Goal: Transaction & Acquisition: Purchase product/service

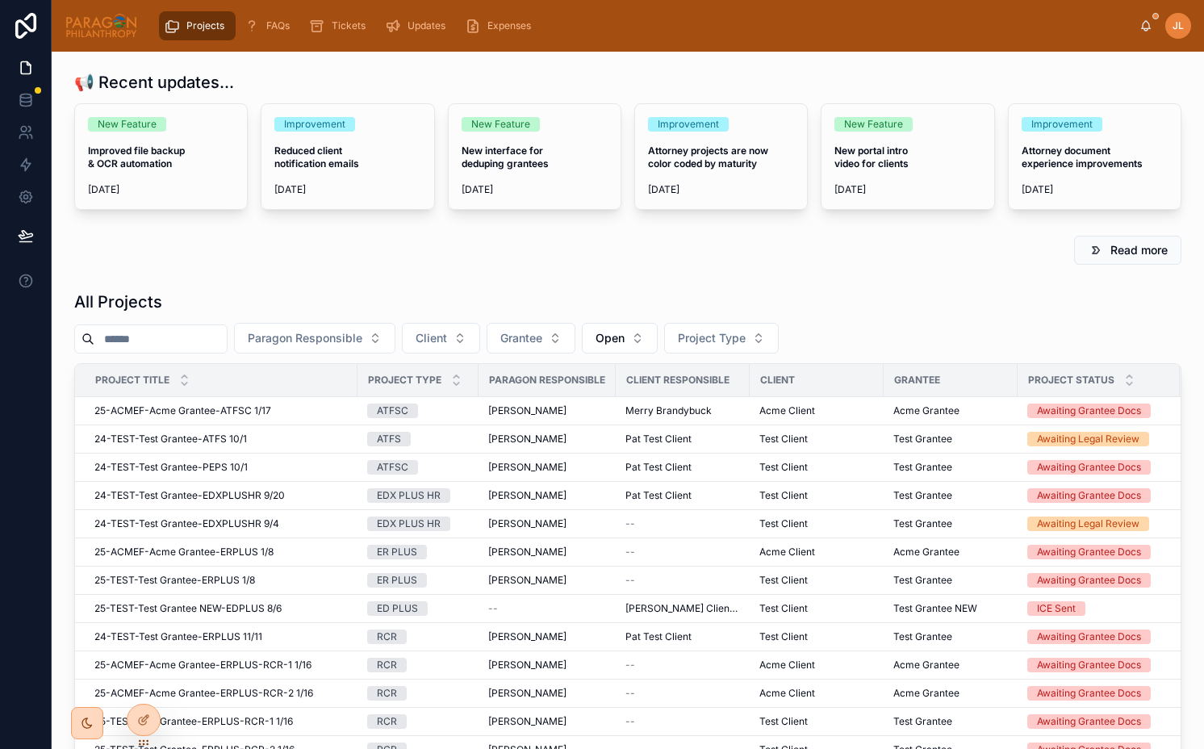
click at [549, 219] on div "📢 Recent updates... New Feature Improved file backup & OCR automation 8/29/2025…" at bounding box center [628, 655] width 1152 height 1207
click at [144, 687] on icon at bounding box center [142, 688] width 6 height 3
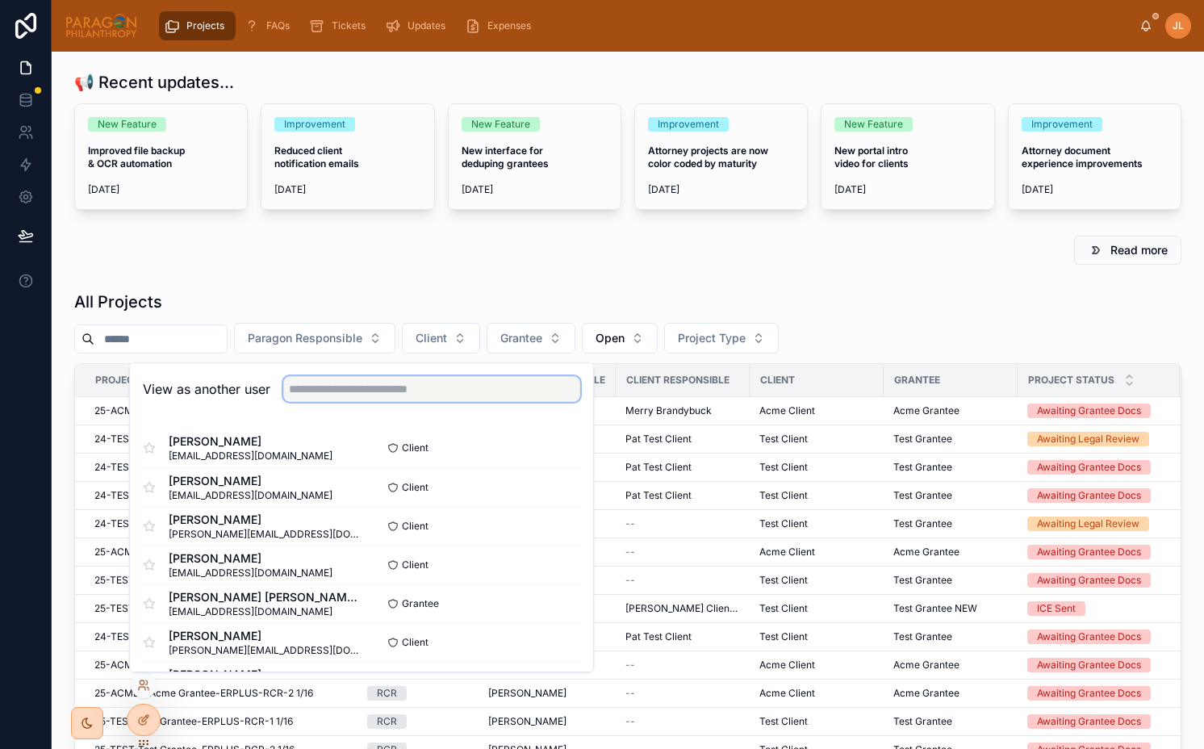
click at [446, 390] on input "text" at bounding box center [431, 389] width 297 height 26
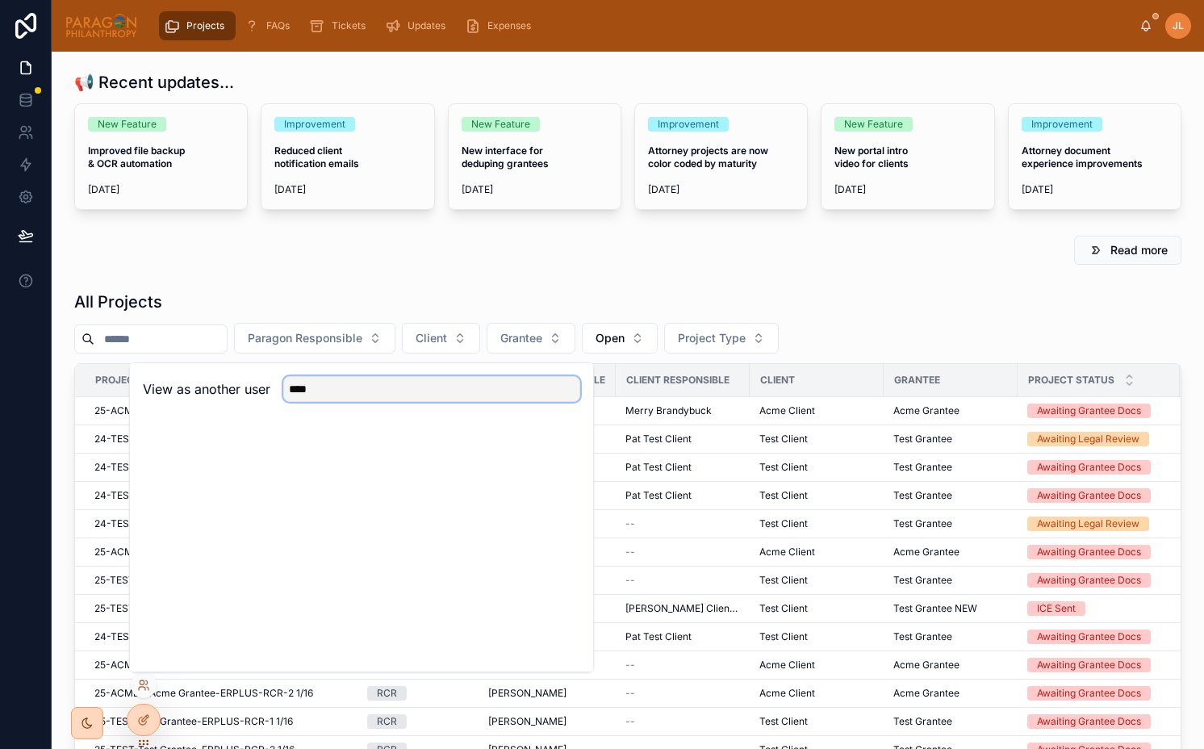
type input "*****"
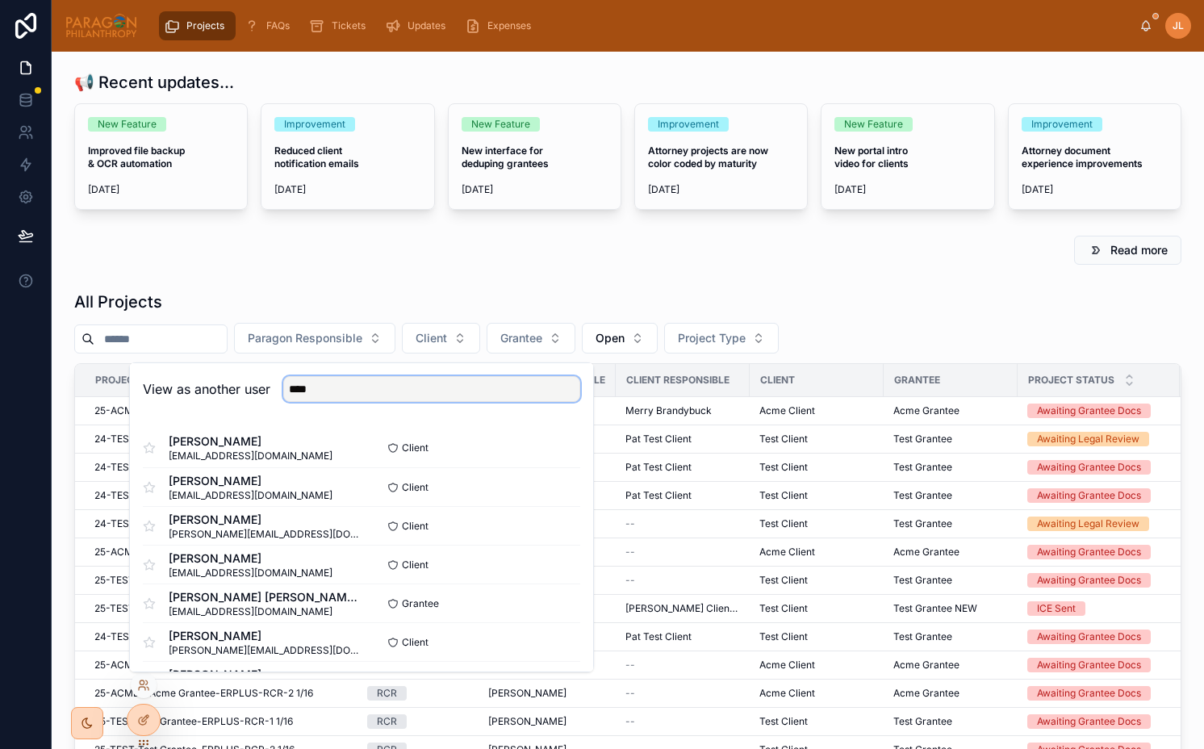
type input "*****"
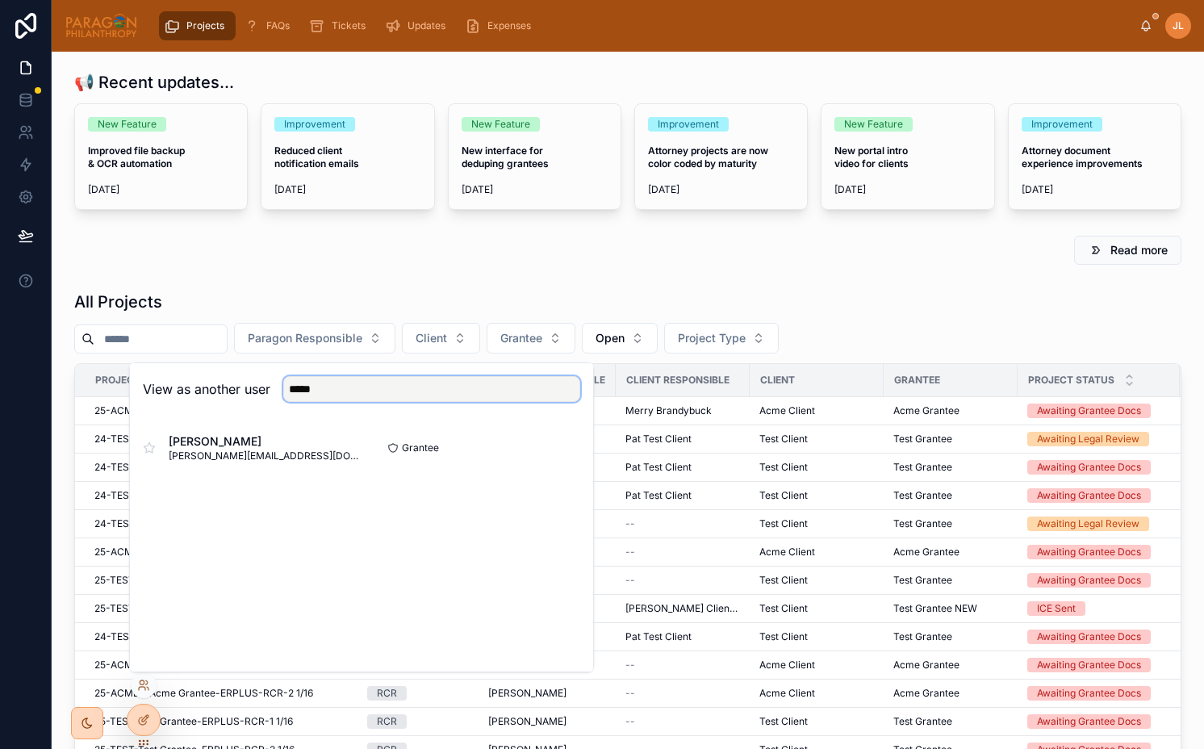
click at [372, 391] on input "*****" at bounding box center [431, 389] width 297 height 26
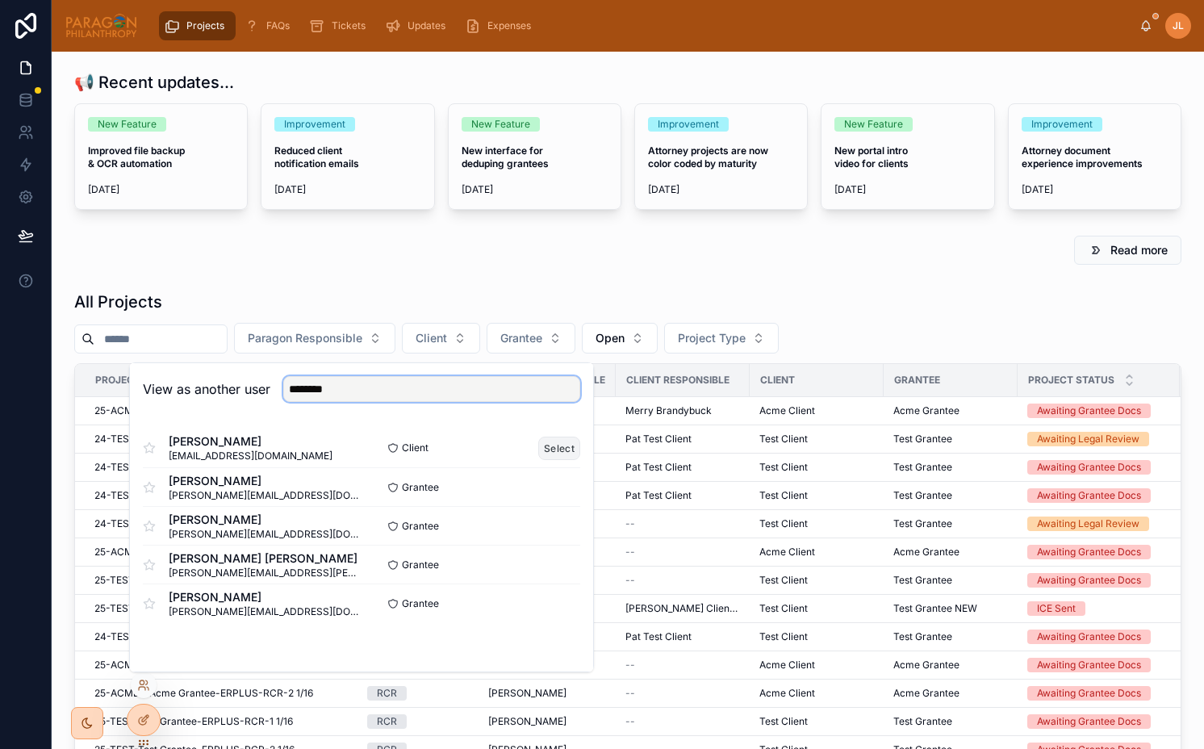
type input "********"
click at [550, 439] on button "Select" at bounding box center [559, 448] width 42 height 23
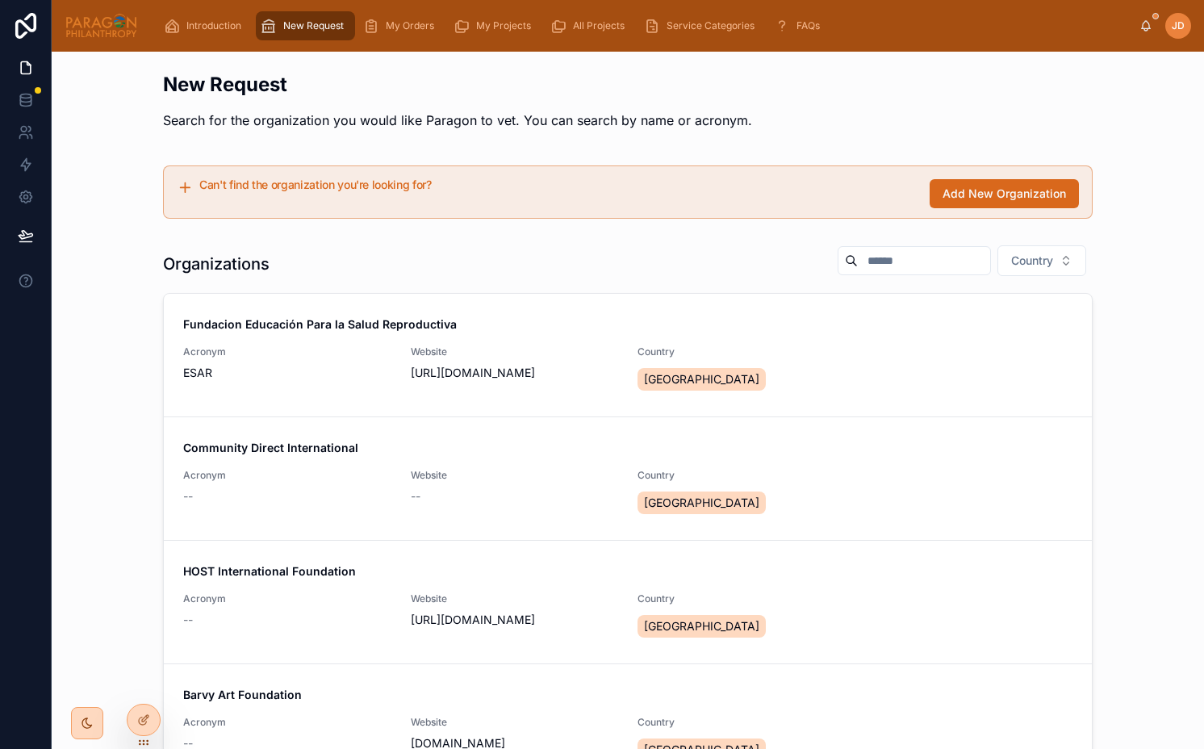
click at [268, 29] on icon "scrollable content" at bounding box center [269, 26] width 16 height 16
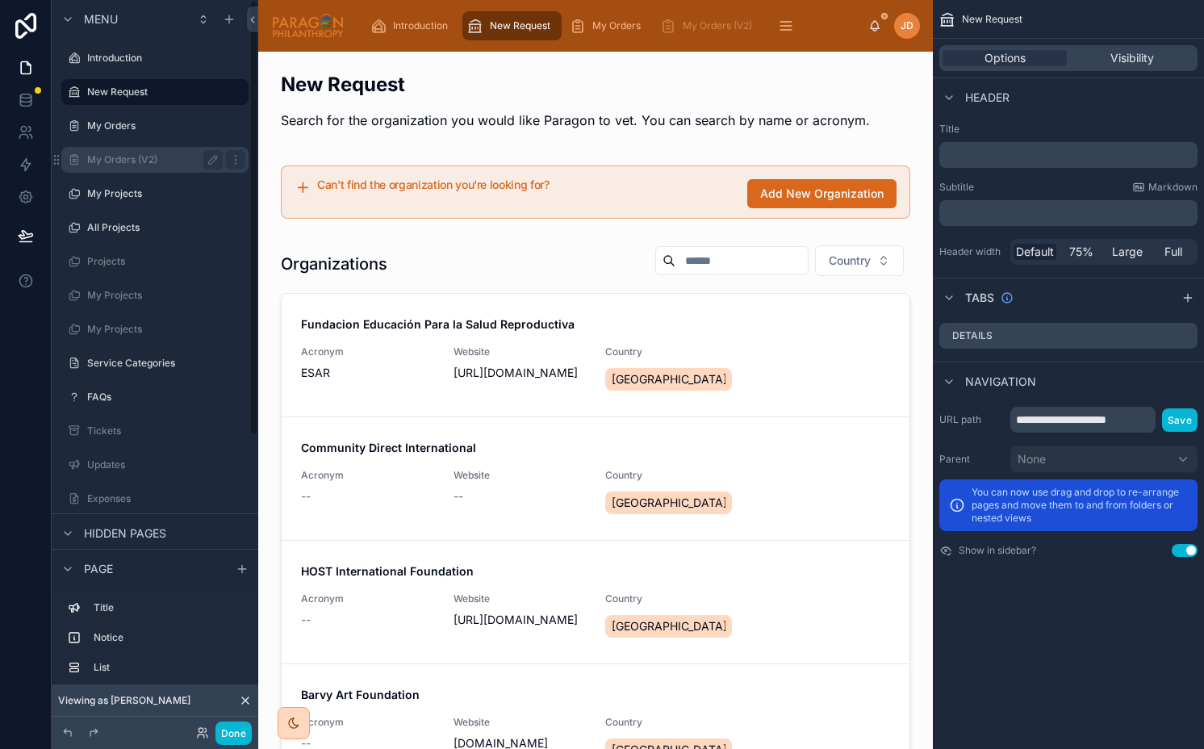
click at [159, 160] on label "My Orders (V2)" at bounding box center [151, 159] width 129 height 13
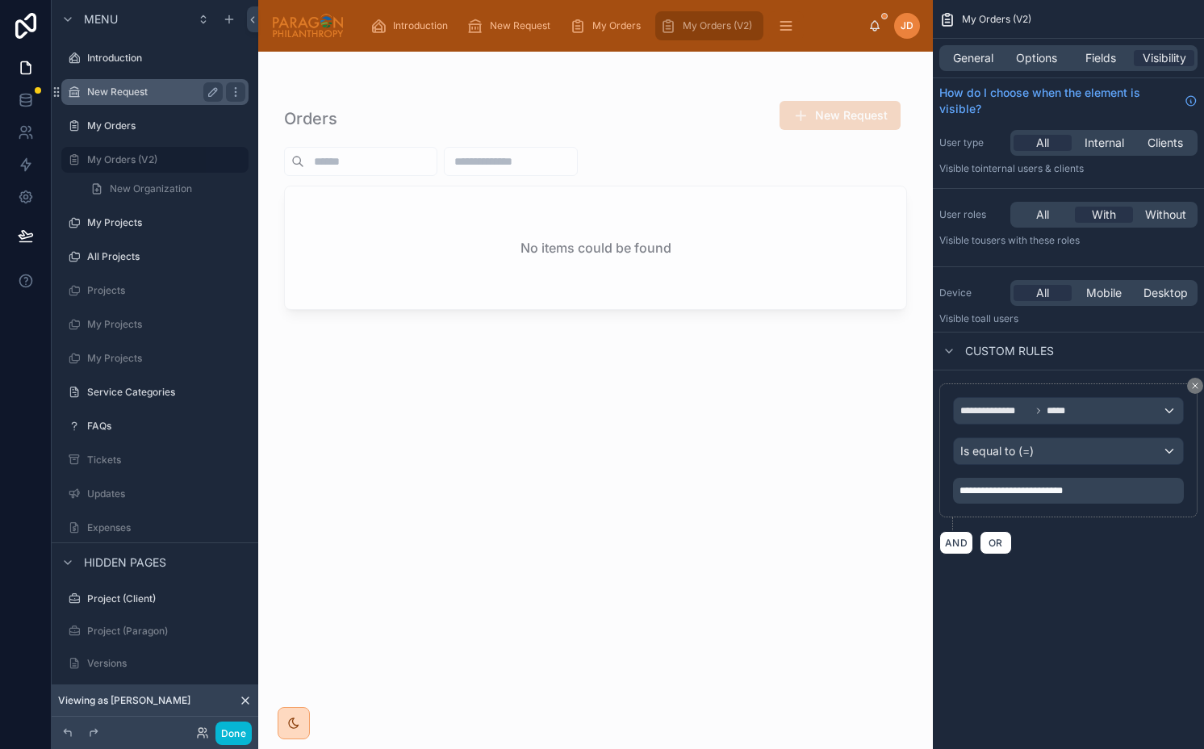
click at [148, 95] on label "New Request" at bounding box center [151, 92] width 129 height 13
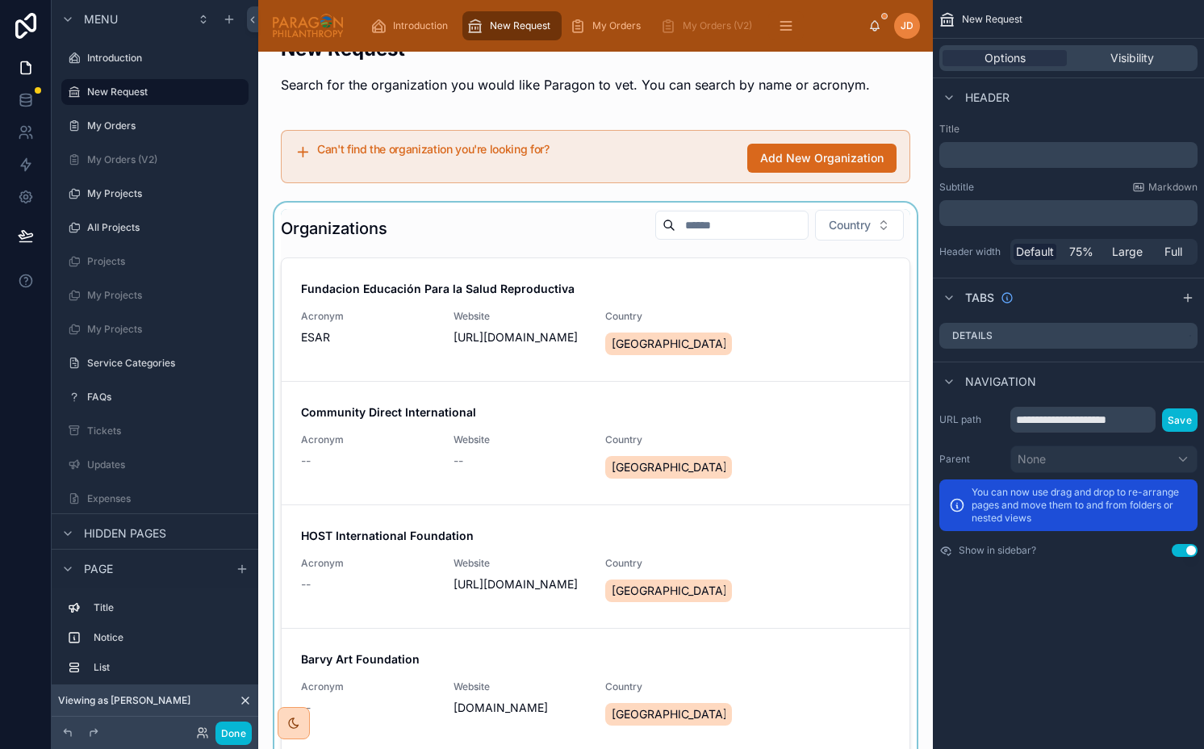
scroll to position [19, 0]
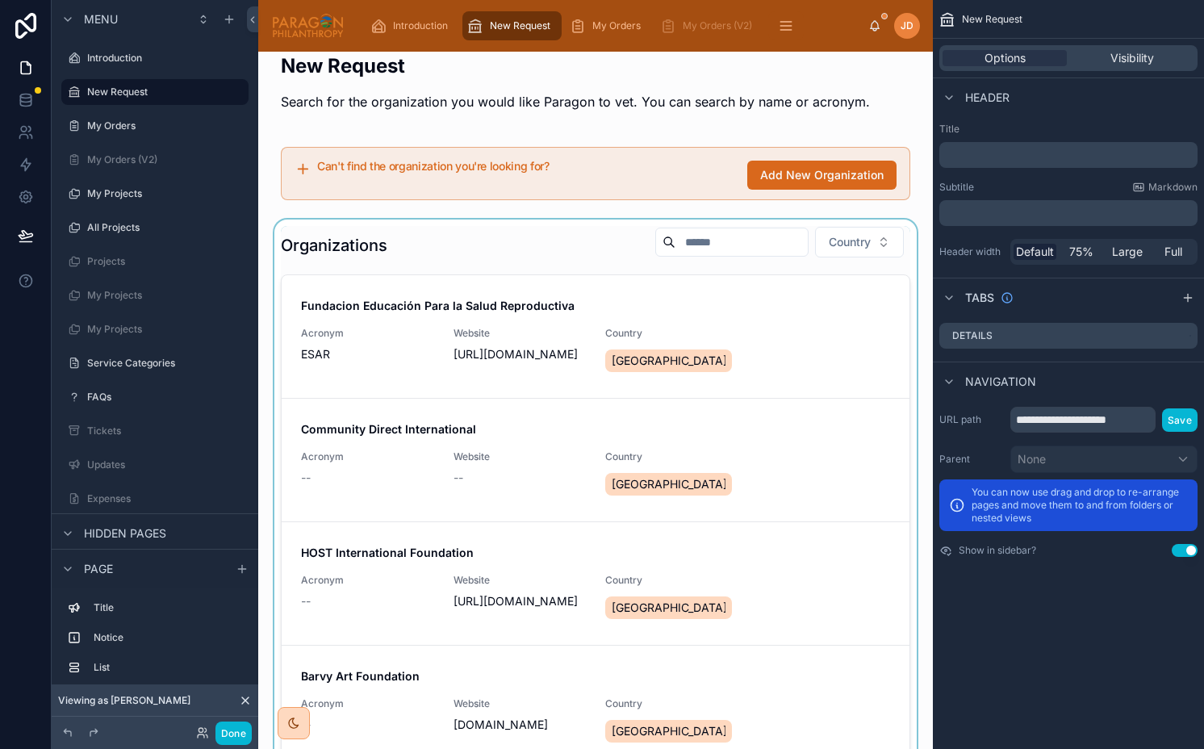
click at [472, 241] on div at bounding box center [595, 530] width 649 height 623
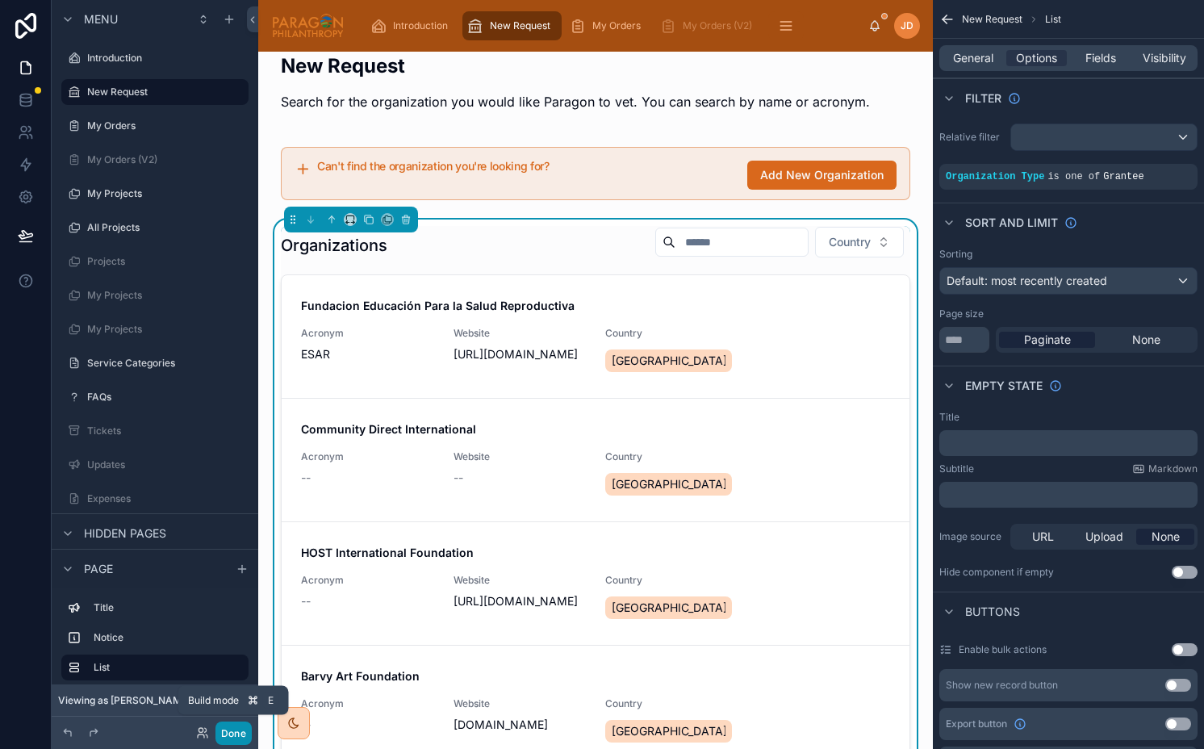
click at [223, 739] on button "Done" at bounding box center [233, 732] width 36 height 23
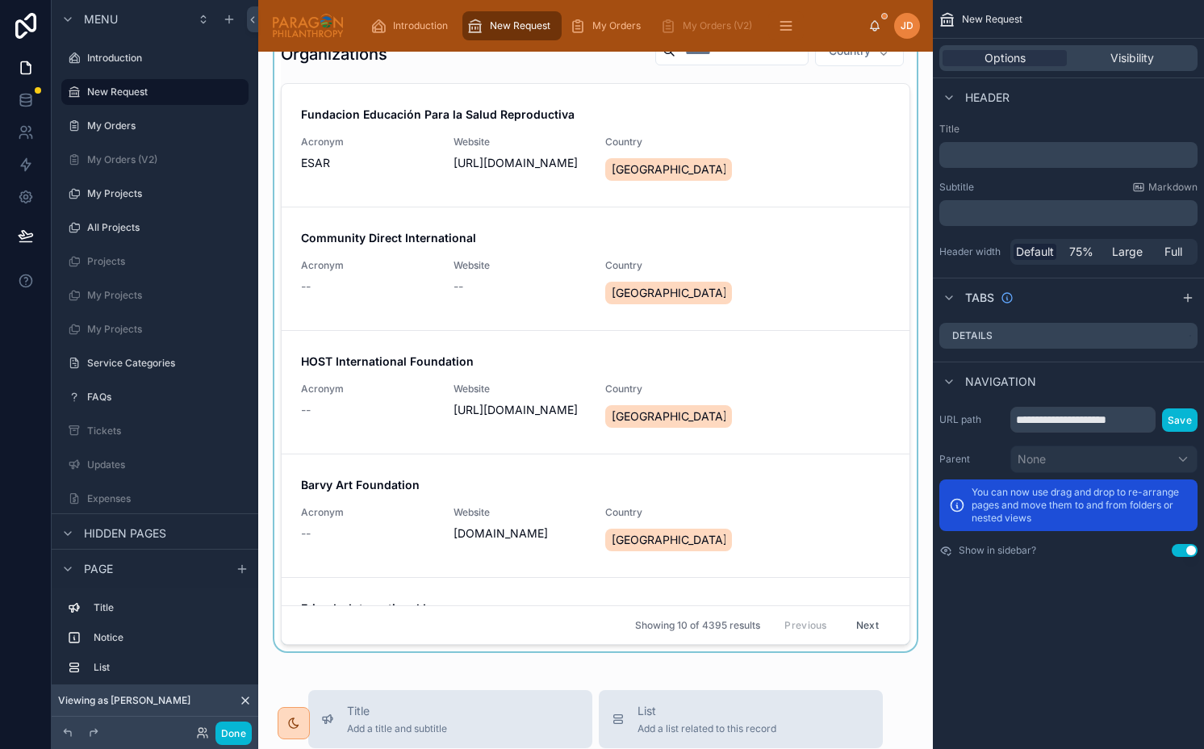
scroll to position [0, 0]
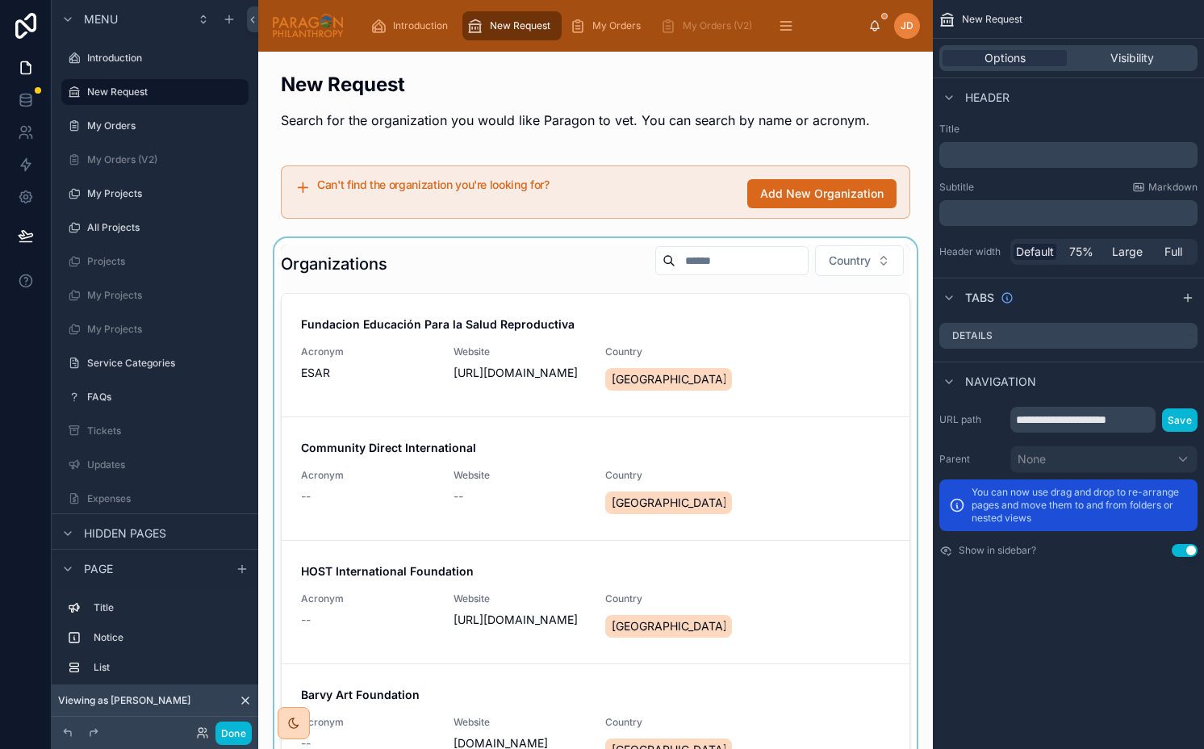
click at [476, 322] on div at bounding box center [595, 549] width 649 height 623
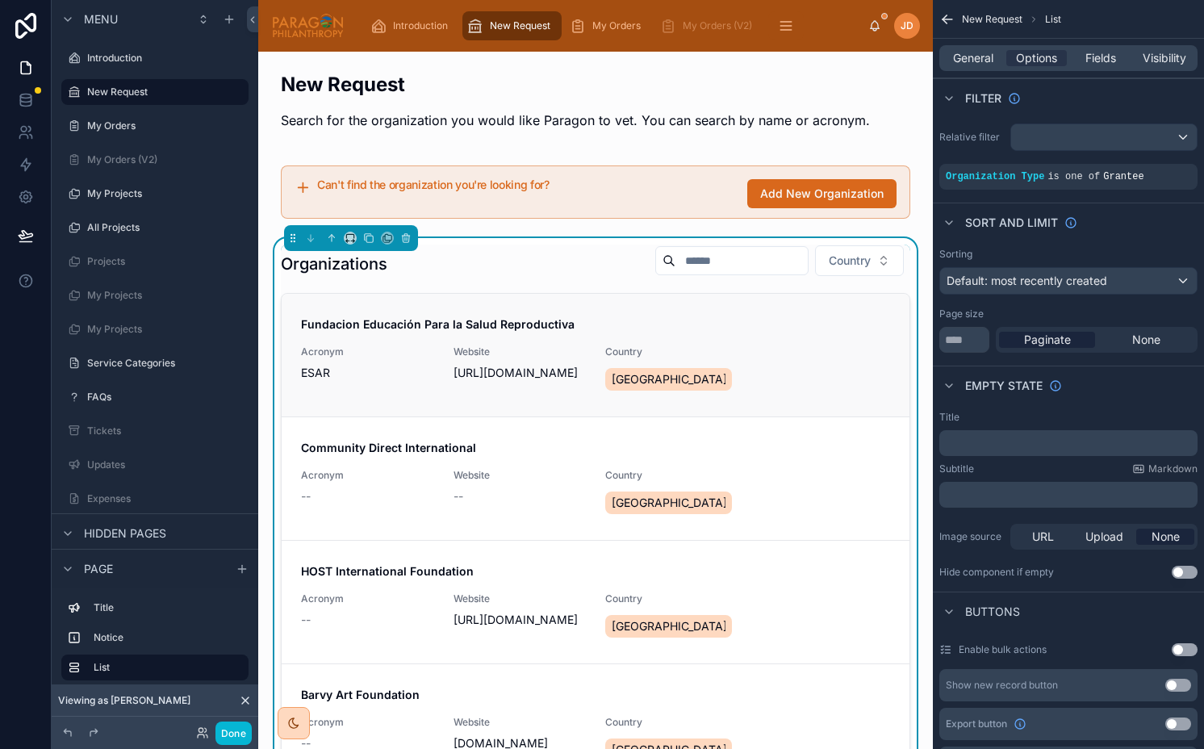
click at [487, 322] on strong "Fundacion Educación Para la Salud Reproductiva" at bounding box center [438, 324] width 274 height 14
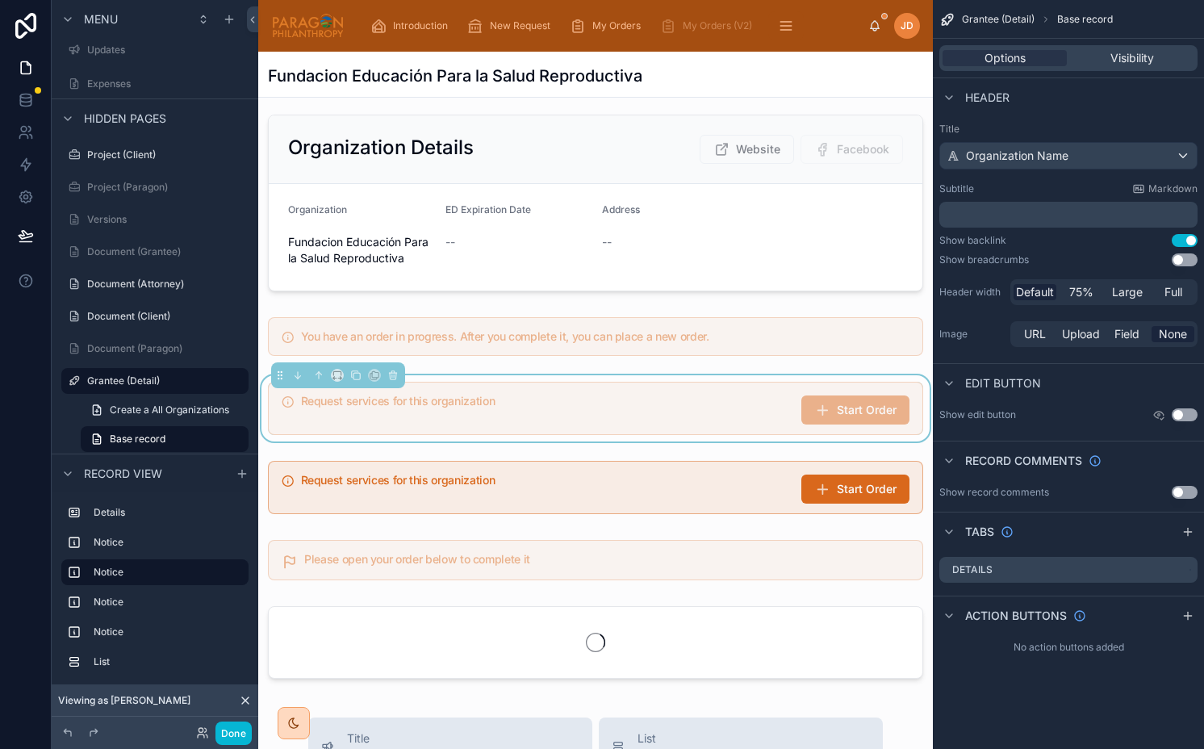
scroll to position [19, 0]
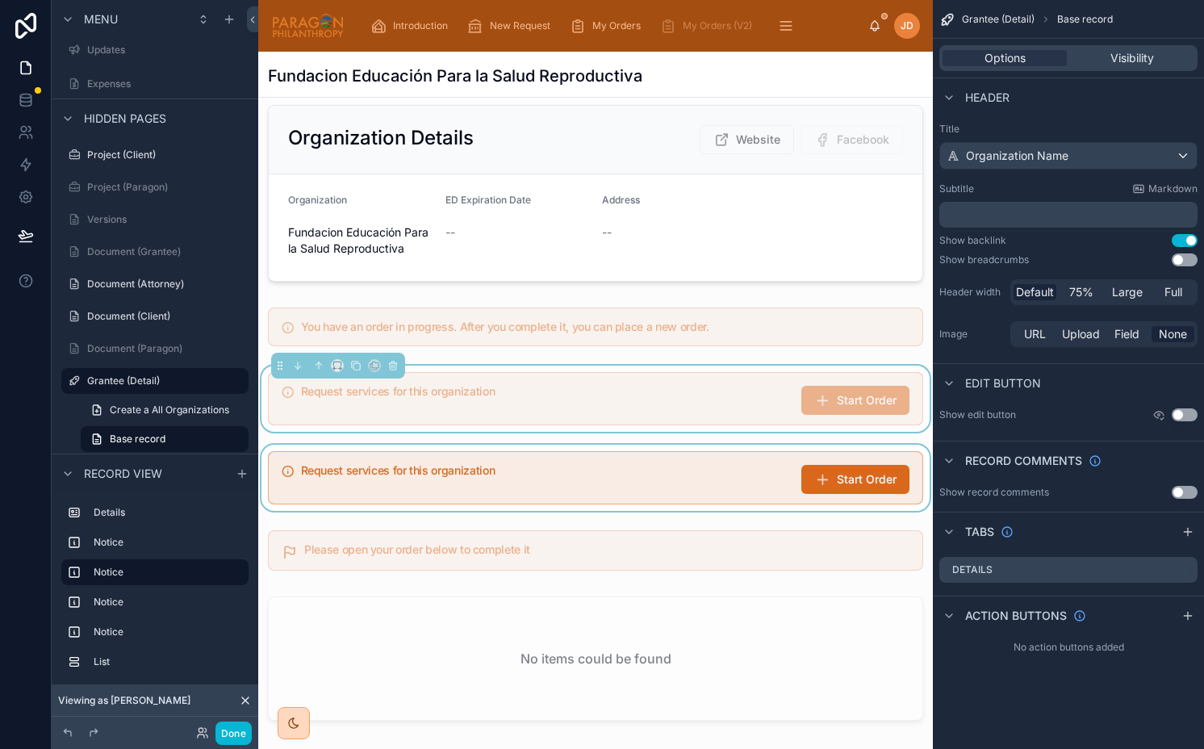
click at [582, 499] on div at bounding box center [595, 478] width 675 height 66
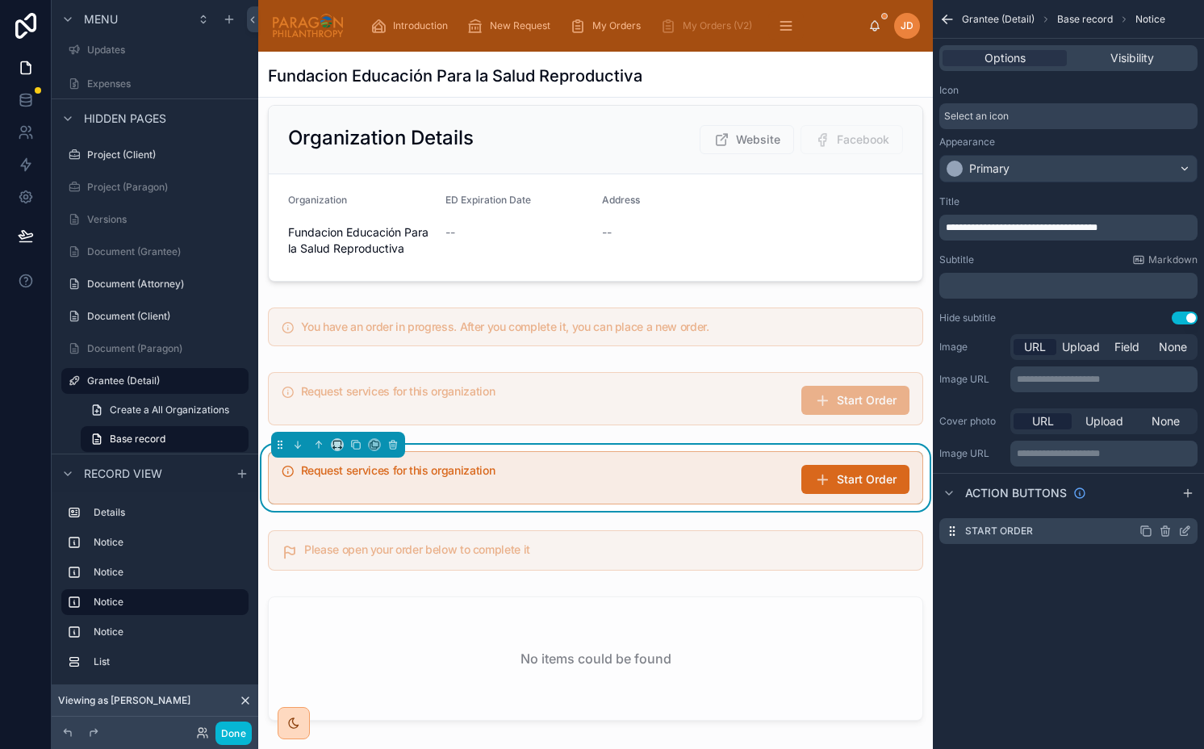
click at [1184, 533] on icon "scrollable content" at bounding box center [1184, 531] width 13 height 13
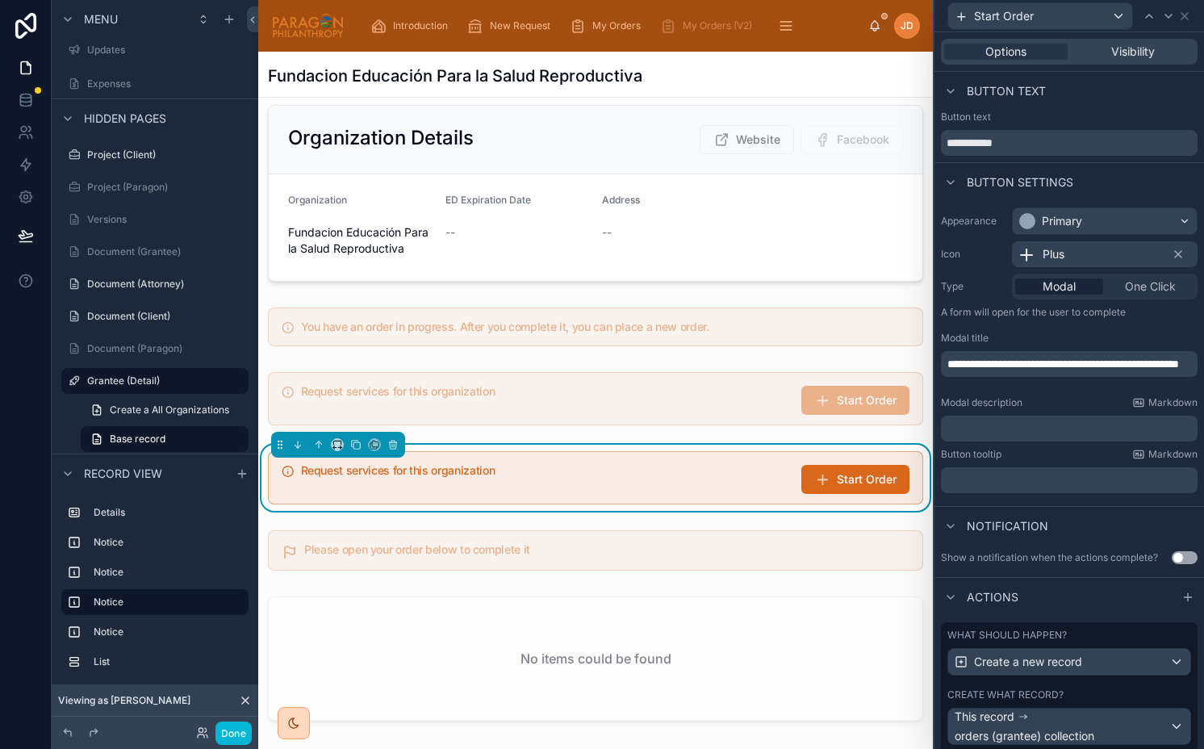
scroll to position [136, 0]
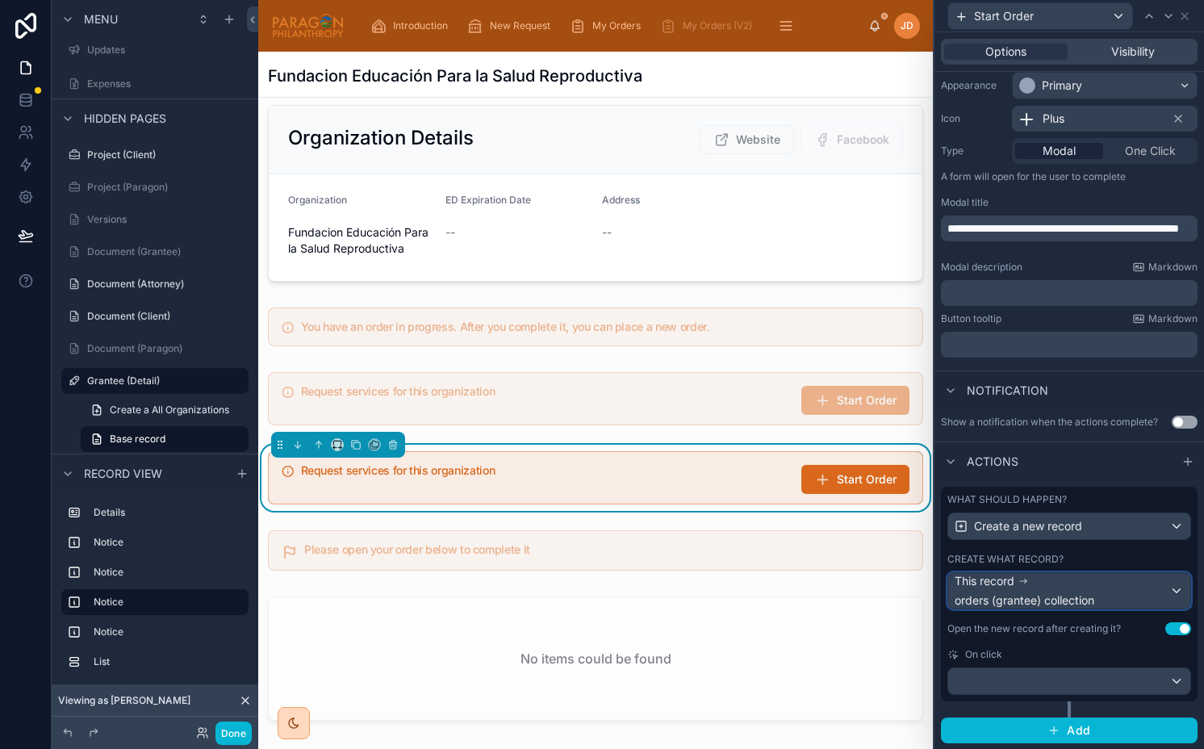
click at [1076, 577] on div "This record orders (grantee) collection" at bounding box center [1062, 591] width 215 height 36
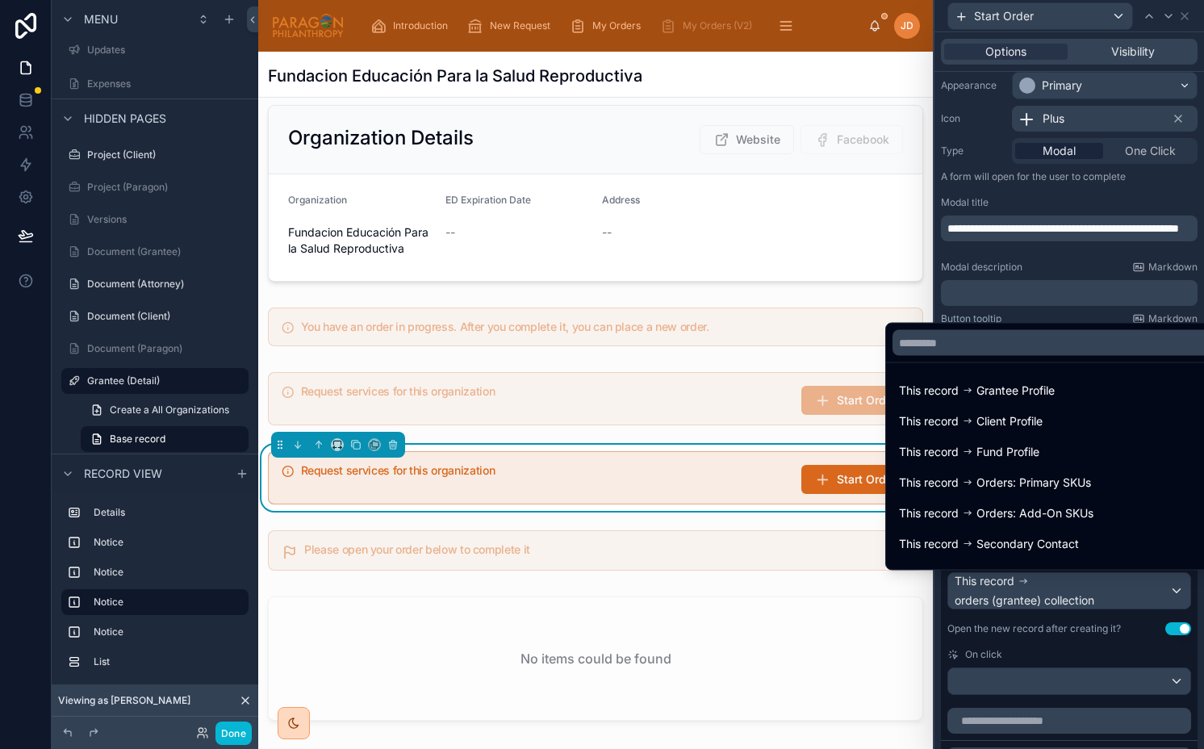
click at [1076, 577] on div at bounding box center [1069, 374] width 270 height 749
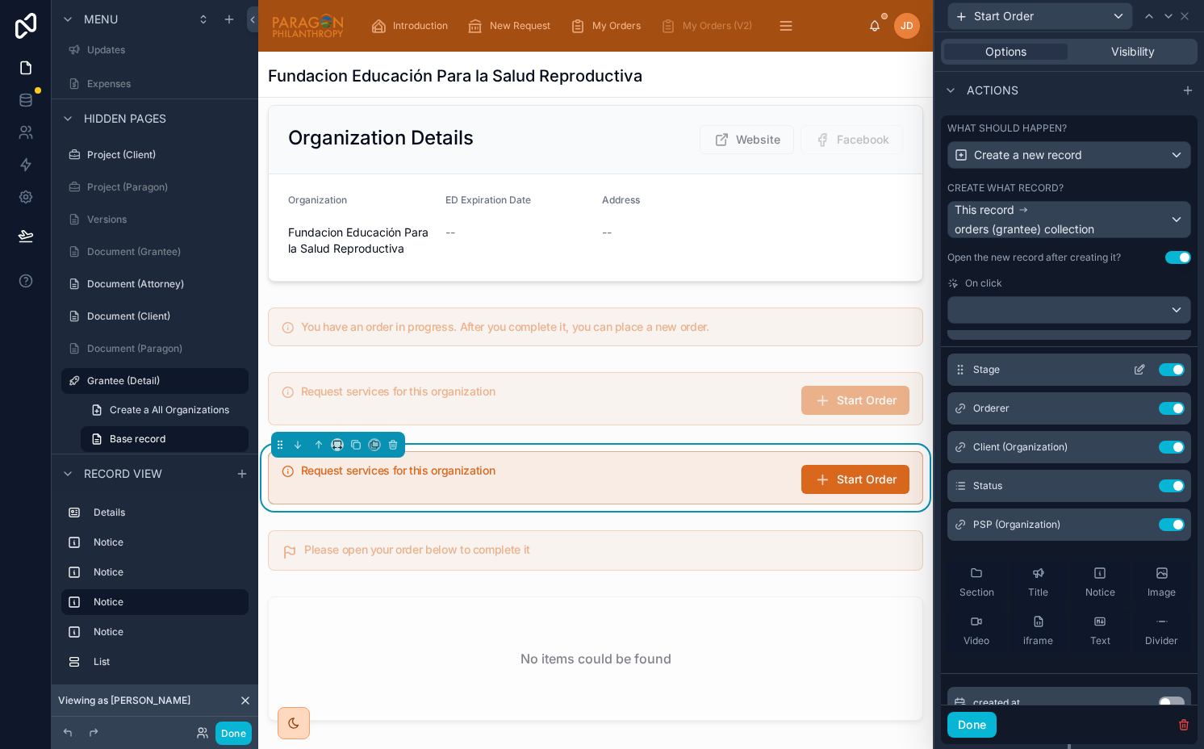
scroll to position [0, 0]
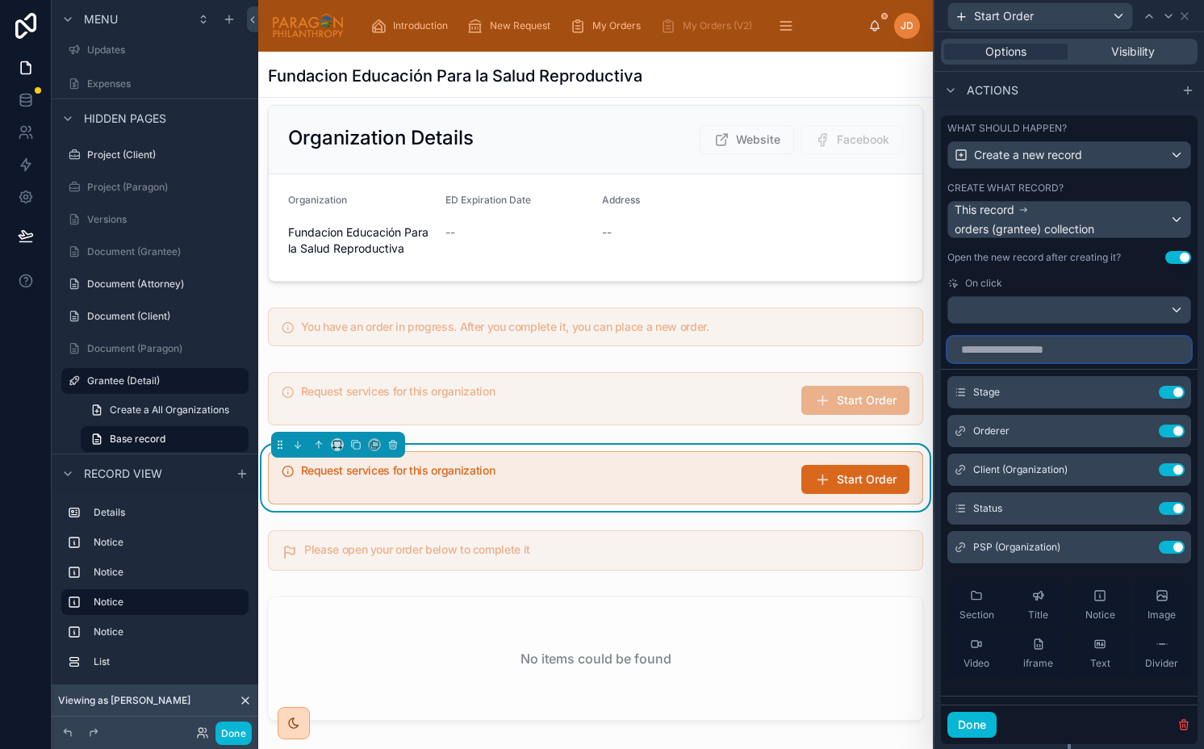
click at [1017, 351] on input "text" at bounding box center [1069, 349] width 244 height 26
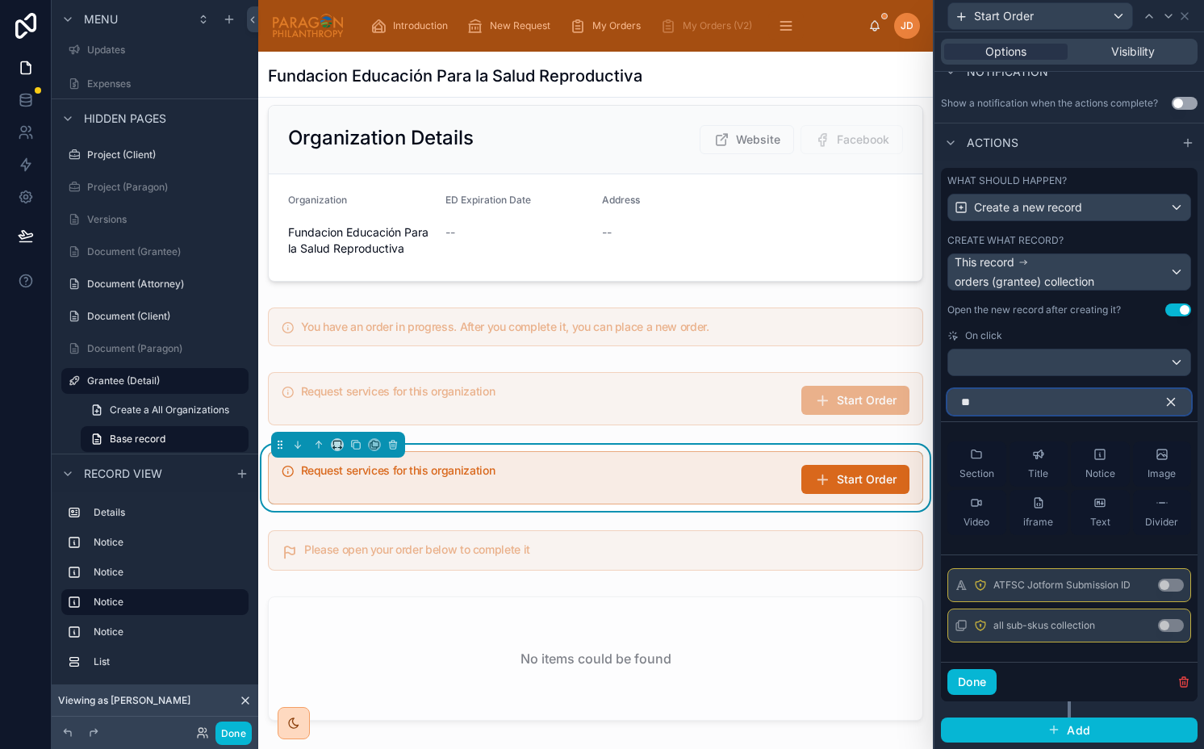
type input "***"
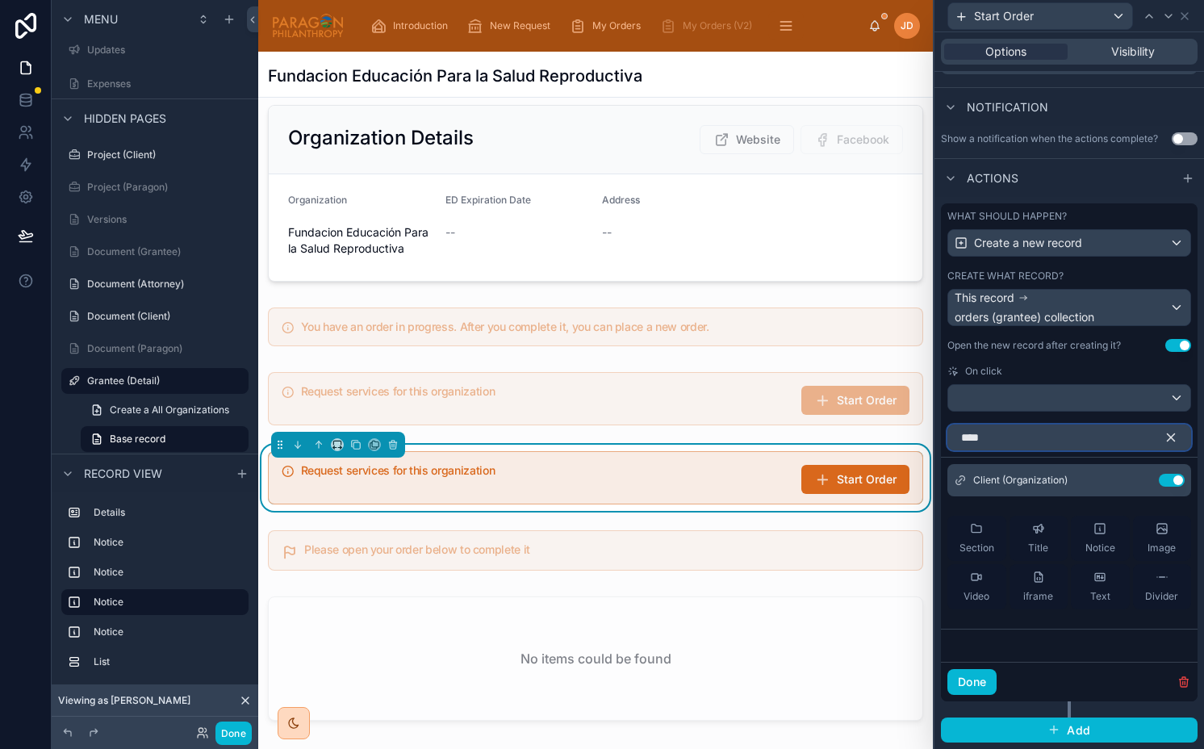
type input "*****"
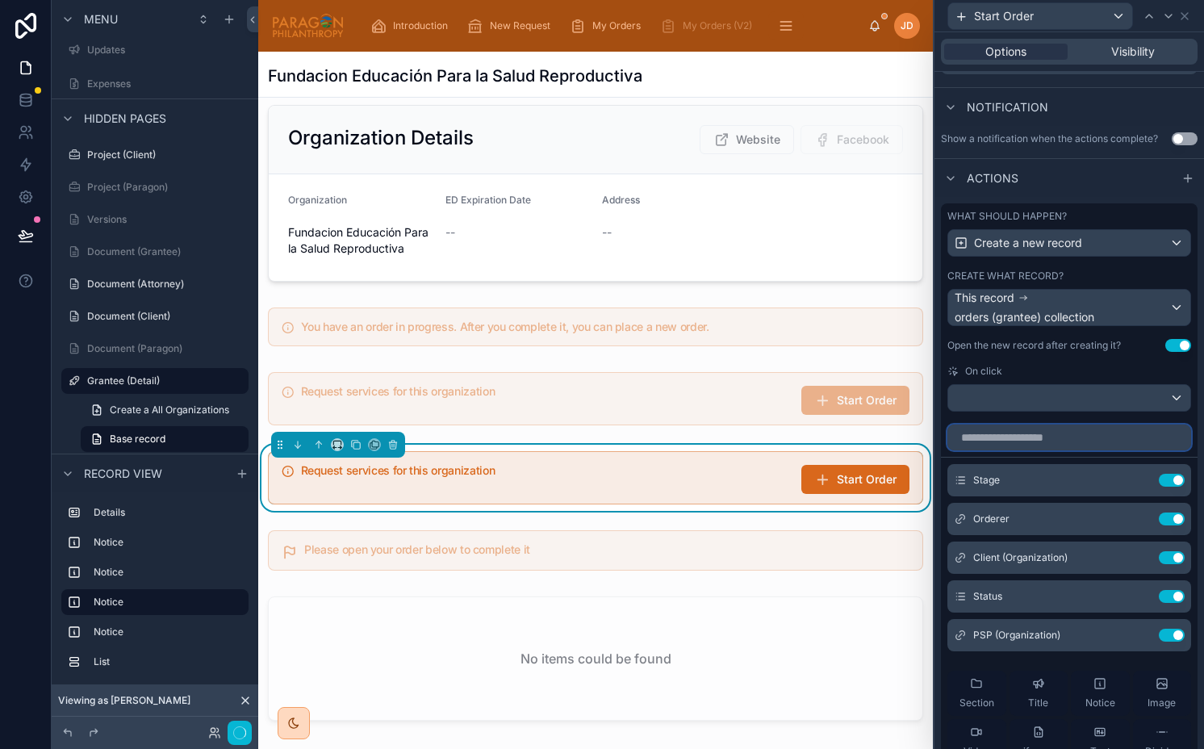
scroll to position [507, 0]
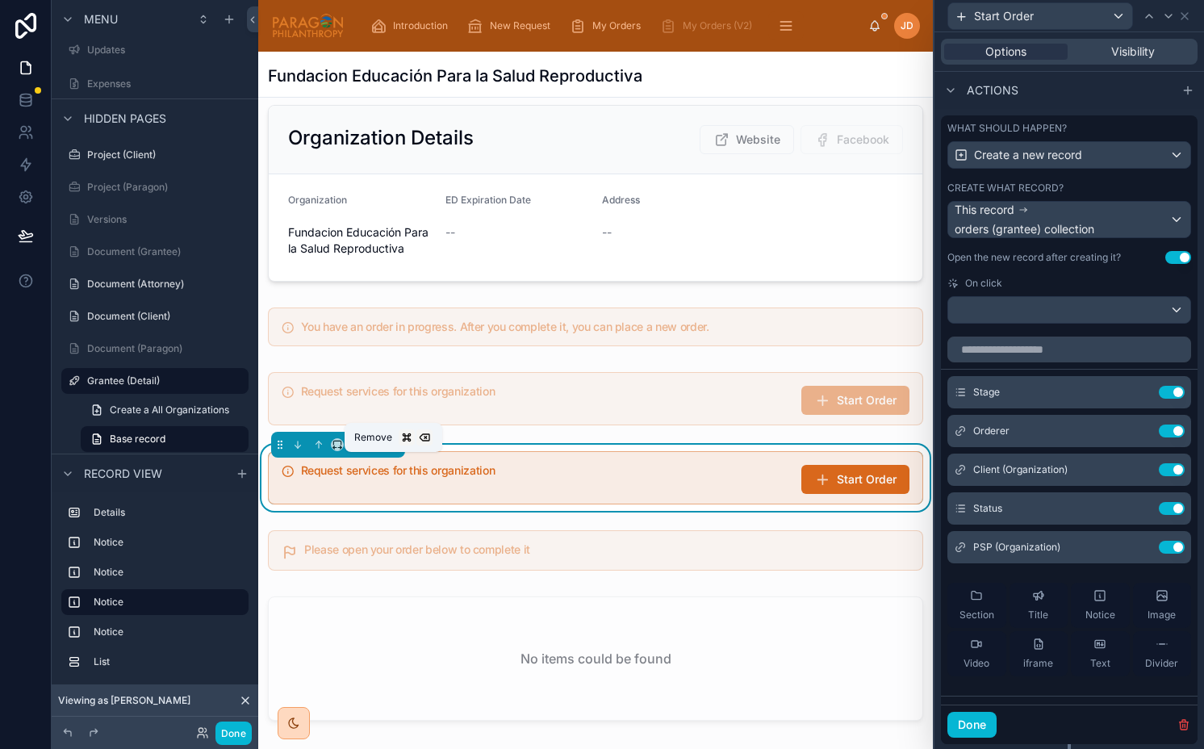
click at [393, 450] on icon at bounding box center [392, 444] width 11 height 11
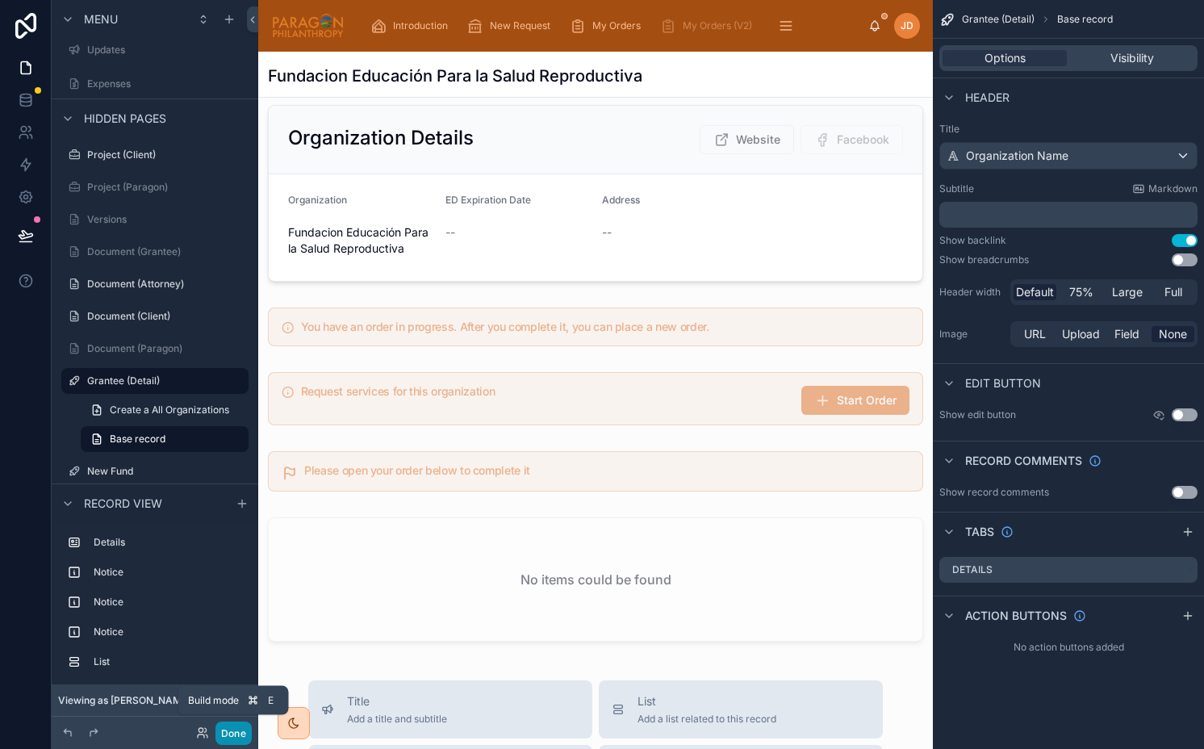
click at [224, 732] on button "Done" at bounding box center [233, 732] width 36 height 23
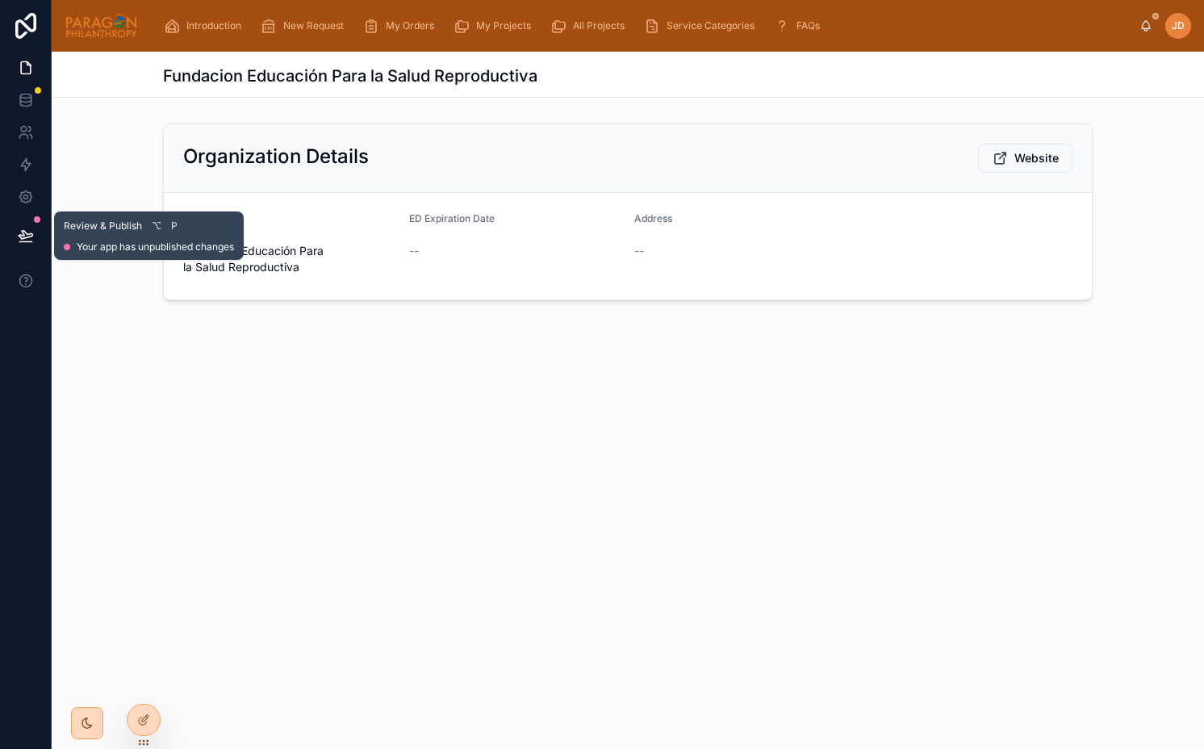
click at [2, 246] on div at bounding box center [25, 235] width 51 height 45
click at [6, 240] on div at bounding box center [25, 235] width 51 height 45
click at [24, 236] on icon at bounding box center [26, 236] width 16 height 16
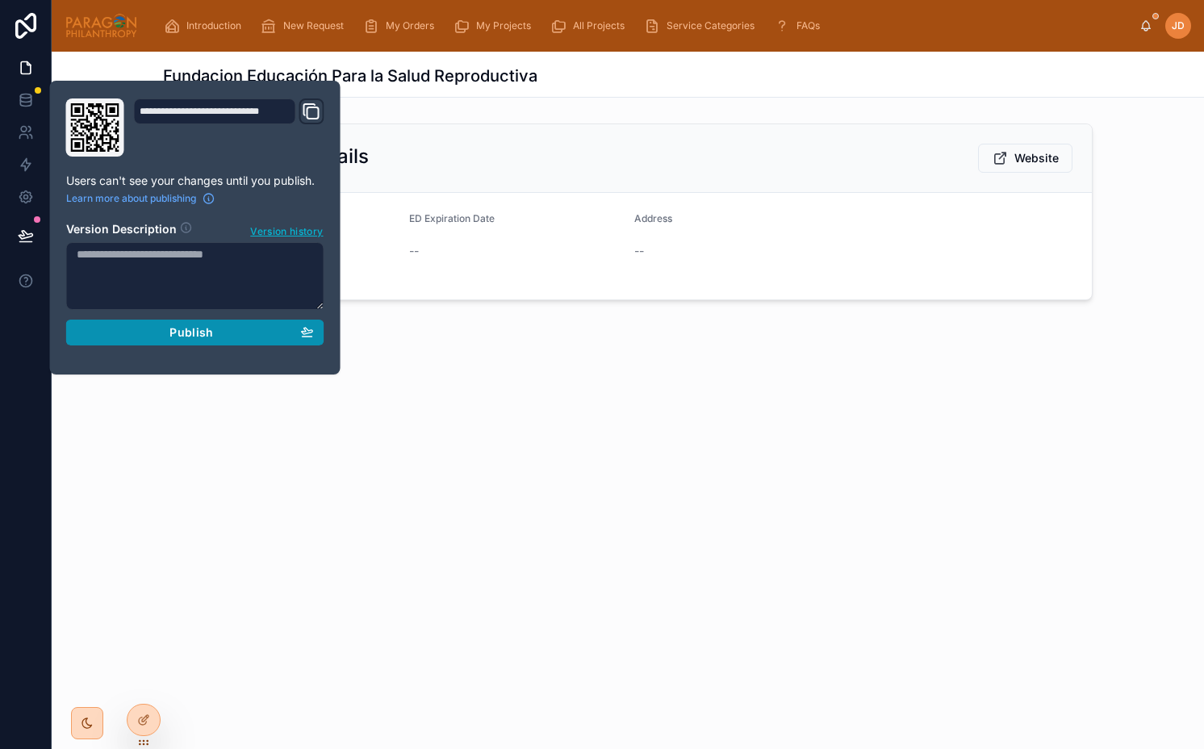
click at [177, 335] on span "Publish" at bounding box center [191, 332] width 44 height 15
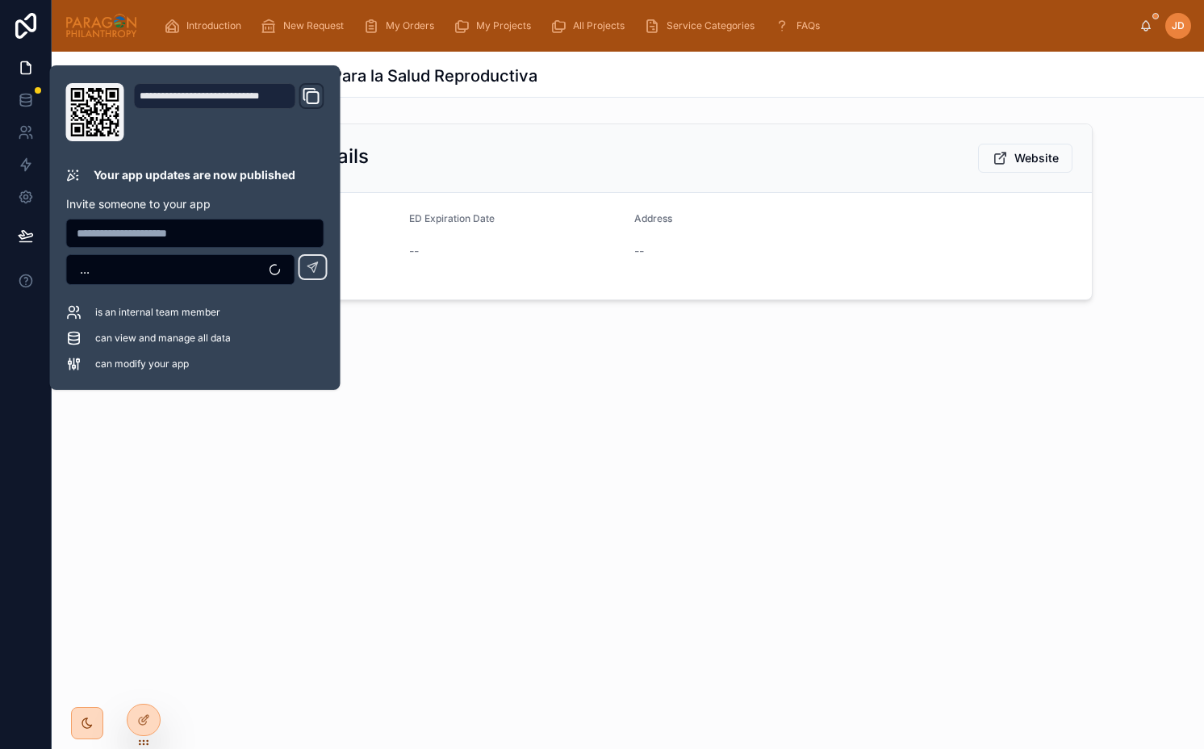
click at [532, 127] on div "Organization Details Website" at bounding box center [628, 158] width 928 height 69
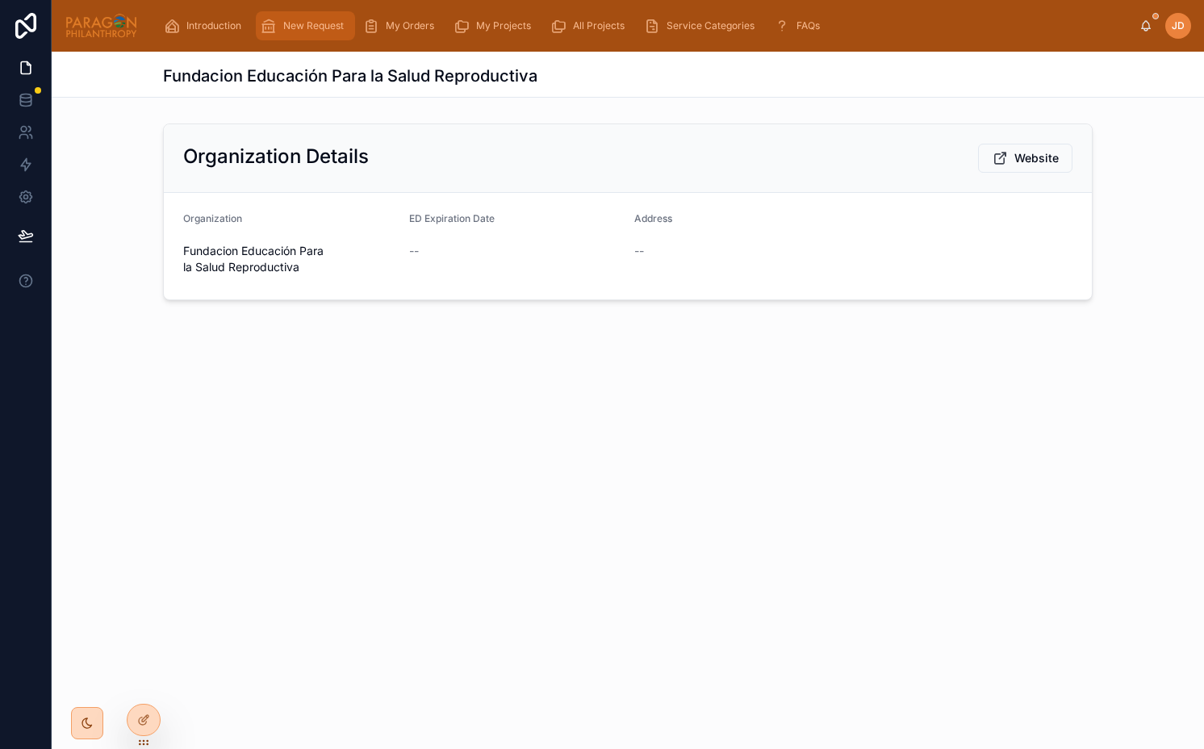
click at [303, 38] on div "New Request" at bounding box center [306, 26] width 90 height 26
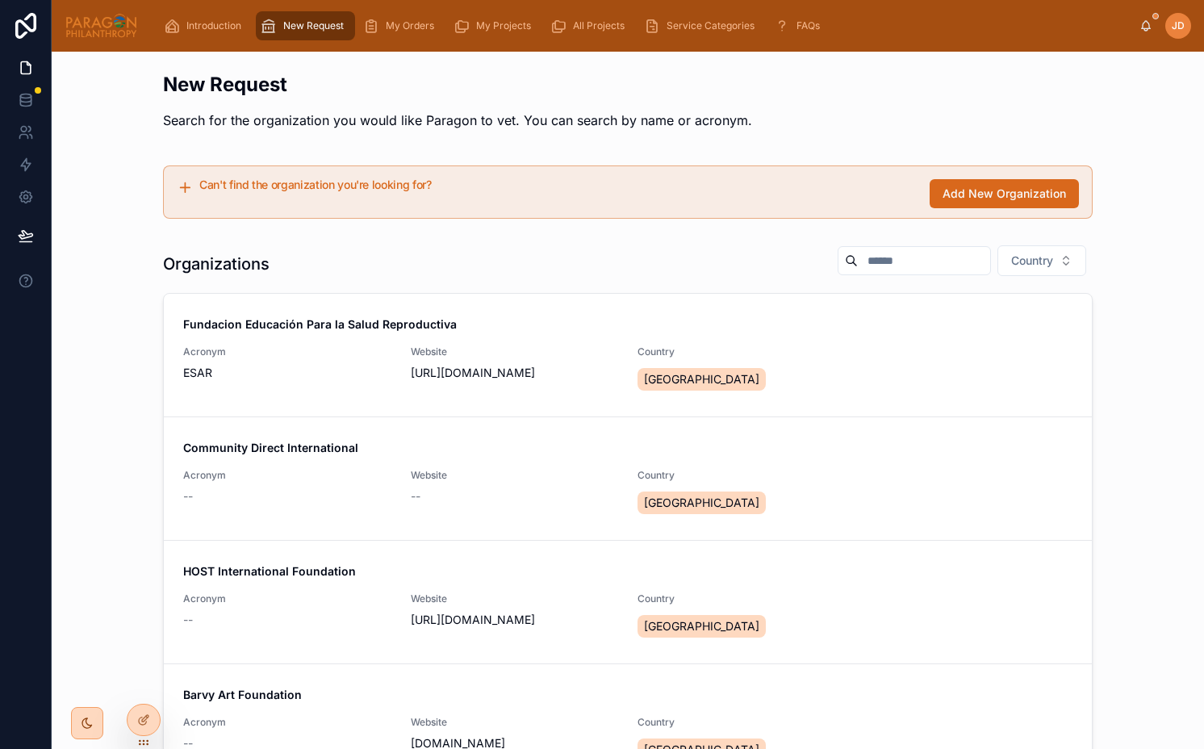
click at [426, 248] on div "Organizations Country" at bounding box center [628, 264] width 930 height 39
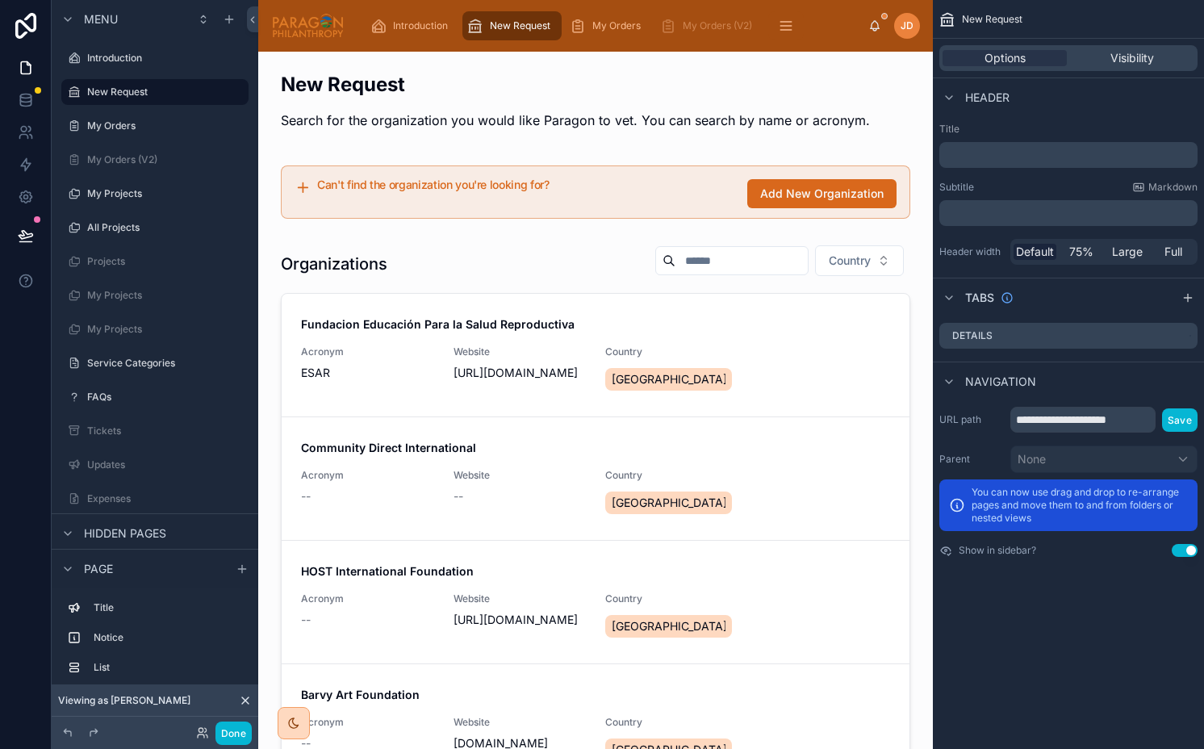
click at [426, 248] on div at bounding box center [595, 549] width 649 height 623
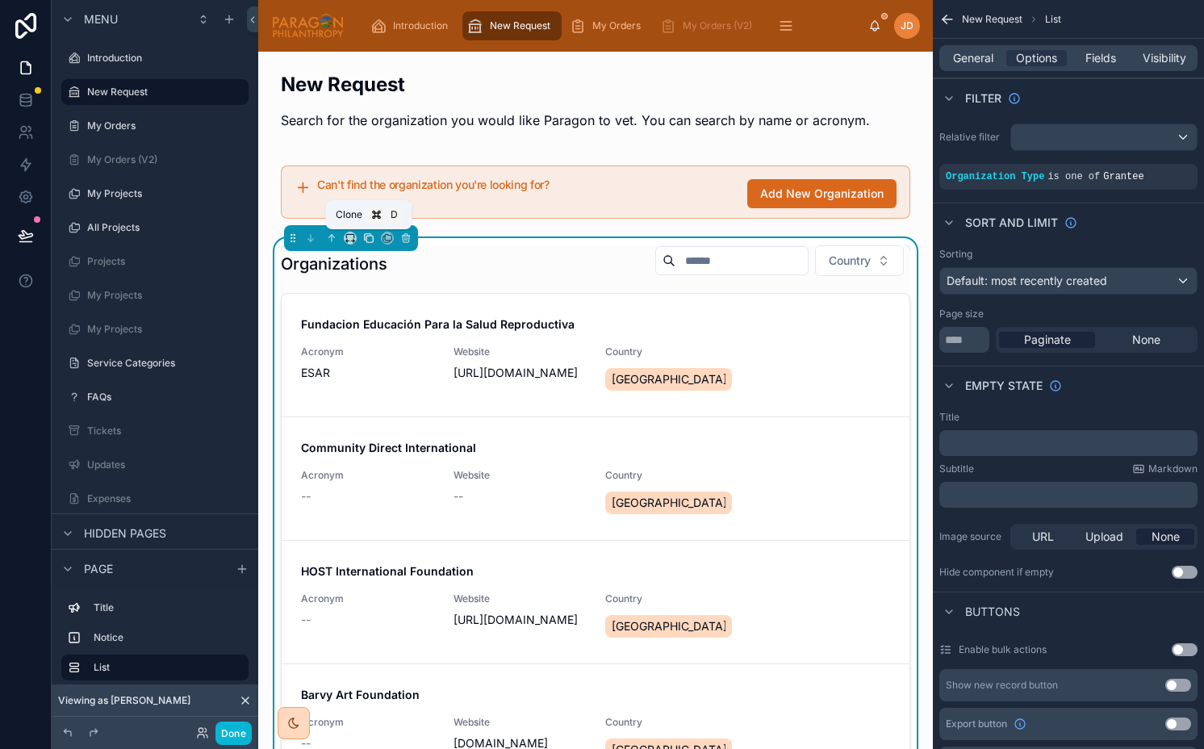
click at [366, 235] on icon at bounding box center [368, 237] width 11 height 11
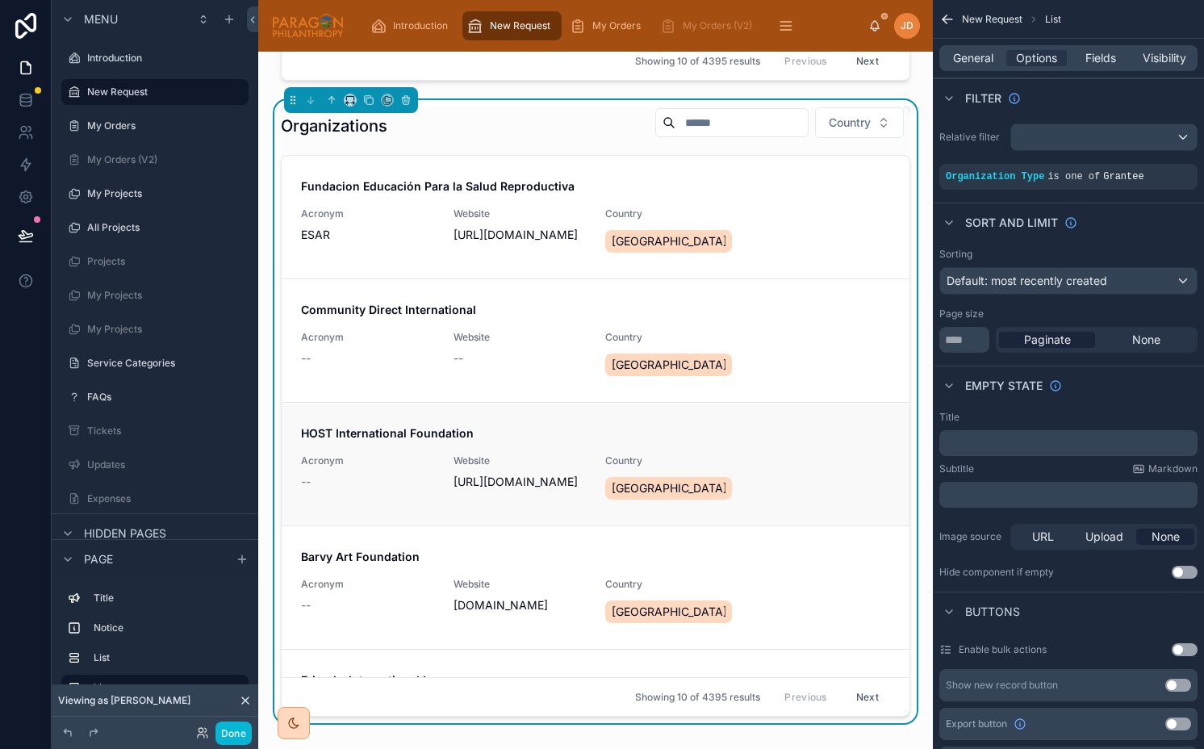
scroll to position [750, 0]
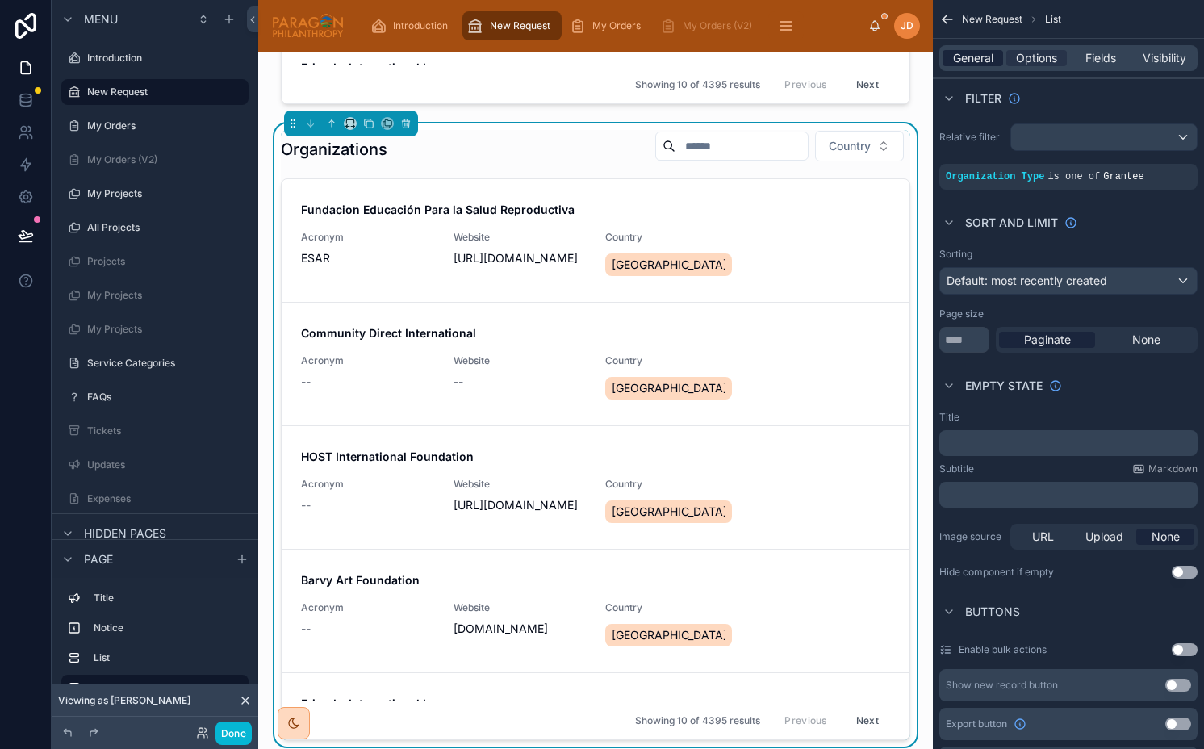
click at [959, 52] on span "General" at bounding box center [973, 58] width 40 height 16
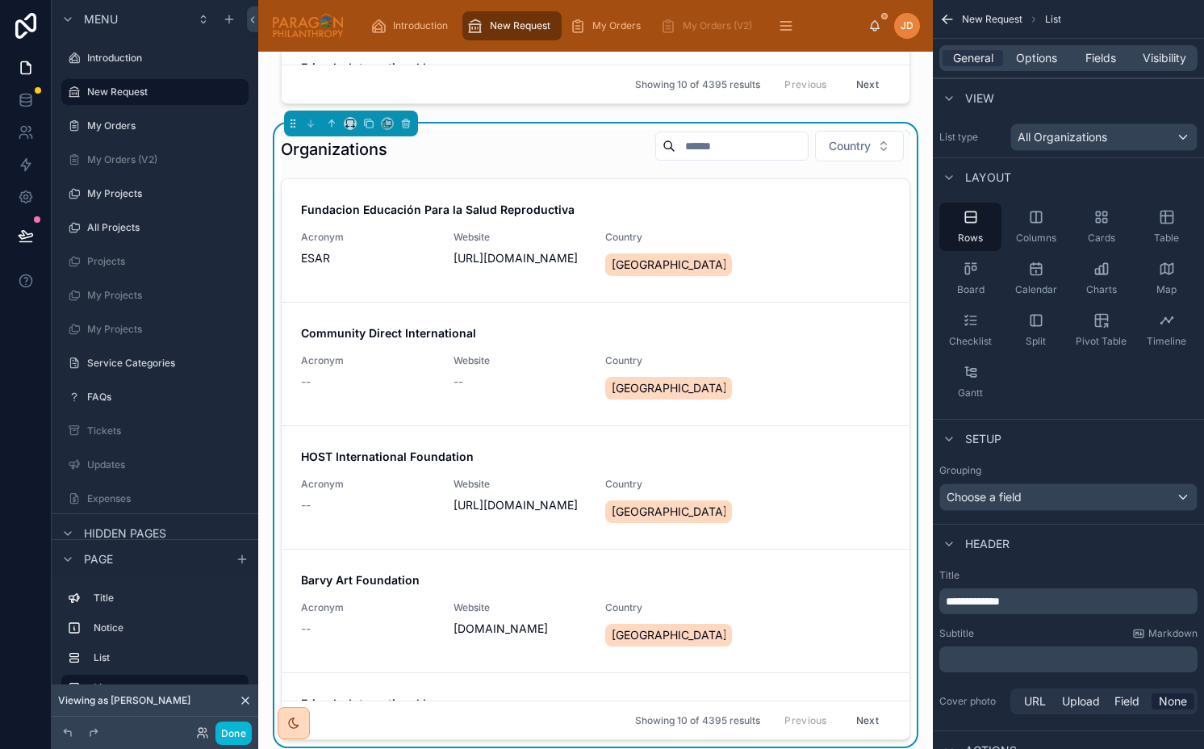
click at [985, 603] on span "**********" at bounding box center [973, 601] width 54 height 11
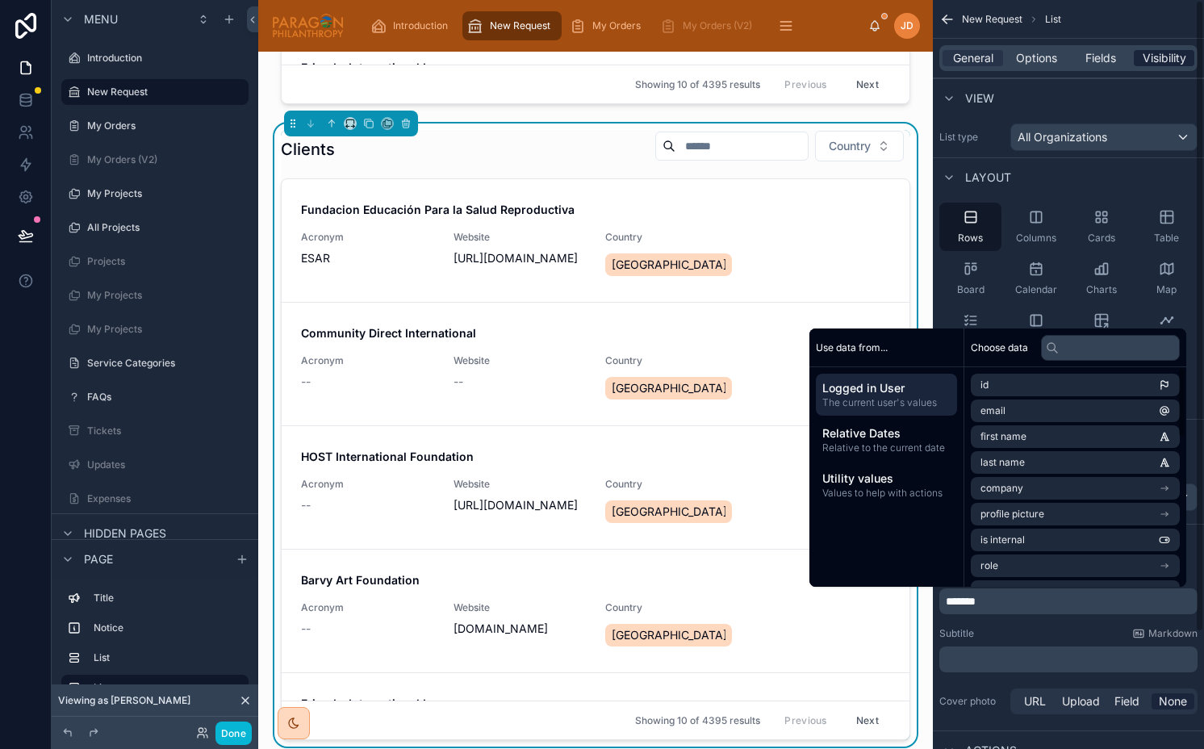
click at [1157, 61] on span "Visibility" at bounding box center [1165, 58] width 44 height 16
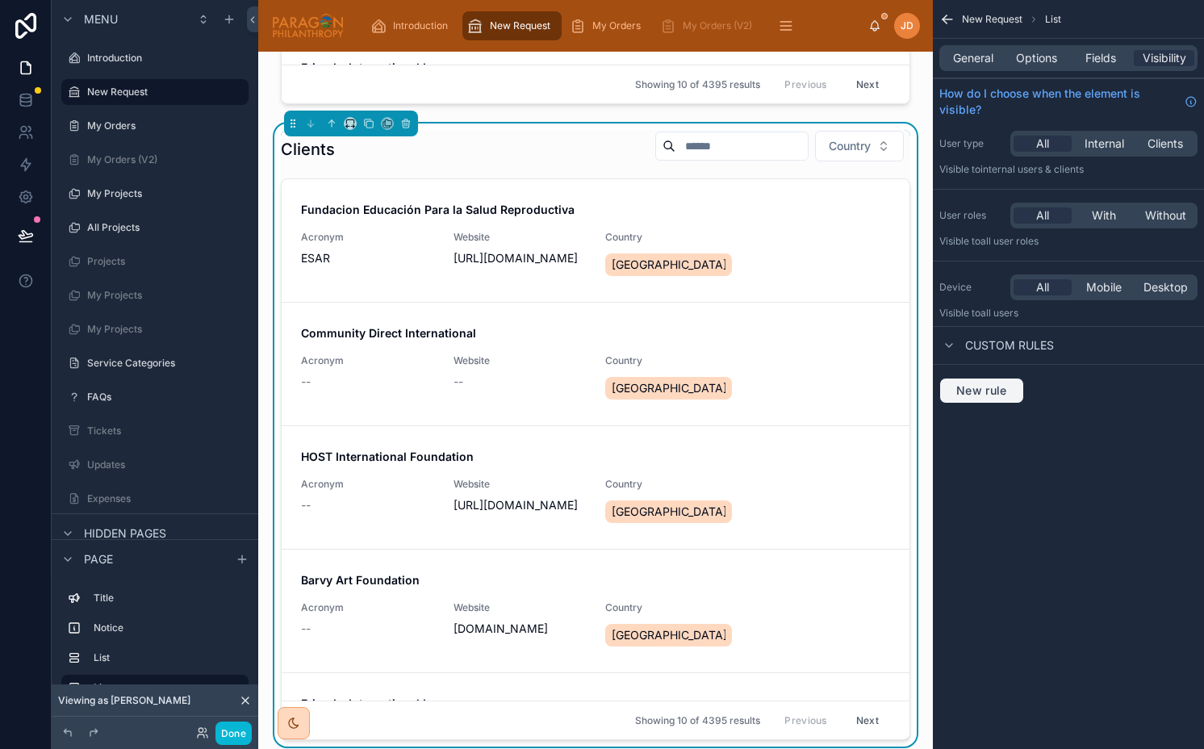
click at [976, 403] on button "New rule" at bounding box center [981, 391] width 85 height 26
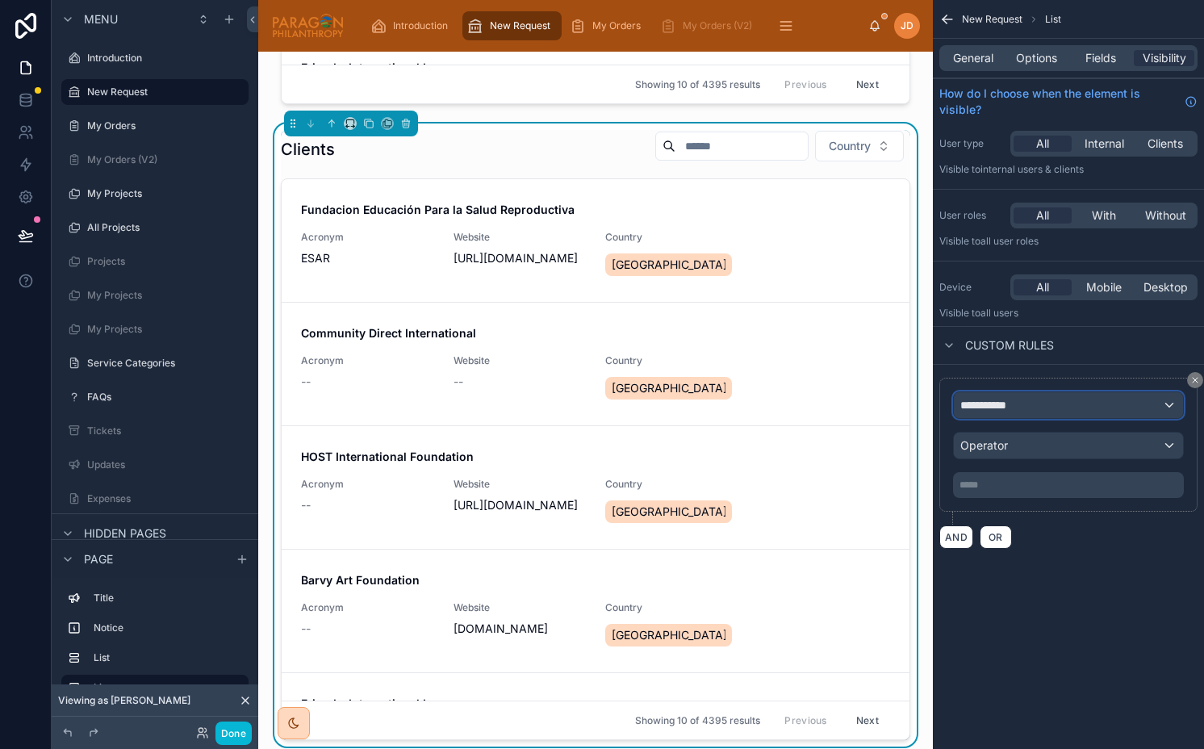
drag, startPoint x: 976, startPoint y: 403, endPoint x: 987, endPoint y: 406, distance: 11.0
click at [987, 406] on span "**********" at bounding box center [990, 405] width 60 height 16
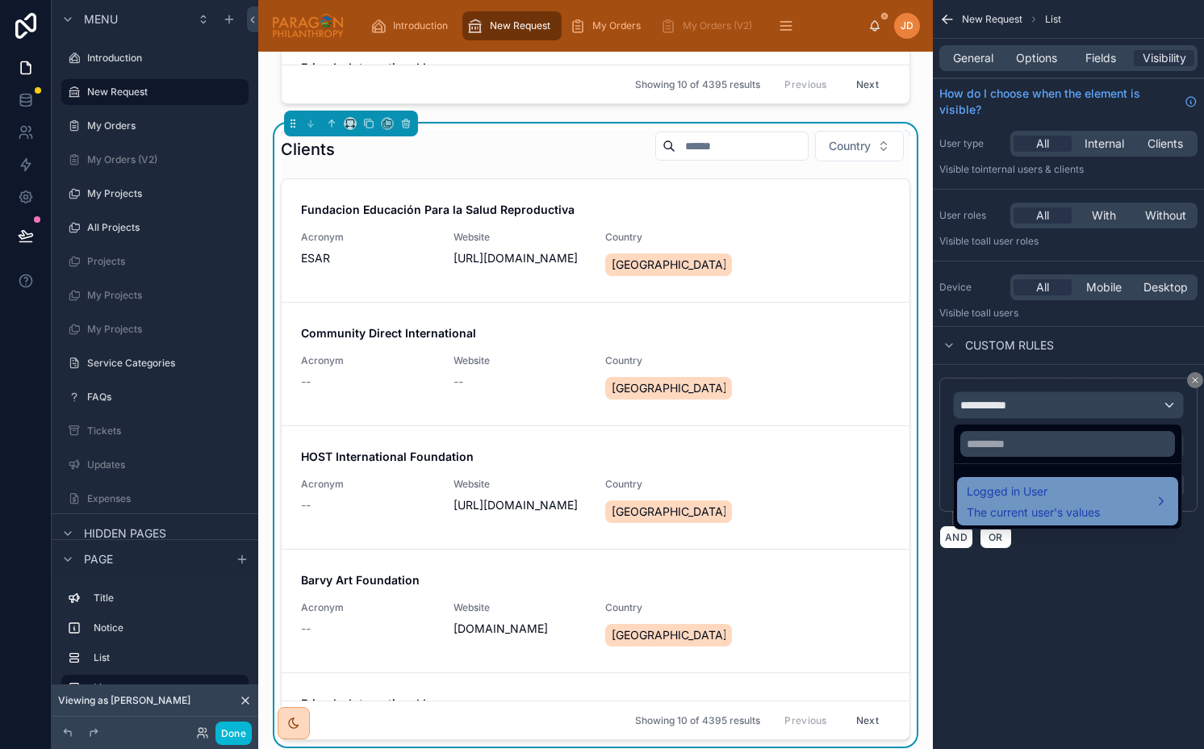
click at [1013, 504] on span "The current user's values" at bounding box center [1033, 512] width 133 height 16
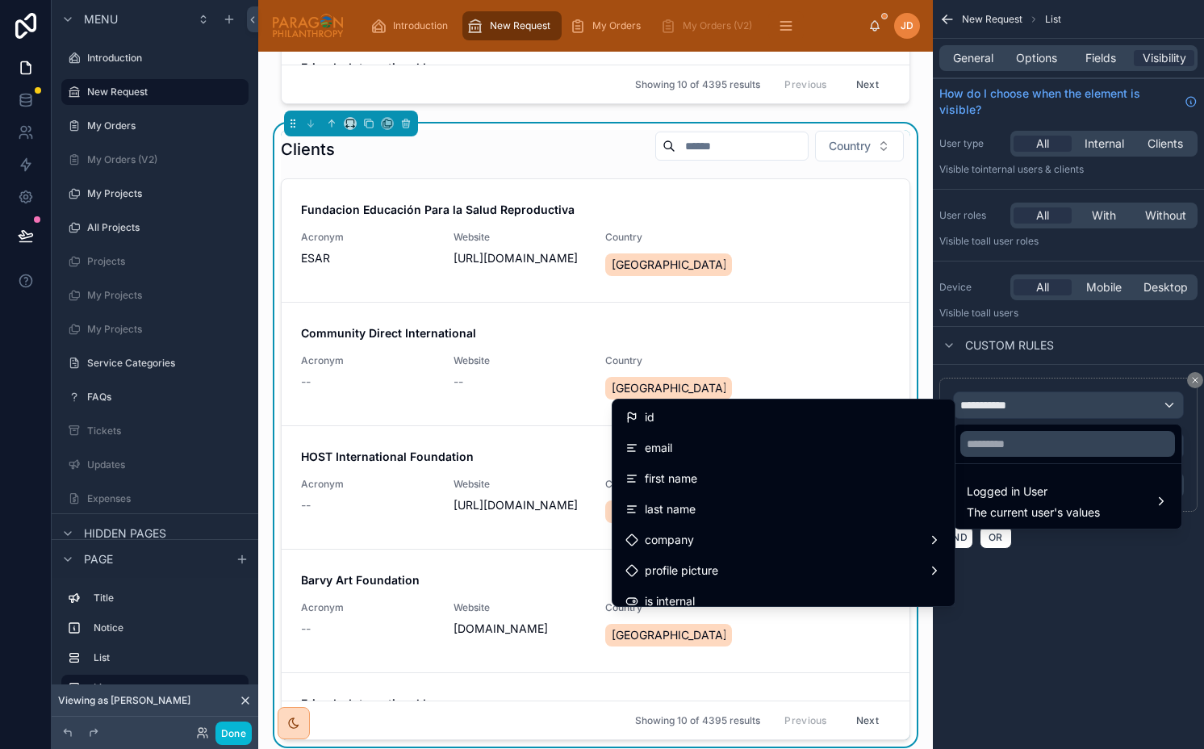
drag, startPoint x: 810, startPoint y: 458, endPoint x: 947, endPoint y: 440, distance: 138.4
click at [810, 458] on div "email" at bounding box center [784, 447] width 336 height 29
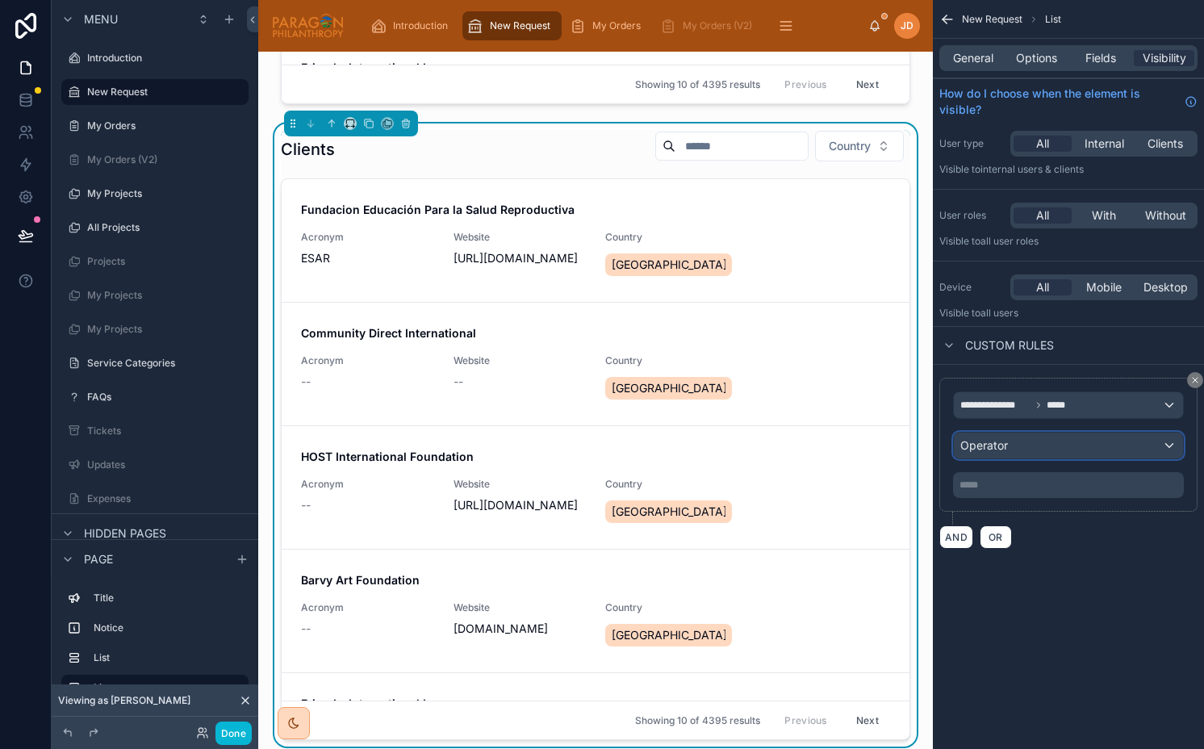
click at [976, 449] on span "Operator" at bounding box center [984, 445] width 48 height 14
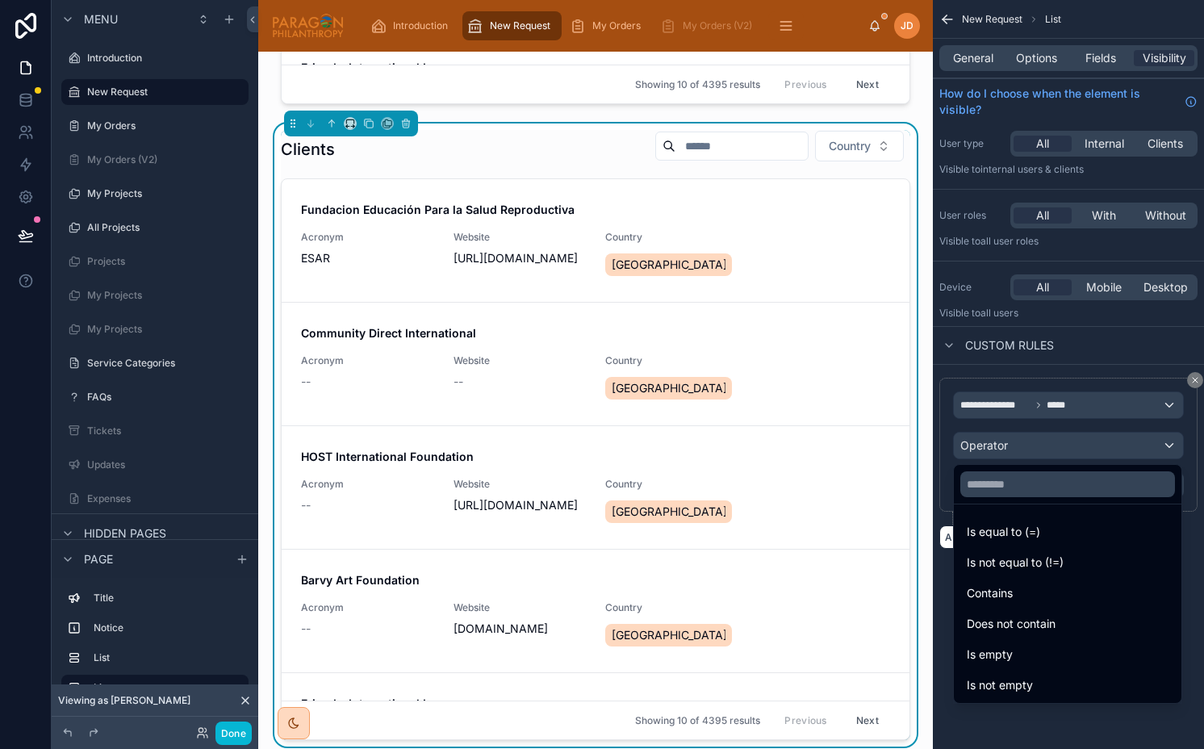
drag, startPoint x: 1015, startPoint y: 531, endPoint x: 1015, endPoint y: 496, distance: 34.7
click at [1015, 531] on span "Is equal to (=)" at bounding box center [1003, 531] width 73 height 19
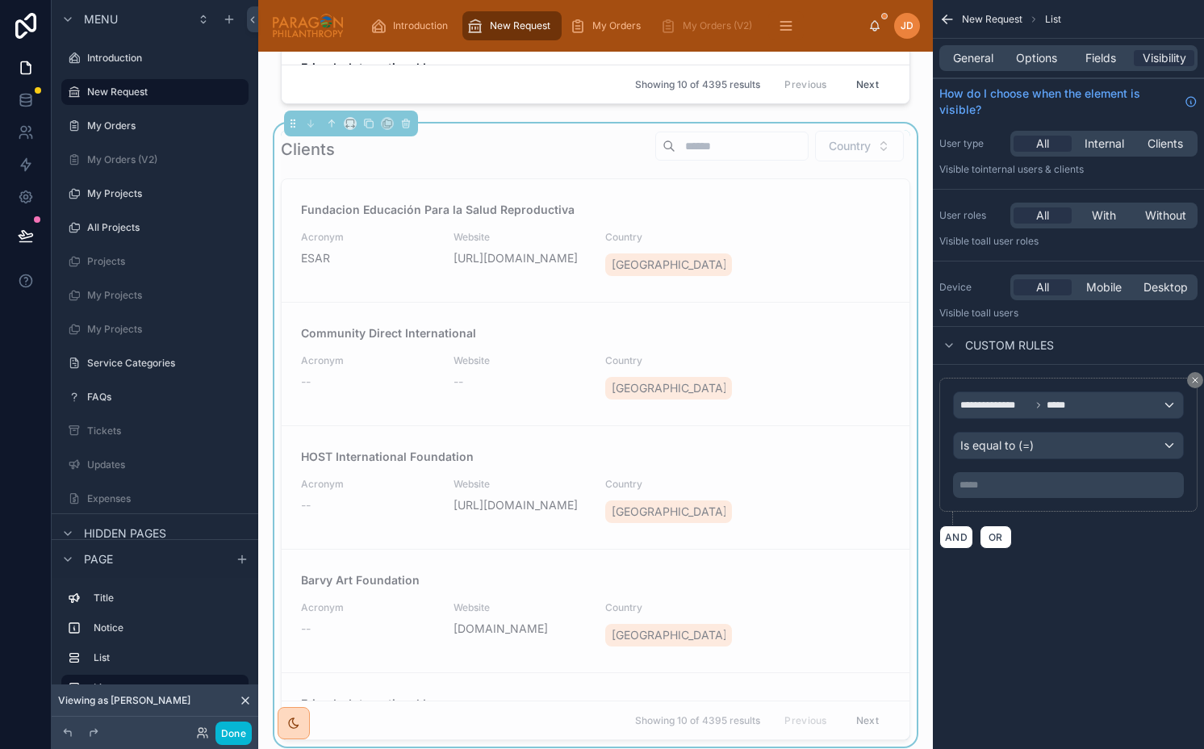
click at [1015, 489] on p "***** ﻿" at bounding box center [1069, 485] width 221 height 13
click at [1046, 563] on div "**********" at bounding box center [1068, 293] width 271 height 587
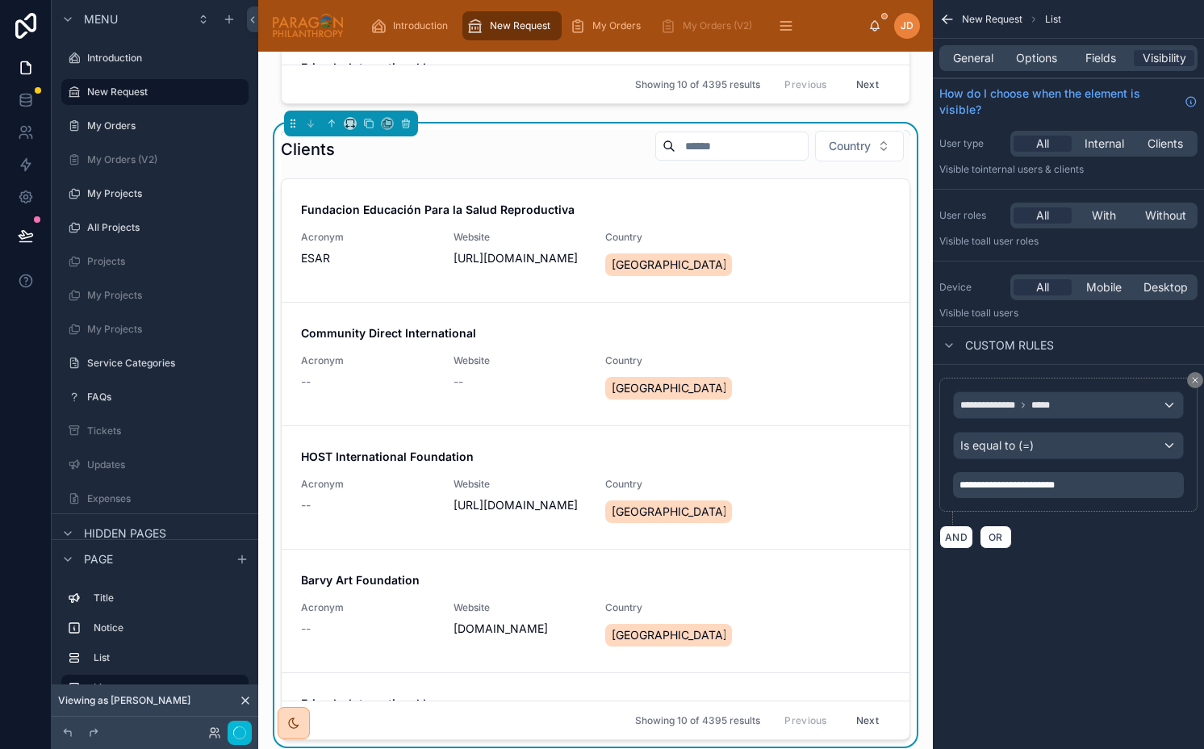
click at [1046, 563] on div "**********" at bounding box center [1068, 293] width 271 height 587
click at [1090, 56] on span "Fields" at bounding box center [1100, 58] width 31 height 16
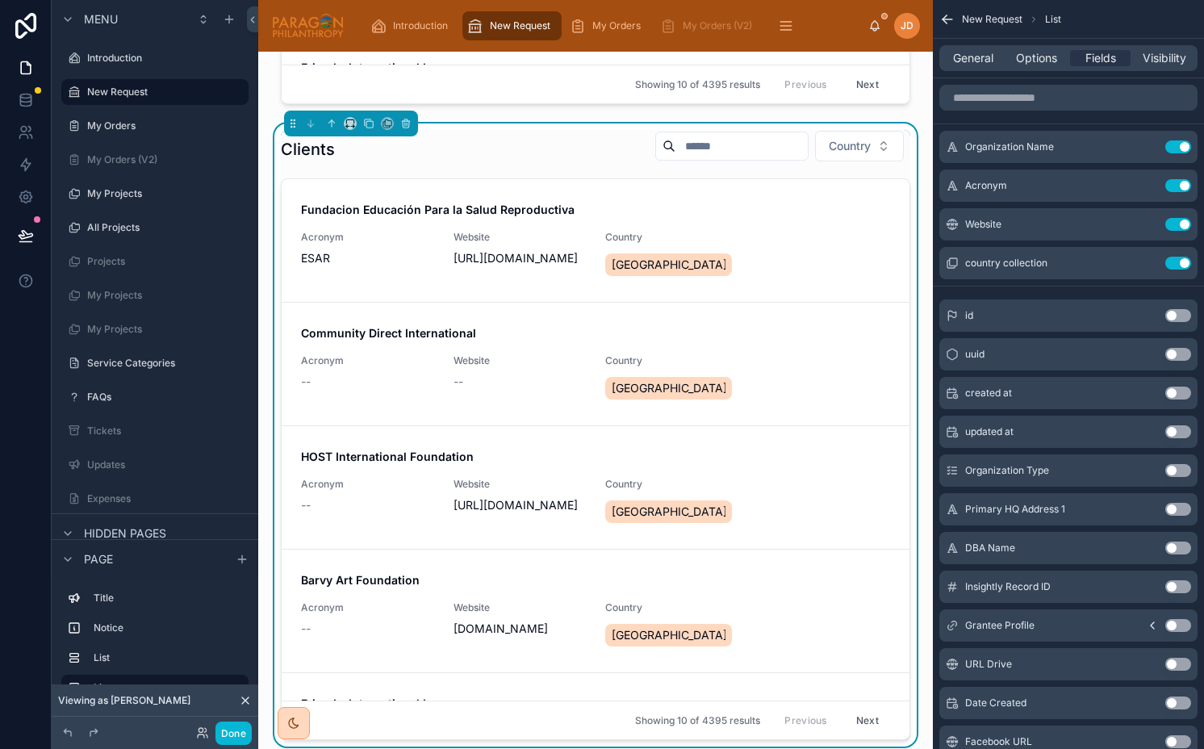
click at [976, 47] on div "General Options Fields Visibility" at bounding box center [1068, 58] width 258 height 26
click at [973, 55] on span "General" at bounding box center [973, 58] width 40 height 16
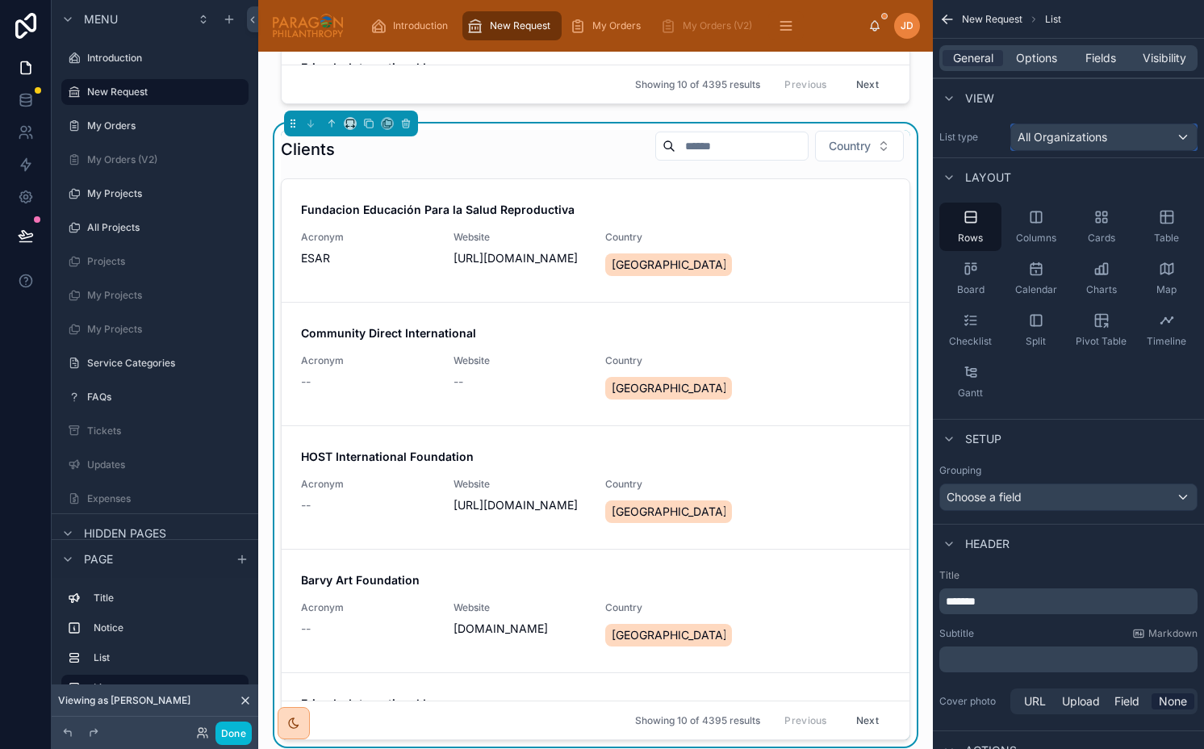
click at [1046, 132] on span "All Organizations" at bounding box center [1063, 137] width 90 height 16
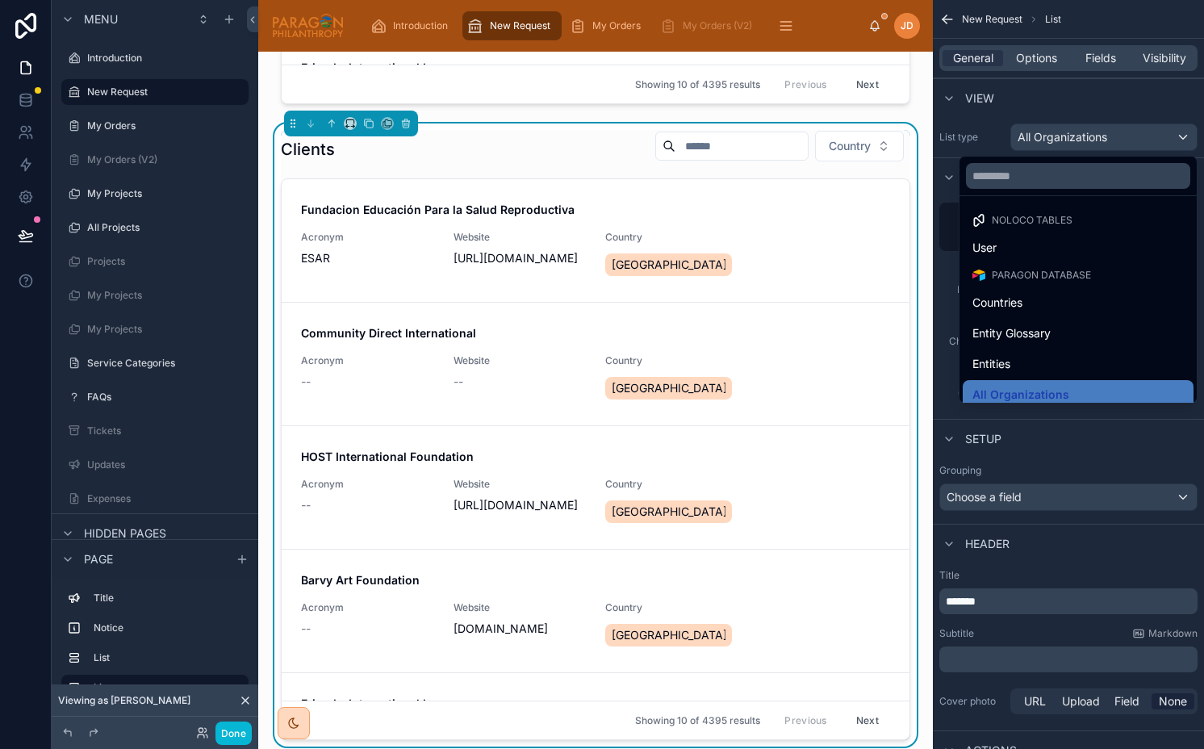
click at [1046, 132] on div "scrollable content" at bounding box center [602, 374] width 1204 height 749
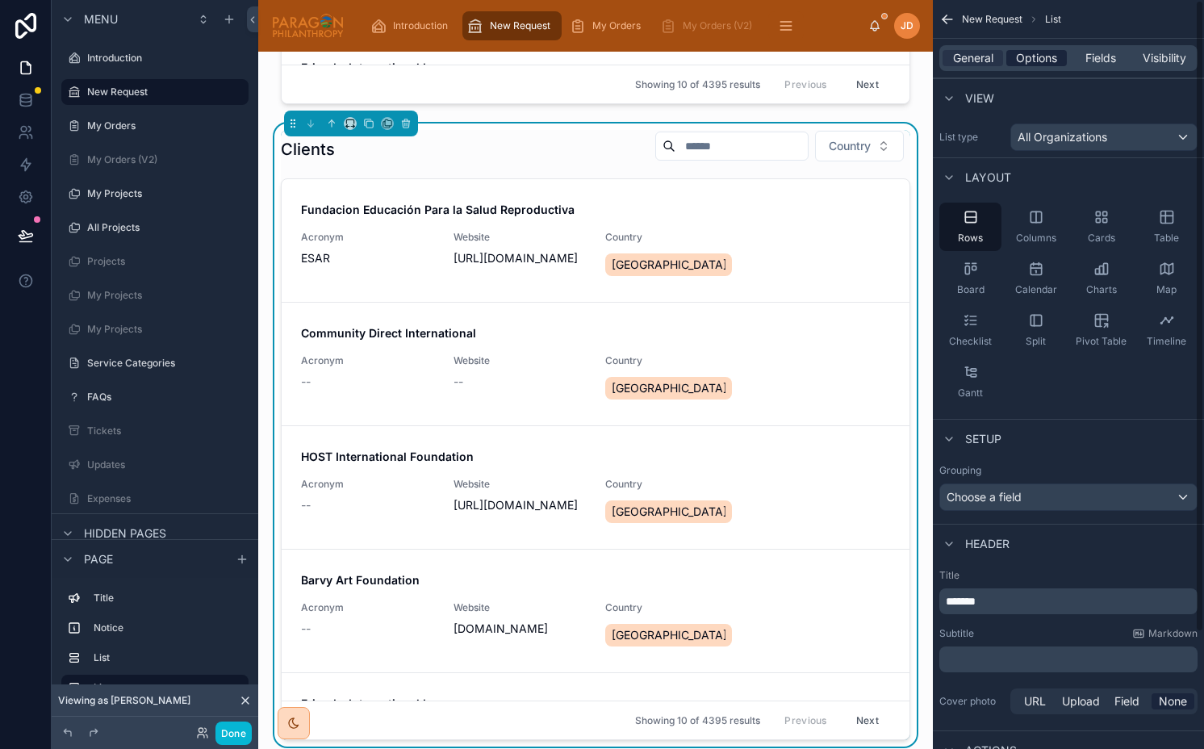
click at [1038, 60] on span "Options" at bounding box center [1036, 58] width 41 height 16
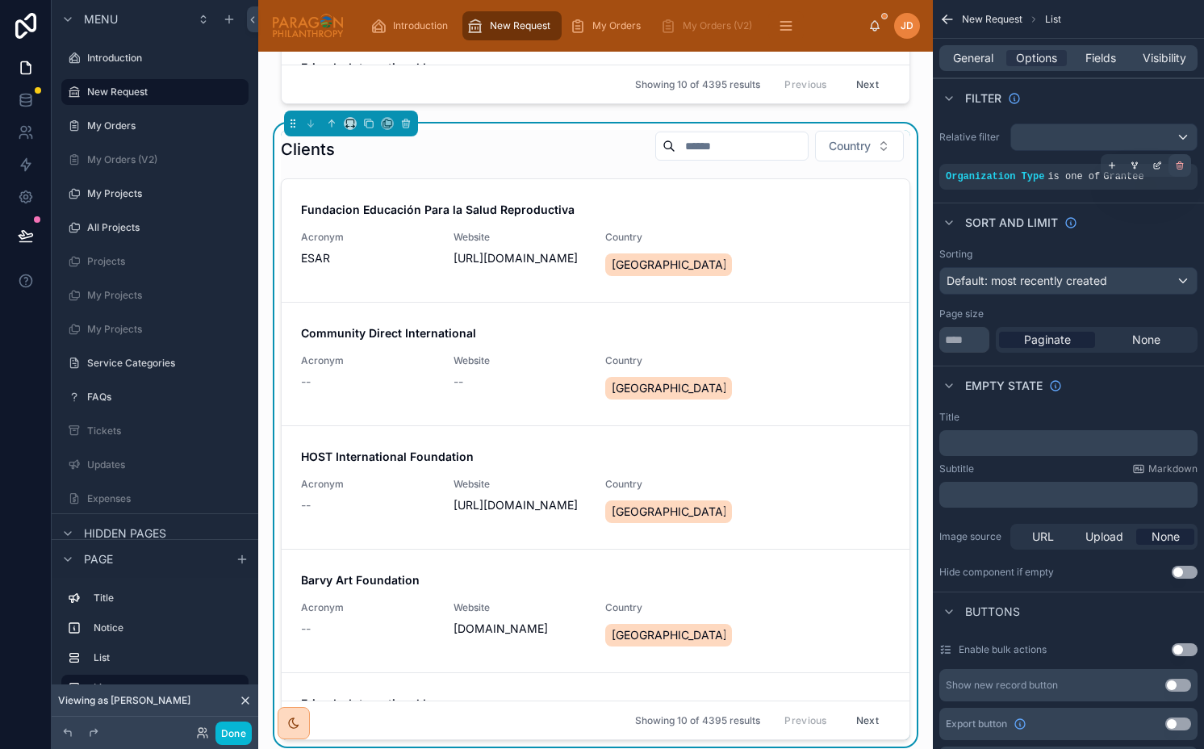
click at [1180, 168] on icon "scrollable content" at bounding box center [1180, 166] width 10 height 10
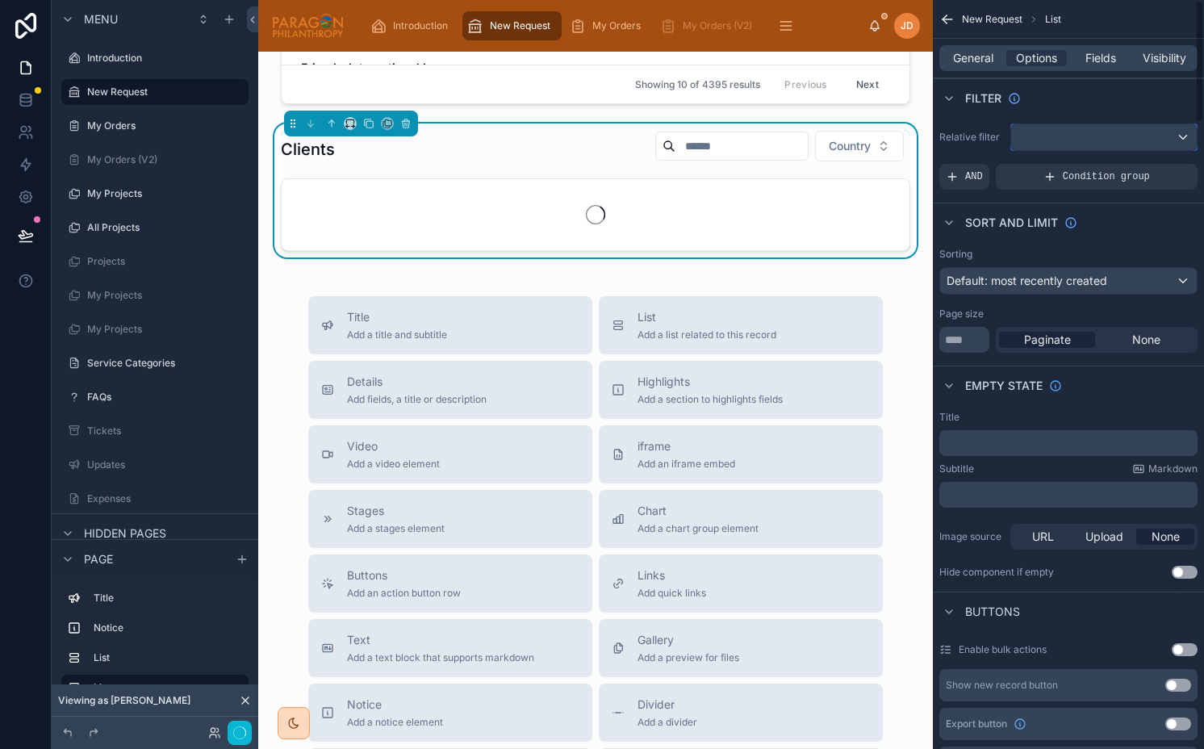
click at [1043, 147] on div "scrollable content" at bounding box center [1104, 137] width 186 height 26
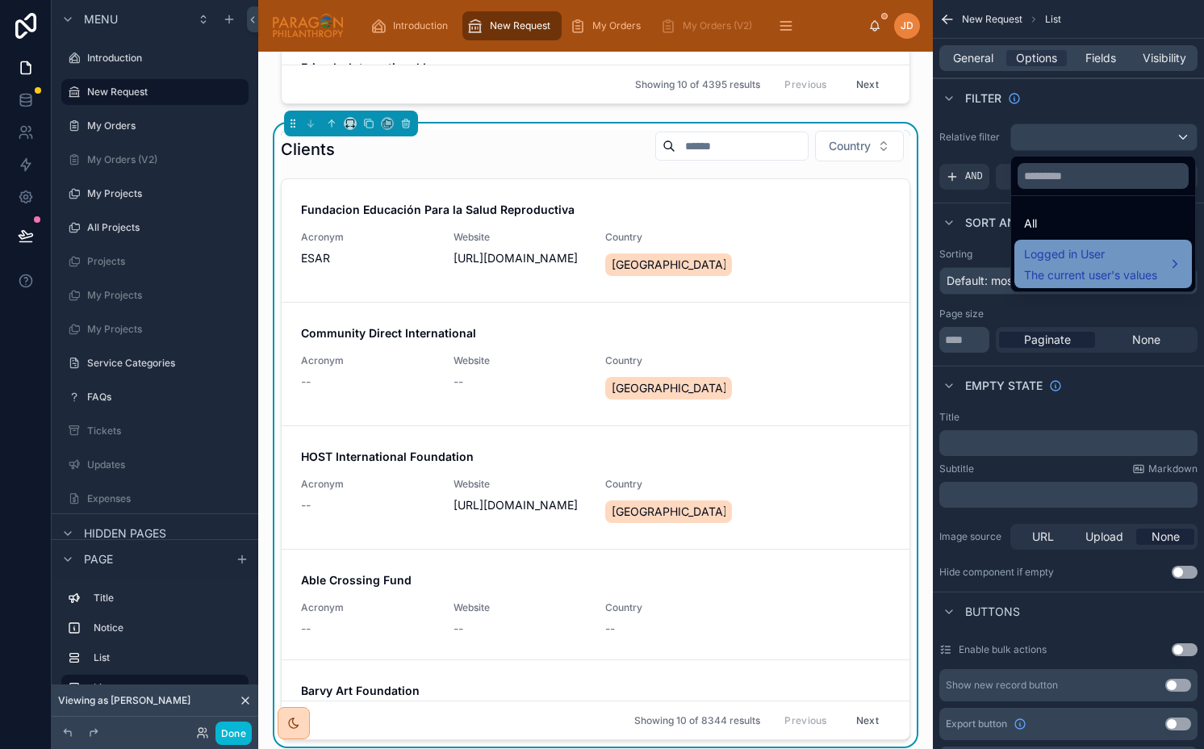
click at [1049, 260] on span "Logged in User" at bounding box center [1090, 254] width 133 height 19
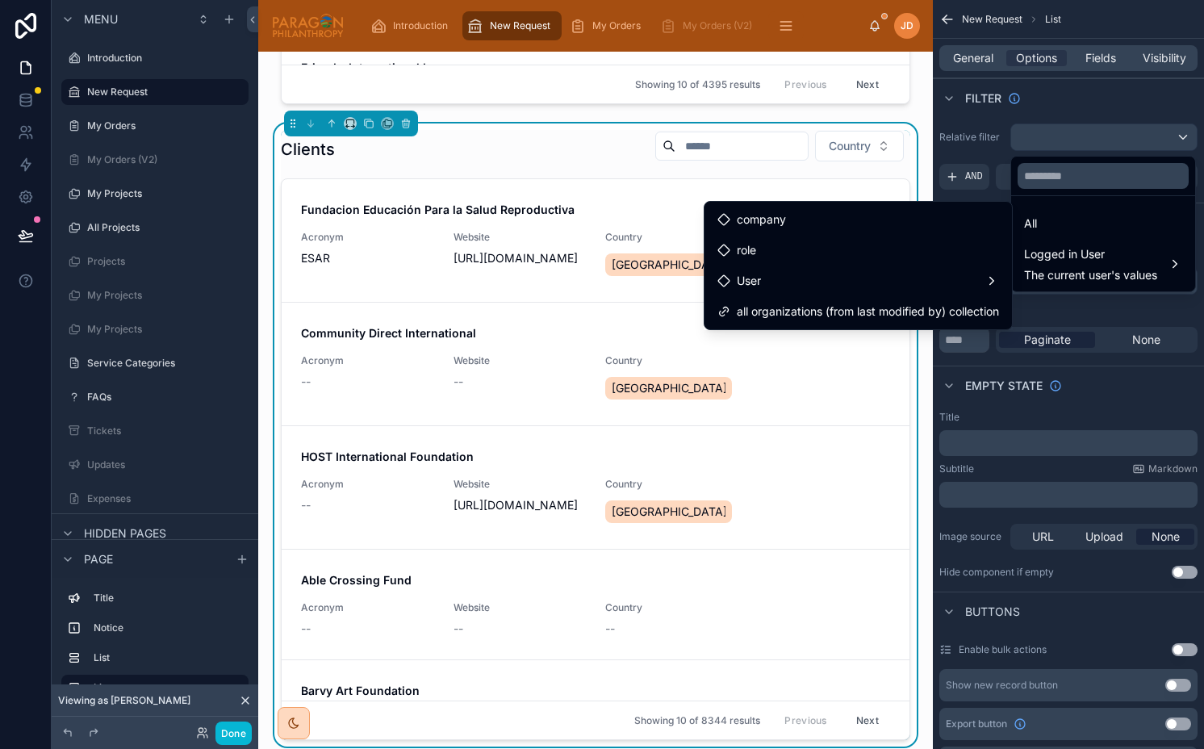
click at [1044, 147] on div "scrollable content" at bounding box center [602, 374] width 1204 height 749
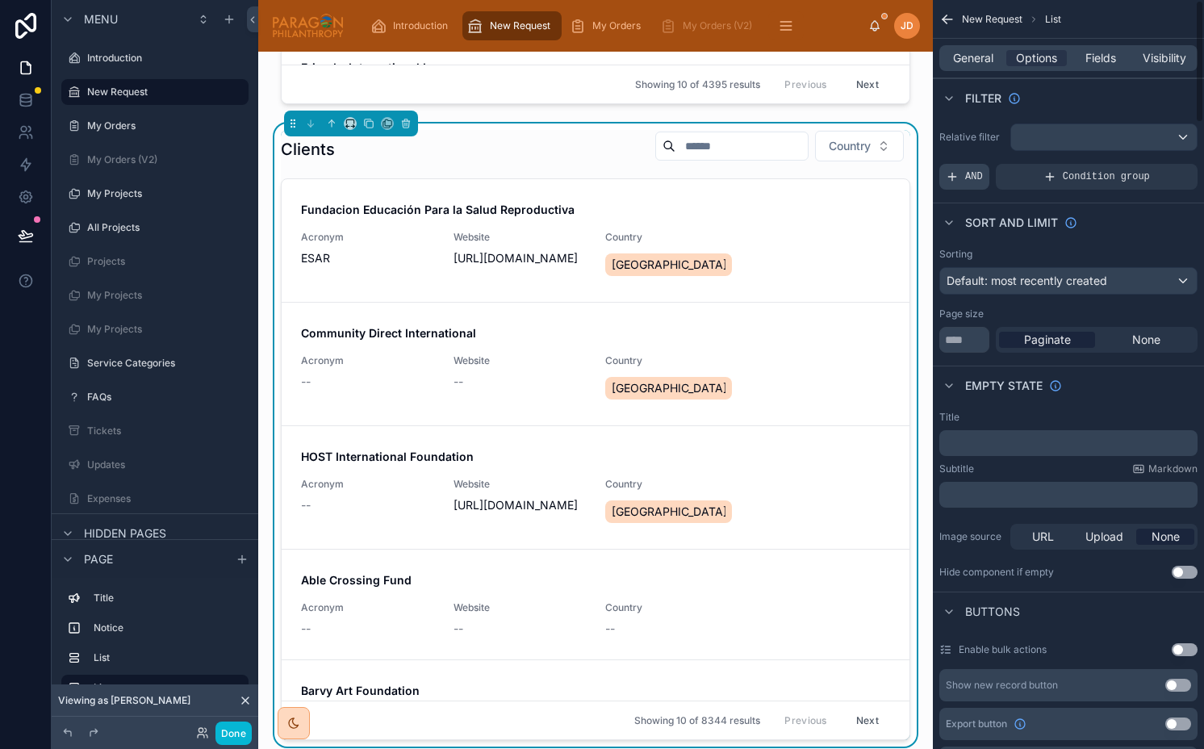
click at [961, 187] on div "AND" at bounding box center [964, 177] width 50 height 26
click at [1154, 165] on icon "scrollable content" at bounding box center [1157, 166] width 10 height 10
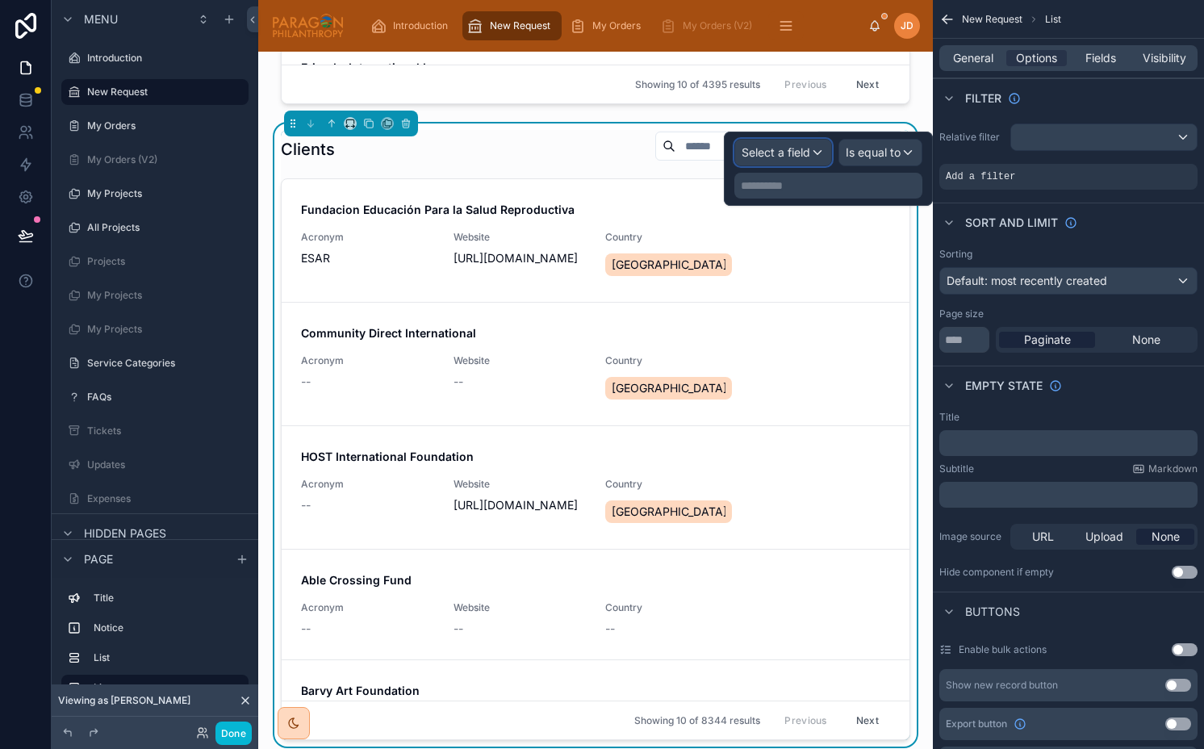
click at [786, 152] on span "Select a field" at bounding box center [776, 152] width 69 height 14
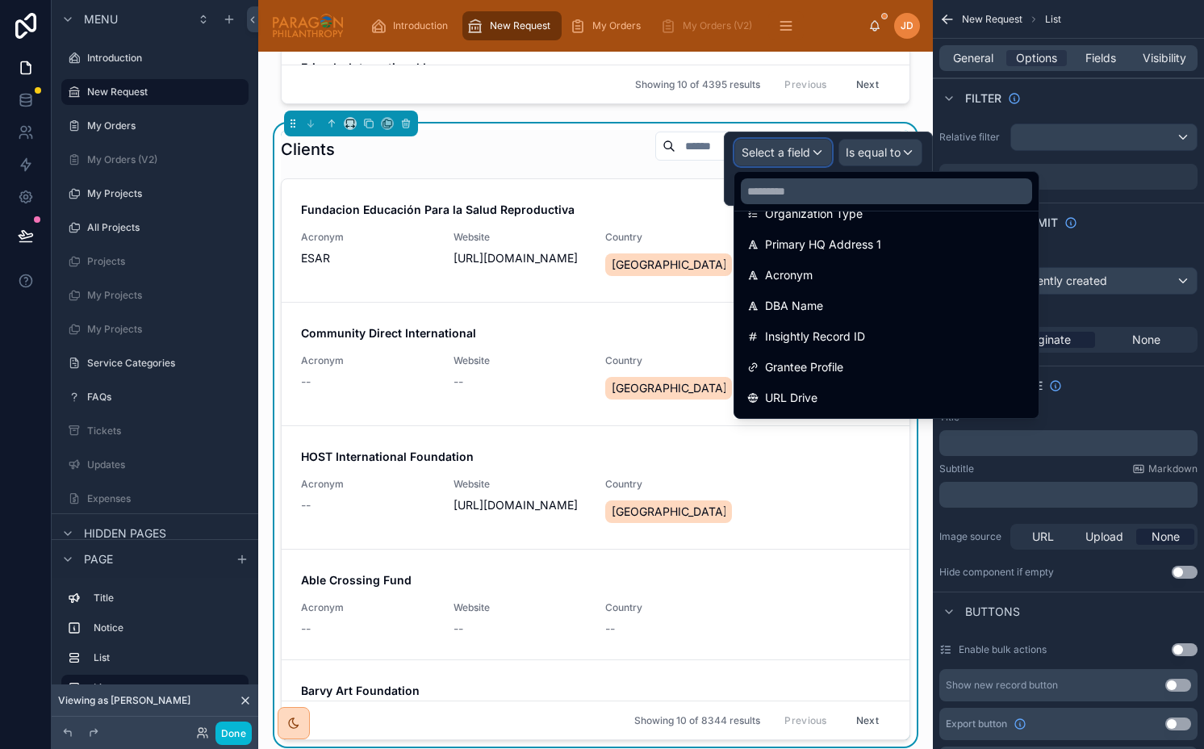
scroll to position [191, 0]
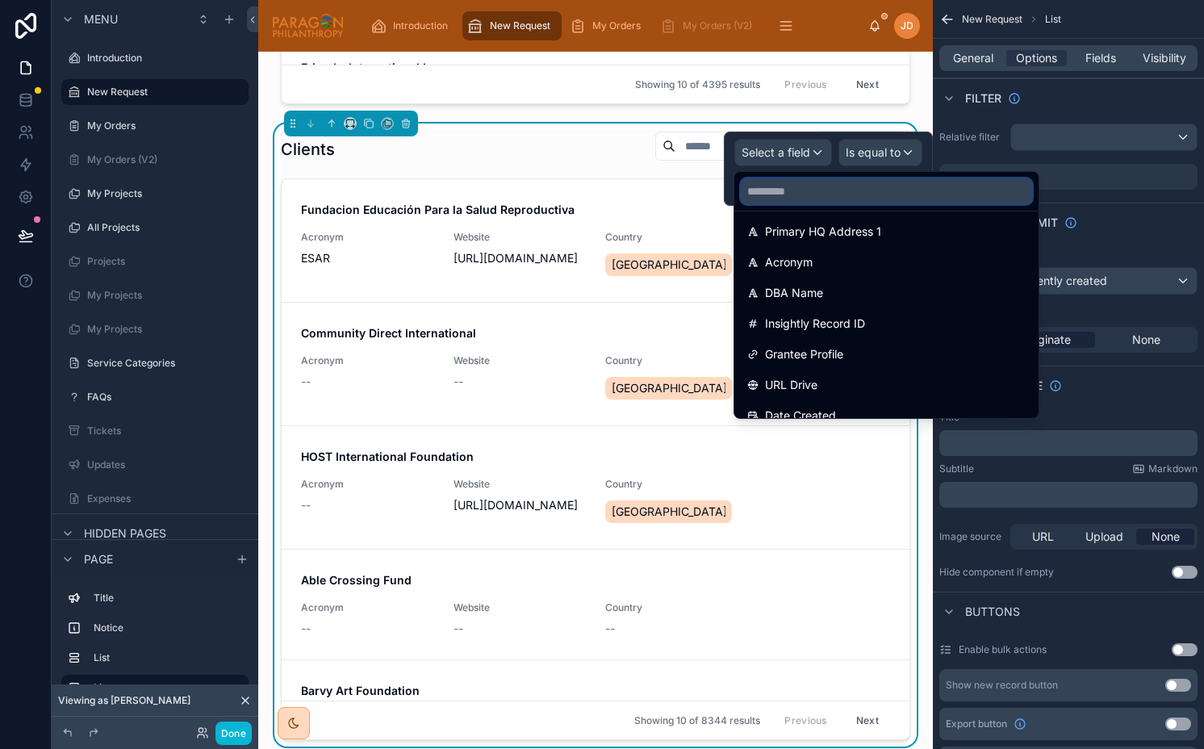
click at [794, 194] on input "text" at bounding box center [886, 191] width 291 height 26
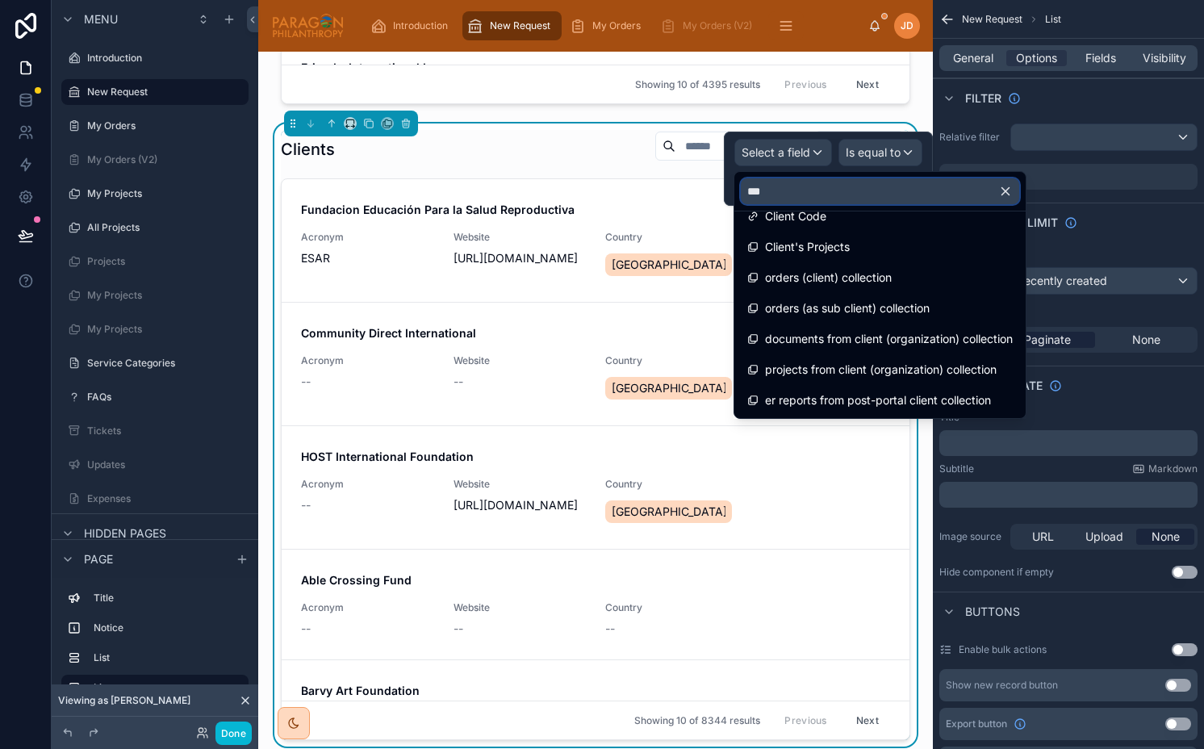
scroll to position [176, 0]
type input "******"
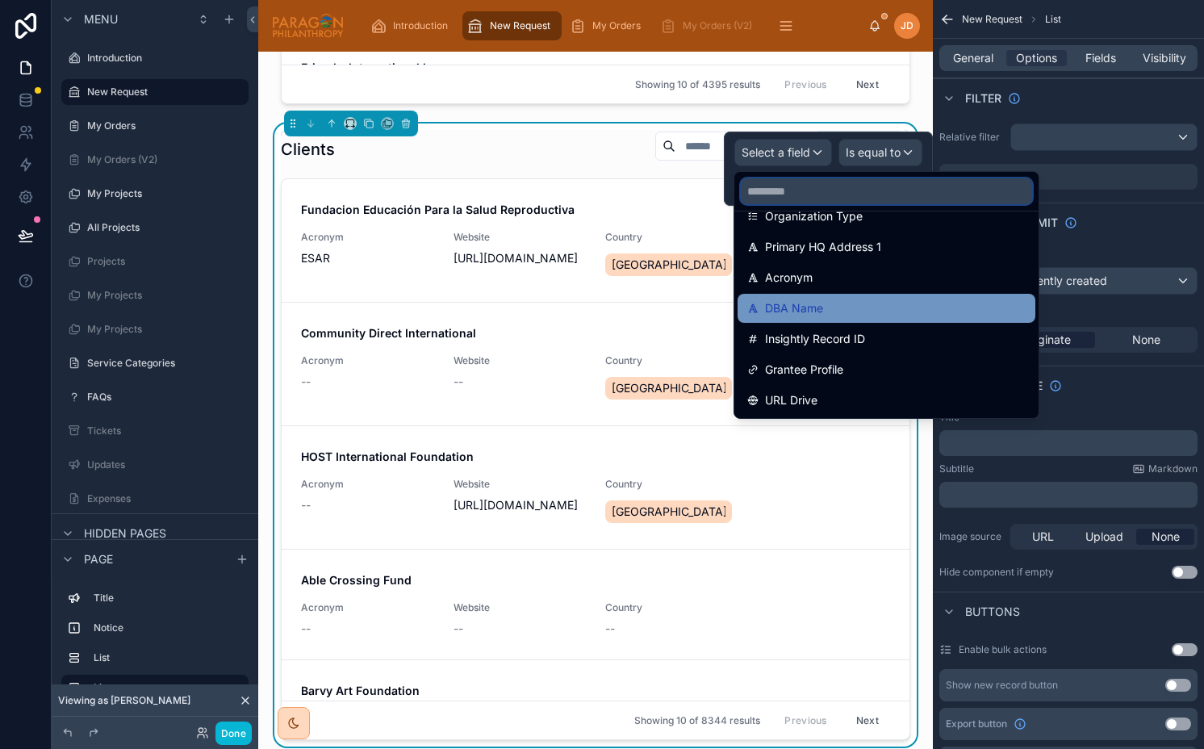
scroll to position [0, 0]
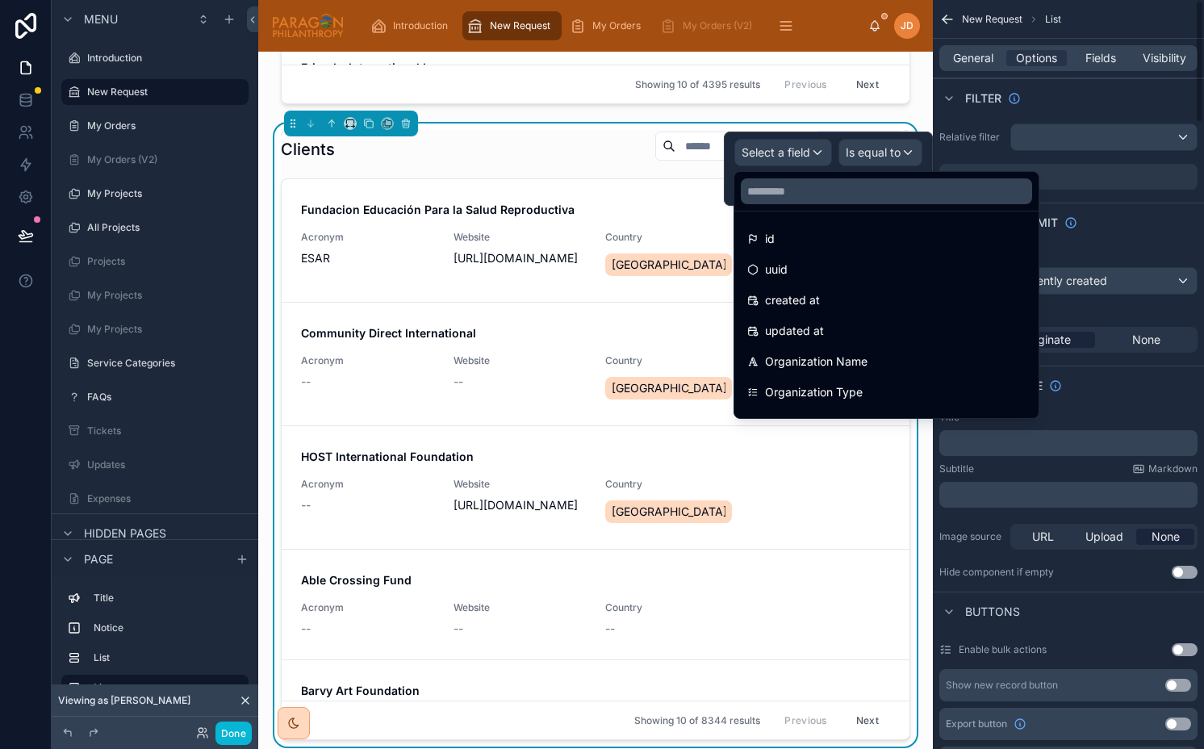
click at [1057, 116] on div "Filter" at bounding box center [1068, 97] width 271 height 39
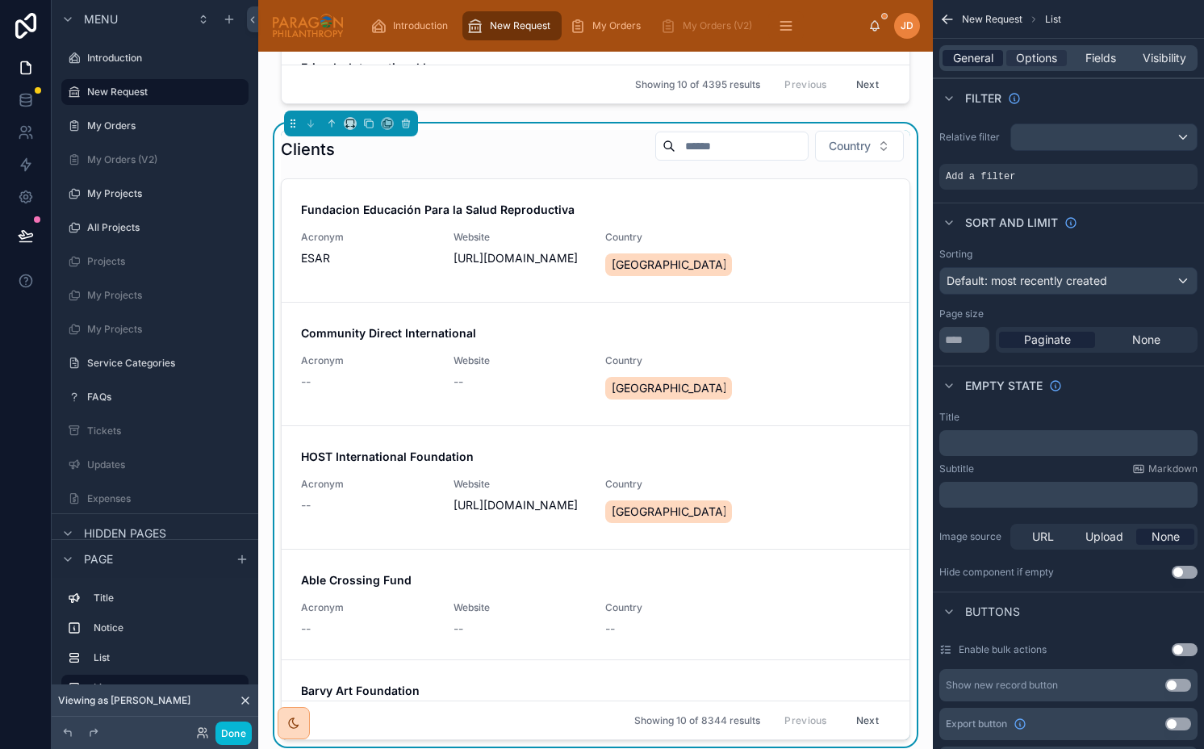
click at [974, 53] on span "General" at bounding box center [973, 58] width 40 height 16
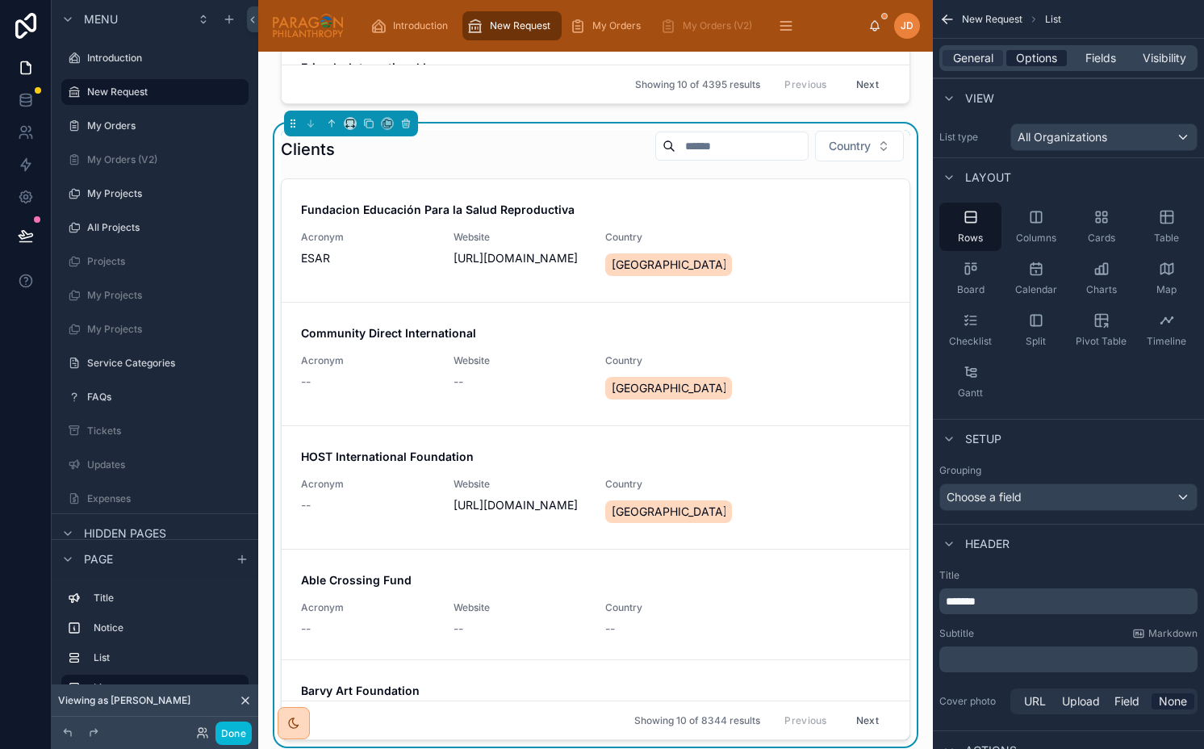
click at [1024, 64] on span "Options" at bounding box center [1036, 58] width 41 height 16
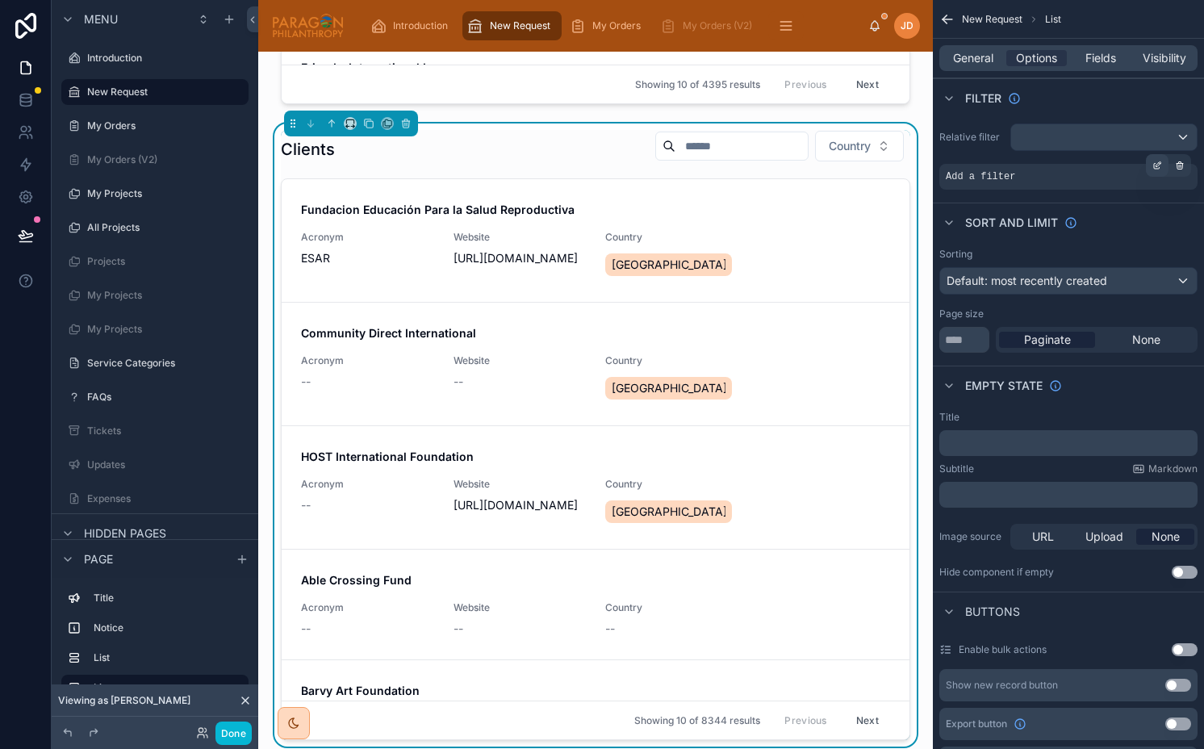
click at [1148, 165] on div "scrollable content" at bounding box center [1157, 165] width 23 height 23
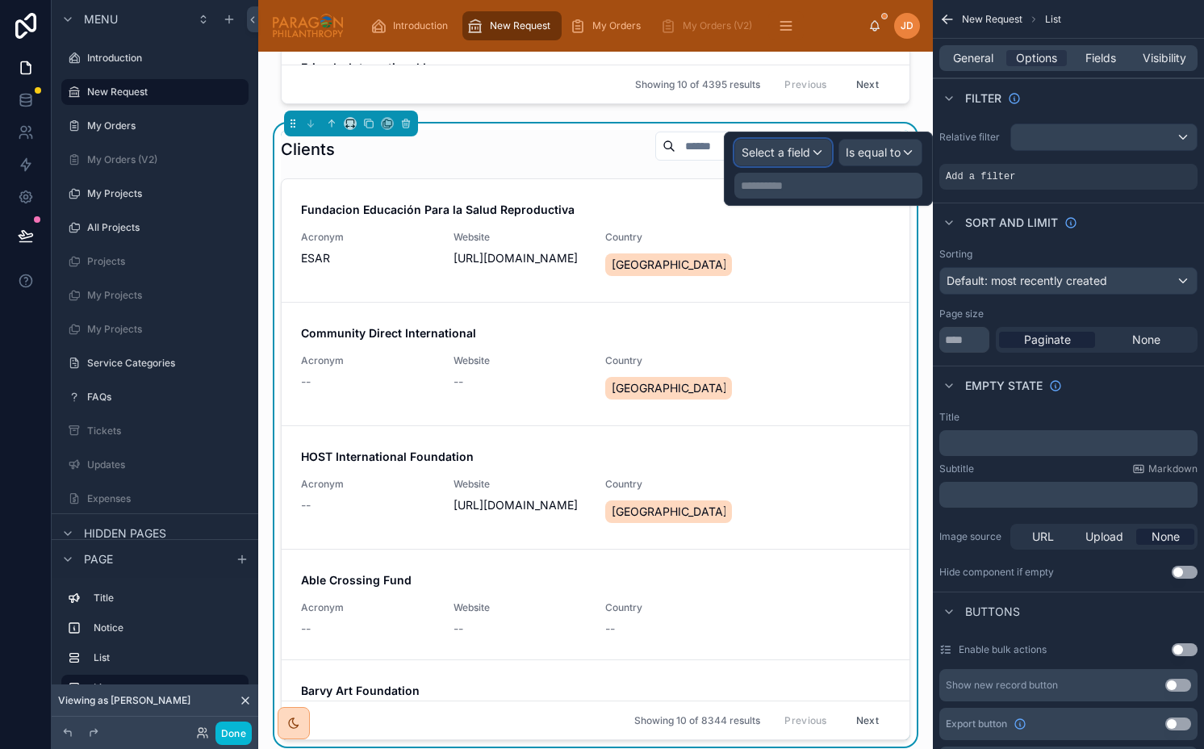
click at [817, 139] on button "Select a field" at bounding box center [783, 152] width 98 height 27
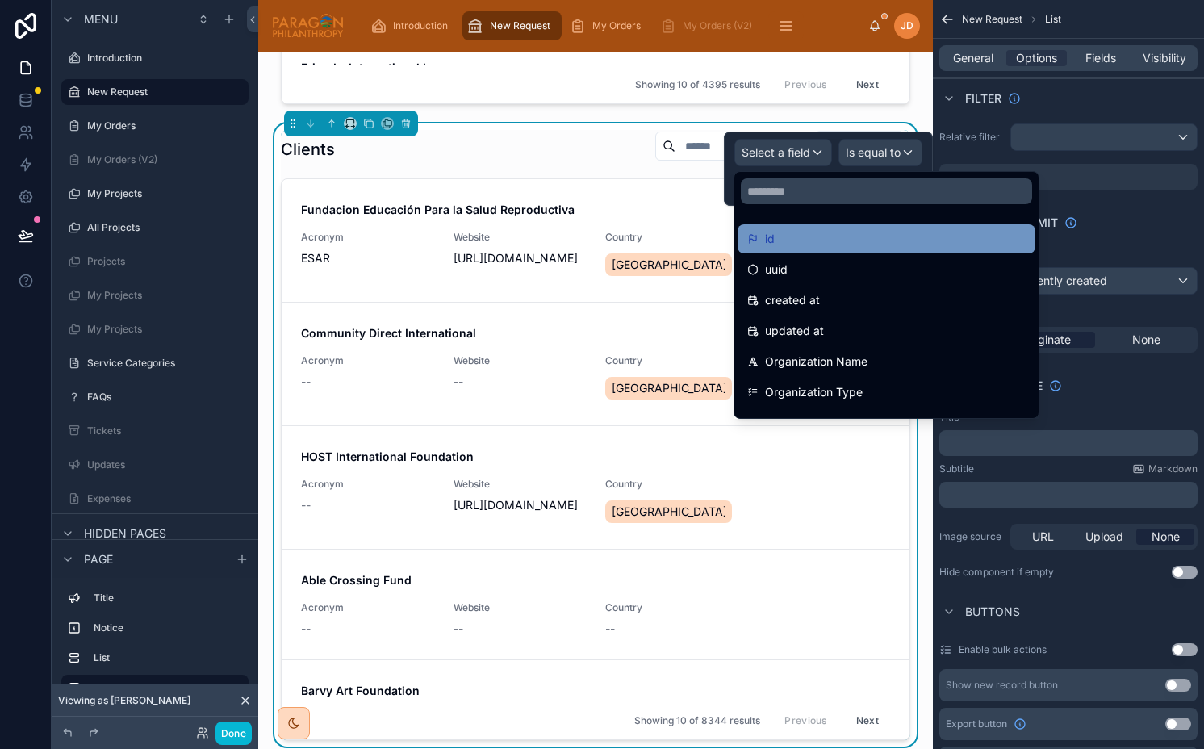
click at [814, 231] on div "id" at bounding box center [886, 238] width 278 height 19
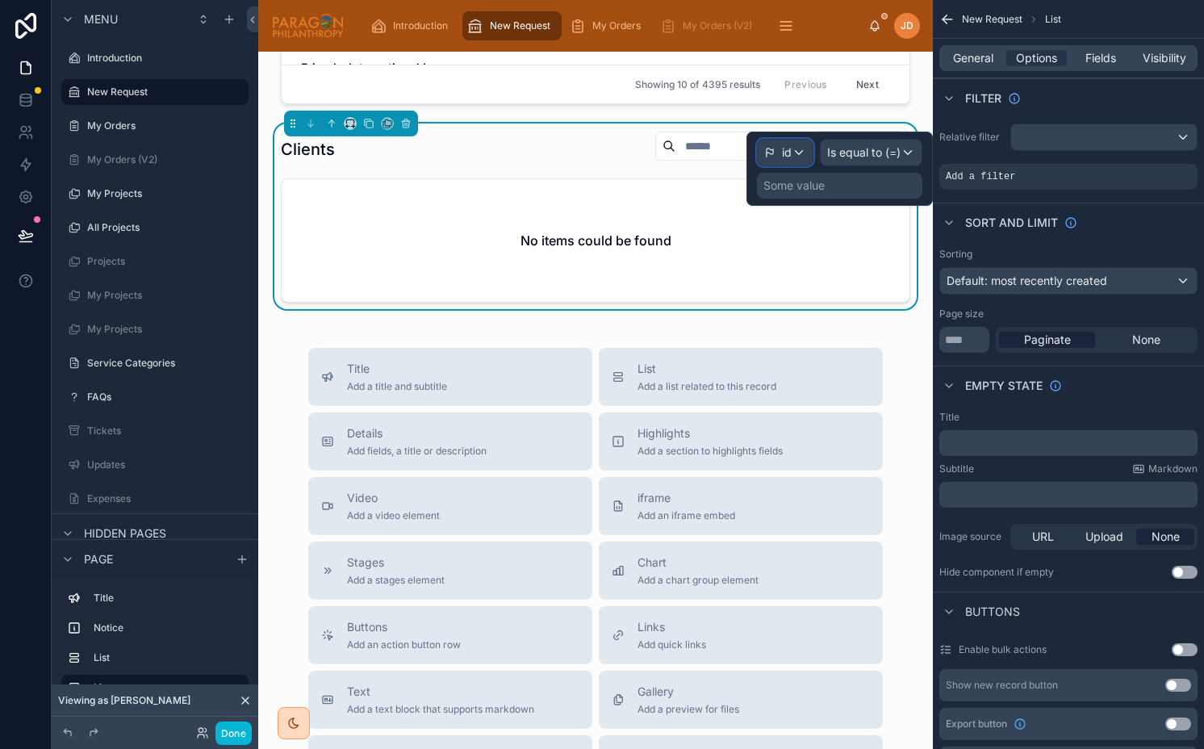
click at [796, 155] on div "id" at bounding box center [785, 153] width 55 height 26
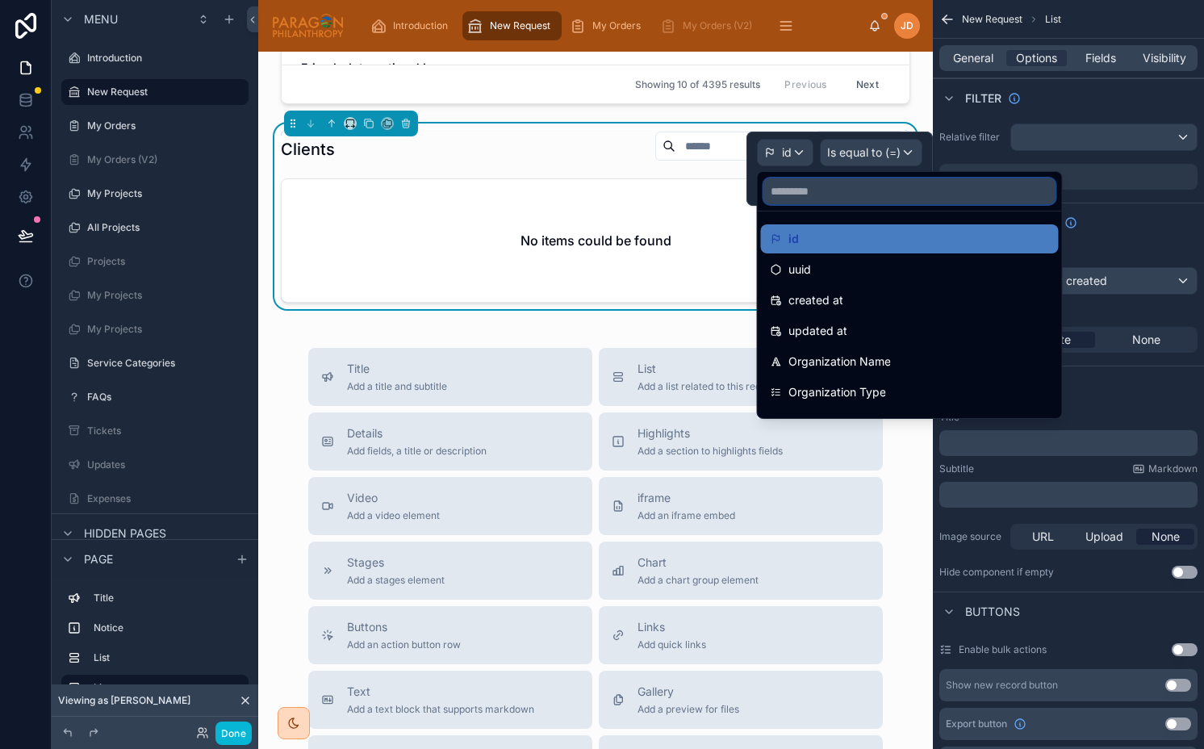
click at [804, 203] on input "text" at bounding box center [909, 191] width 291 height 26
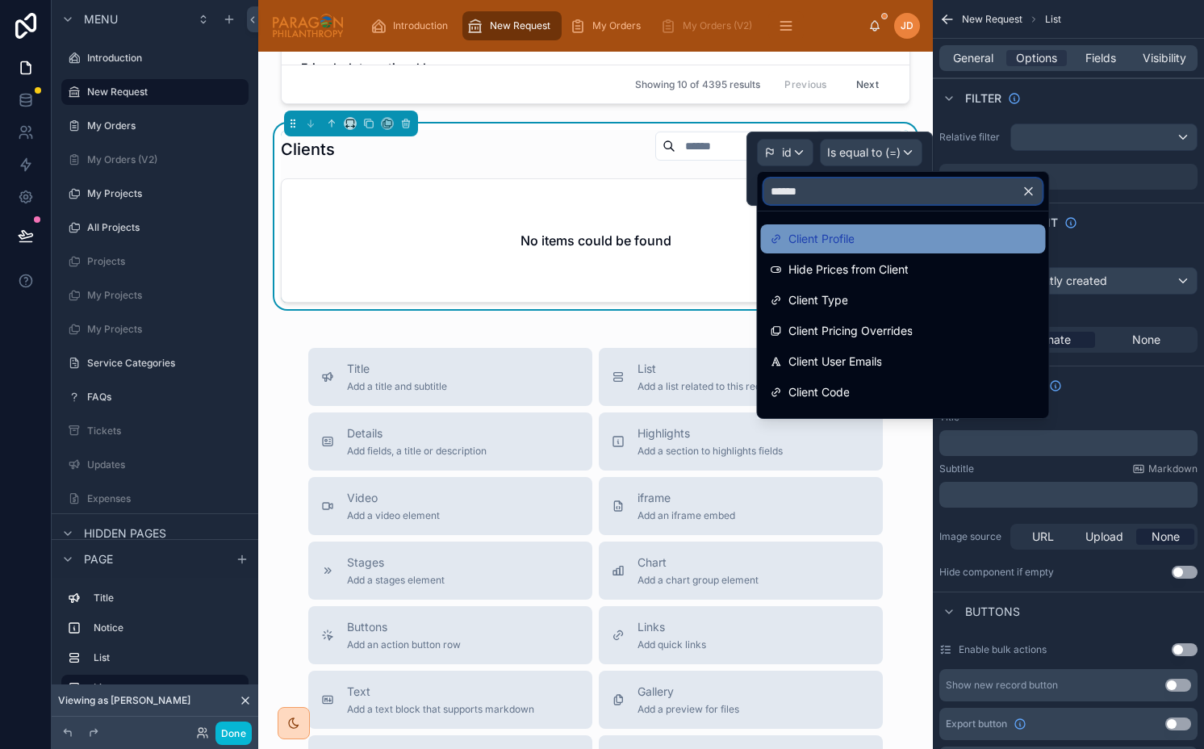
type input "******"
click at [822, 245] on span "Client Profile" at bounding box center [821, 238] width 66 height 19
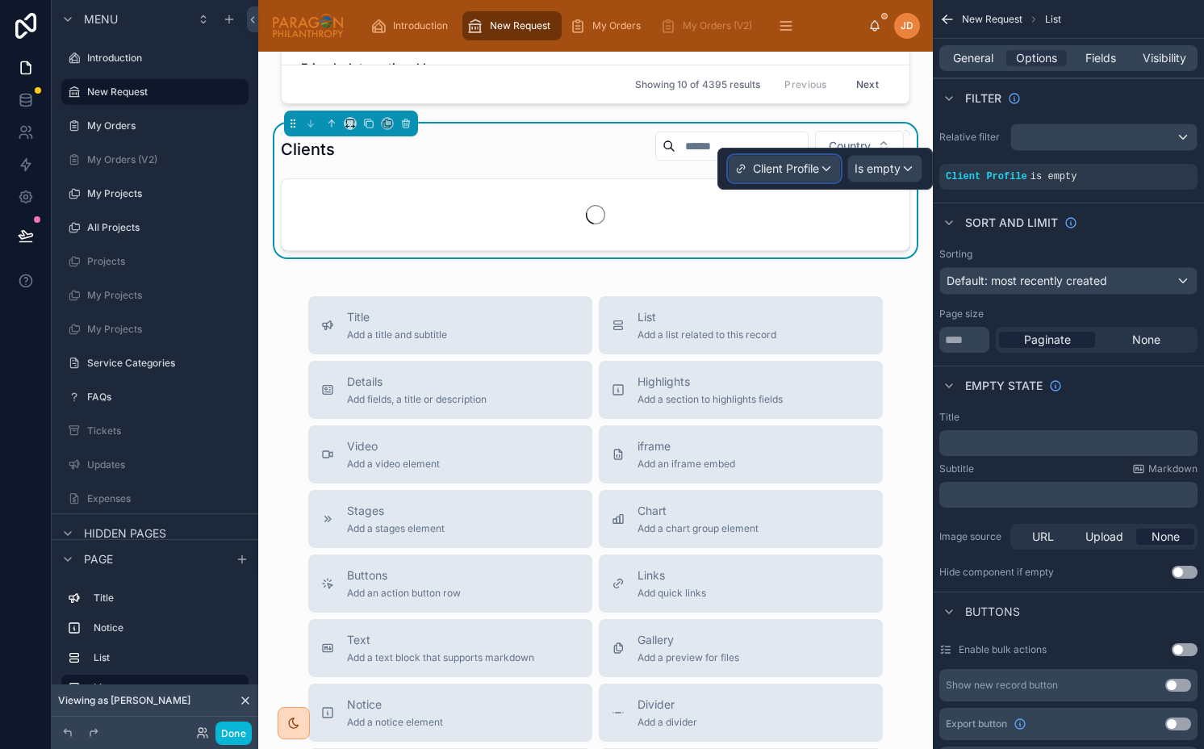
click at [812, 169] on span "Client Profile" at bounding box center [786, 169] width 66 height 16
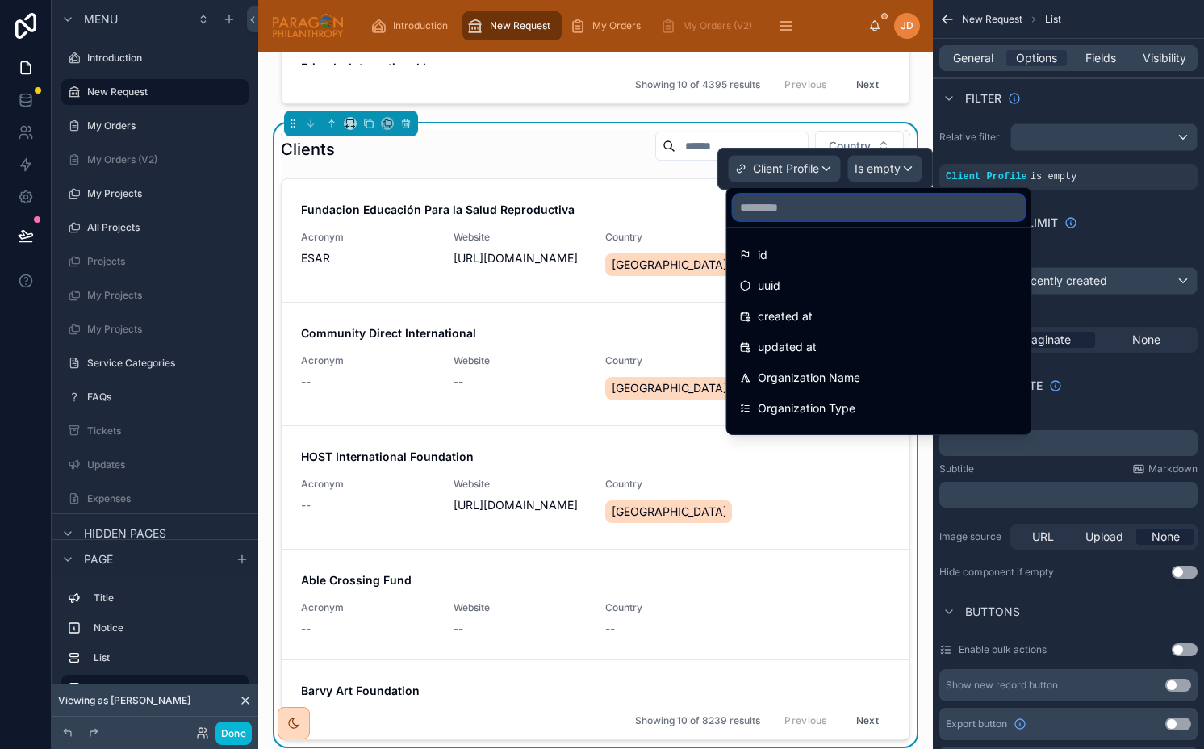
click at [813, 207] on input "text" at bounding box center [879, 207] width 291 height 26
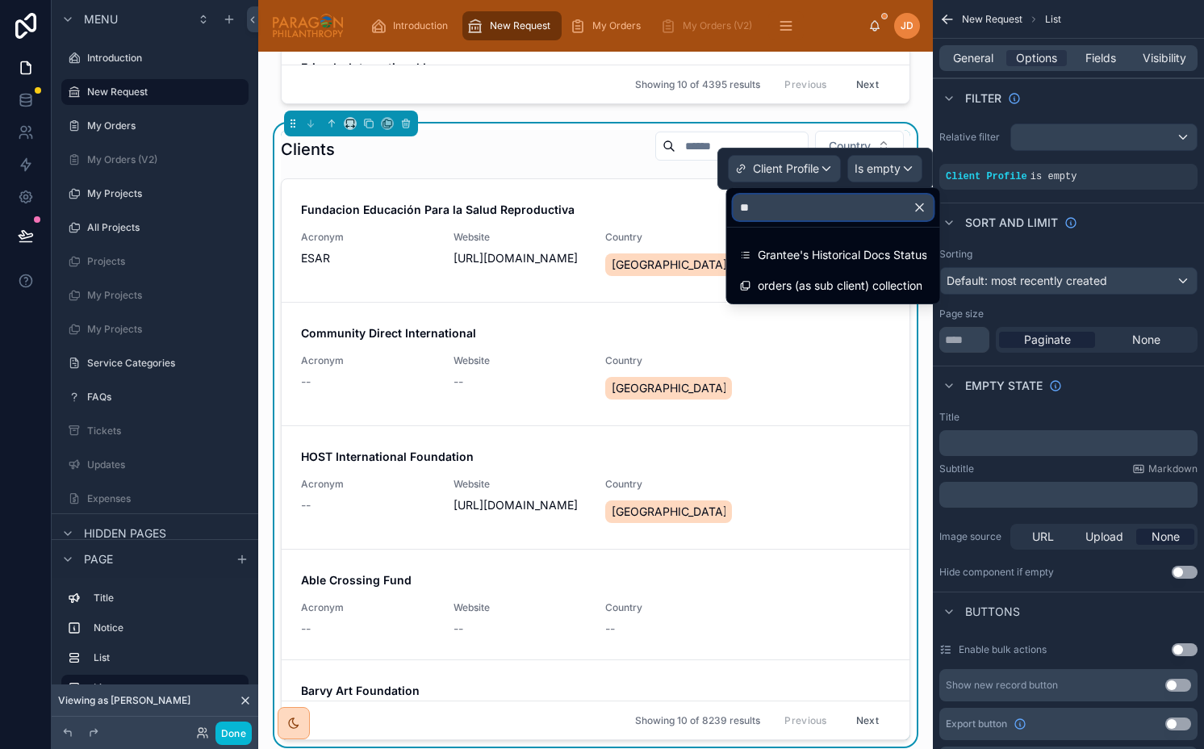
type input "***"
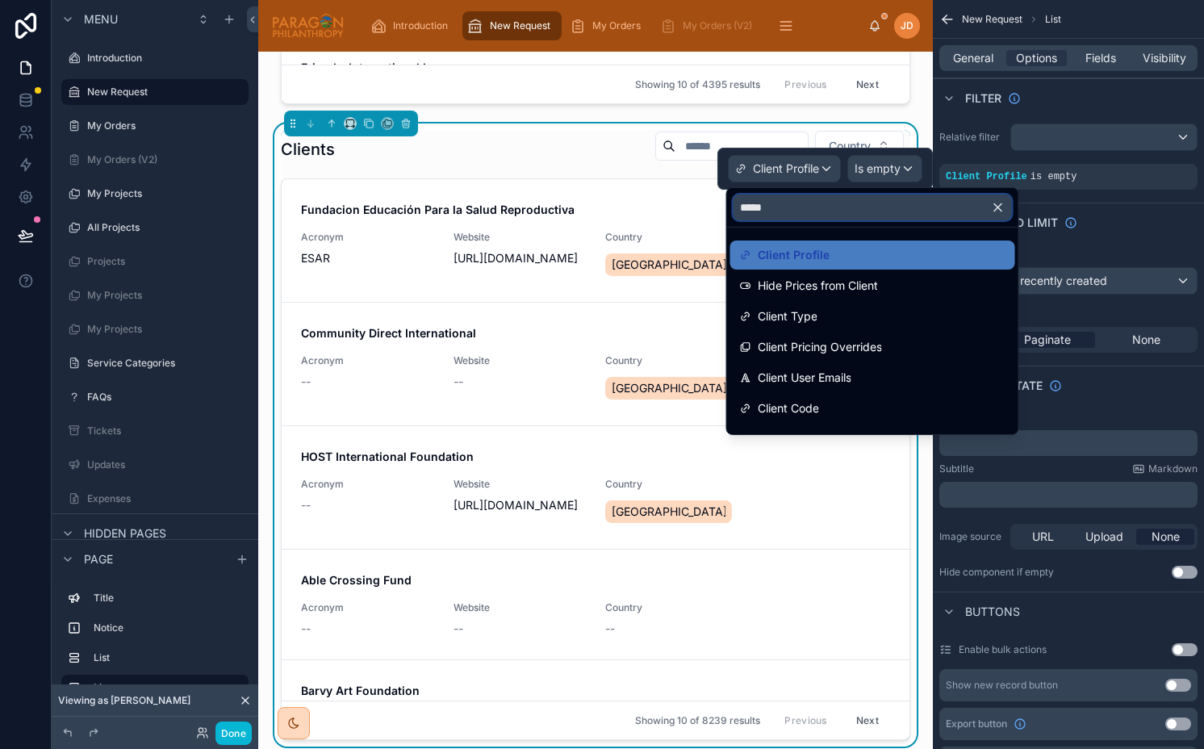
type input "*****"
click at [876, 165] on div at bounding box center [824, 169] width 215 height 42
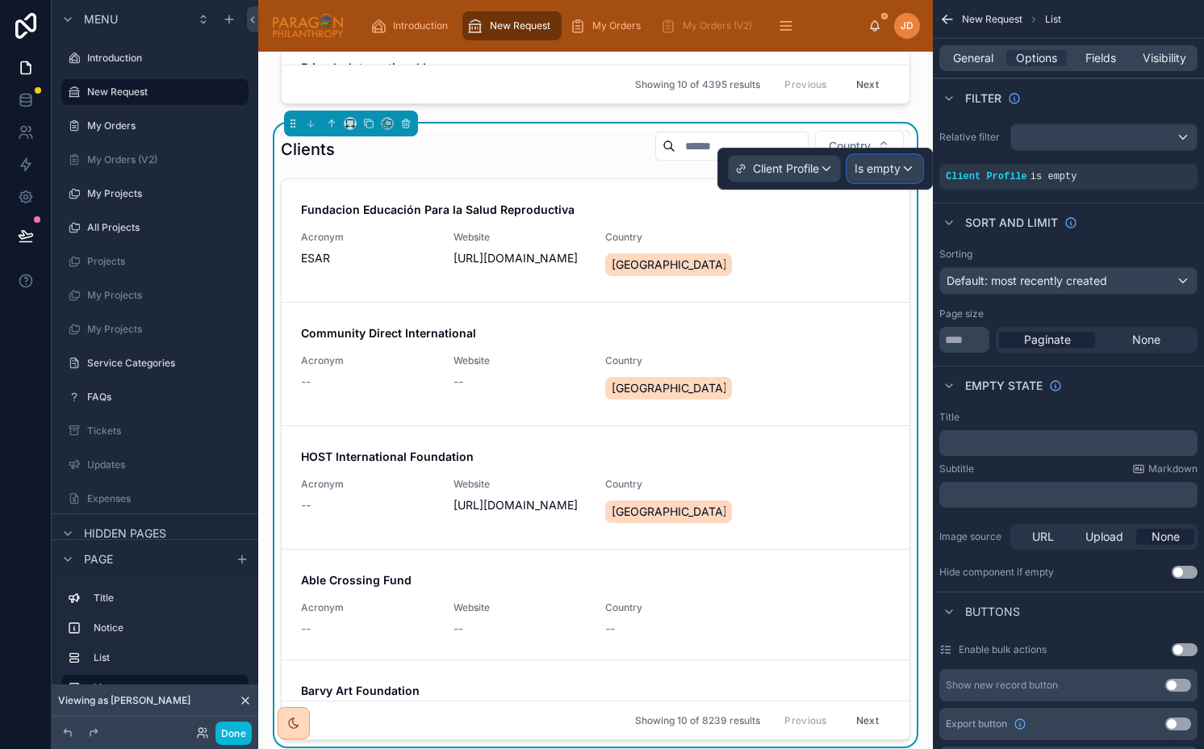
click at [893, 176] on span "Is empty" at bounding box center [878, 169] width 46 height 16
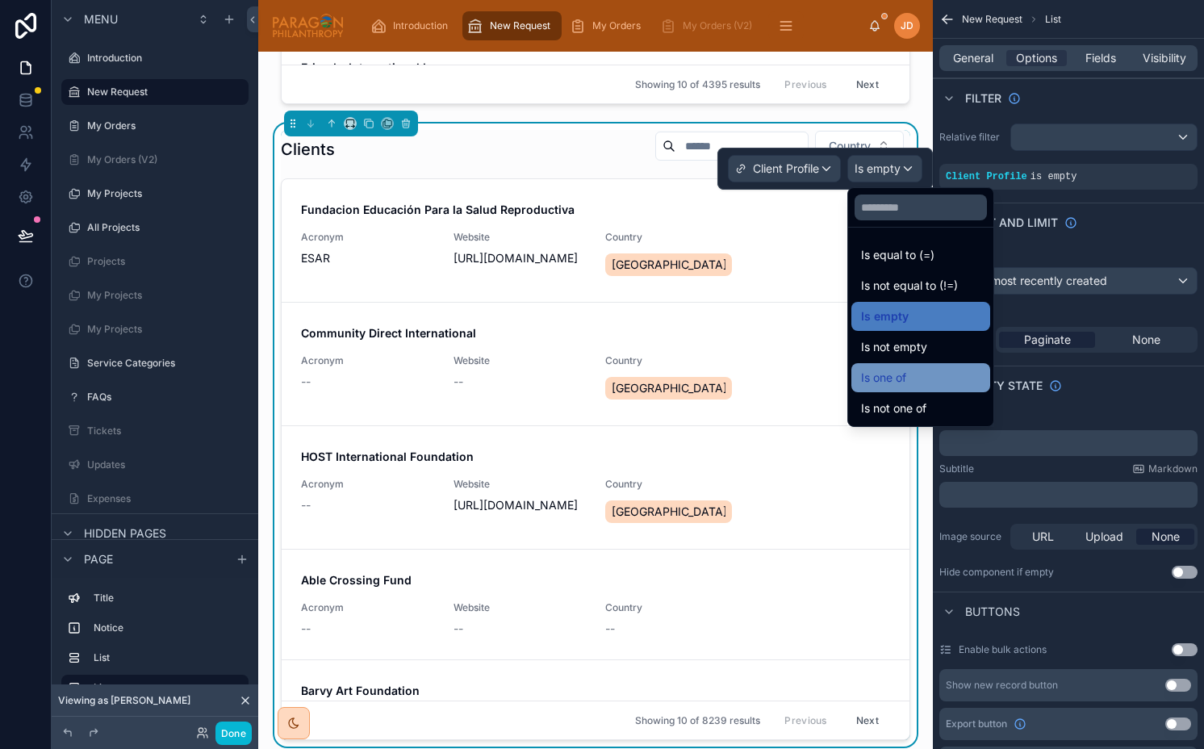
click at [910, 381] on div "Is one of" at bounding box center [920, 377] width 119 height 19
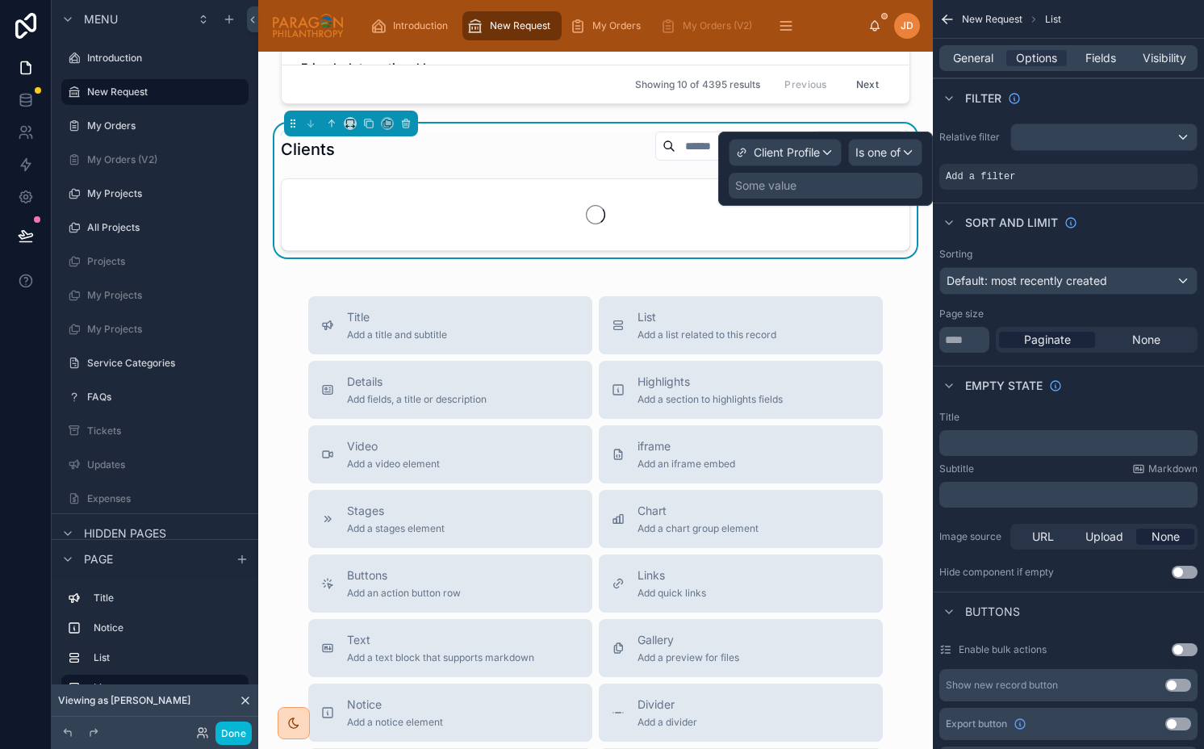
click at [880, 180] on div "Some value" at bounding box center [826, 186] width 194 height 26
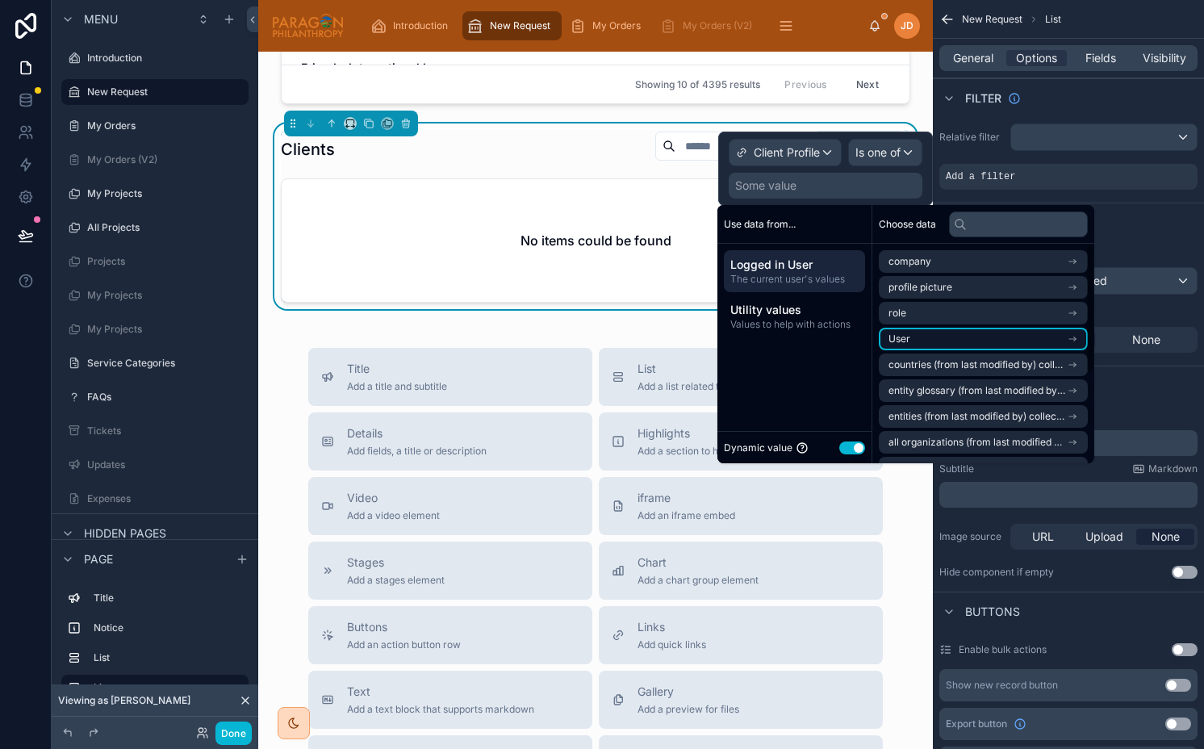
click at [950, 336] on li "User" at bounding box center [983, 339] width 209 height 23
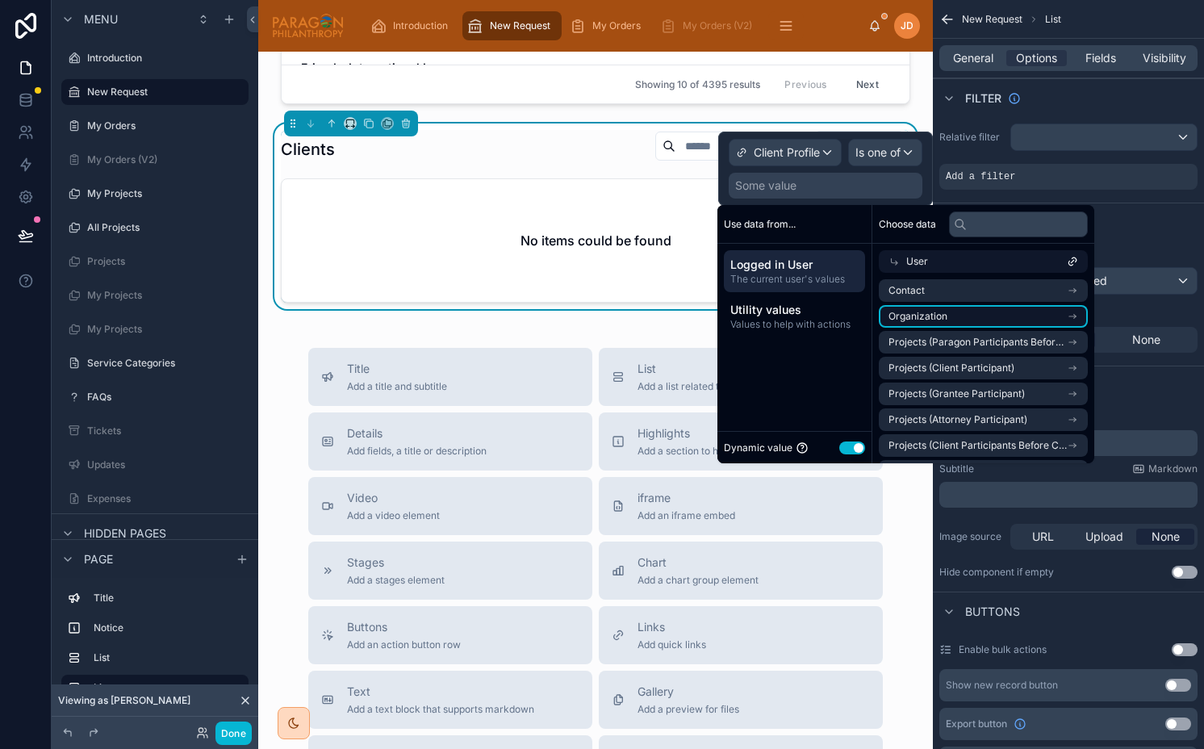
click at [963, 314] on li "Organization" at bounding box center [983, 316] width 209 height 23
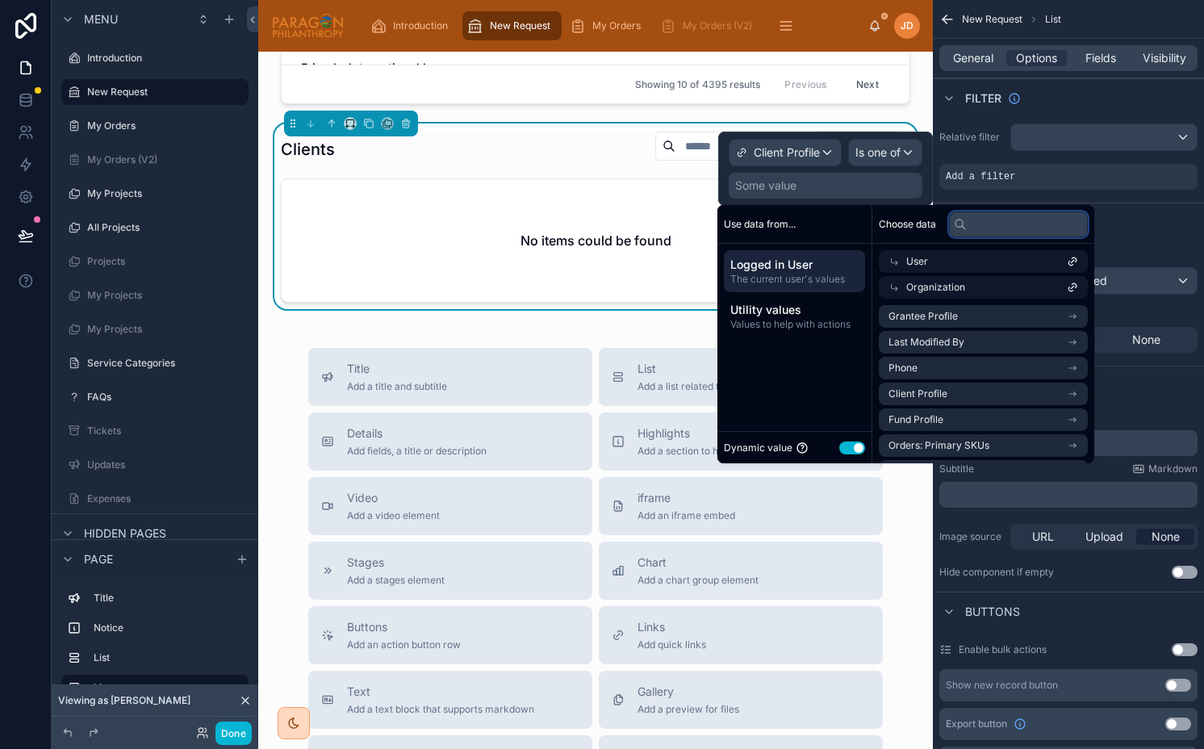
click at [999, 228] on input "text" at bounding box center [1018, 224] width 139 height 26
type input "***"
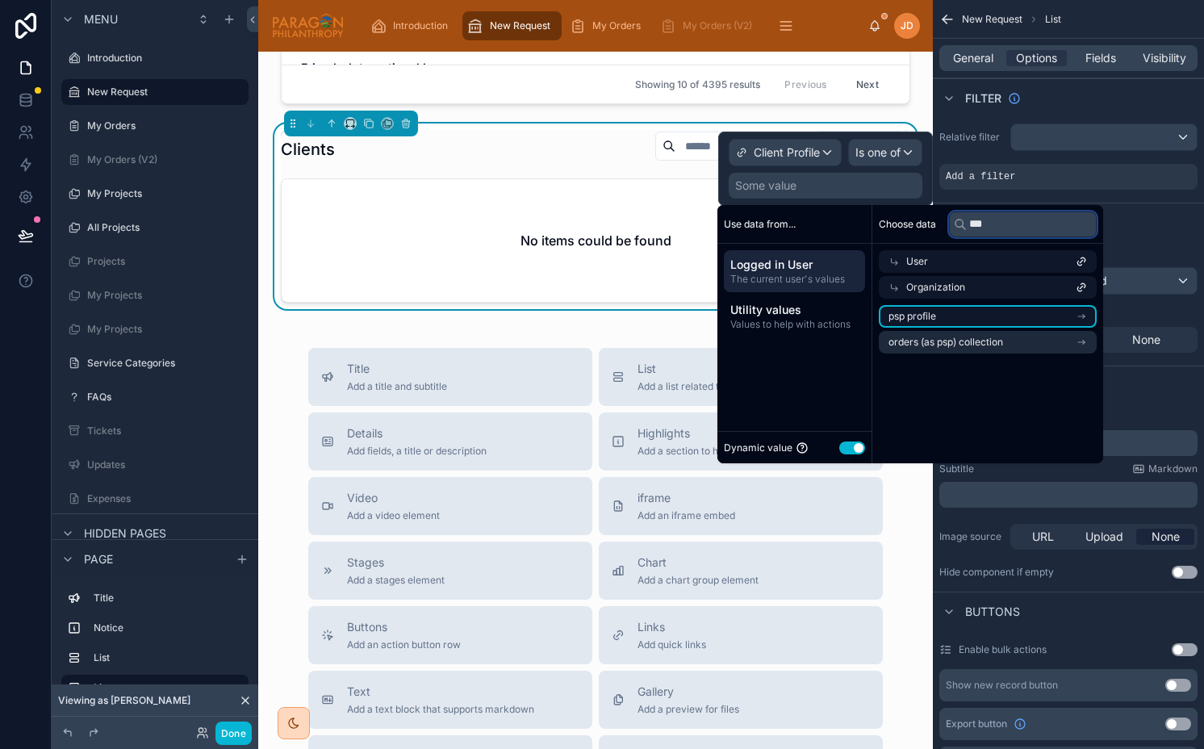
type input "***"
click at [968, 316] on li "psp profile" at bounding box center [988, 316] width 218 height 23
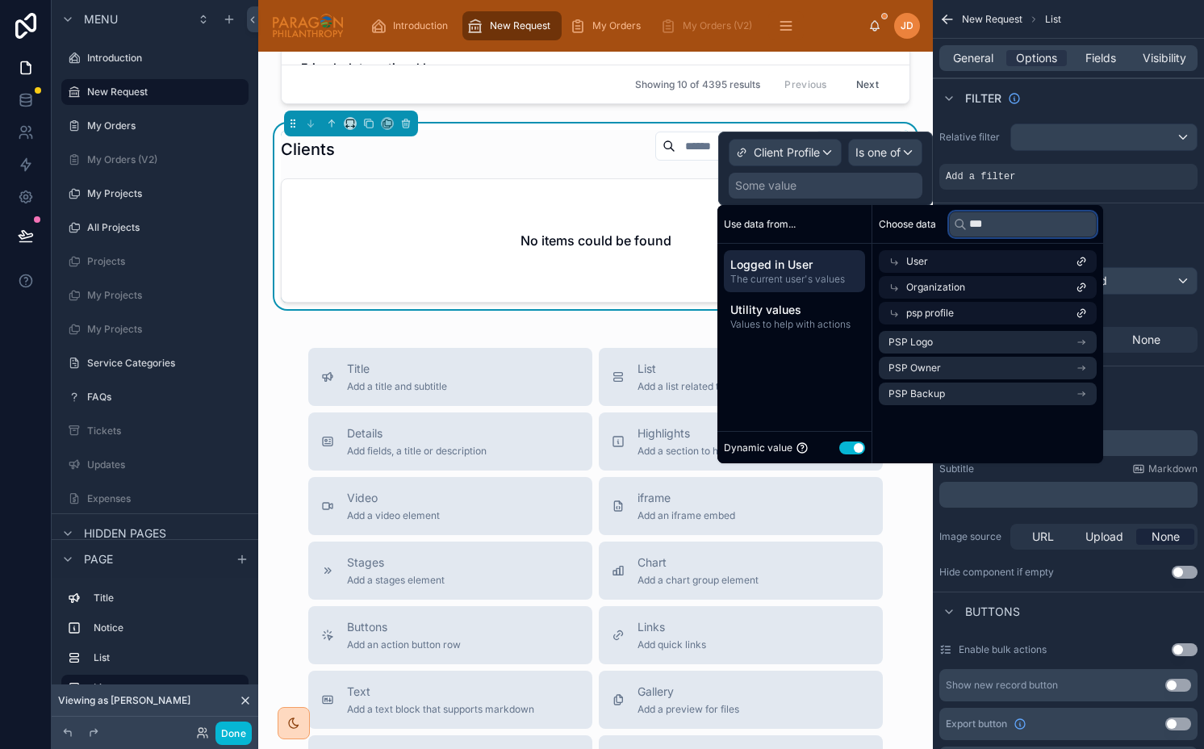
click at [988, 226] on input "***" at bounding box center [1023, 224] width 148 height 26
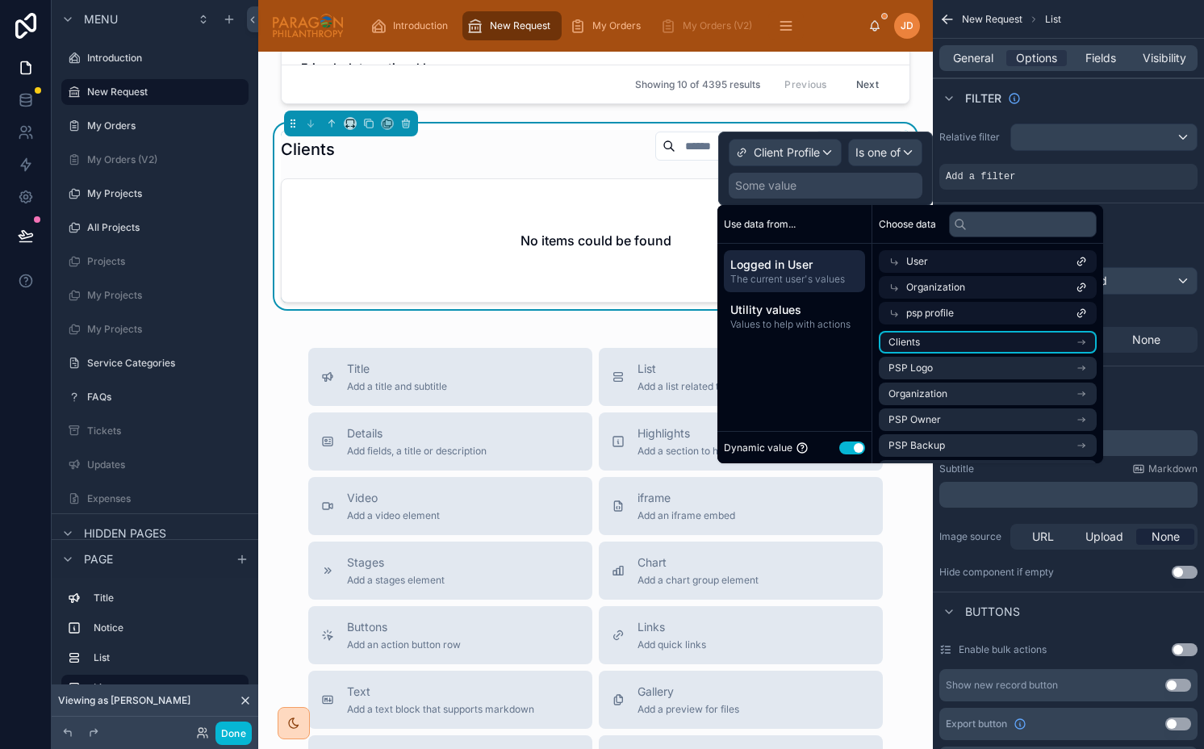
click at [943, 345] on li "Clients" at bounding box center [988, 342] width 218 height 23
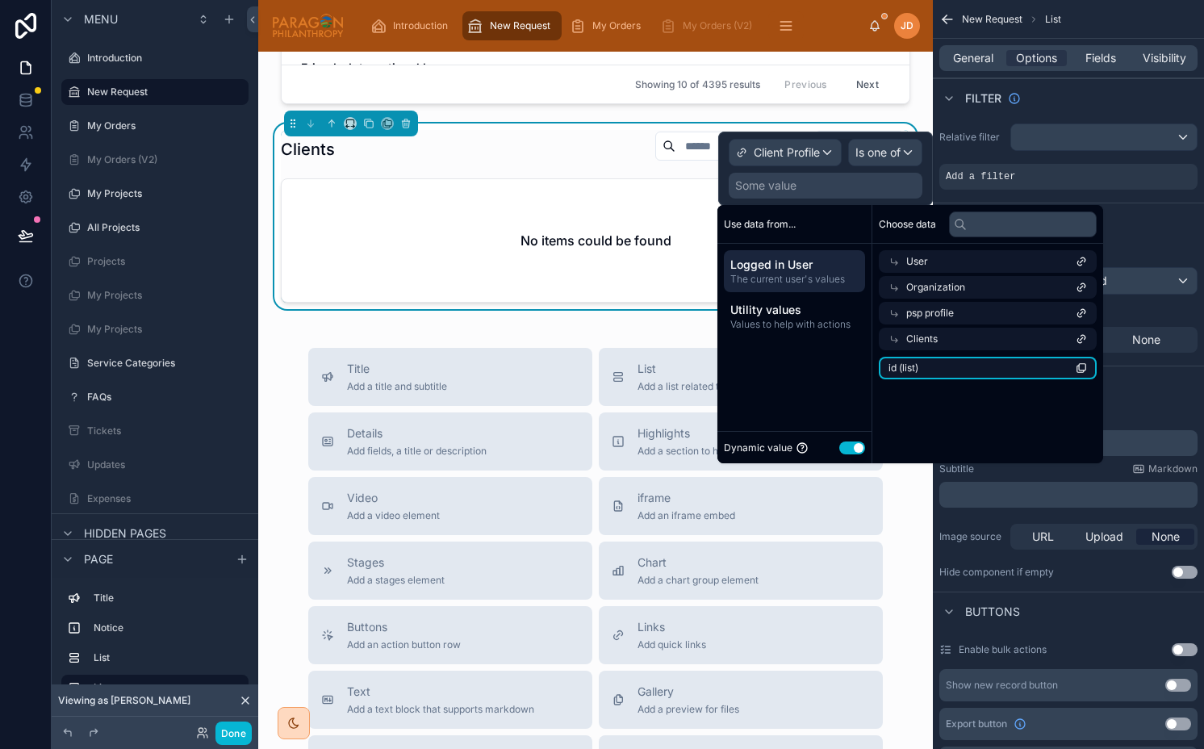
click at [938, 361] on li "id (list)" at bounding box center [988, 368] width 218 height 23
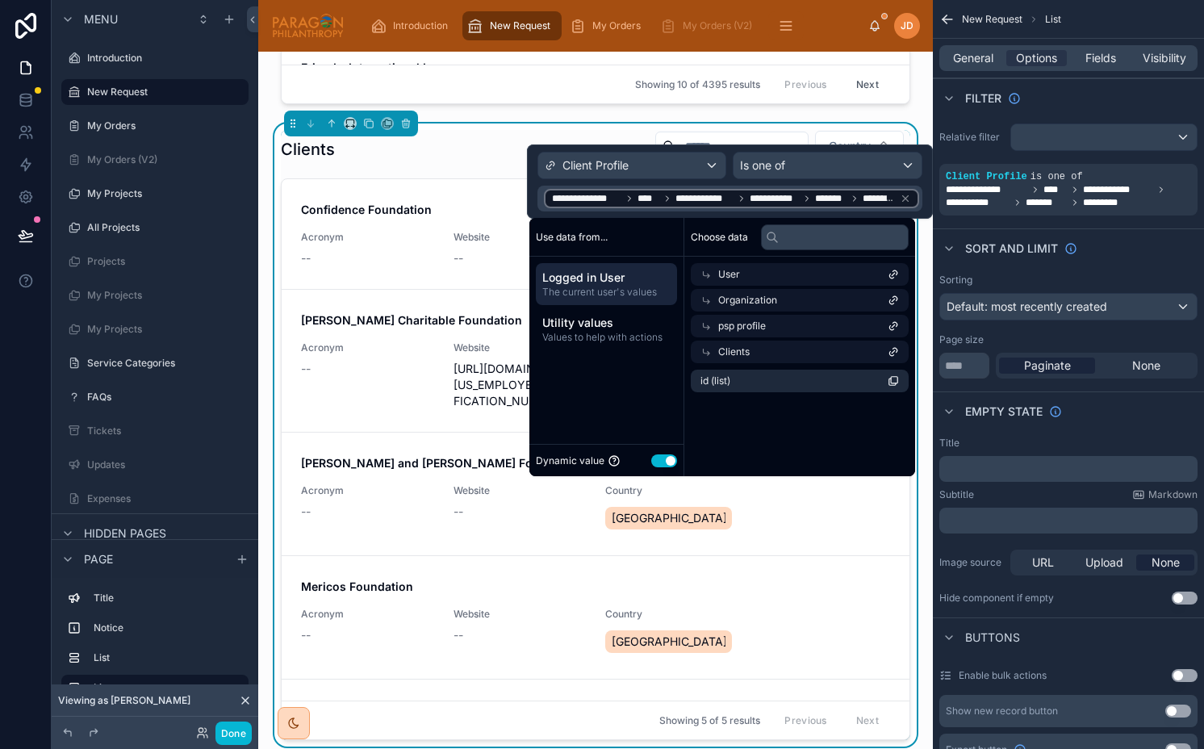
click at [406, 154] on div "Clients Country" at bounding box center [595, 149] width 629 height 39
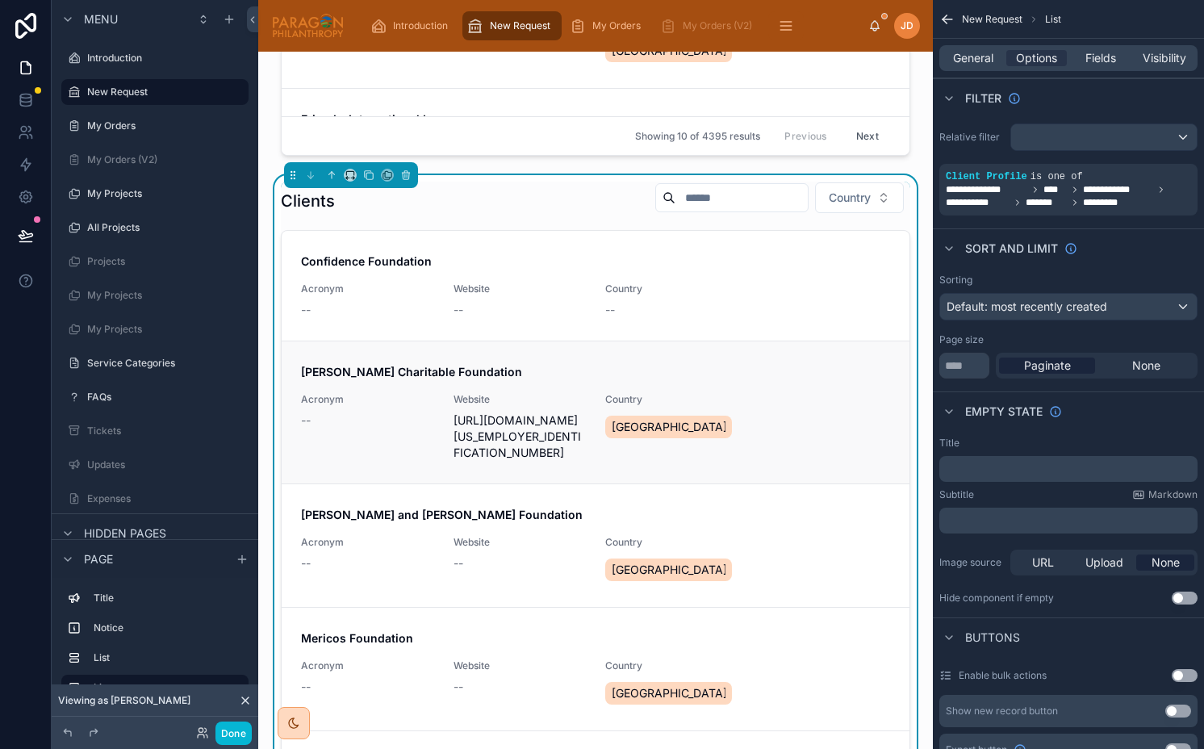
scroll to position [692, 0]
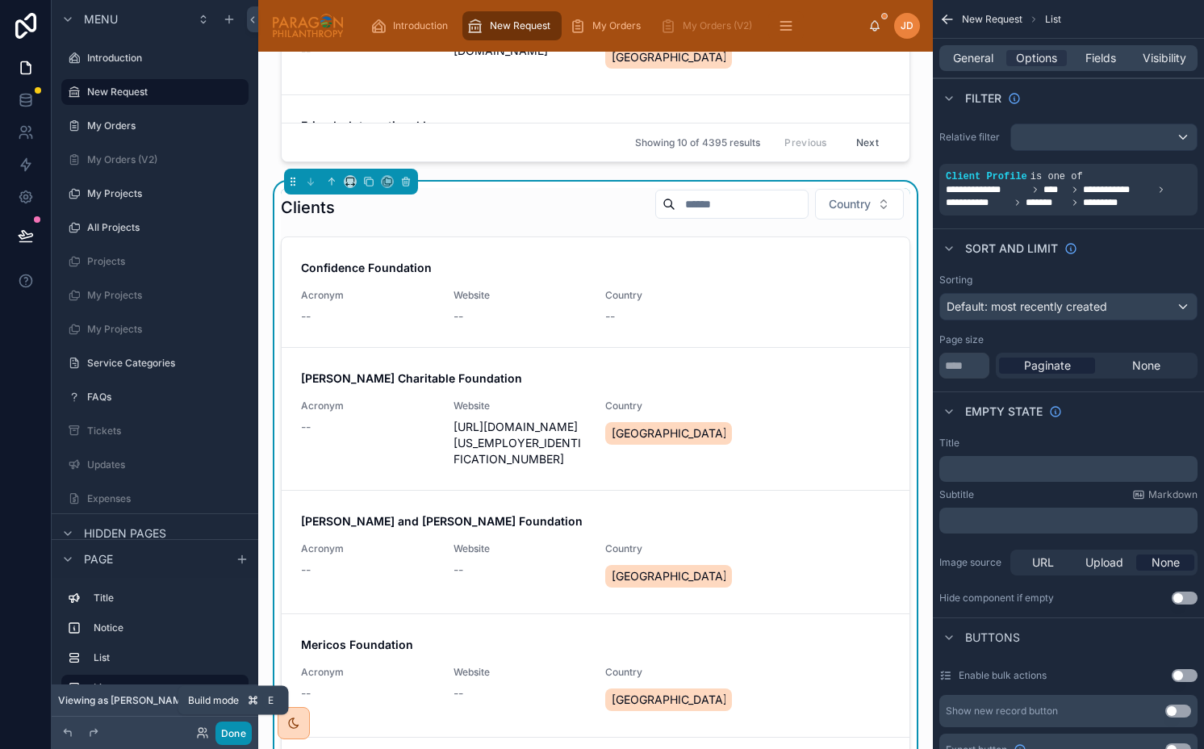
click at [240, 735] on button "Done" at bounding box center [233, 732] width 36 height 23
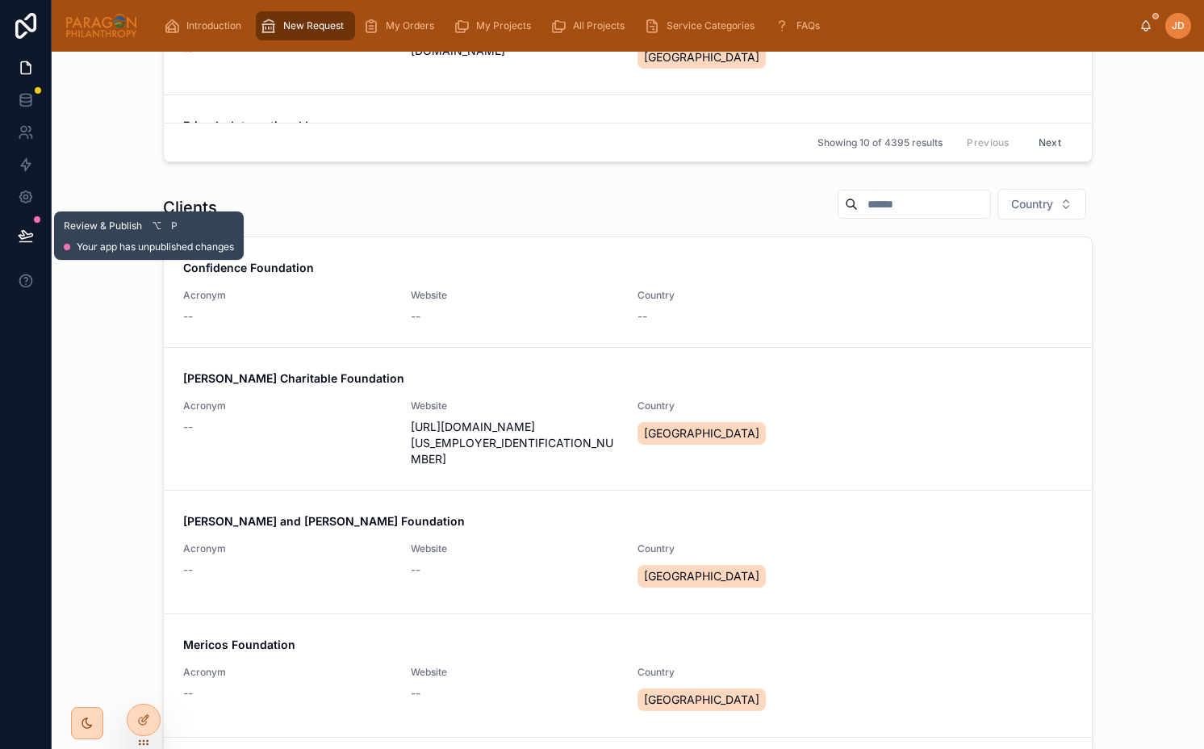
click at [31, 240] on icon at bounding box center [26, 236] width 16 height 16
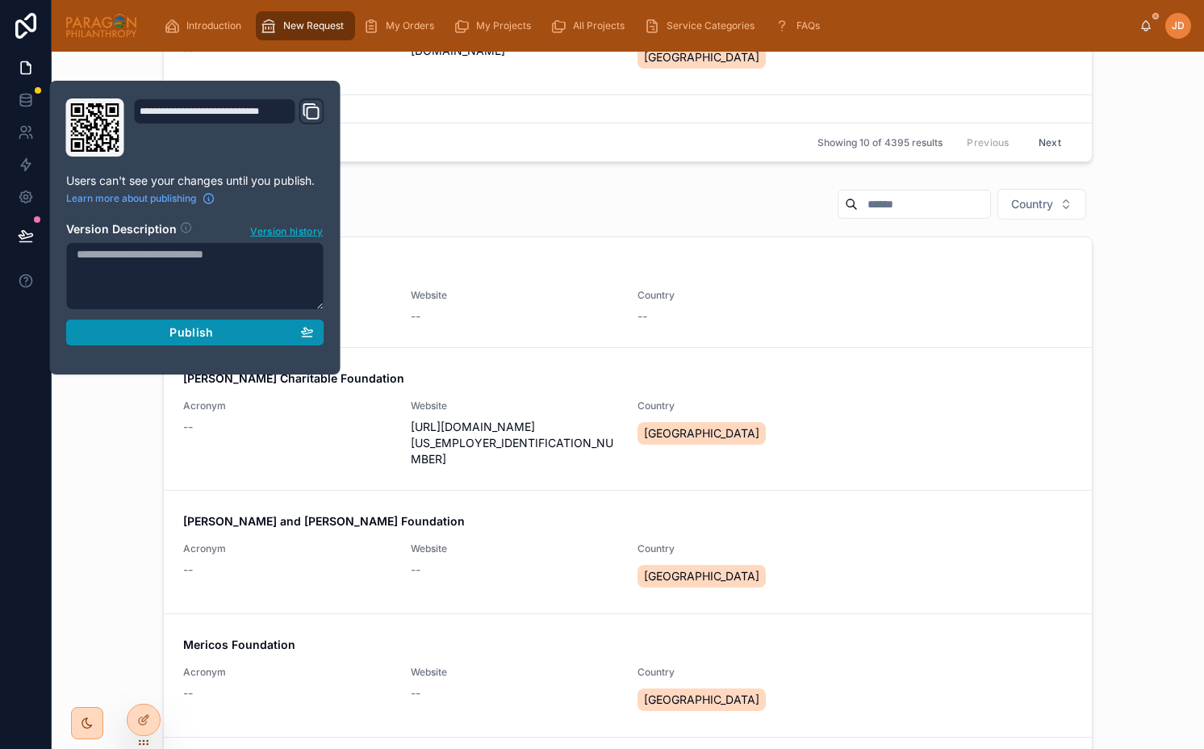
click at [201, 330] on span "Publish" at bounding box center [191, 332] width 44 height 15
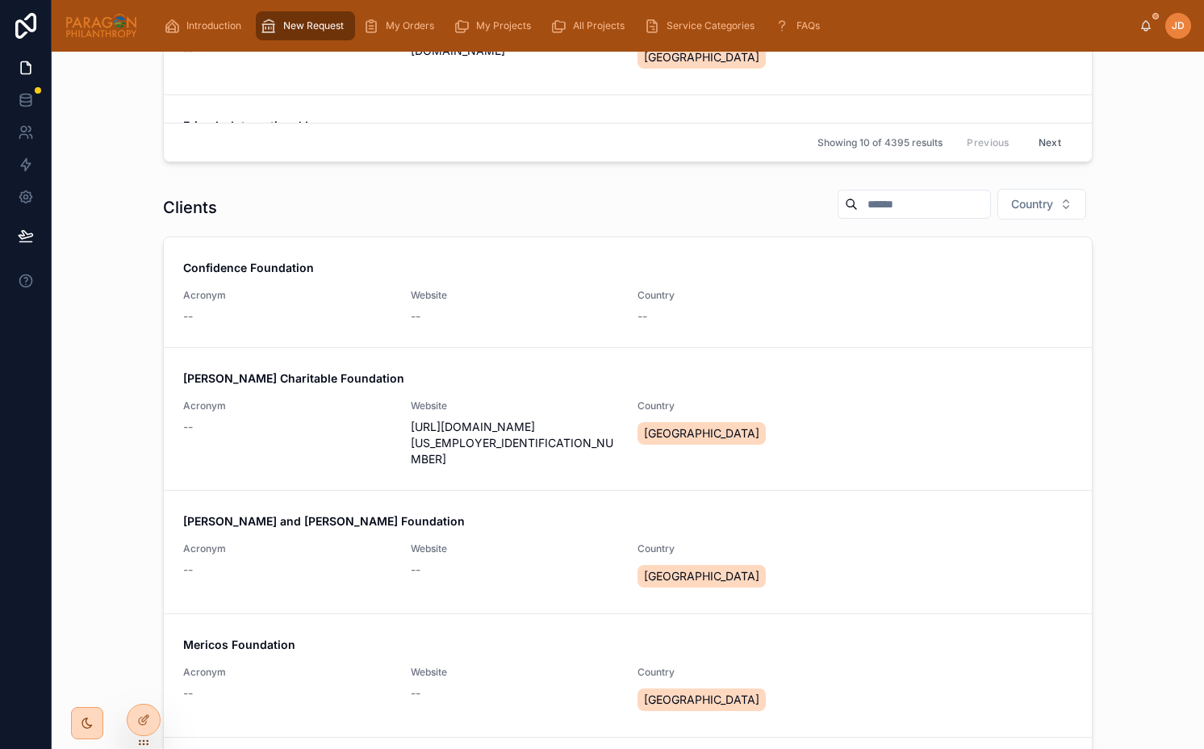
click at [471, 208] on div "Clients Country" at bounding box center [628, 207] width 930 height 39
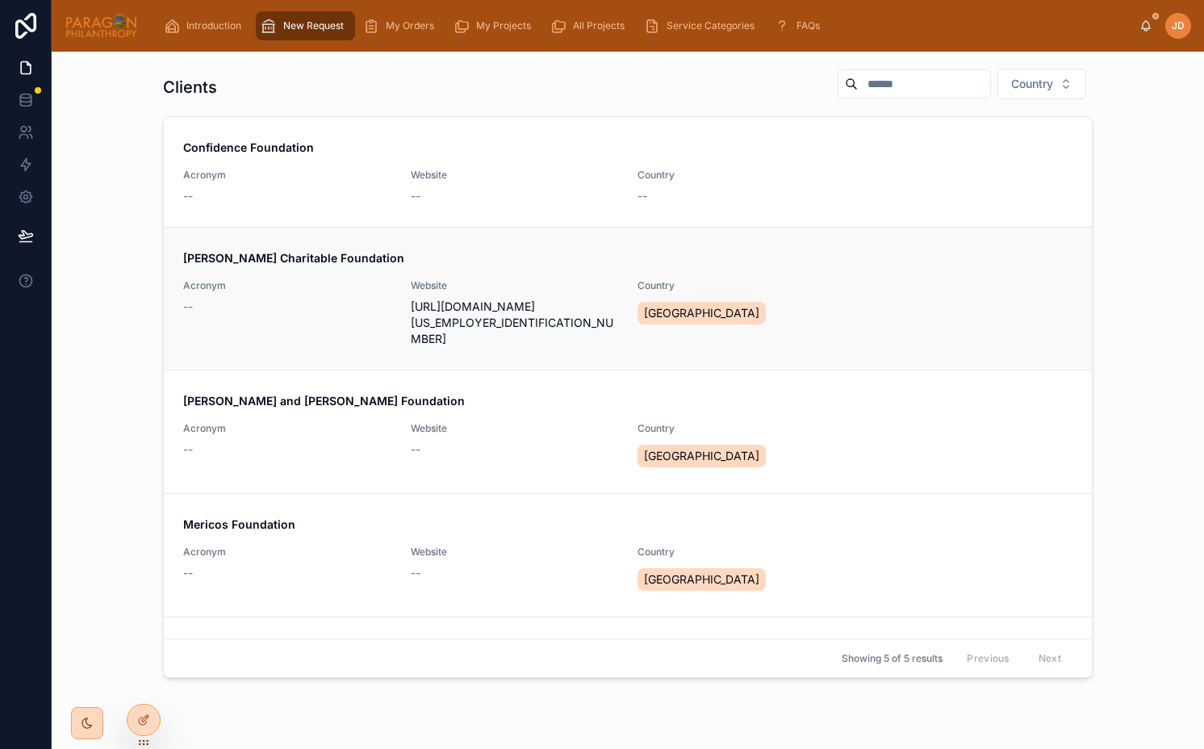
click at [328, 311] on div "--" at bounding box center [287, 307] width 208 height 16
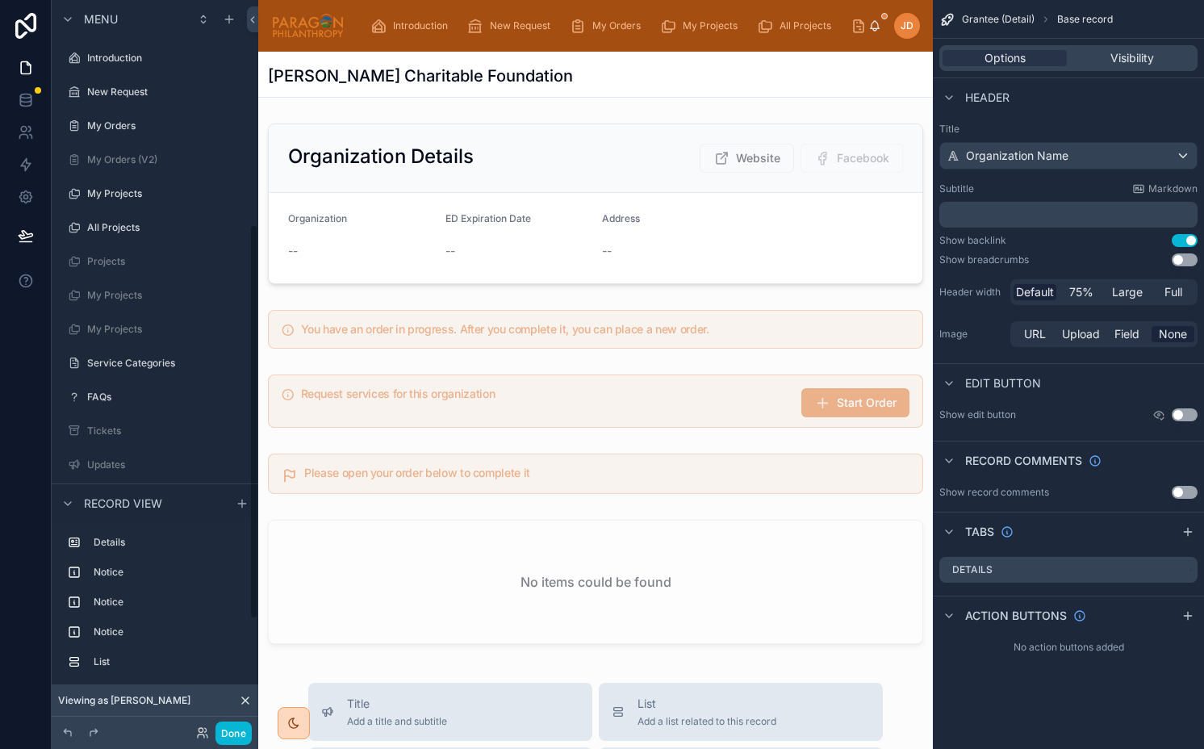
scroll to position [415, 0]
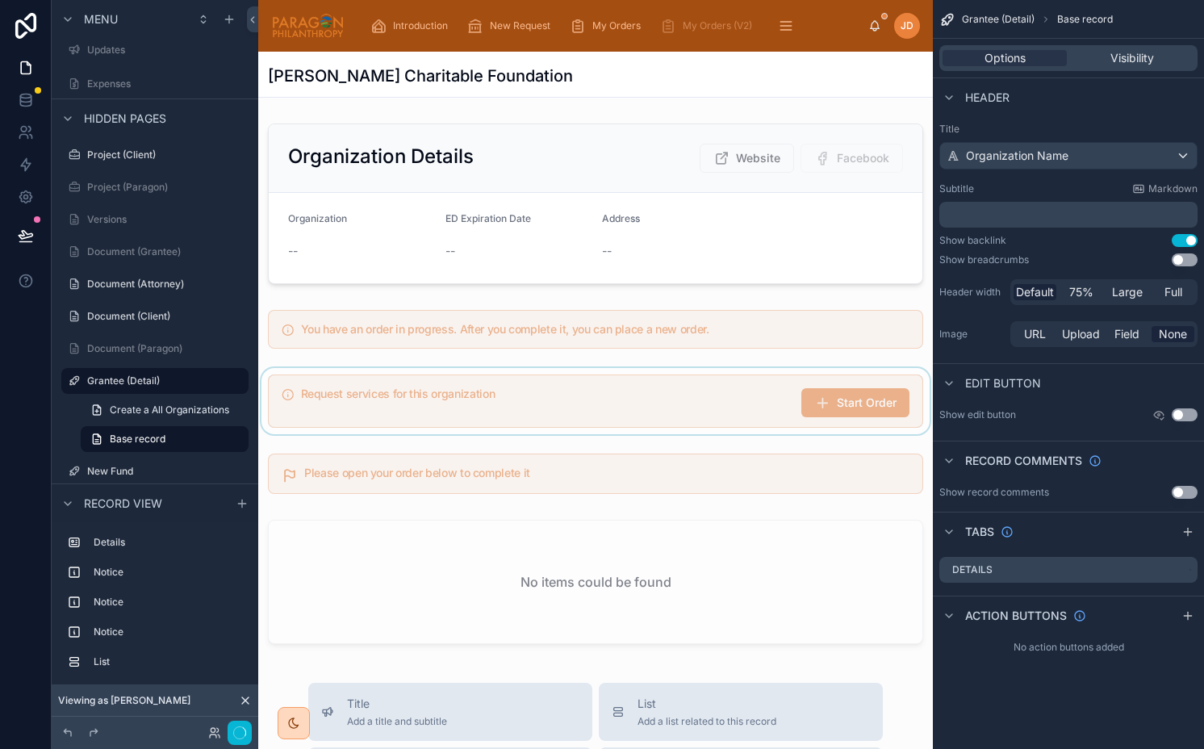
click at [416, 386] on div at bounding box center [595, 401] width 675 height 66
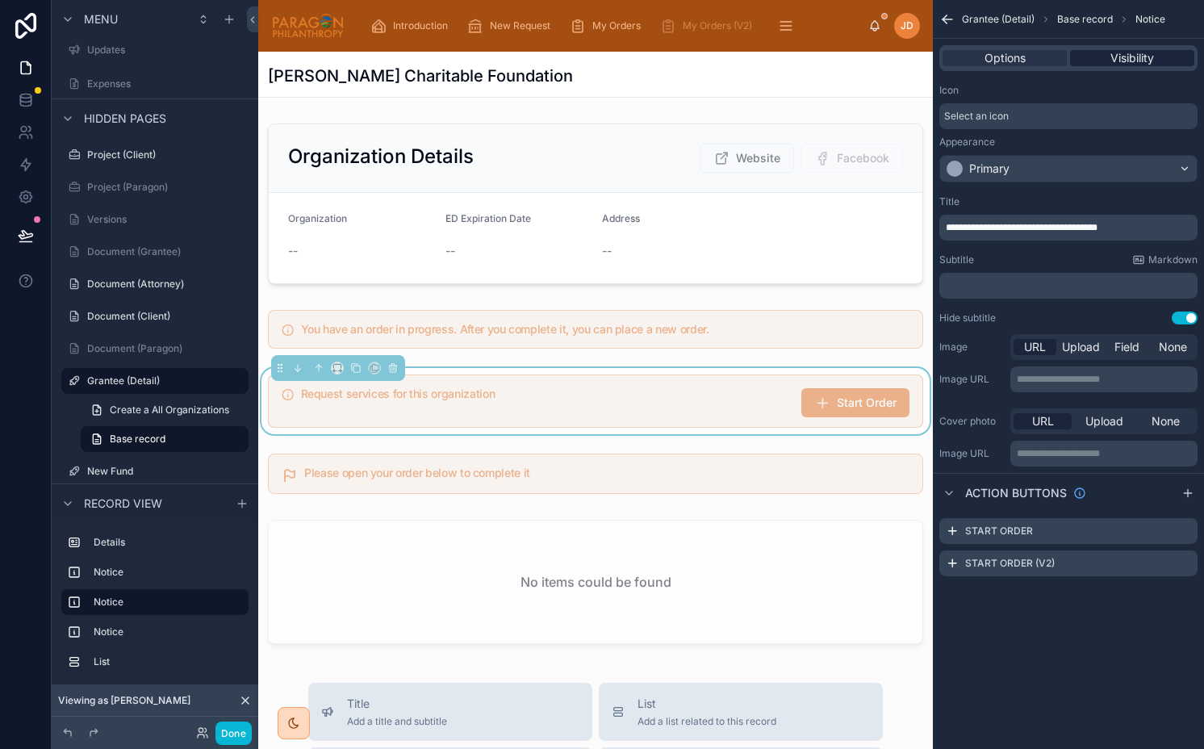
click at [1144, 57] on span "Visibility" at bounding box center [1132, 58] width 44 height 16
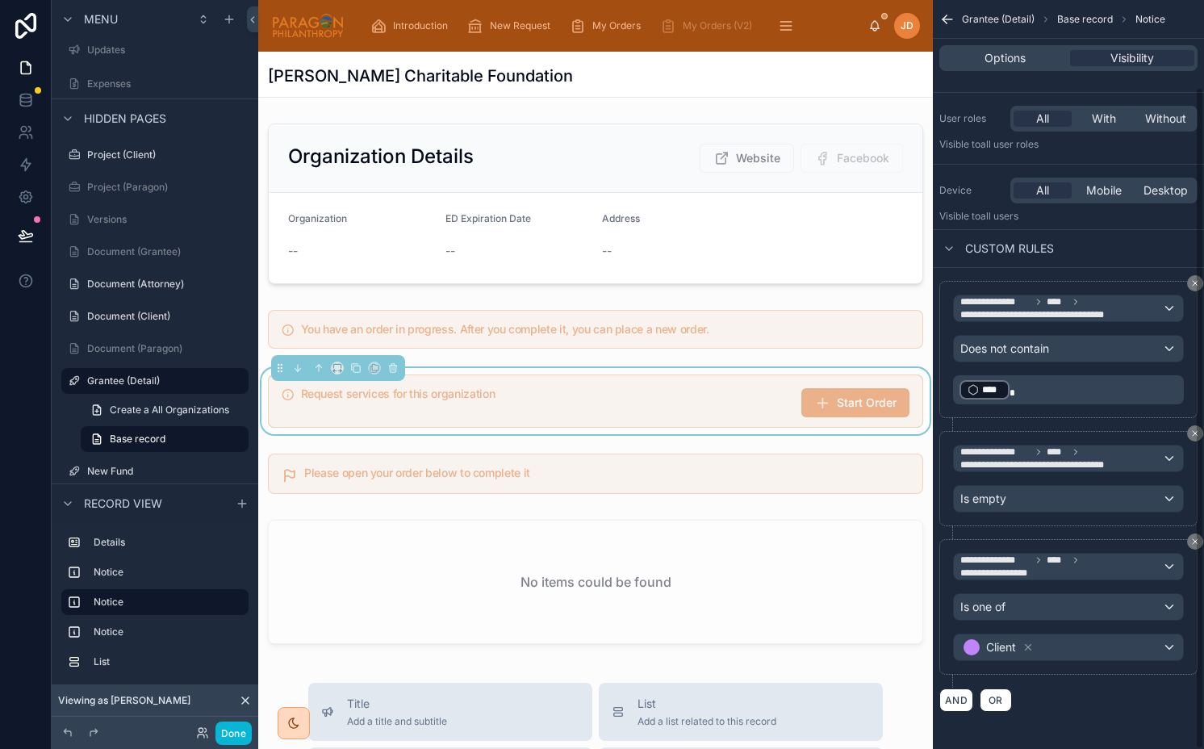
scroll to position [98, 0]
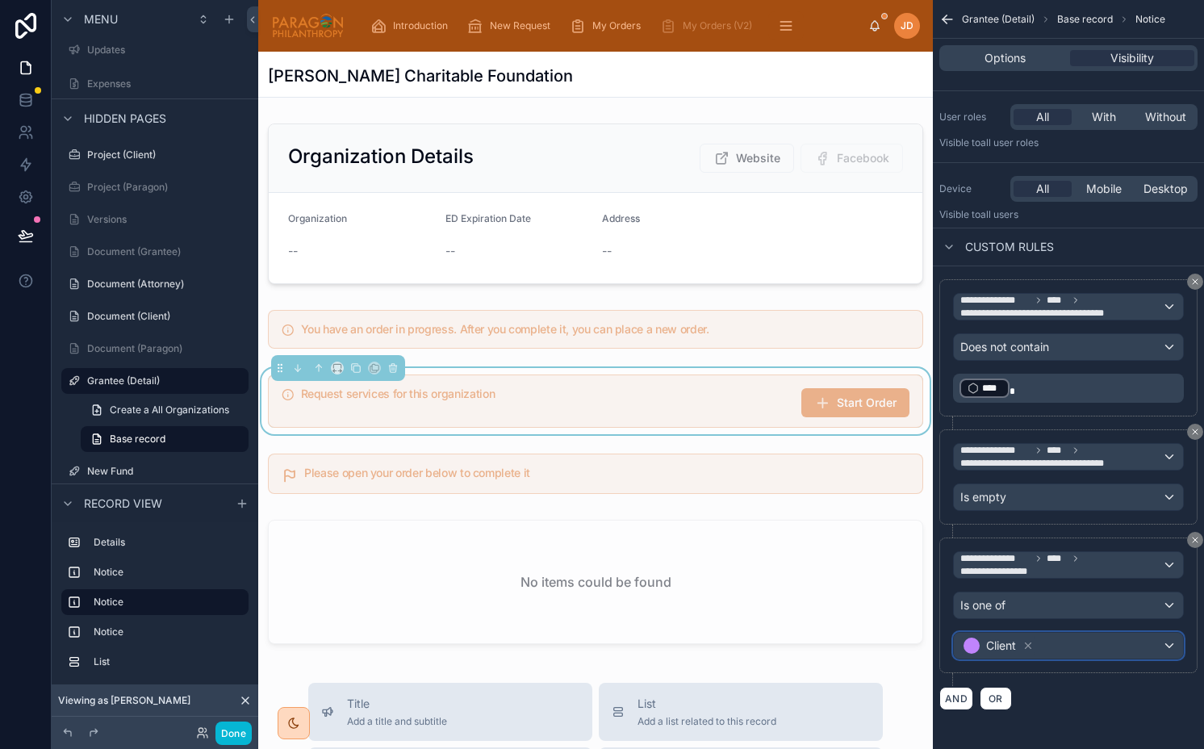
click at [1051, 642] on div "Client" at bounding box center [1068, 646] width 229 height 26
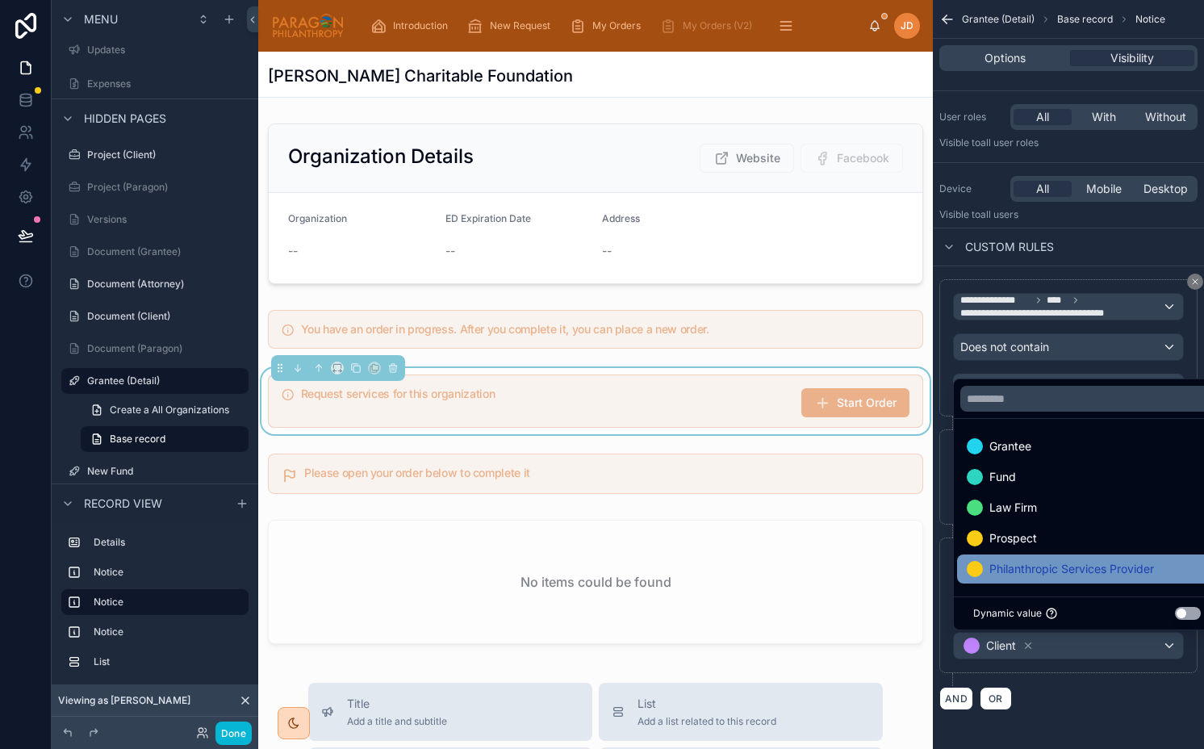
click at [1062, 573] on span "Philanthropic Services Provider" at bounding box center [1071, 568] width 165 height 19
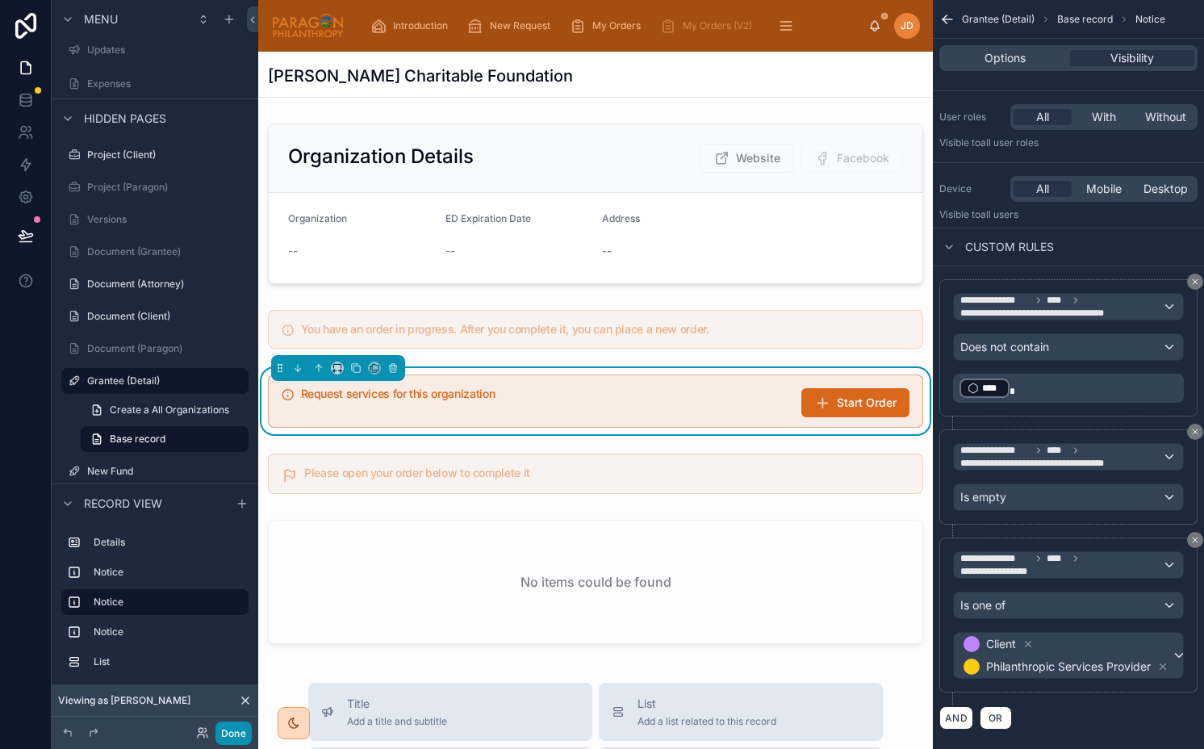
click at [236, 730] on button "Done" at bounding box center [233, 732] width 36 height 23
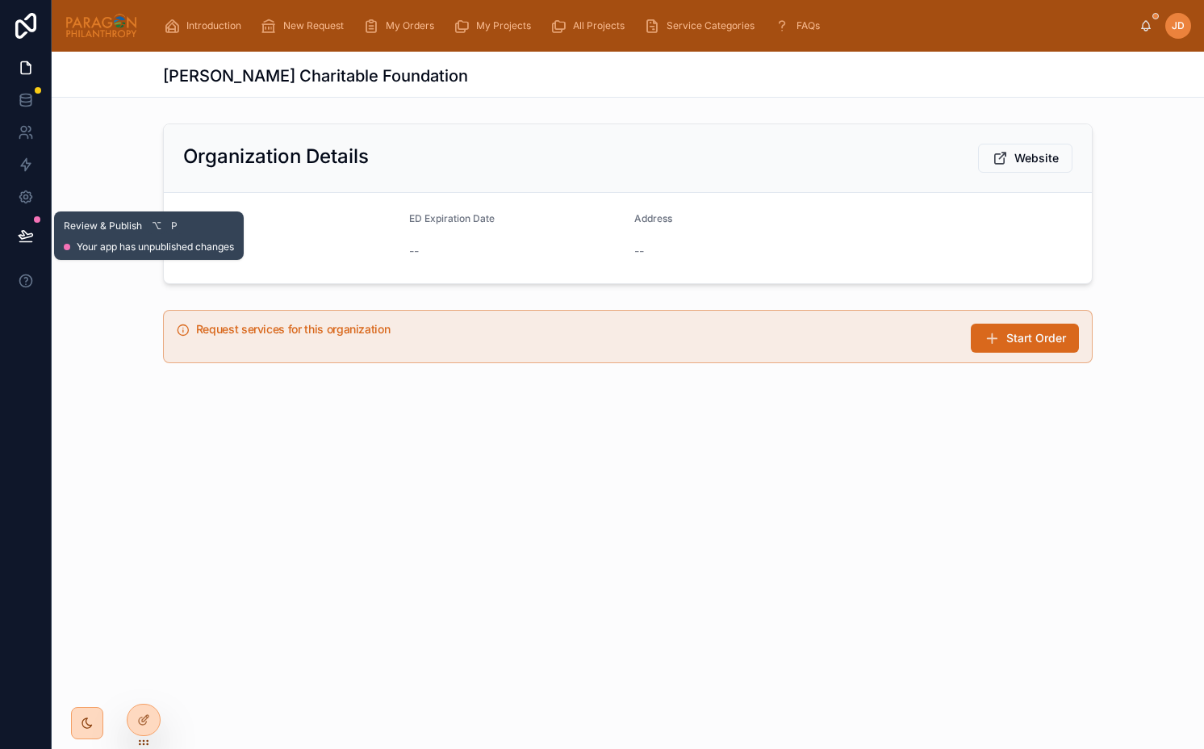
click at [10, 235] on button at bounding box center [26, 235] width 36 height 45
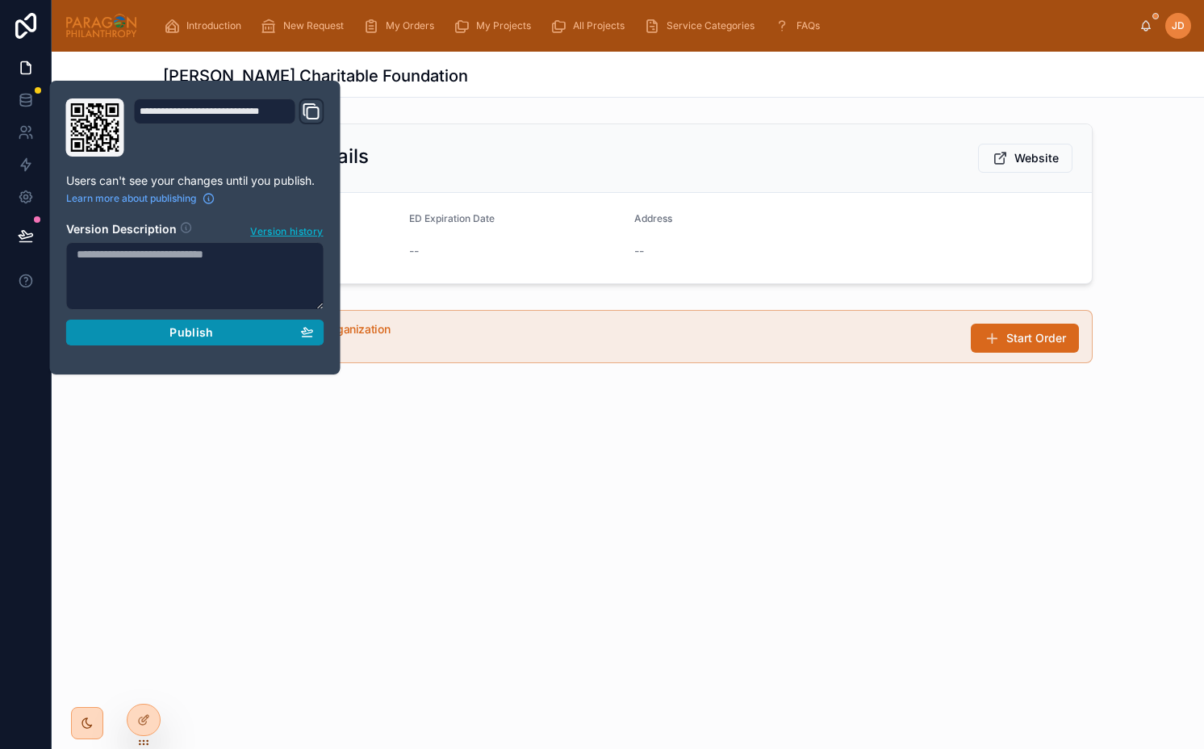
click at [186, 335] on span "Publish" at bounding box center [191, 332] width 44 height 15
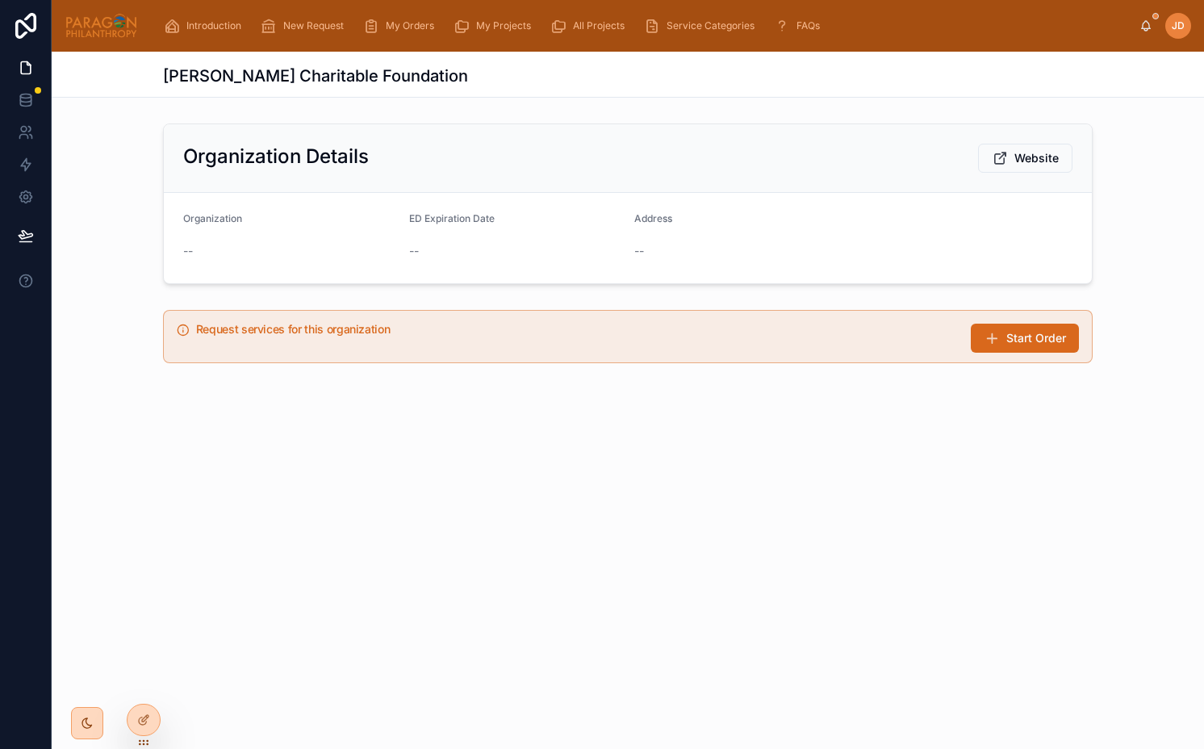
click at [759, 403] on div "Val A Browning Charitable Foundation Organization Details Website Organization …" at bounding box center [628, 275] width 1152 height 447
click at [1009, 339] on span "Start Order" at bounding box center [1036, 338] width 60 height 16
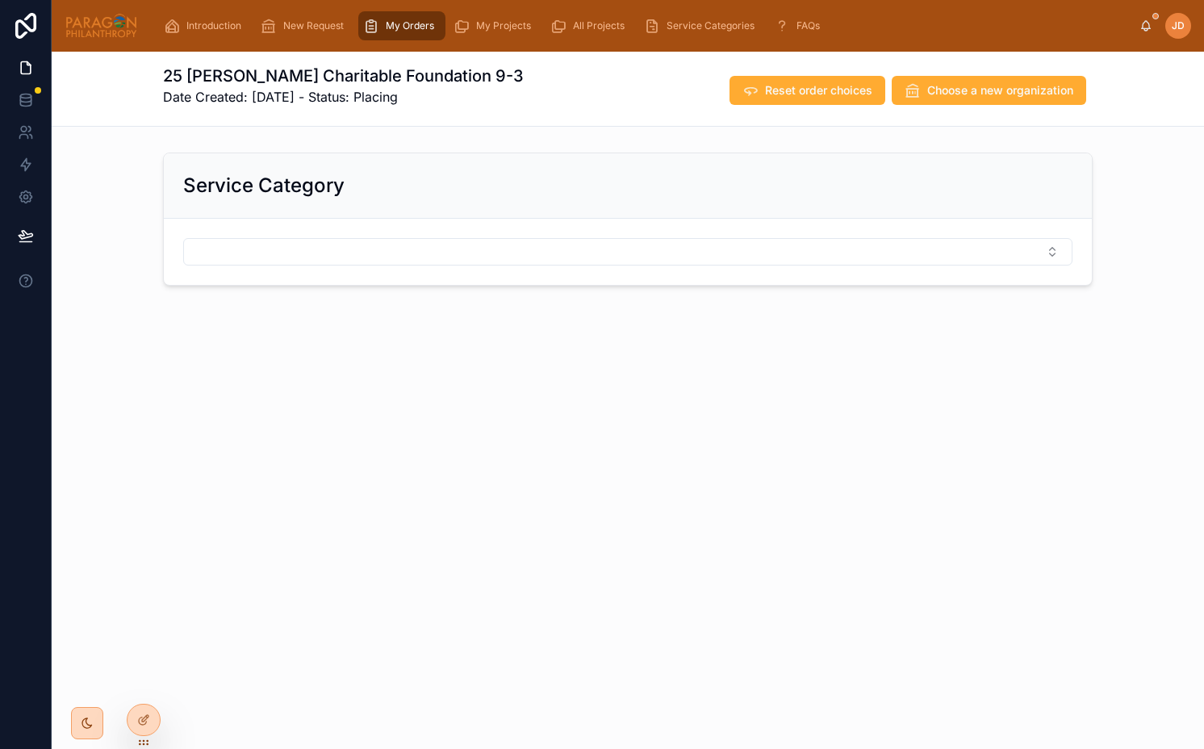
click at [411, 23] on span "My Orders" at bounding box center [410, 25] width 48 height 13
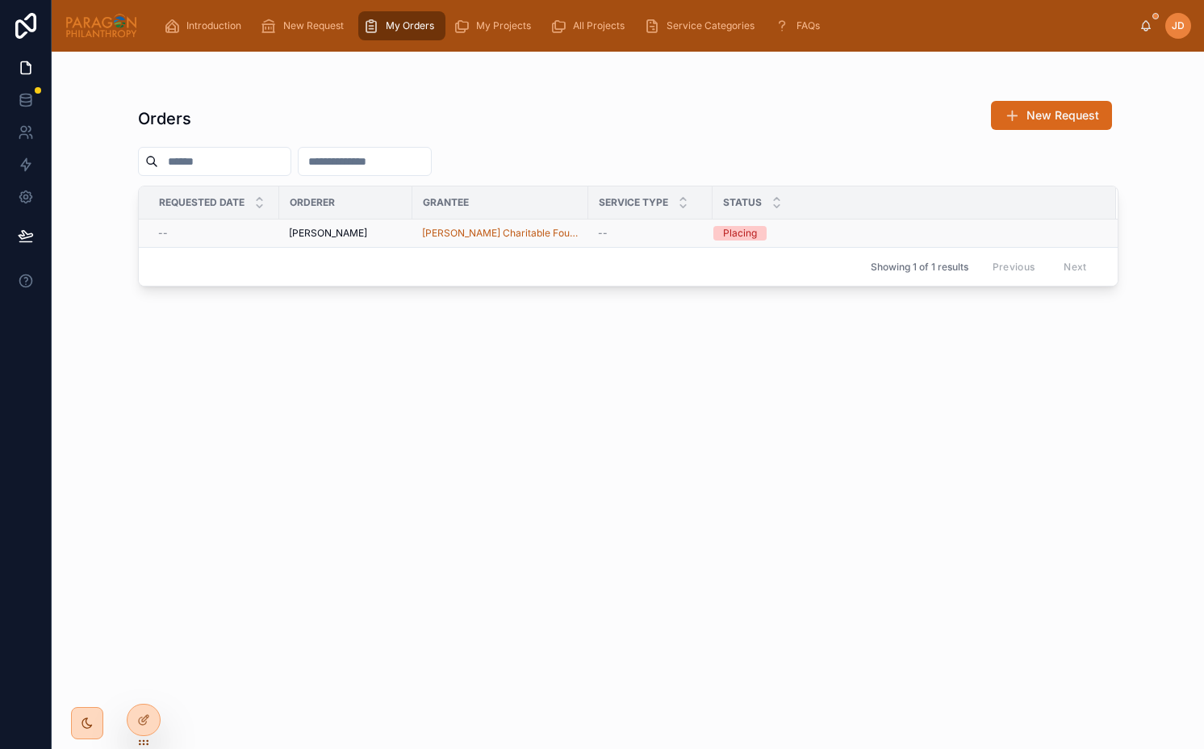
click at [374, 233] on div "[PERSON_NAME]" at bounding box center [346, 233] width 114 height 13
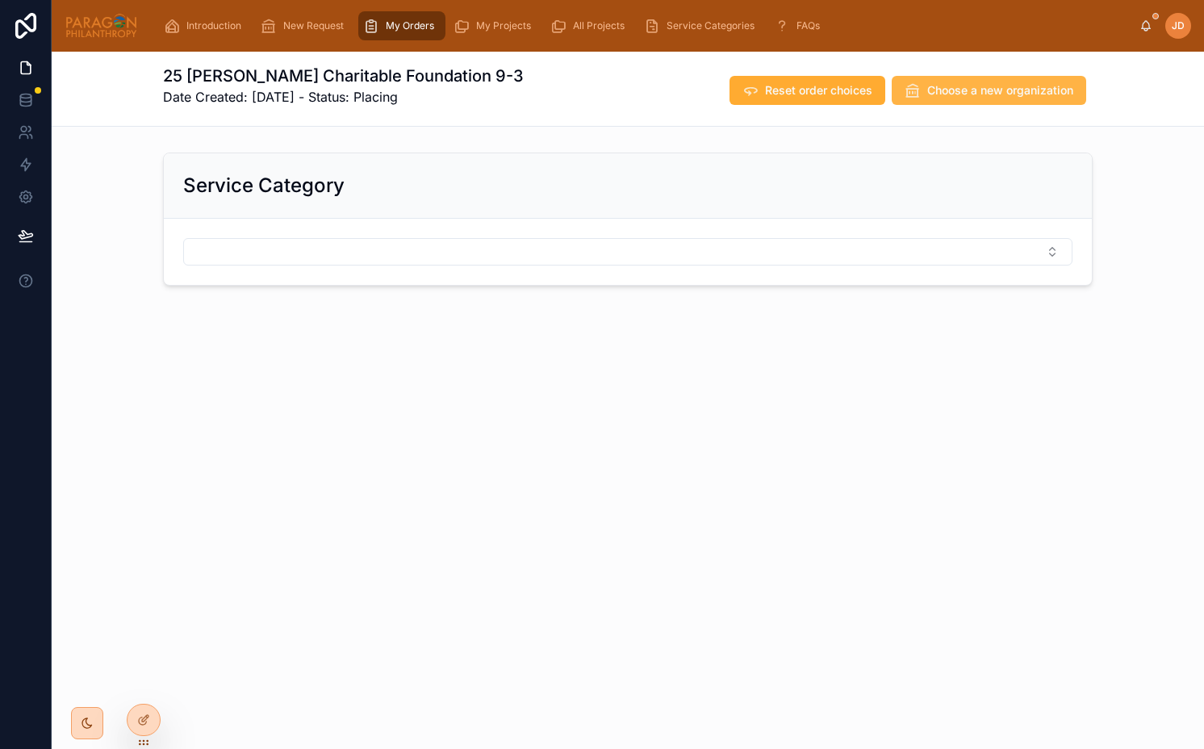
click at [909, 92] on icon at bounding box center [913, 90] width 16 height 16
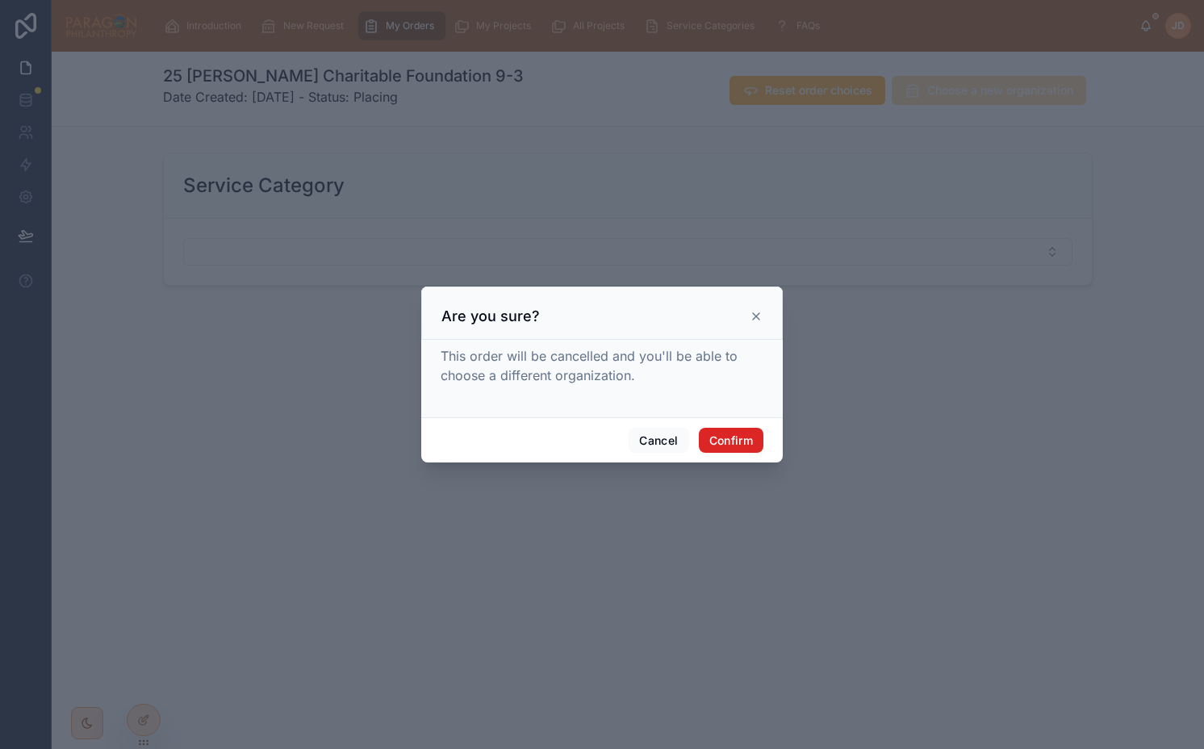
click at [742, 448] on button "Confirm" at bounding box center [731, 441] width 65 height 26
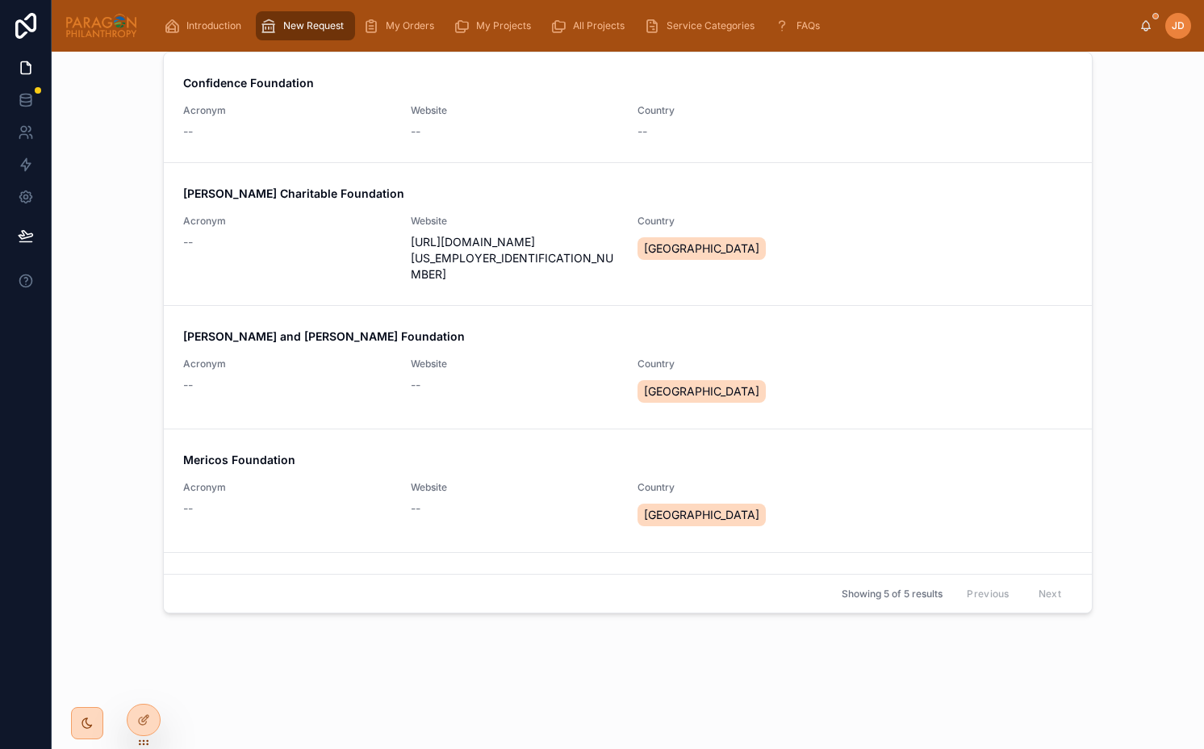
scroll to position [476, 0]
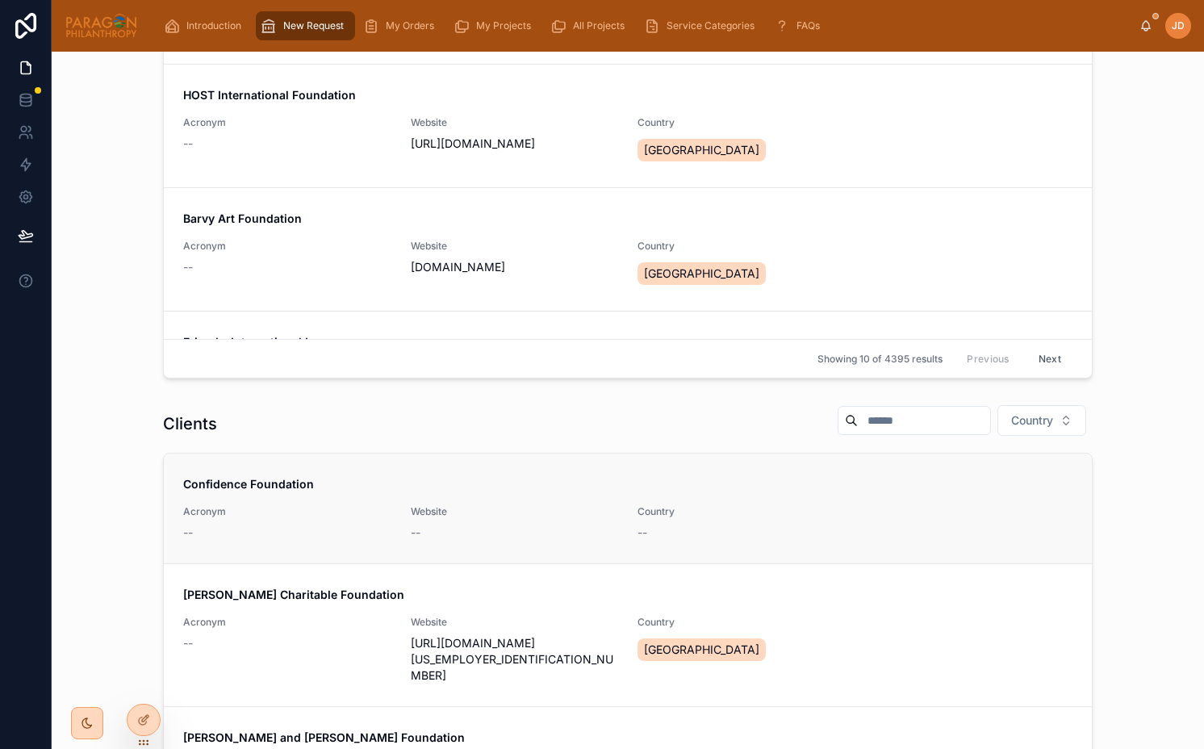
click at [249, 523] on div "Acronym --" at bounding box center [287, 523] width 208 height 36
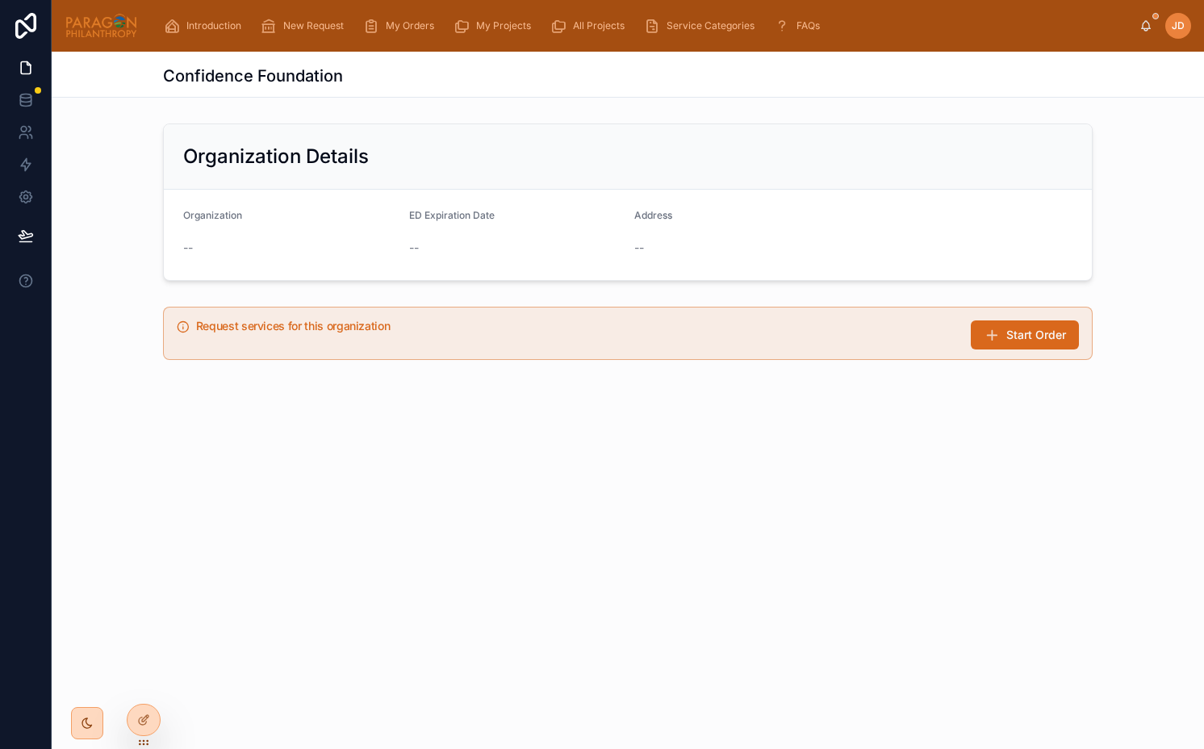
click at [324, 325] on h5 "Request services for this organization" at bounding box center [577, 325] width 762 height 11
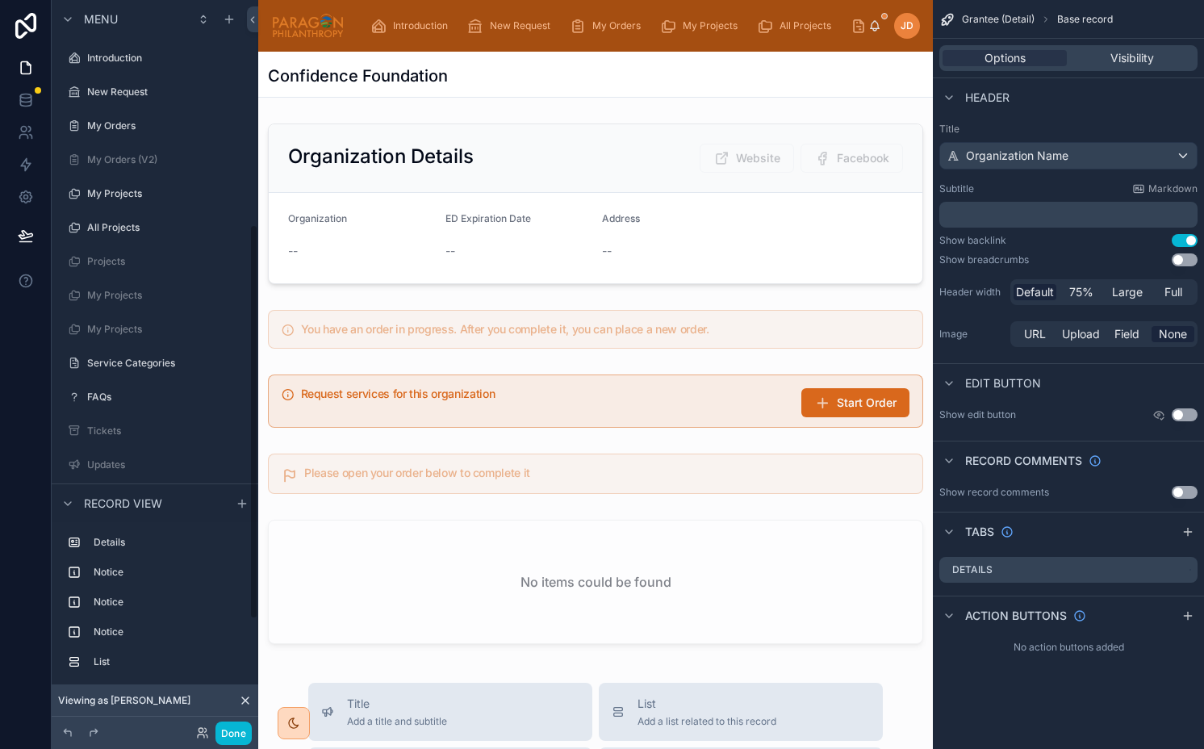
scroll to position [415, 0]
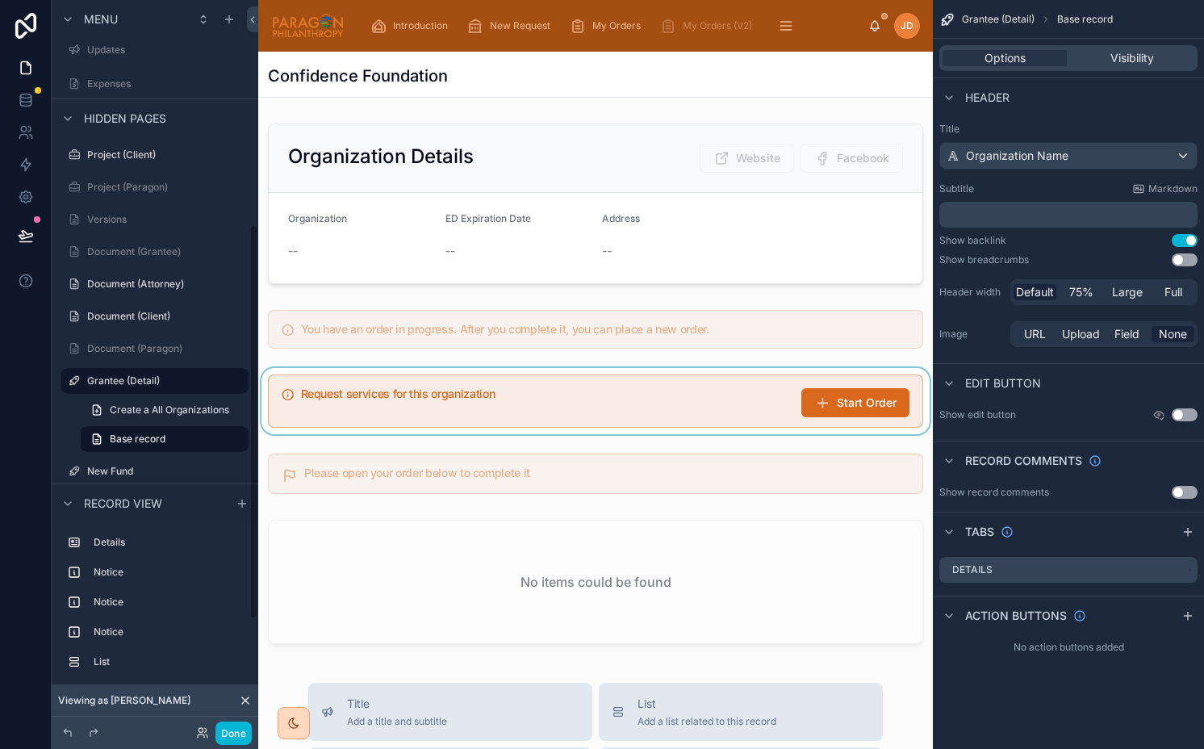
click at [608, 389] on div at bounding box center [595, 401] width 675 height 66
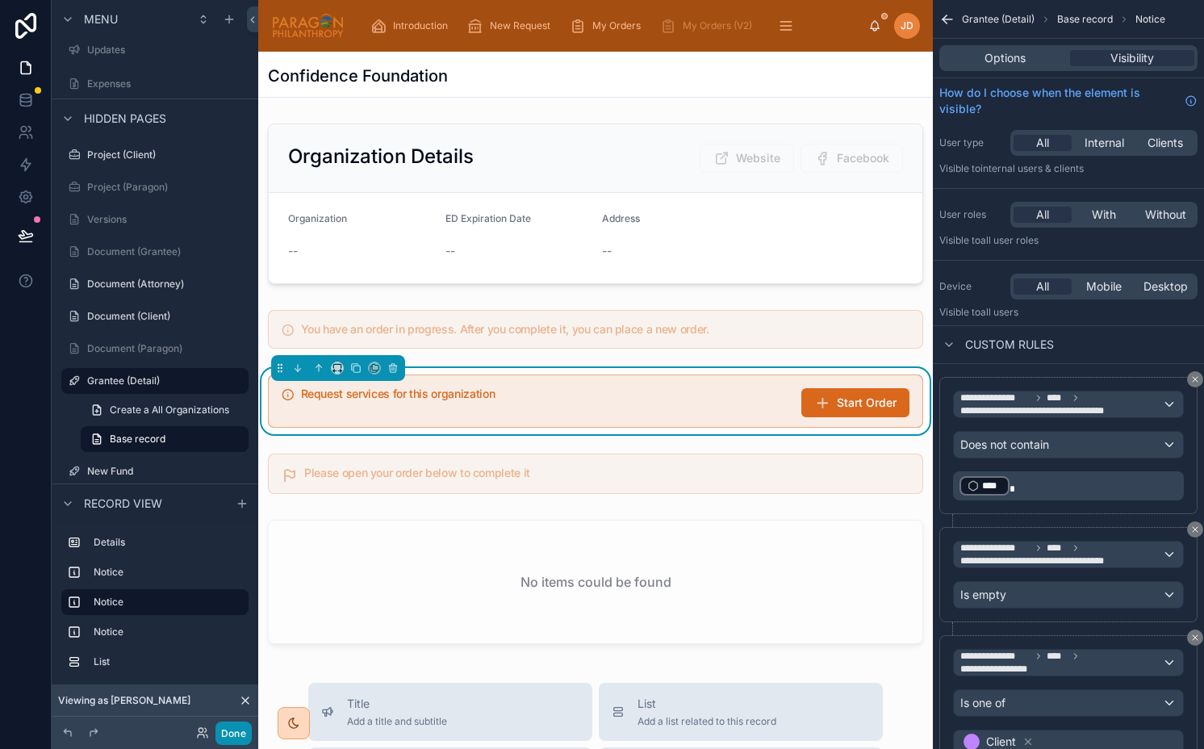
click at [239, 729] on button "Done" at bounding box center [233, 732] width 36 height 23
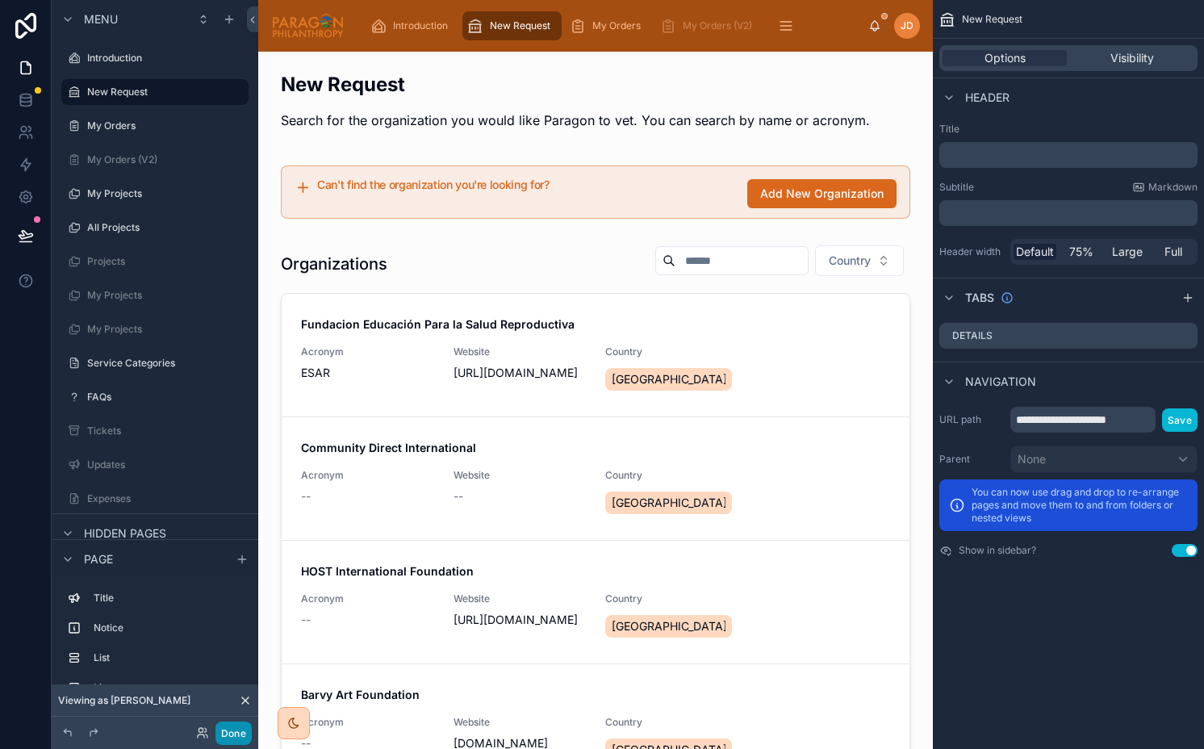
click at [237, 737] on button "Done" at bounding box center [233, 732] width 36 height 23
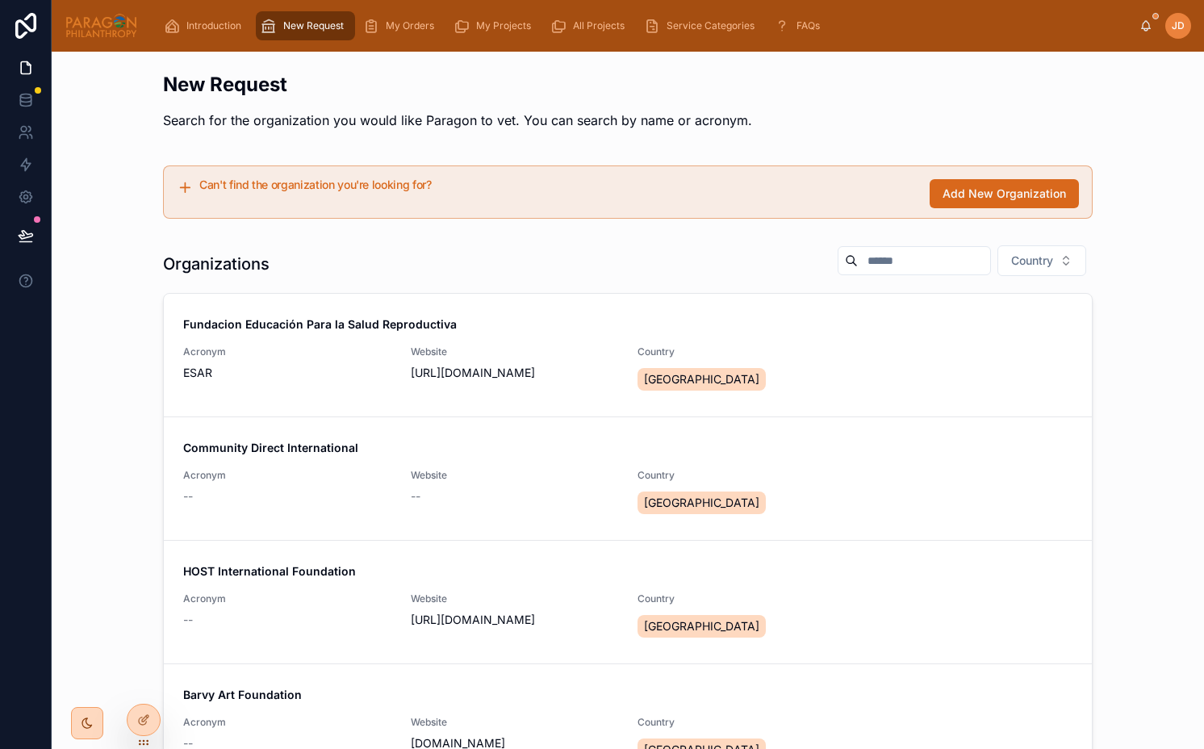
click at [858, 260] on input "text" at bounding box center [924, 260] width 132 height 23
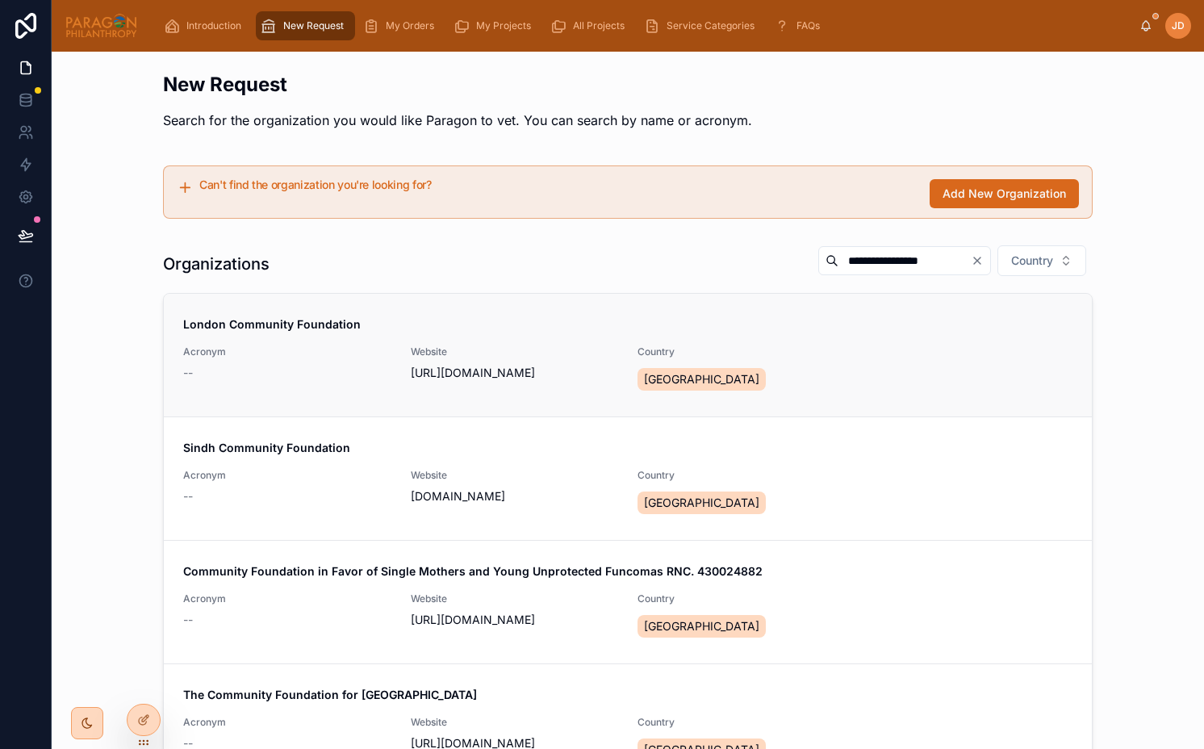
type input "*********"
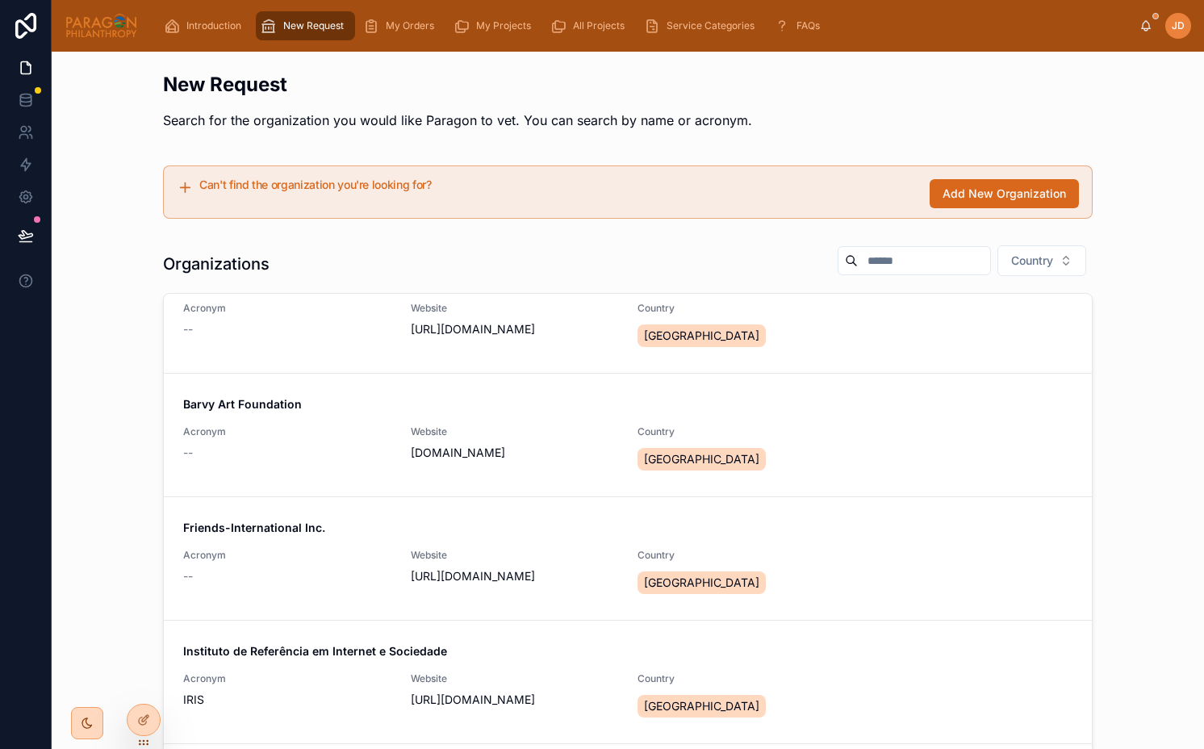
scroll to position [302, 0]
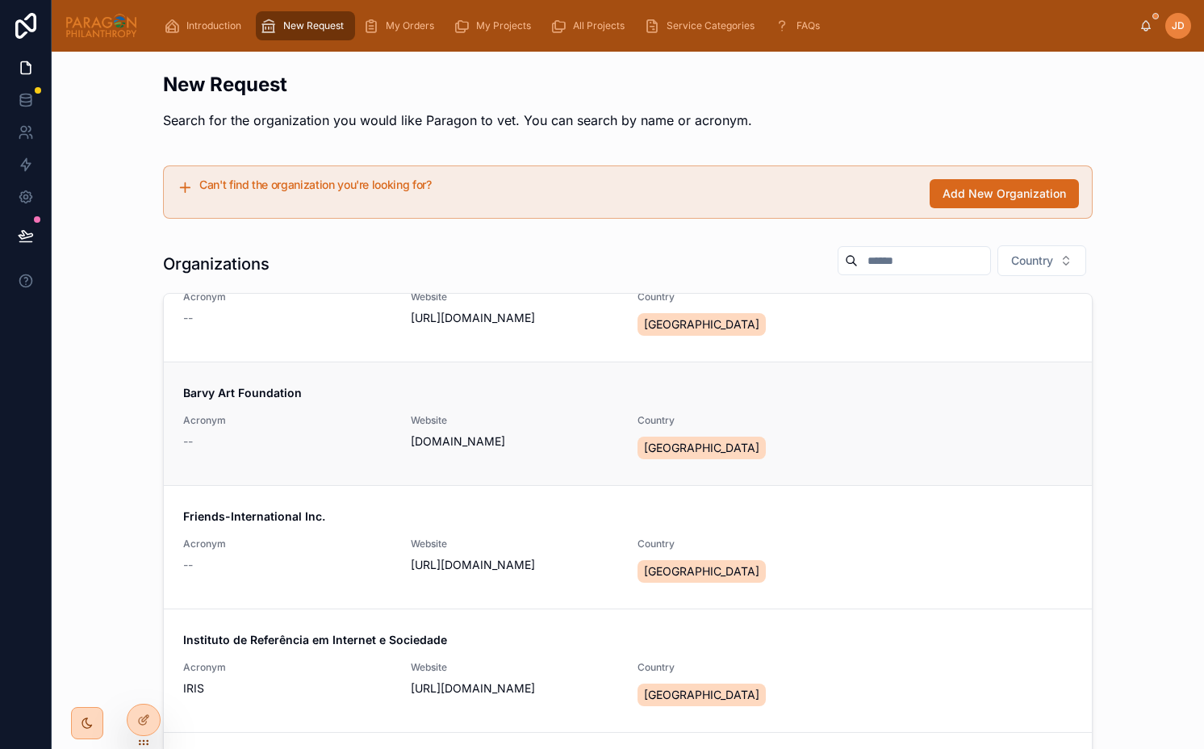
click at [307, 433] on div "Acronym --" at bounding box center [287, 432] width 208 height 36
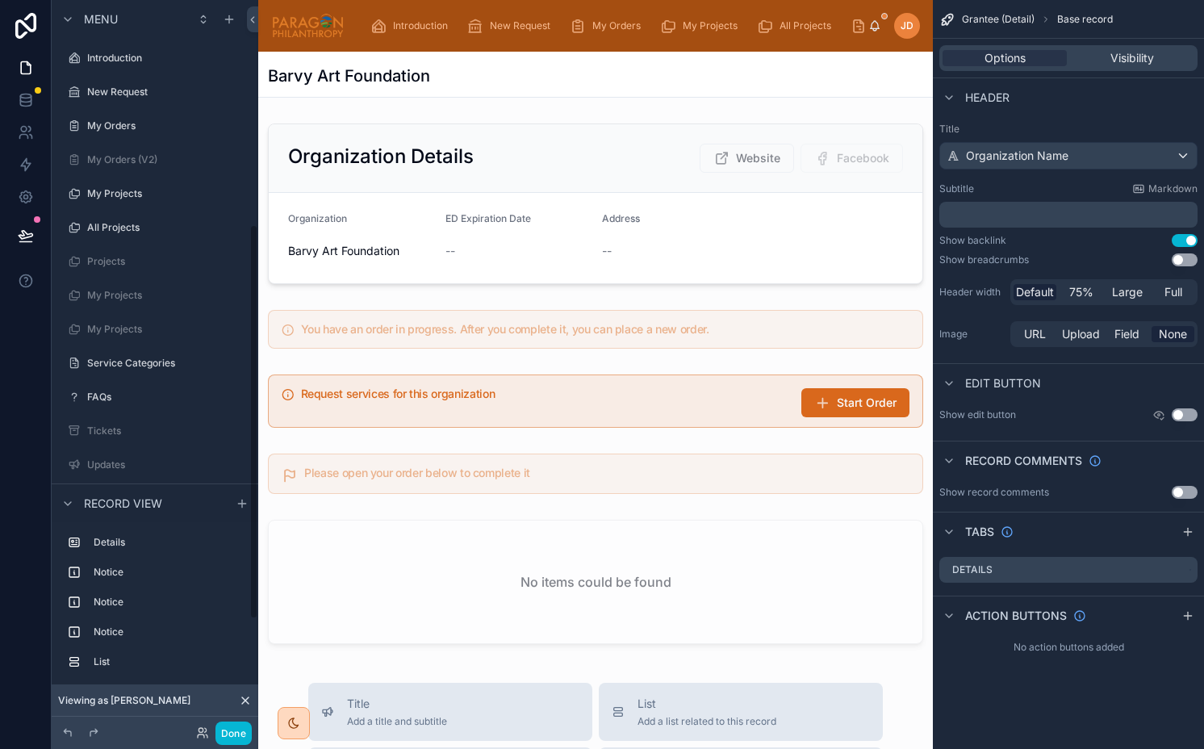
scroll to position [415, 0]
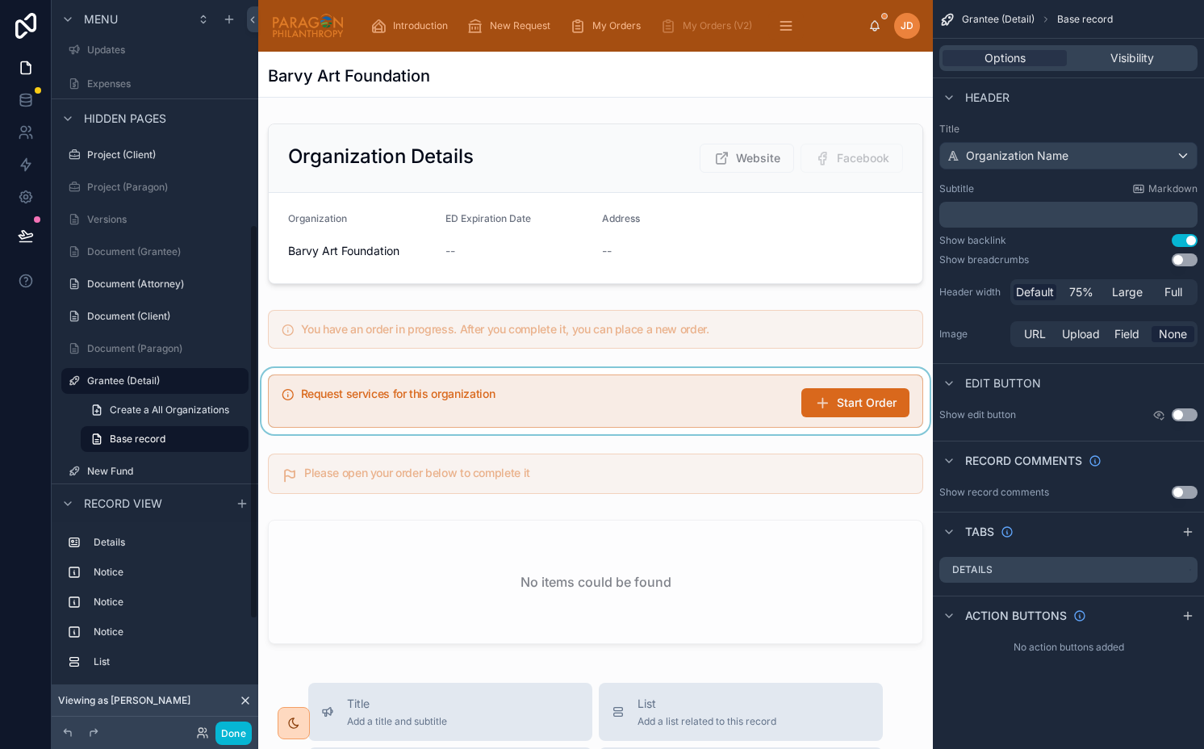
click at [690, 407] on div at bounding box center [595, 401] width 675 height 66
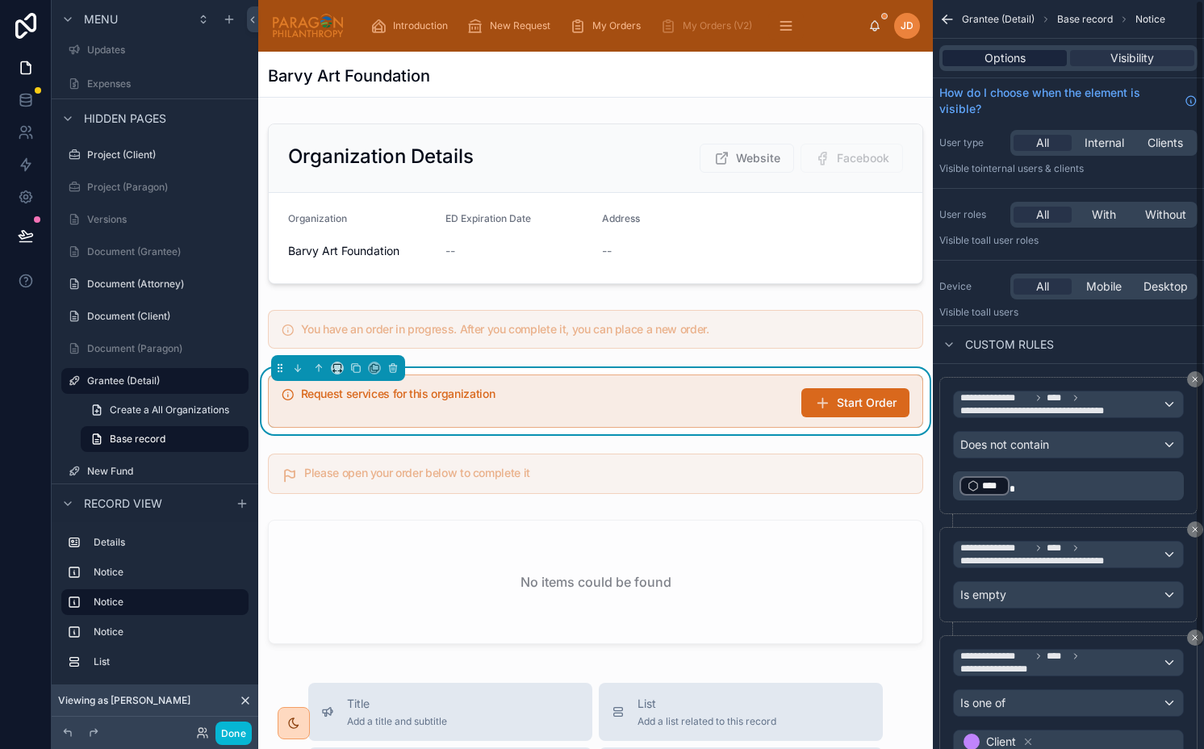
click at [996, 64] on span "Options" at bounding box center [1004, 58] width 41 height 16
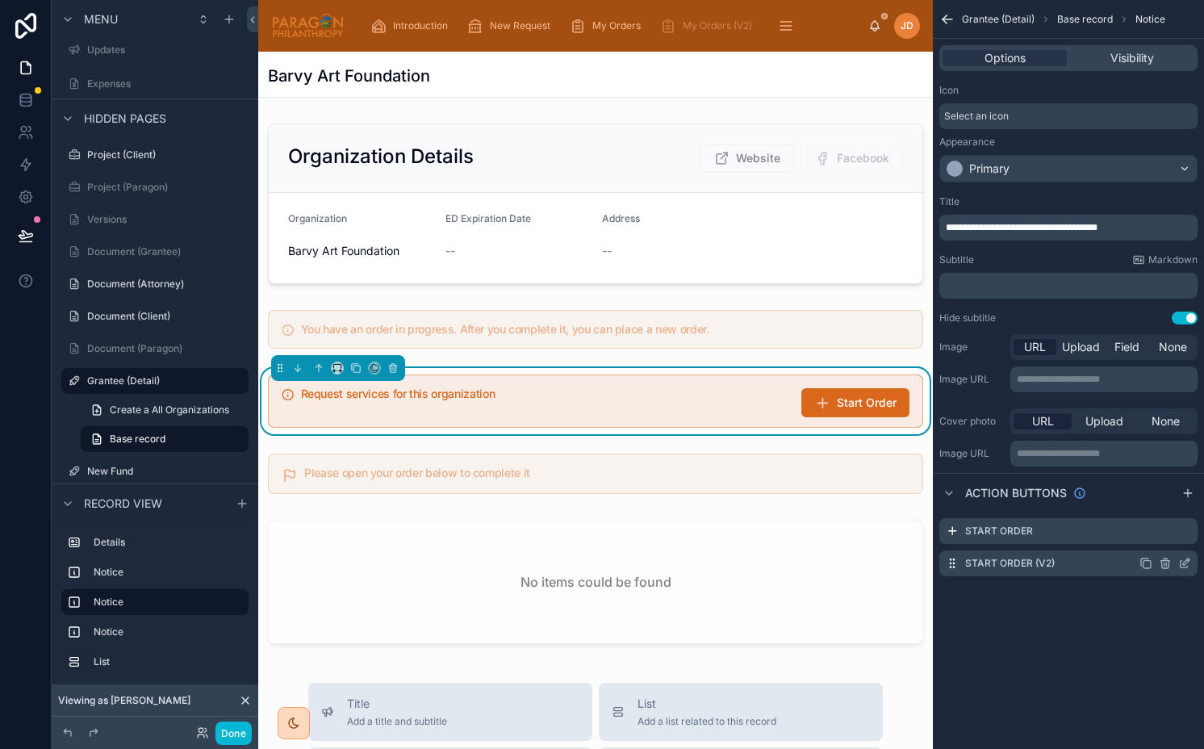
click at [1185, 566] on icon "scrollable content" at bounding box center [1184, 563] width 13 height 13
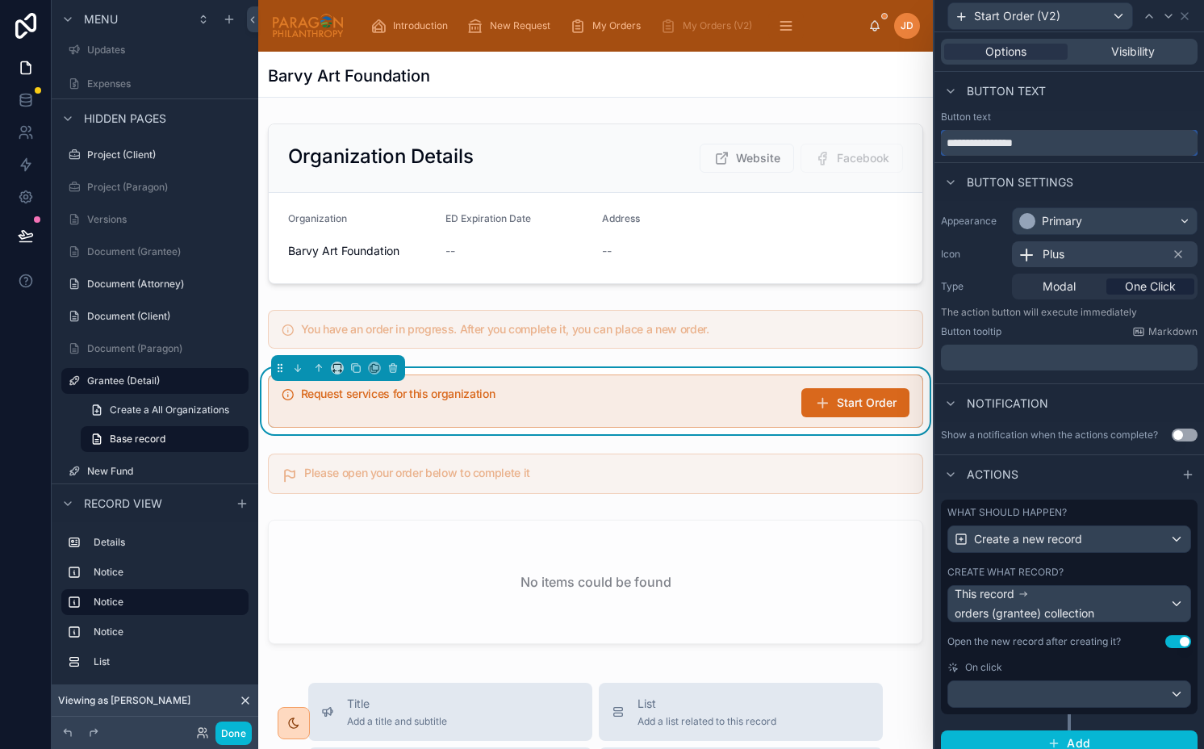
click at [1051, 149] on input "**********" at bounding box center [1069, 143] width 257 height 26
type input "**********"
click at [1191, 15] on icon at bounding box center [1192, 16] width 6 height 6
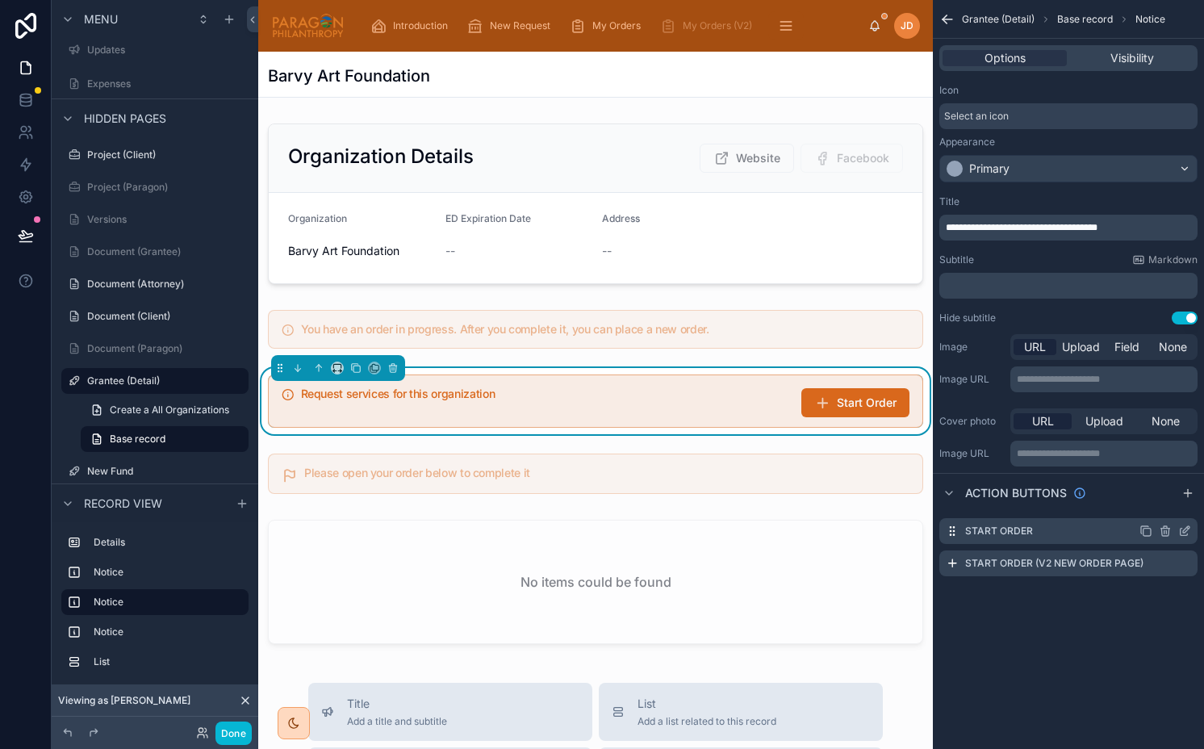
click at [1149, 532] on icon "scrollable content" at bounding box center [1145, 531] width 13 height 13
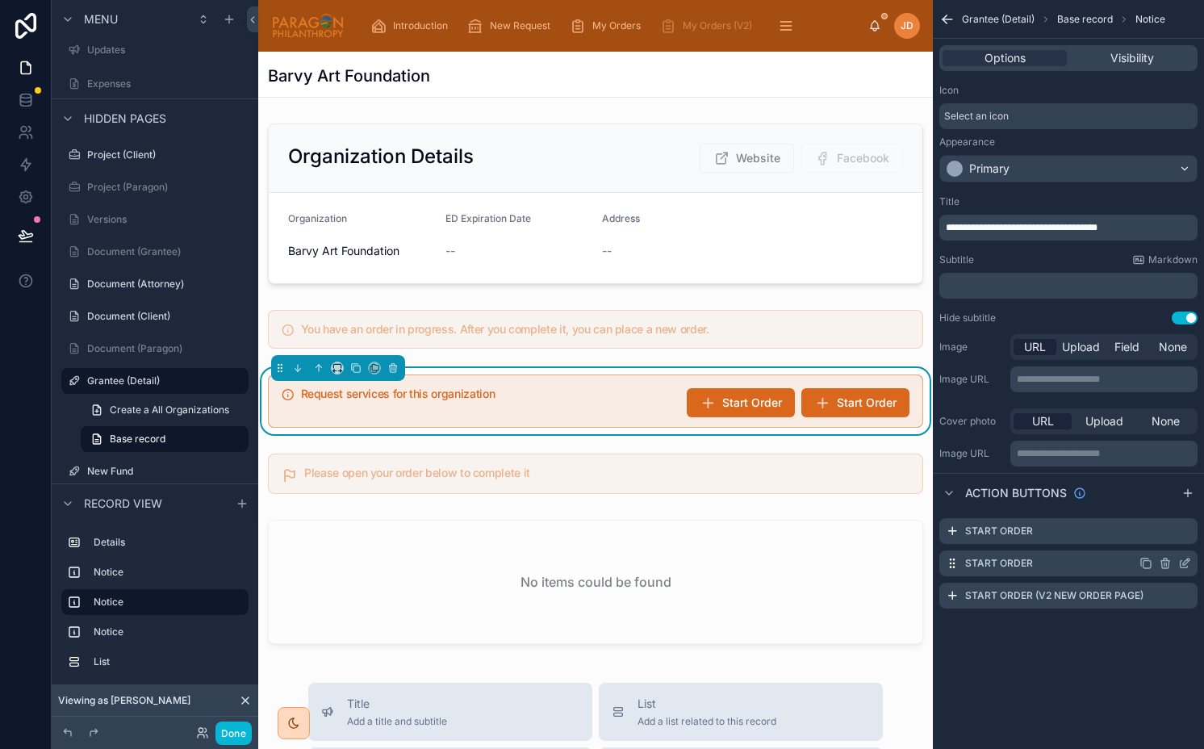
click at [1188, 566] on icon "scrollable content" at bounding box center [1184, 563] width 13 height 13
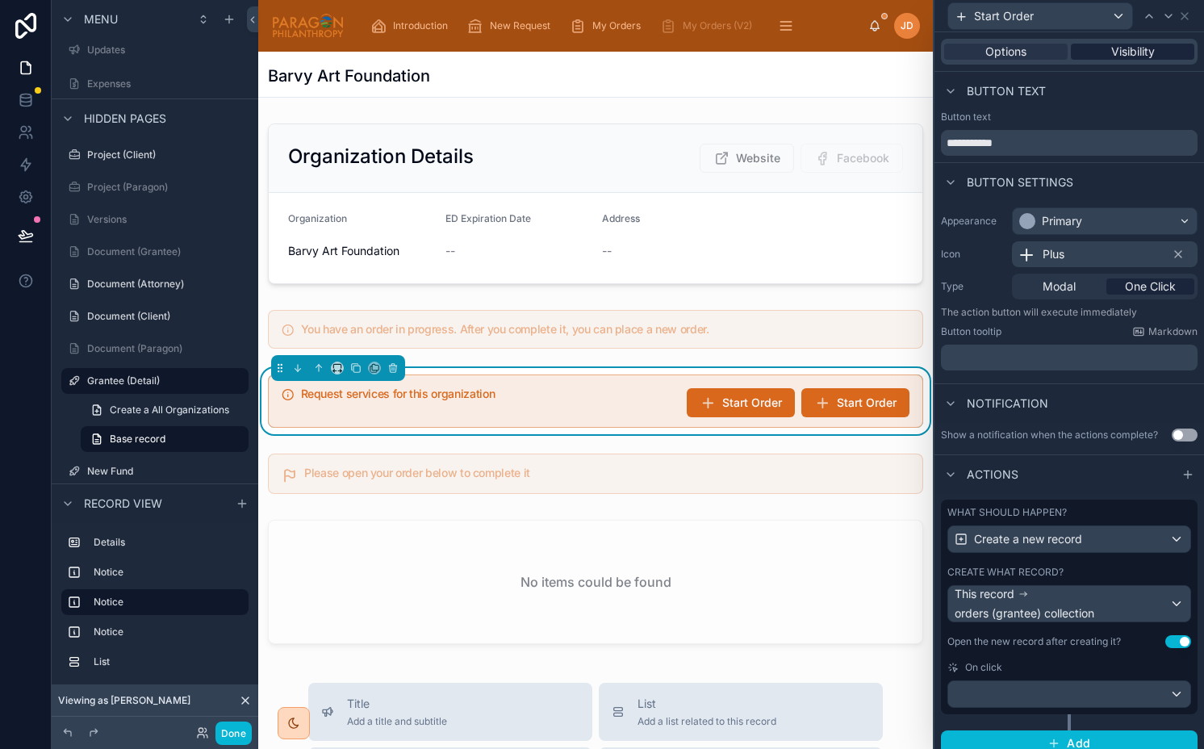
click at [1132, 47] on span "Visibility" at bounding box center [1133, 52] width 44 height 16
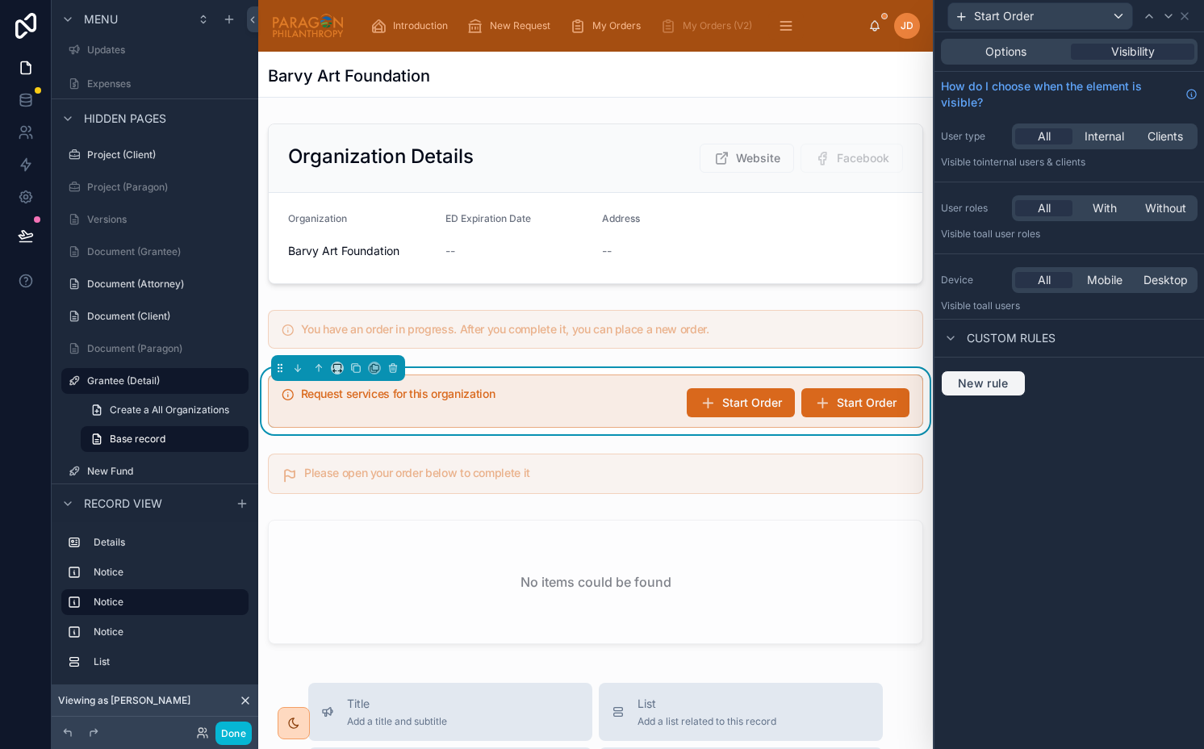
click at [1001, 392] on button "New rule" at bounding box center [983, 383] width 85 height 26
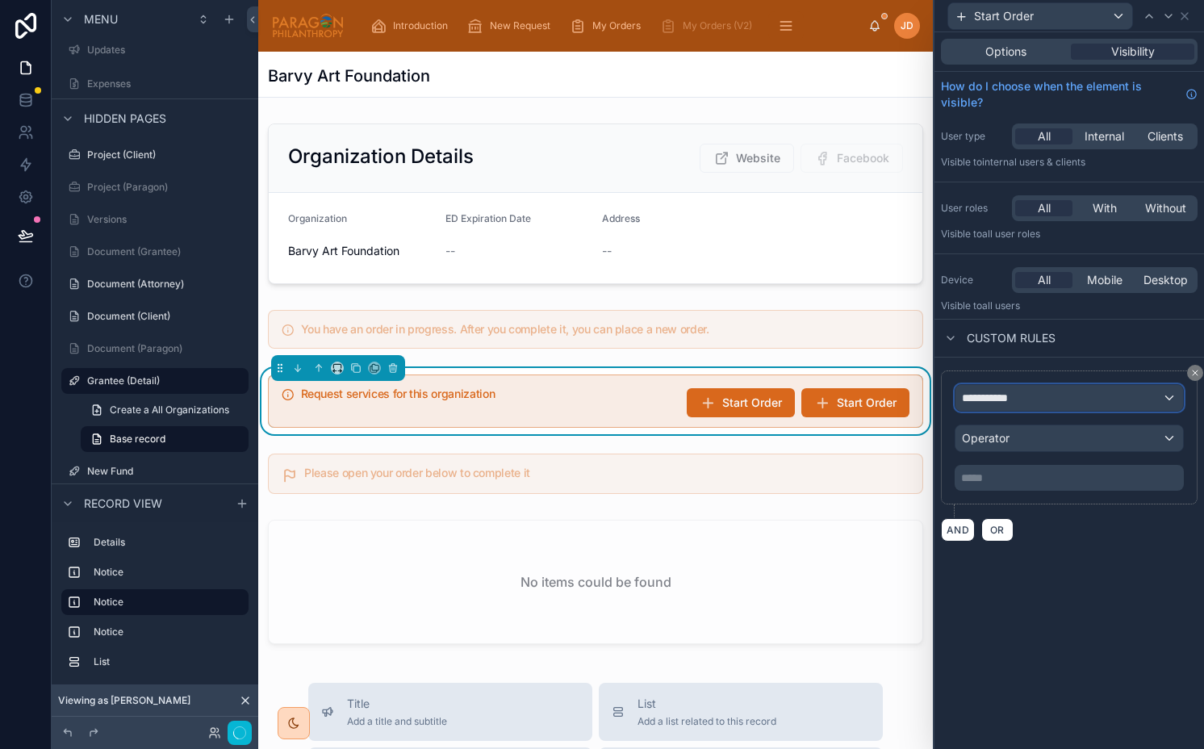
click at [1006, 395] on span "**********" at bounding box center [992, 398] width 60 height 16
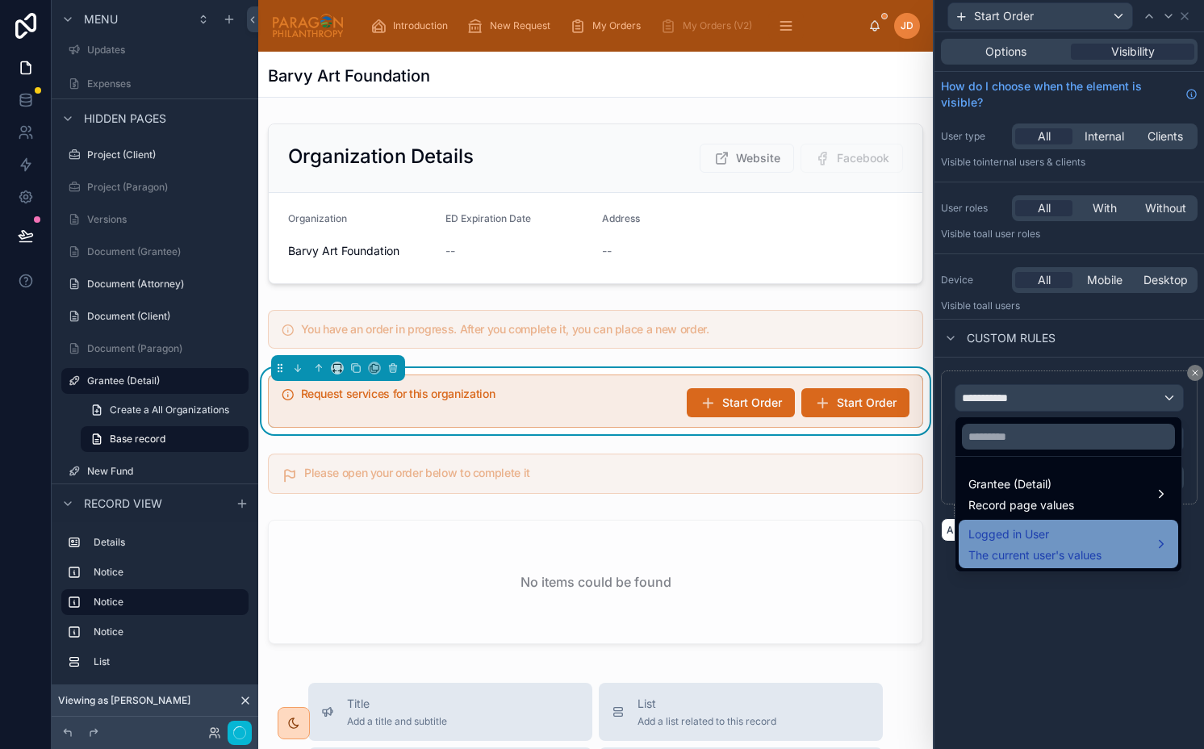
click at [1035, 530] on span "Logged in User" at bounding box center [1034, 534] width 133 height 19
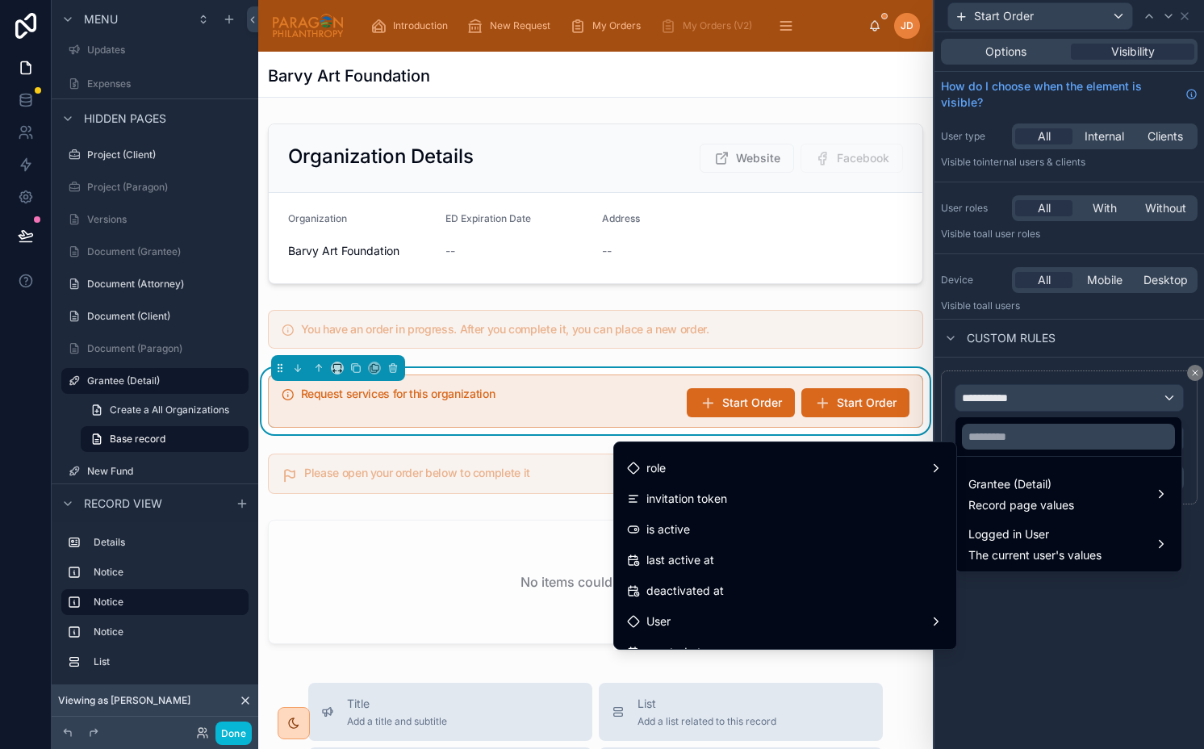
scroll to position [212, 0]
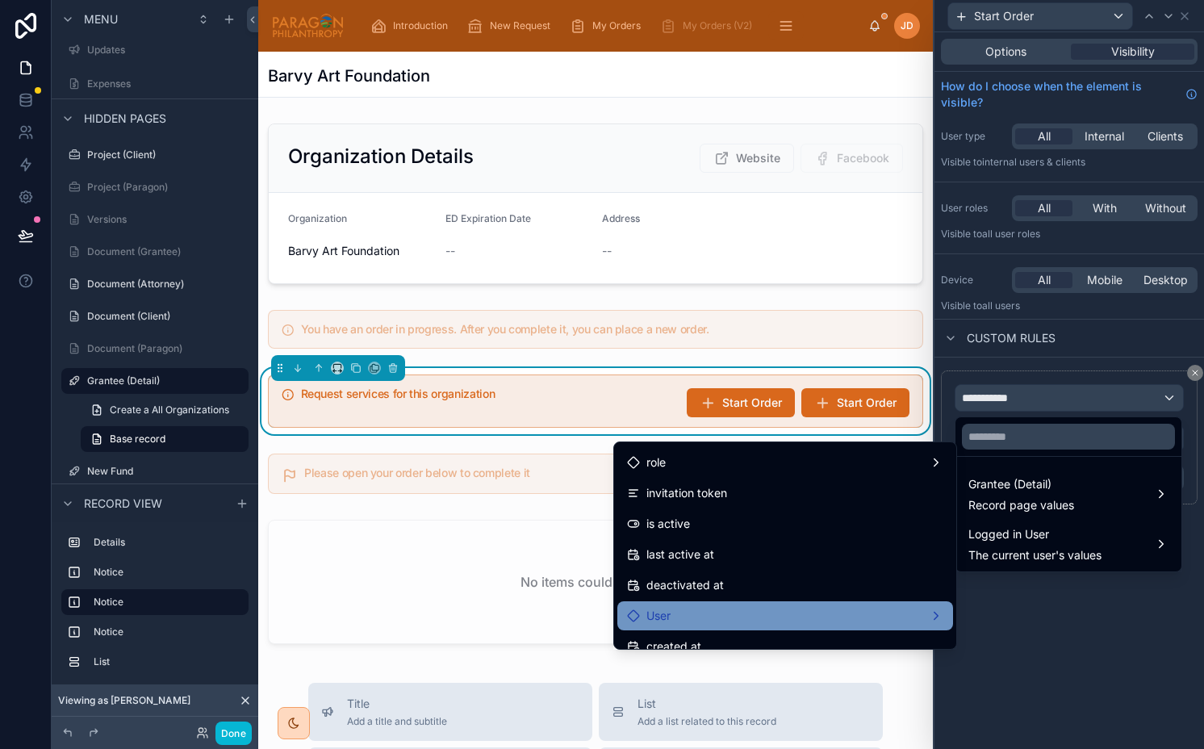
click at [721, 620] on div "User" at bounding box center [785, 615] width 316 height 19
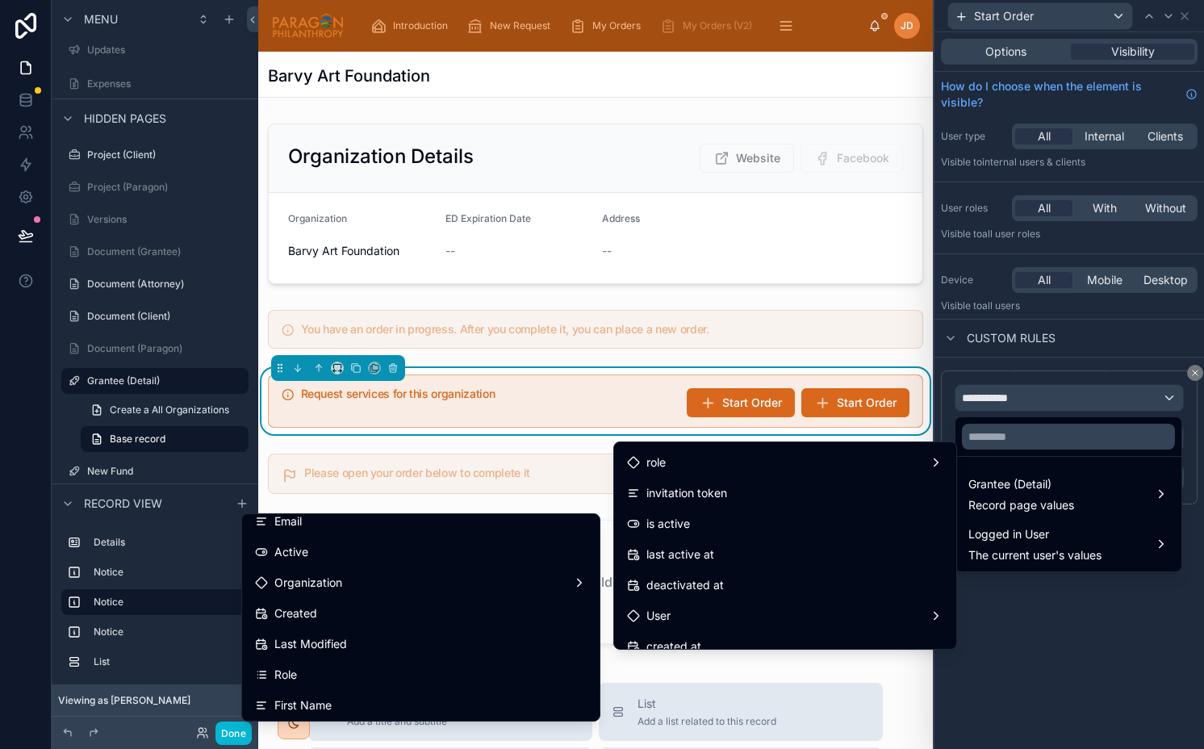
scroll to position [86, 0]
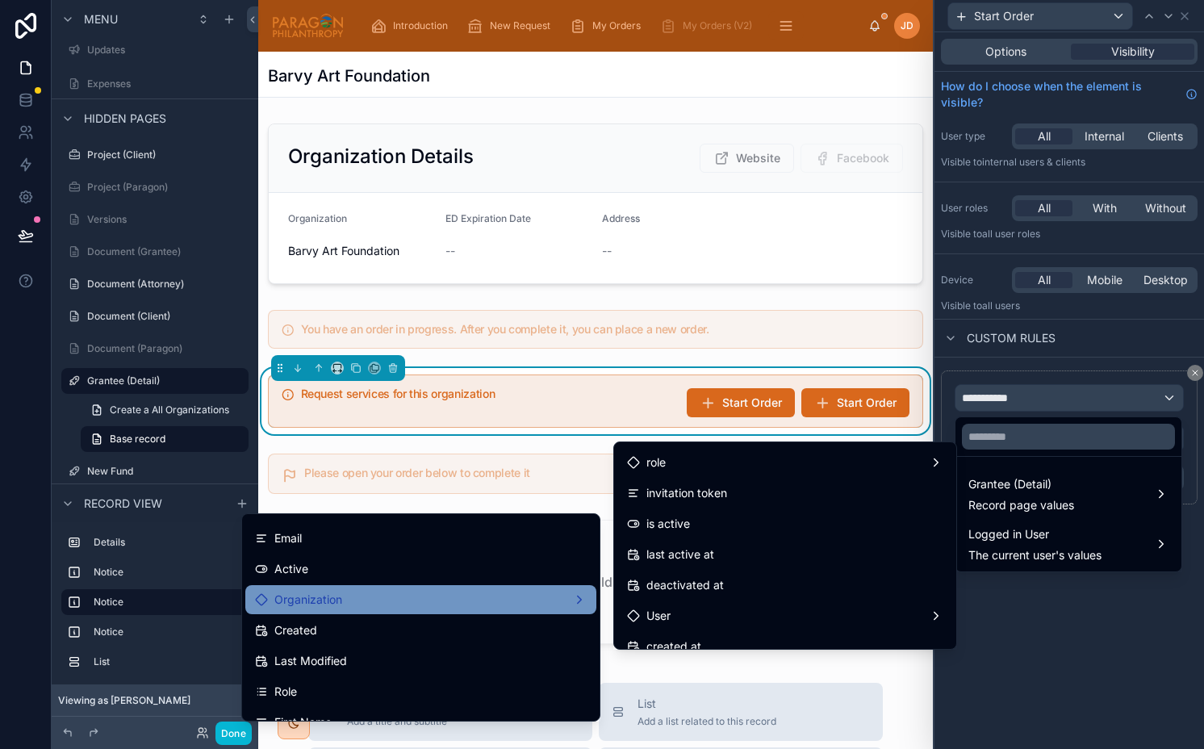
click at [361, 588] on div "Organization" at bounding box center [420, 599] width 351 height 29
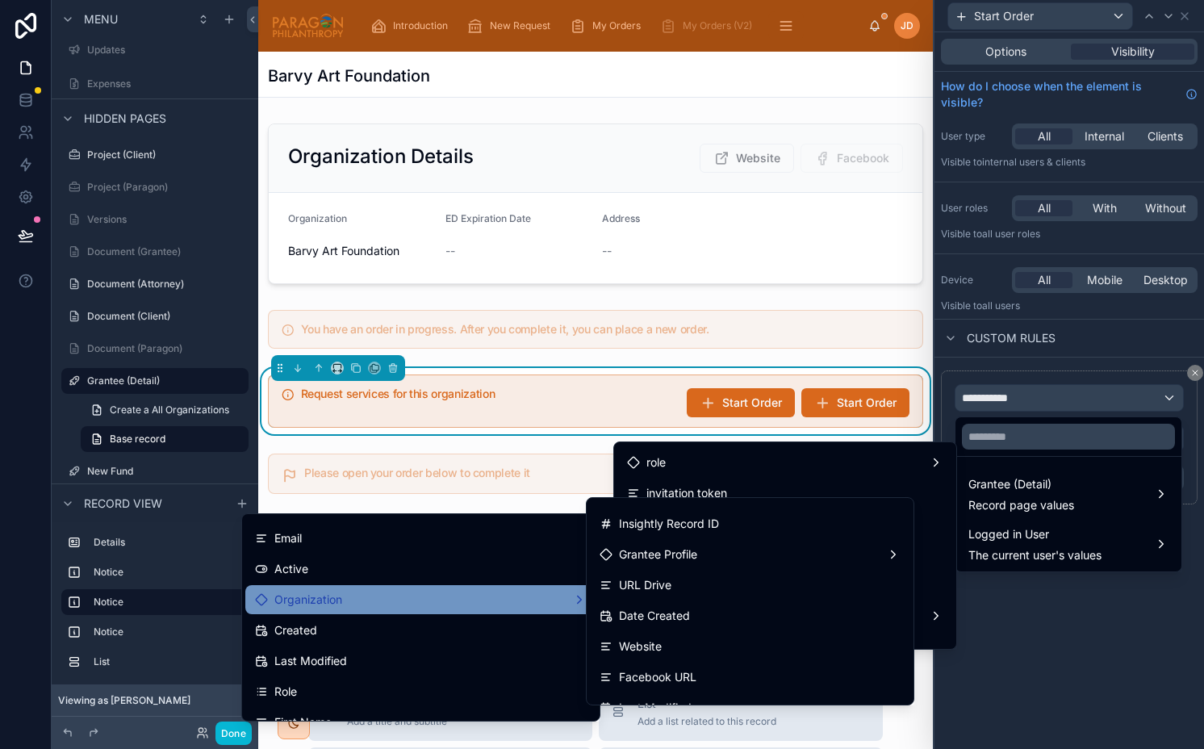
scroll to position [0, 0]
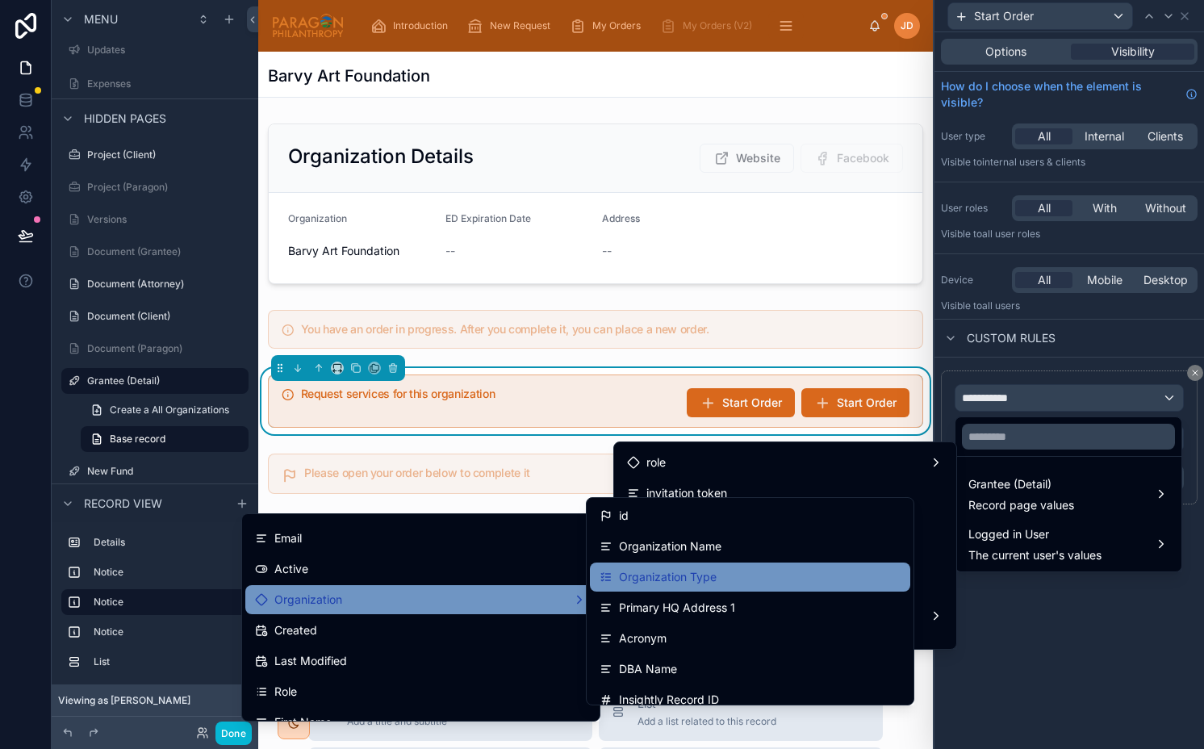
click at [719, 577] on div "Organization Type" at bounding box center [750, 576] width 301 height 19
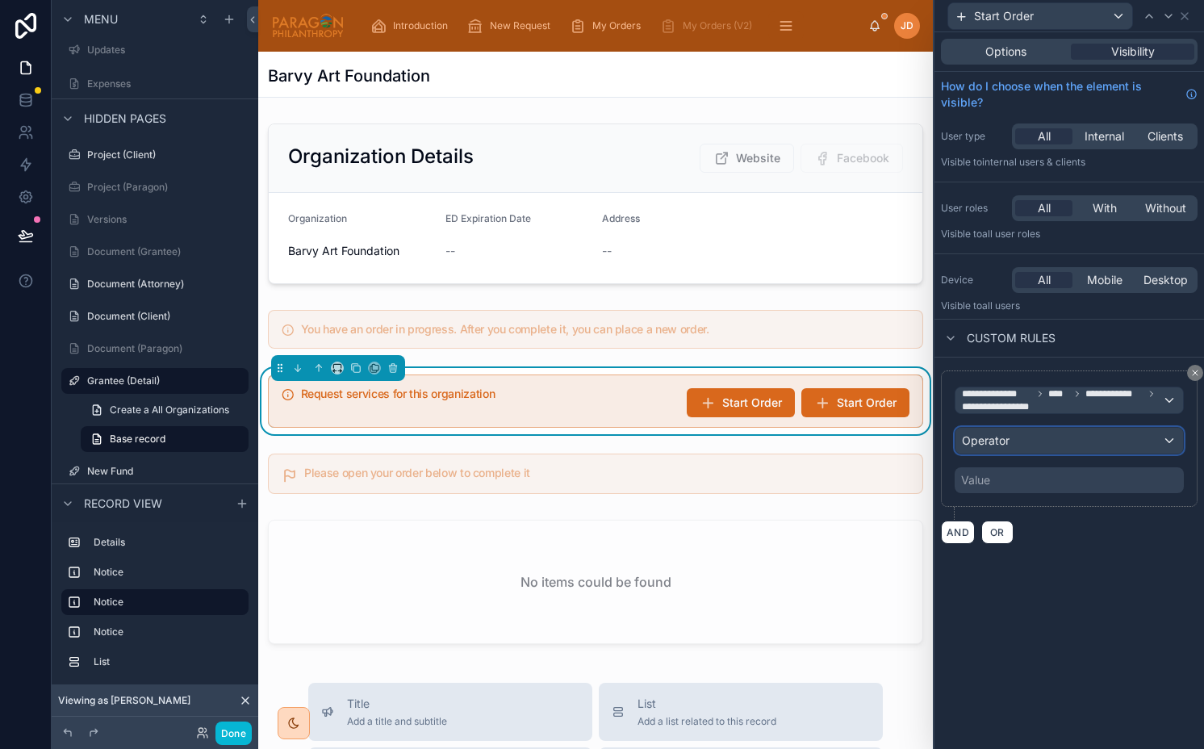
click at [1086, 440] on div "Operator" at bounding box center [1069, 441] width 228 height 26
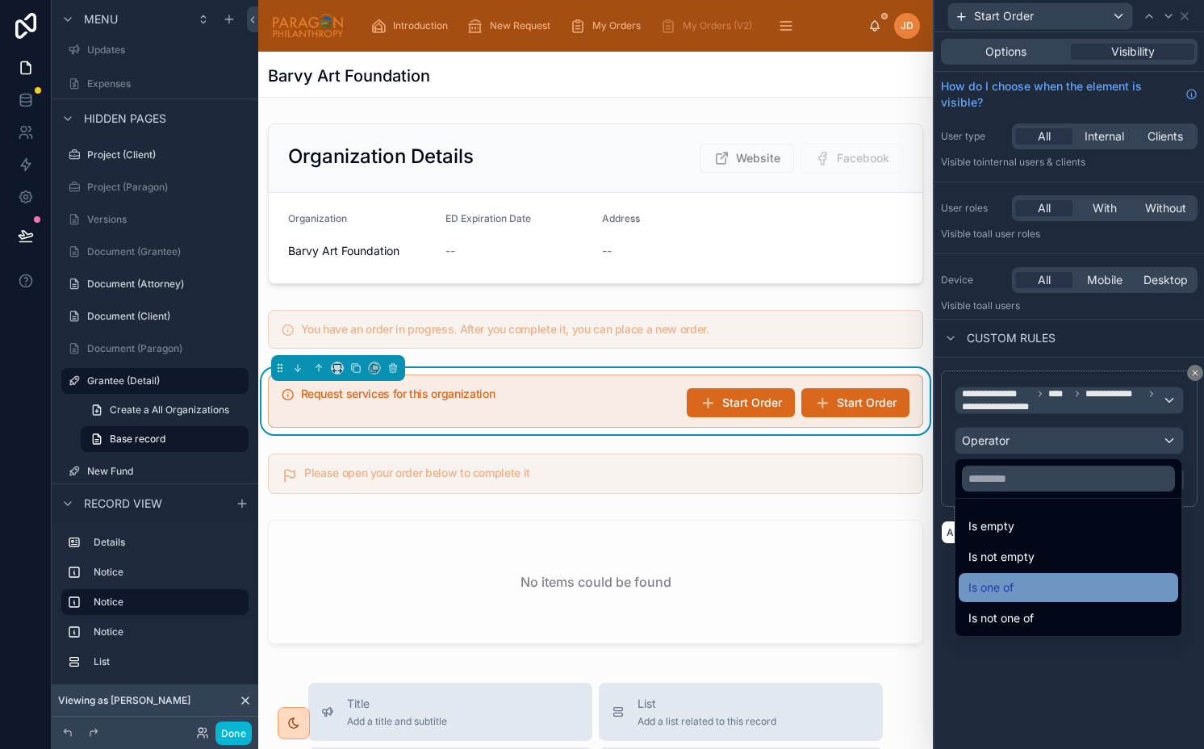
click at [1022, 587] on div "Is one of" at bounding box center [1068, 587] width 200 height 19
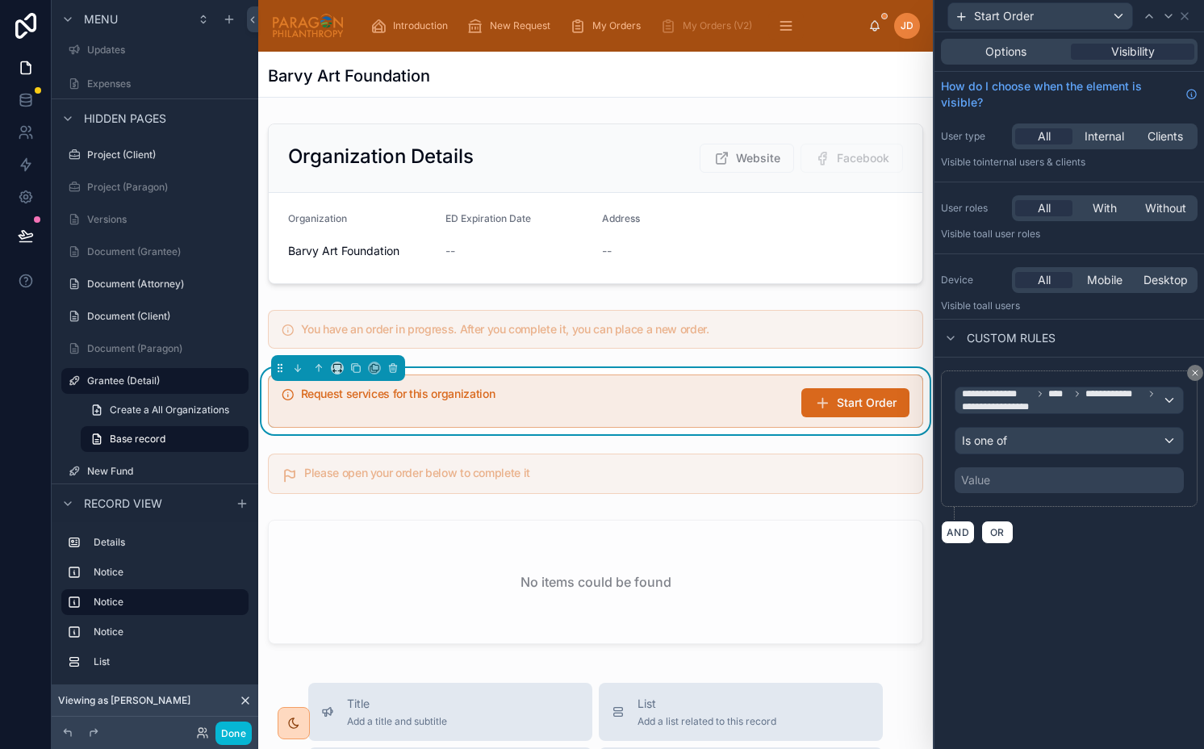
click at [999, 474] on div "Value" at bounding box center [1069, 480] width 229 height 26
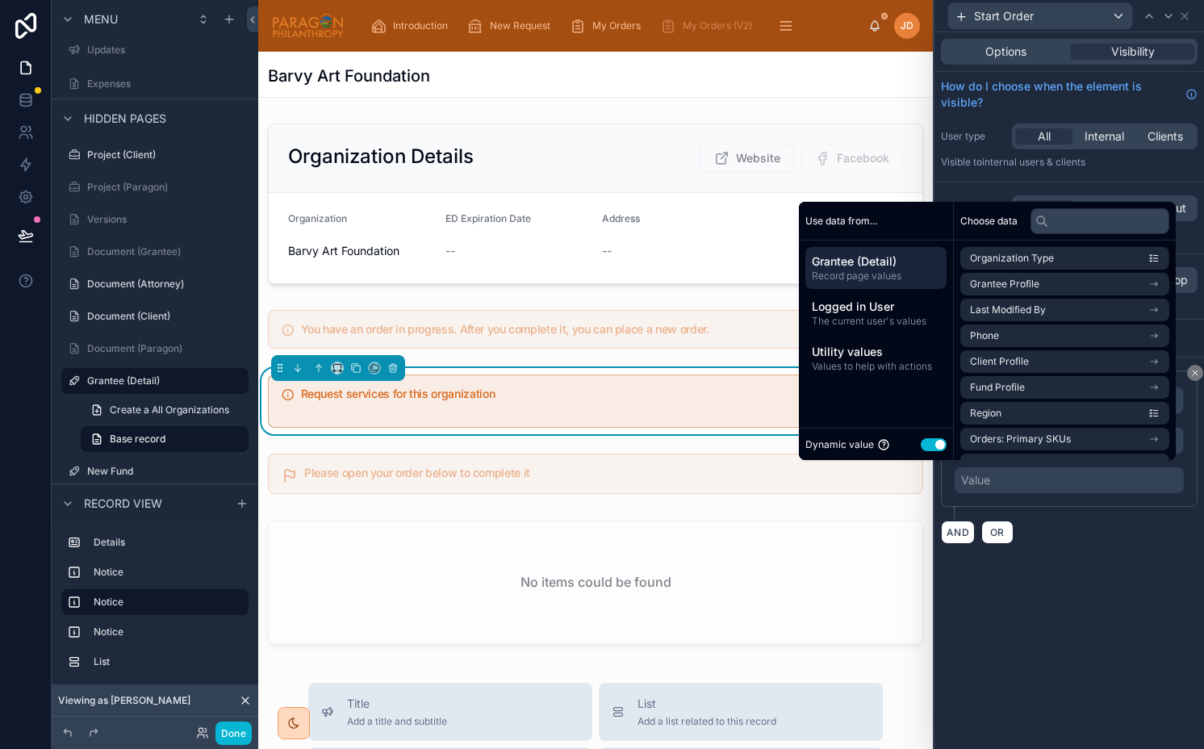
click at [926, 445] on button "Use setting" at bounding box center [934, 444] width 26 height 13
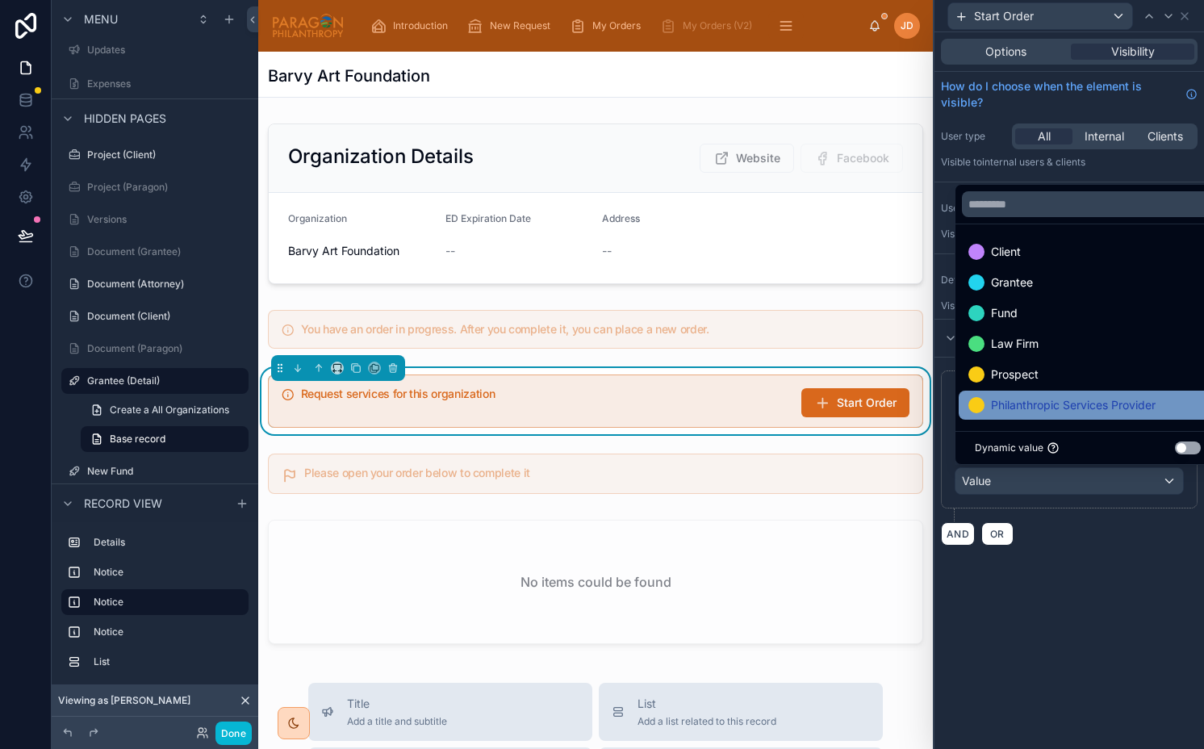
click at [1074, 403] on span "Philanthropic Services Provider" at bounding box center [1073, 404] width 165 height 19
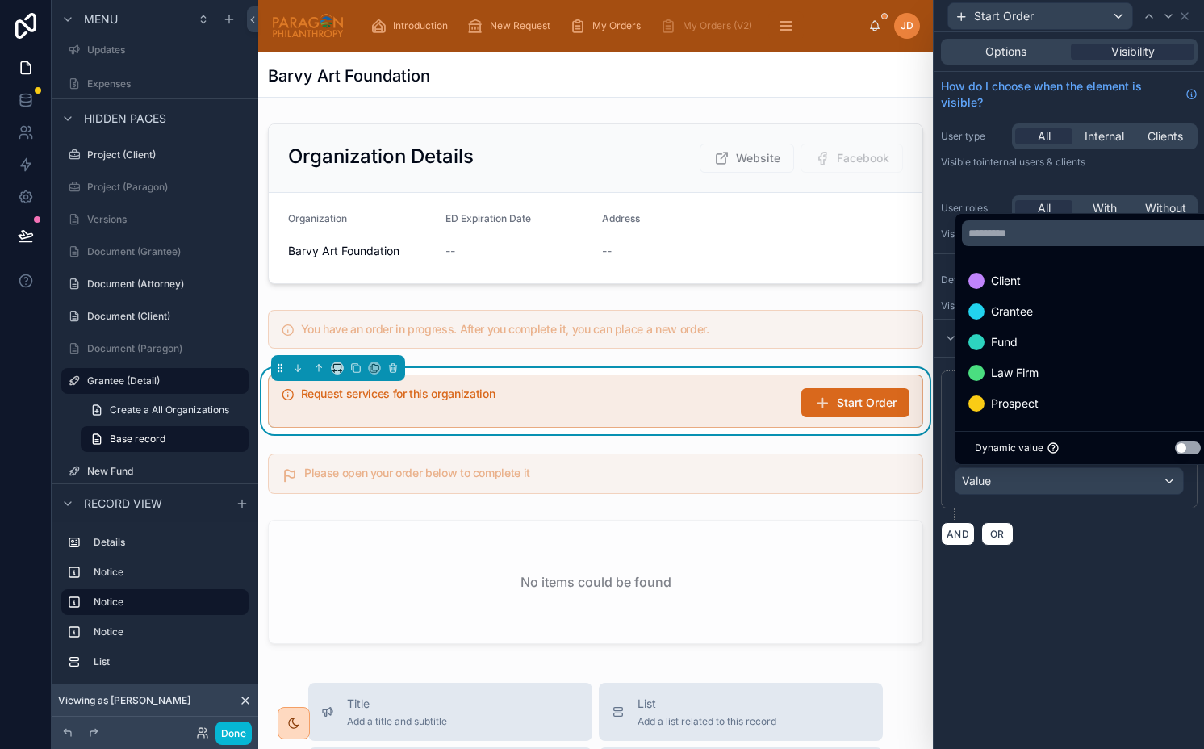
click at [1076, 534] on div "AND OR" at bounding box center [1069, 533] width 257 height 24
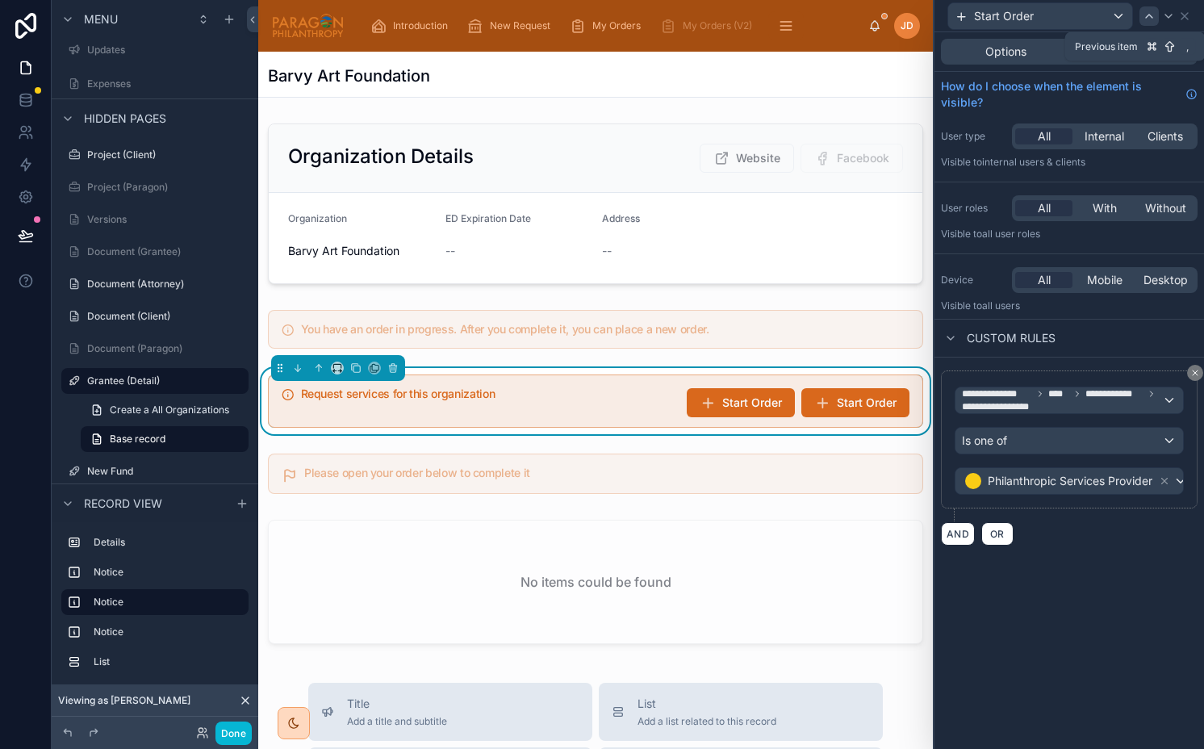
click at [1146, 19] on icon at bounding box center [1149, 16] width 13 height 13
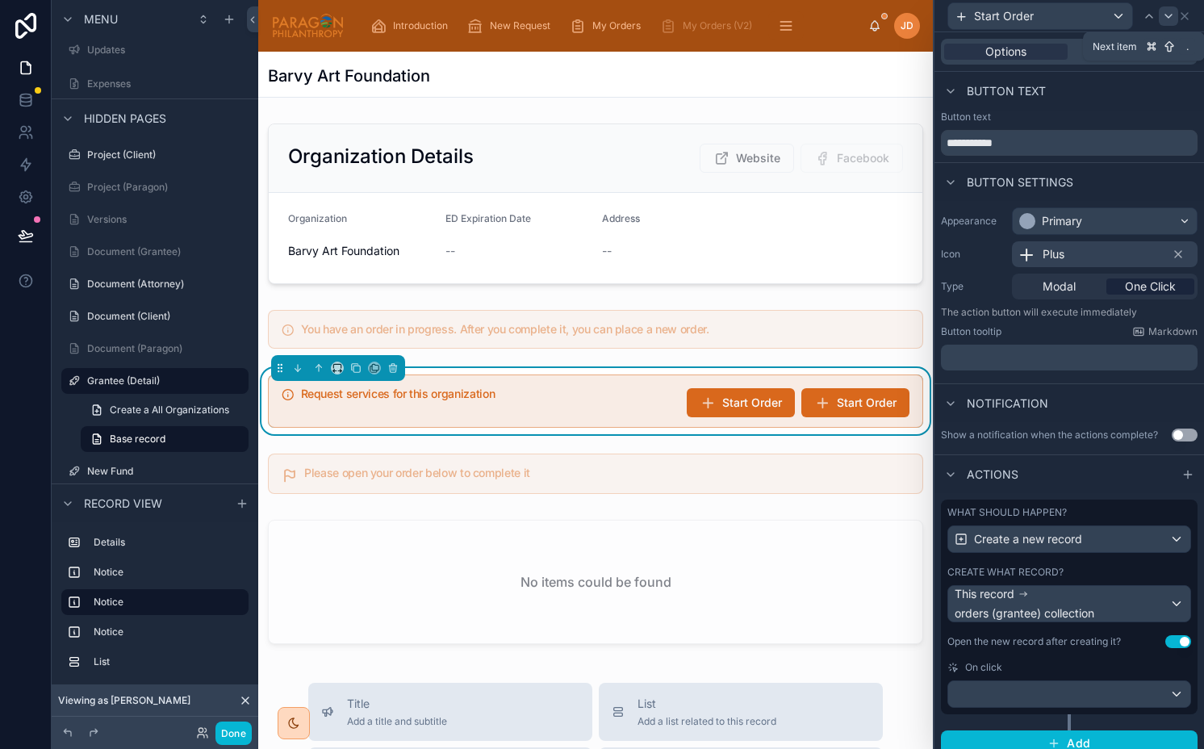
click at [1165, 15] on icon at bounding box center [1168, 16] width 13 height 13
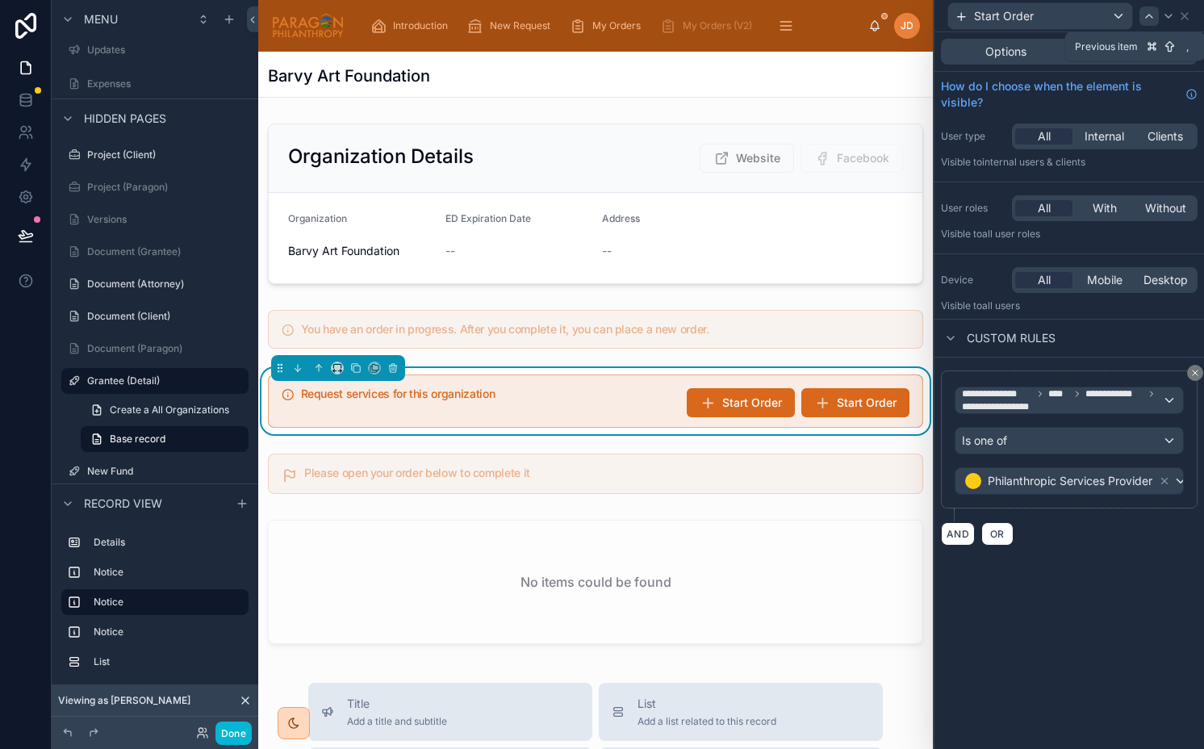
click at [1152, 15] on icon at bounding box center [1149, 16] width 13 height 13
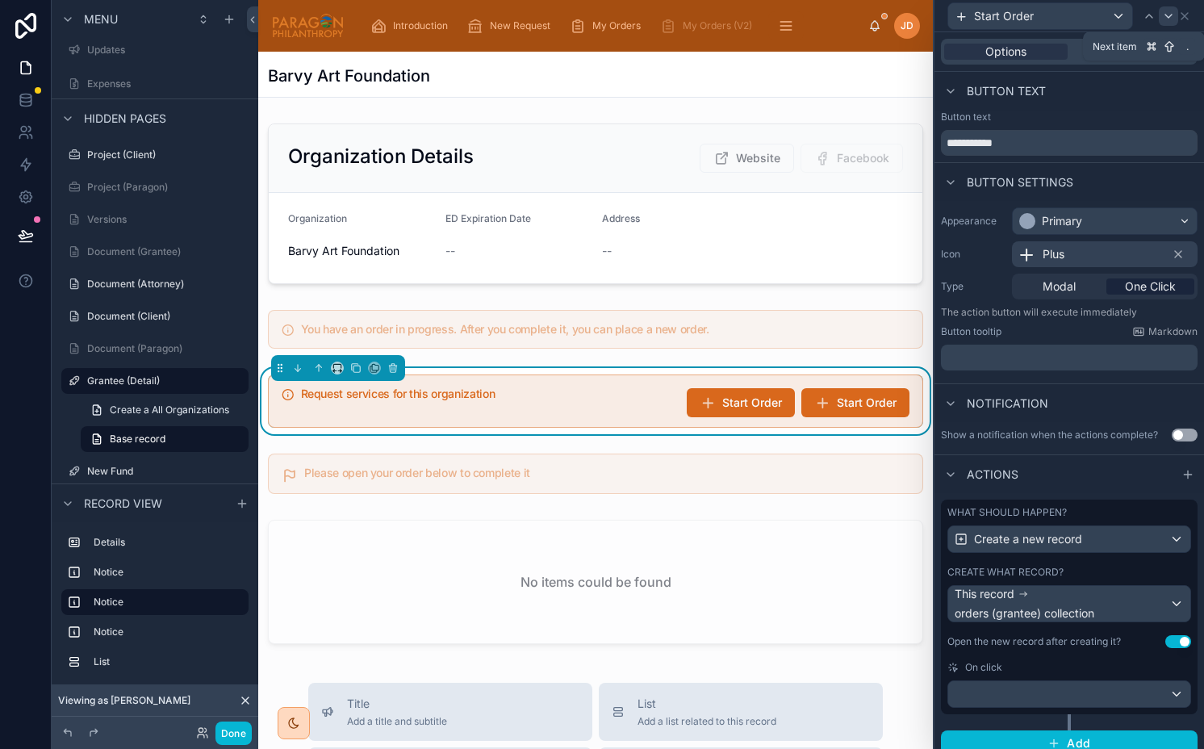
click at [1164, 15] on icon at bounding box center [1168, 16] width 13 height 13
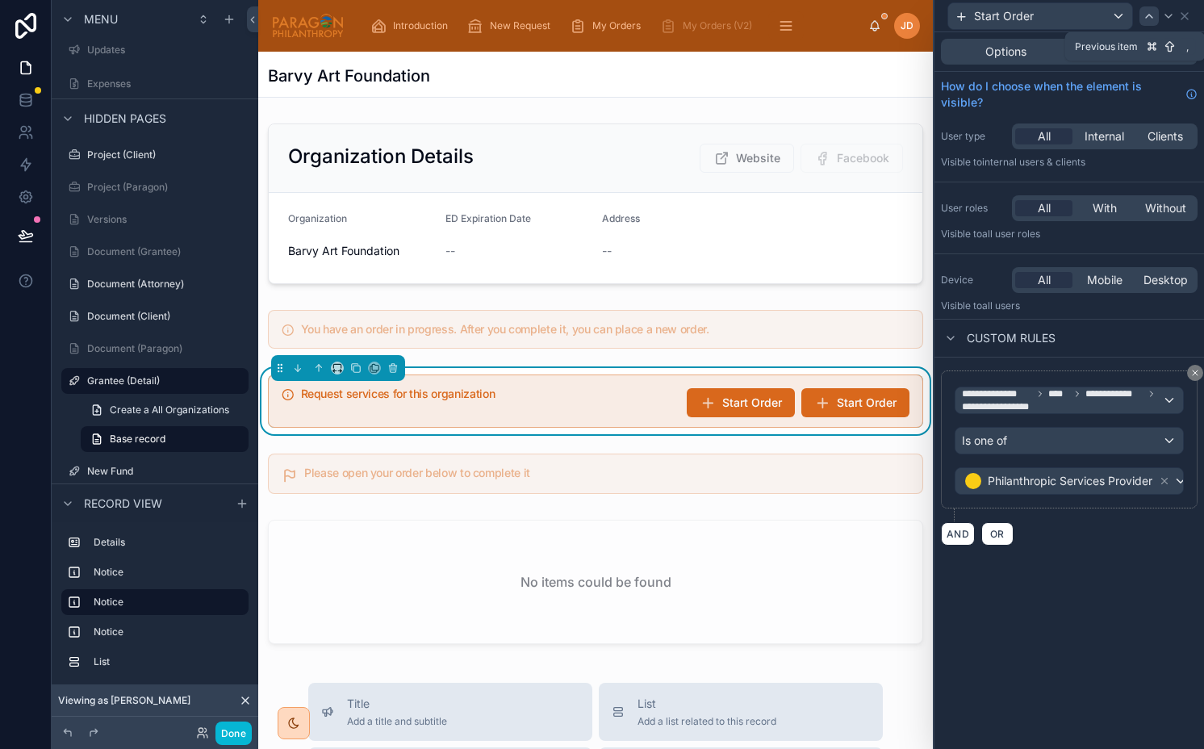
click at [1147, 16] on icon at bounding box center [1149, 16] width 6 height 3
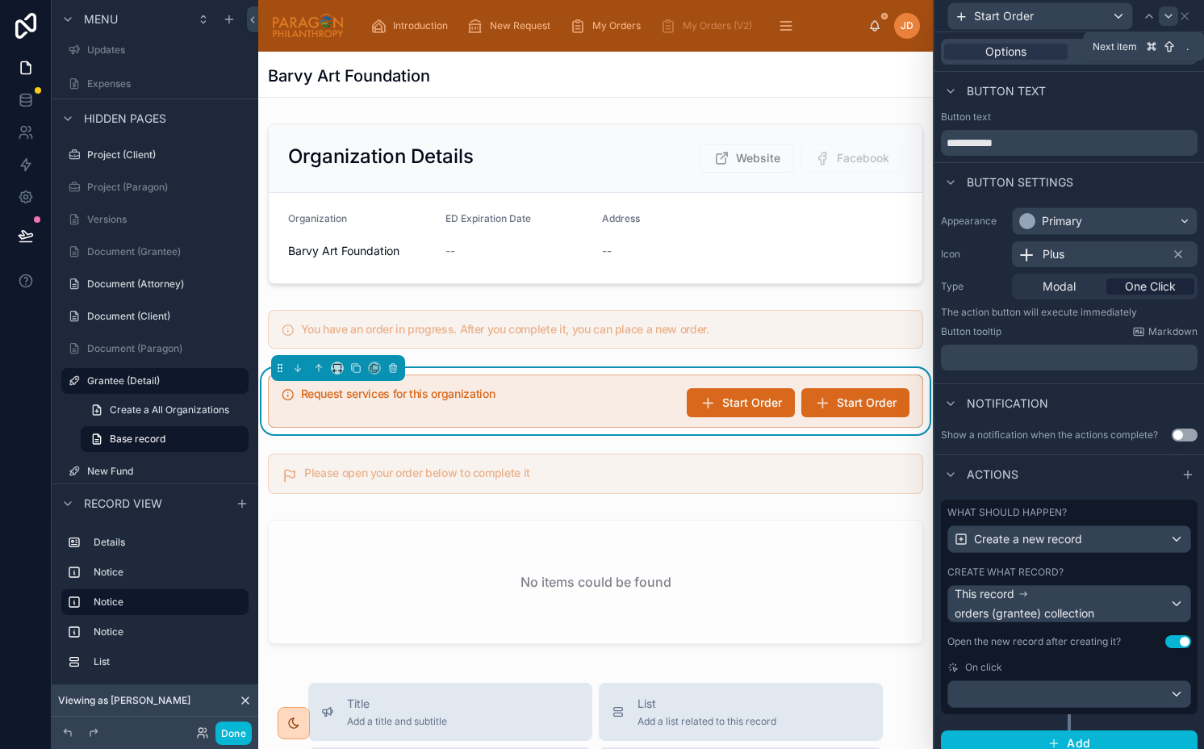
click at [1168, 16] on icon at bounding box center [1168, 16] width 6 height 3
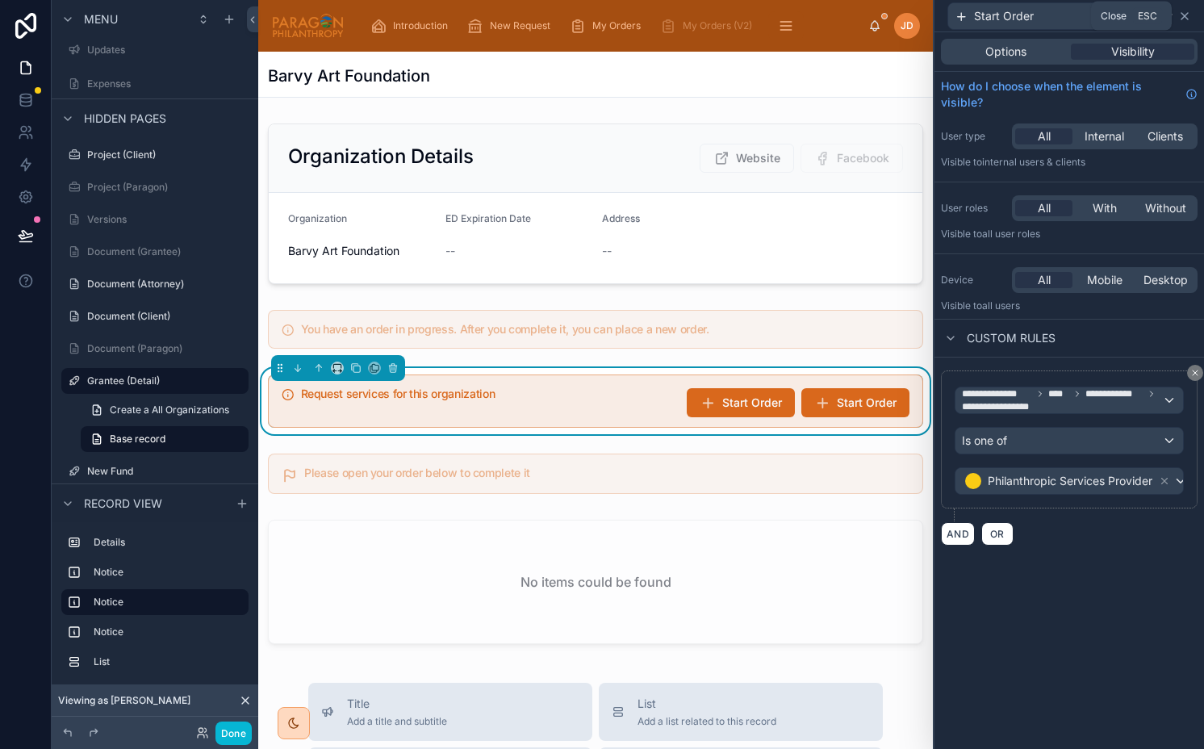
click at [1182, 15] on icon at bounding box center [1184, 16] width 13 height 13
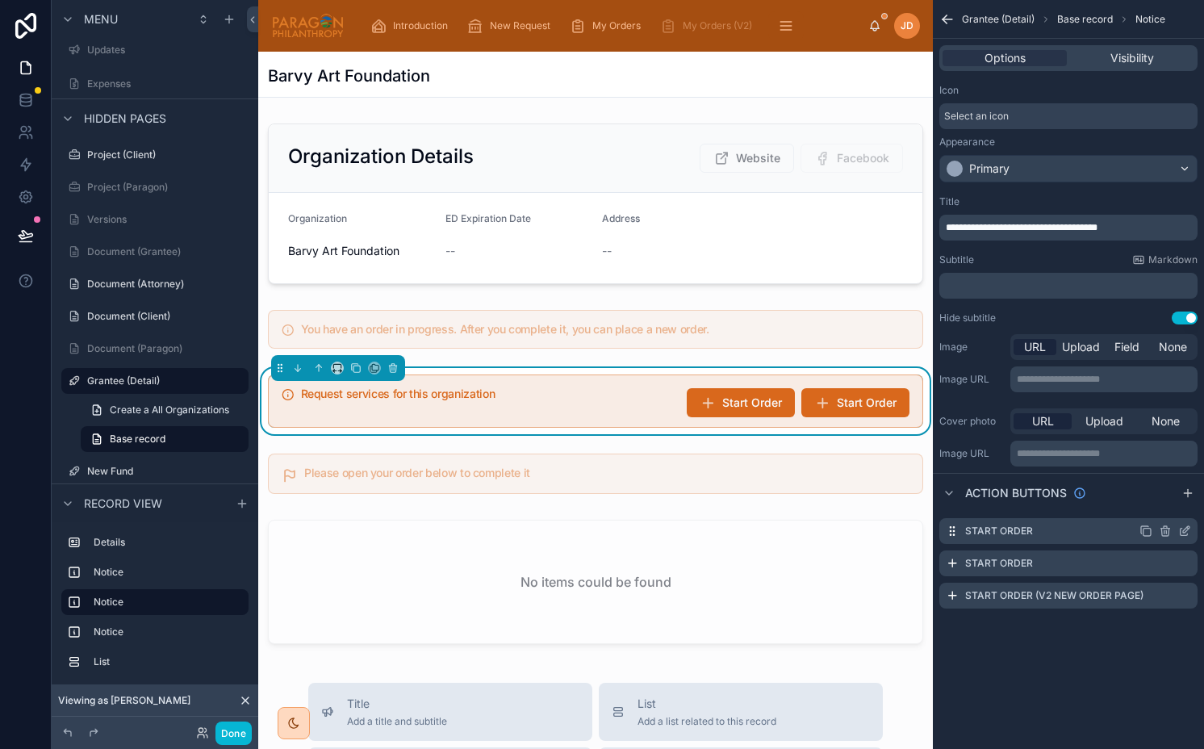
click at [1145, 527] on icon "scrollable content" at bounding box center [1145, 531] width 13 height 13
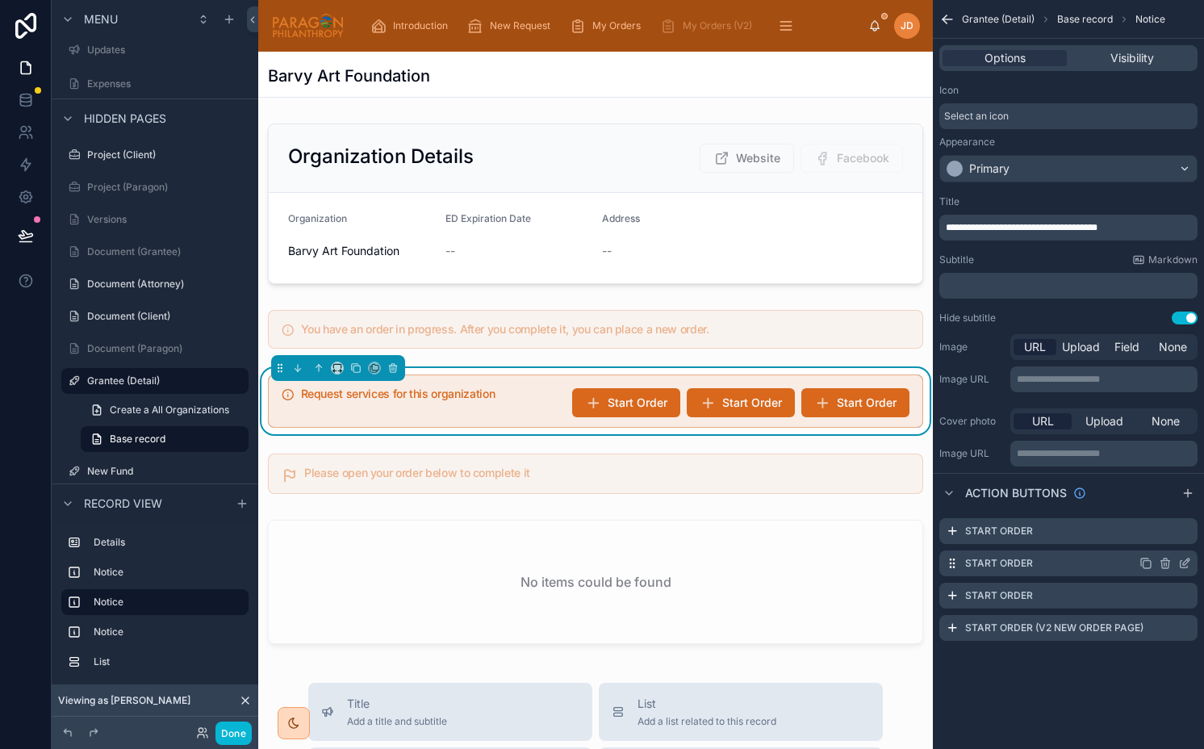
click at [1185, 562] on icon "scrollable content" at bounding box center [1186, 561] width 6 height 6
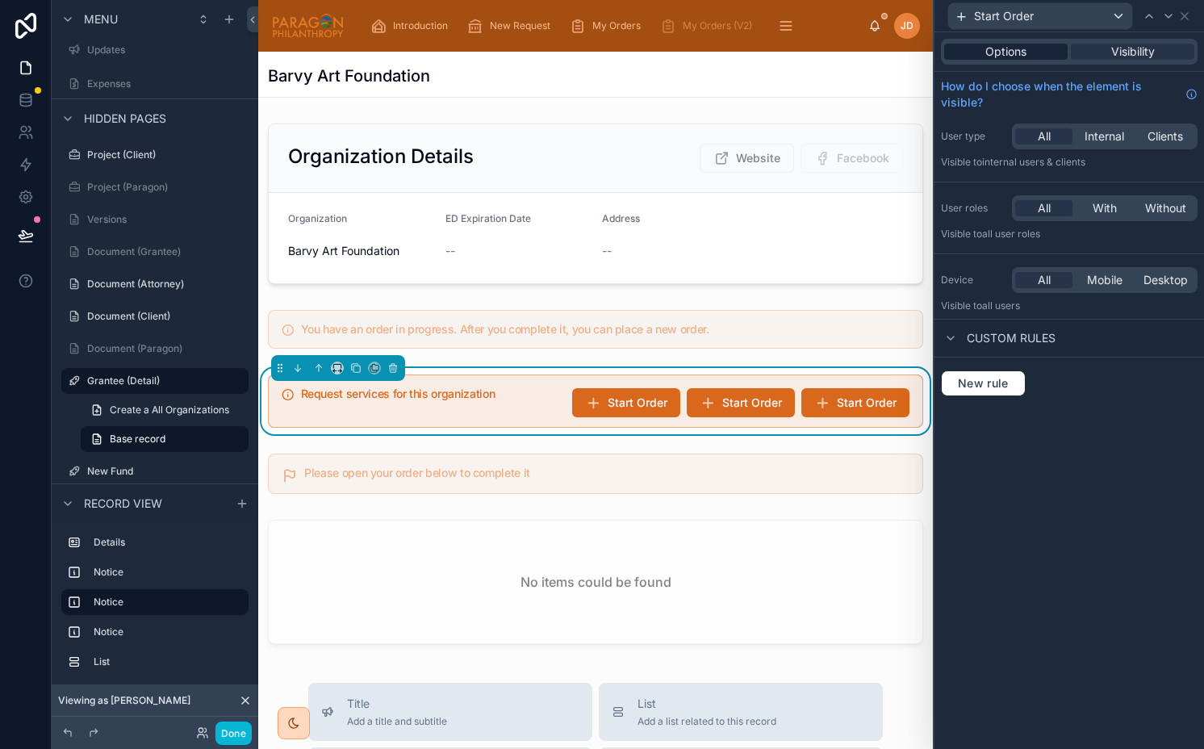
click at [1033, 53] on div "Options" at bounding box center [1005, 52] width 123 height 16
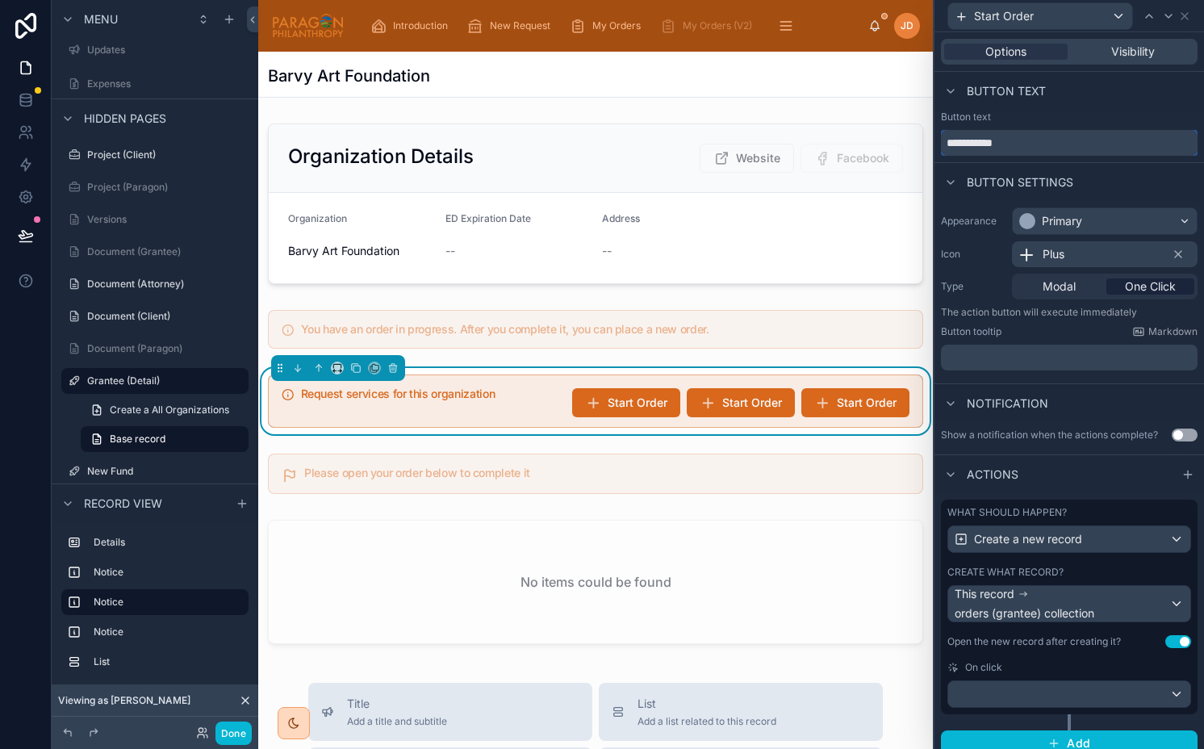
click at [1018, 138] on input "**********" at bounding box center [1069, 143] width 257 height 26
click at [1044, 143] on input "**********" at bounding box center [1069, 143] width 257 height 26
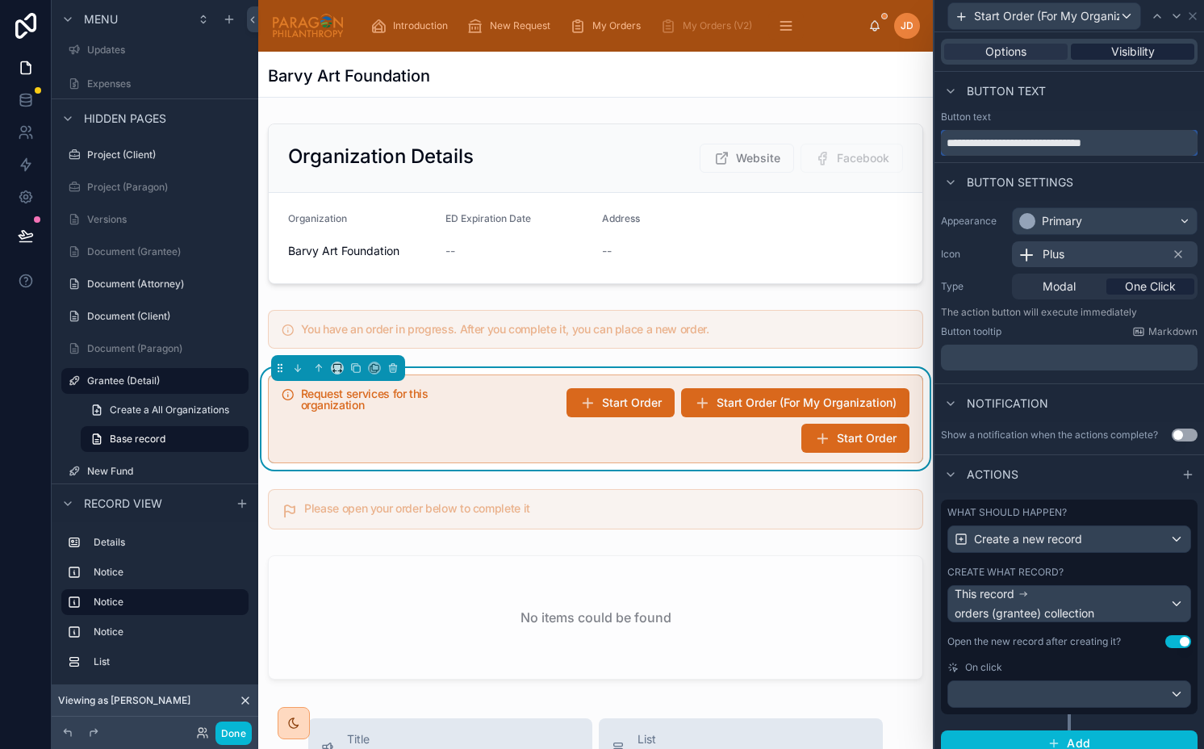
type input "**********"
click at [1098, 50] on div "Visibility" at bounding box center [1132, 52] width 123 height 16
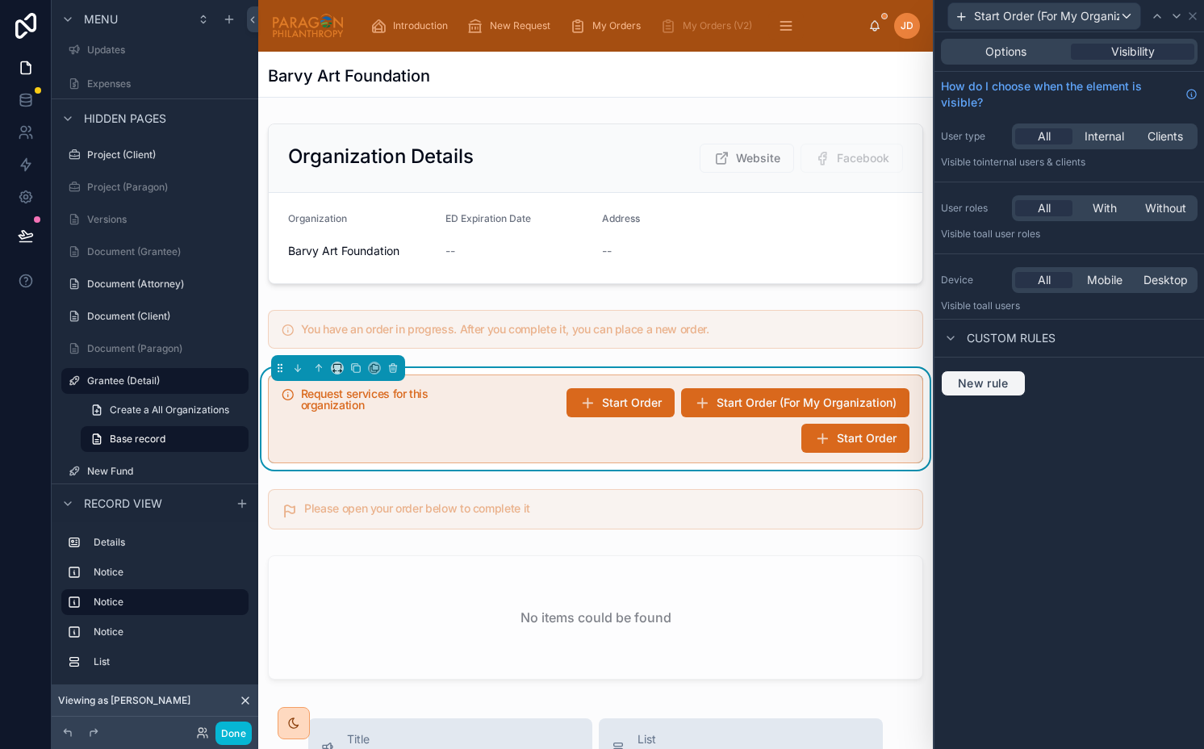
click at [984, 392] on button "New rule" at bounding box center [983, 383] width 85 height 26
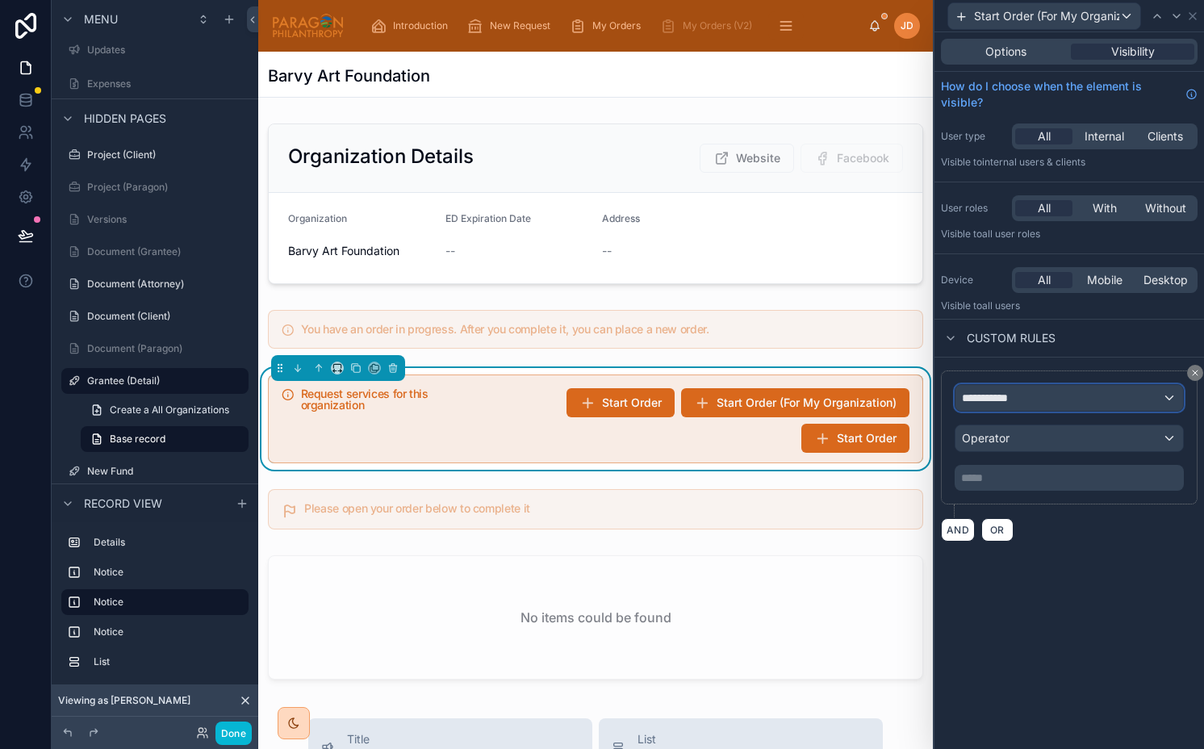
click at [984, 399] on span "**********" at bounding box center [992, 398] width 60 height 16
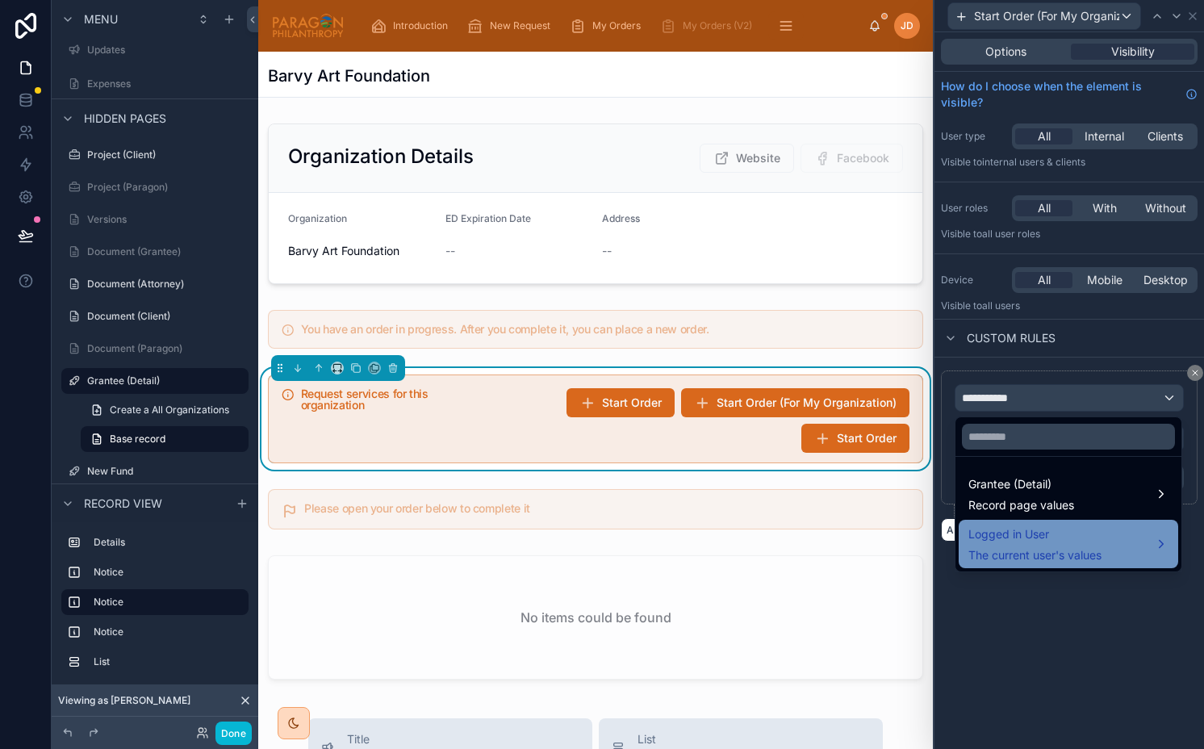
click at [1000, 543] on span "Logged in User" at bounding box center [1034, 534] width 133 height 19
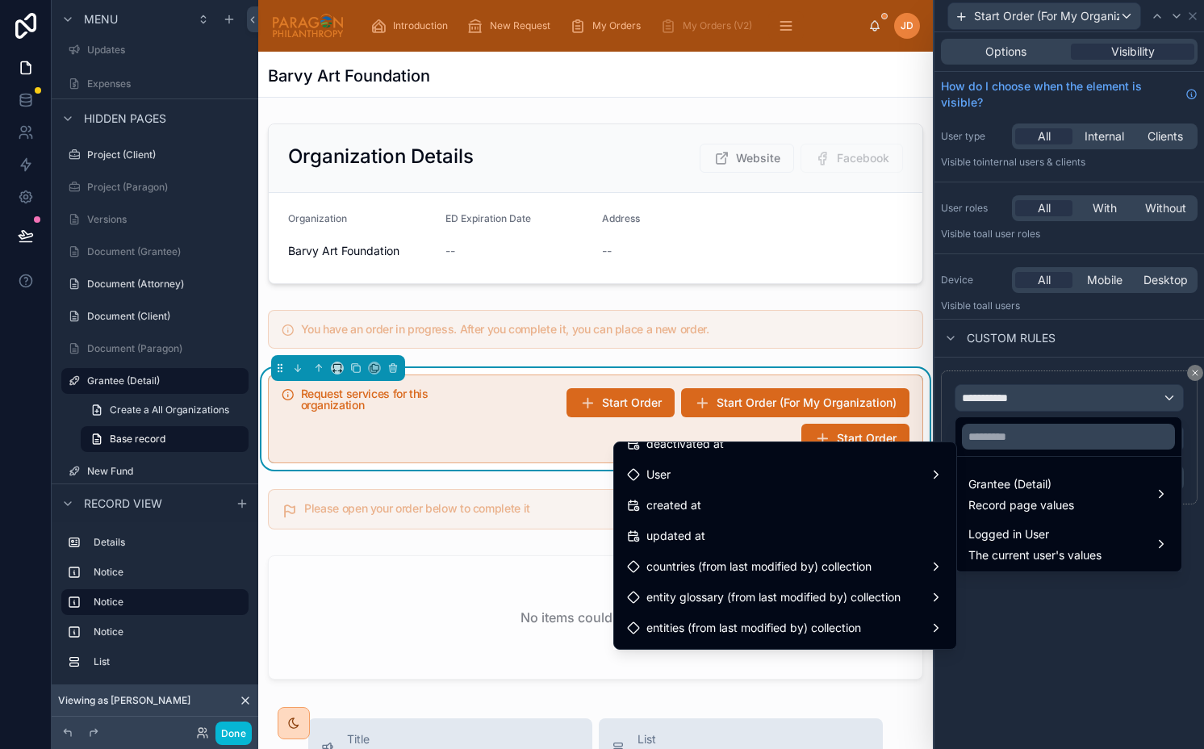
scroll to position [362, 0]
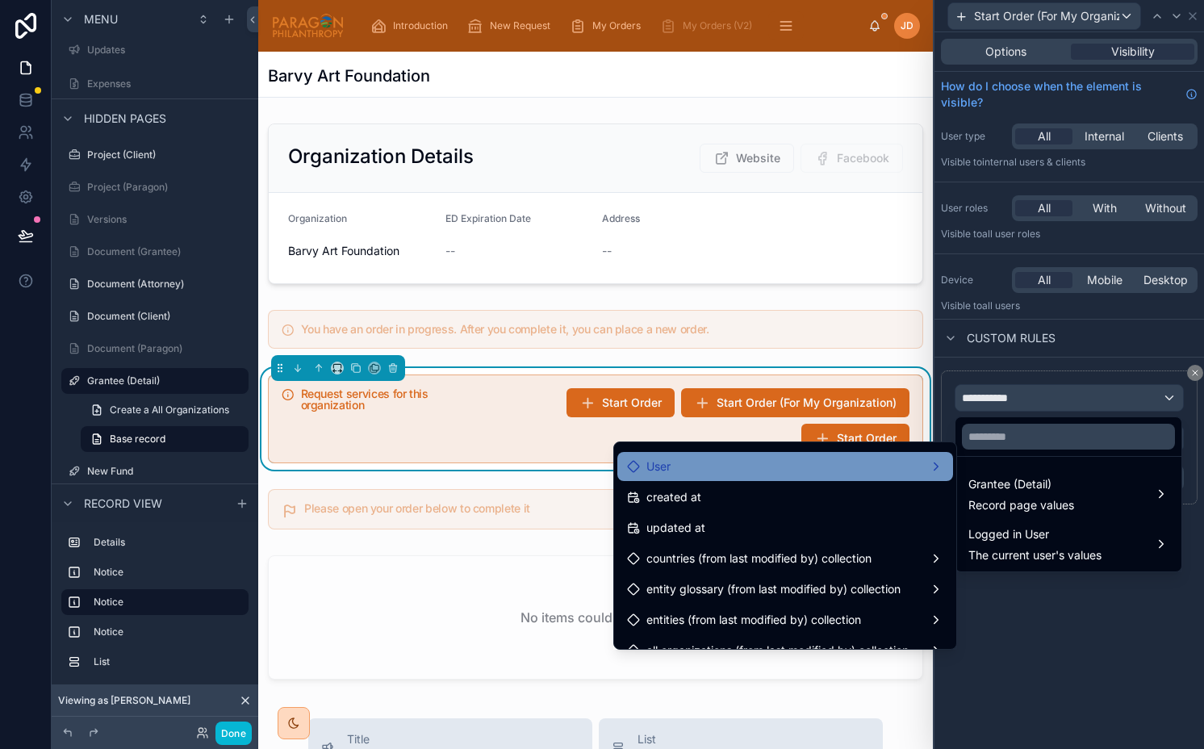
click at [722, 469] on div "User" at bounding box center [785, 466] width 316 height 19
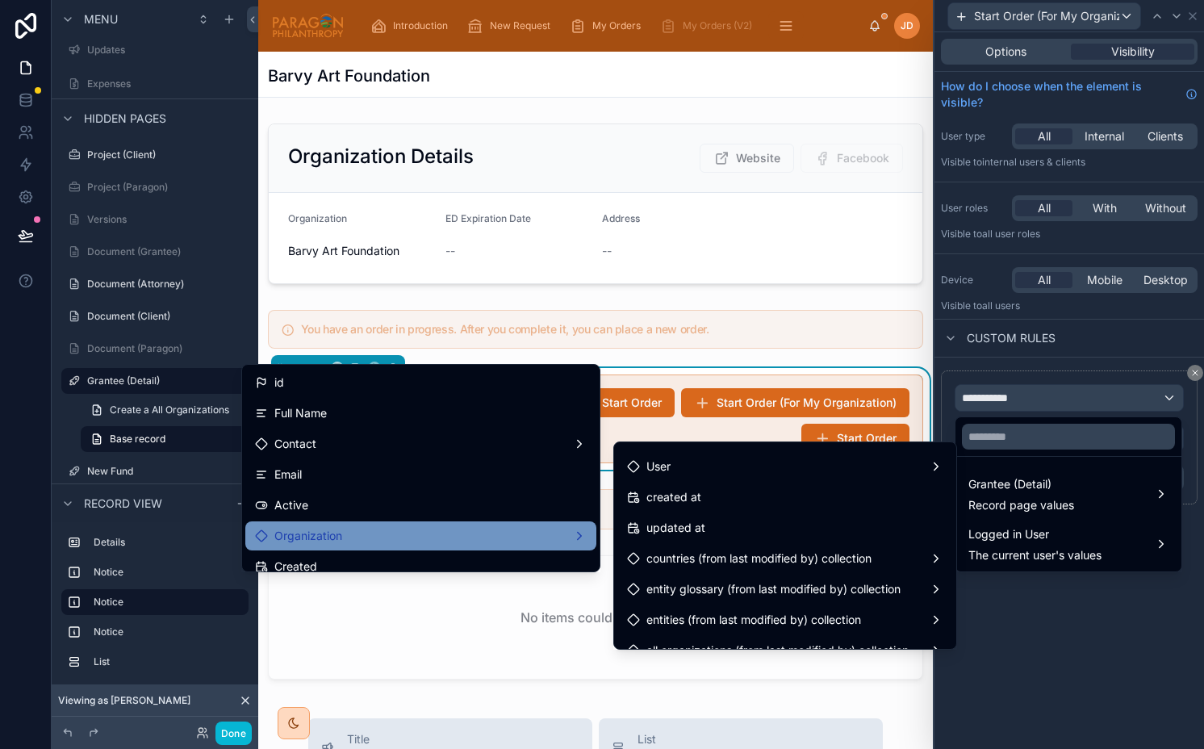
click at [483, 521] on div "Organization" at bounding box center [420, 535] width 351 height 29
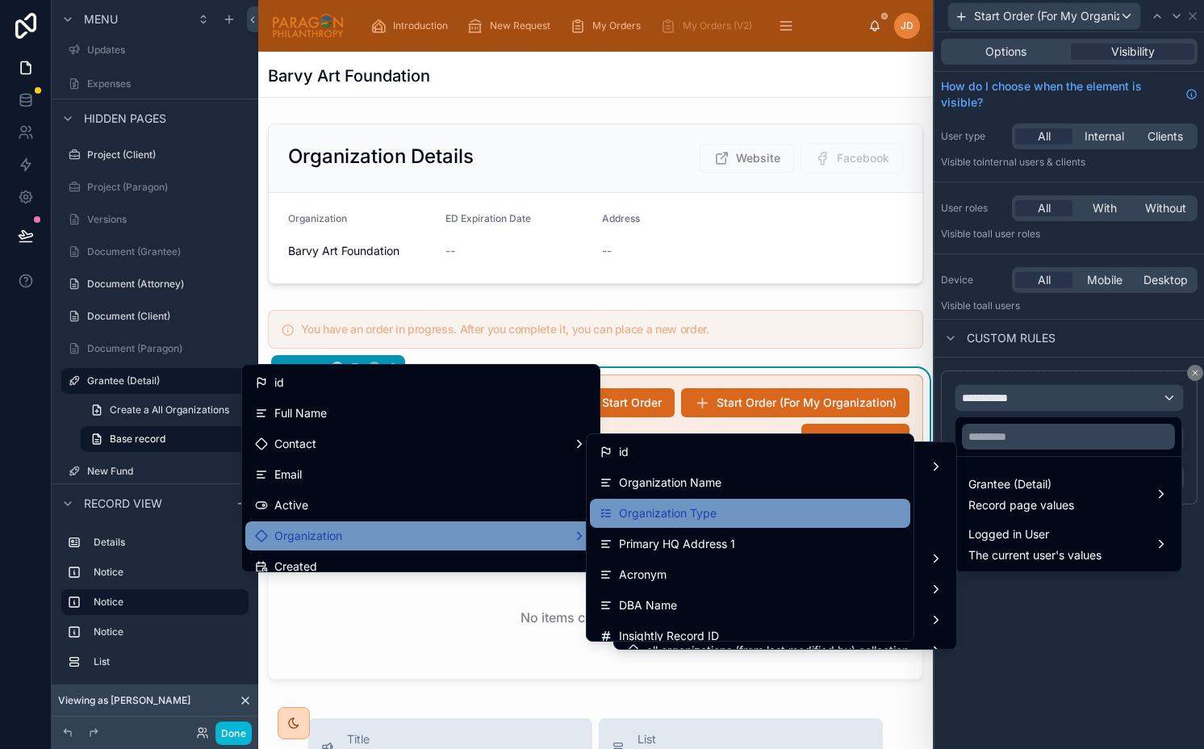
click at [682, 520] on span "Organization Type" at bounding box center [668, 513] width 98 height 19
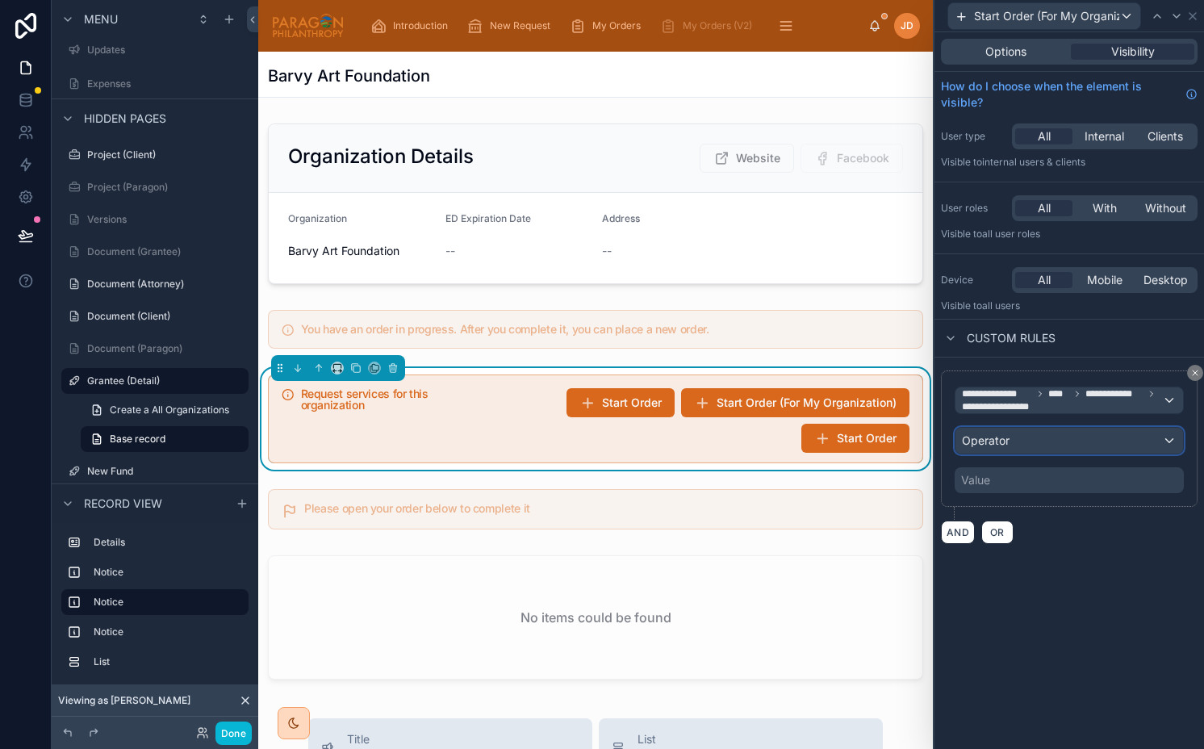
click at [1002, 441] on span "Operator" at bounding box center [986, 440] width 48 height 14
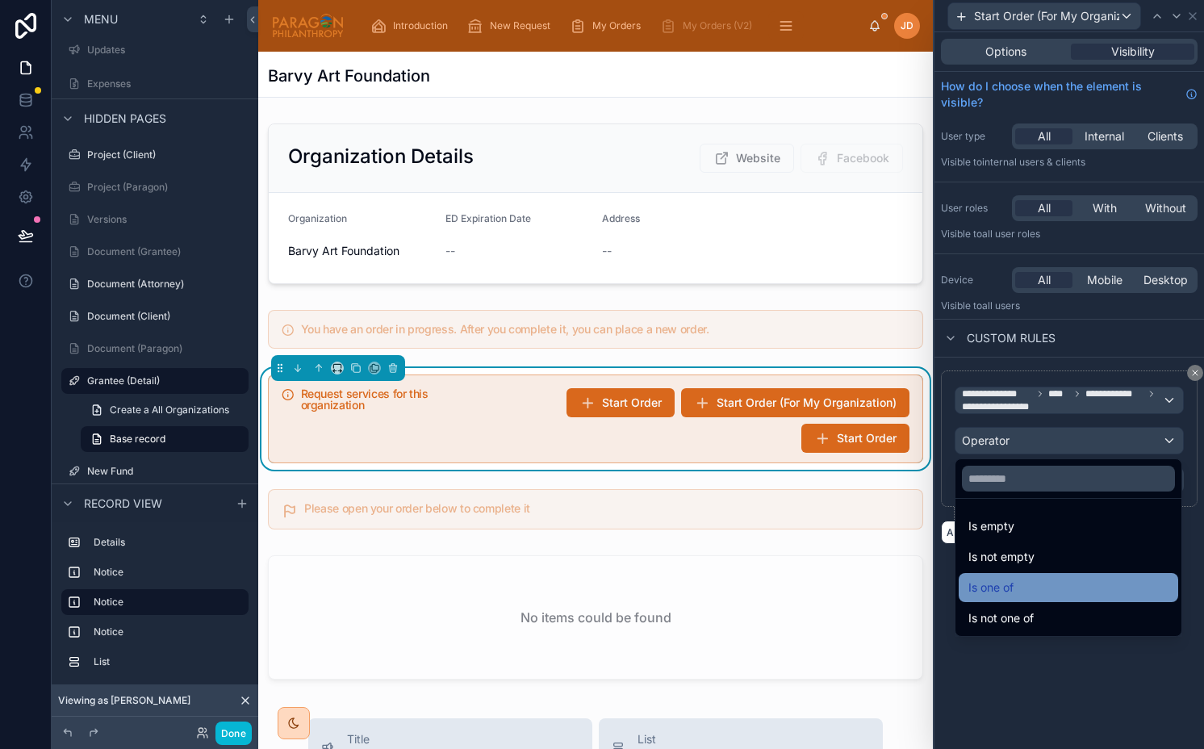
click at [1007, 587] on span "Is one of" at bounding box center [990, 587] width 45 height 19
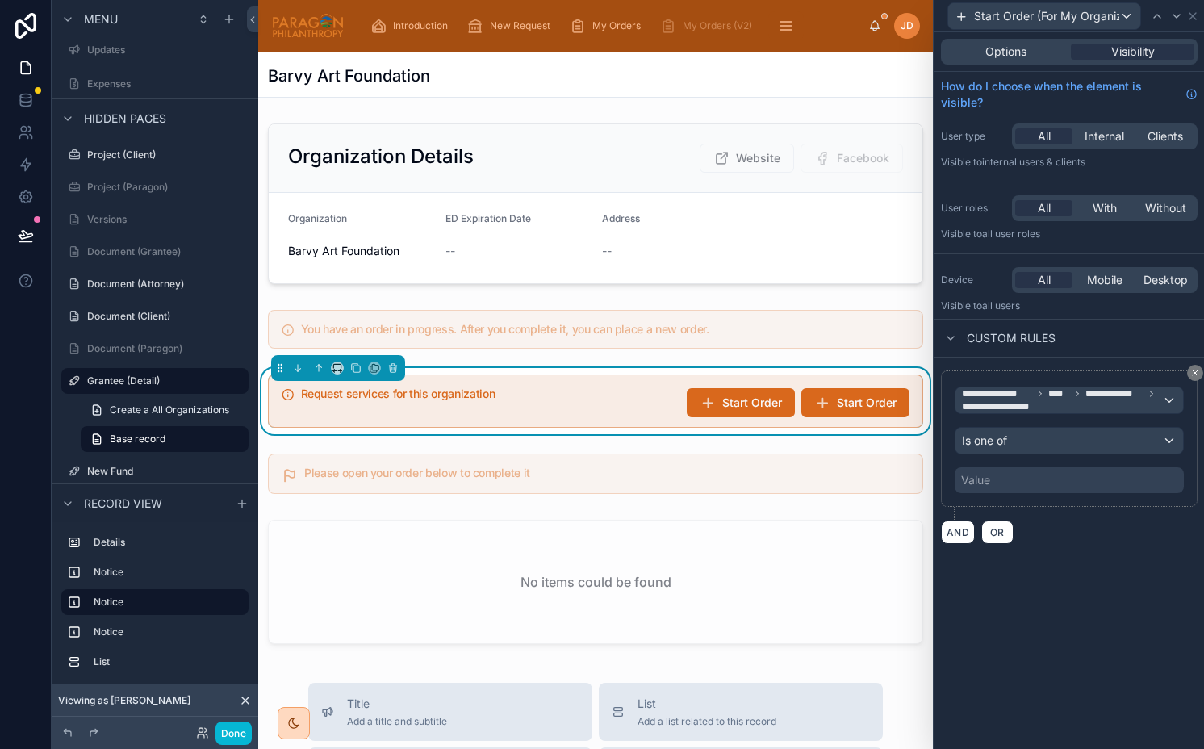
click at [996, 465] on div "**********" at bounding box center [1069, 438] width 229 height 109
click at [974, 472] on div "Value" at bounding box center [975, 480] width 29 height 16
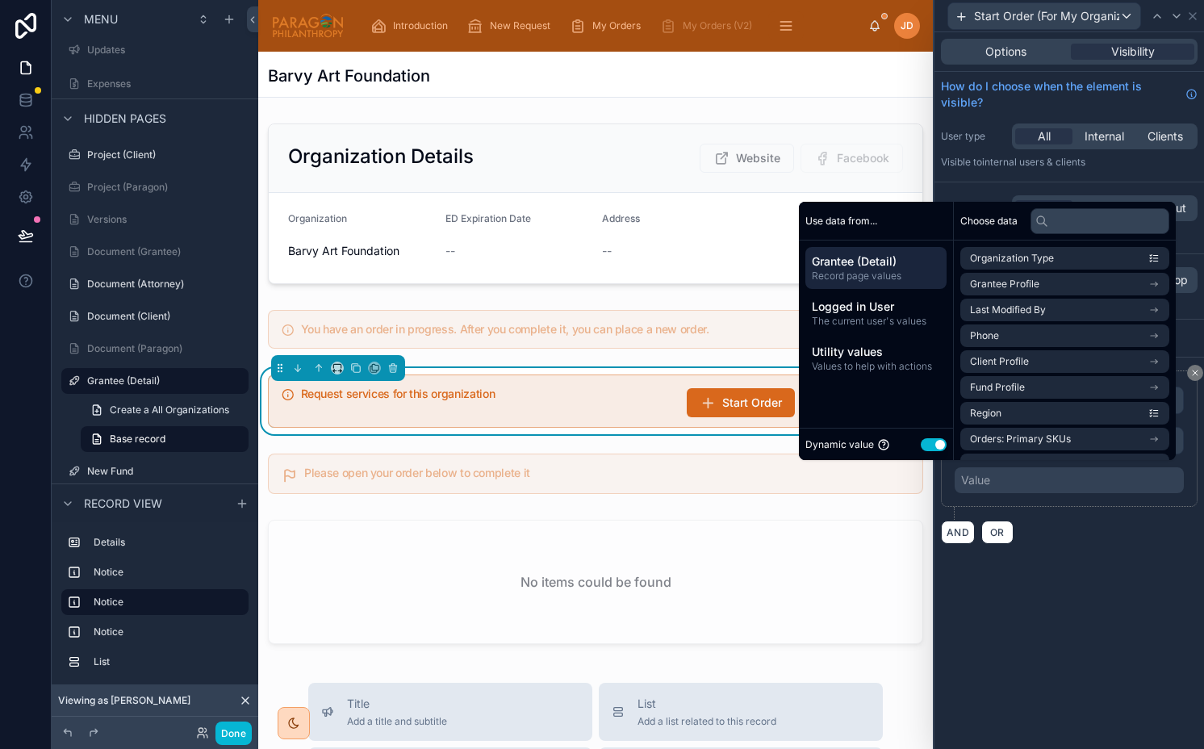
click at [921, 444] on button "Use setting" at bounding box center [934, 444] width 26 height 13
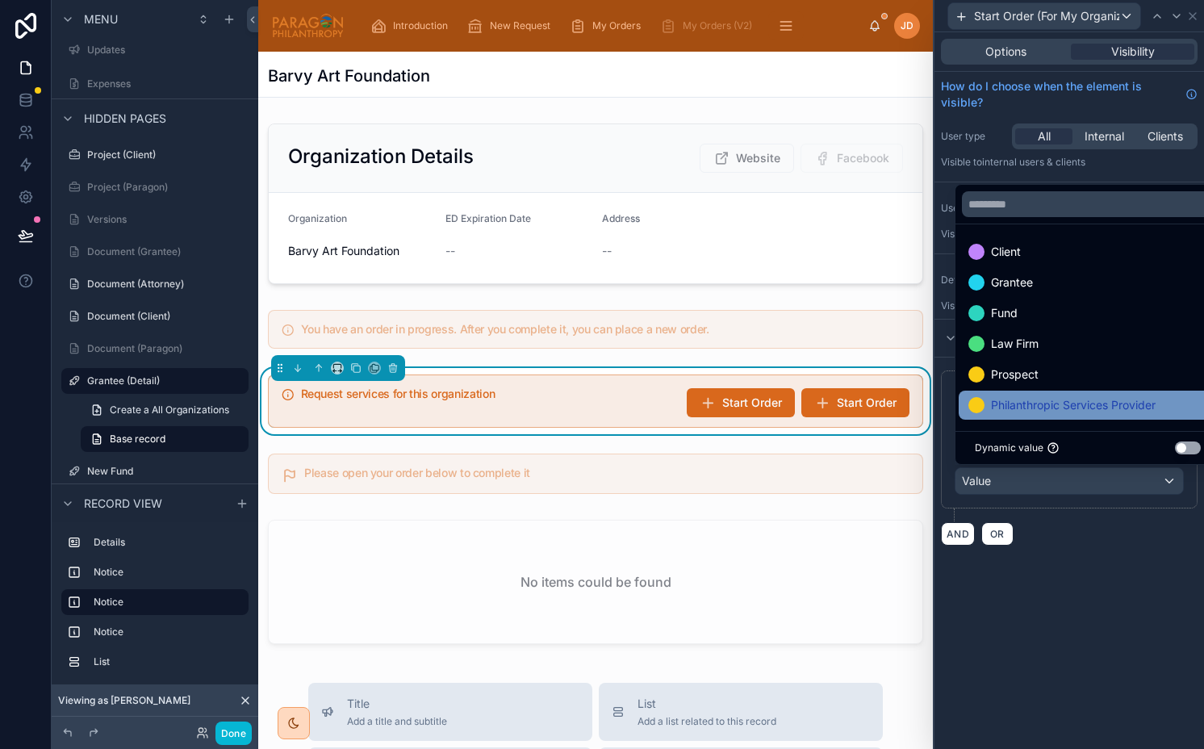
click at [1034, 399] on span "Philanthropic Services Provider" at bounding box center [1073, 404] width 165 height 19
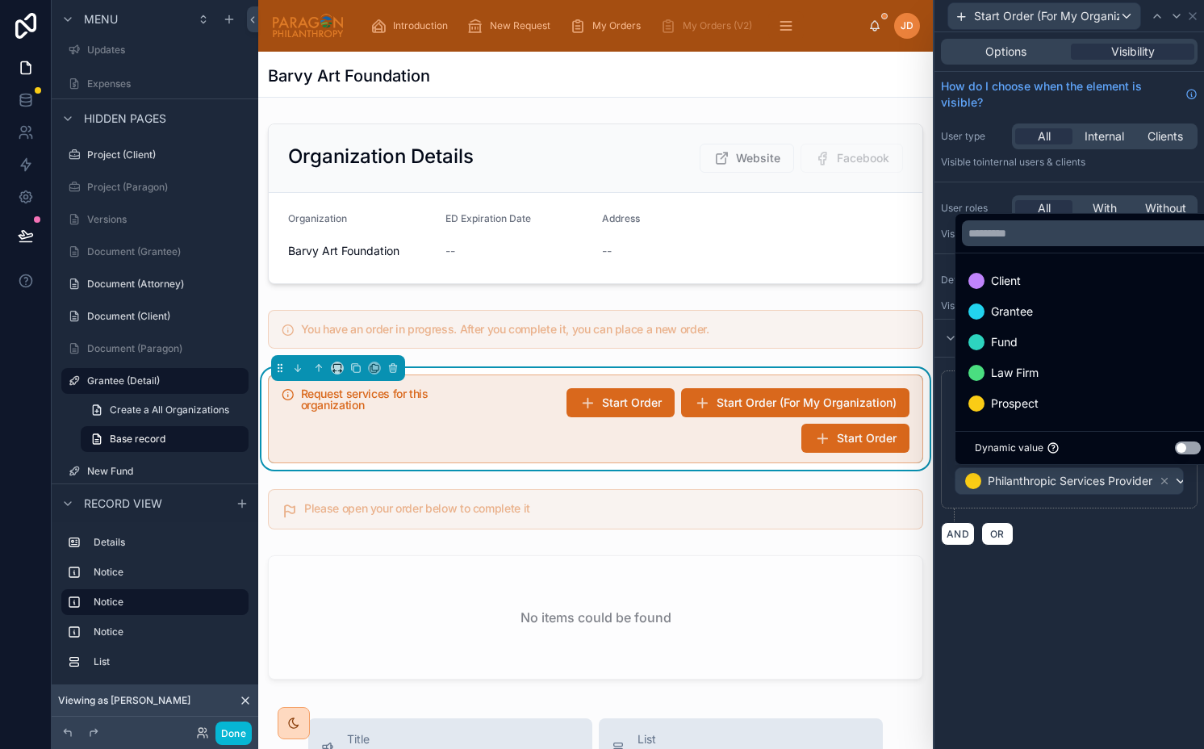
click at [1125, 608] on div "**********" at bounding box center [1069, 390] width 270 height 717
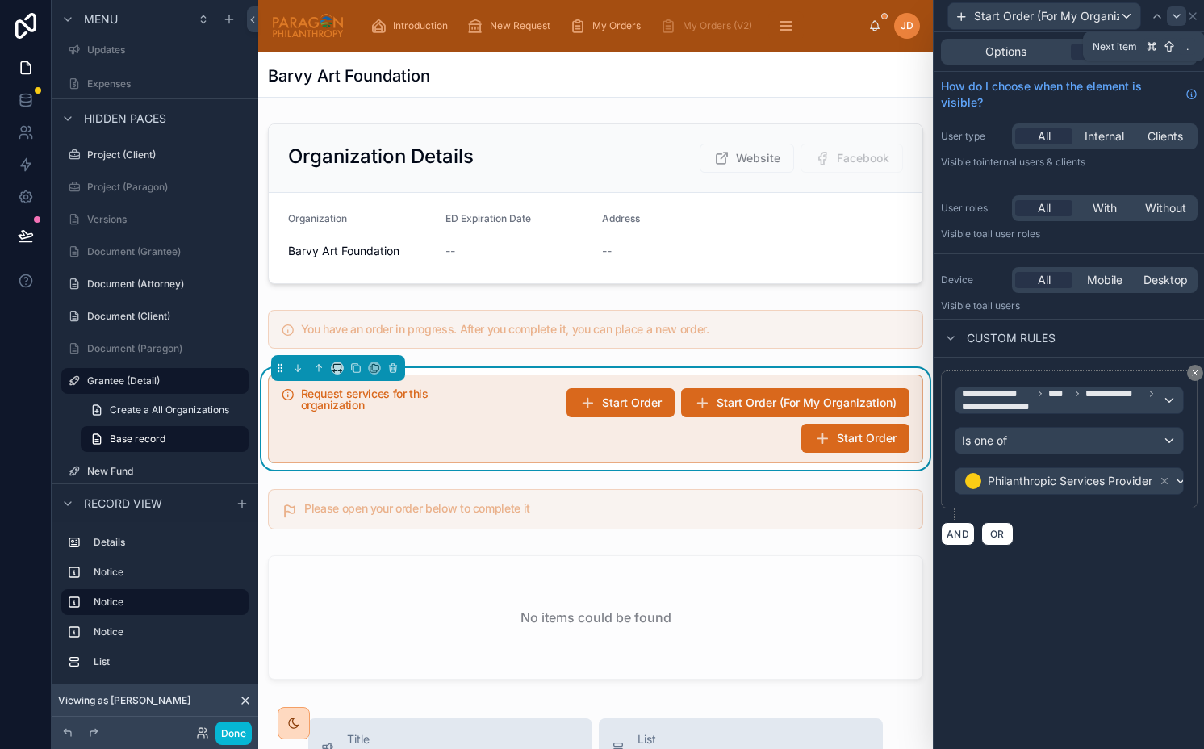
click at [1176, 12] on icon at bounding box center [1176, 16] width 13 height 13
click at [1019, 46] on span "Options" at bounding box center [1005, 52] width 41 height 16
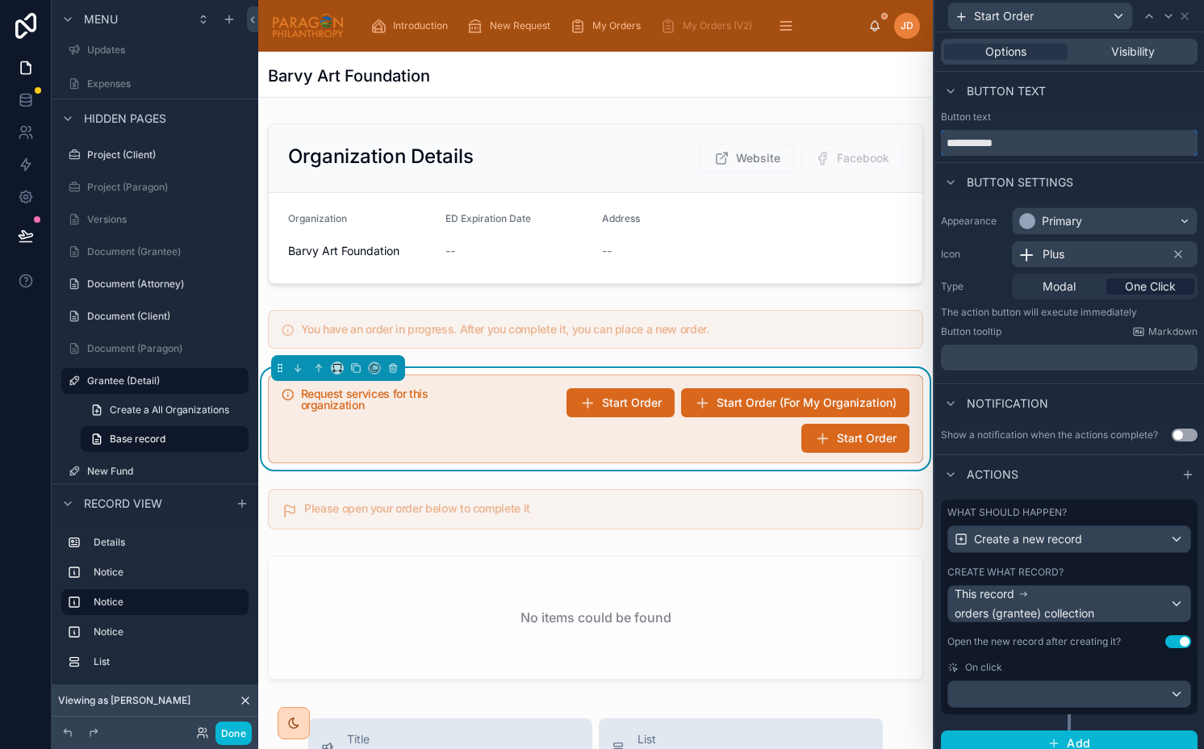
click at [1021, 142] on input "**********" at bounding box center [1069, 143] width 257 height 26
type input "**********"
click at [1126, 52] on span "Visibility" at bounding box center [1133, 52] width 44 height 16
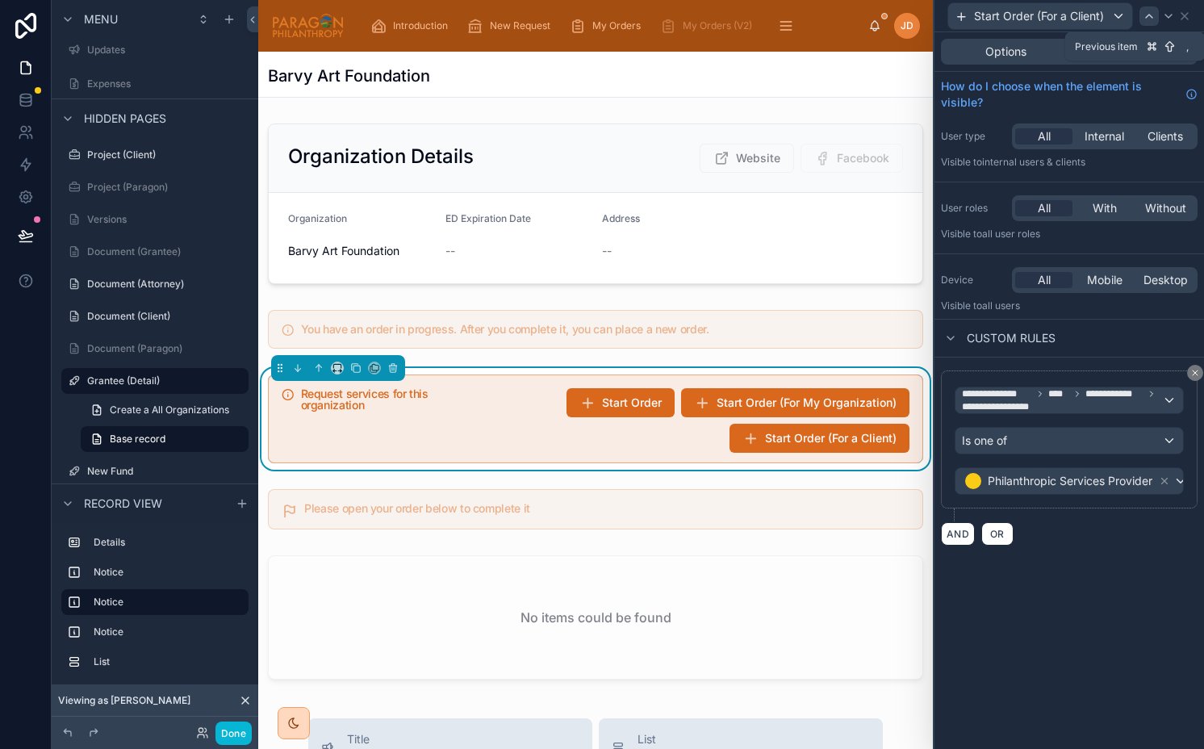
click at [1150, 16] on icon at bounding box center [1149, 16] width 13 height 13
click at [1150, 16] on div at bounding box center [1156, 15] width 19 height 19
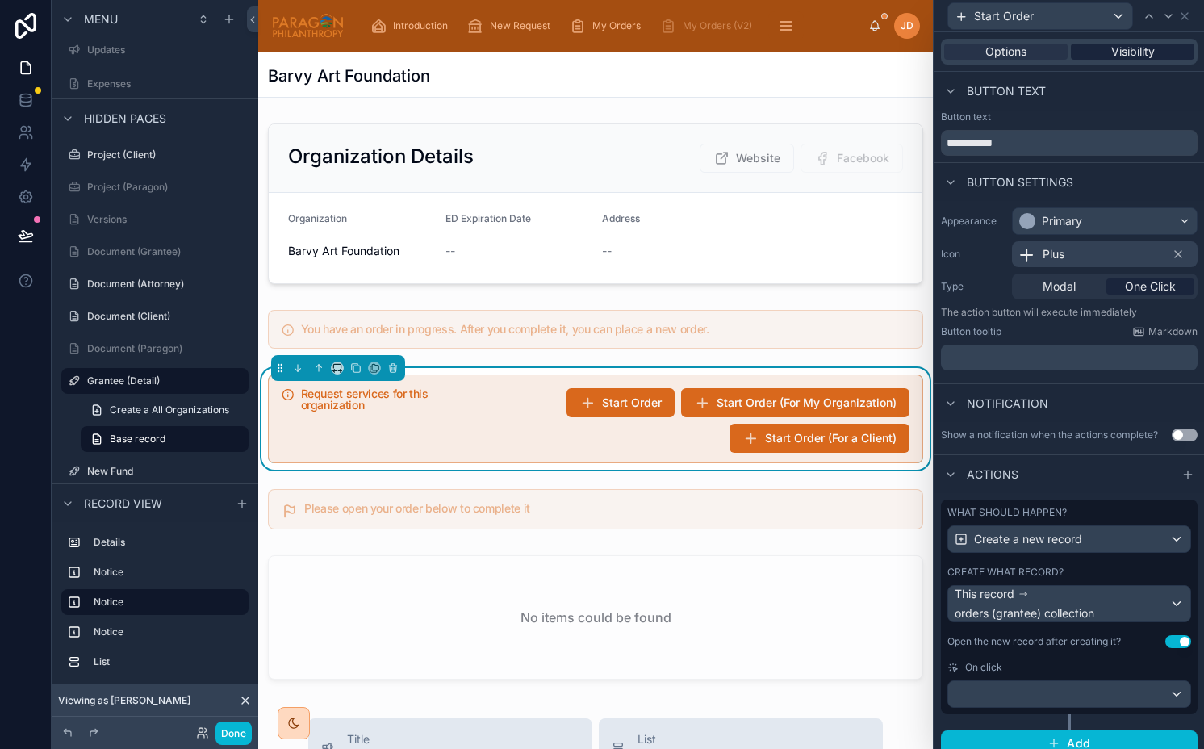
click at [1115, 53] on span "Visibility" at bounding box center [1133, 52] width 44 height 16
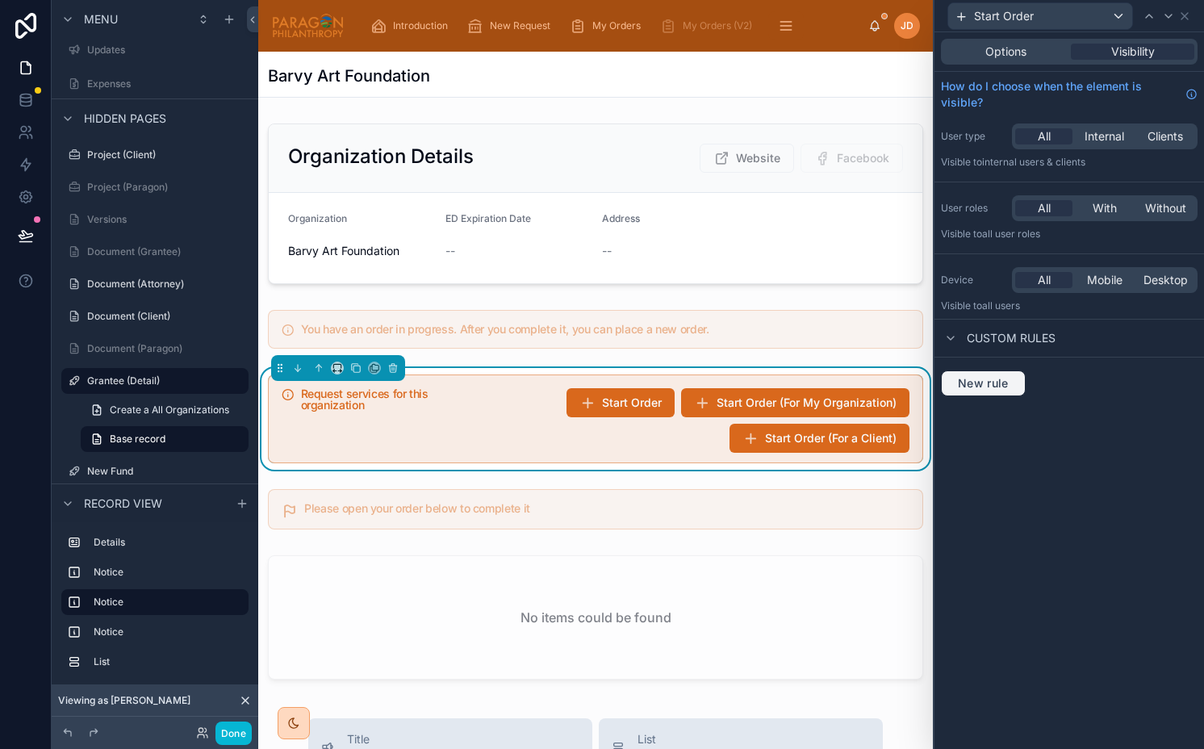
click at [993, 379] on span "New rule" at bounding box center [983, 383] width 64 height 15
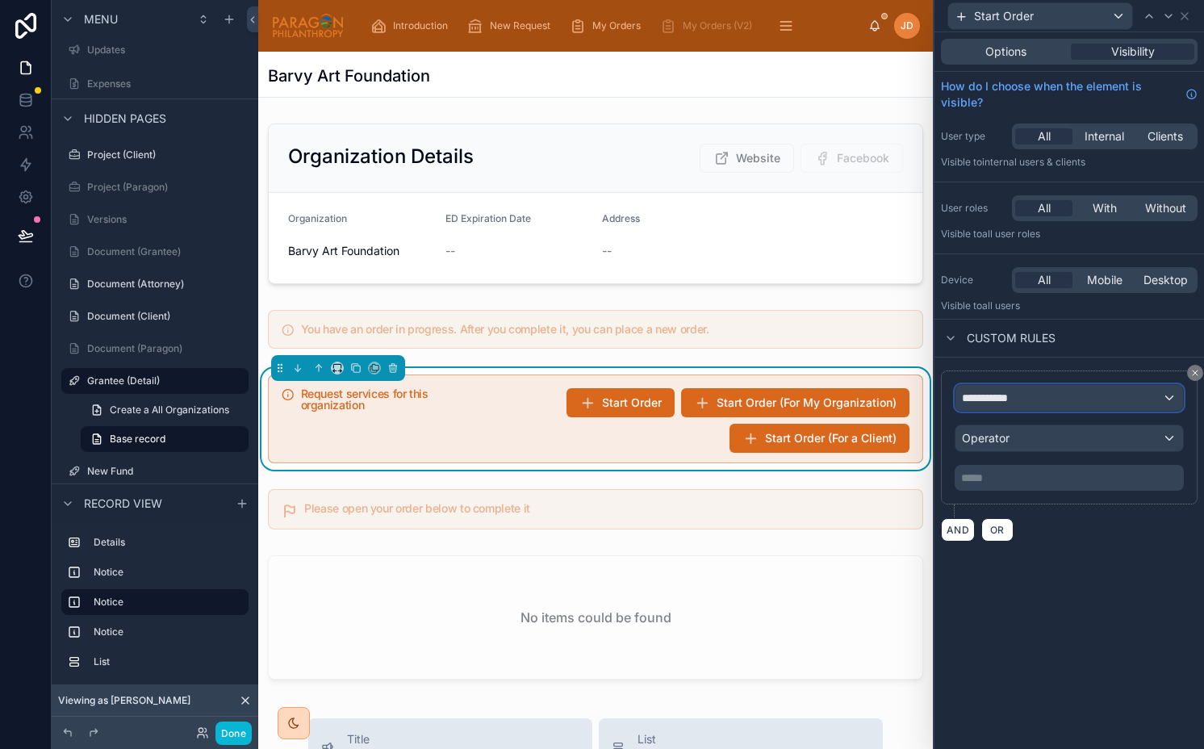
click at [1002, 395] on span "**********" at bounding box center [992, 398] width 60 height 16
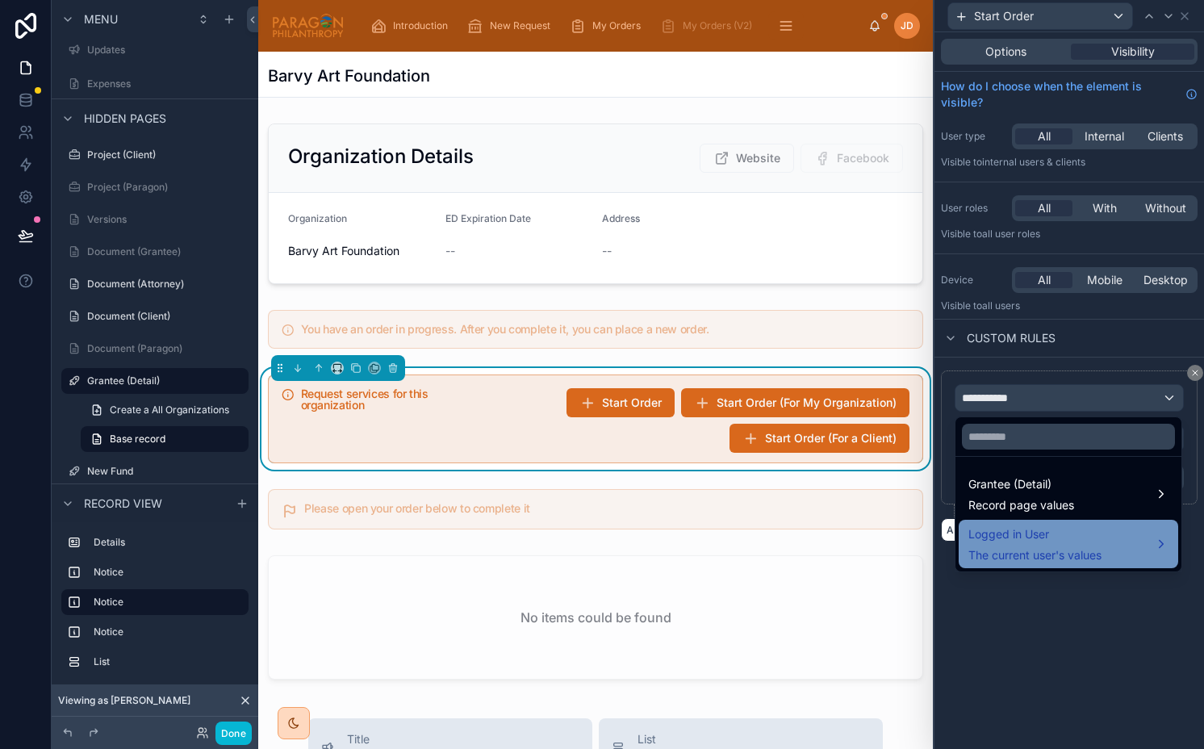
click at [1006, 547] on span "The current user's values" at bounding box center [1034, 555] width 133 height 16
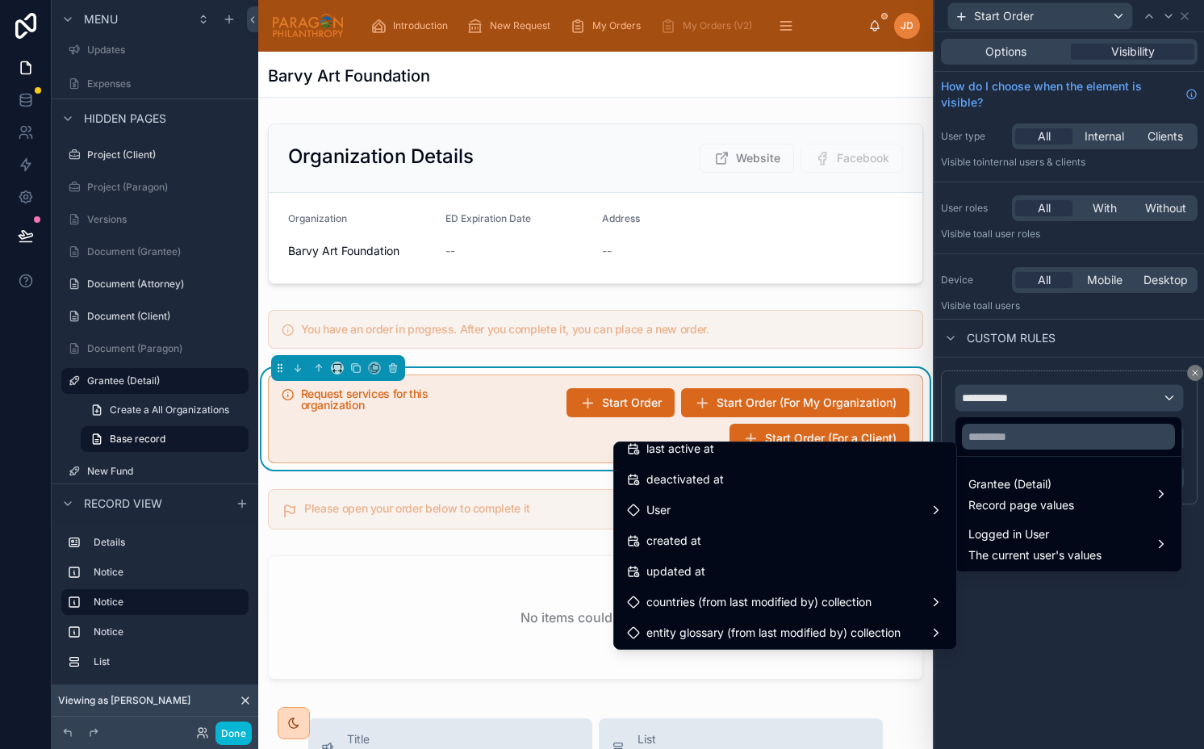
scroll to position [332, 0]
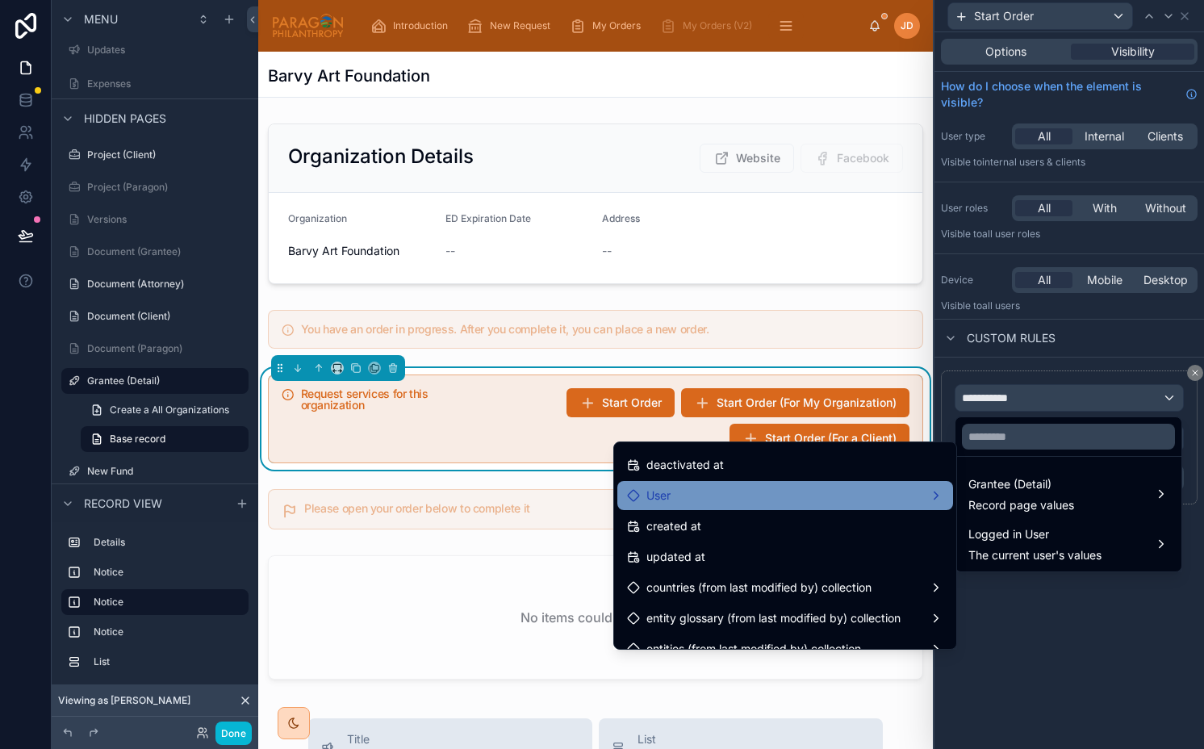
click at [700, 489] on div "User" at bounding box center [785, 495] width 316 height 19
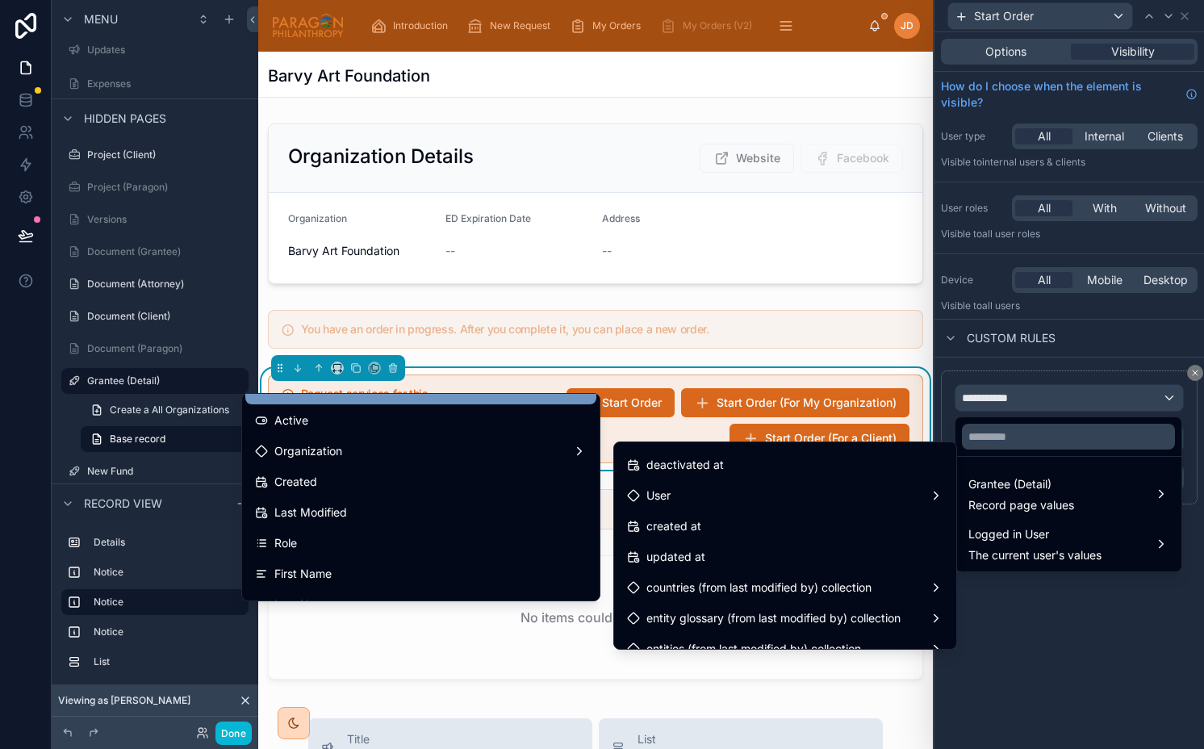
scroll to position [110, 0]
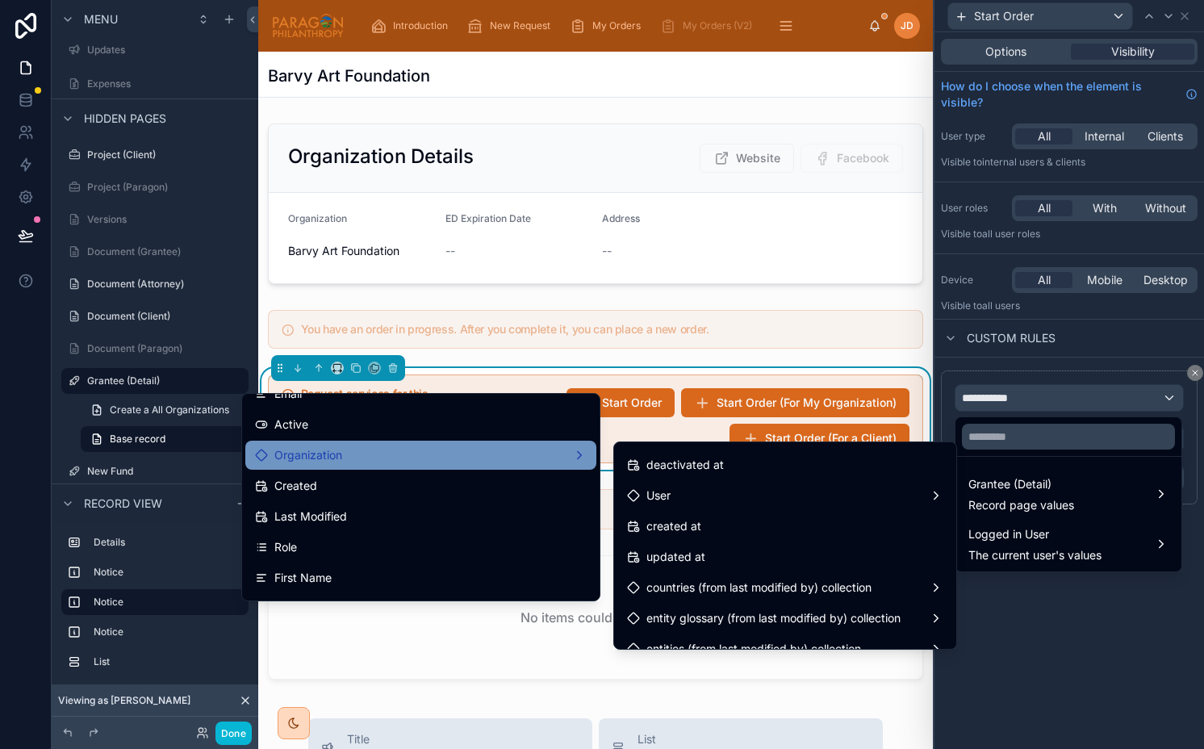
click at [416, 459] on div "Organization" at bounding box center [421, 454] width 332 height 19
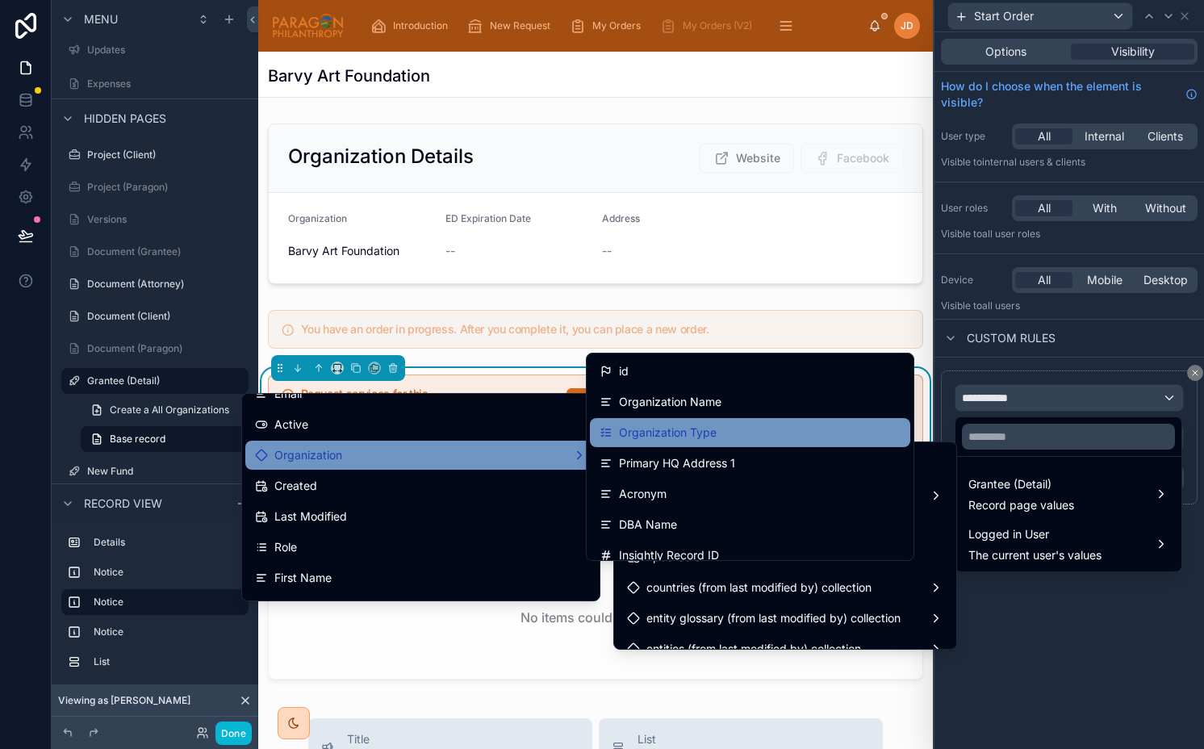
click at [634, 438] on span "Organization Type" at bounding box center [668, 432] width 98 height 19
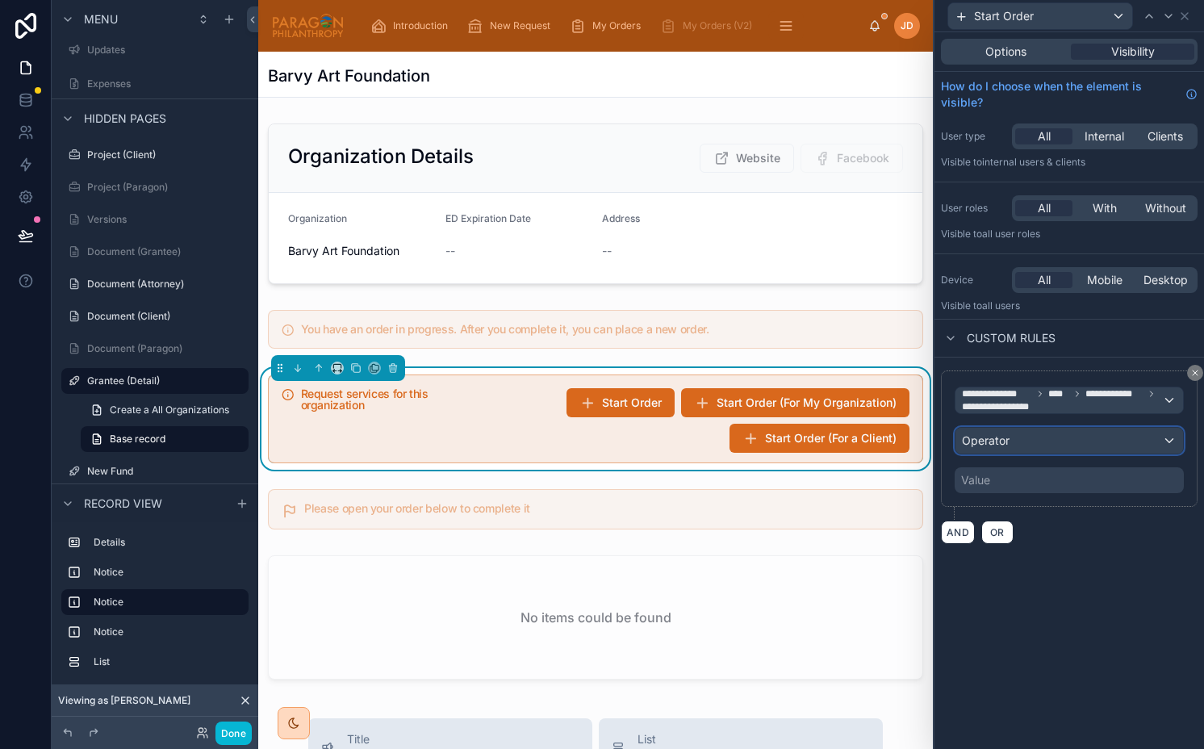
click at [985, 445] on span "Operator" at bounding box center [986, 440] width 48 height 14
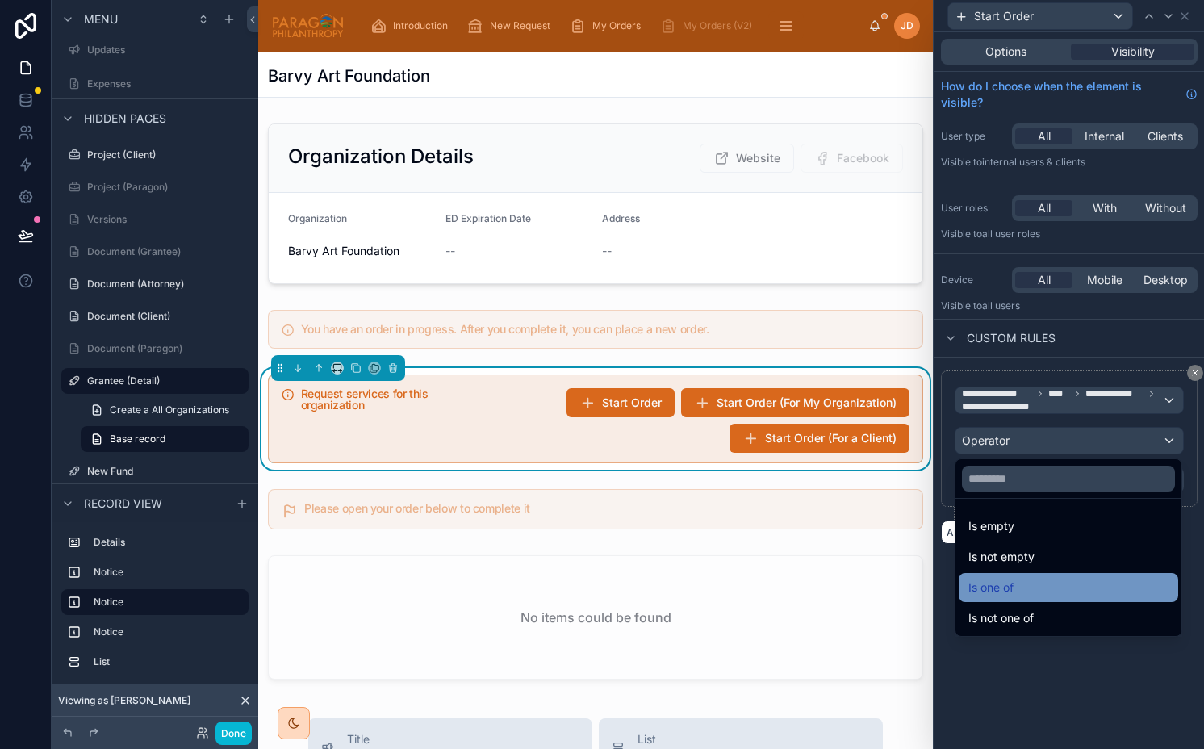
click at [1005, 583] on span "Is one of" at bounding box center [990, 587] width 45 height 19
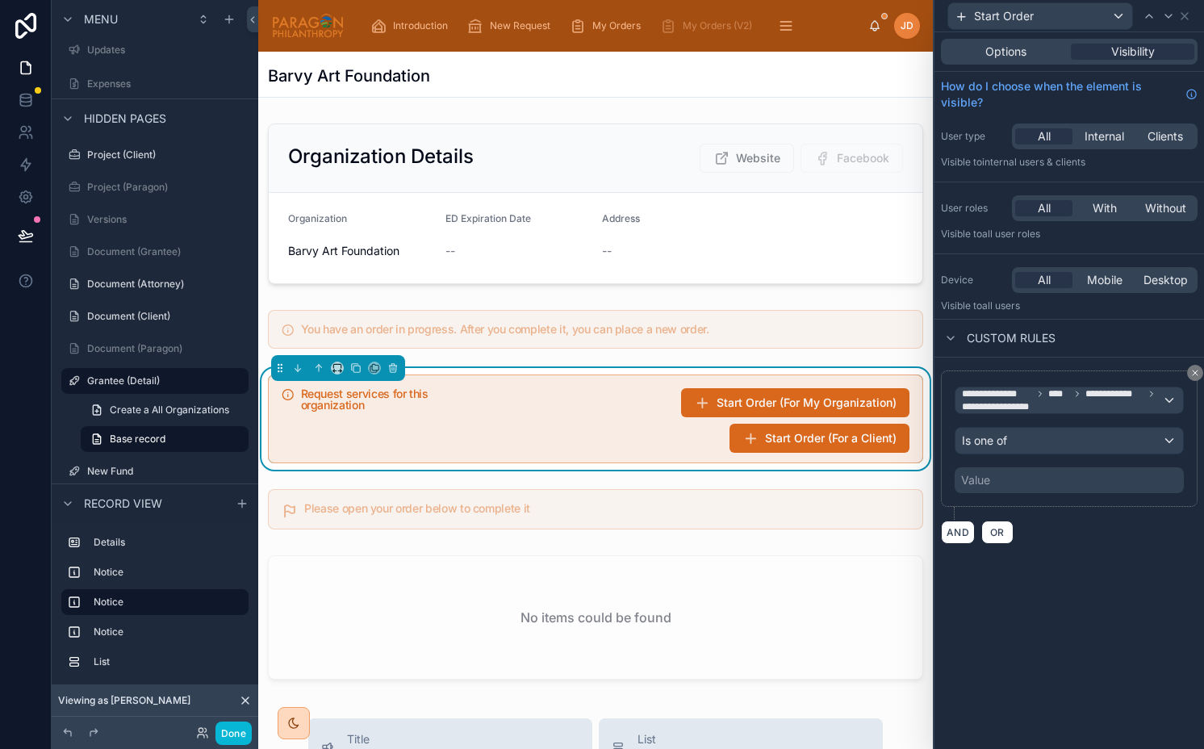
click at [1003, 470] on div "Value" at bounding box center [1069, 480] width 229 height 26
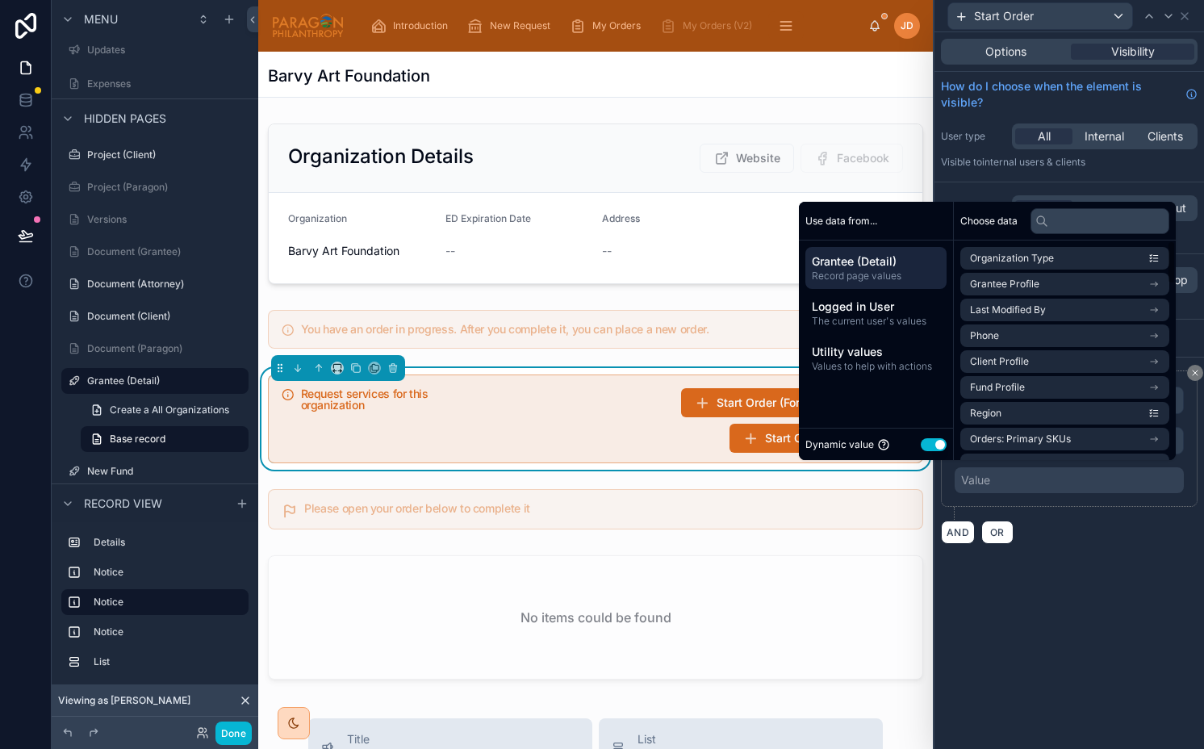
click at [929, 446] on button "Use setting" at bounding box center [934, 444] width 26 height 13
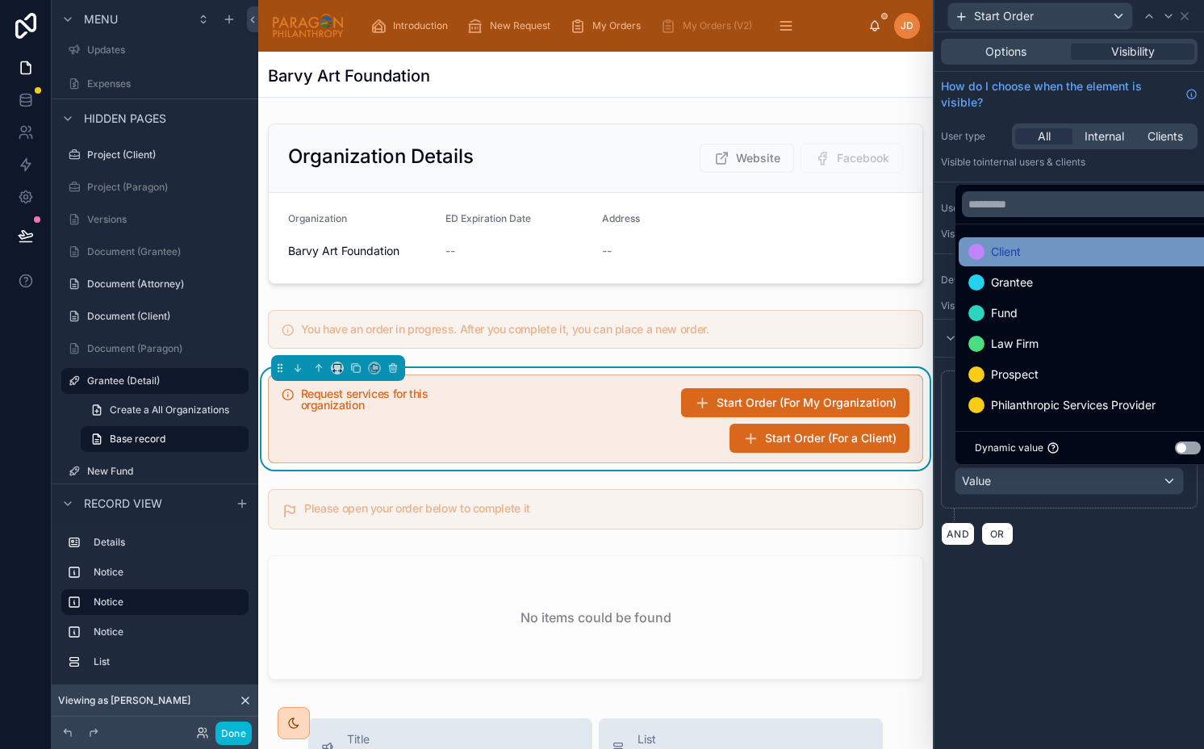
click at [1023, 243] on div "Client" at bounding box center [1087, 251] width 239 height 19
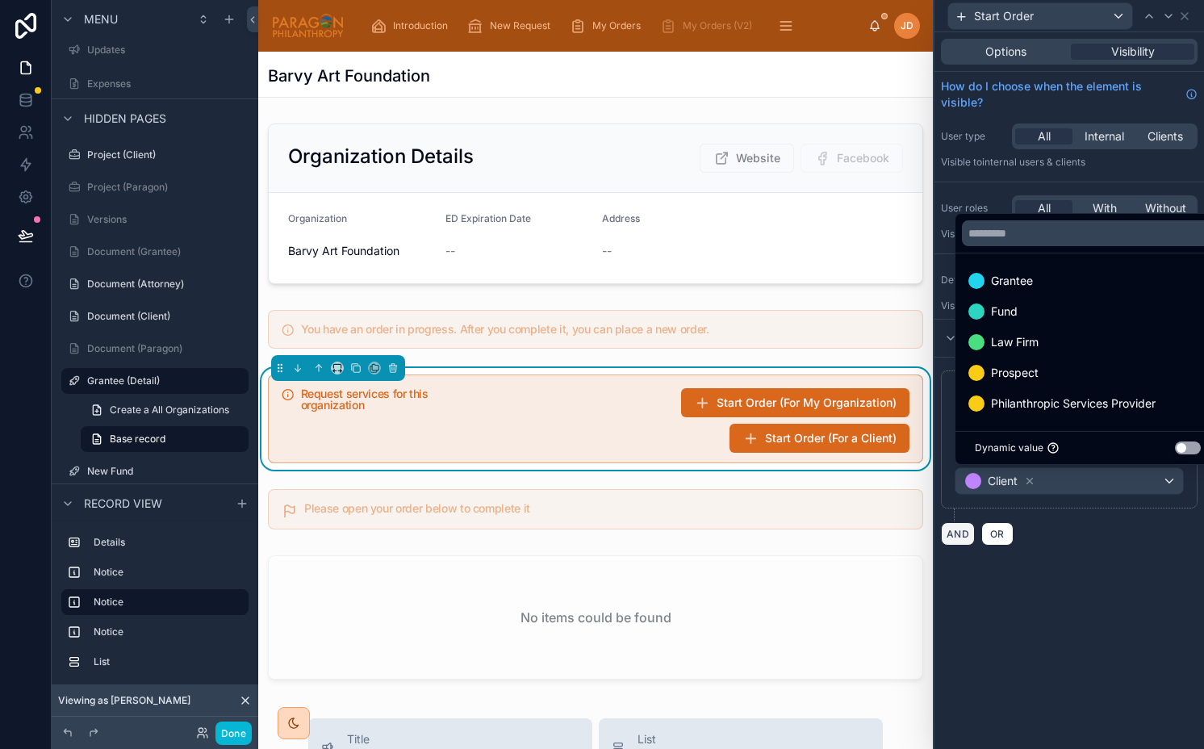
click at [966, 529] on button "AND" at bounding box center [958, 533] width 34 height 23
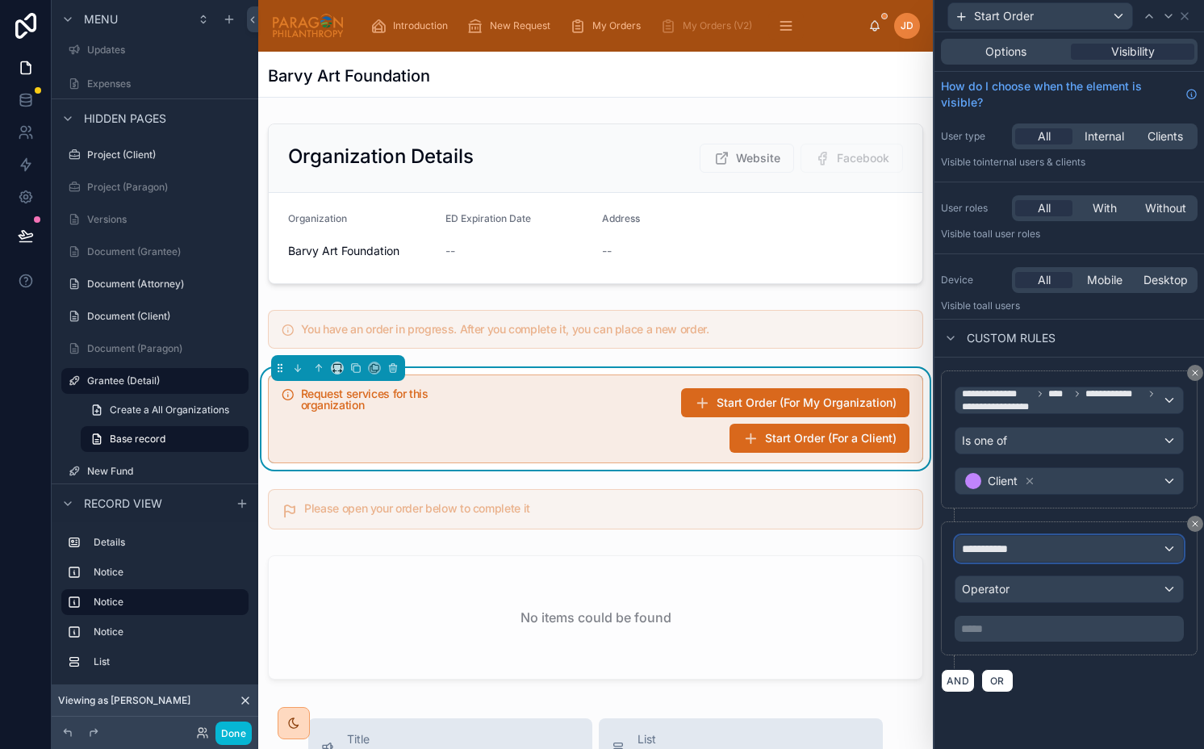
click at [1004, 558] on div "**********" at bounding box center [1069, 549] width 228 height 26
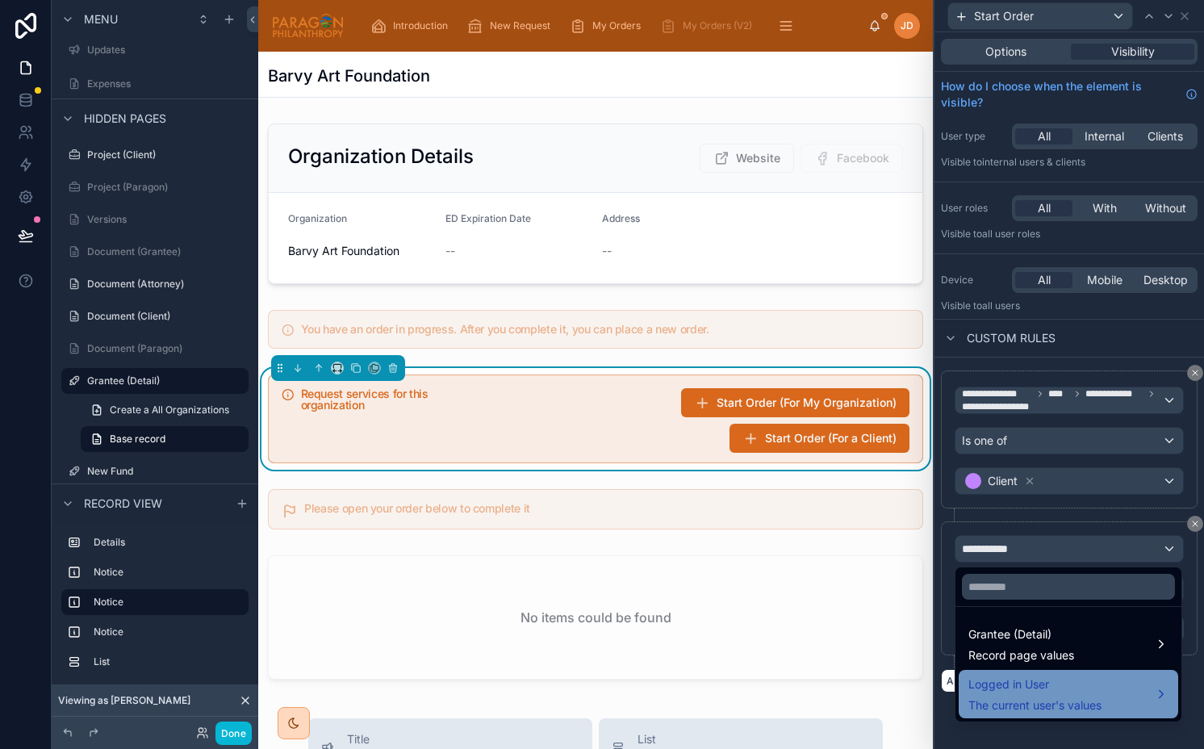
click at [972, 684] on span "Logged in User" at bounding box center [1034, 684] width 133 height 19
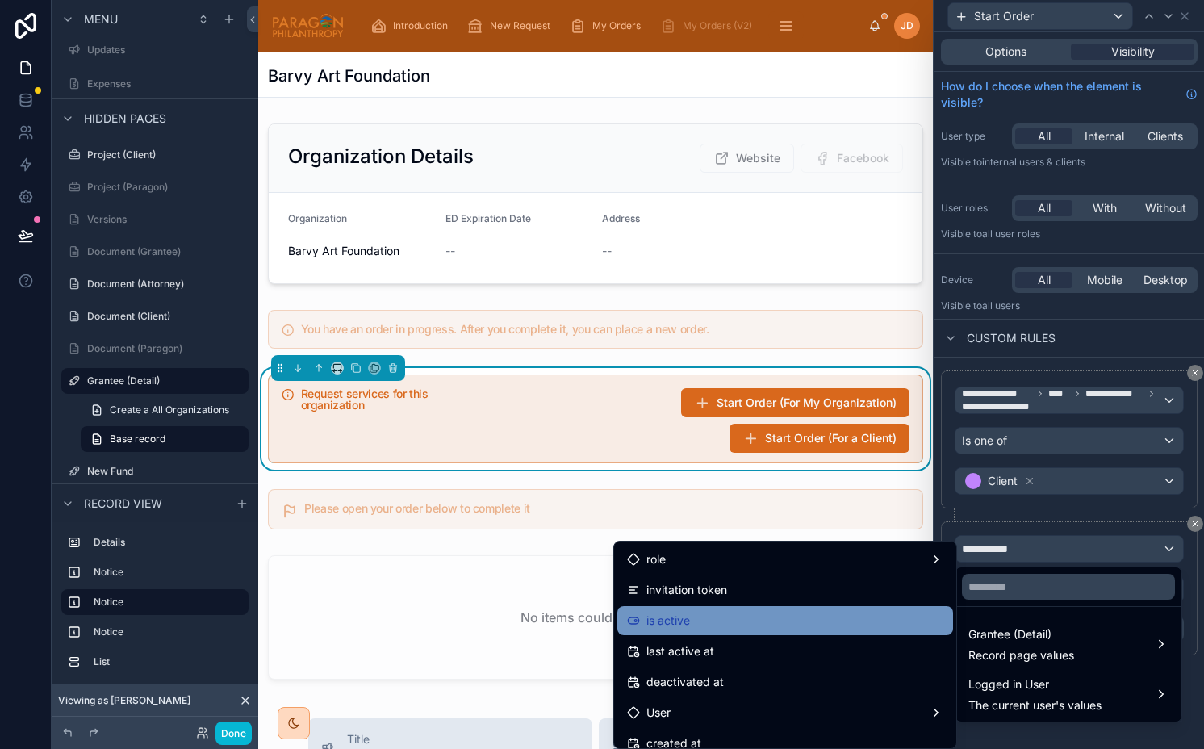
scroll to position [227, 0]
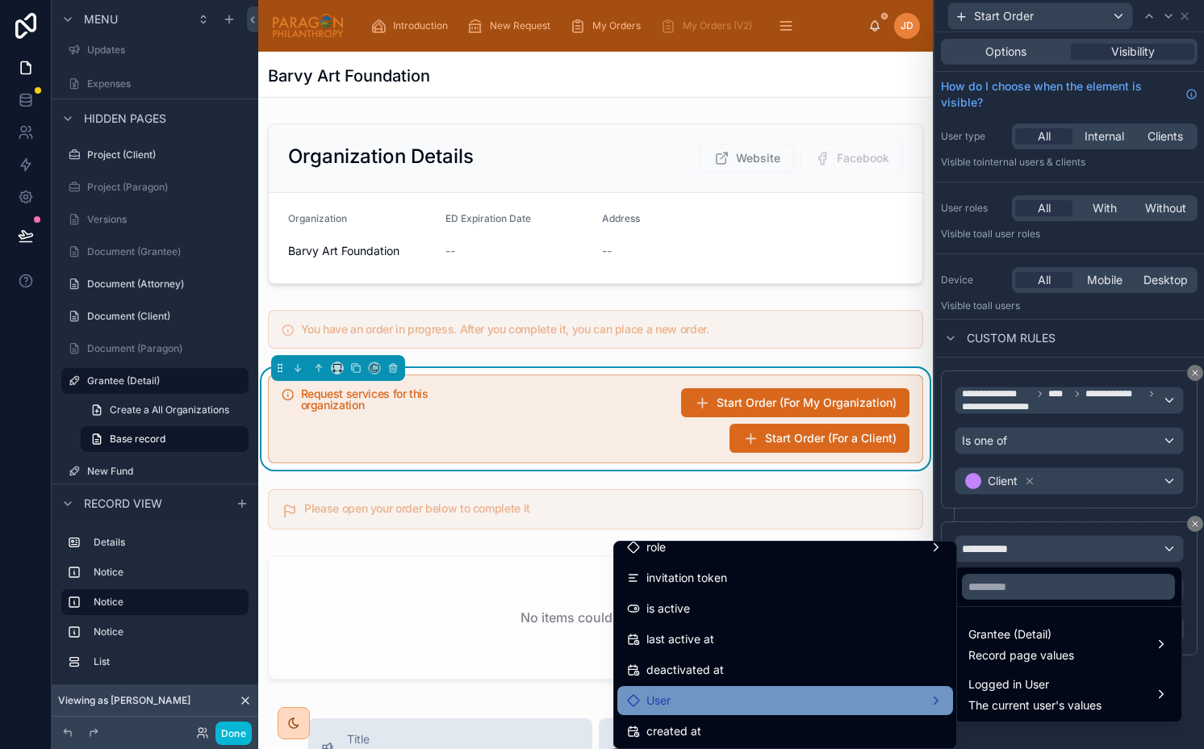
click at [709, 704] on div "User" at bounding box center [785, 700] width 316 height 19
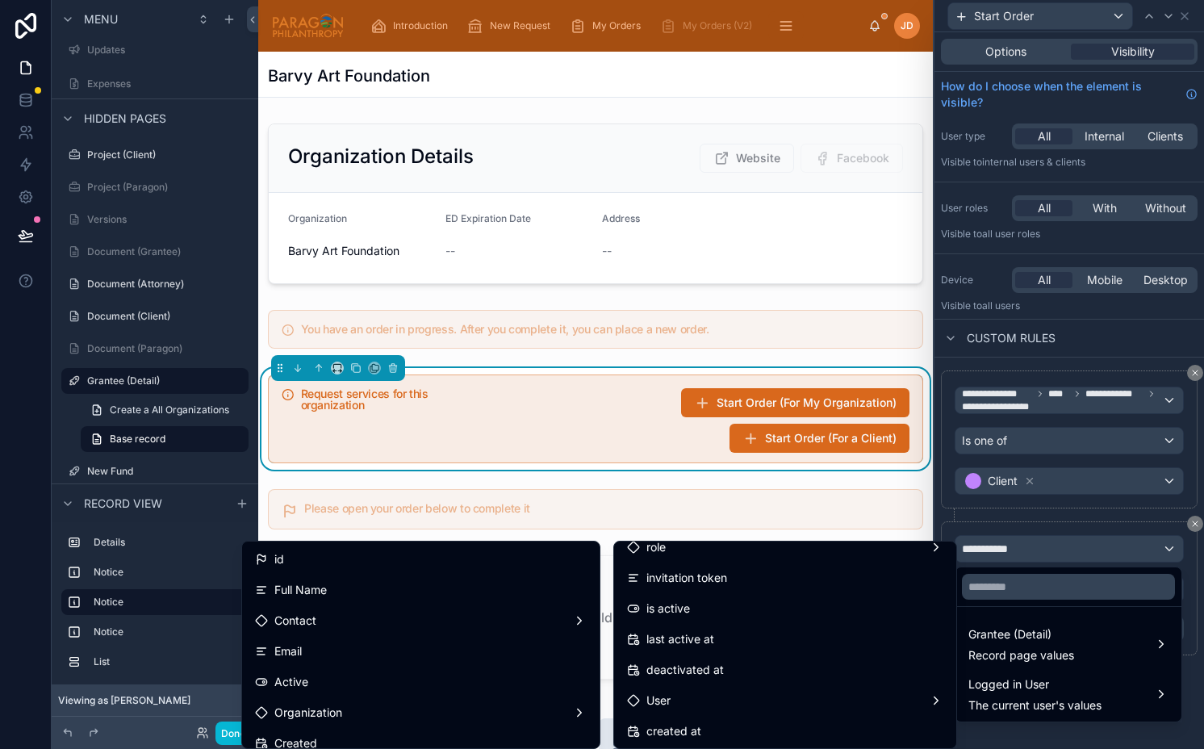
scroll to position [42, 0]
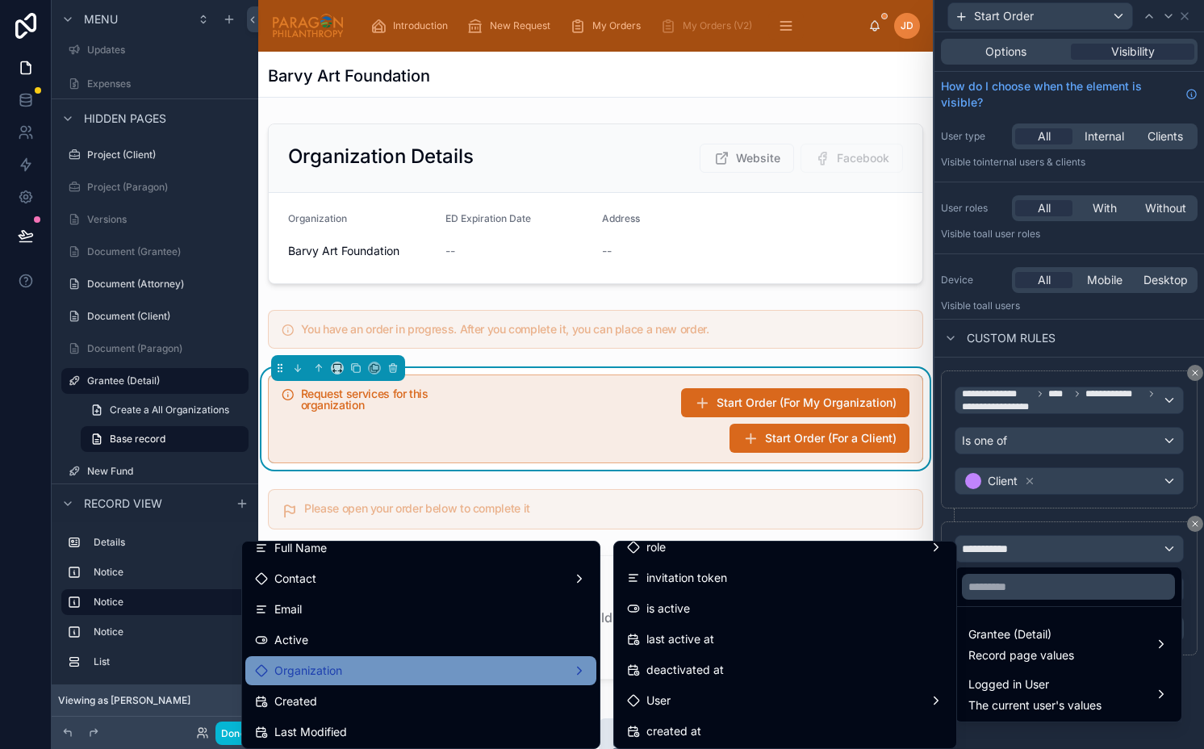
click at [478, 667] on div "Organization" at bounding box center [421, 670] width 332 height 19
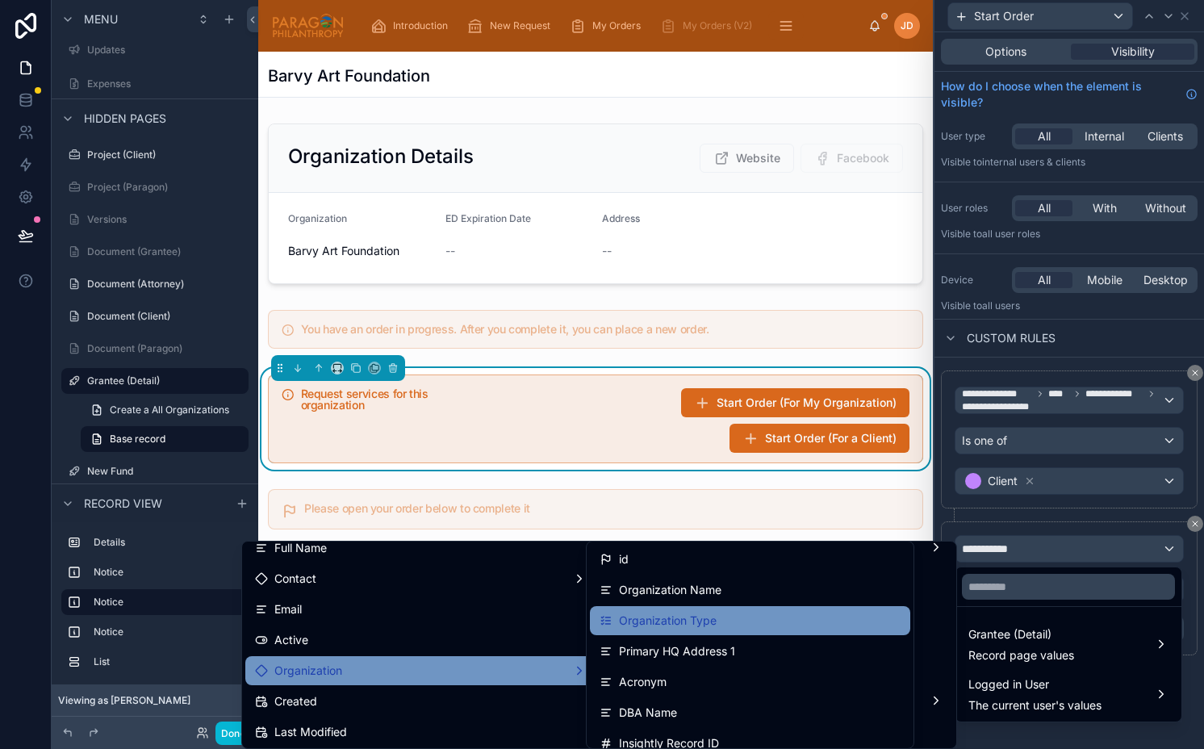
click at [676, 618] on span "Organization Type" at bounding box center [668, 620] width 98 height 19
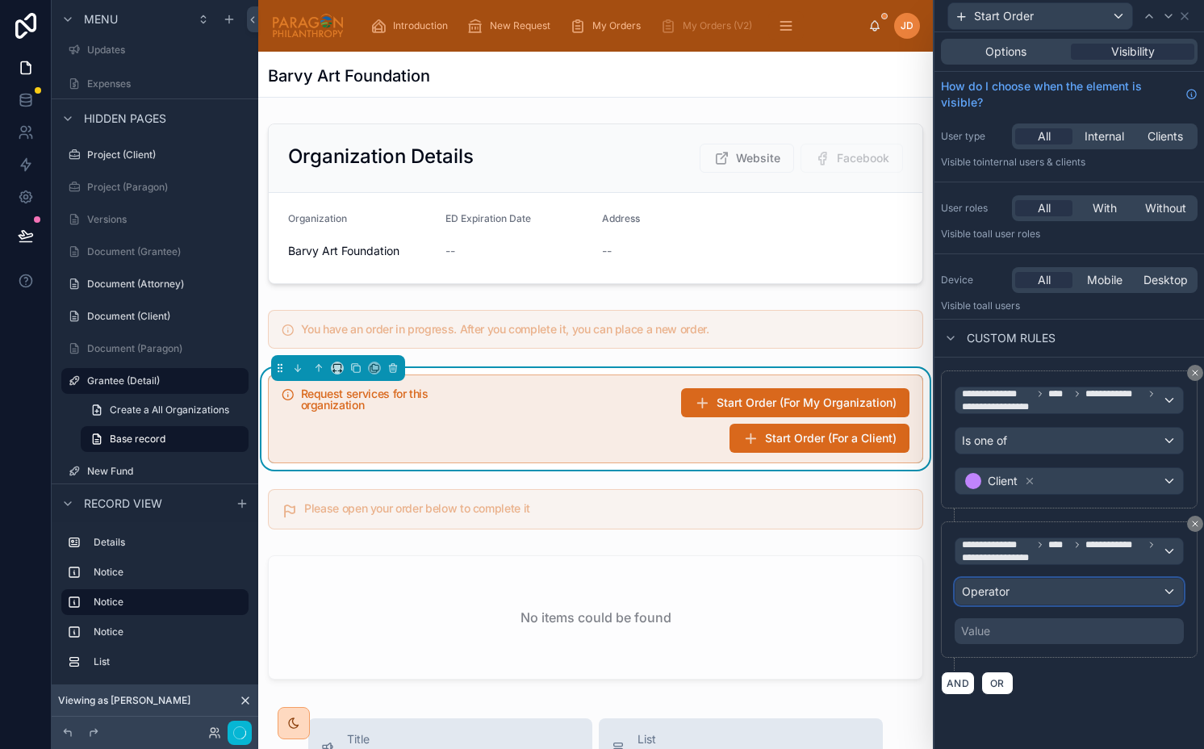
click at [1014, 585] on div "Operator" at bounding box center [1069, 592] width 228 height 26
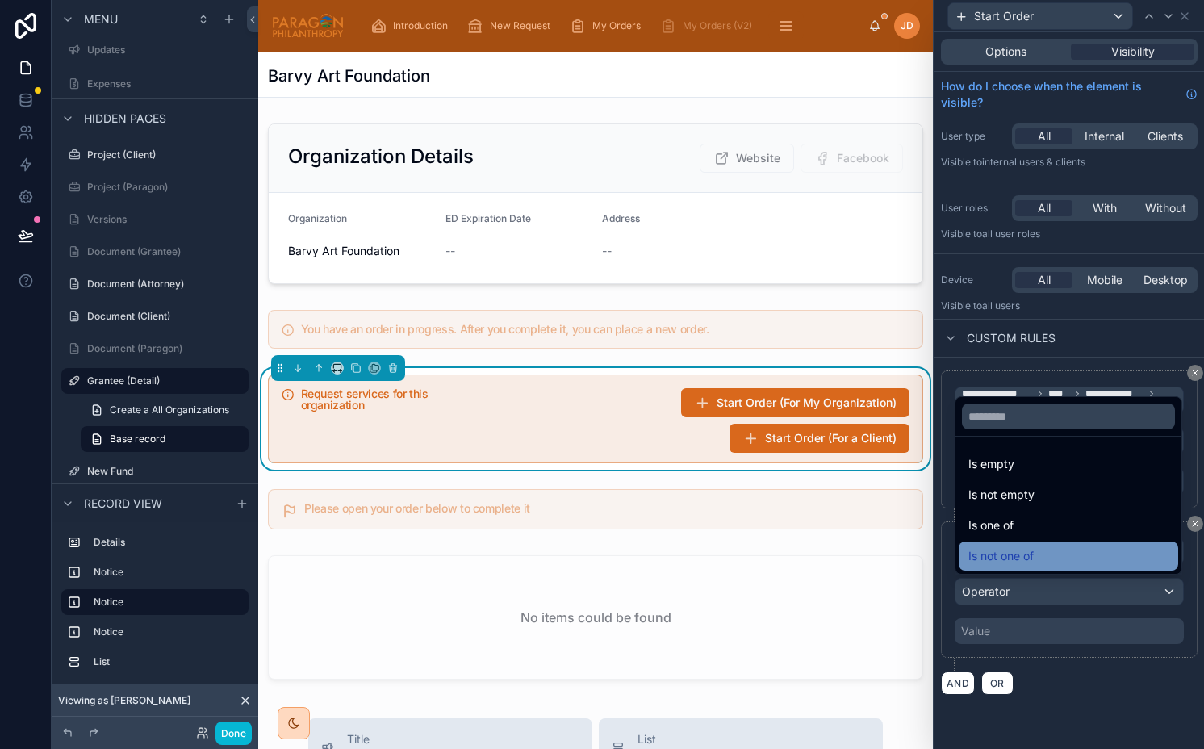
click at [1002, 550] on span "Is not one of" at bounding box center [1000, 555] width 65 height 19
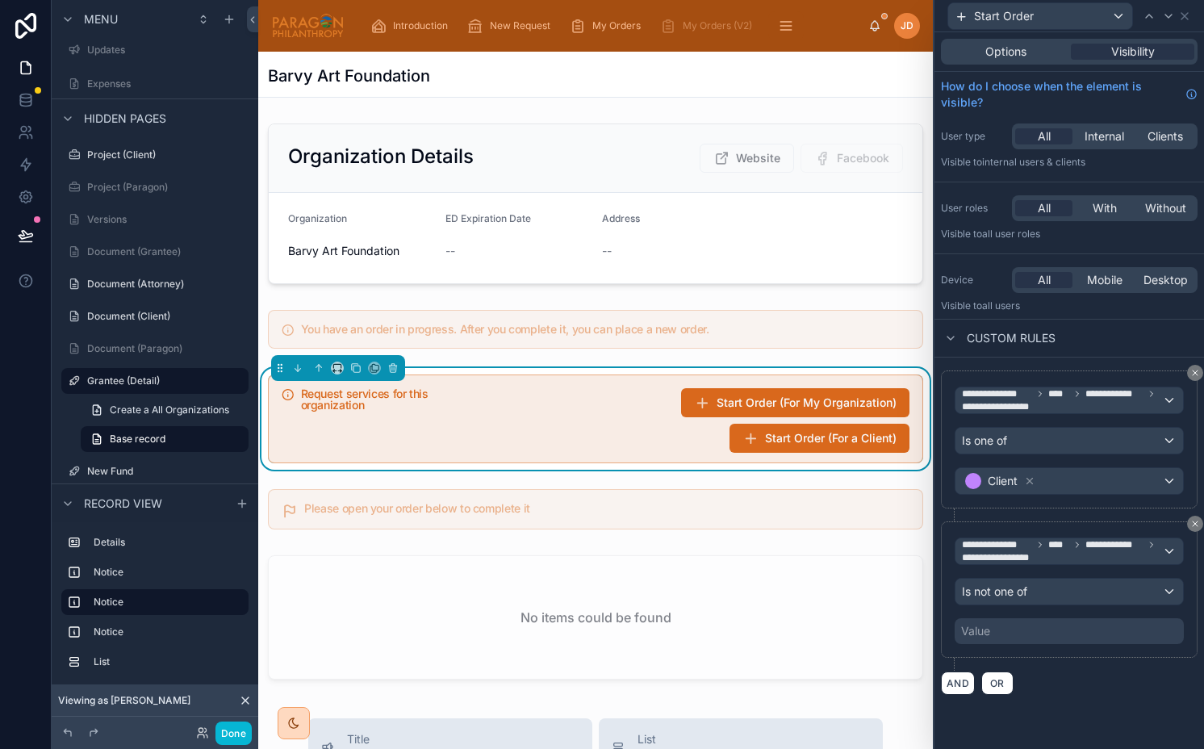
click at [1007, 635] on div "Value" at bounding box center [1069, 631] width 229 height 26
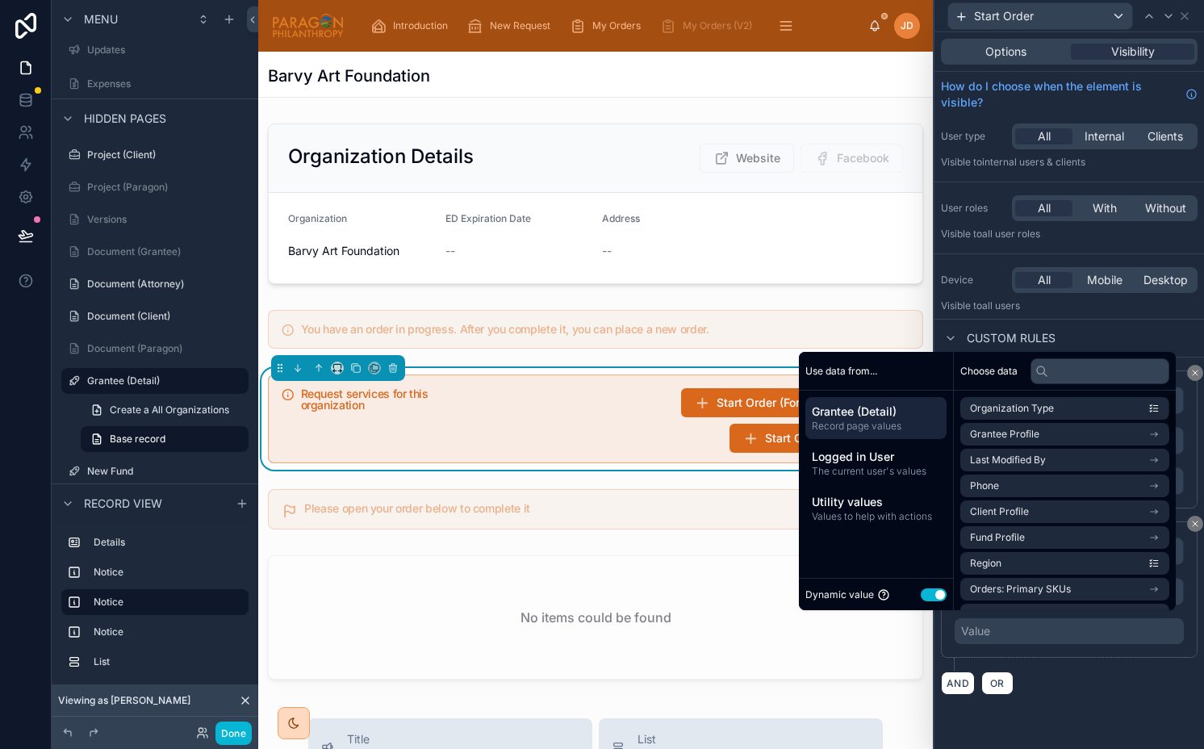
click at [934, 594] on button "Use setting" at bounding box center [934, 594] width 26 height 13
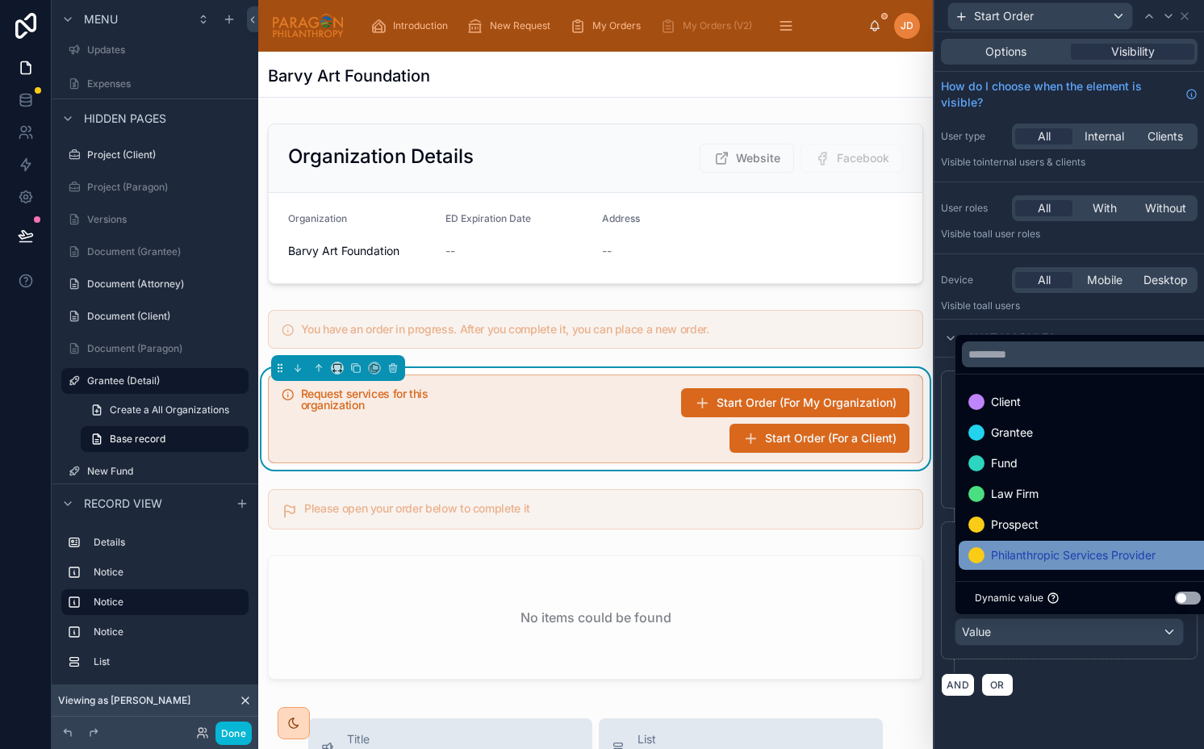
click at [1019, 550] on span "Philanthropic Services Provider" at bounding box center [1073, 554] width 165 height 19
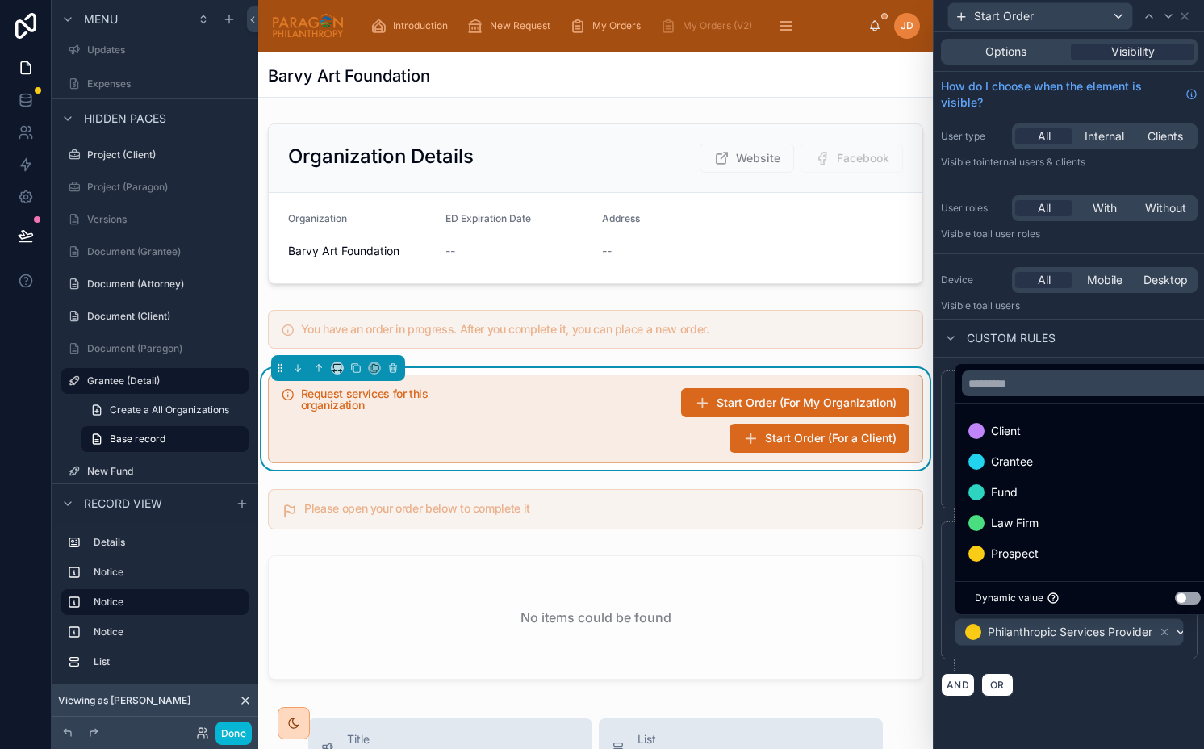
click at [1101, 700] on div "**********" at bounding box center [1069, 533] width 270 height 352
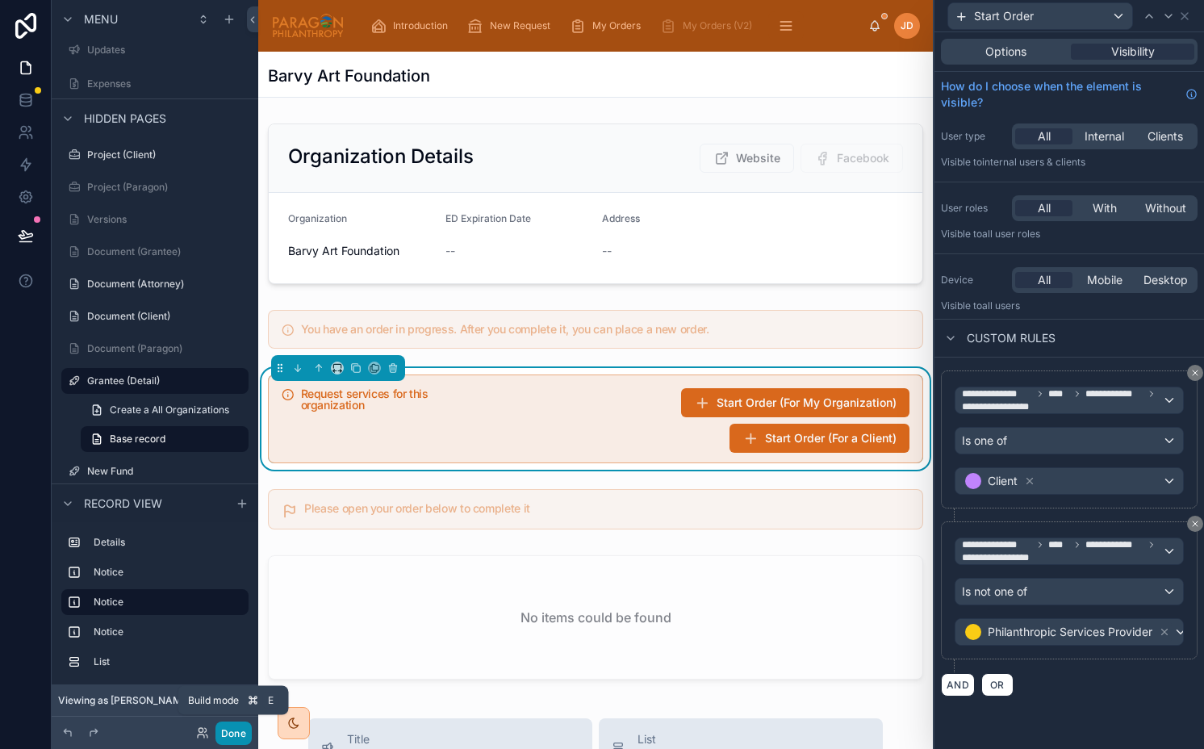
click at [228, 729] on button "Done" at bounding box center [233, 732] width 36 height 23
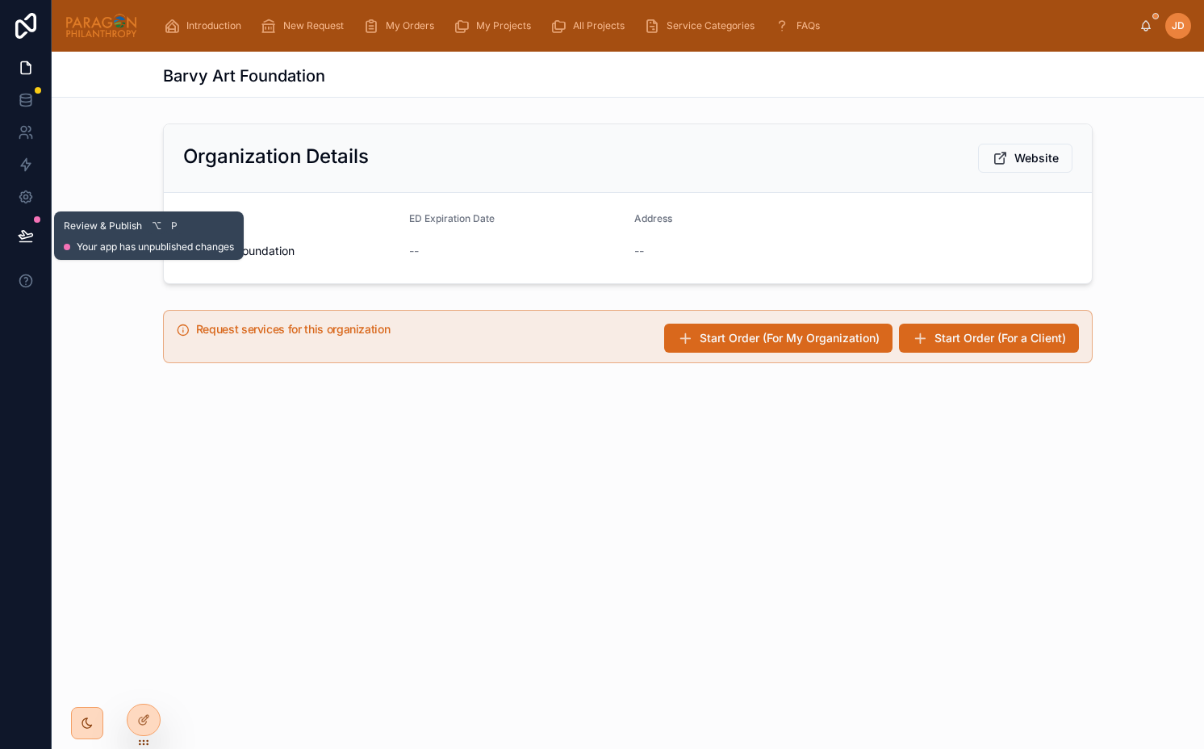
click at [27, 234] on icon at bounding box center [26, 235] width 14 height 8
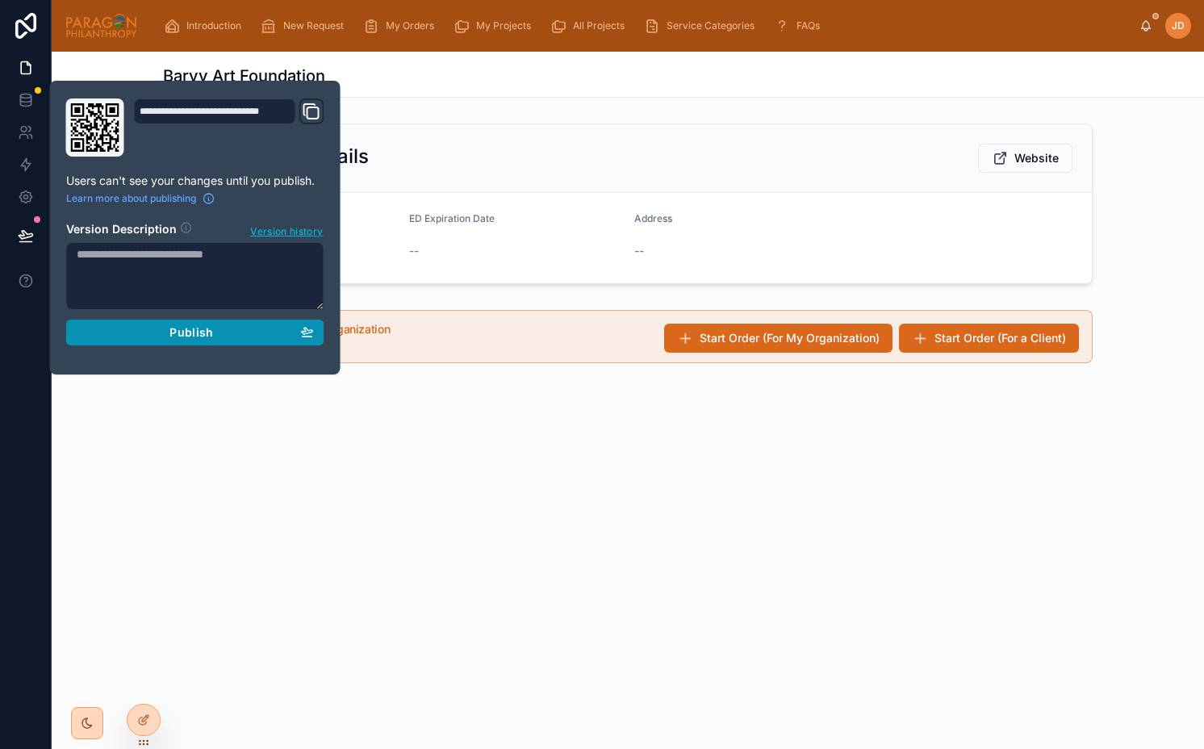
click at [189, 337] on span "Publish" at bounding box center [191, 332] width 44 height 15
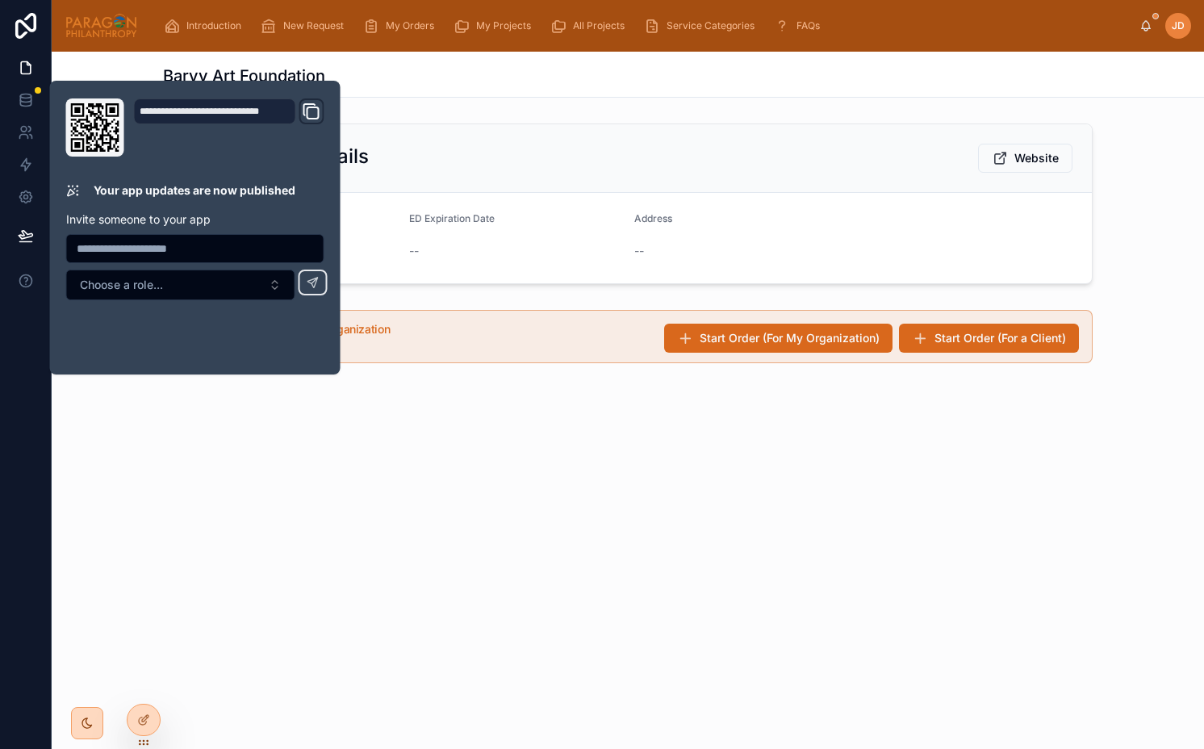
click at [542, 454] on div "Barvy Art Foundation Organization Details Website Organization Barvy Art Founda…" at bounding box center [628, 275] width 1152 height 447
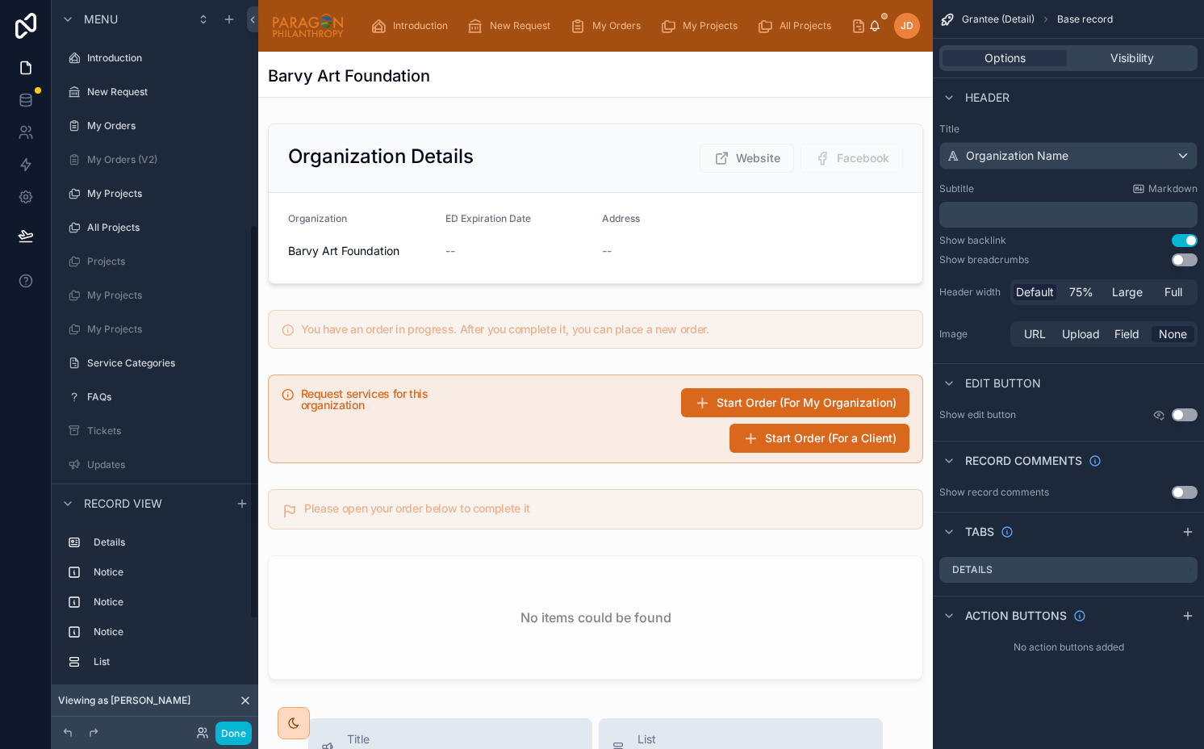
scroll to position [415, 0]
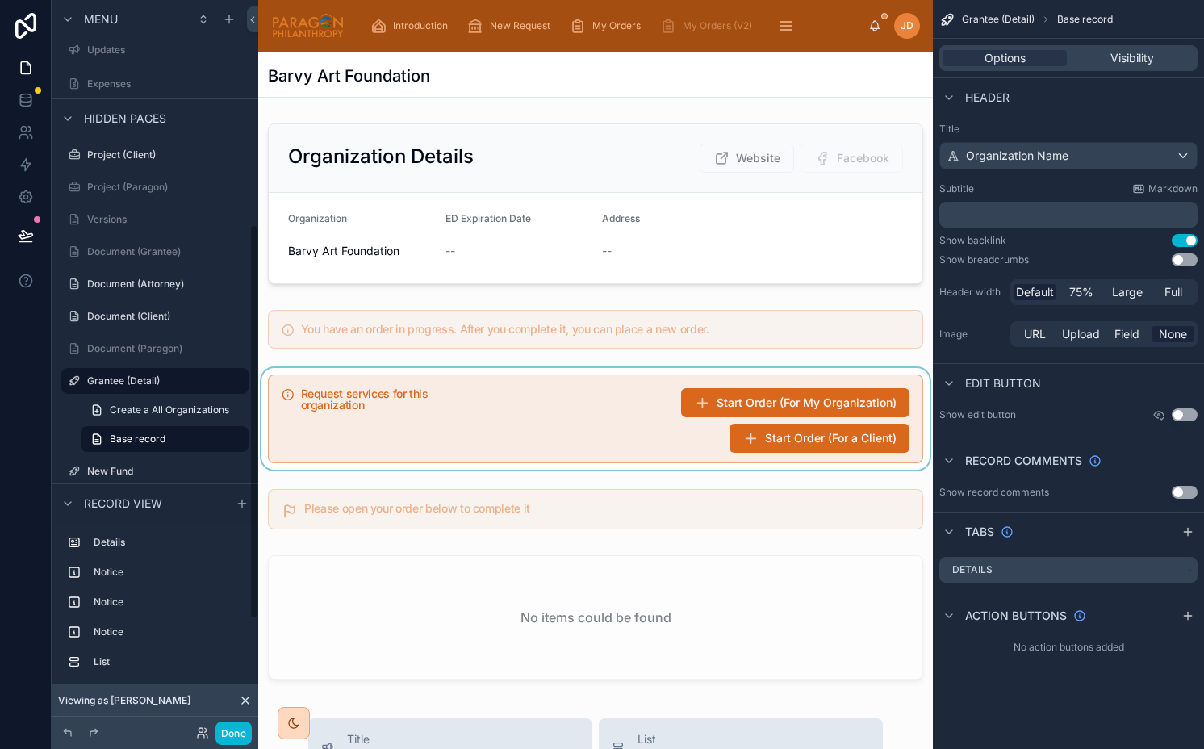
click at [845, 447] on div at bounding box center [595, 419] width 675 height 102
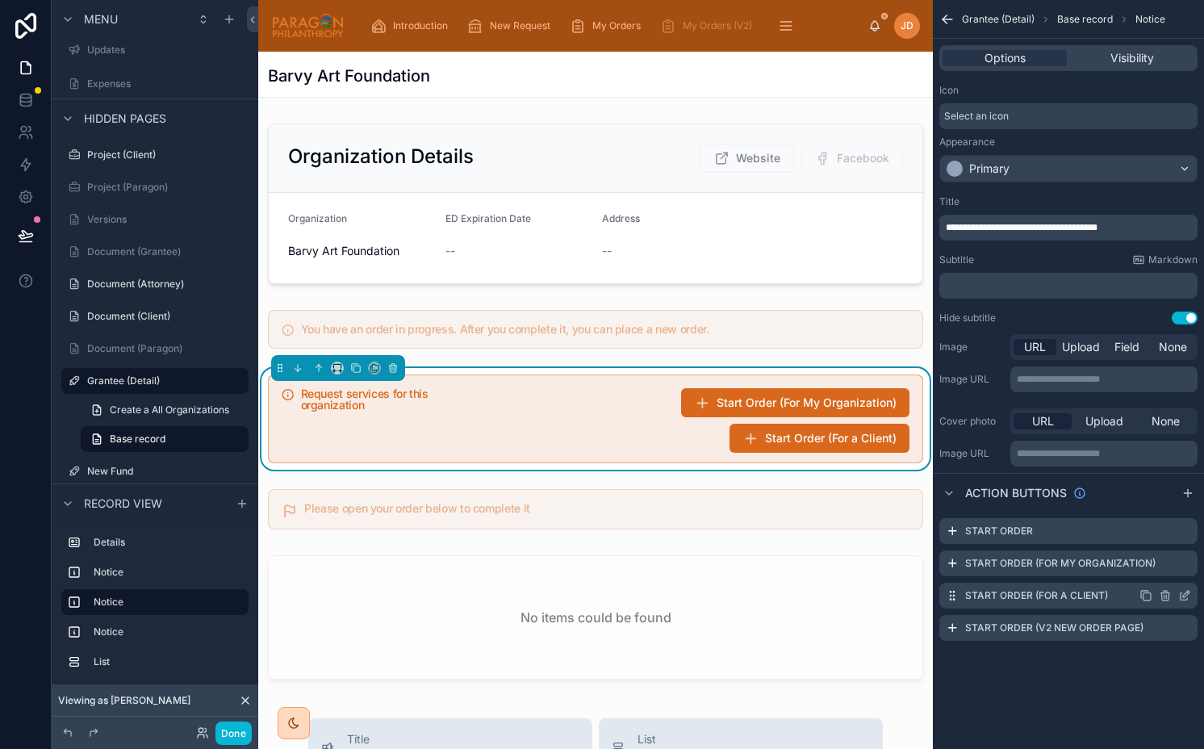
click at [1186, 595] on icon "scrollable content" at bounding box center [1186, 594] width 6 height 6
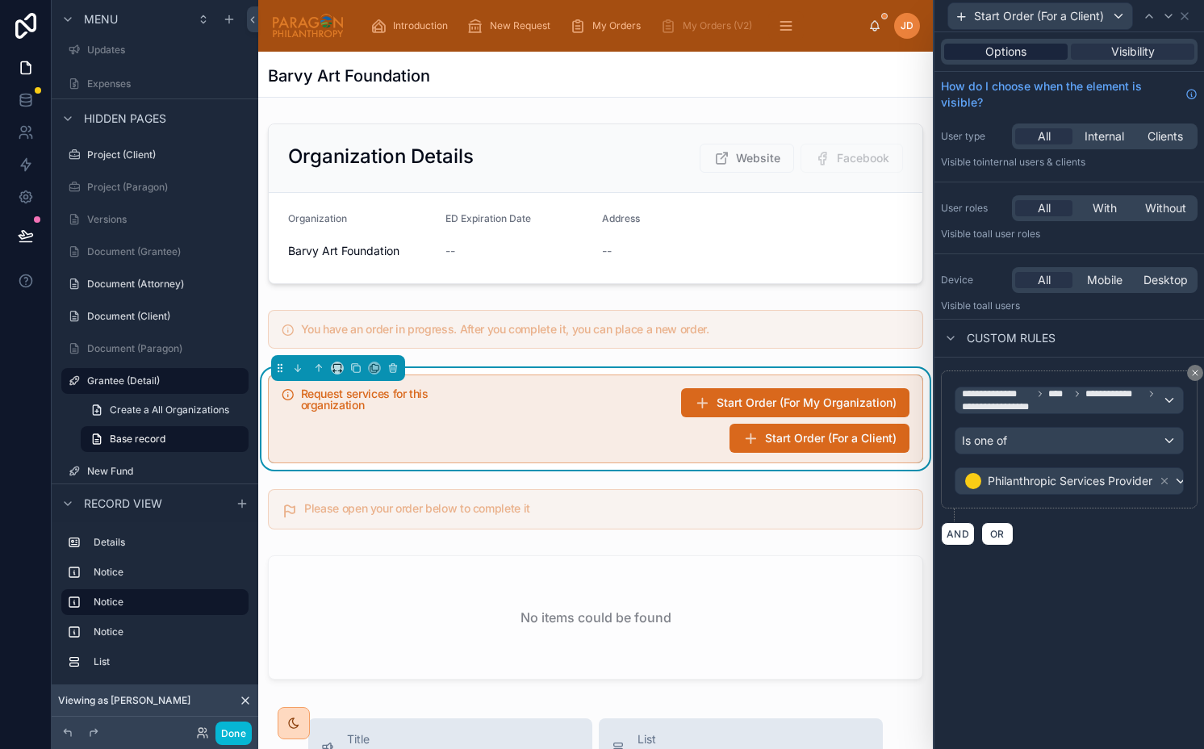
click at [1040, 50] on div "Options" at bounding box center [1005, 52] width 123 height 16
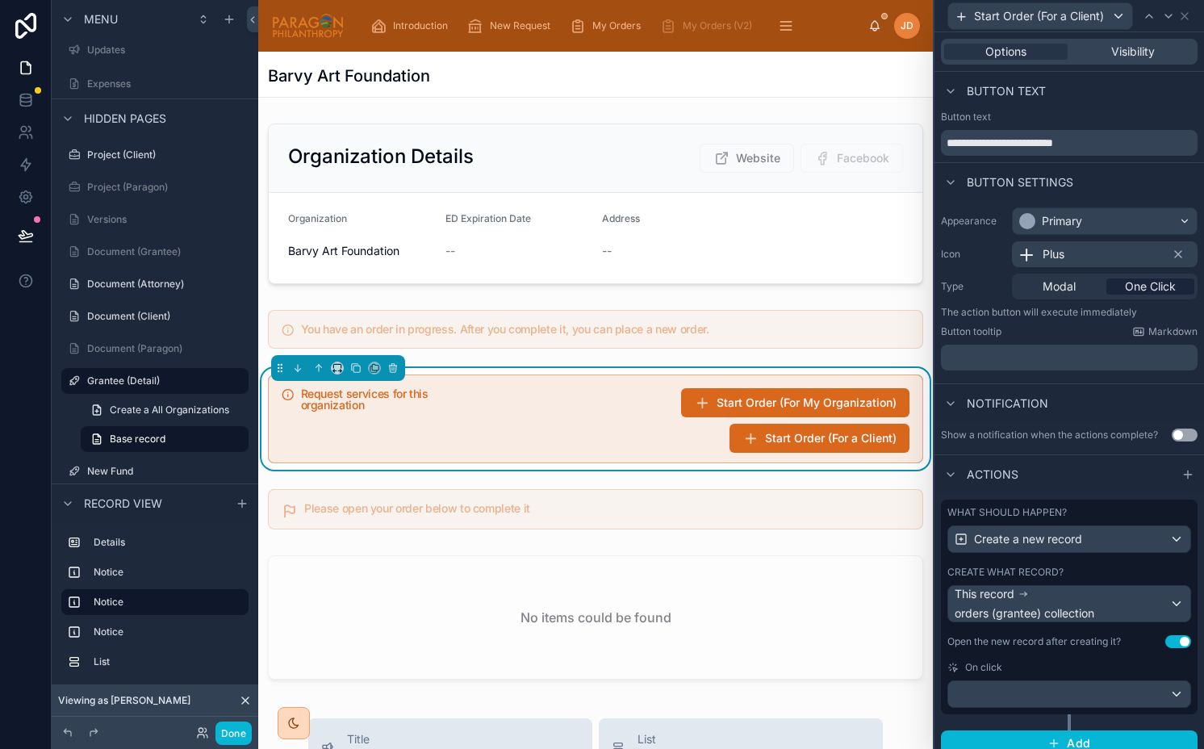
scroll to position [13, 0]
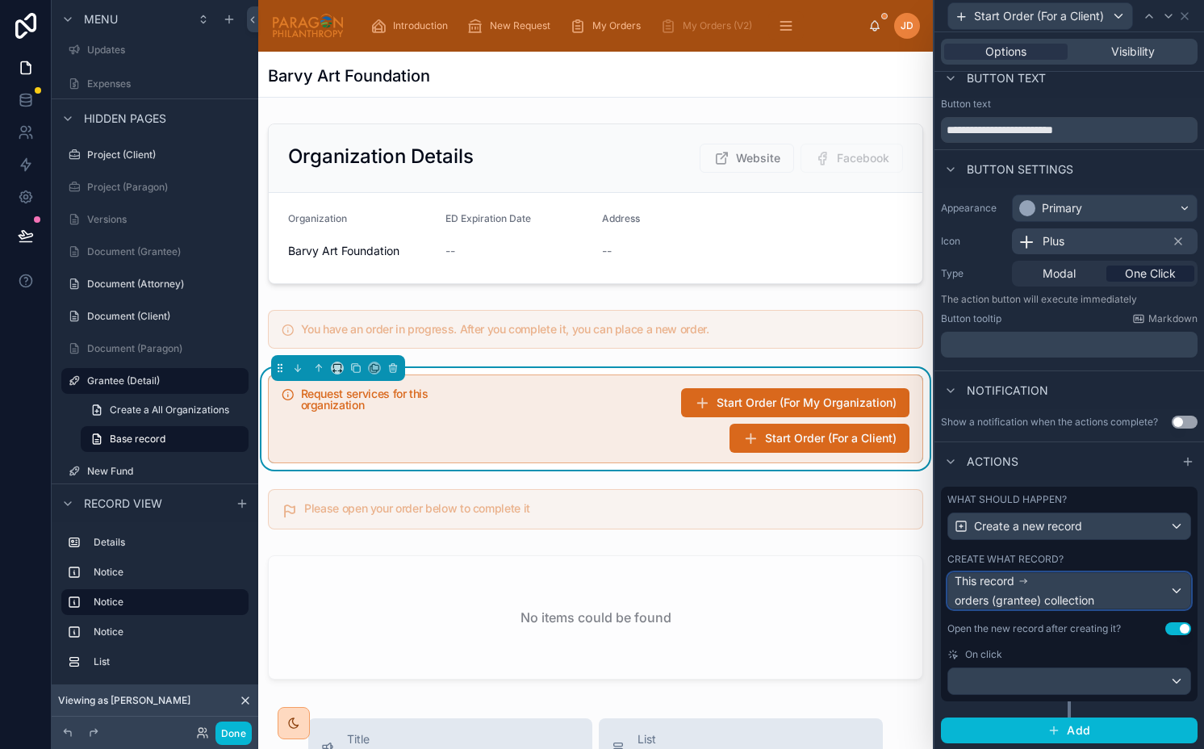
click at [1001, 583] on span "This record" at bounding box center [985, 581] width 60 height 16
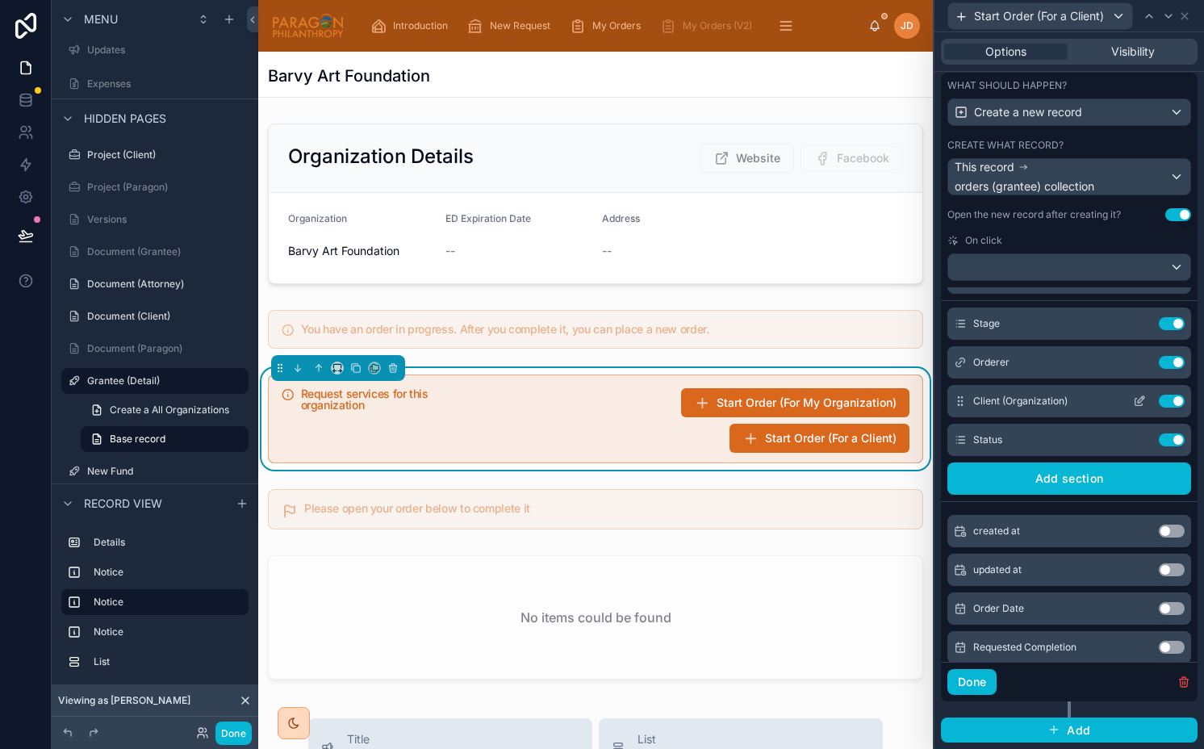
scroll to position [2, 0]
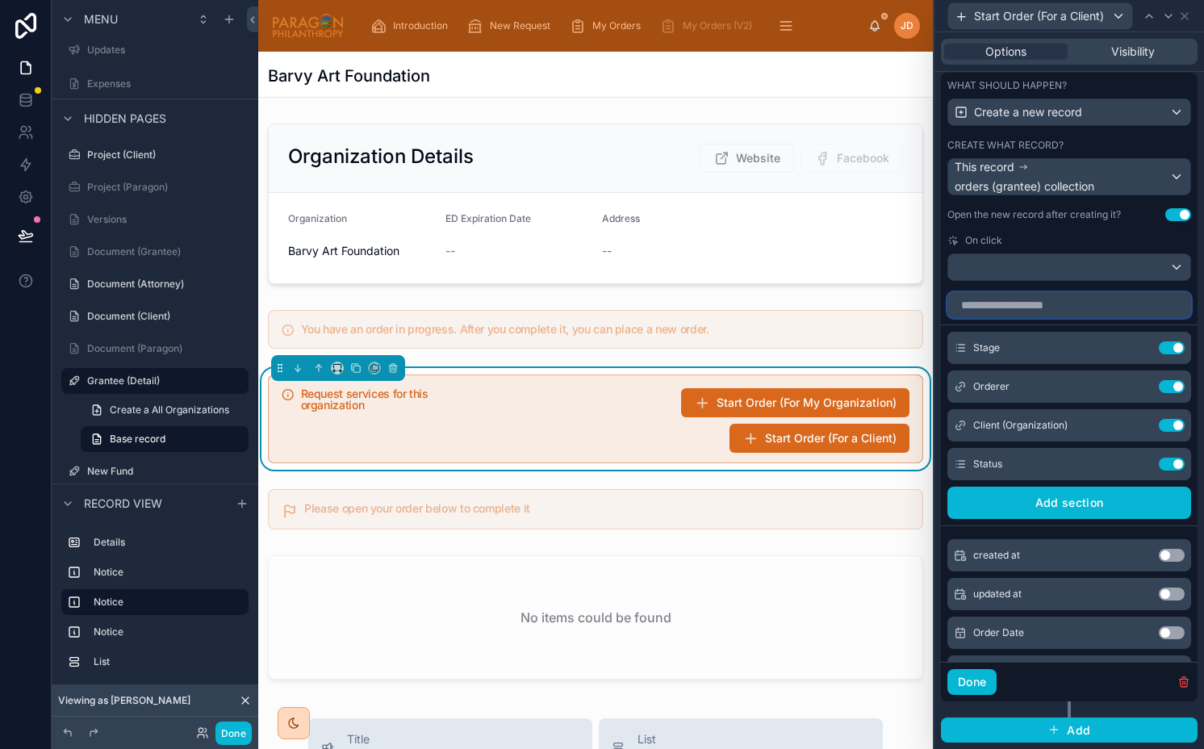
click at [1063, 311] on input "text" at bounding box center [1069, 305] width 244 height 26
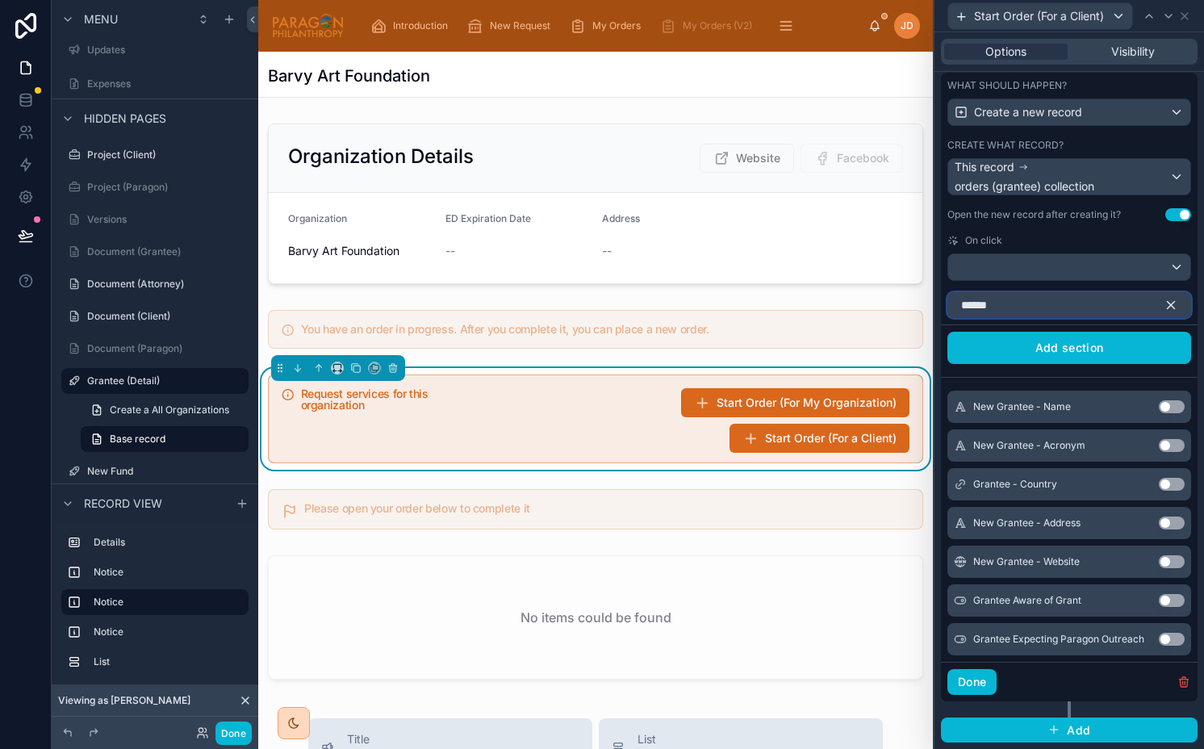
type input "*******"
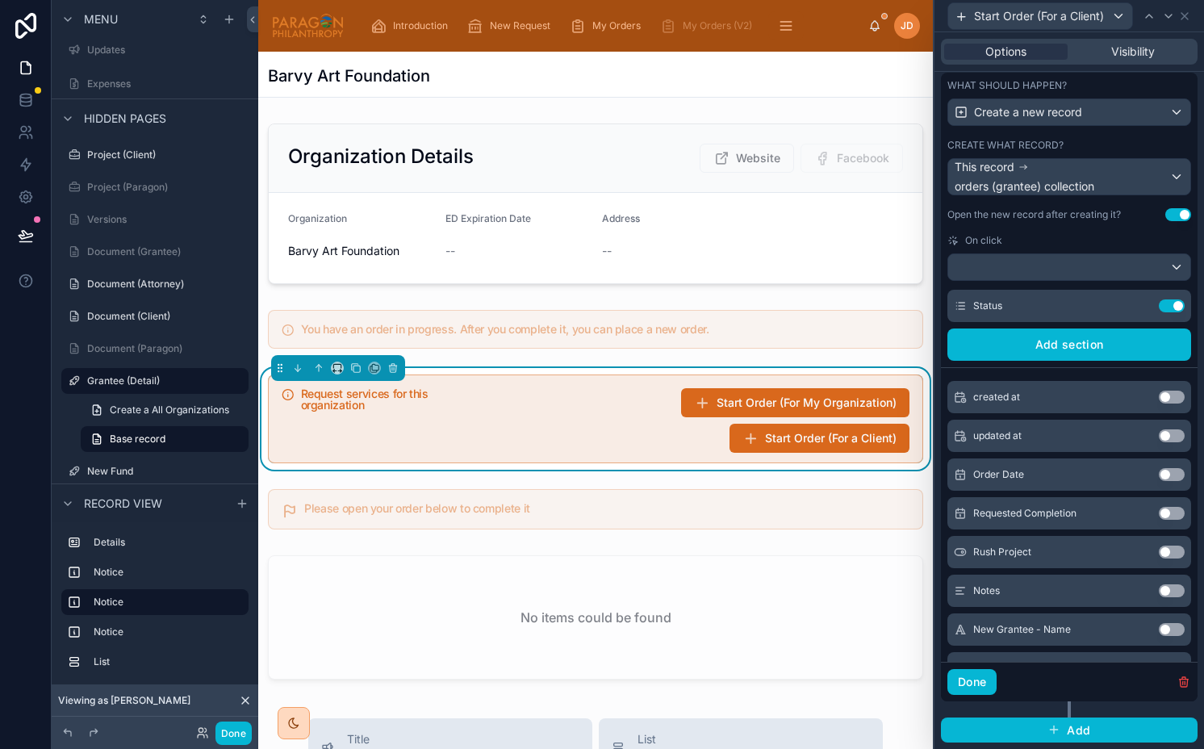
scroll to position [0, 0]
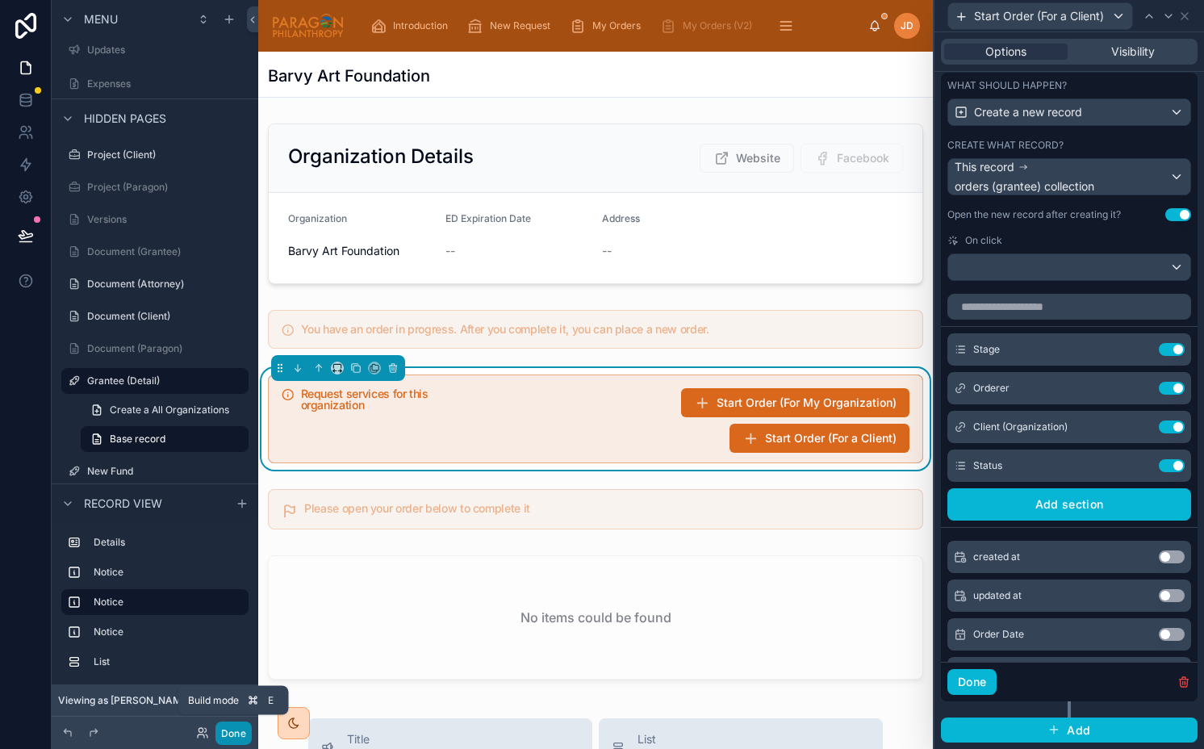
click at [231, 735] on button "Done" at bounding box center [233, 732] width 36 height 23
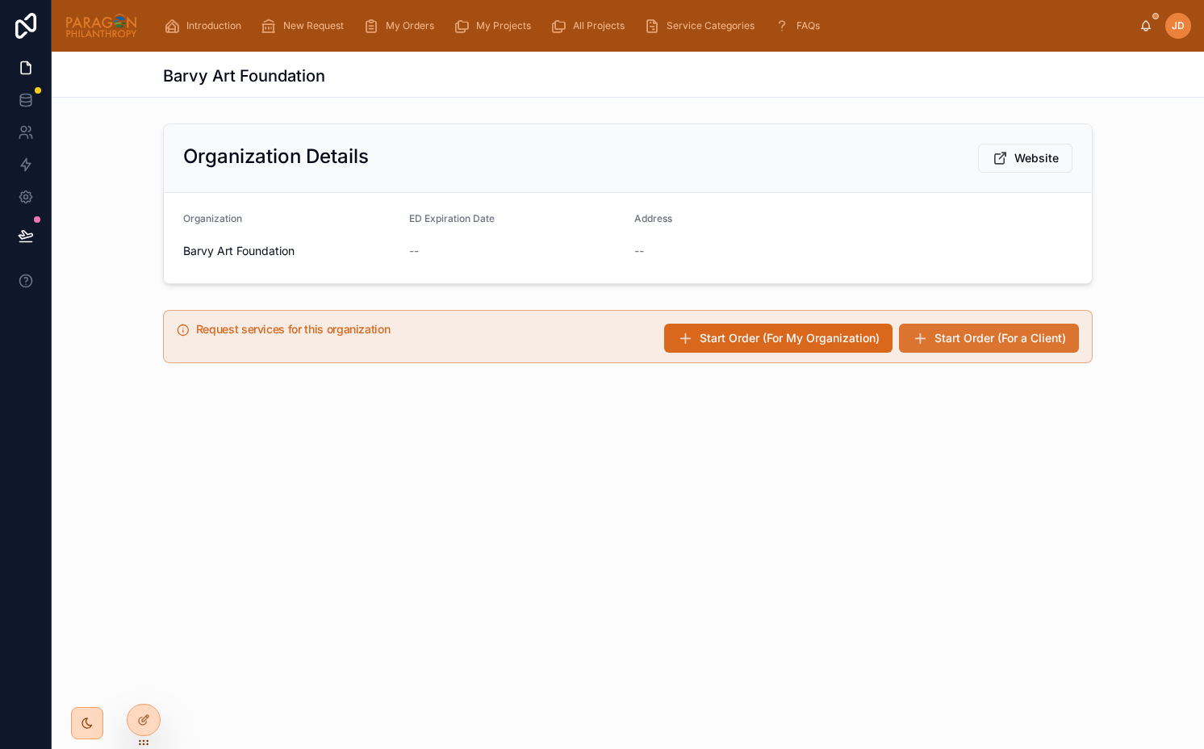
click at [976, 332] on span "Start Order (For a Client)" at bounding box center [1000, 338] width 132 height 16
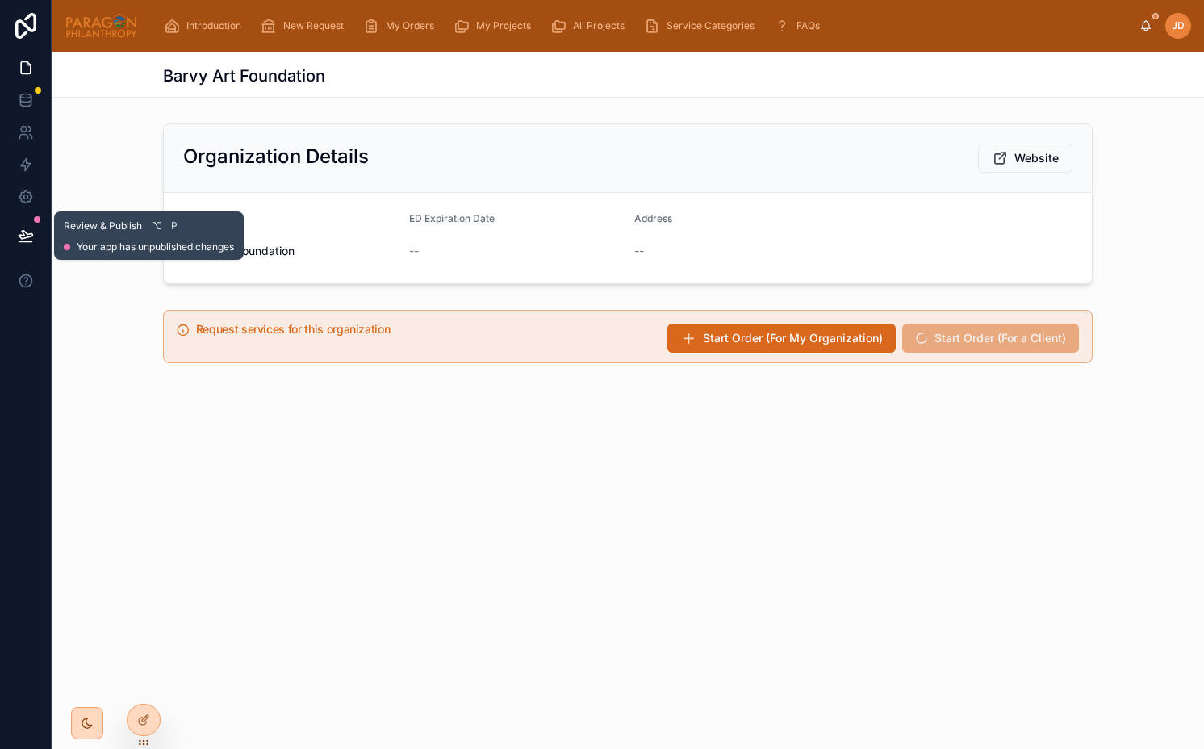
click at [31, 236] on icon at bounding box center [26, 236] width 16 height 16
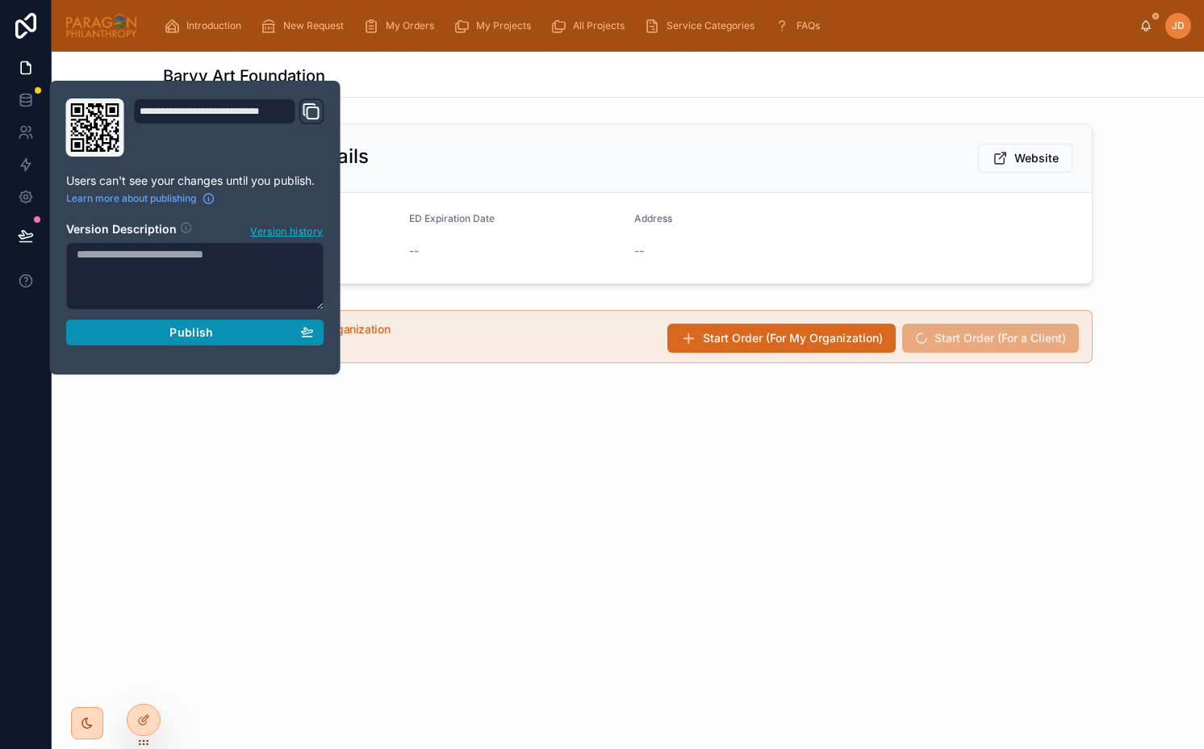
click at [137, 328] on div "Publish" at bounding box center [195, 332] width 237 height 15
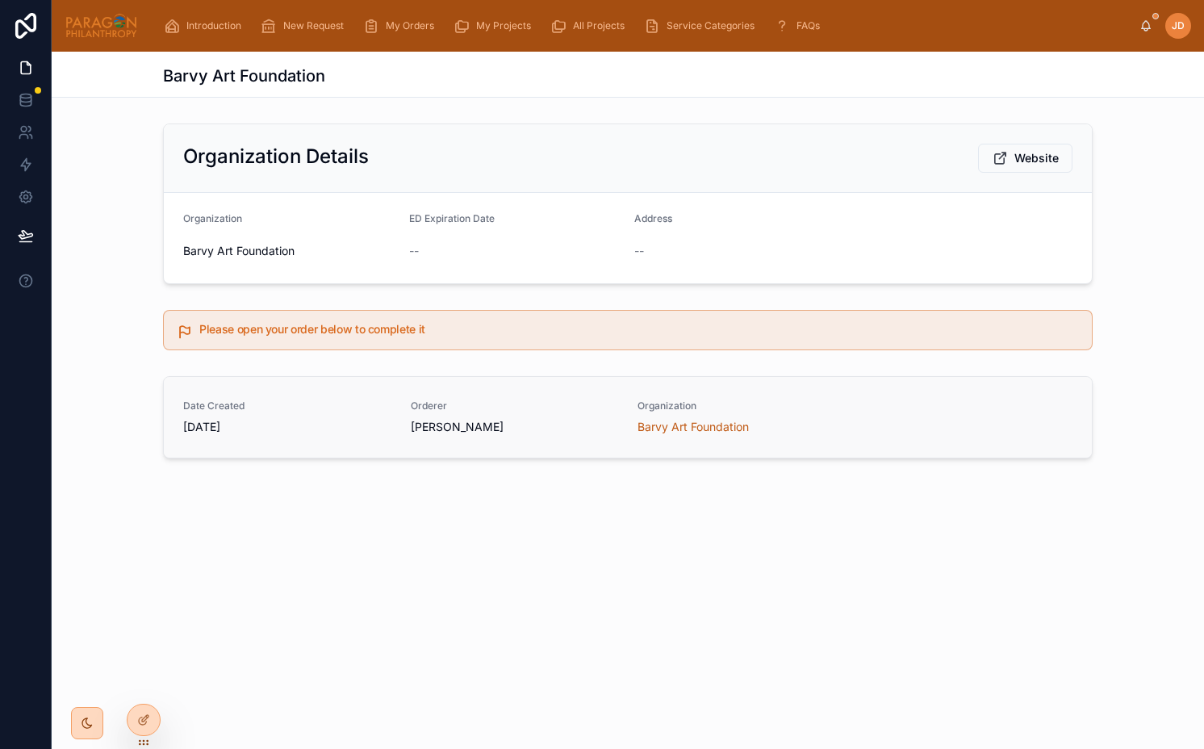
click at [498, 433] on div "[PERSON_NAME]" at bounding box center [515, 427] width 208 height 16
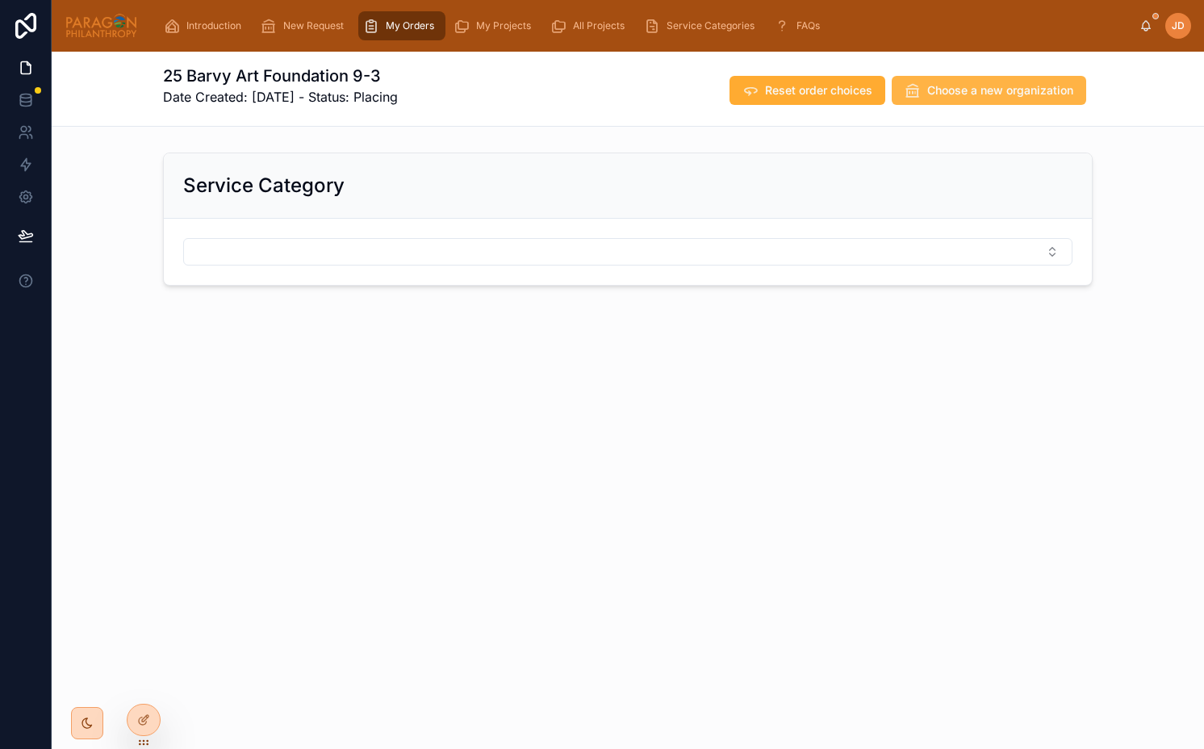
click at [975, 91] on span "Choose a new organization" at bounding box center [1000, 90] width 146 height 16
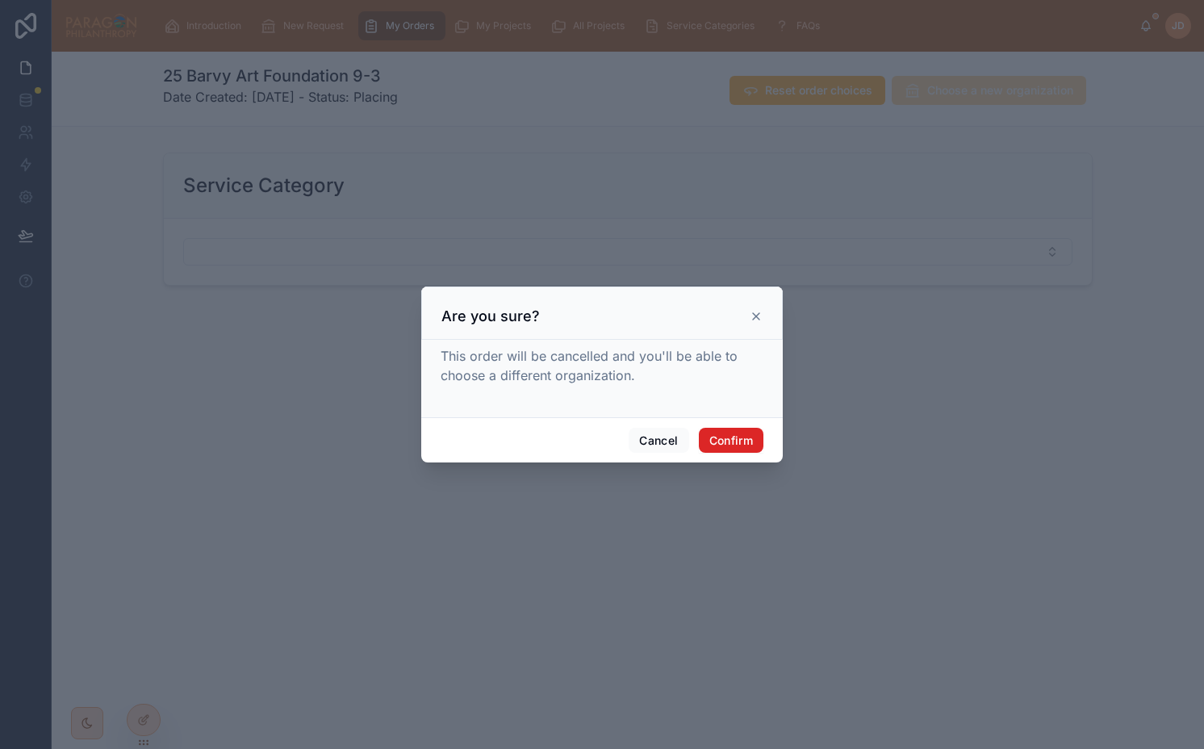
click at [720, 441] on button "Confirm" at bounding box center [731, 441] width 65 height 26
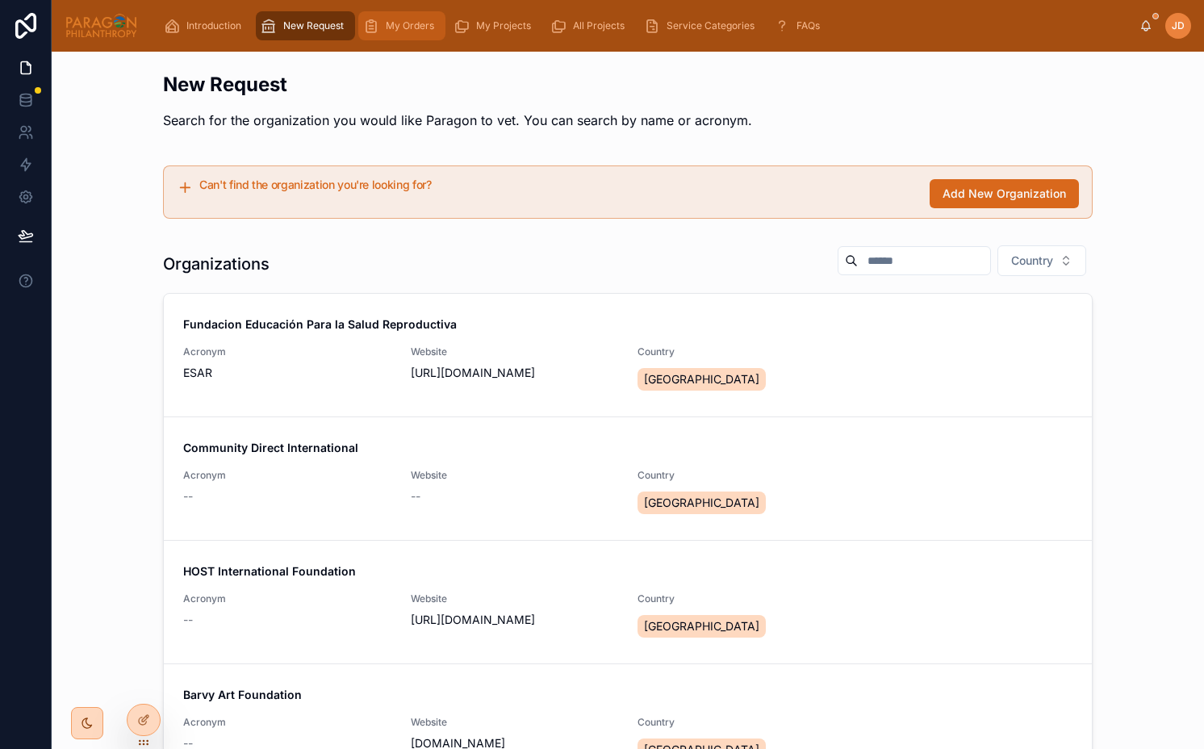
click at [400, 30] on span "My Orders" at bounding box center [410, 25] width 48 height 13
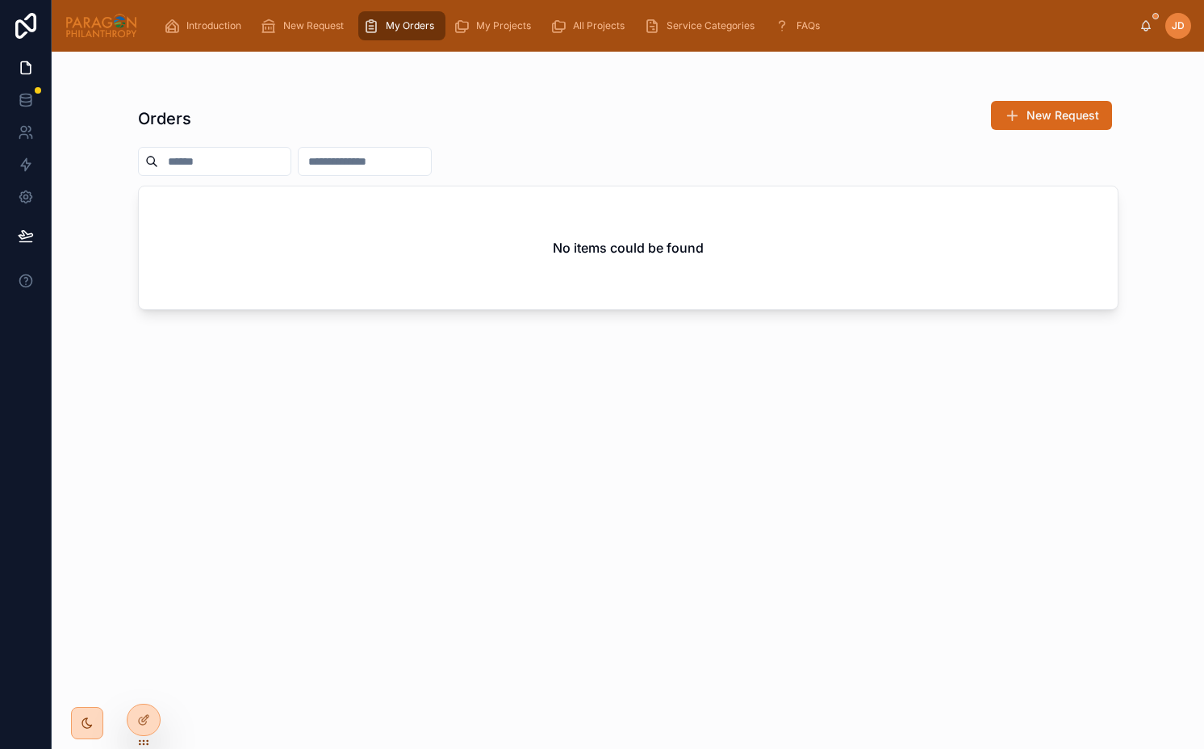
click at [665, 245] on h2 "No items could be found" at bounding box center [628, 247] width 151 height 19
click at [328, 23] on span "New Request" at bounding box center [313, 25] width 61 height 13
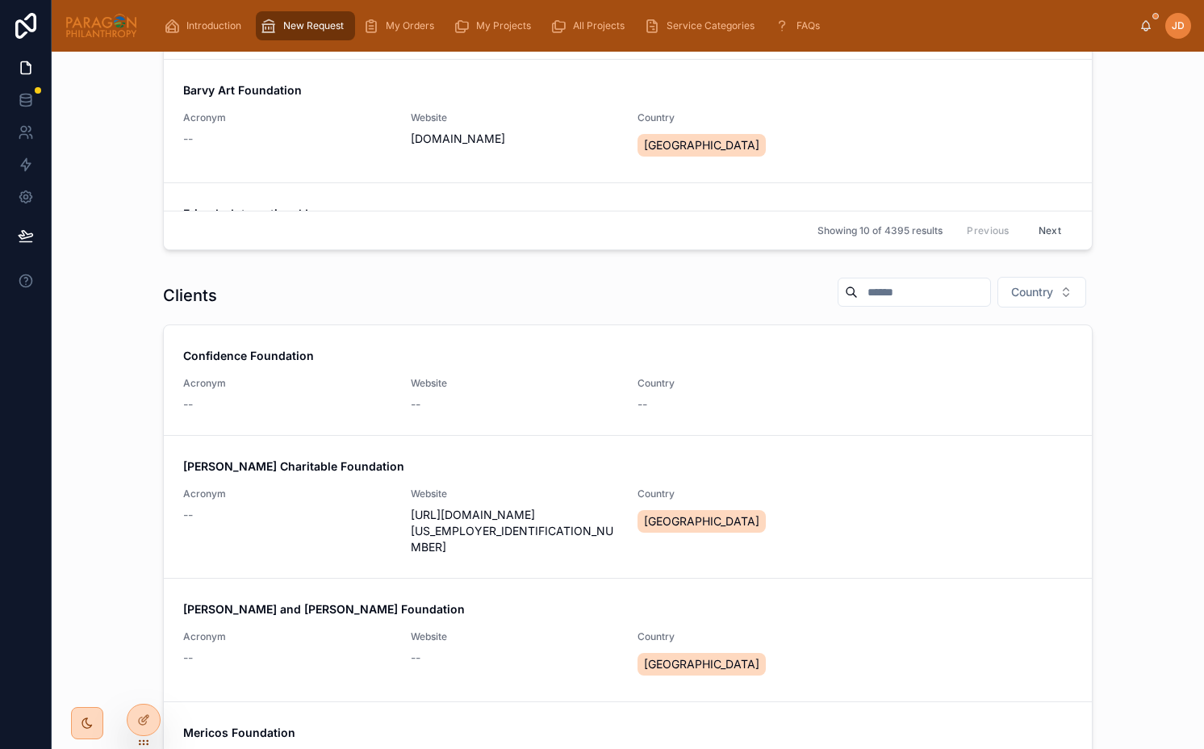
scroll to position [721, 0]
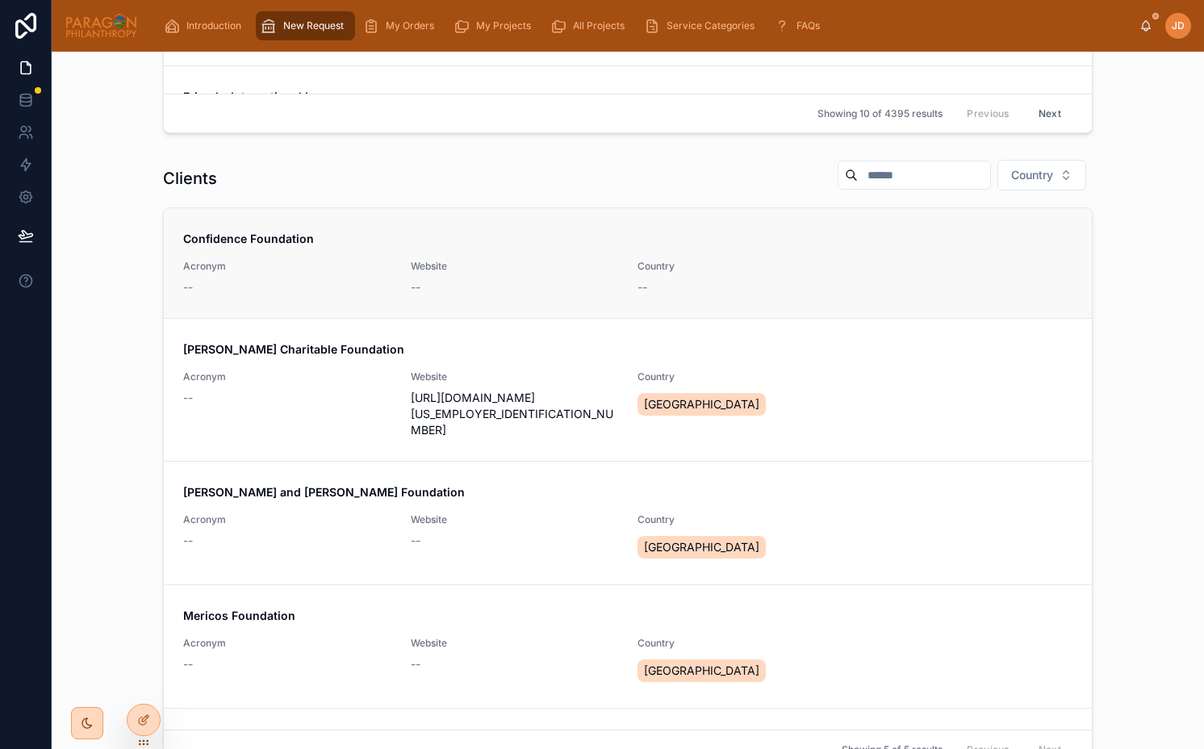
click at [286, 290] on div "--" at bounding box center [287, 287] width 208 height 16
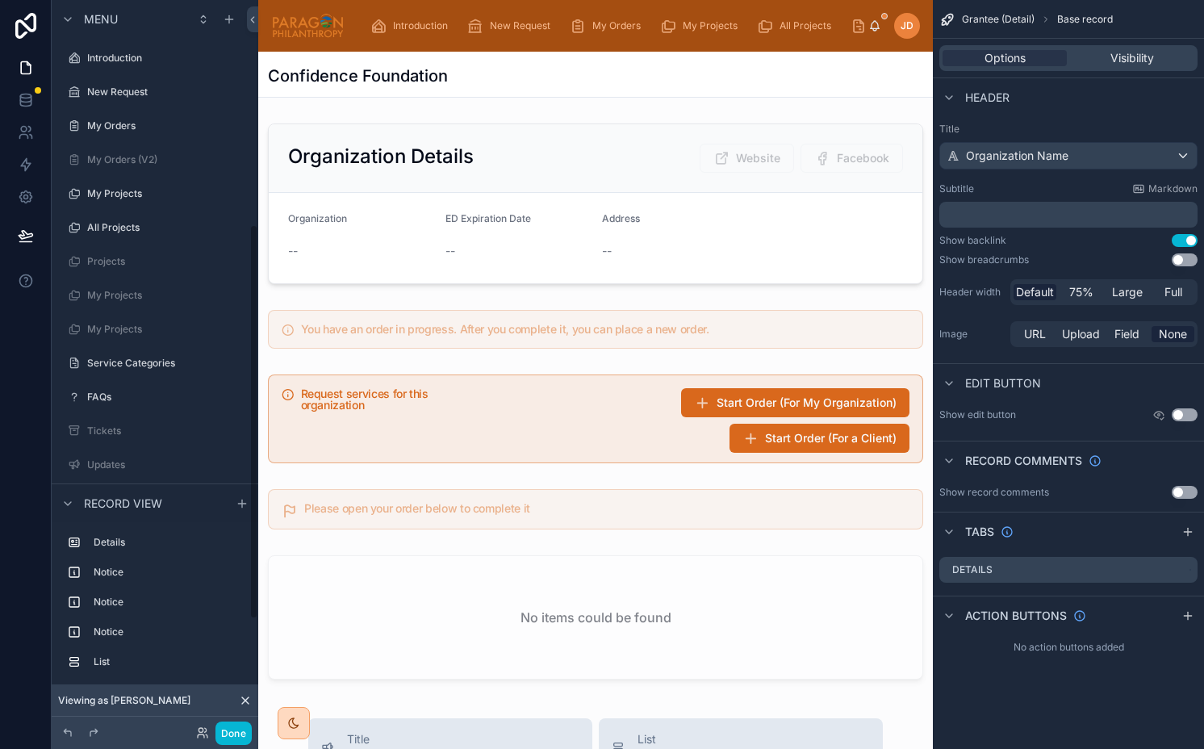
scroll to position [415, 0]
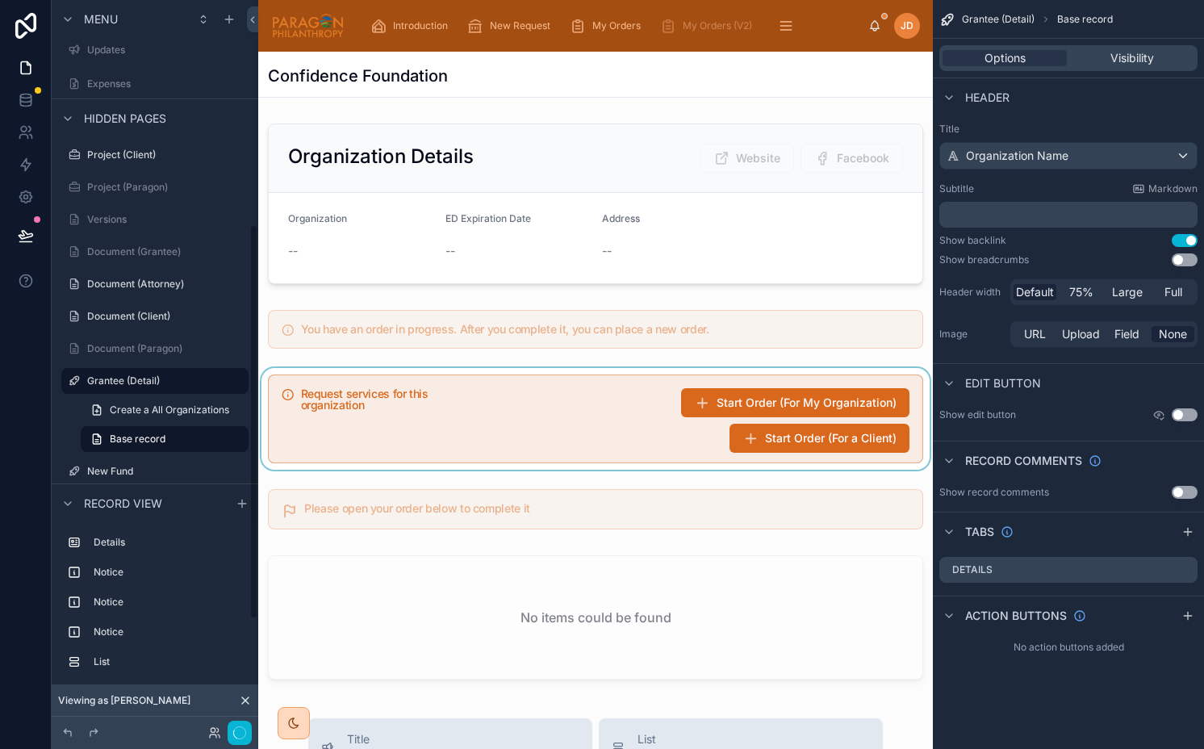
click at [843, 452] on div at bounding box center [595, 419] width 675 height 102
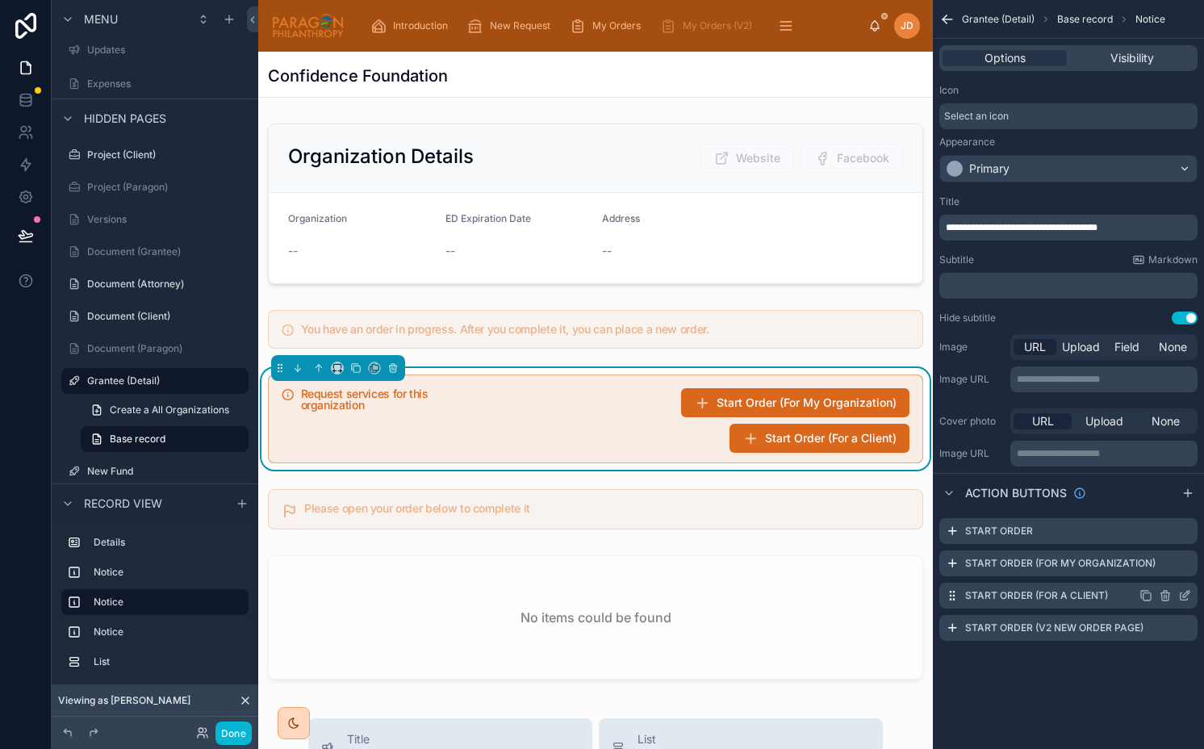
click at [1185, 593] on icon "scrollable content" at bounding box center [1184, 595] width 13 height 13
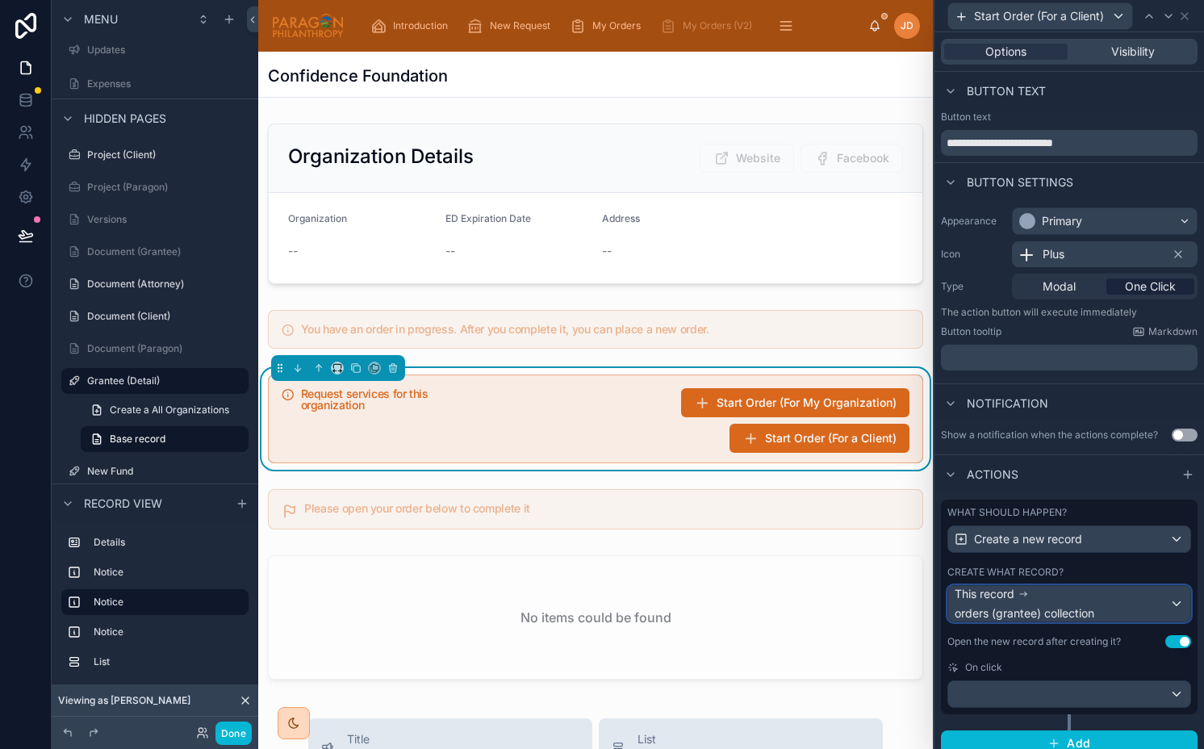
click at [1008, 604] on div "This record orders (grantee) collection" at bounding box center [1062, 604] width 215 height 36
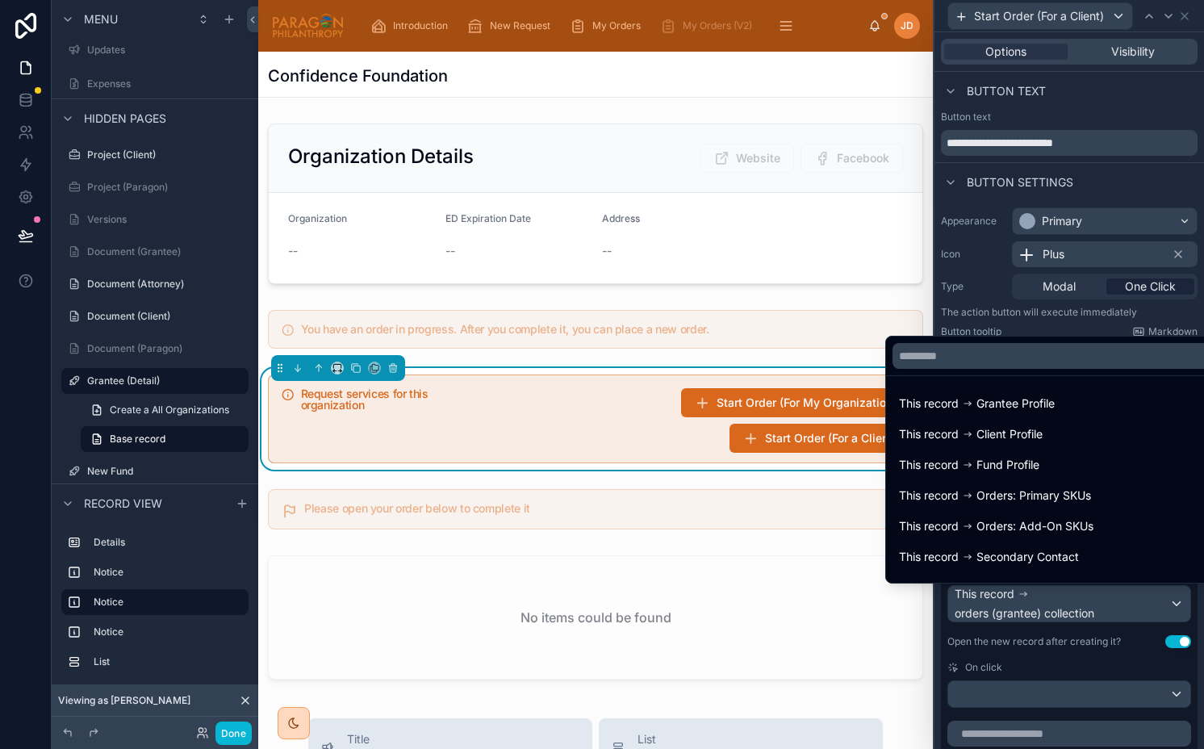
click at [1008, 604] on div at bounding box center [1069, 374] width 270 height 749
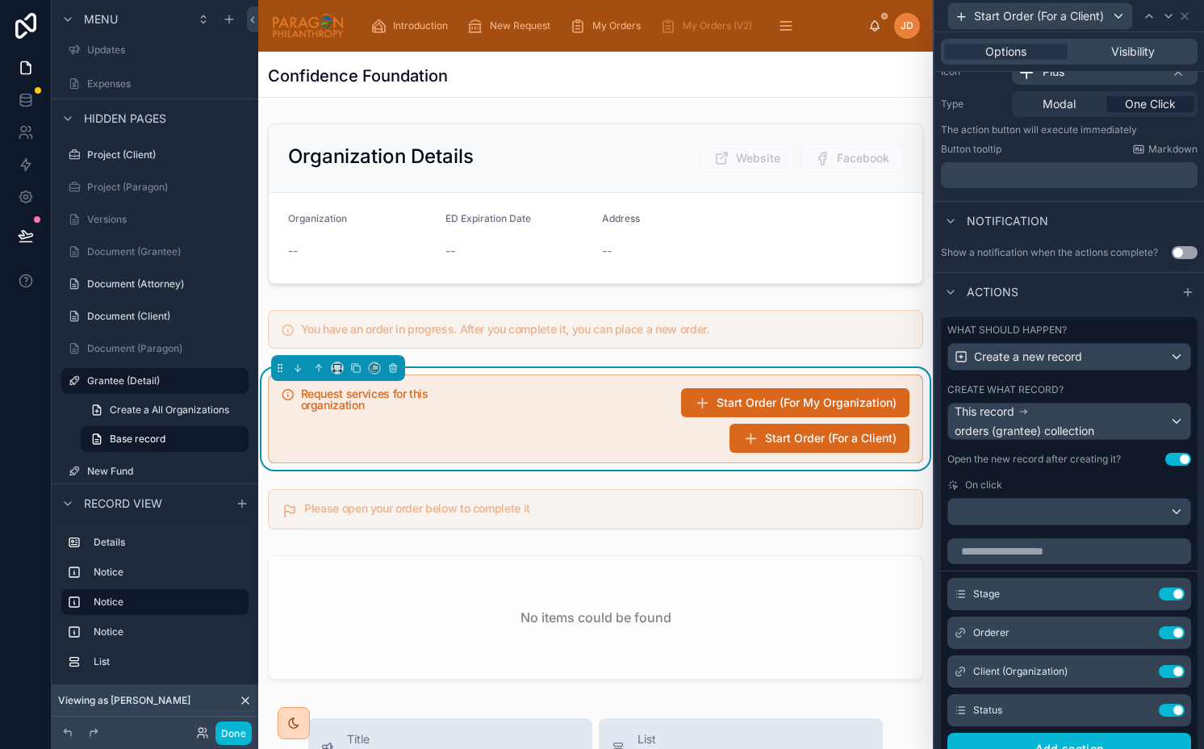
scroll to position [0, 0]
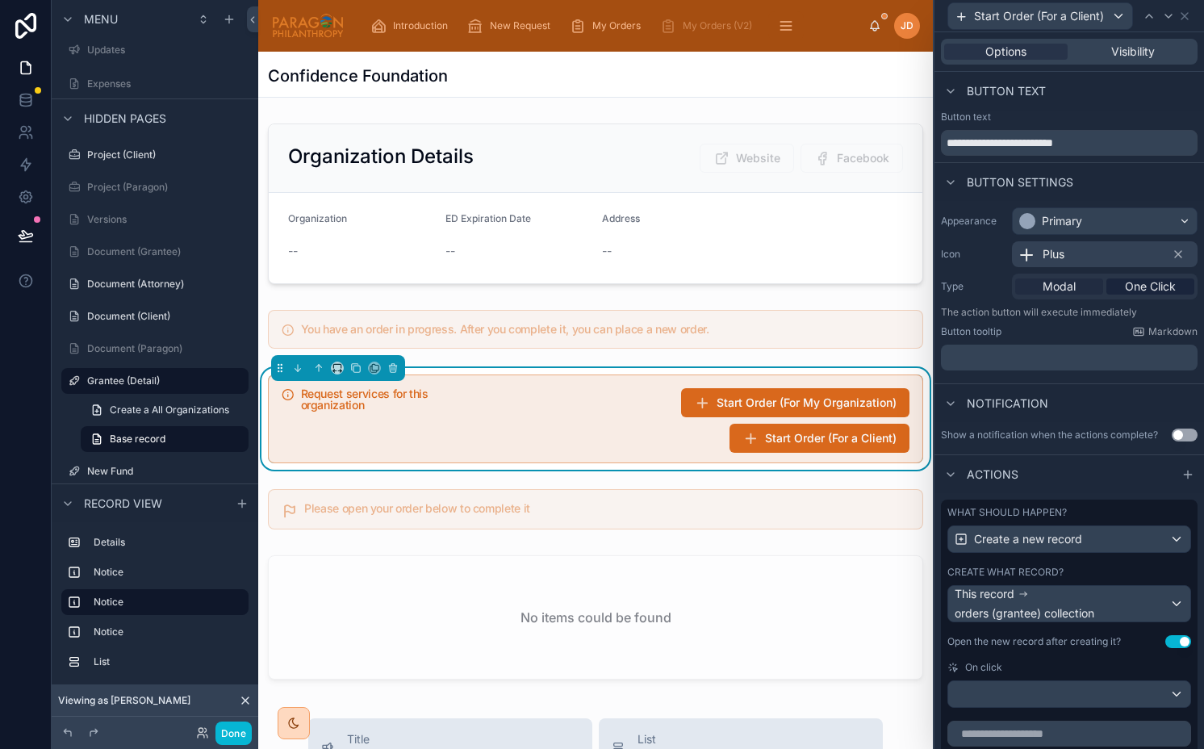
click at [1051, 288] on span "Modal" at bounding box center [1059, 286] width 33 height 16
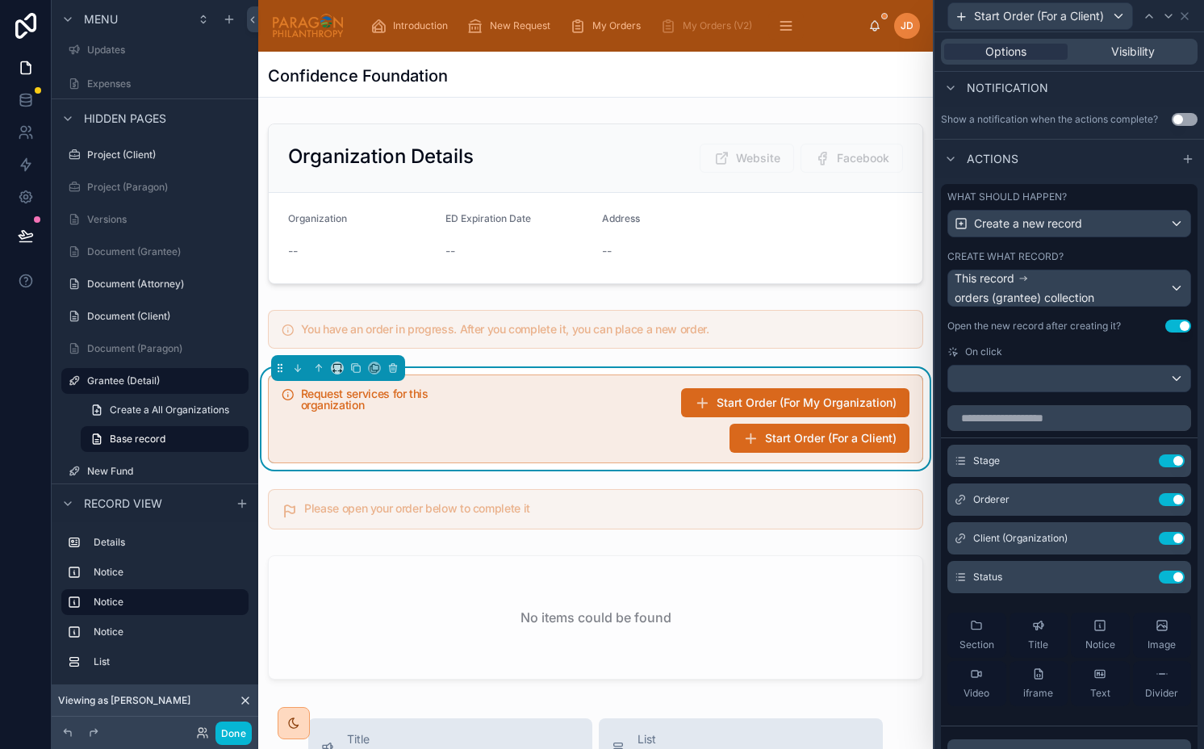
scroll to position [435, 0]
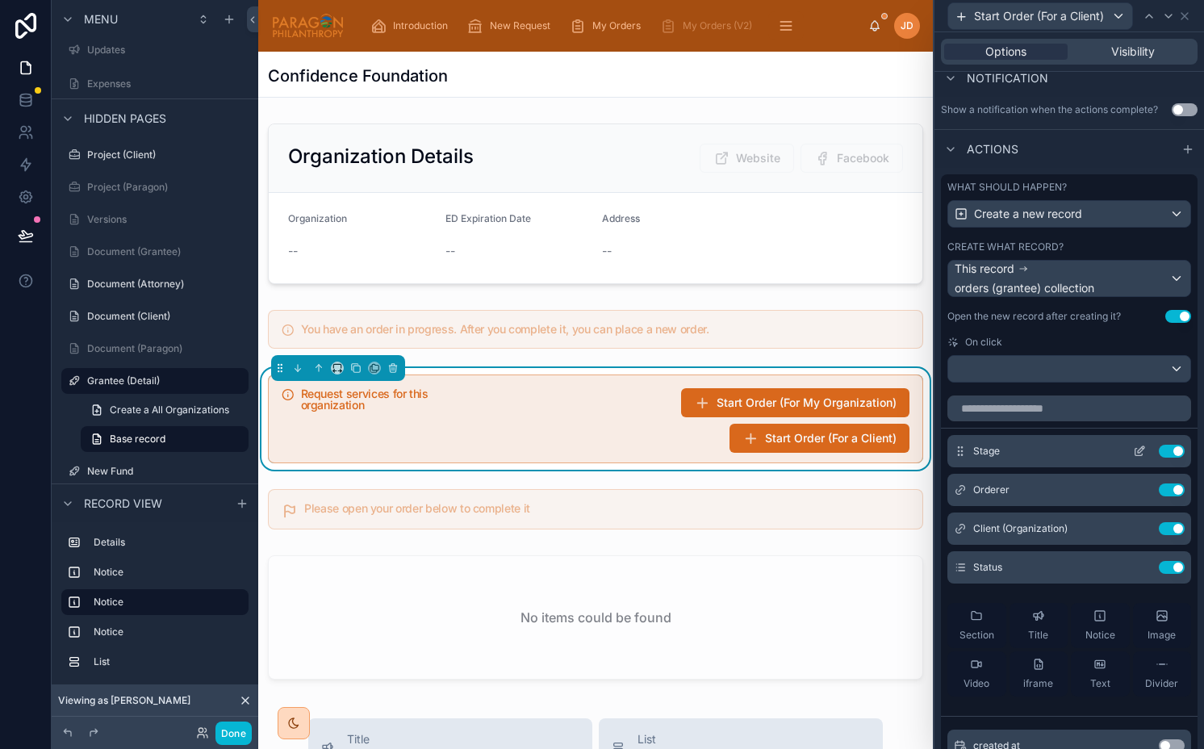
click at [1133, 447] on icon at bounding box center [1139, 451] width 13 height 13
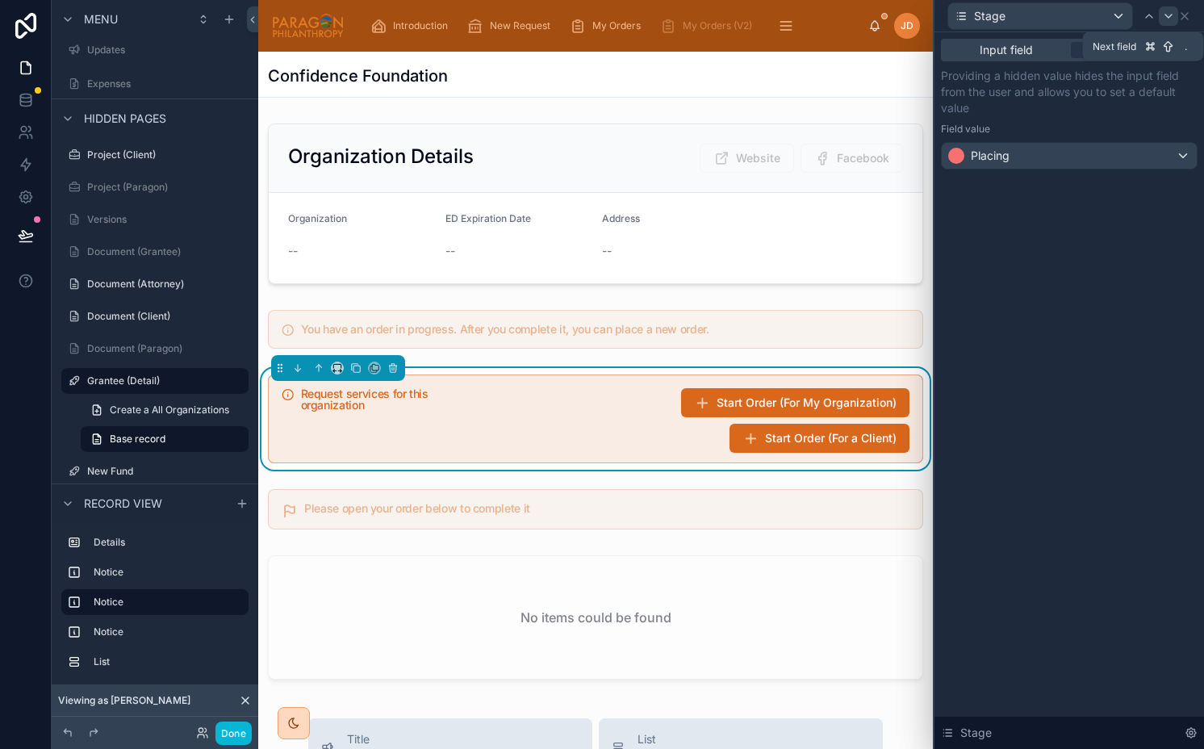
click at [1166, 17] on icon at bounding box center [1168, 16] width 13 height 13
click at [1172, 15] on icon at bounding box center [1168, 16] width 6 height 3
click at [1169, 14] on icon at bounding box center [1168, 16] width 13 height 13
click at [1189, 15] on icon at bounding box center [1184, 16] width 13 height 13
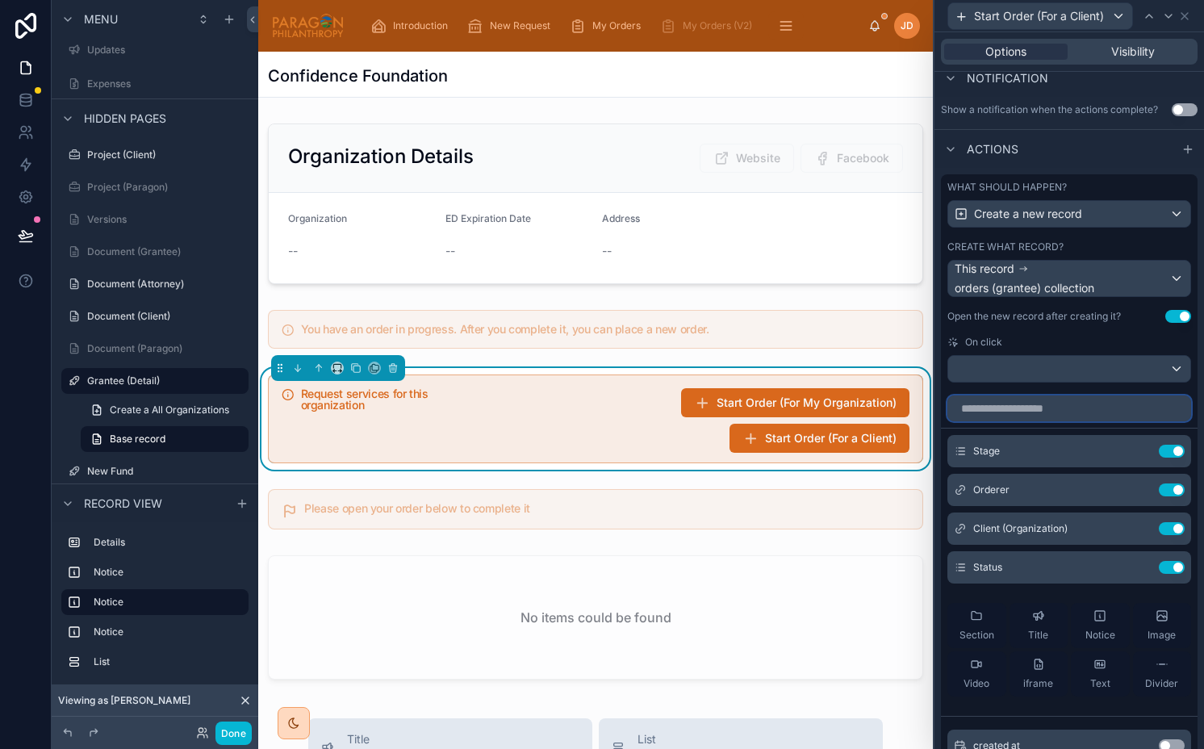
click at [1043, 406] on input "text" at bounding box center [1069, 408] width 244 height 26
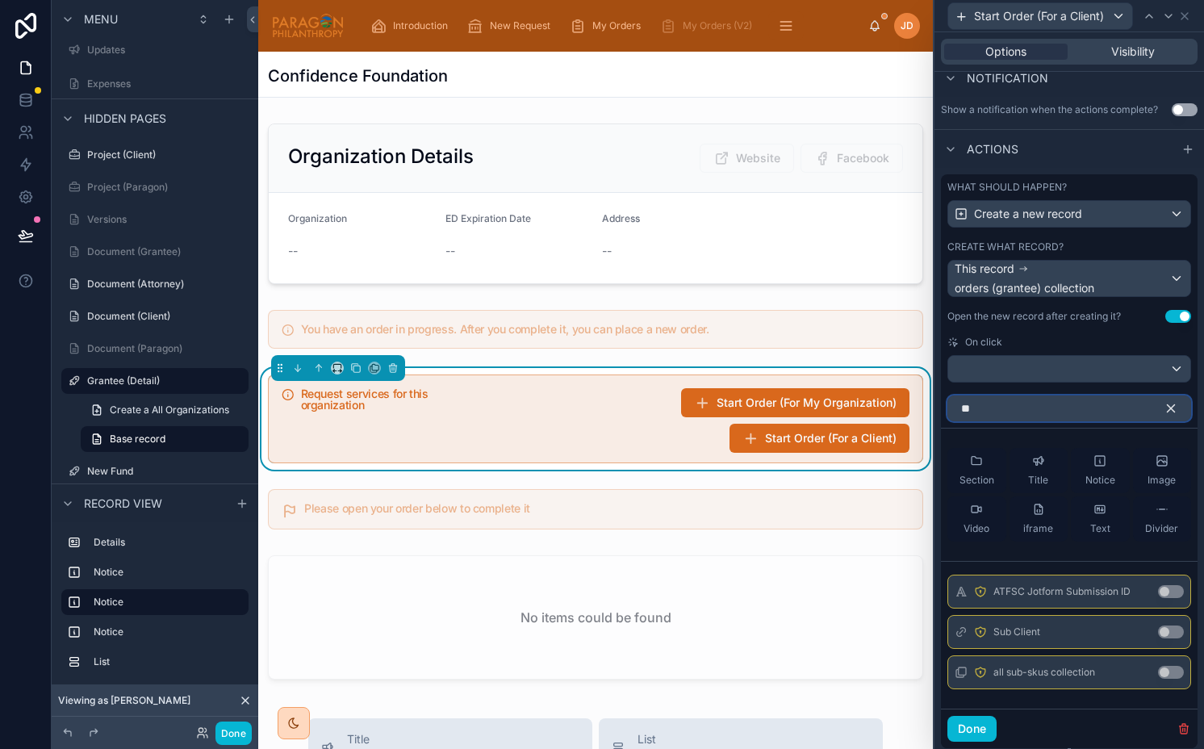
type input "**"
click at [1162, 629] on button "Use setting" at bounding box center [1171, 631] width 26 height 13
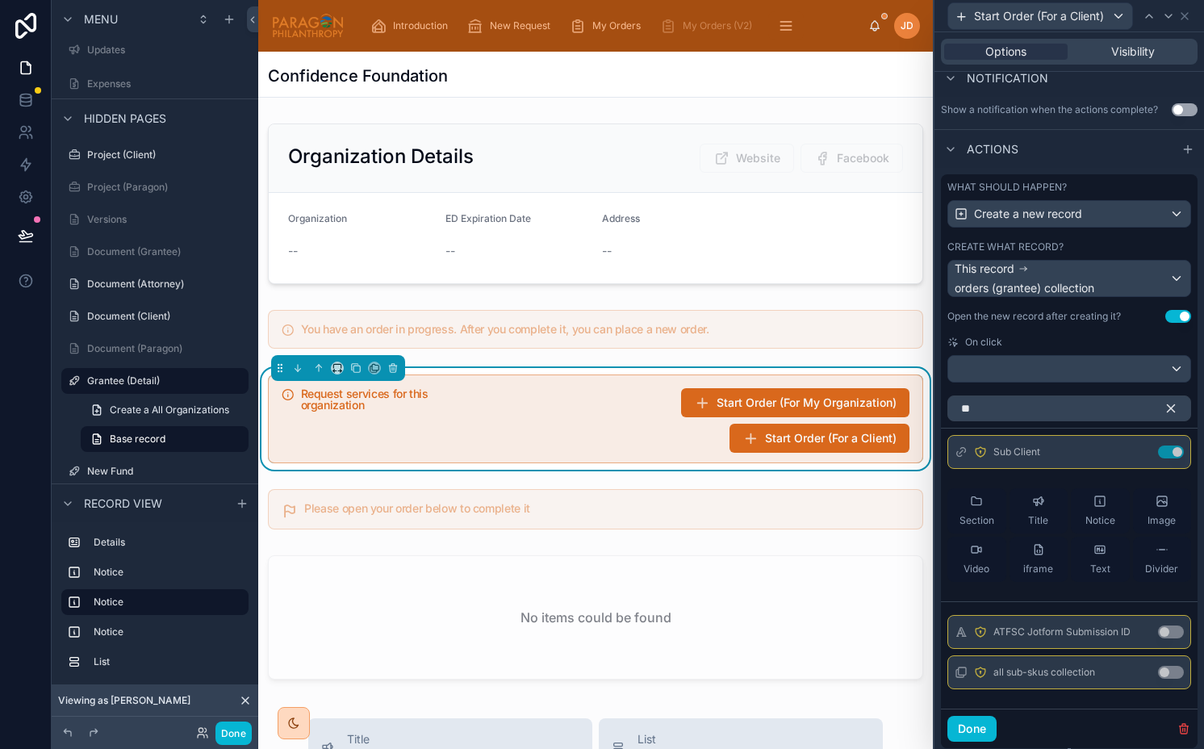
drag, startPoint x: 1162, startPoint y: 411, endPoint x: 1112, endPoint y: 469, distance: 76.7
click at [1168, 411] on icon "button" at bounding box center [1171, 408] width 7 height 7
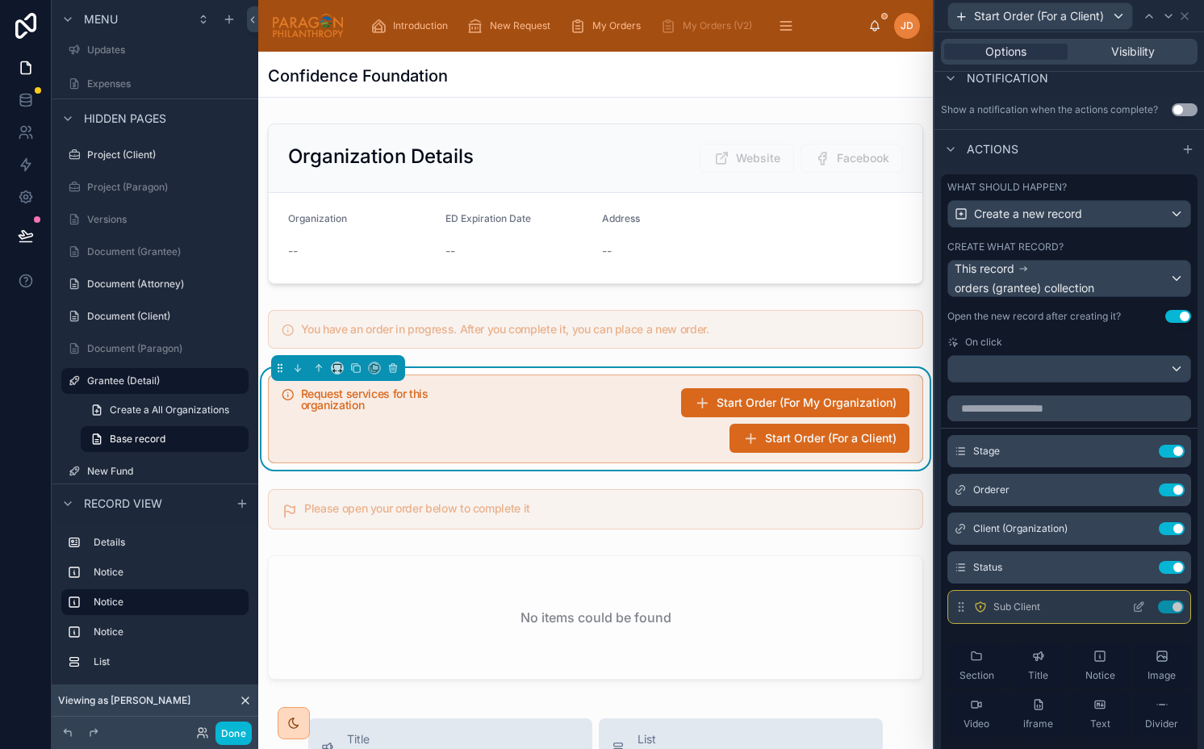
click at [1132, 609] on icon at bounding box center [1138, 606] width 13 height 13
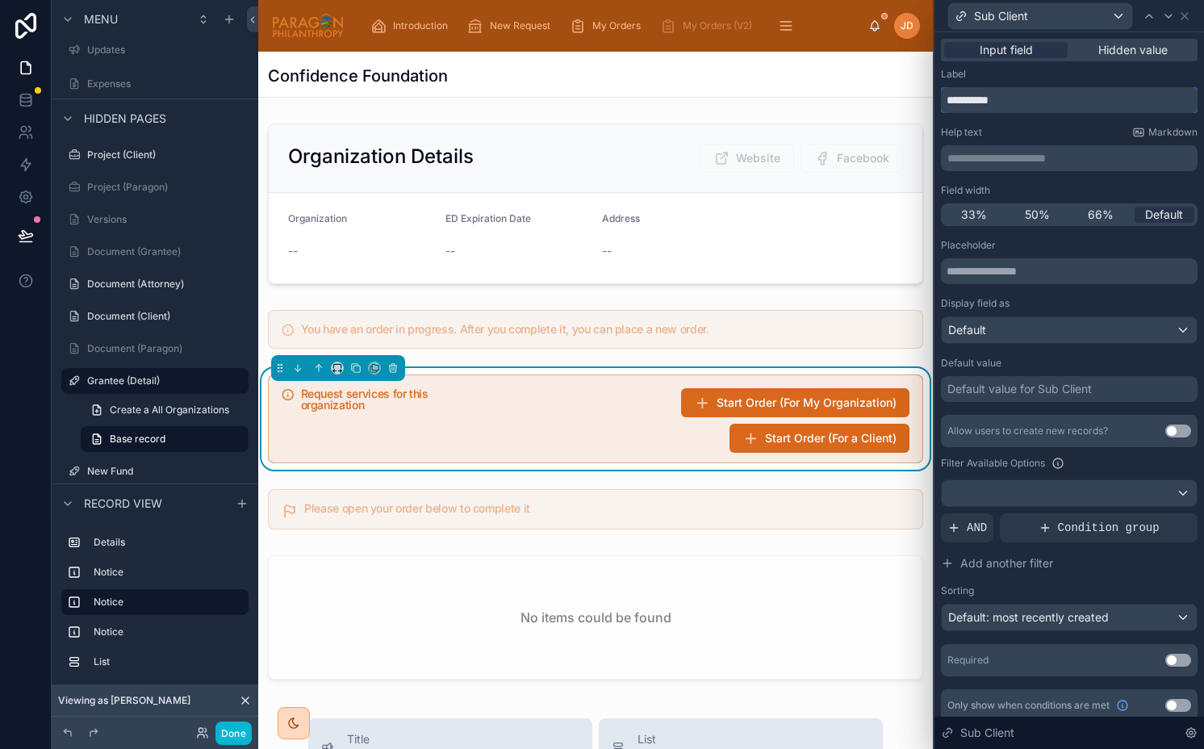
click at [965, 100] on input "**********" at bounding box center [1069, 100] width 257 height 26
click at [1000, 102] on input "**********" at bounding box center [1069, 100] width 257 height 26
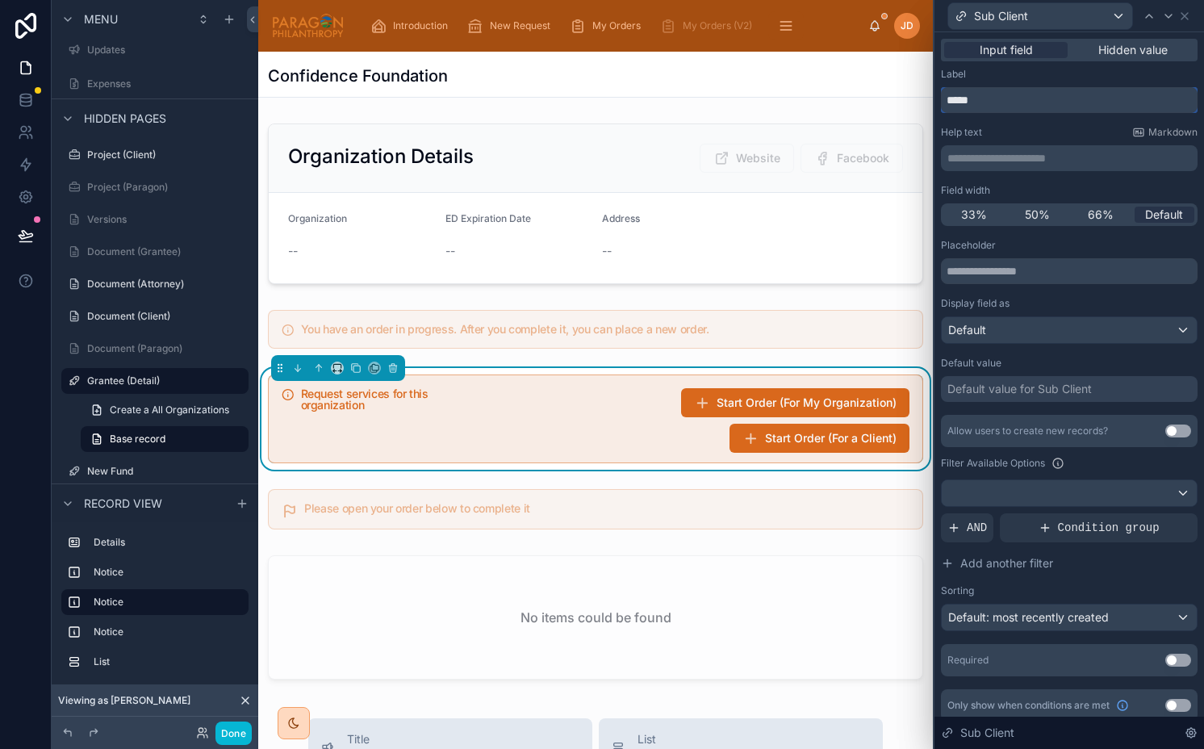
type input "******"
type input "**"
type input "******"
click at [1122, 616] on div "Default: most recently created" at bounding box center [1069, 617] width 255 height 26
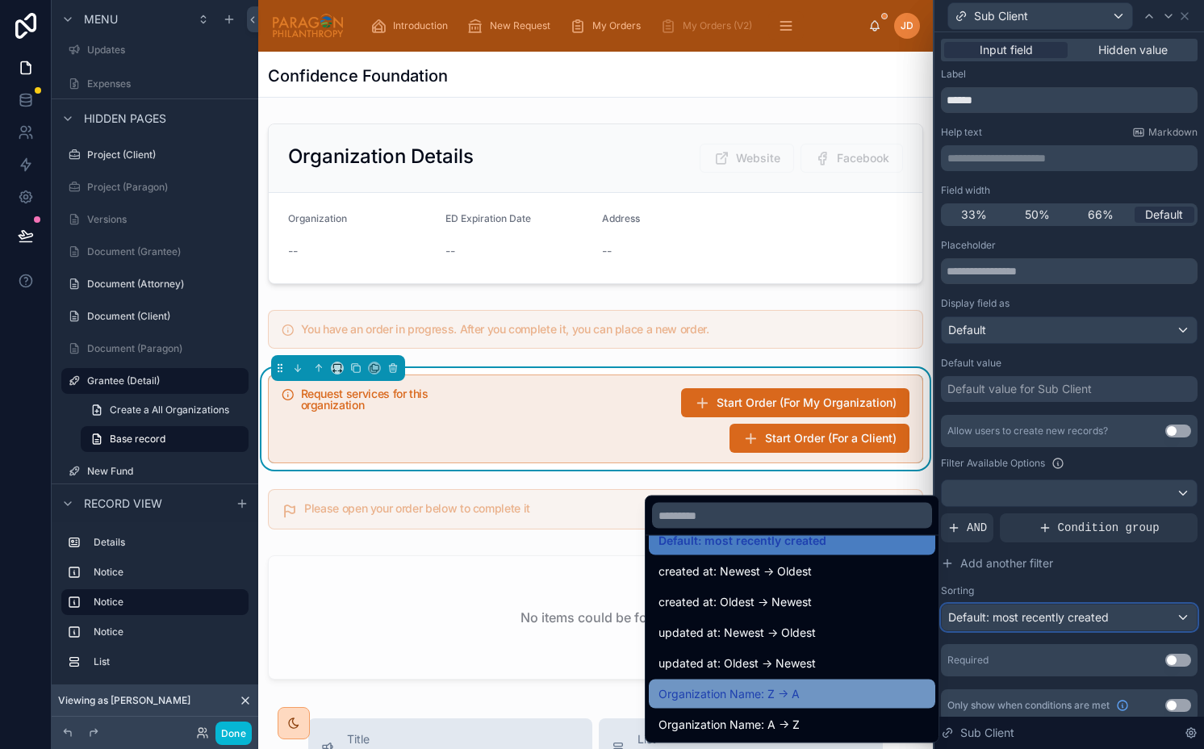
scroll to position [27, 0]
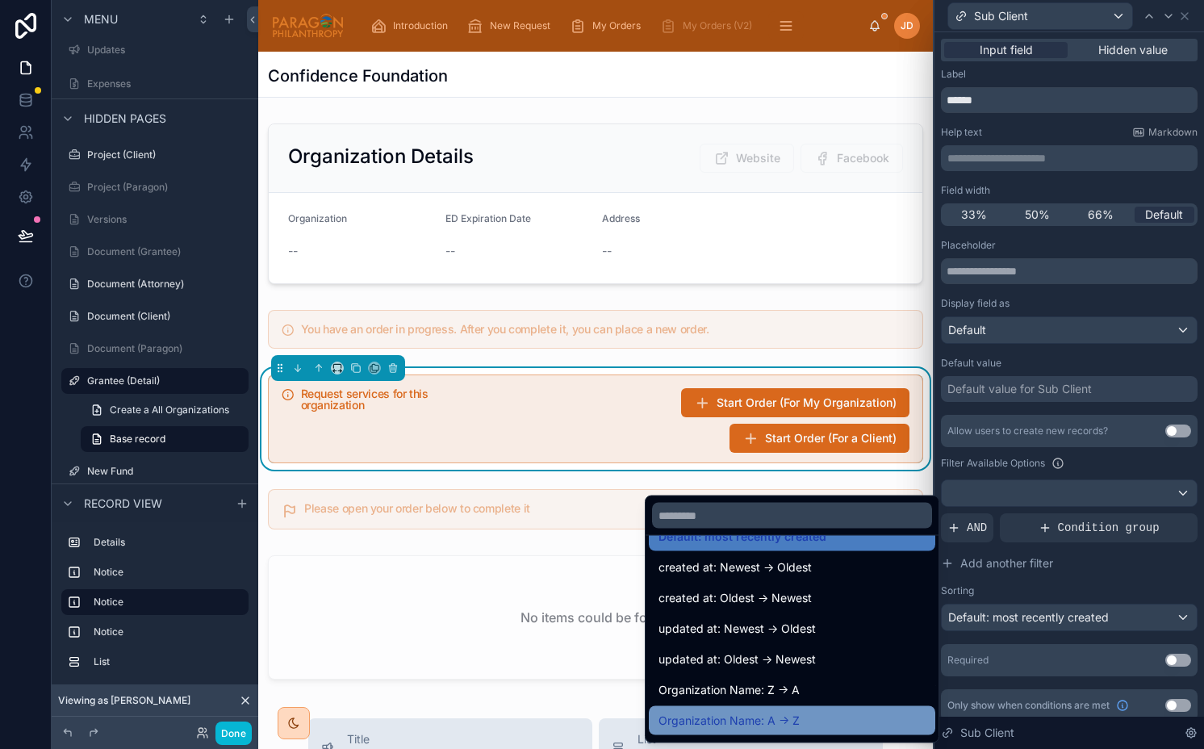
click at [760, 706] on div "Organization Name: A -> Z" at bounding box center [792, 720] width 286 height 29
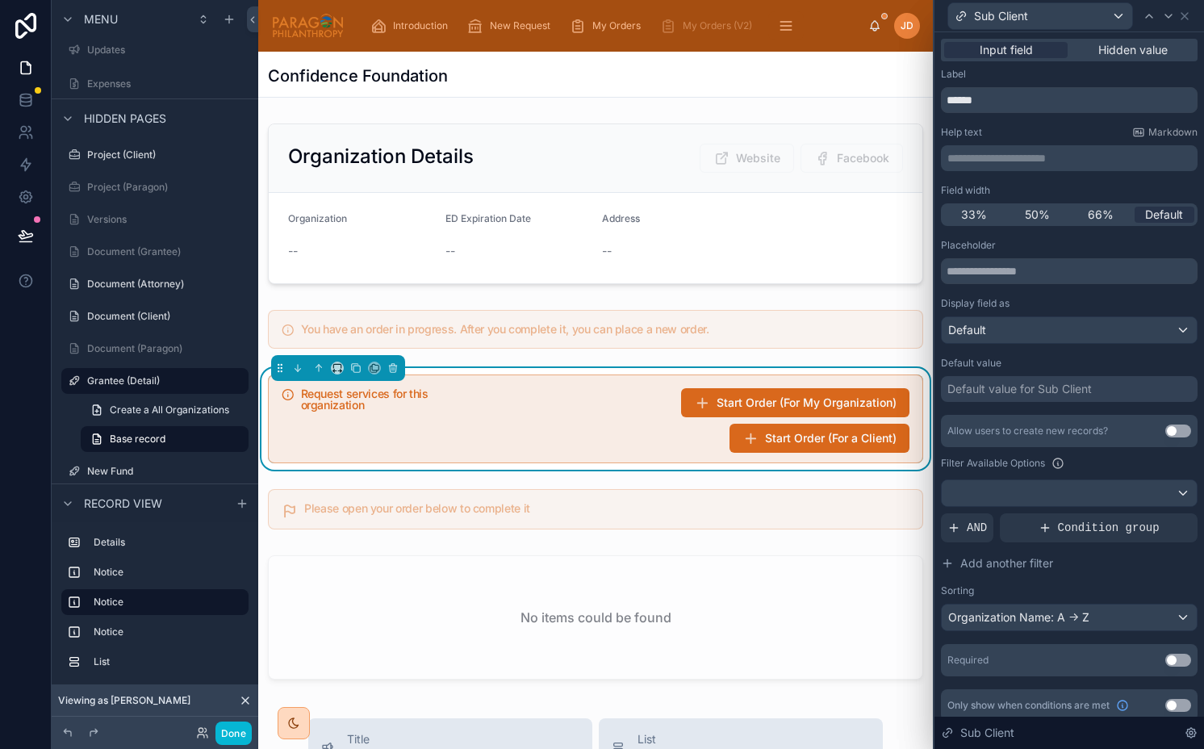
click at [1173, 656] on button "Use setting" at bounding box center [1178, 660] width 26 height 13
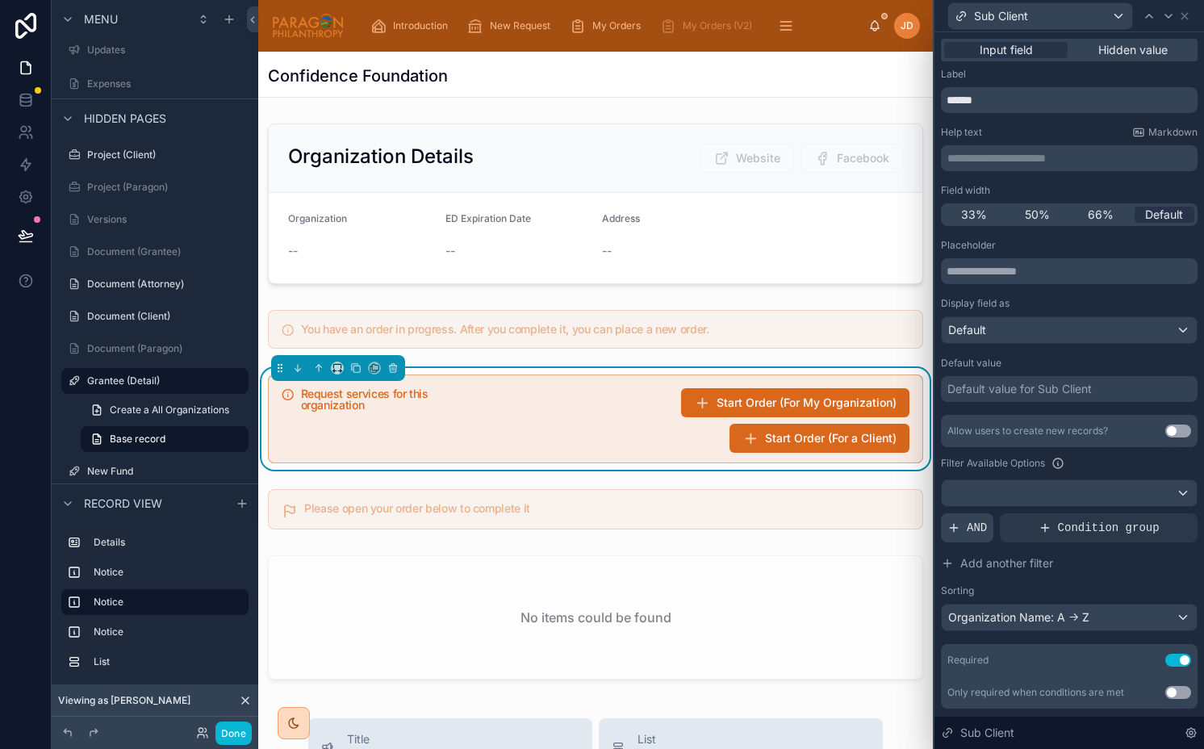
click at [976, 526] on span "AND" at bounding box center [977, 528] width 20 height 16
click at [1152, 517] on icon at bounding box center [1157, 515] width 10 height 10
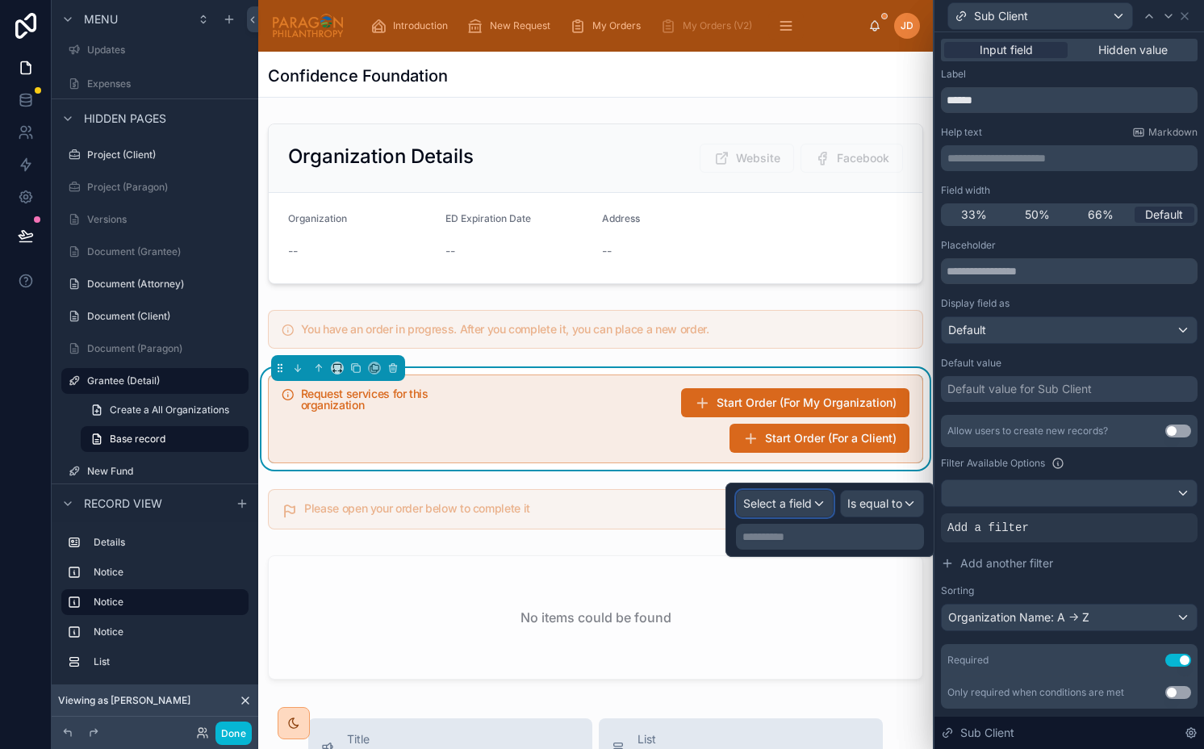
click at [813, 500] on div "Select a field" at bounding box center [785, 504] width 96 height 26
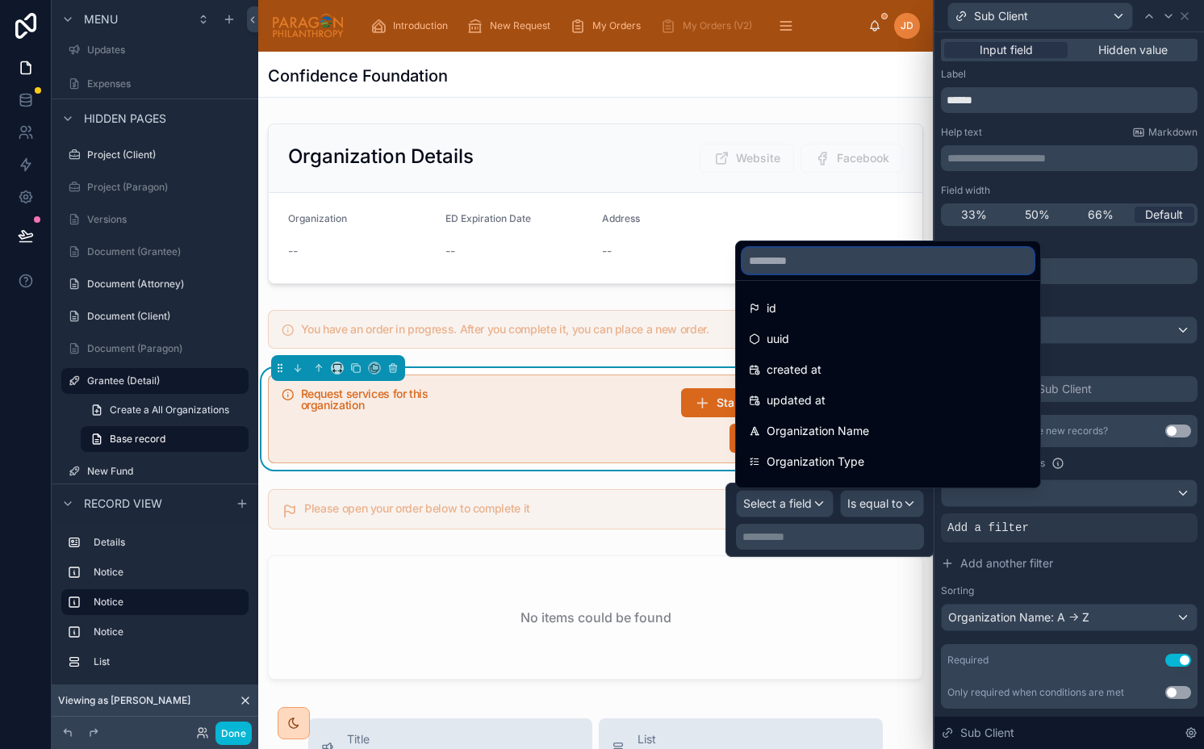
click at [859, 268] on input "text" at bounding box center [887, 261] width 291 height 26
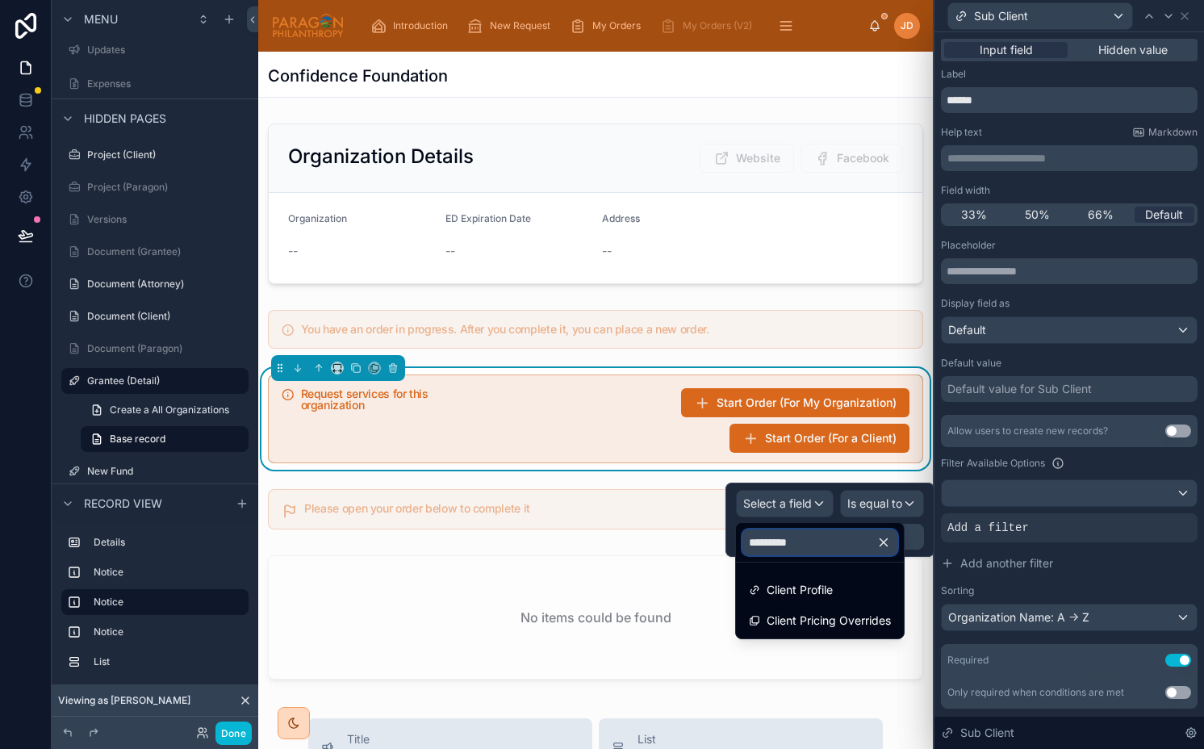
type input "**********"
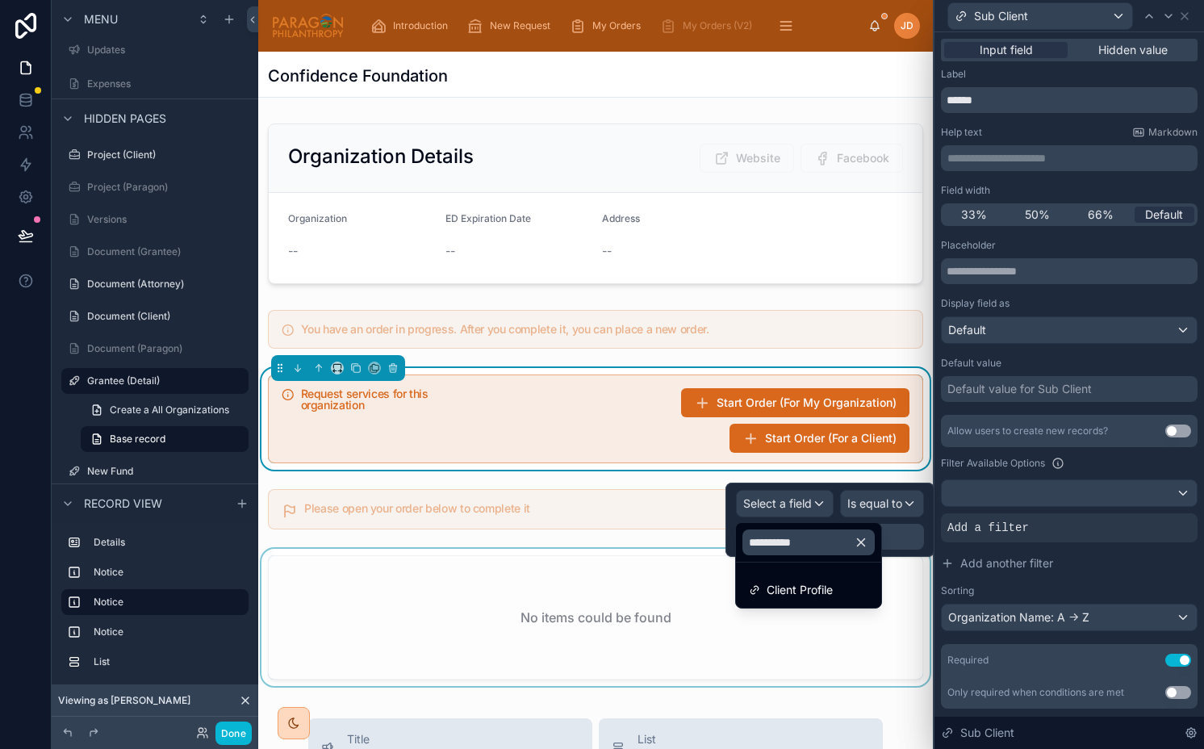
click at [804, 611] on div at bounding box center [595, 621] width 675 height 144
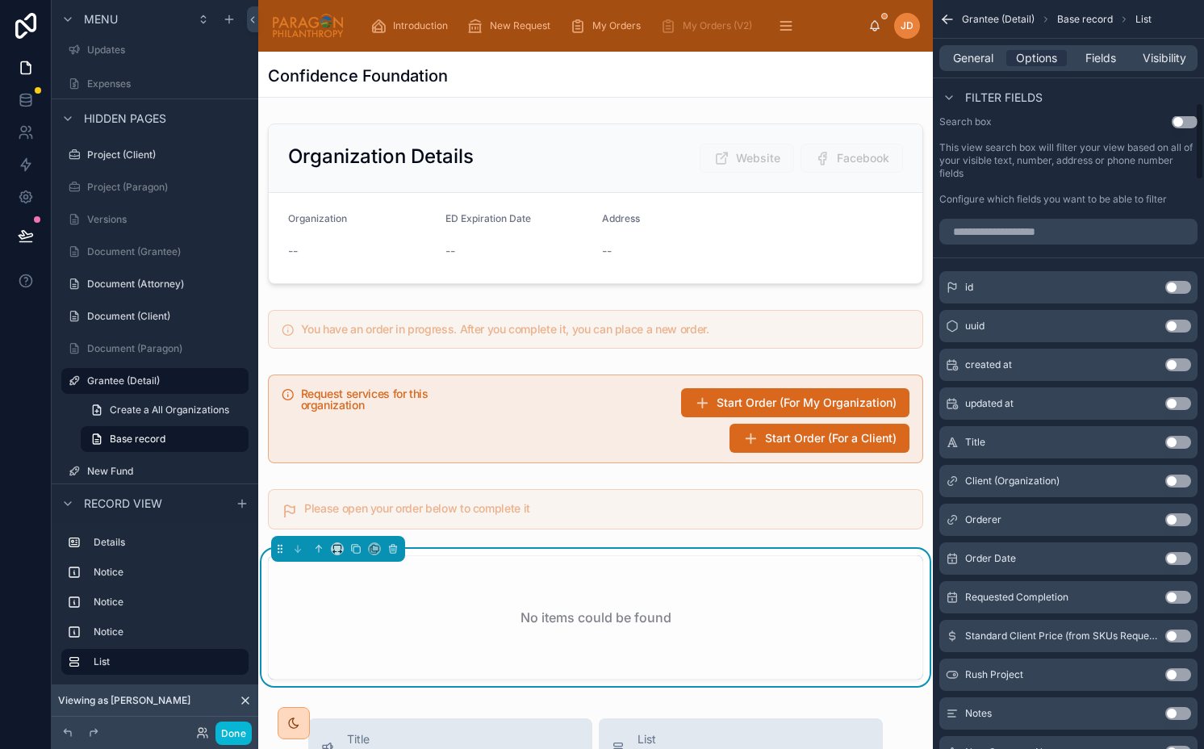
scroll to position [0, 0]
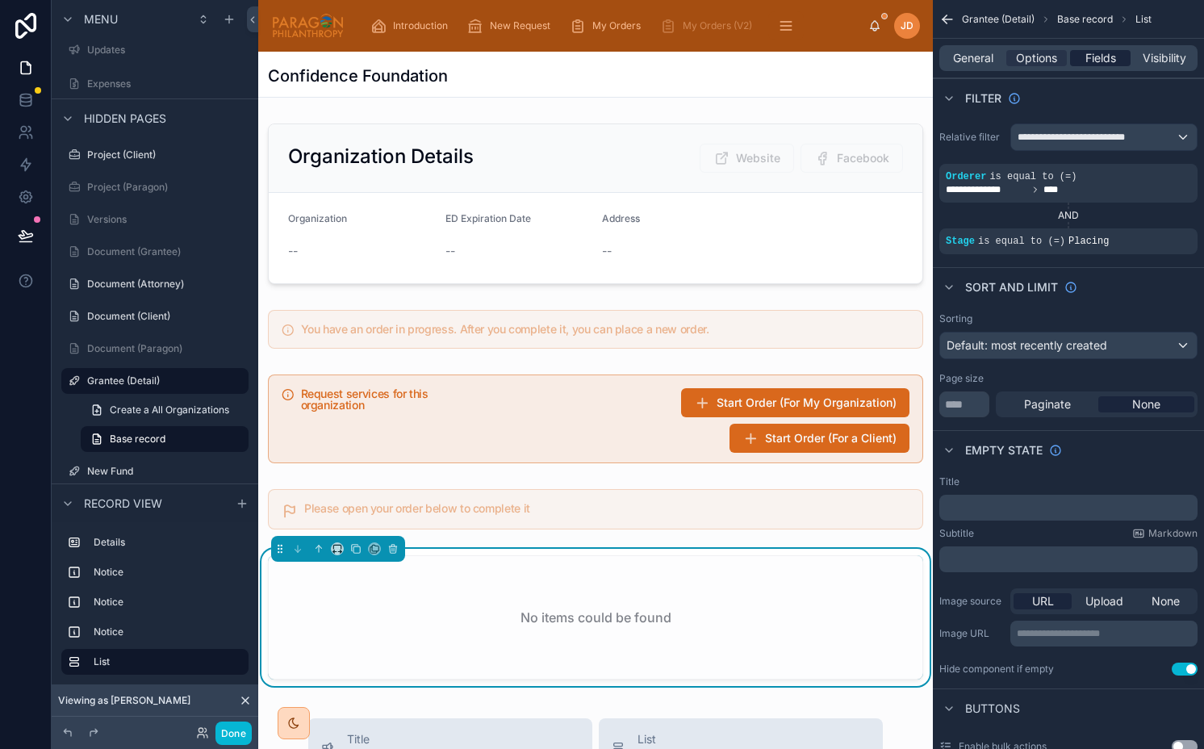
click at [1090, 59] on span "Fields" at bounding box center [1100, 58] width 31 height 16
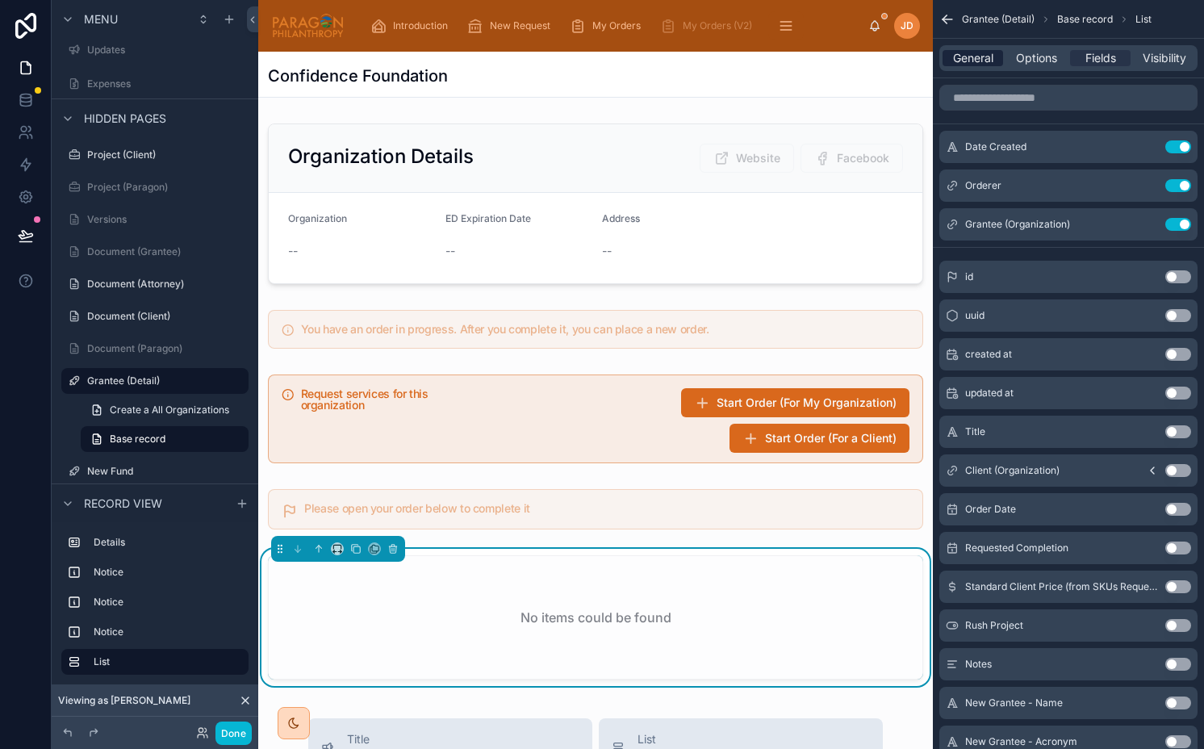
click at [983, 56] on span "General" at bounding box center [973, 58] width 40 height 16
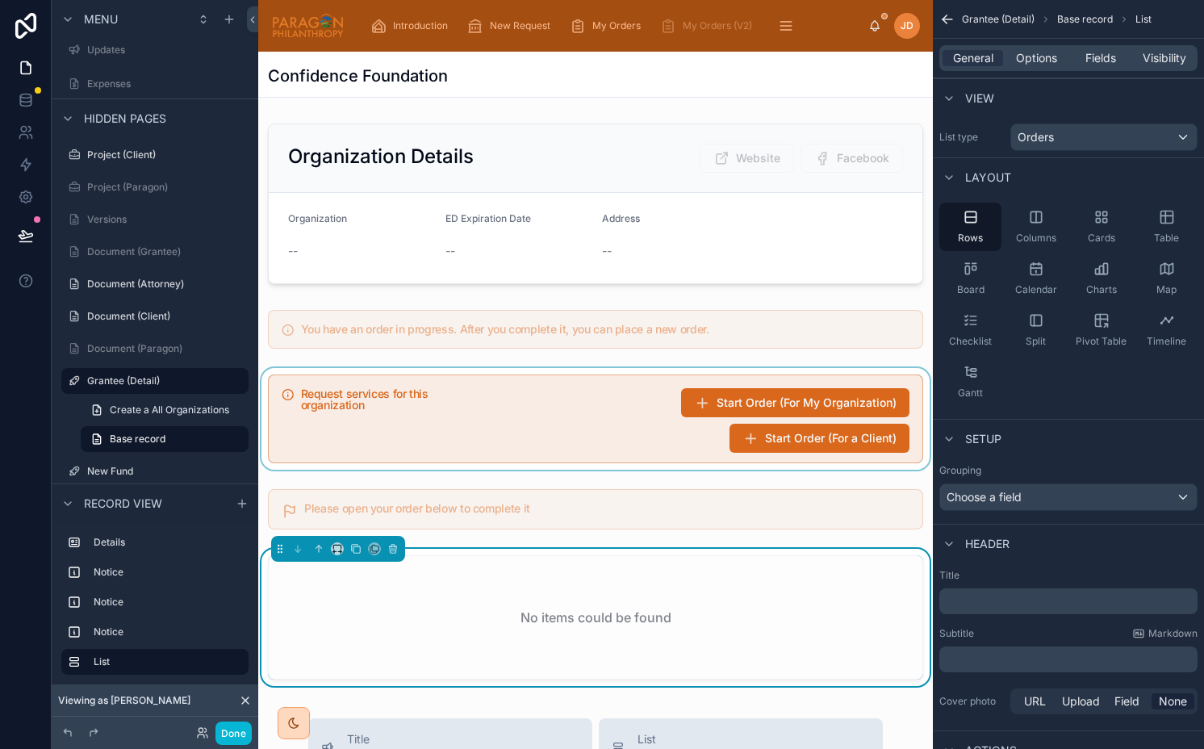
click at [688, 429] on div at bounding box center [595, 419] width 675 height 102
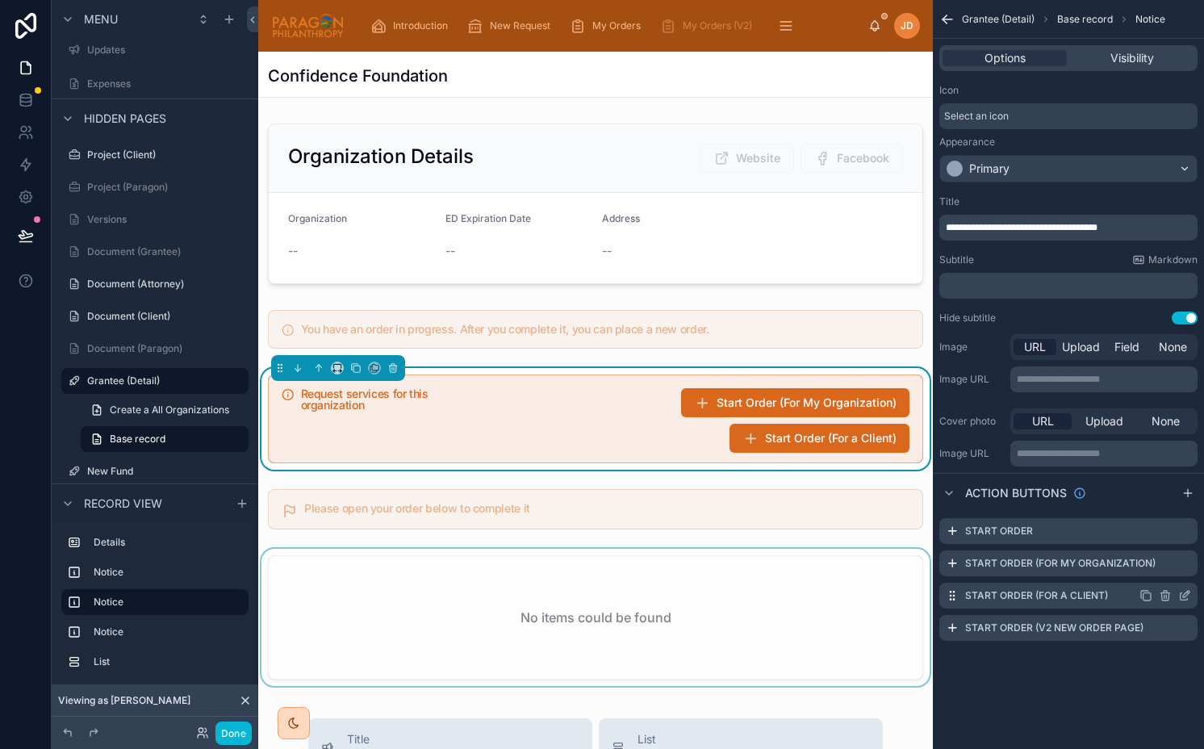
click at [1186, 591] on icon "scrollable content" at bounding box center [1184, 595] width 13 height 13
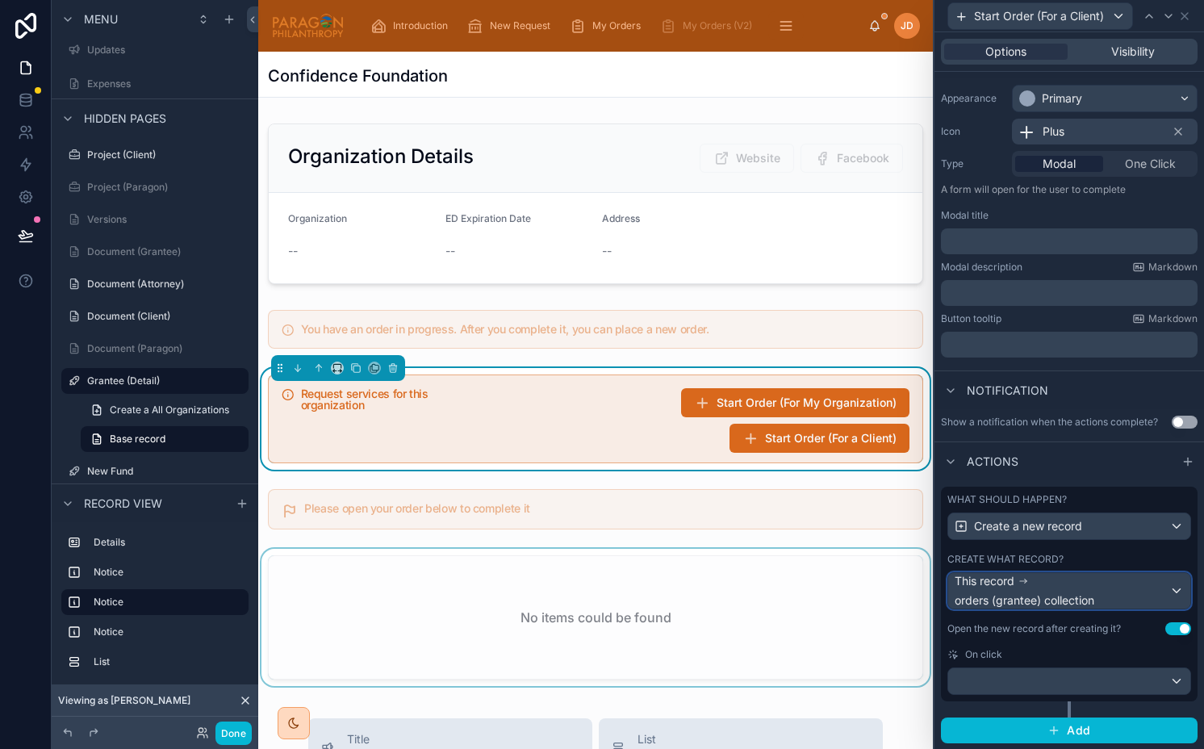
click at [1018, 576] on icon at bounding box center [1023, 580] width 11 height 11
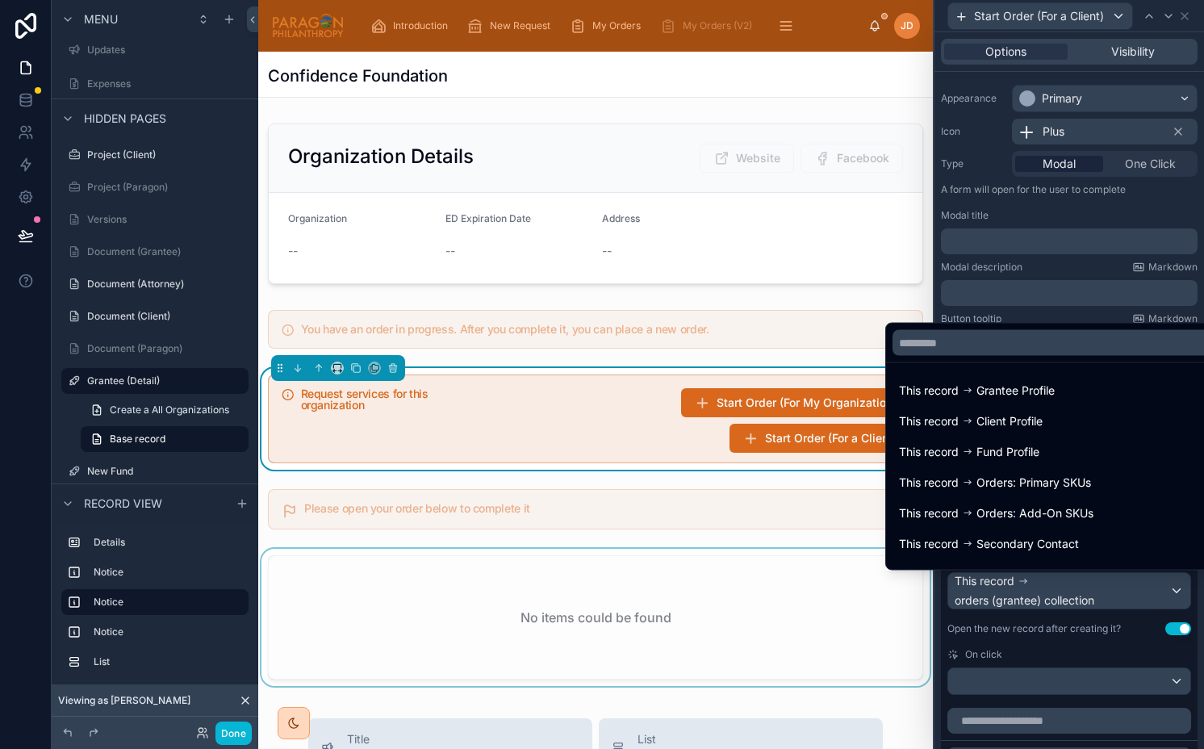
click at [1018, 576] on div at bounding box center [1069, 374] width 270 height 749
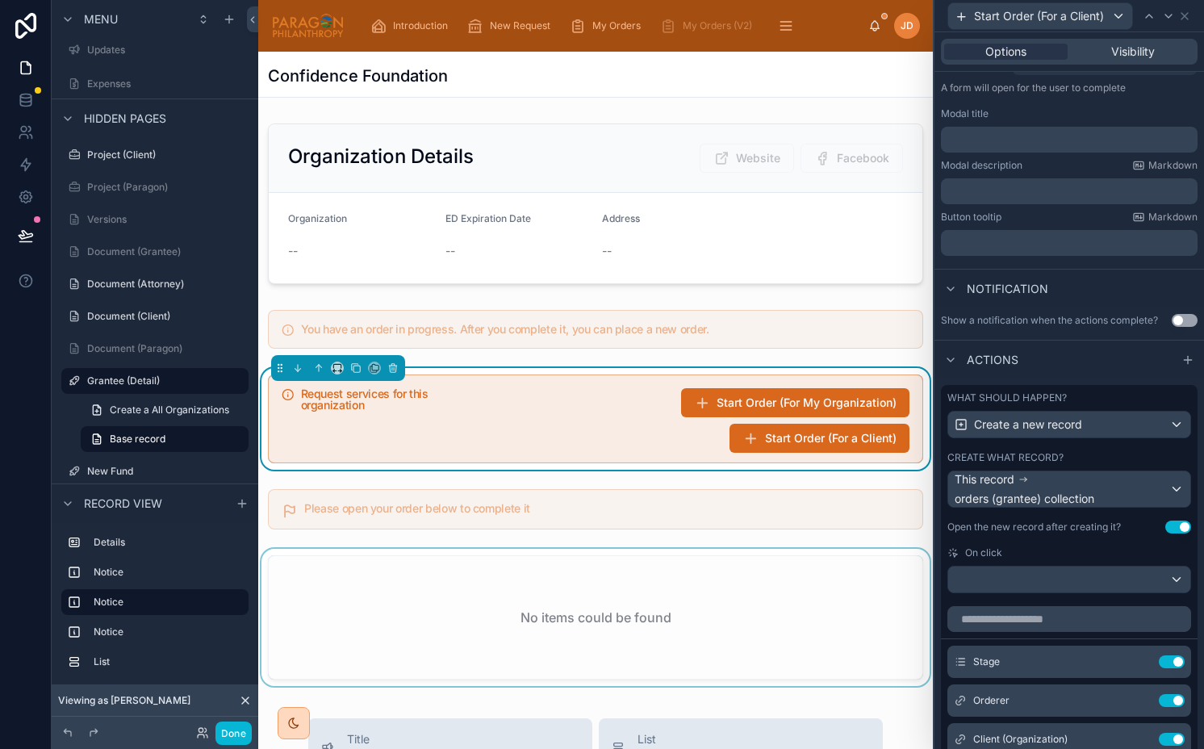
scroll to position [445, 0]
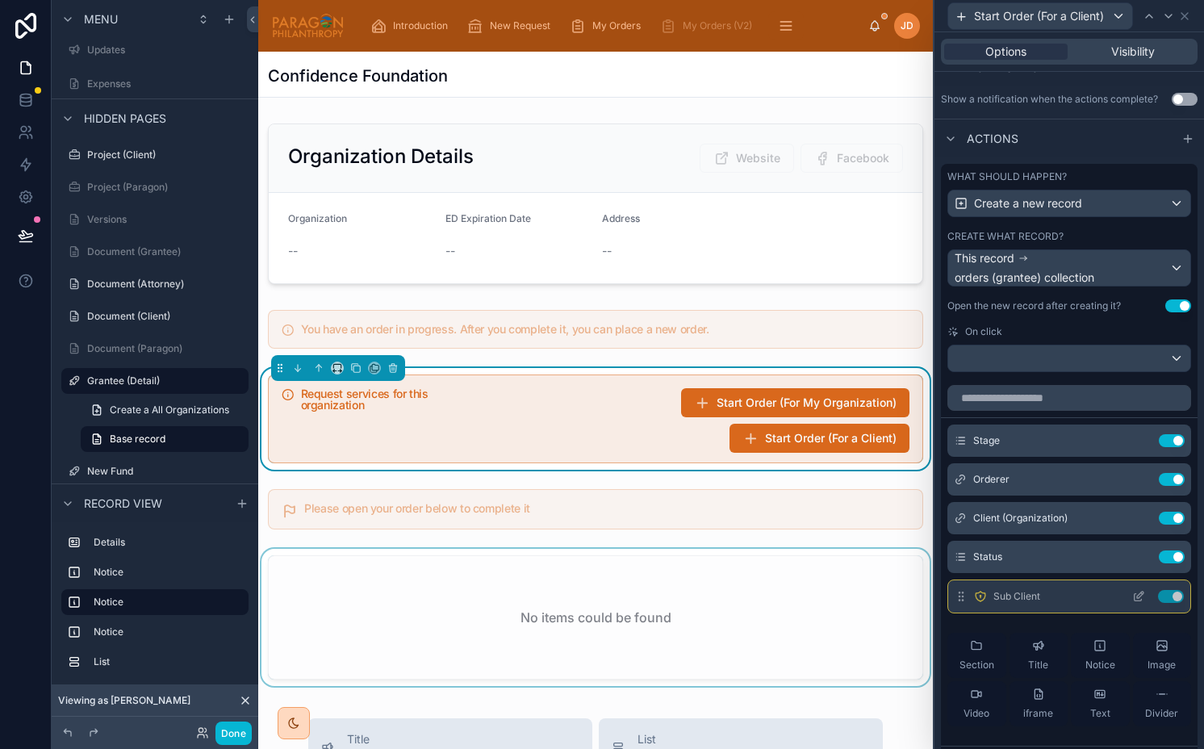
click at [1137, 596] on icon at bounding box center [1140, 594] width 6 height 6
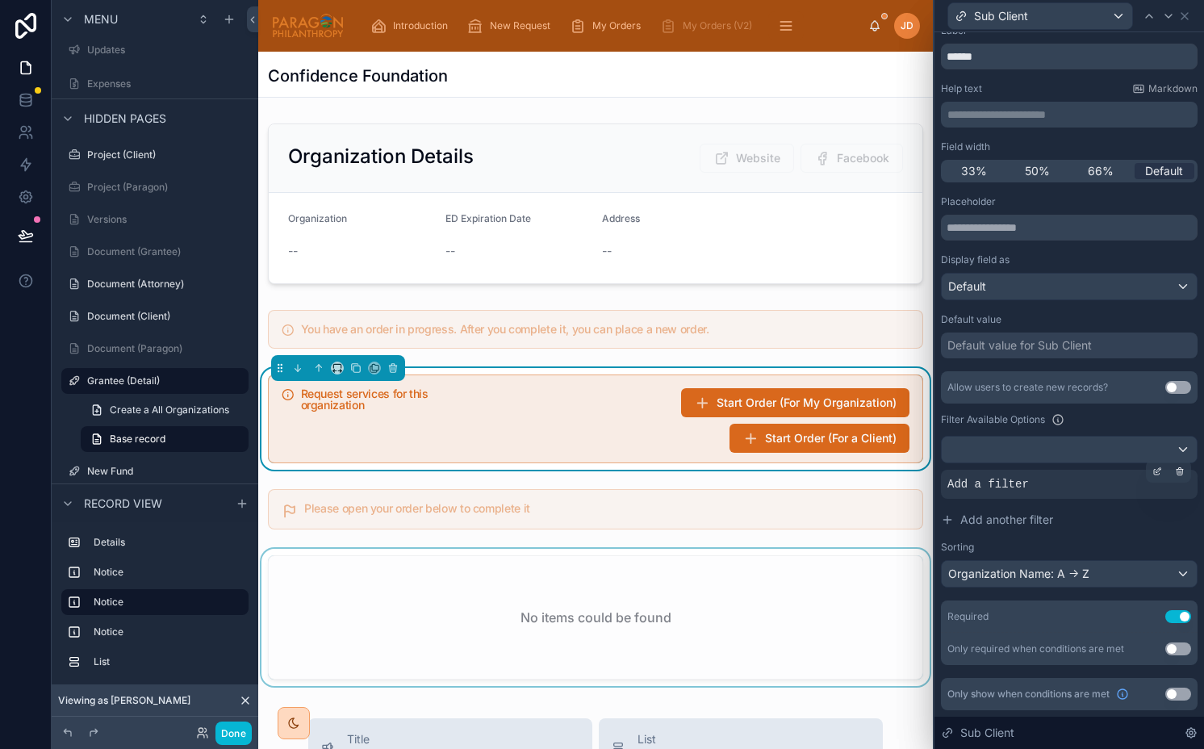
scroll to position [34, 0]
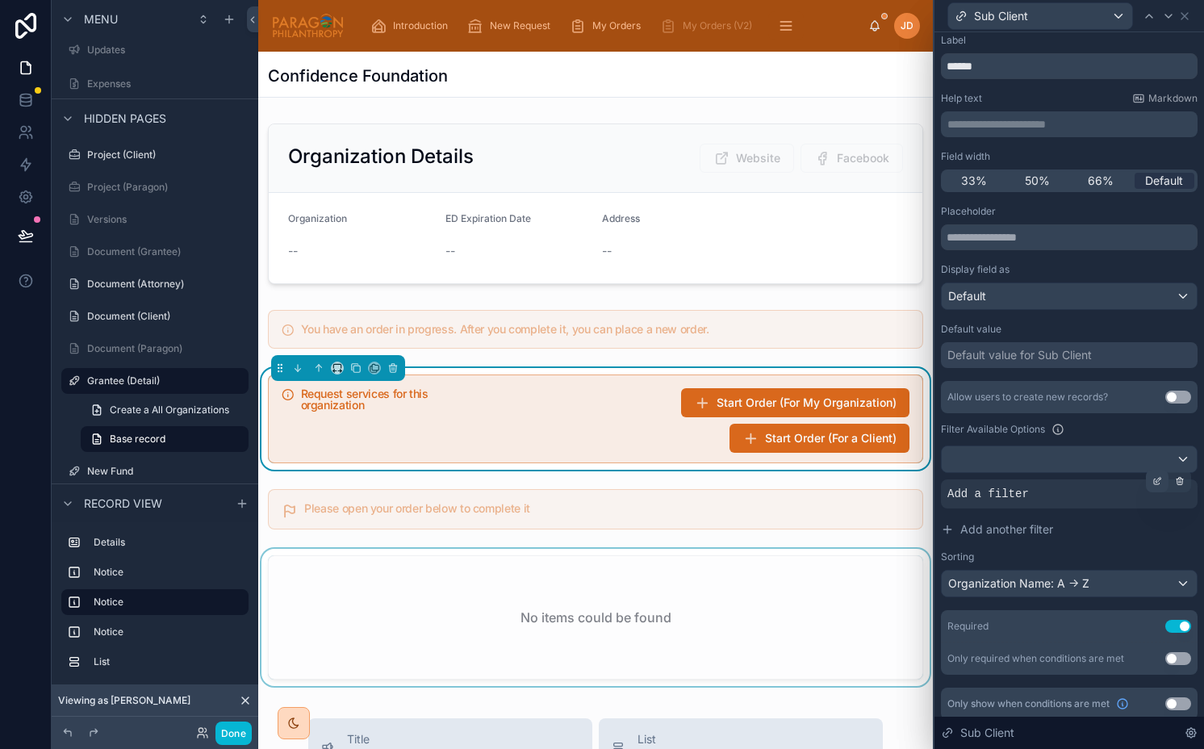
click at [1146, 486] on div at bounding box center [1157, 481] width 23 height 23
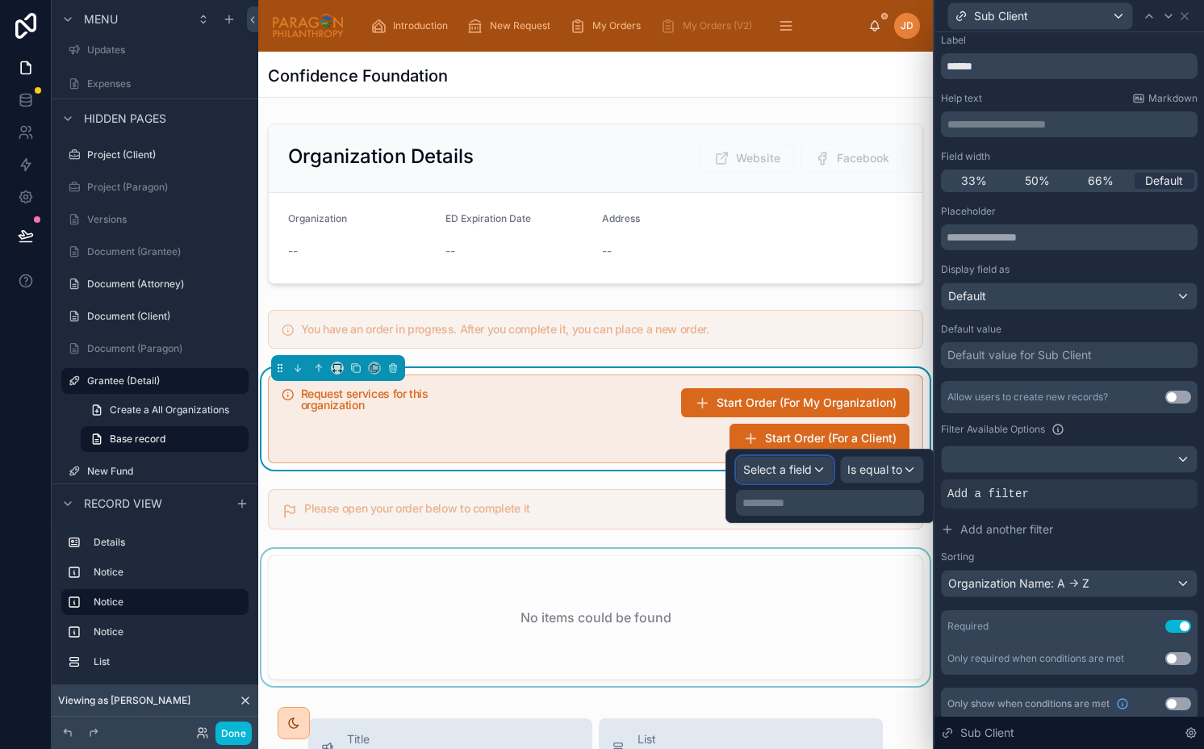
click at [788, 472] on span "Select a field" at bounding box center [777, 469] width 69 height 14
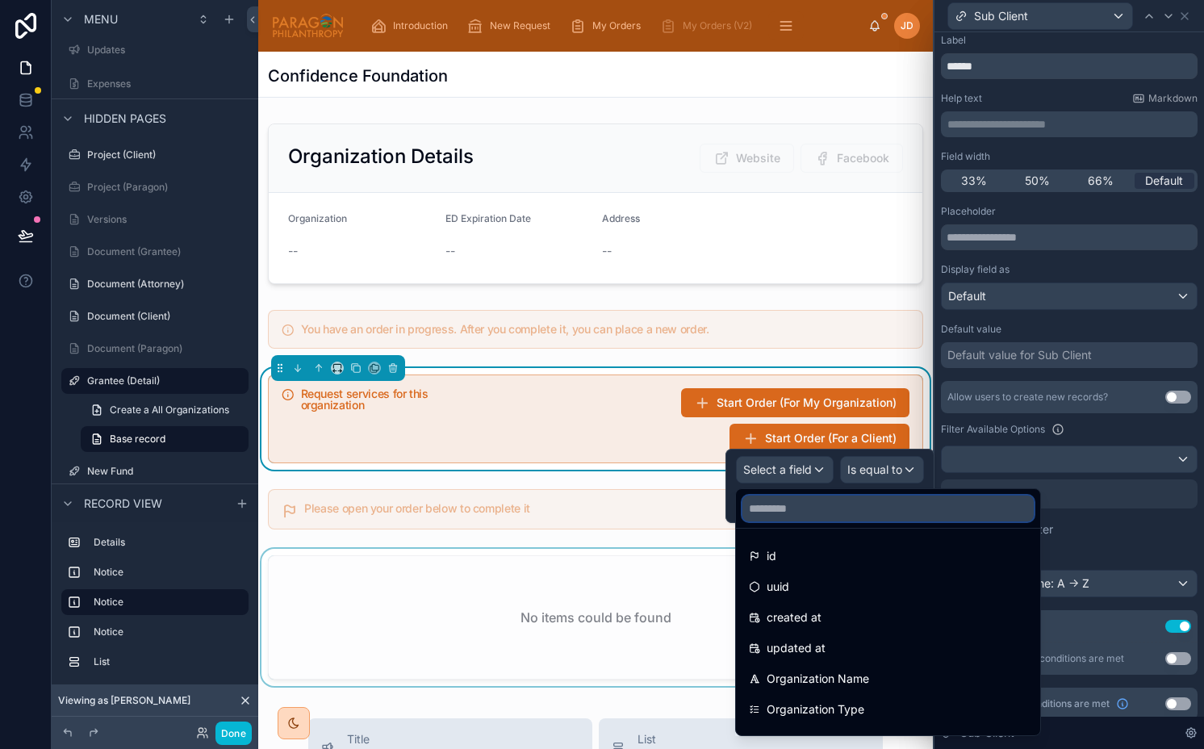
click at [820, 507] on input "text" at bounding box center [887, 508] width 291 height 26
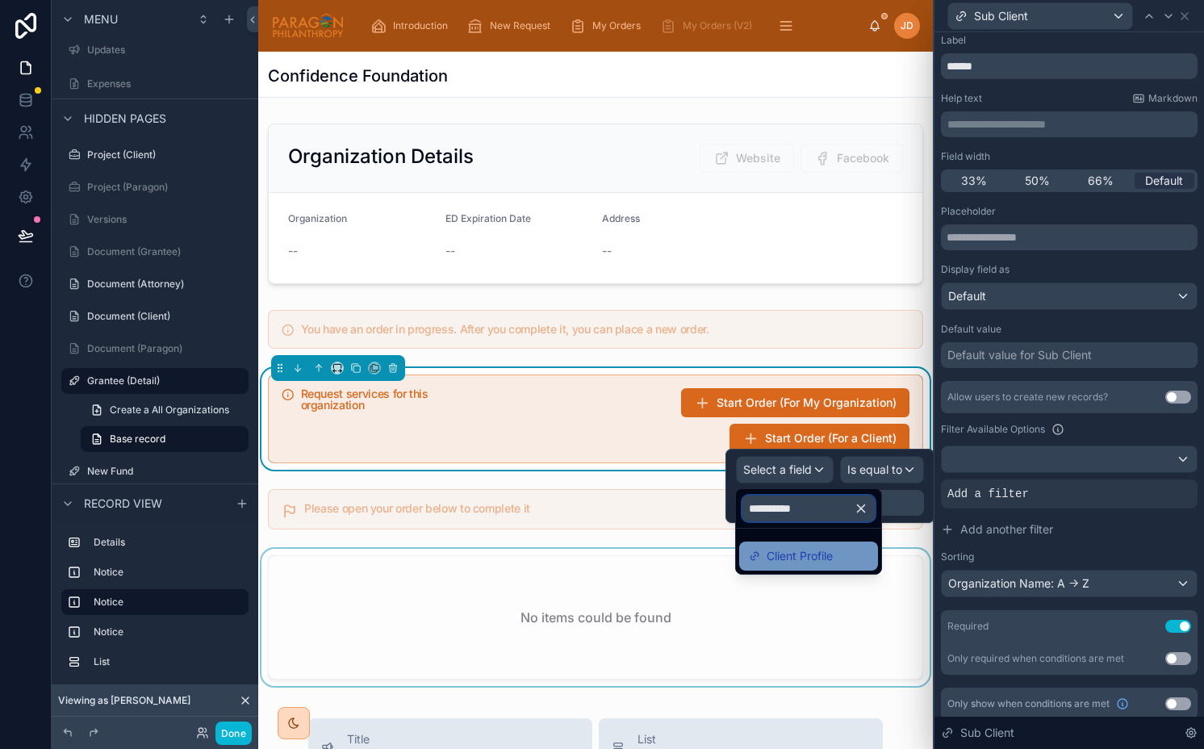
type input "**********"
click at [816, 553] on span "Client Profile" at bounding box center [800, 555] width 66 height 19
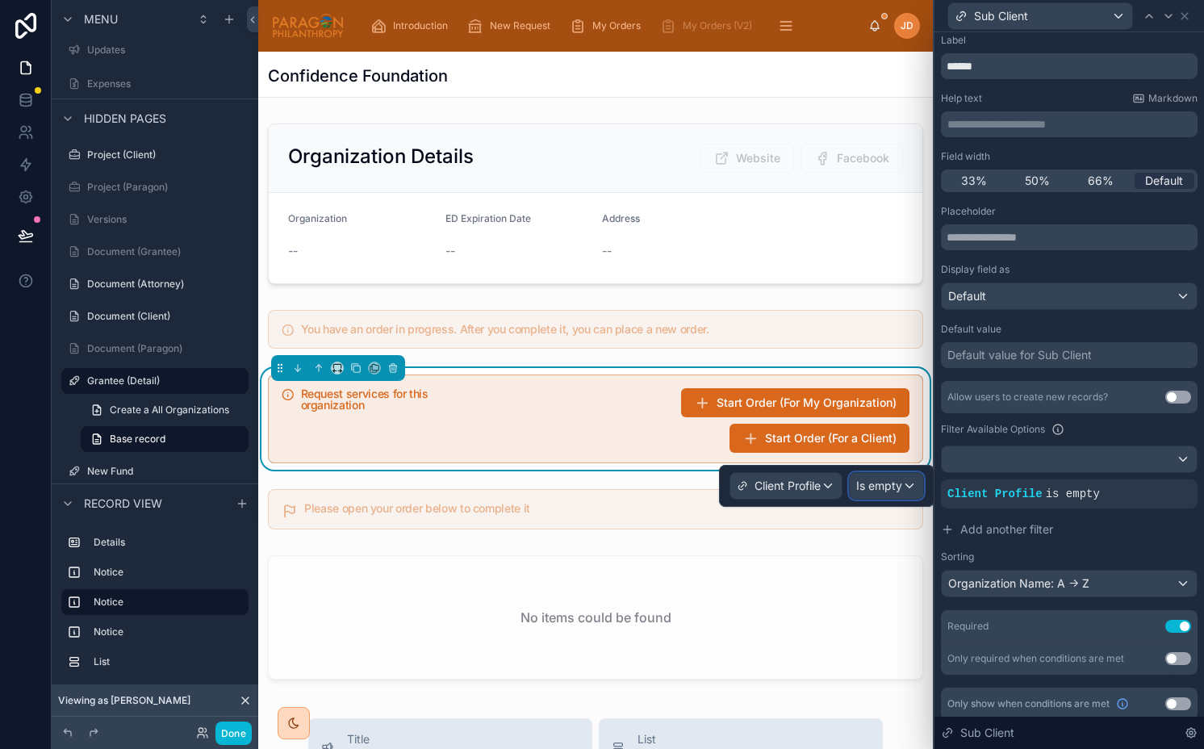
click at [892, 491] on span "Is empty" at bounding box center [879, 486] width 46 height 16
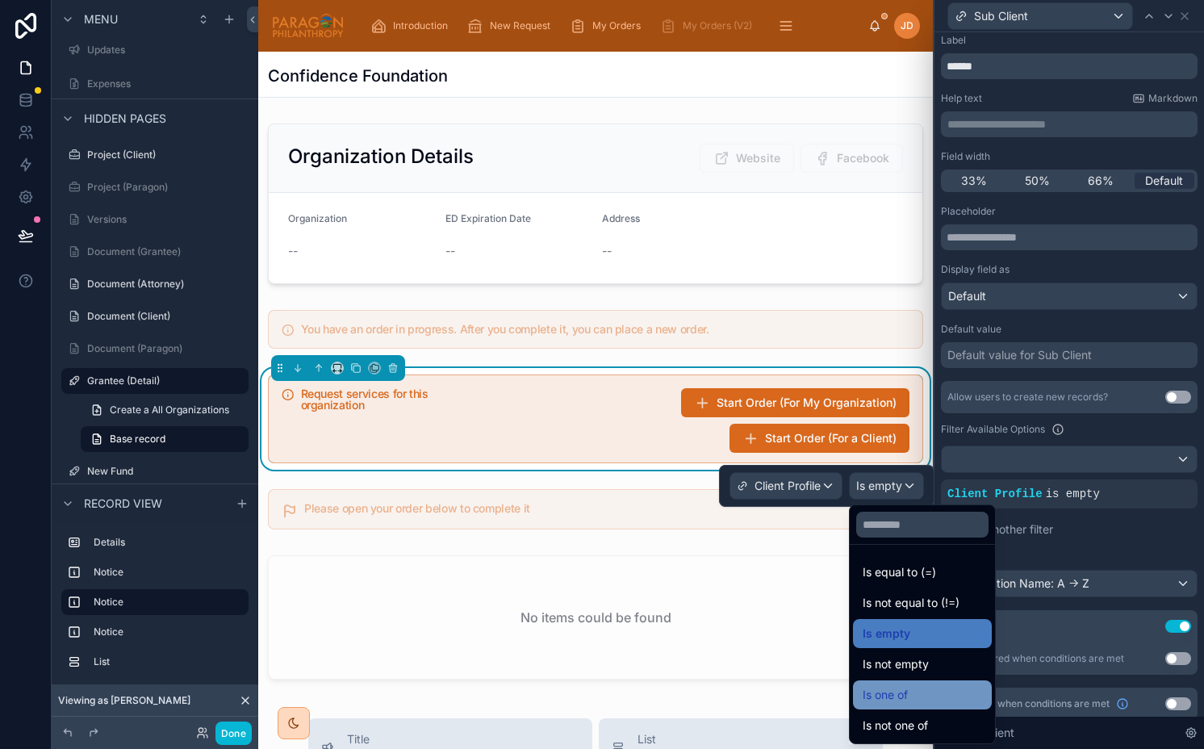
click at [908, 700] on span "Is one of" at bounding box center [885, 694] width 45 height 19
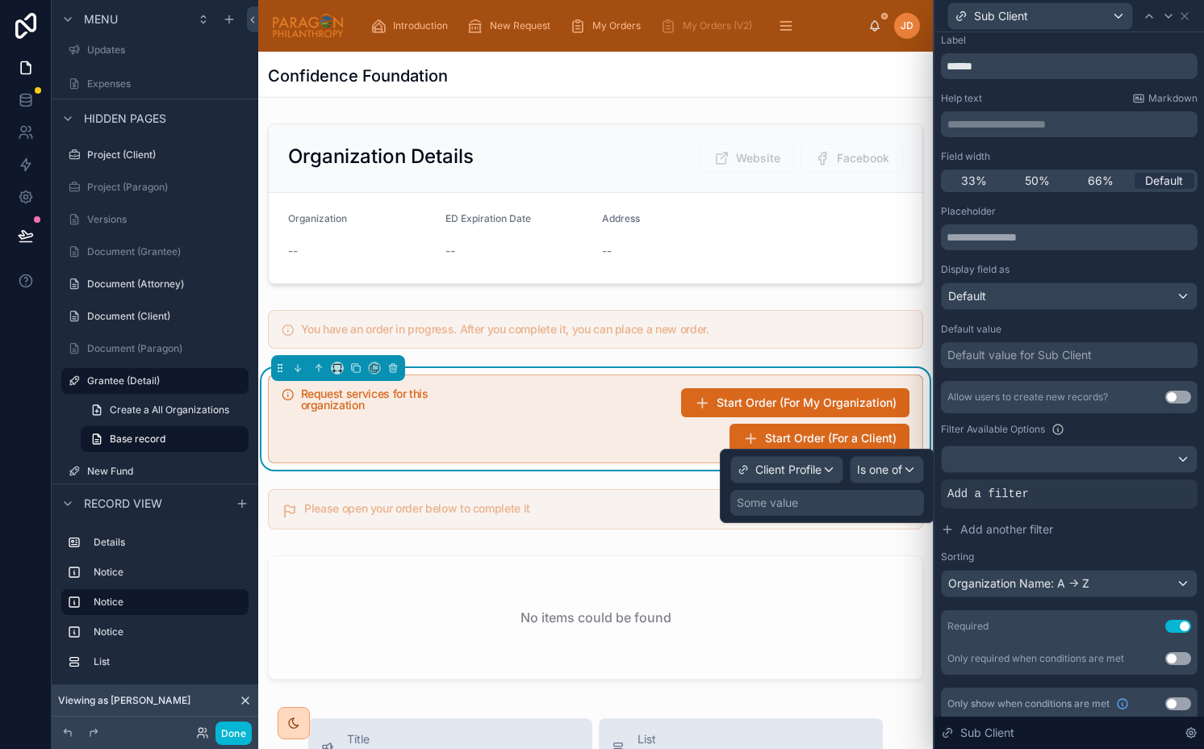
click at [889, 500] on div "Some value" at bounding box center [827, 503] width 194 height 26
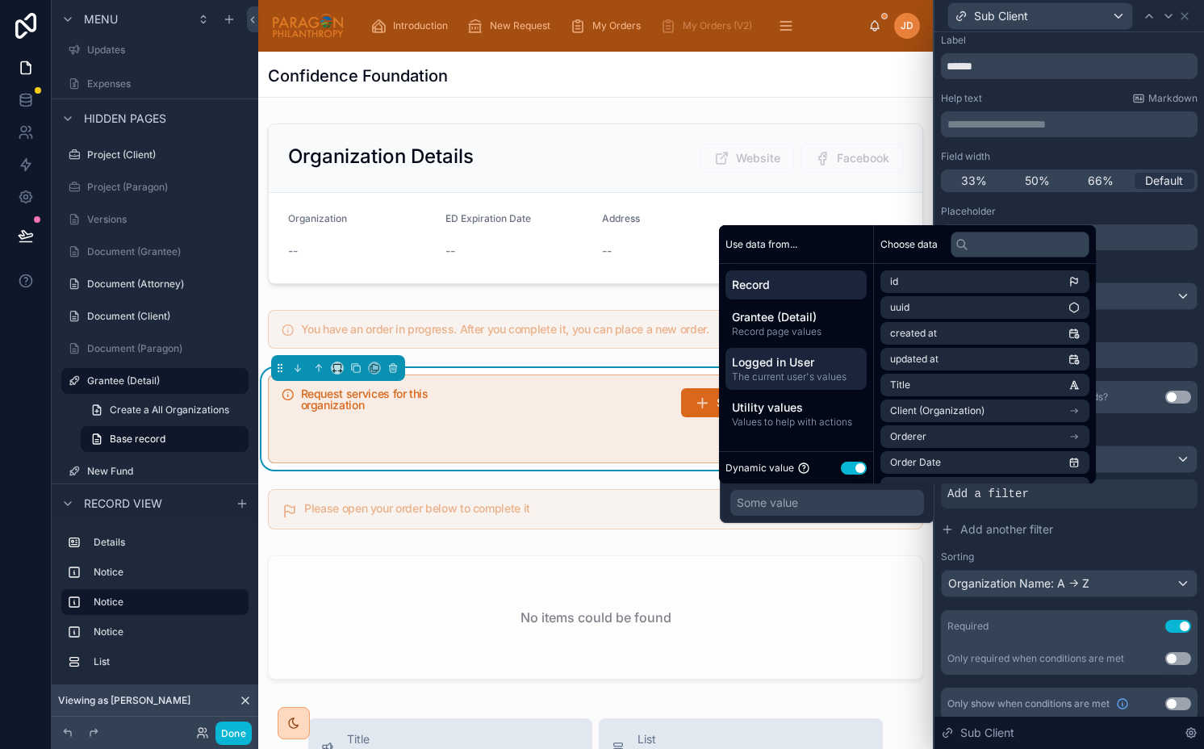
click at [806, 351] on div "Logged in User The current user's values" at bounding box center [795, 369] width 141 height 42
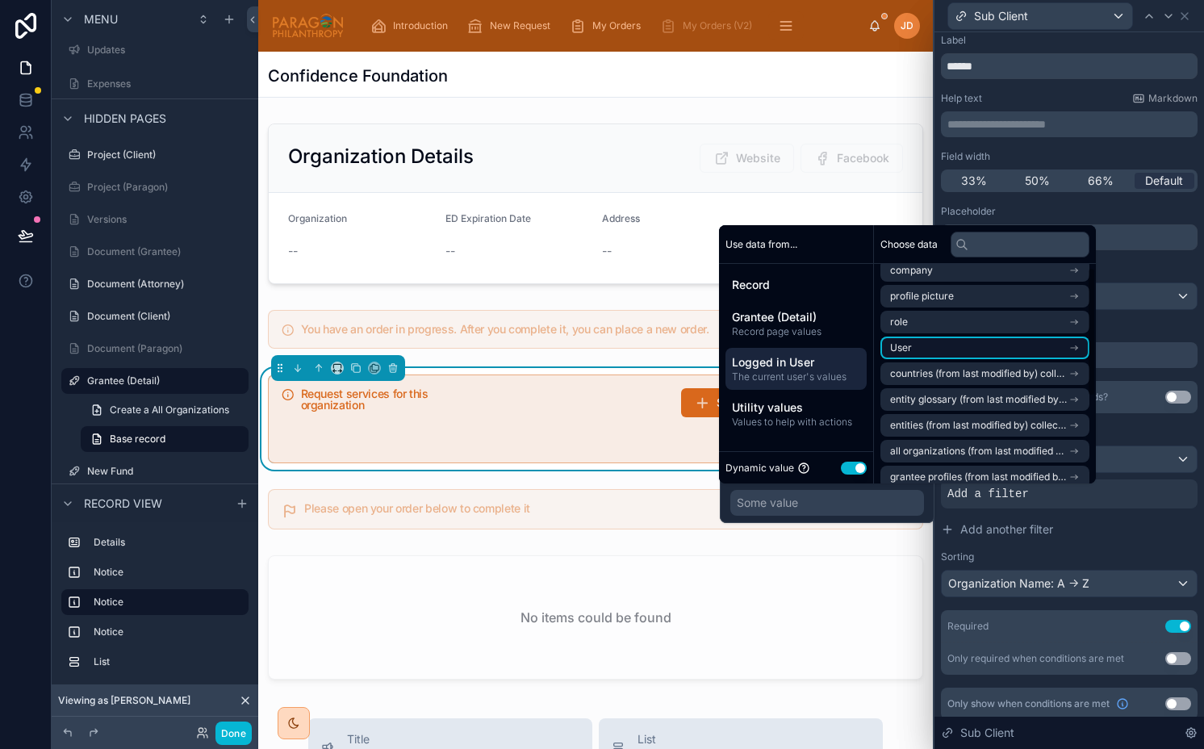
scroll to position [3, 0]
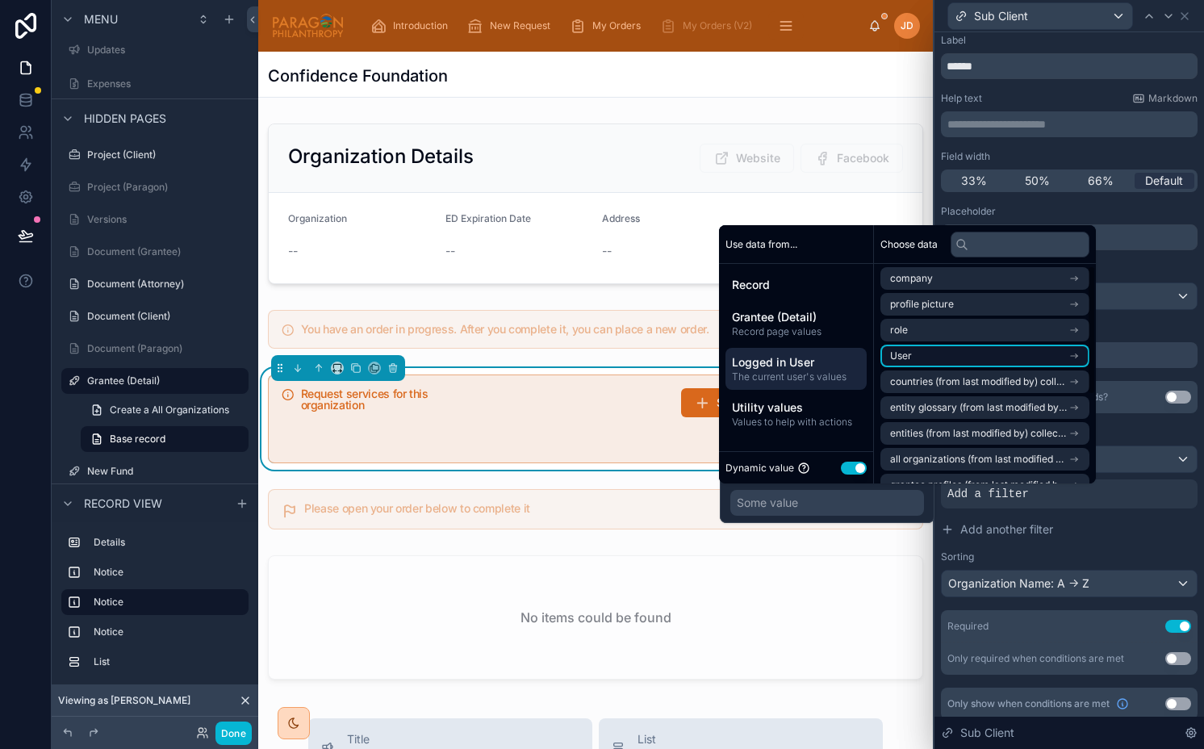
click at [928, 357] on li "User" at bounding box center [984, 356] width 209 height 23
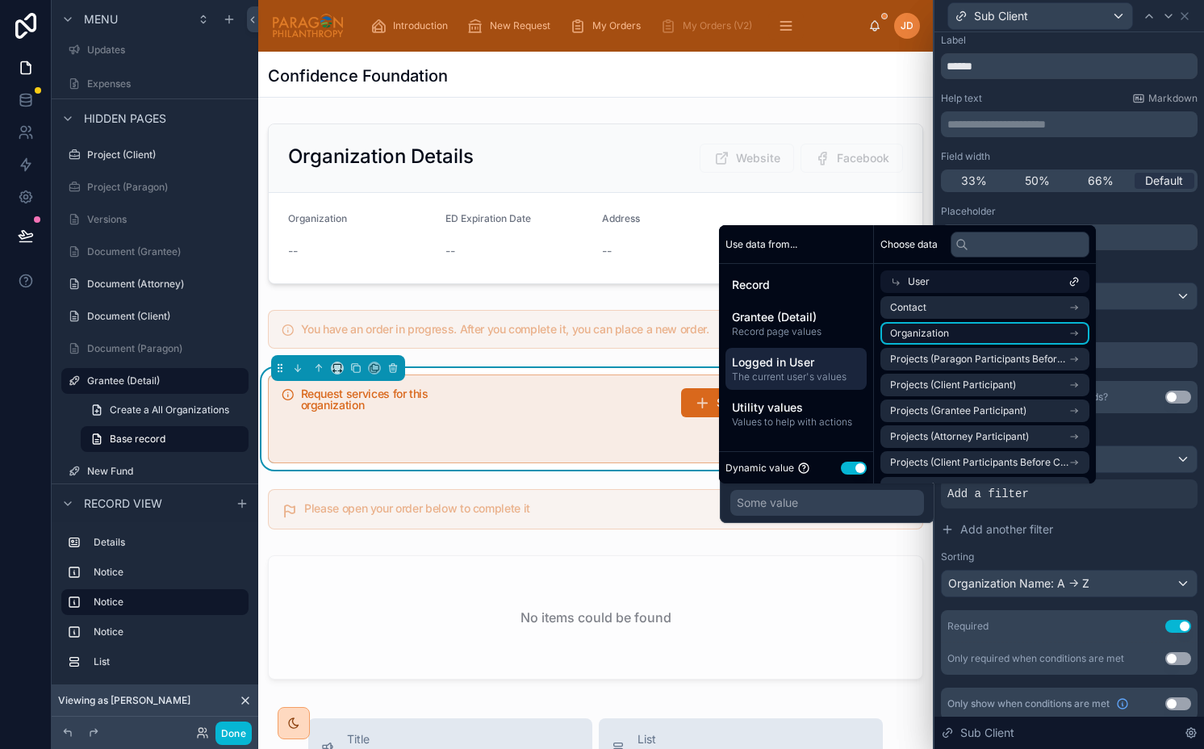
click at [968, 333] on li "Organization" at bounding box center [984, 333] width 209 height 23
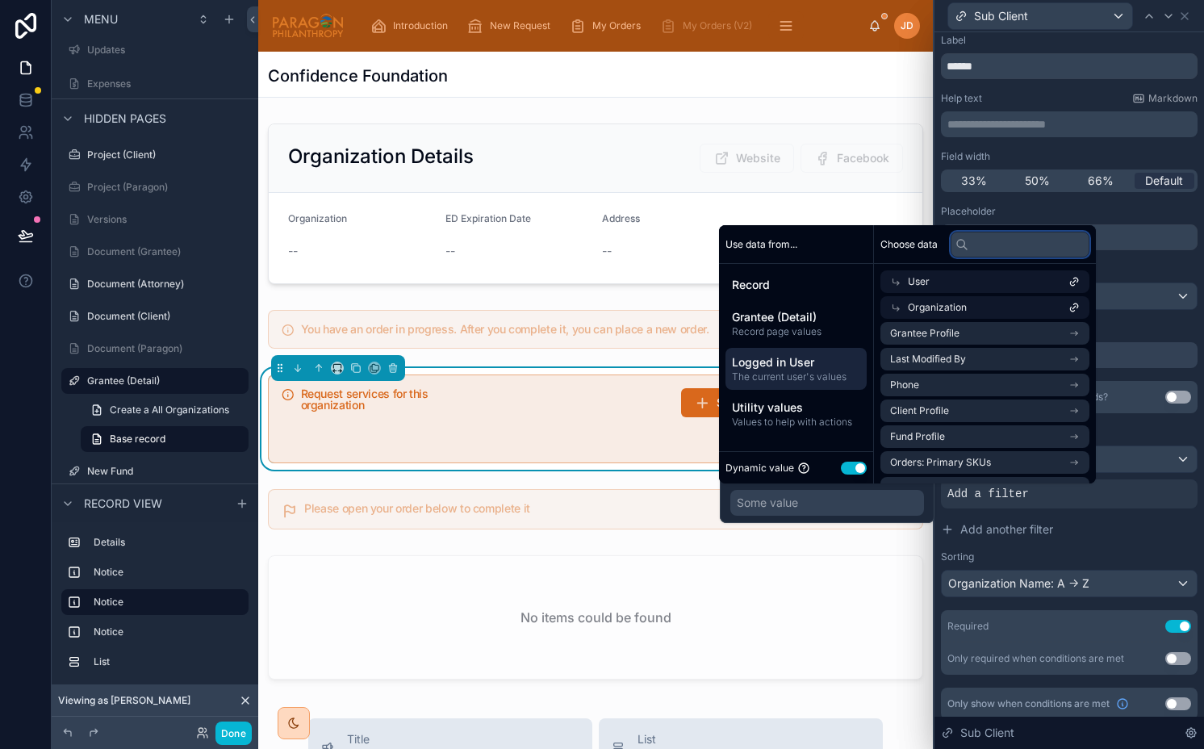
click at [1013, 245] on input "text" at bounding box center [1020, 245] width 139 height 26
type input "*"
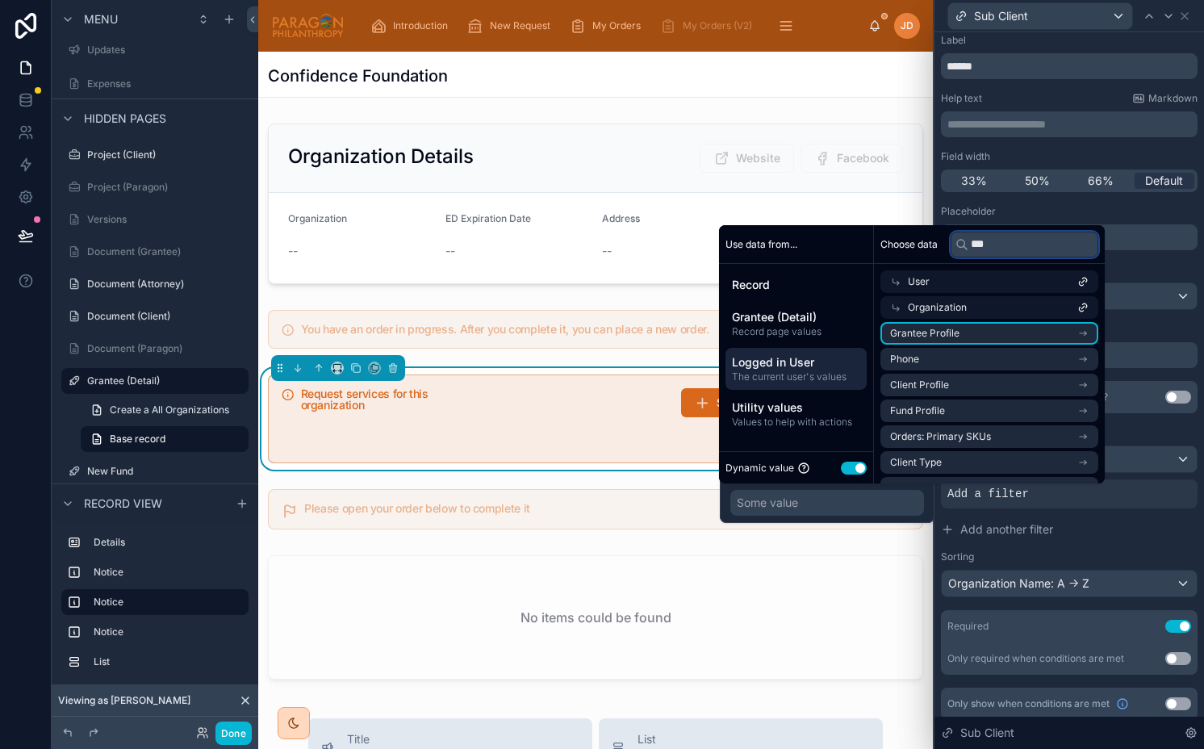
scroll to position [0, 0]
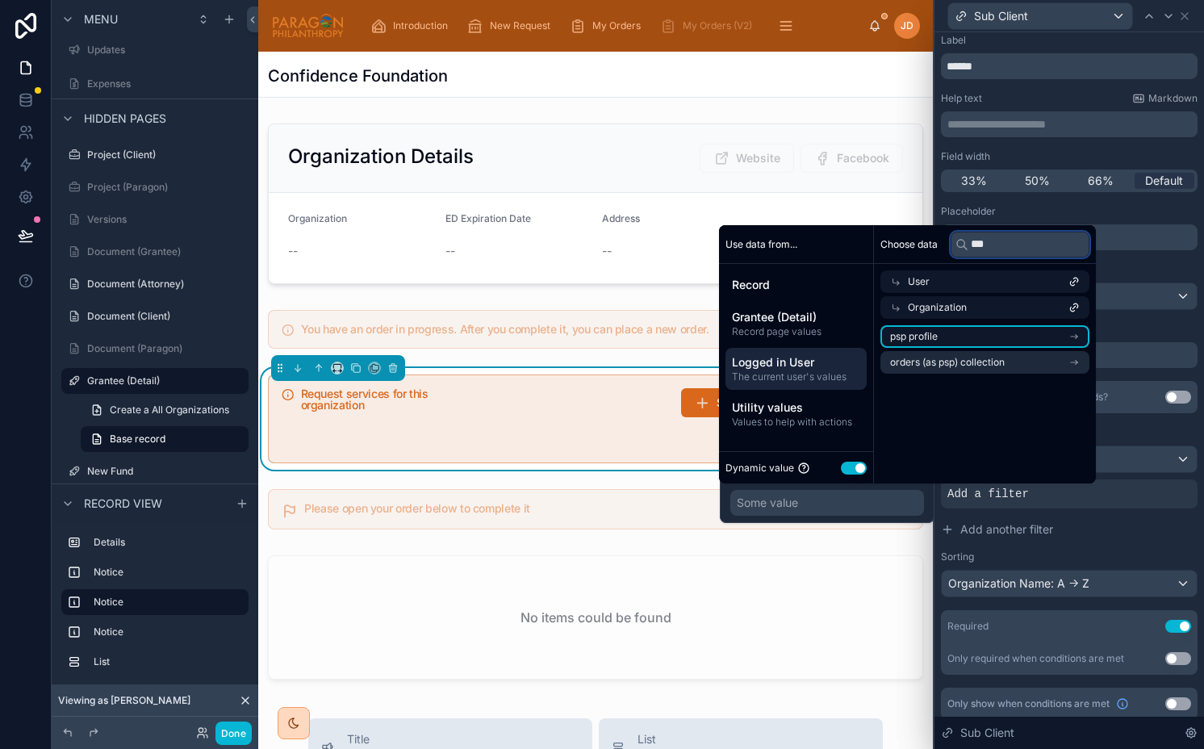
type input "***"
click at [1004, 343] on li "psp profile" at bounding box center [984, 336] width 209 height 23
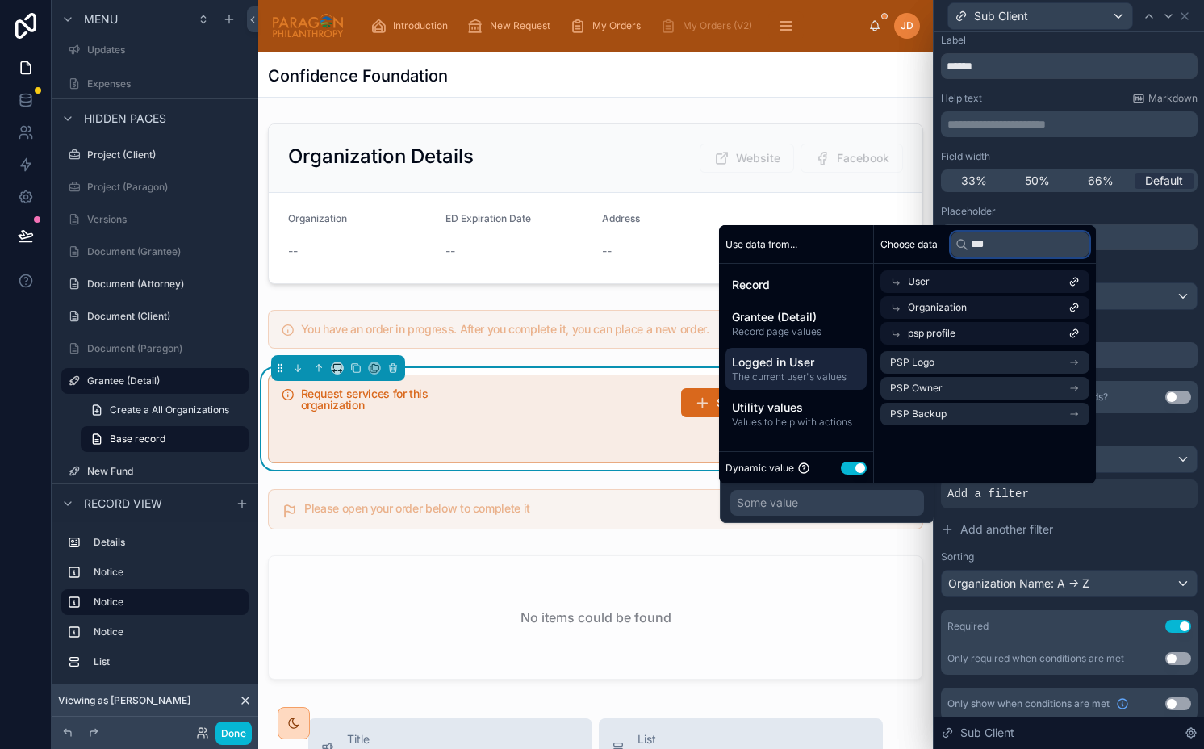
click at [997, 244] on input "***" at bounding box center [1020, 245] width 139 height 26
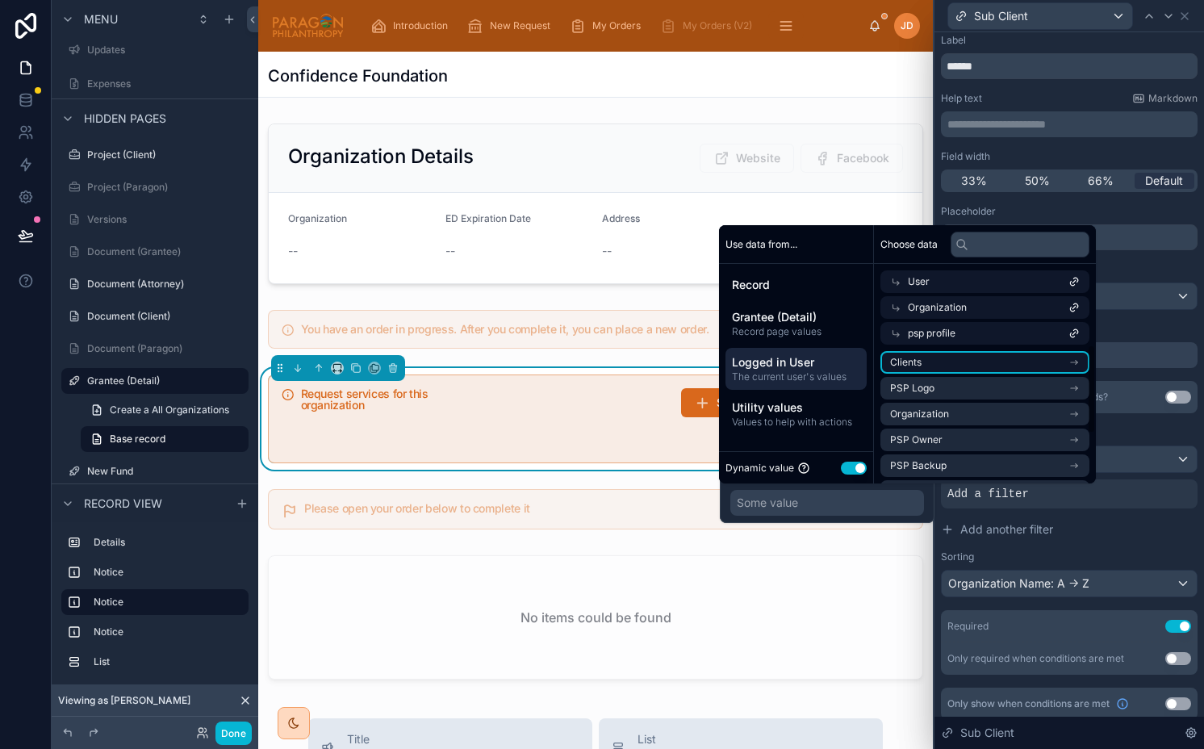
click at [948, 355] on li "Clients" at bounding box center [984, 362] width 209 height 23
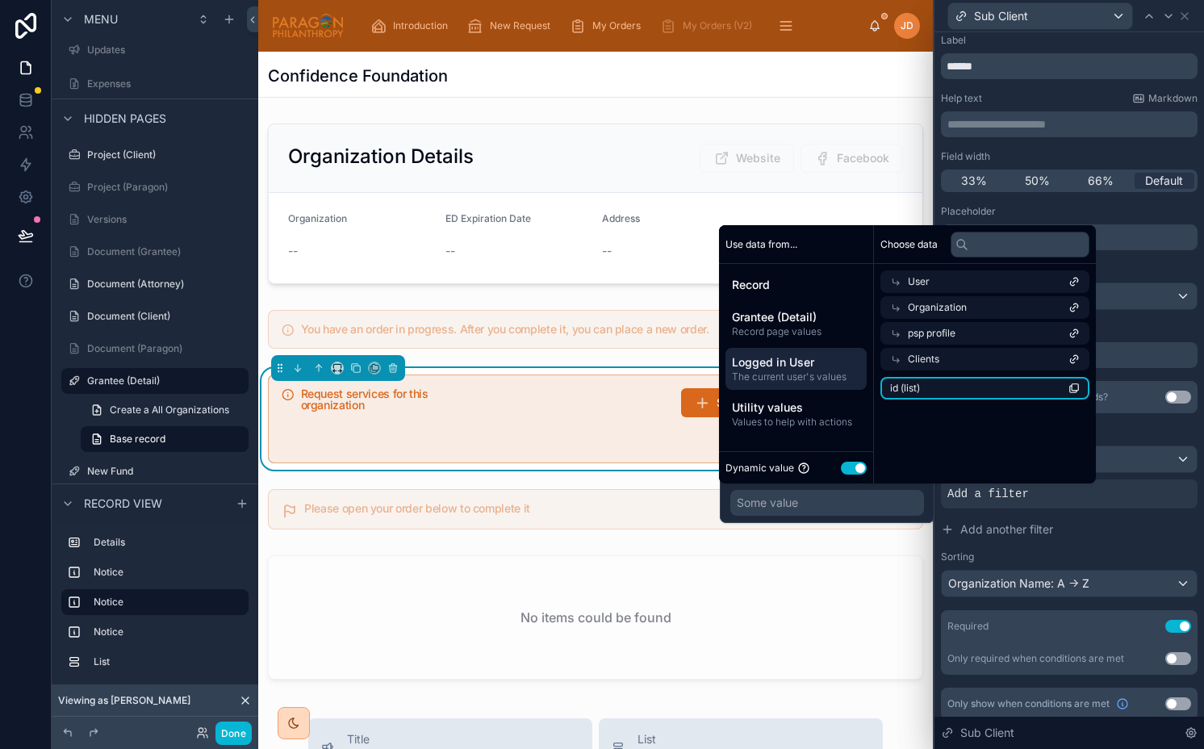
click at [949, 393] on li "id (list)" at bounding box center [984, 388] width 209 height 23
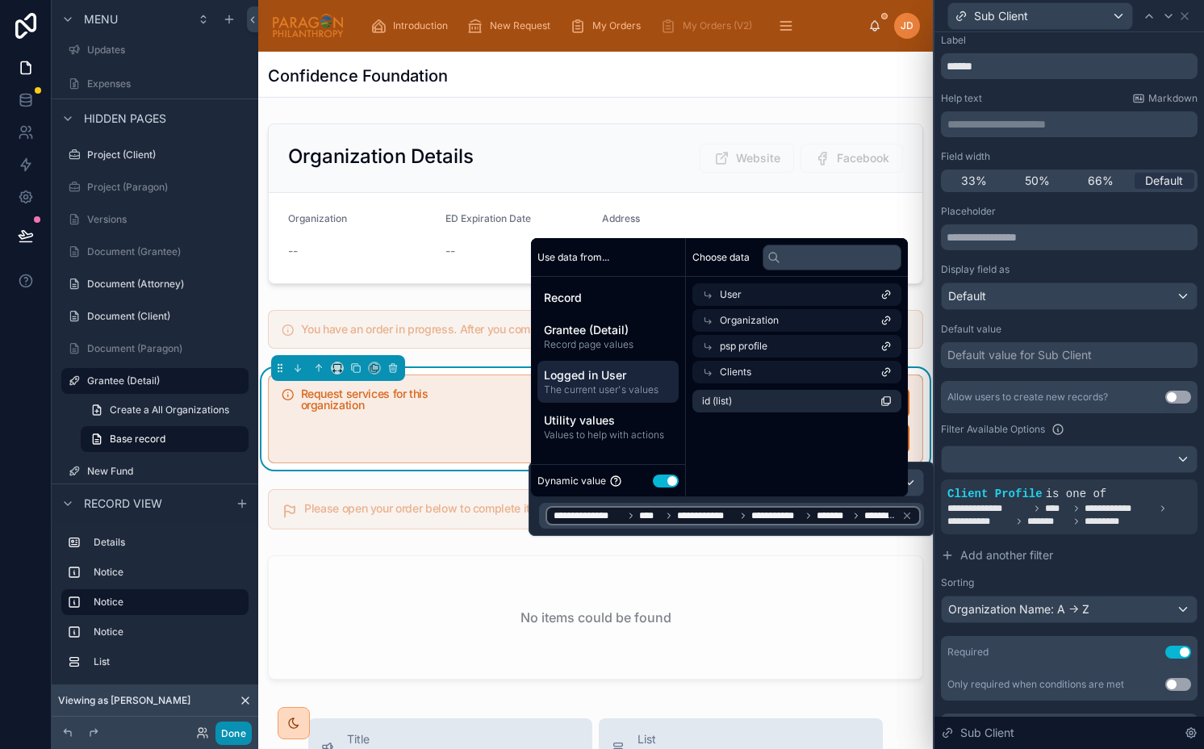
click at [233, 731] on button "Done" at bounding box center [233, 732] width 36 height 23
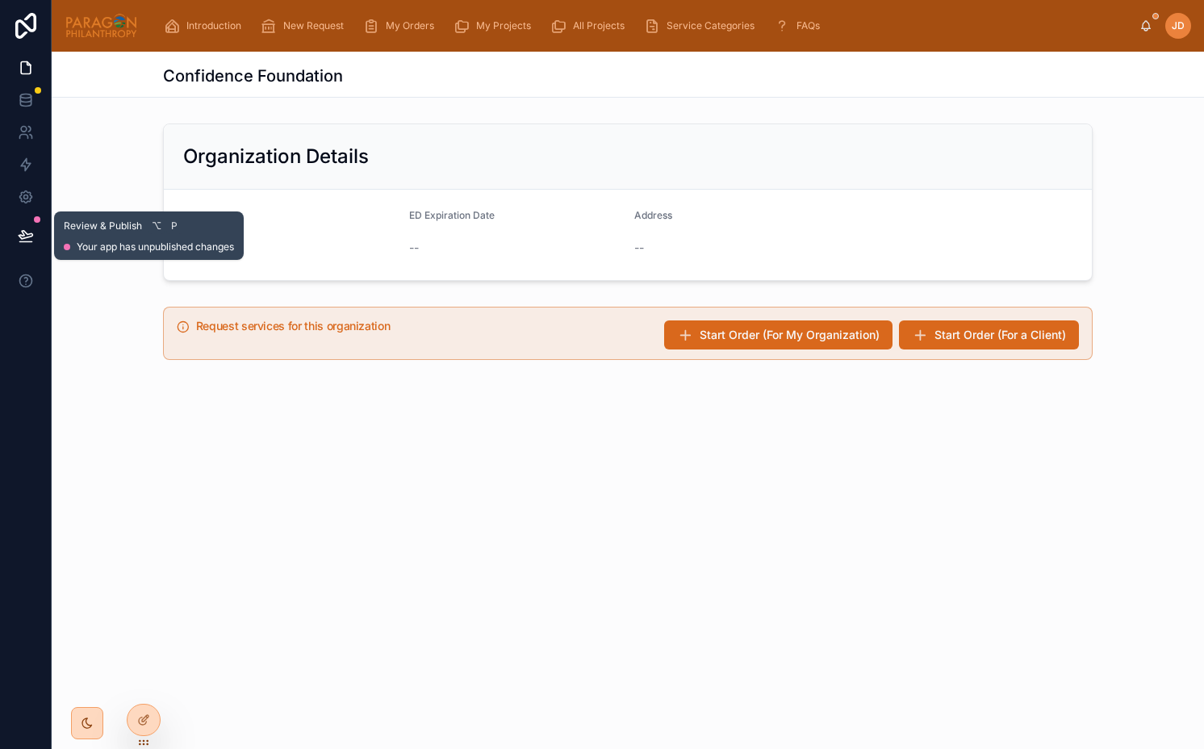
click at [36, 228] on button at bounding box center [26, 235] width 36 height 45
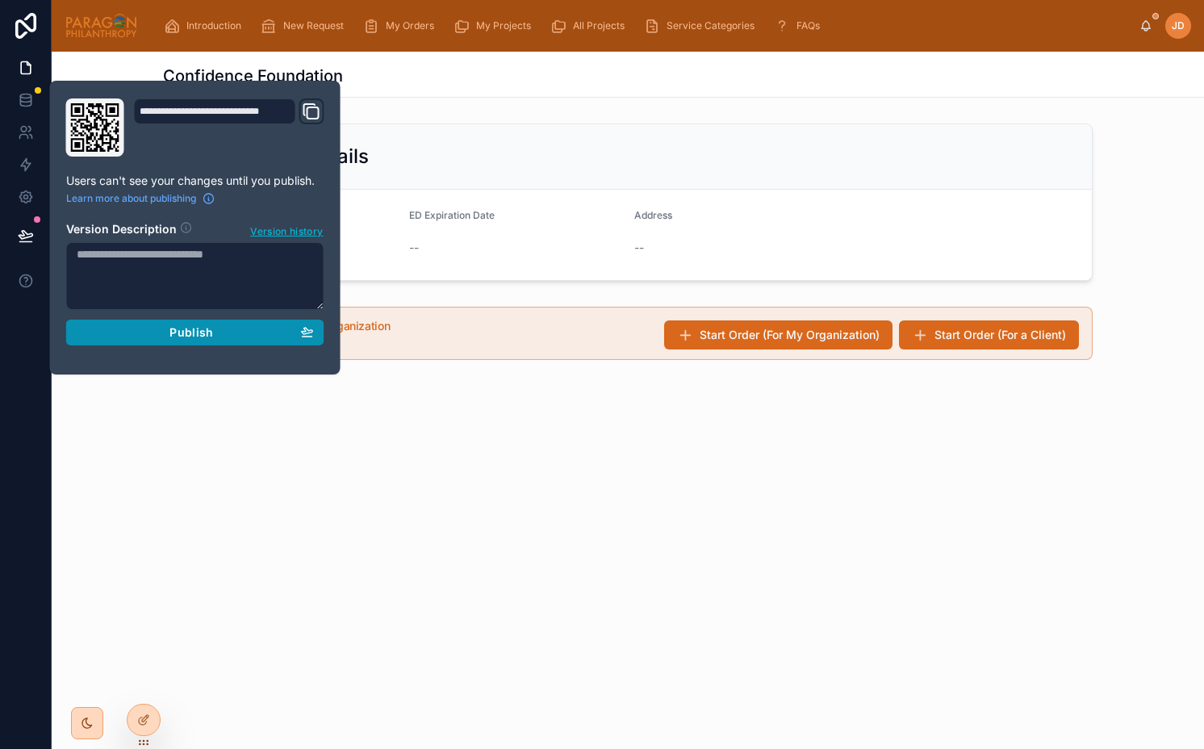
drag, startPoint x: 150, startPoint y: 335, endPoint x: 150, endPoint y: 313, distance: 21.8
click at [150, 336] on div "Publish" at bounding box center [195, 332] width 237 height 15
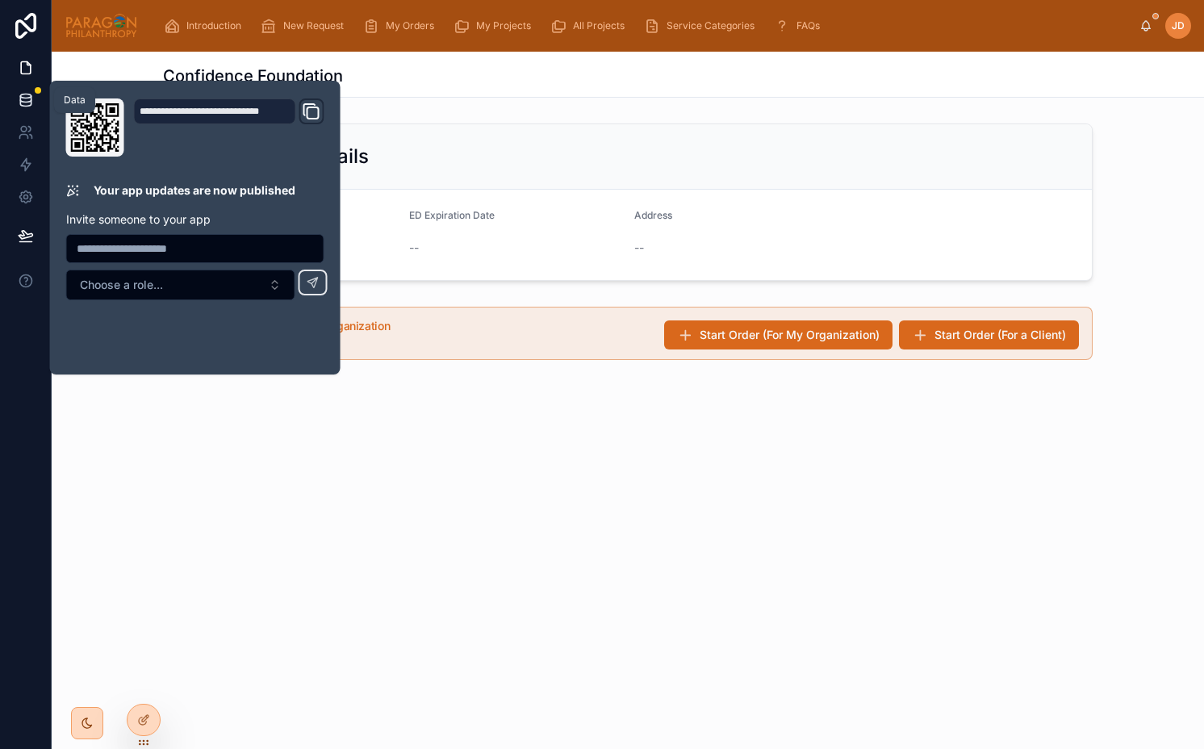
click at [30, 101] on icon at bounding box center [25, 103] width 10 height 6
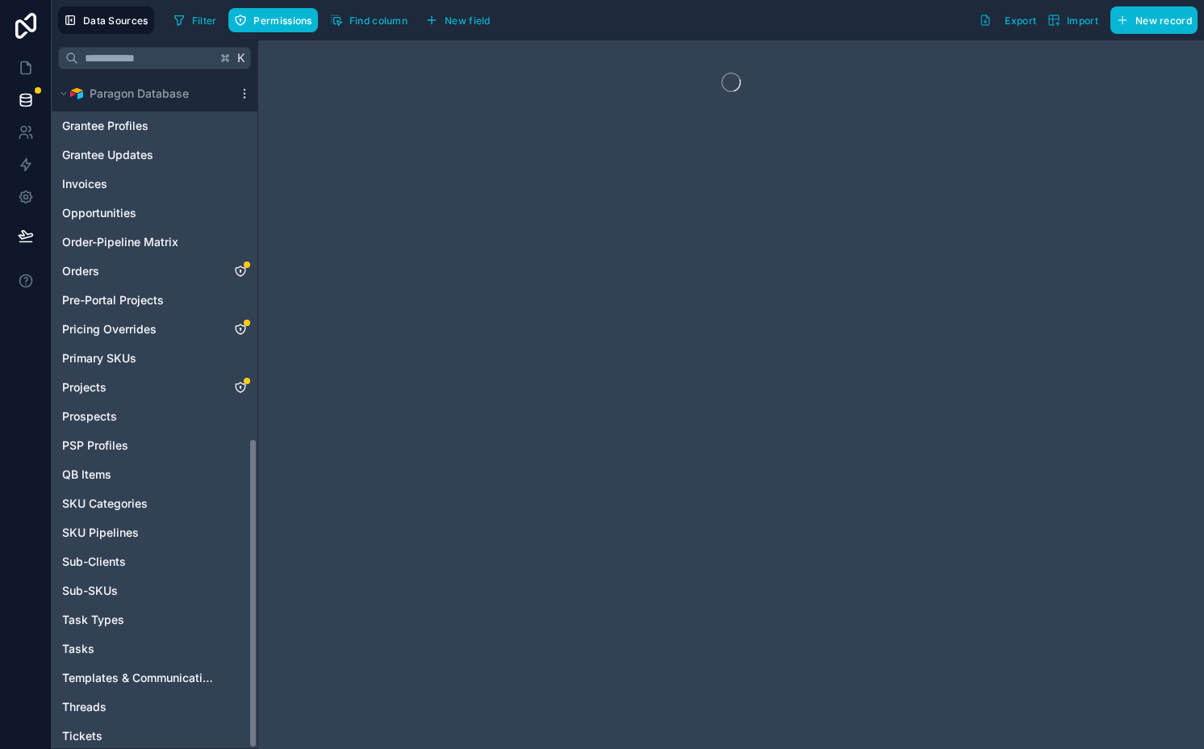
scroll to position [785, 0]
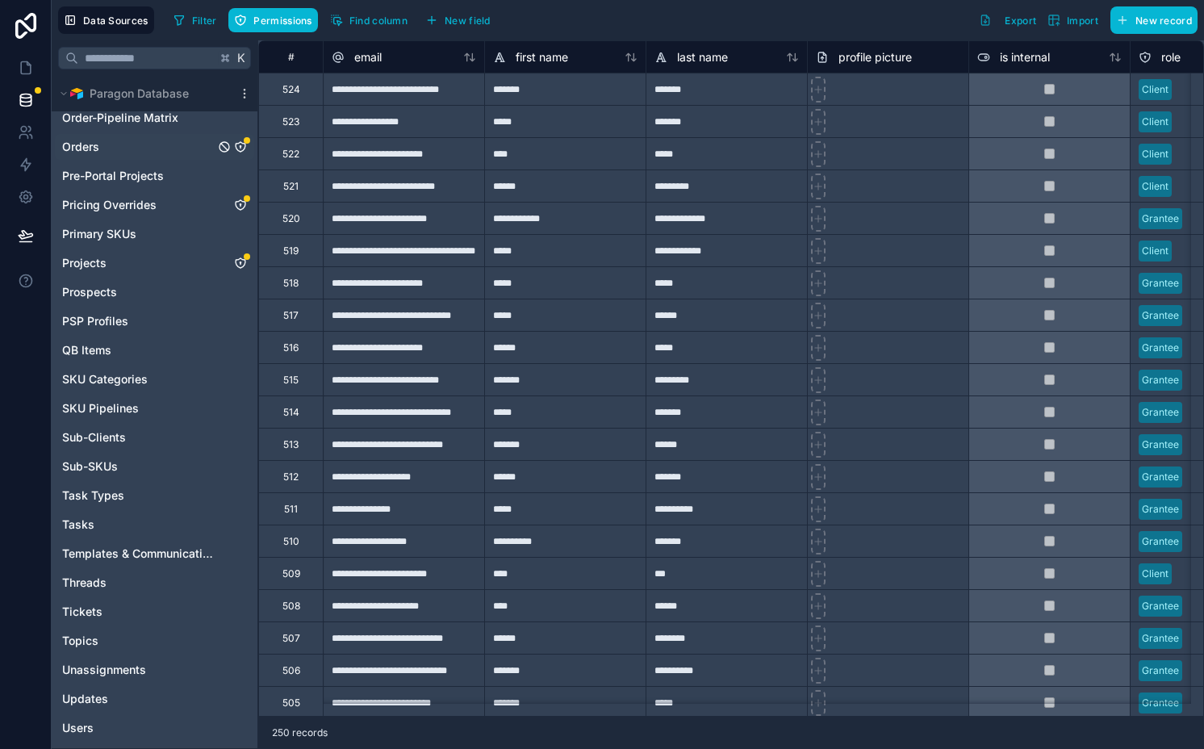
click at [241, 147] on icon "Orders" at bounding box center [240, 146] width 13 height 13
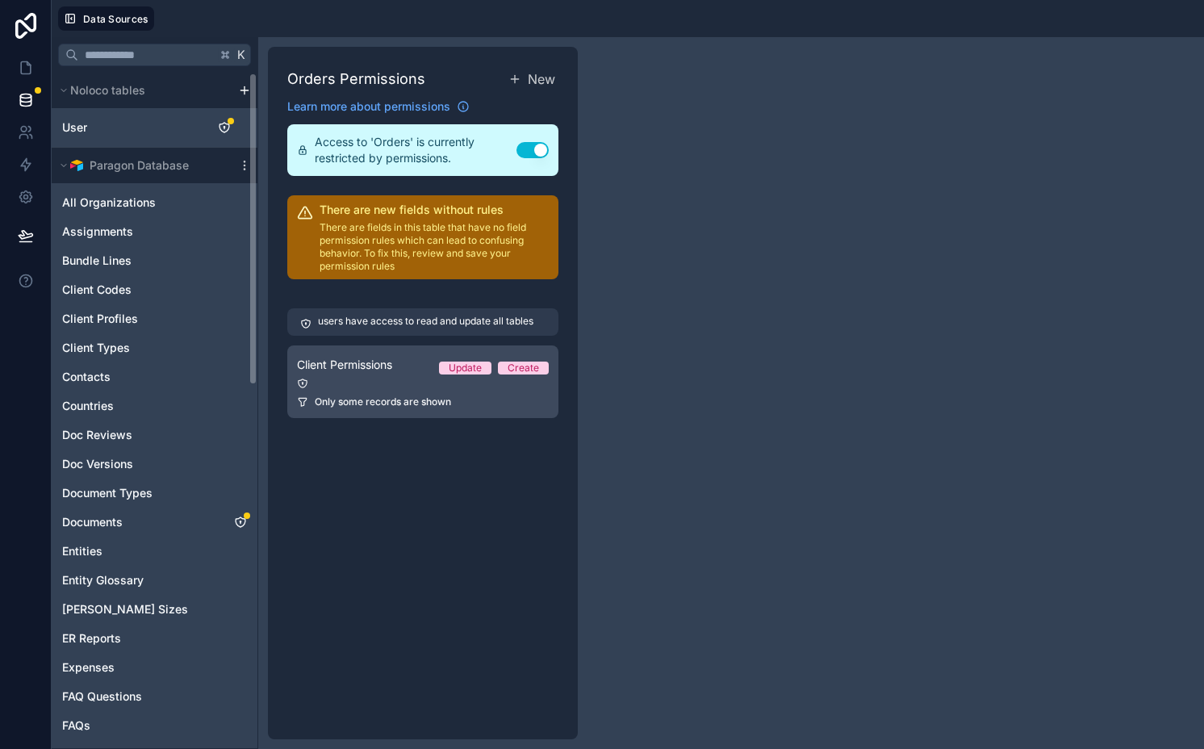
click at [397, 387] on div at bounding box center [423, 383] width 252 height 11
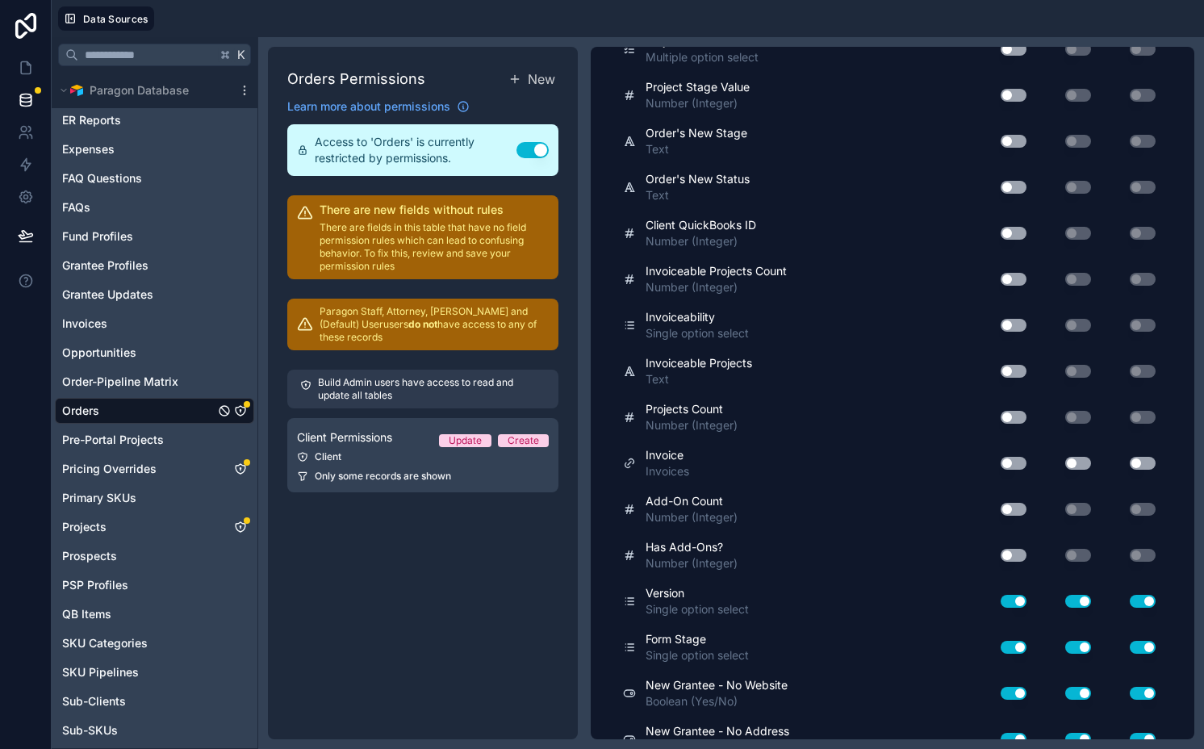
scroll to position [6482, 0]
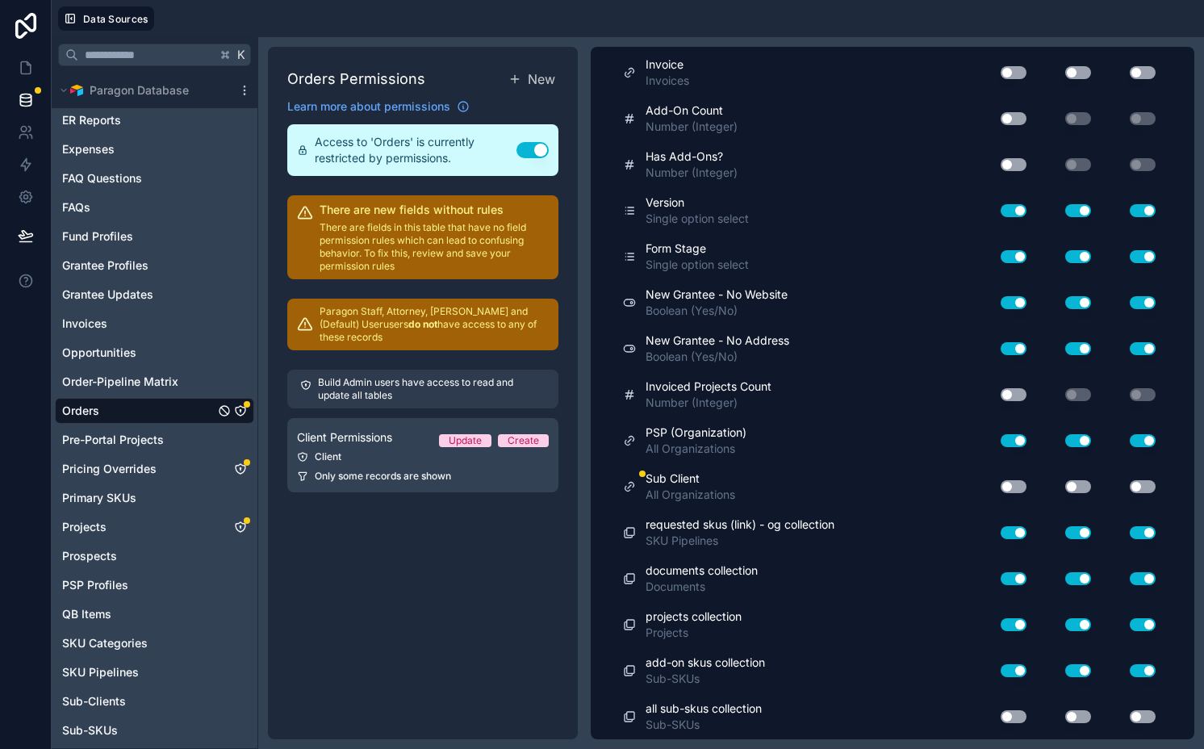
drag, startPoint x: 997, startPoint y: 483, endPoint x: 1071, endPoint y: 483, distance: 73.4
click at [1001, 483] on button "Use setting" at bounding box center [1014, 486] width 26 height 13
click at [1083, 483] on div "Use setting" at bounding box center [1065, 486] width 65 height 13
click at [1072, 483] on button "Use setting" at bounding box center [1078, 486] width 26 height 13
click at [1130, 483] on button "Use setting" at bounding box center [1143, 486] width 26 height 13
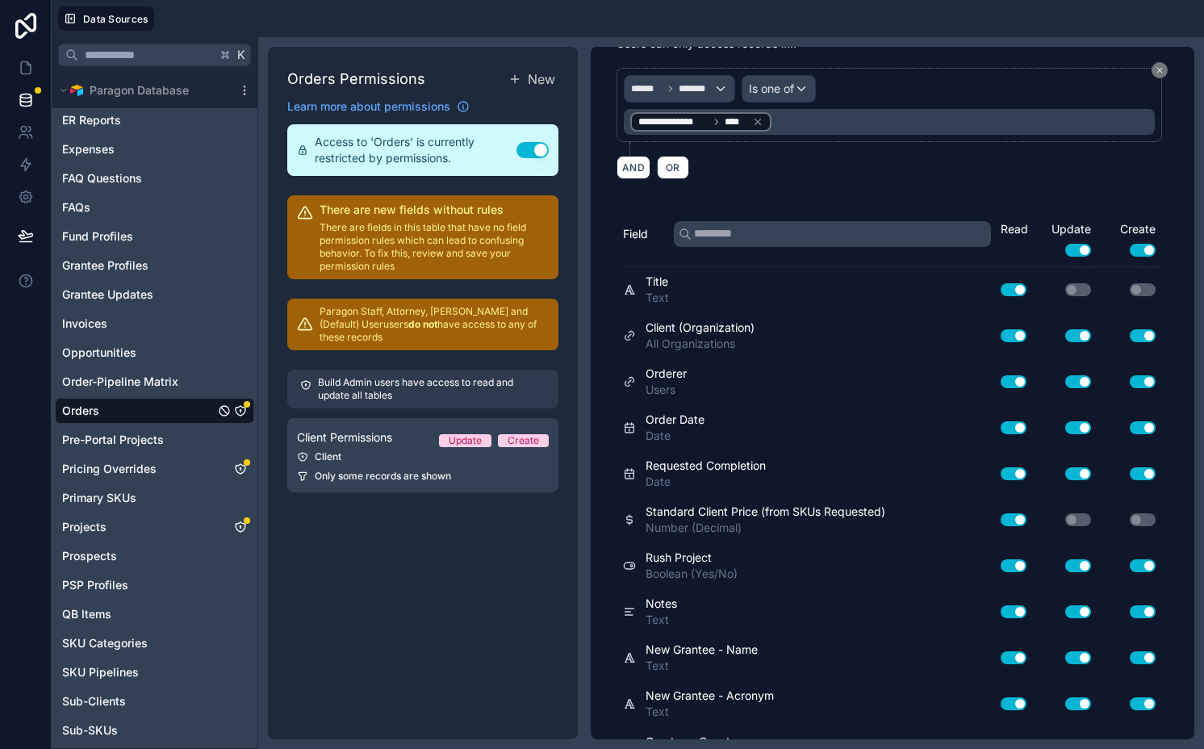
scroll to position [0, 0]
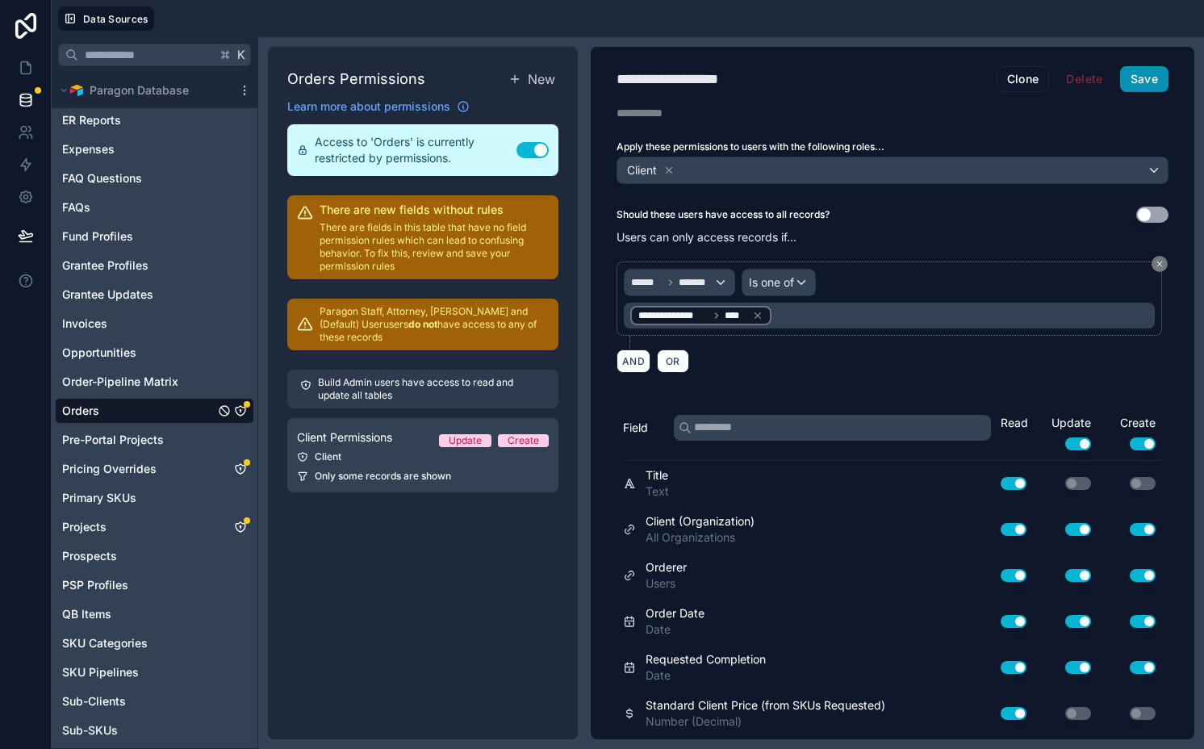
click at [1132, 72] on button "Save" at bounding box center [1144, 79] width 48 height 26
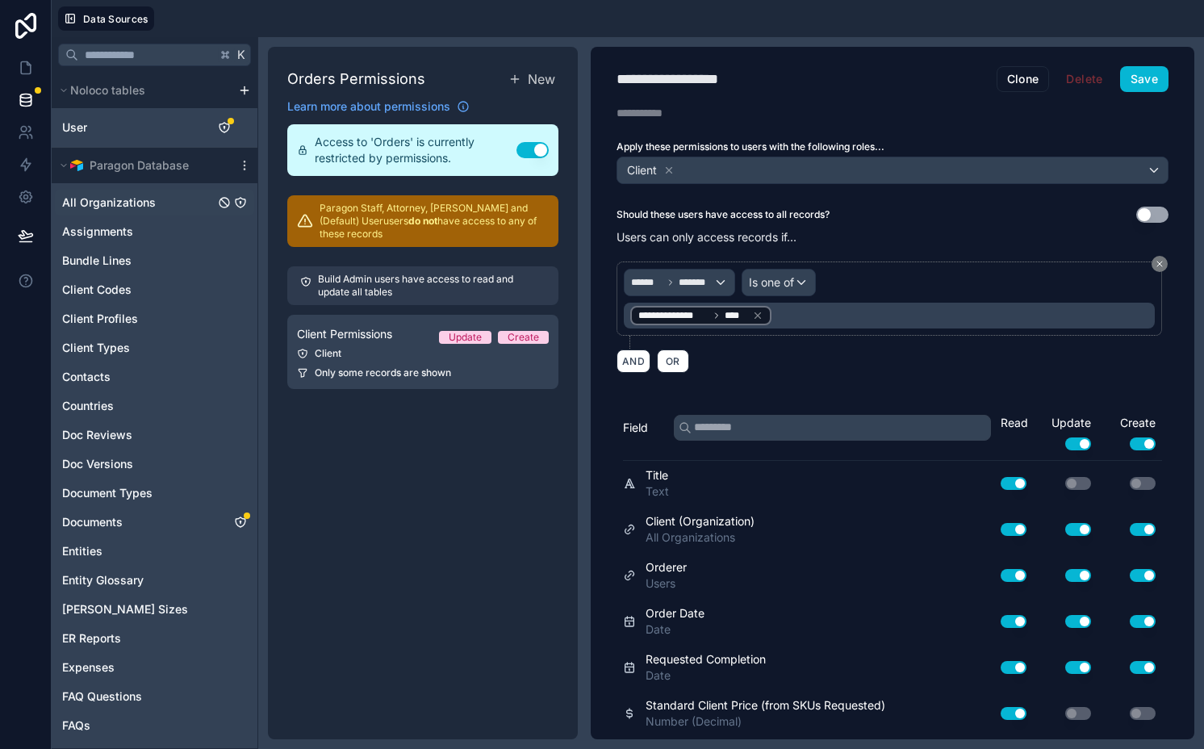
click at [236, 200] on icon "All Organizations" at bounding box center [240, 202] width 13 height 13
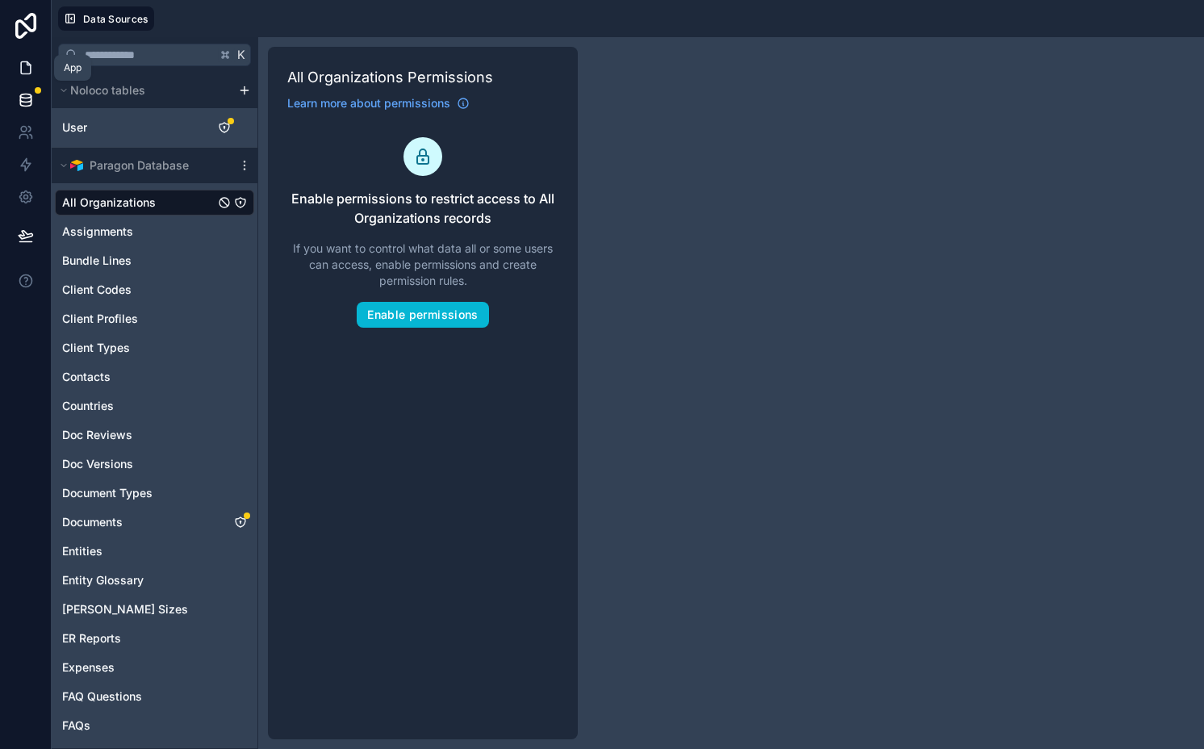
click at [29, 69] on icon at bounding box center [26, 68] width 10 height 12
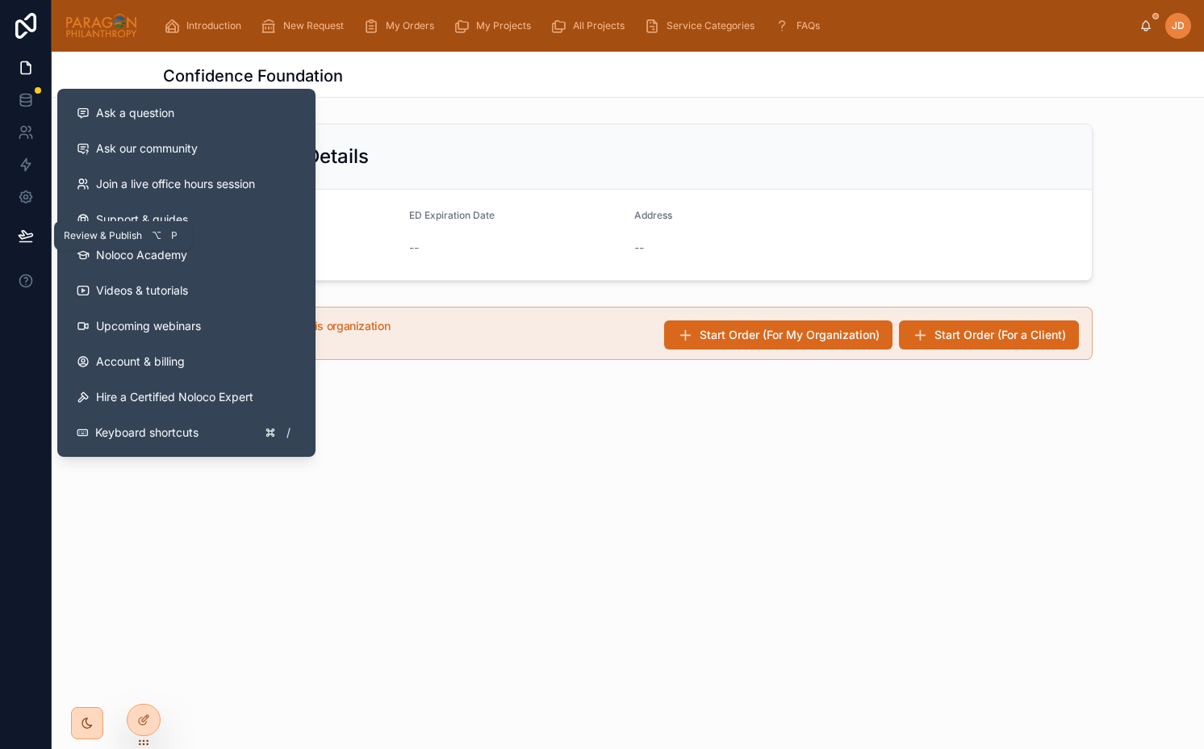
click at [24, 242] on icon at bounding box center [26, 236] width 16 height 16
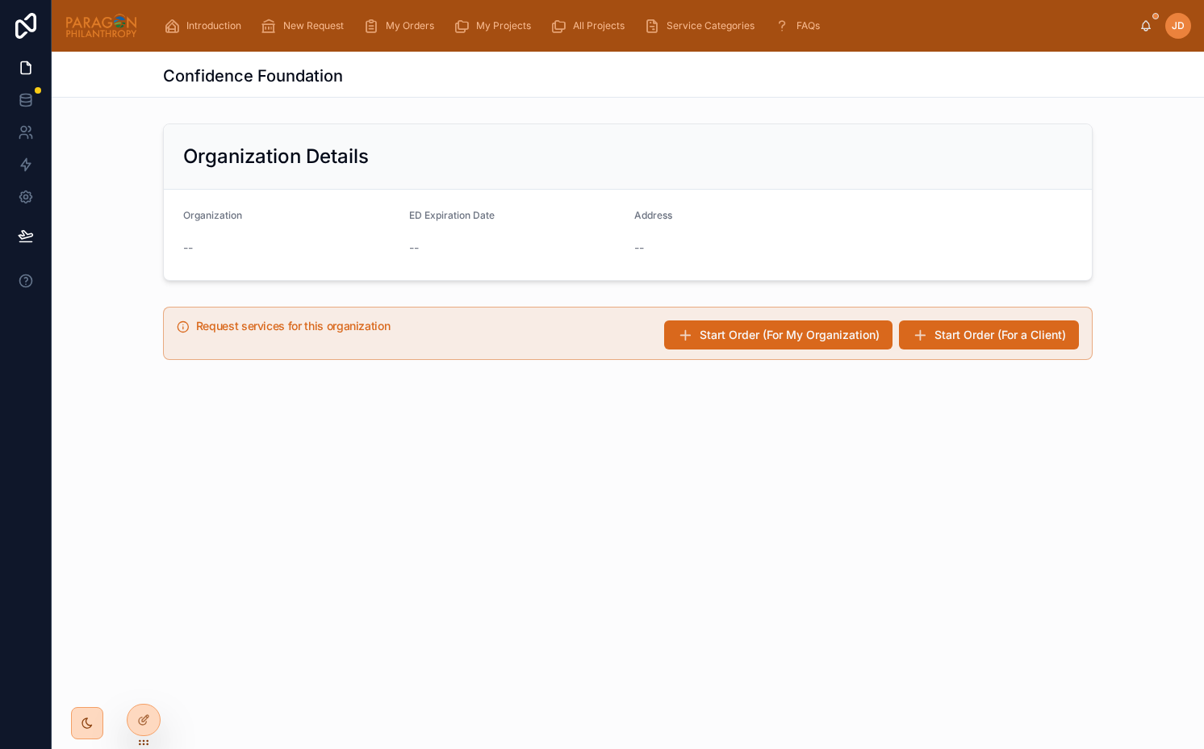
drag, startPoint x: 482, startPoint y: 267, endPoint x: 458, endPoint y: 267, distance: 23.4
click at [482, 267] on form "Organization -- ED Expiration Date -- Address --" at bounding box center [628, 235] width 928 height 90
click at [959, 336] on span "Start Order (For a Client)" at bounding box center [1000, 335] width 132 height 16
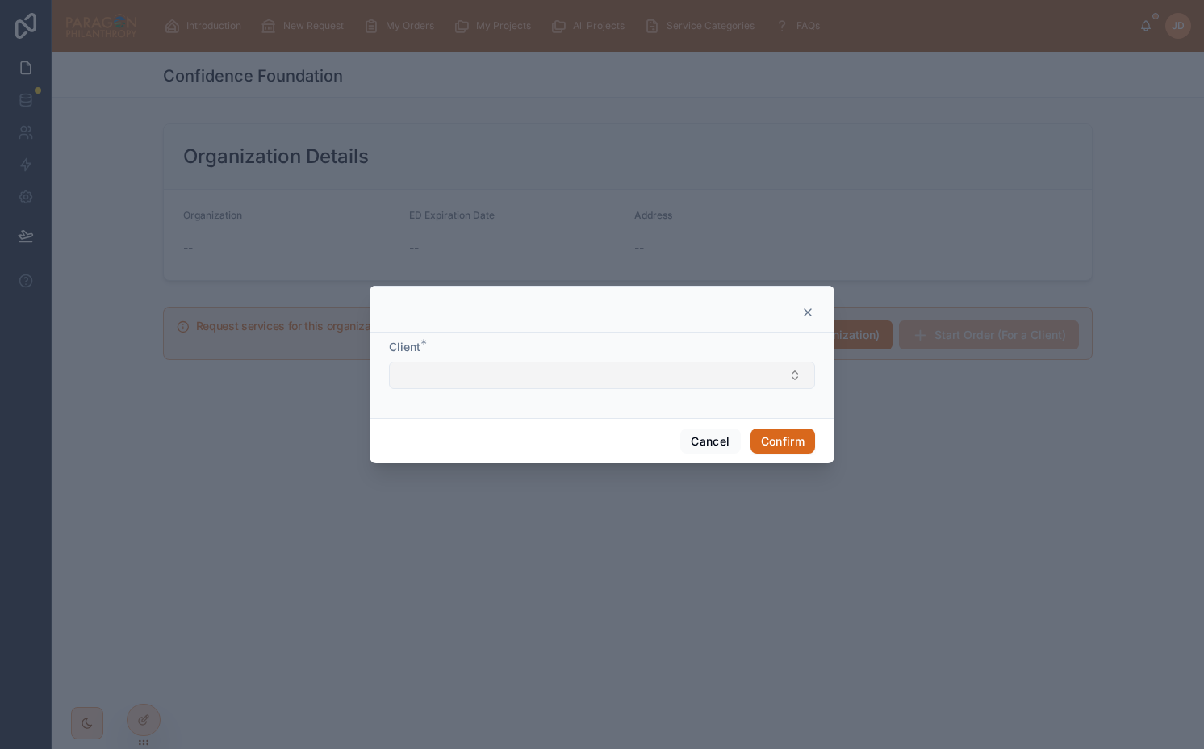
click at [590, 374] on button "Select Button" at bounding box center [602, 375] width 426 height 27
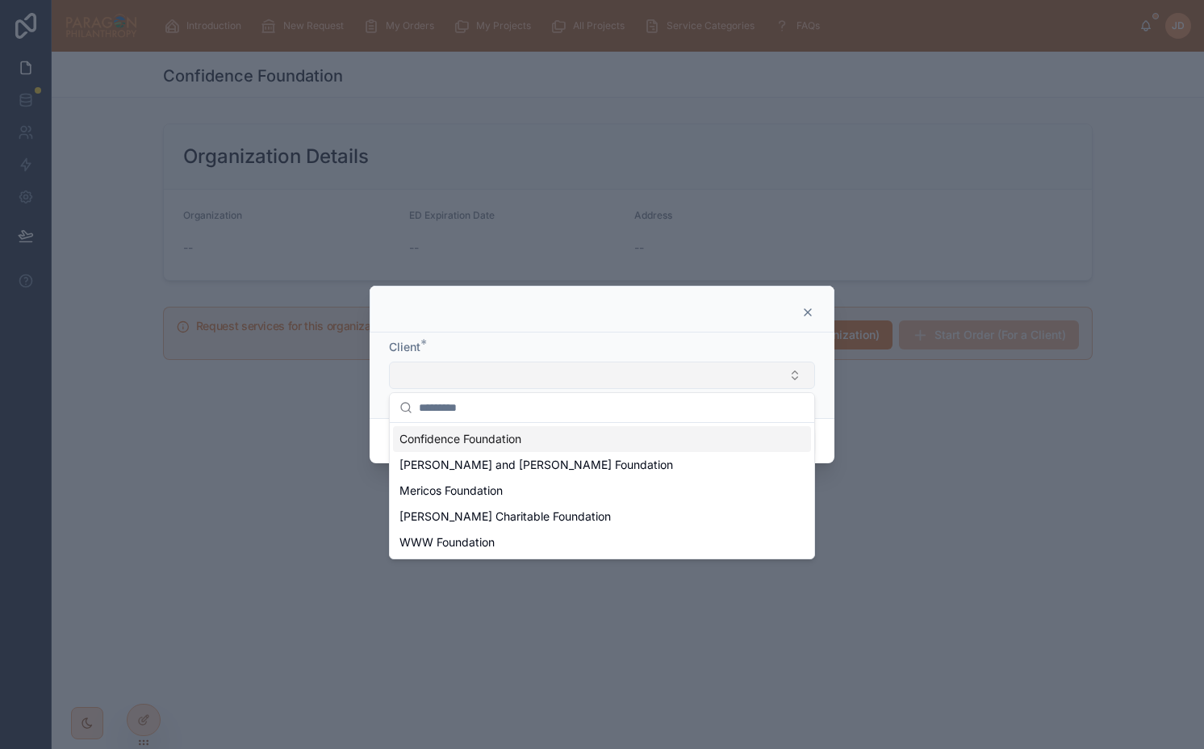
click at [590, 374] on button "Select Button" at bounding box center [602, 375] width 426 height 27
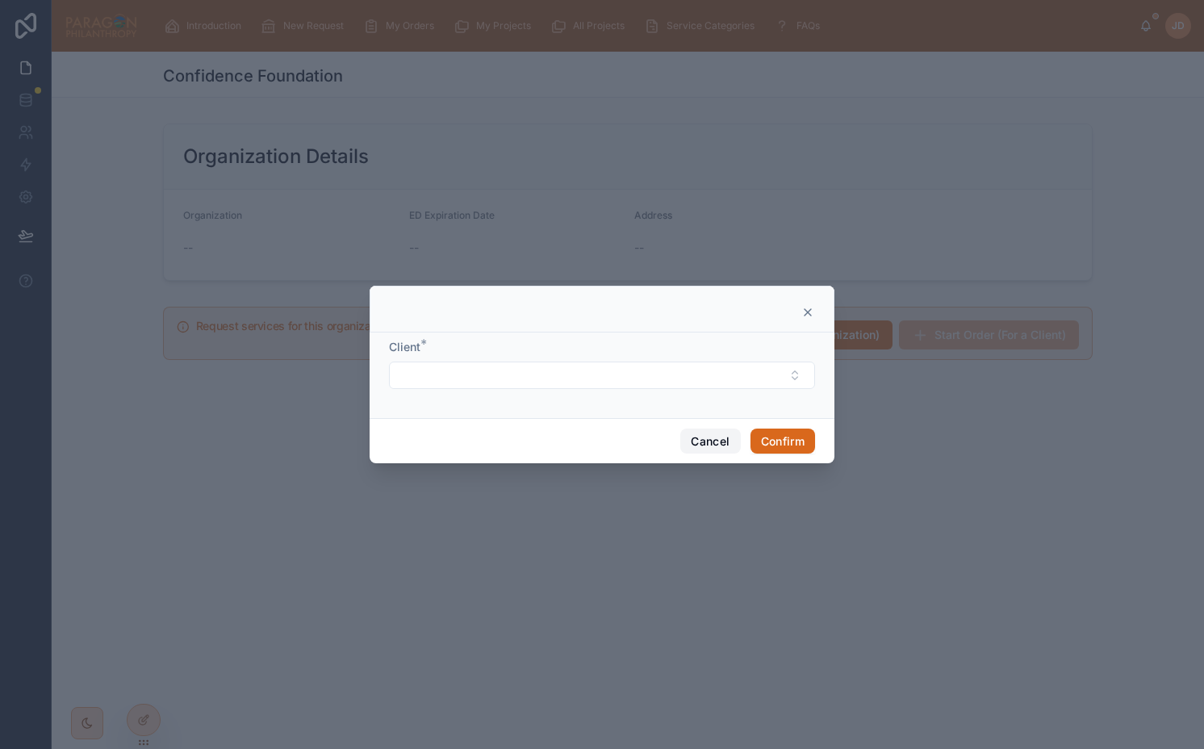
click at [704, 445] on button "Cancel" at bounding box center [710, 441] width 60 height 26
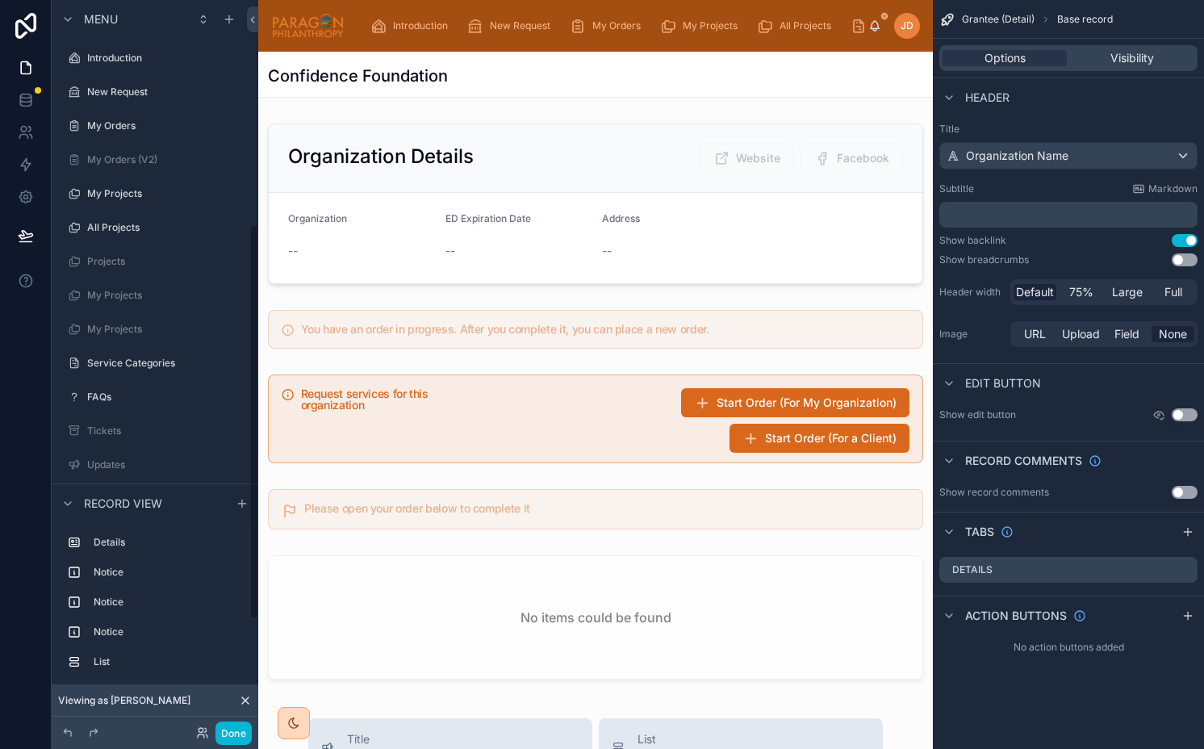
scroll to position [415, 0]
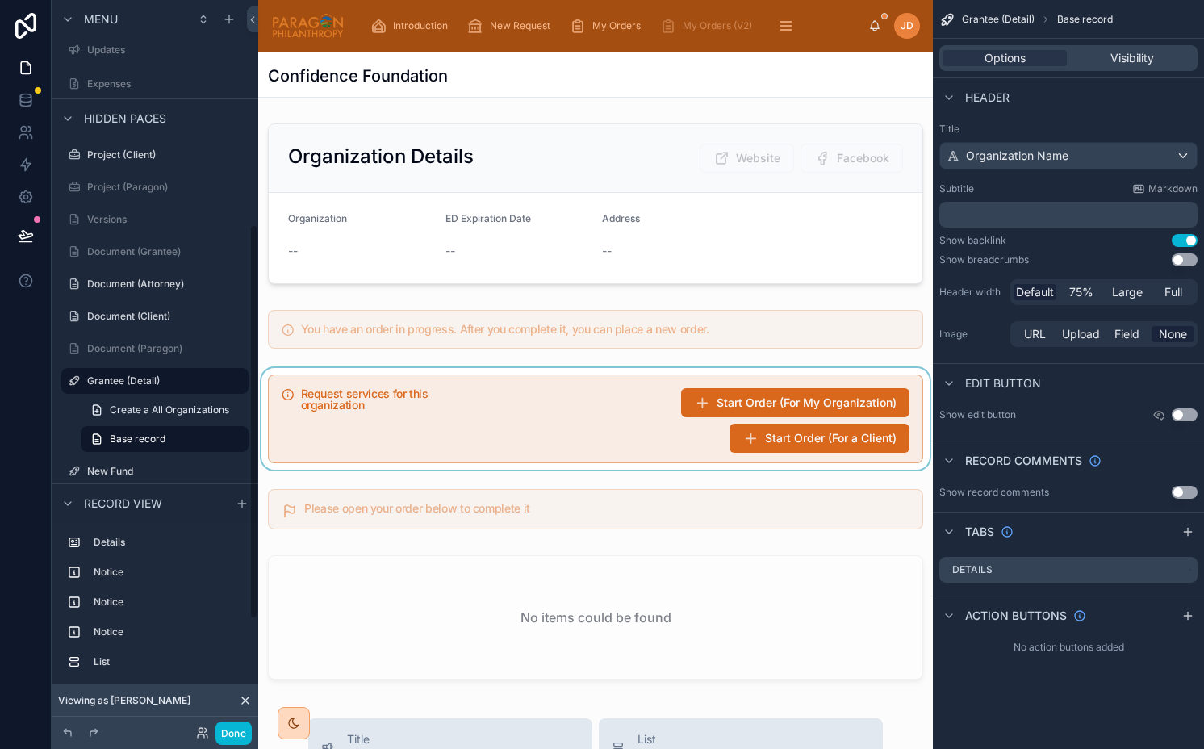
click at [838, 428] on div at bounding box center [595, 419] width 675 height 102
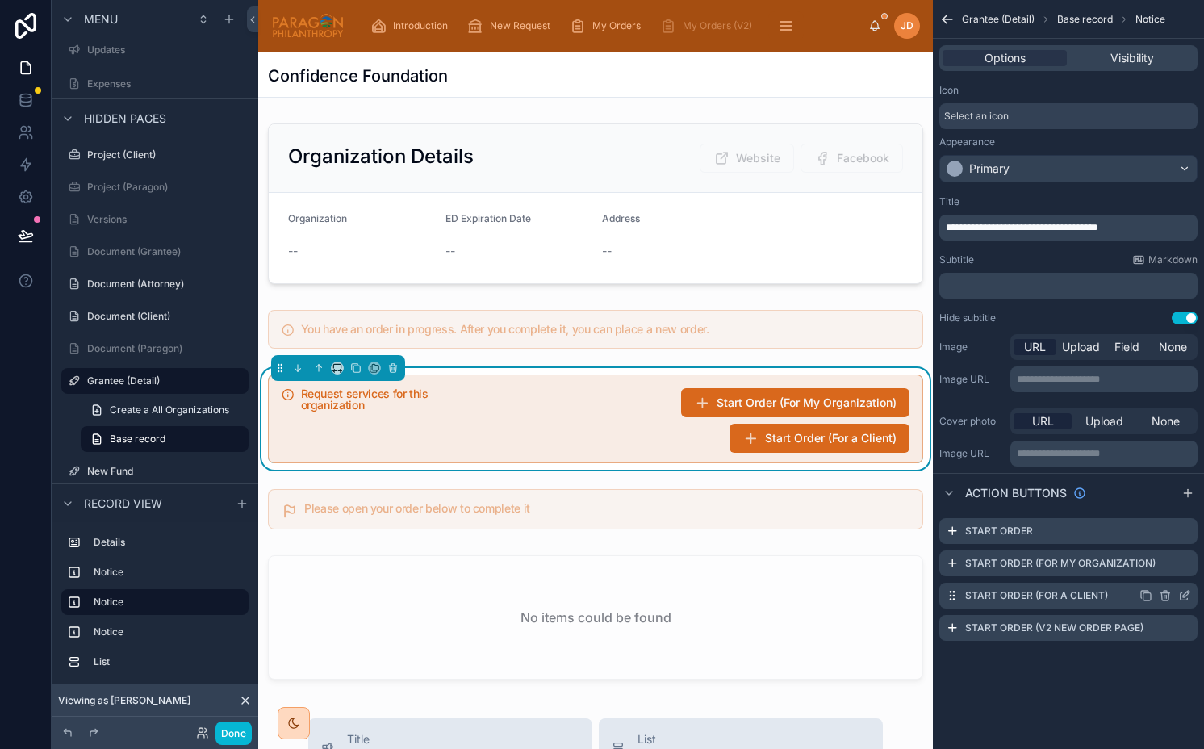
click at [1186, 600] on icon "scrollable content" at bounding box center [1184, 596] width 7 height 7
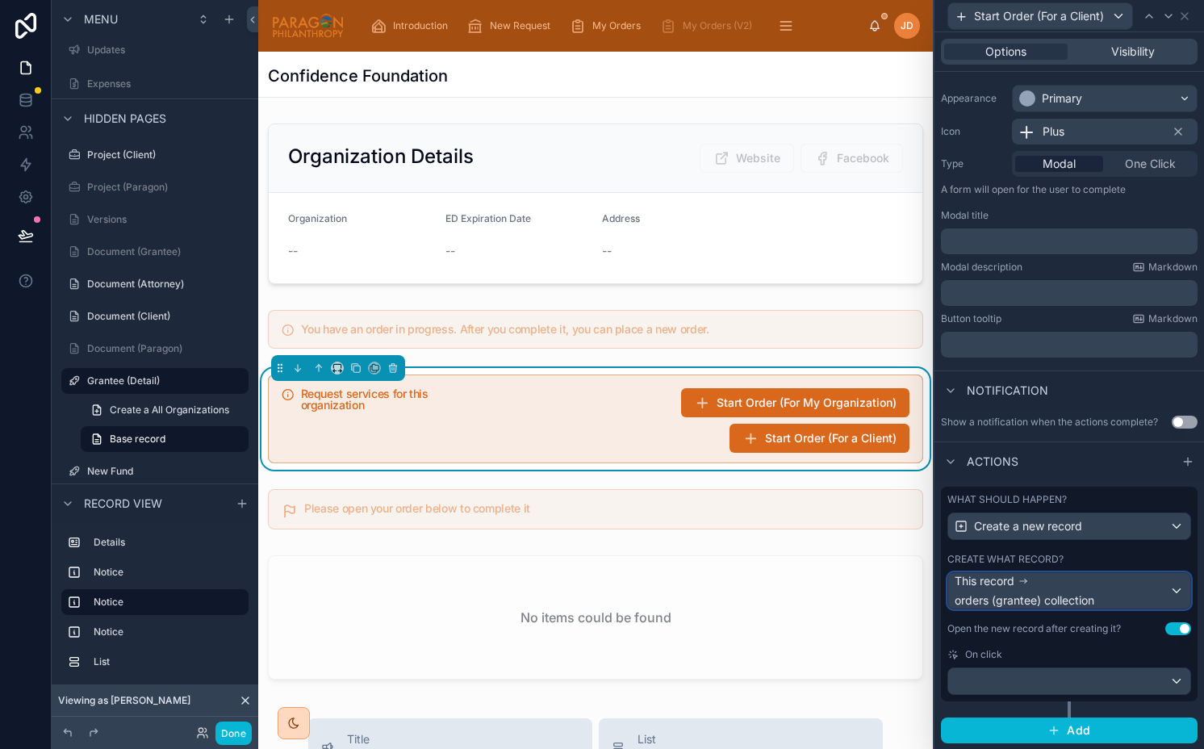
click at [1038, 599] on span "orders (grantee) collection" at bounding box center [1025, 600] width 140 height 16
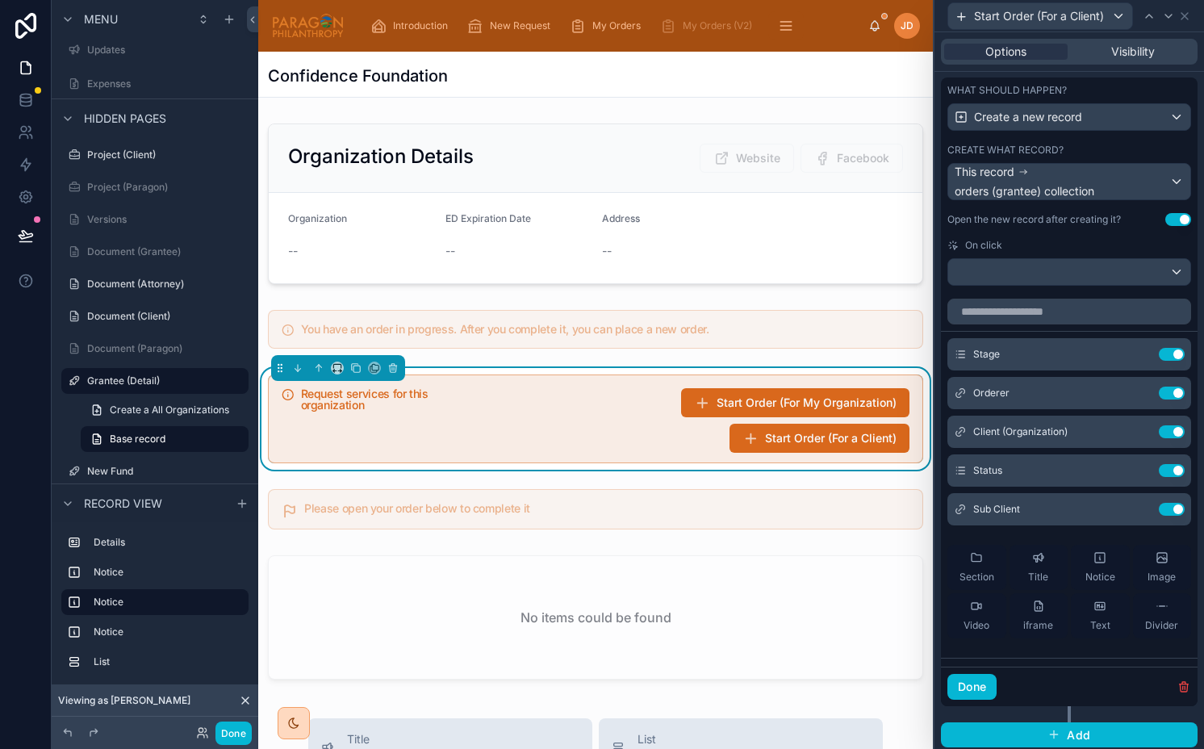
scroll to position [537, 0]
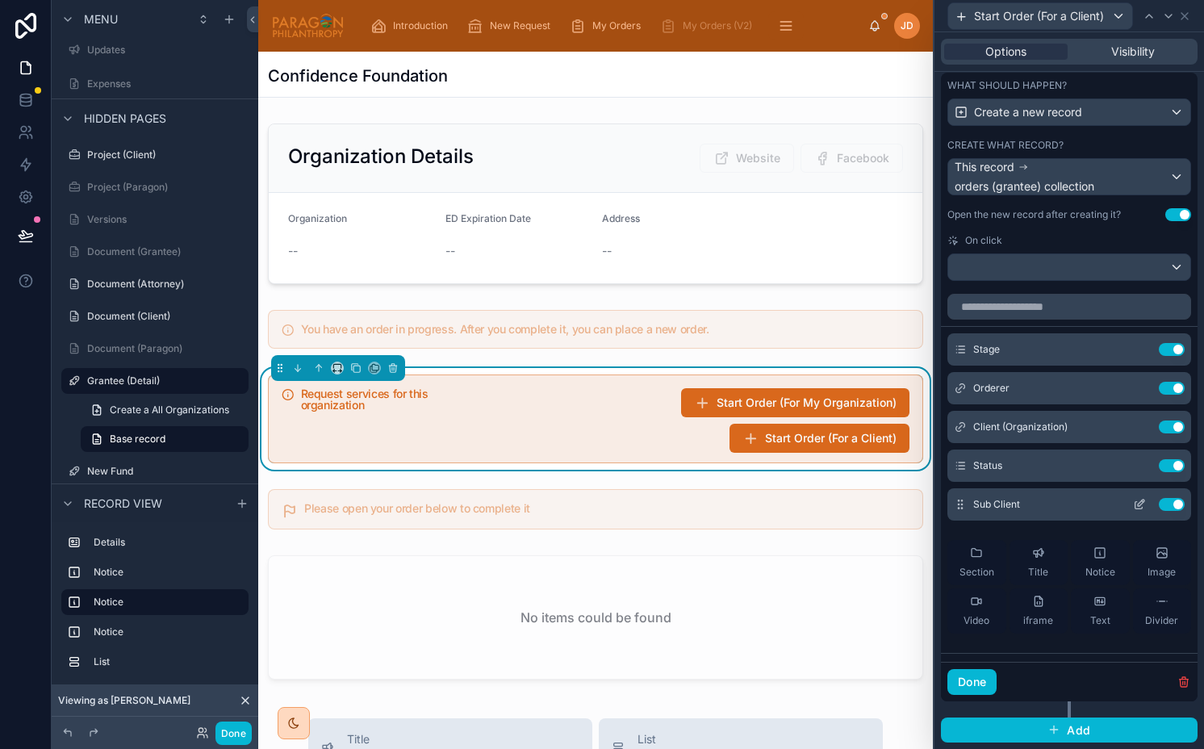
click at [1142, 500] on icon at bounding box center [1143, 501] width 2 height 2
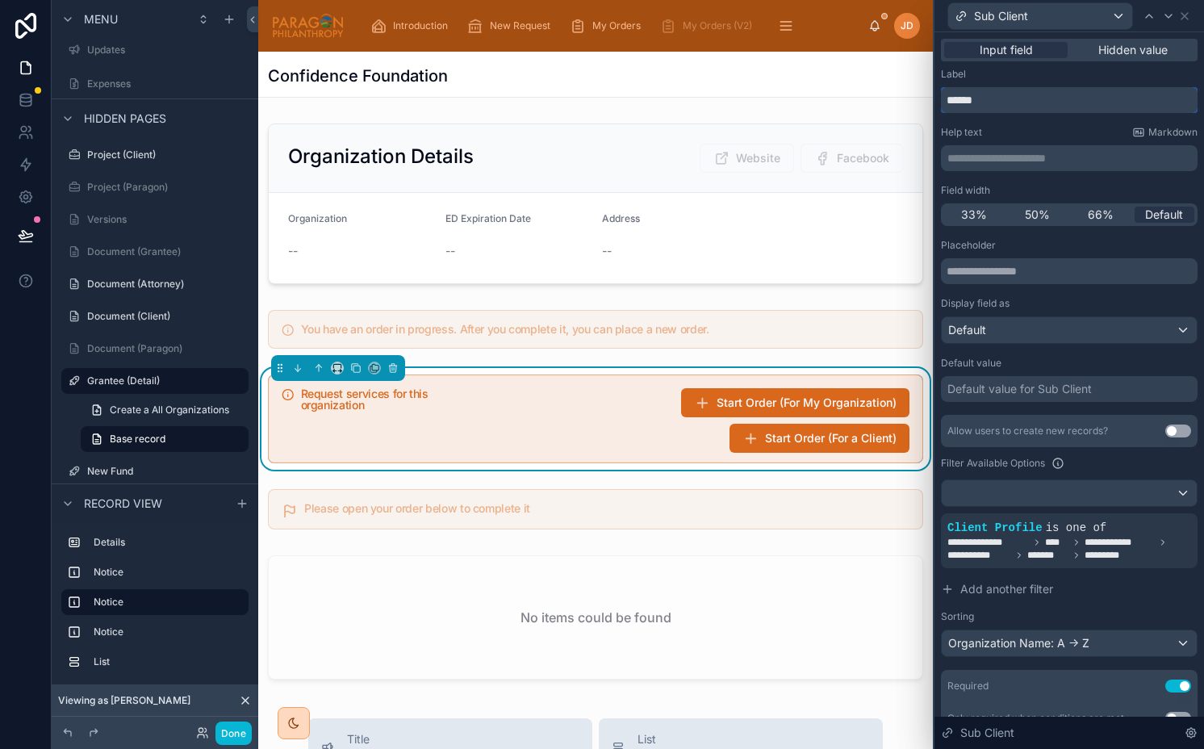
click at [1035, 98] on input "******" at bounding box center [1069, 100] width 257 height 26
click at [1180, 19] on icon at bounding box center [1184, 16] width 13 height 13
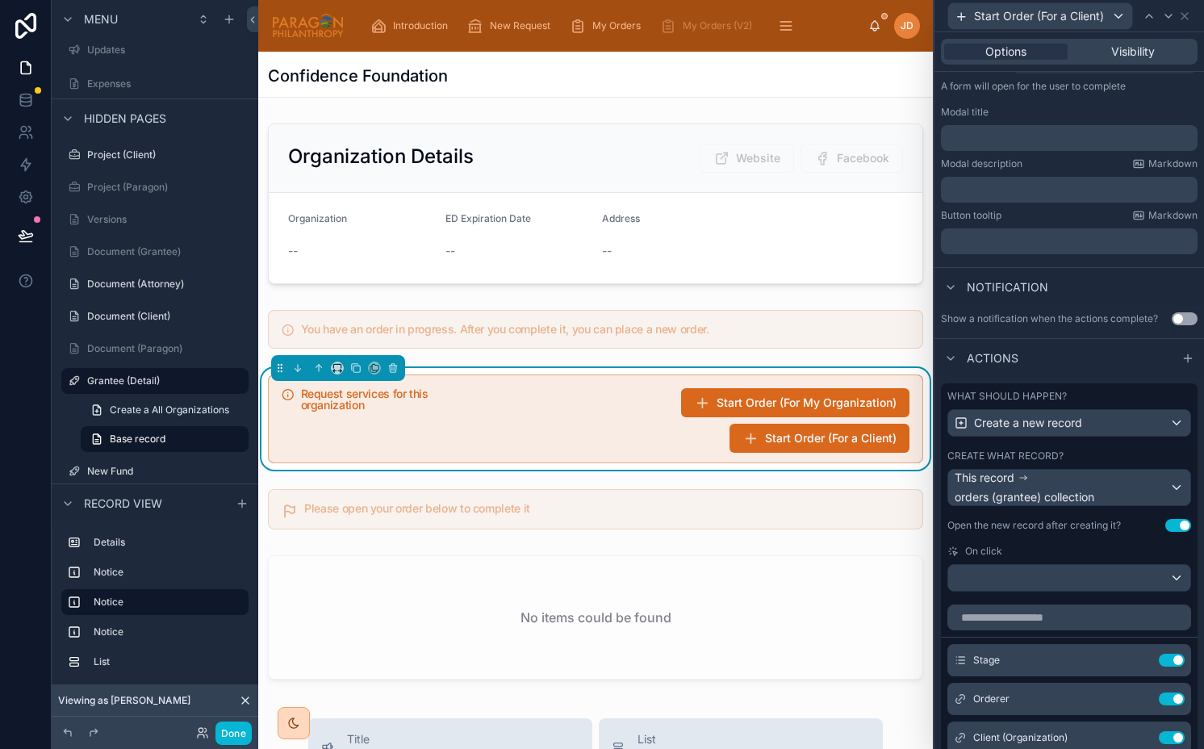
scroll to position [194, 0]
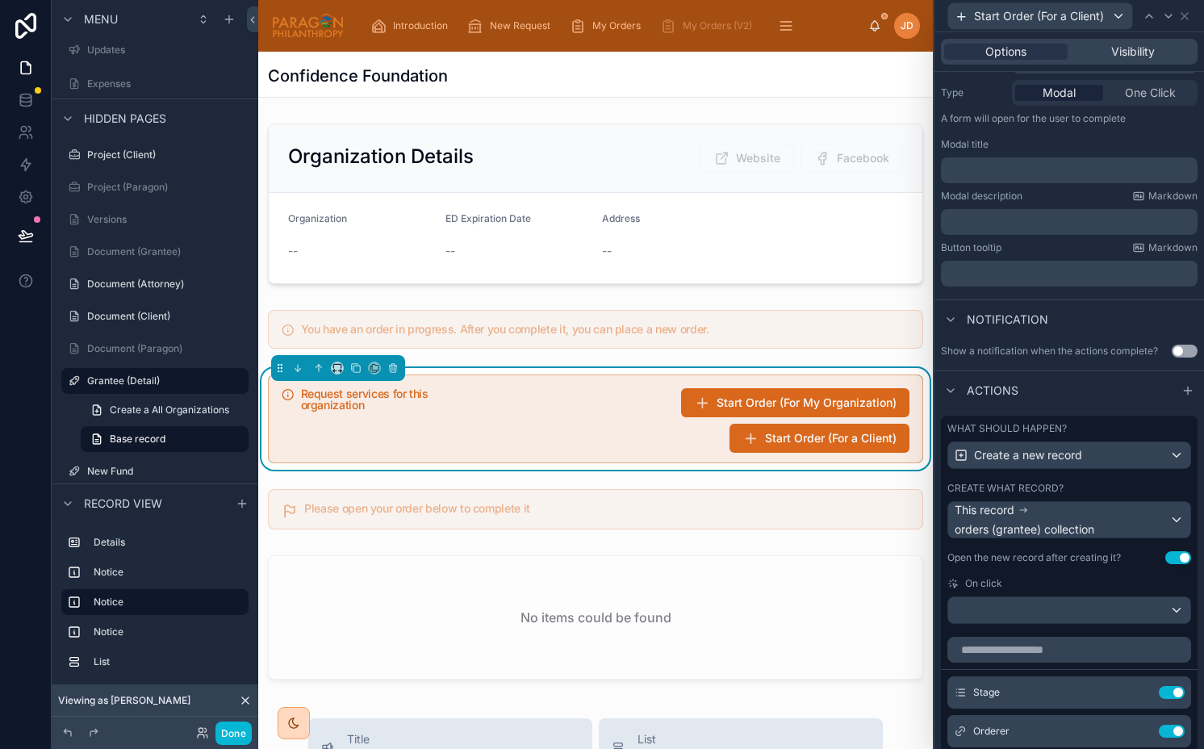
click at [993, 174] on p "﻿" at bounding box center [1070, 170] width 247 height 16
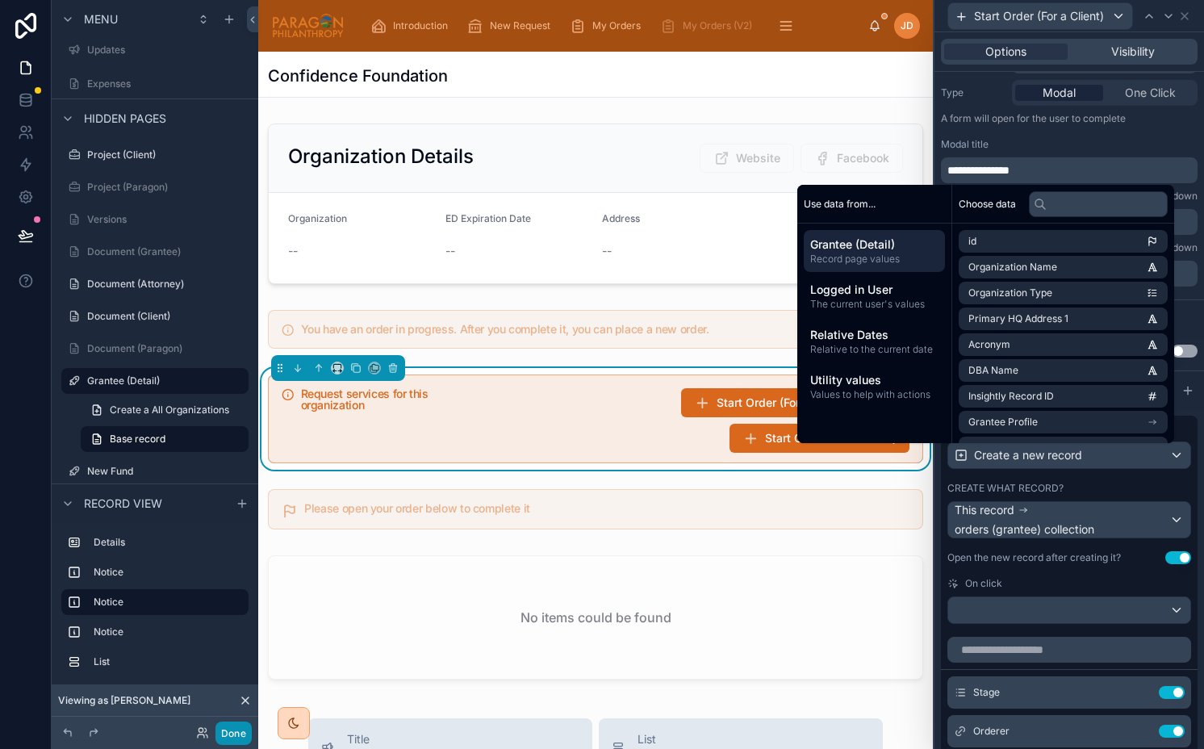
click at [227, 737] on button "Done" at bounding box center [233, 732] width 36 height 23
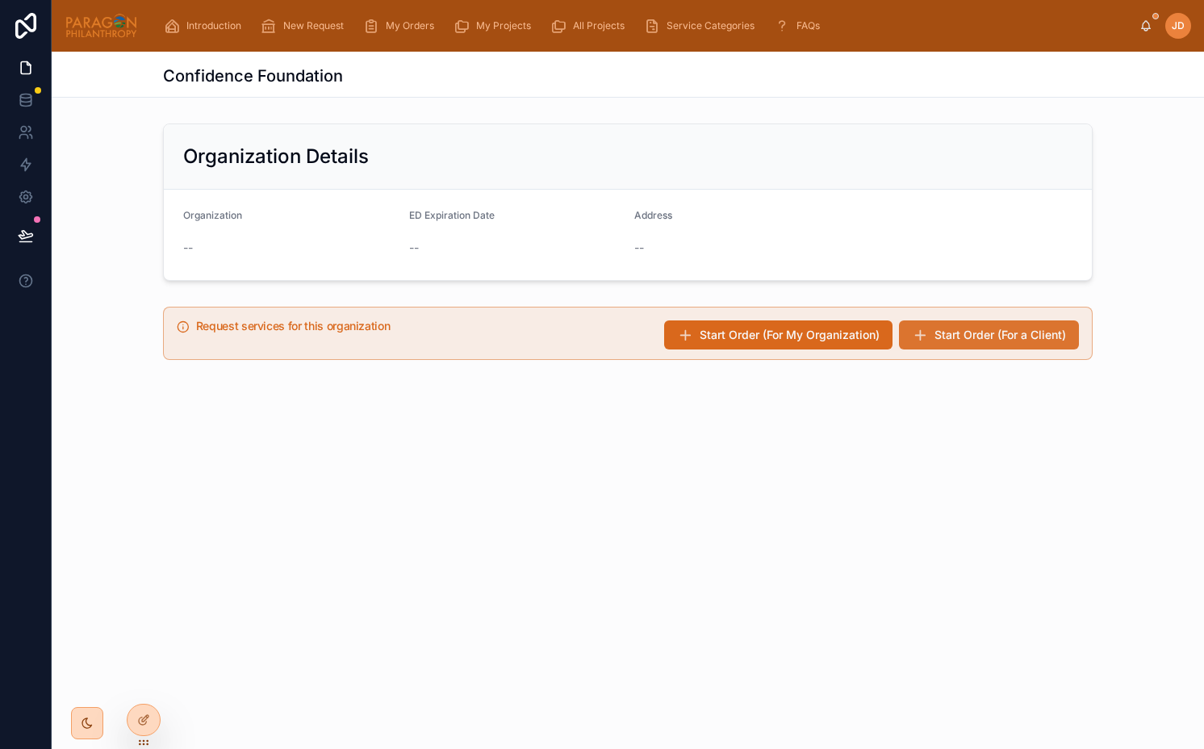
click at [912, 336] on icon at bounding box center [920, 335] width 16 height 16
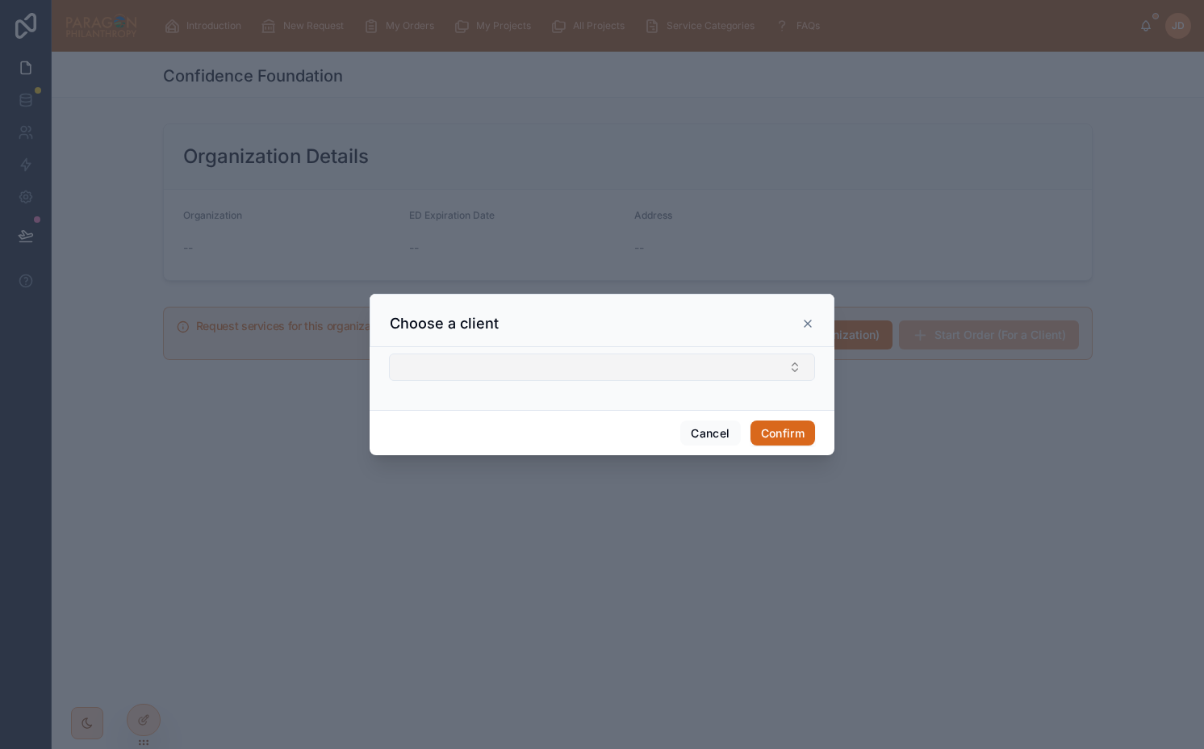
click at [591, 359] on button "Select Button" at bounding box center [602, 366] width 426 height 27
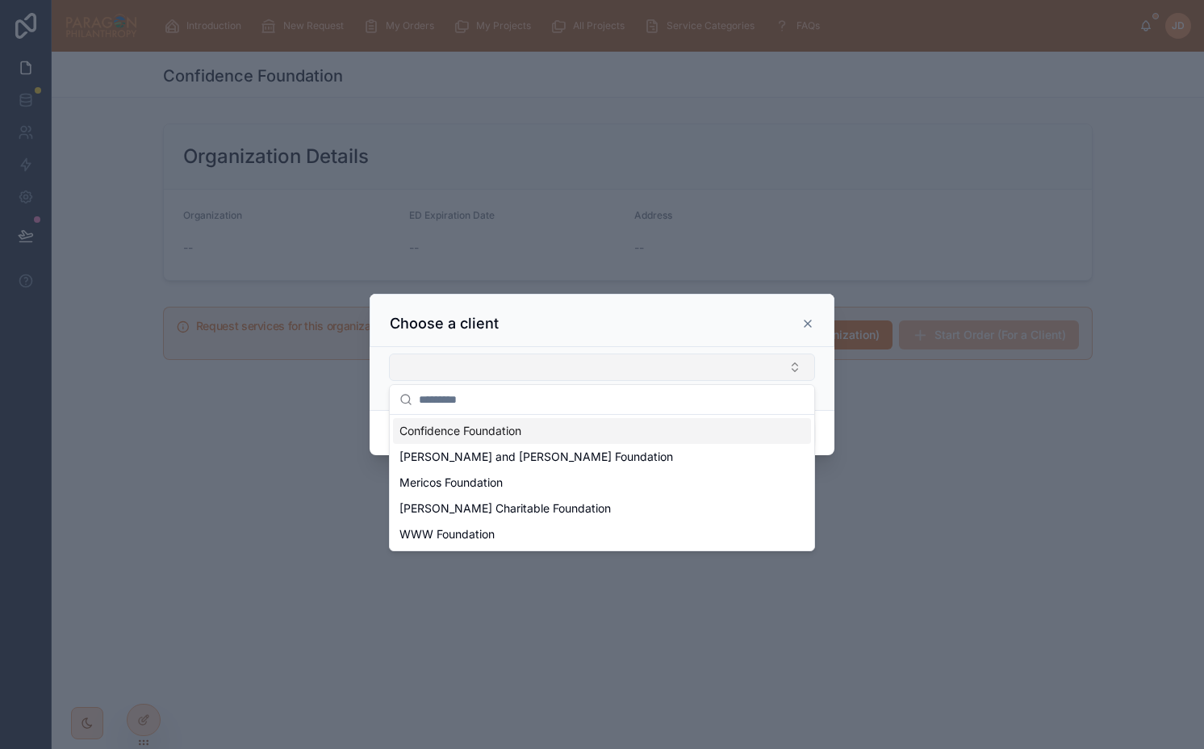
click at [591, 362] on button "Select Button" at bounding box center [602, 366] width 426 height 27
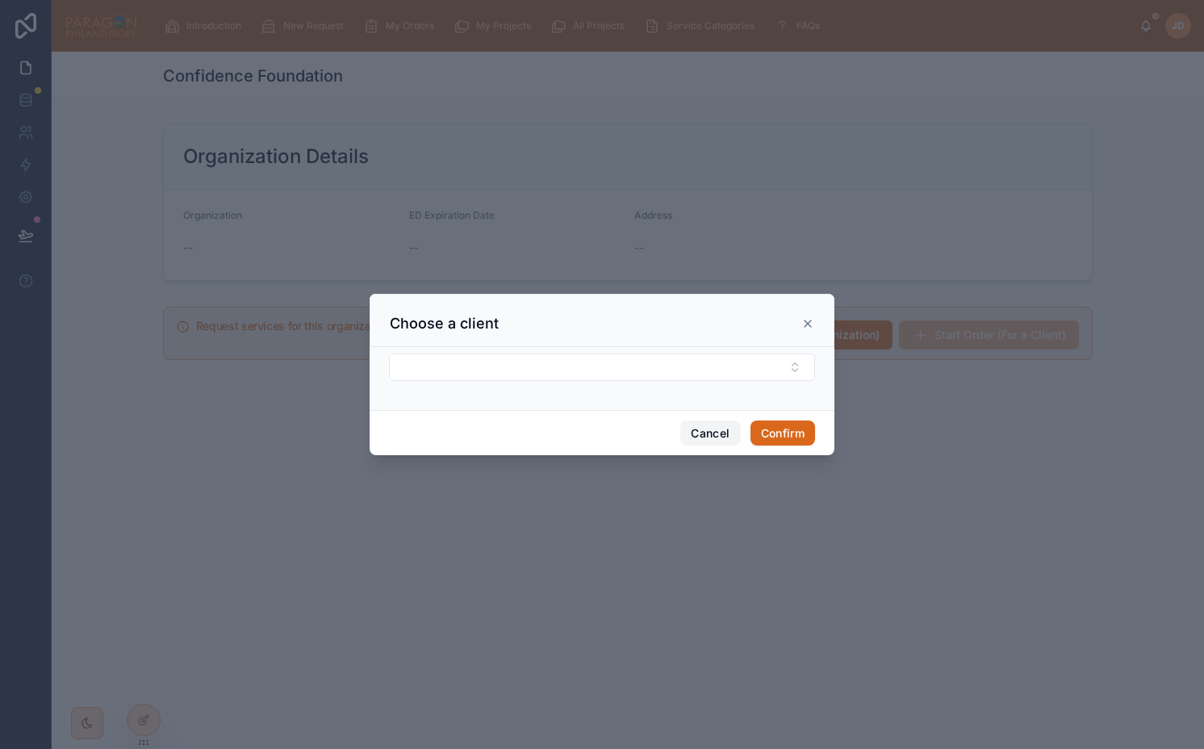
click at [709, 438] on button "Cancel" at bounding box center [710, 433] width 60 height 26
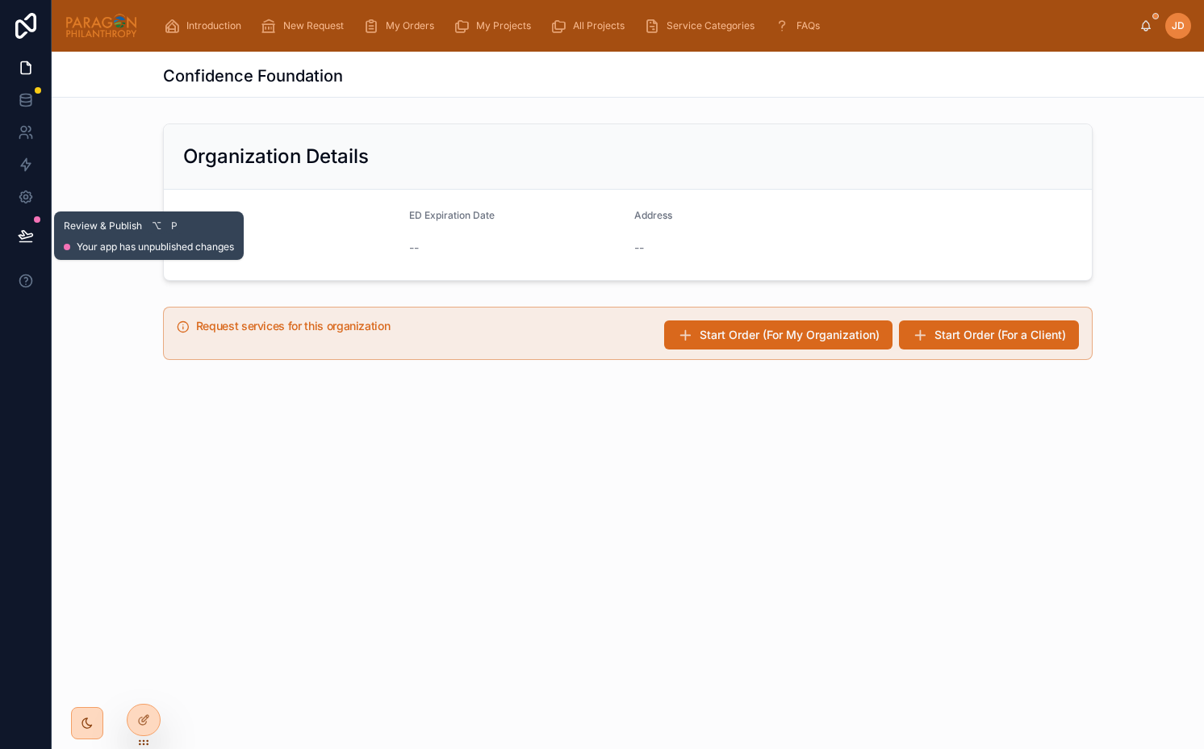
click at [19, 236] on icon at bounding box center [26, 235] width 14 height 8
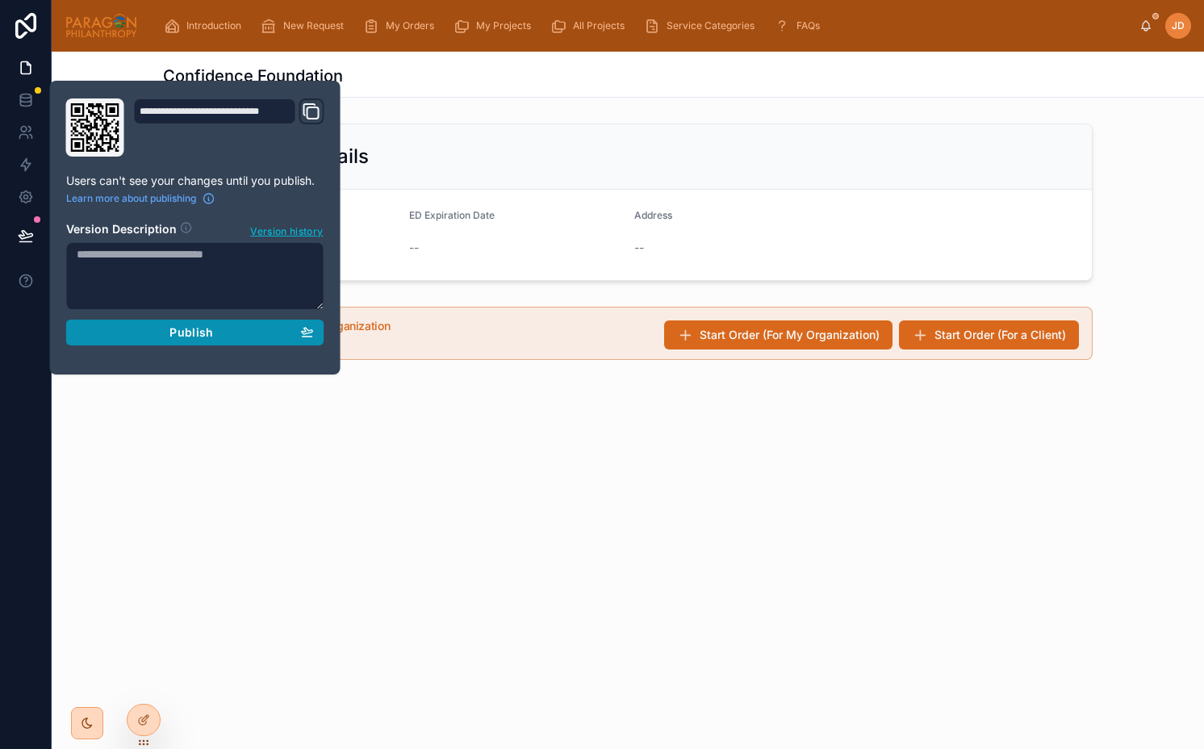
click at [171, 339] on button "Publish" at bounding box center [195, 333] width 258 height 26
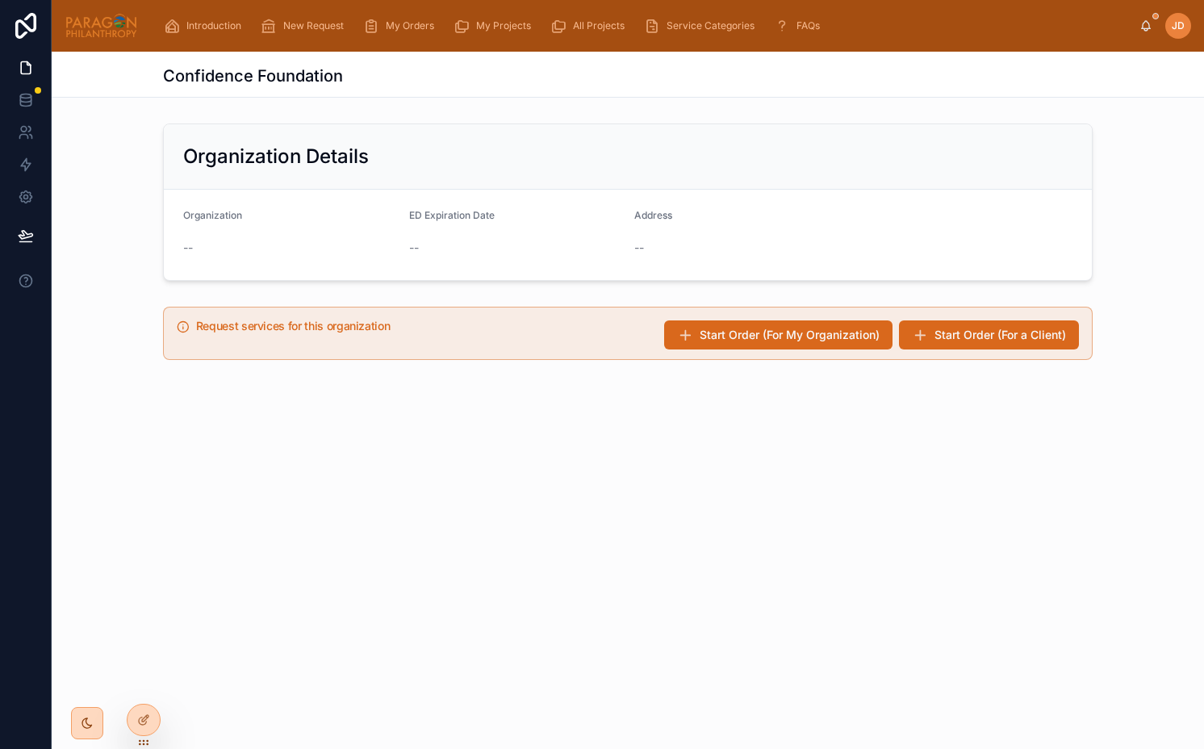
drag, startPoint x: 982, startPoint y: 412, endPoint x: 982, endPoint y: 398, distance: 13.7
click at [982, 412] on div "Confidence Foundation Organization Details Organization -- ED Expiration Date -…" at bounding box center [628, 274] width 1152 height 444
click at [846, 335] on span "Start Order (For My Organization)" at bounding box center [790, 335] width 180 height 16
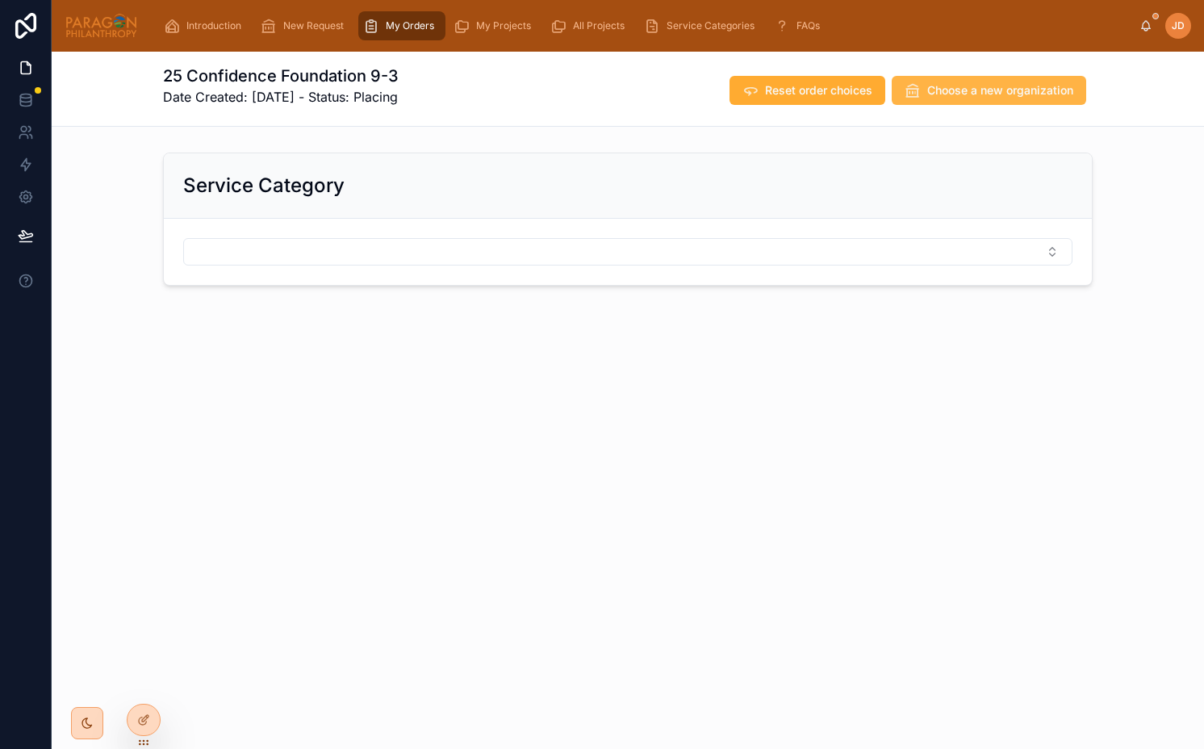
click at [943, 86] on span "Choose a new organization" at bounding box center [1000, 90] width 146 height 16
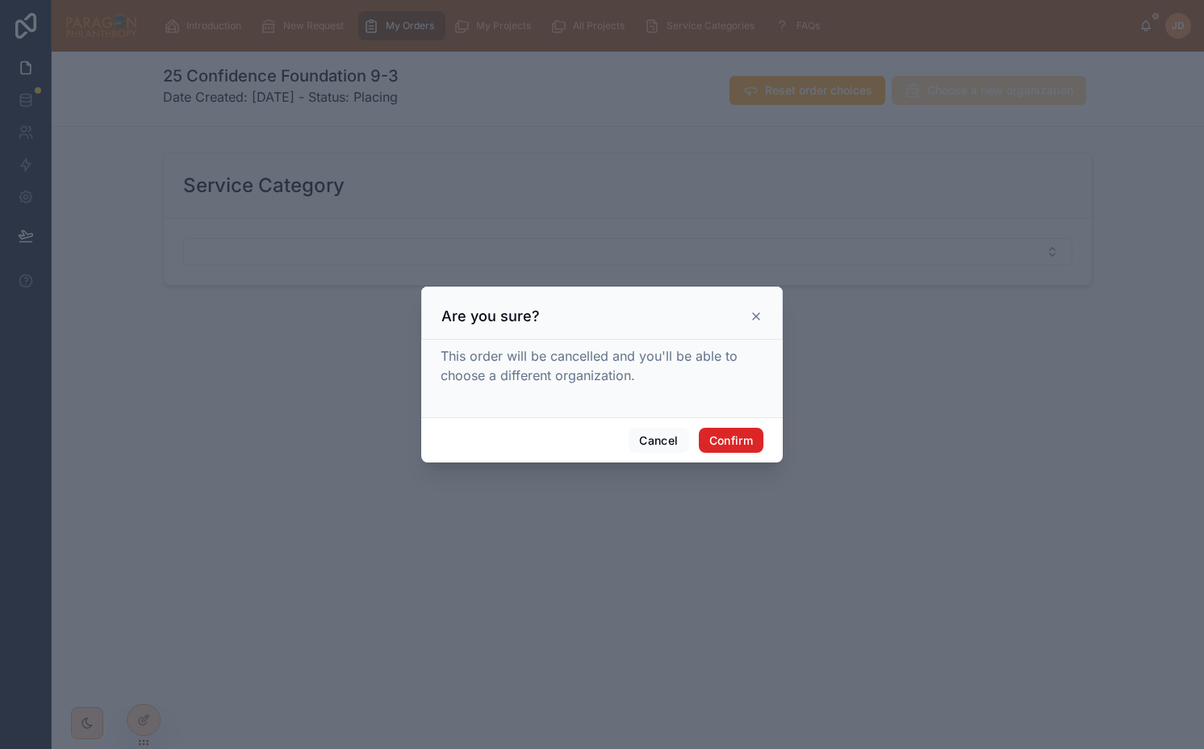
click at [733, 448] on button "Confirm" at bounding box center [731, 441] width 65 height 26
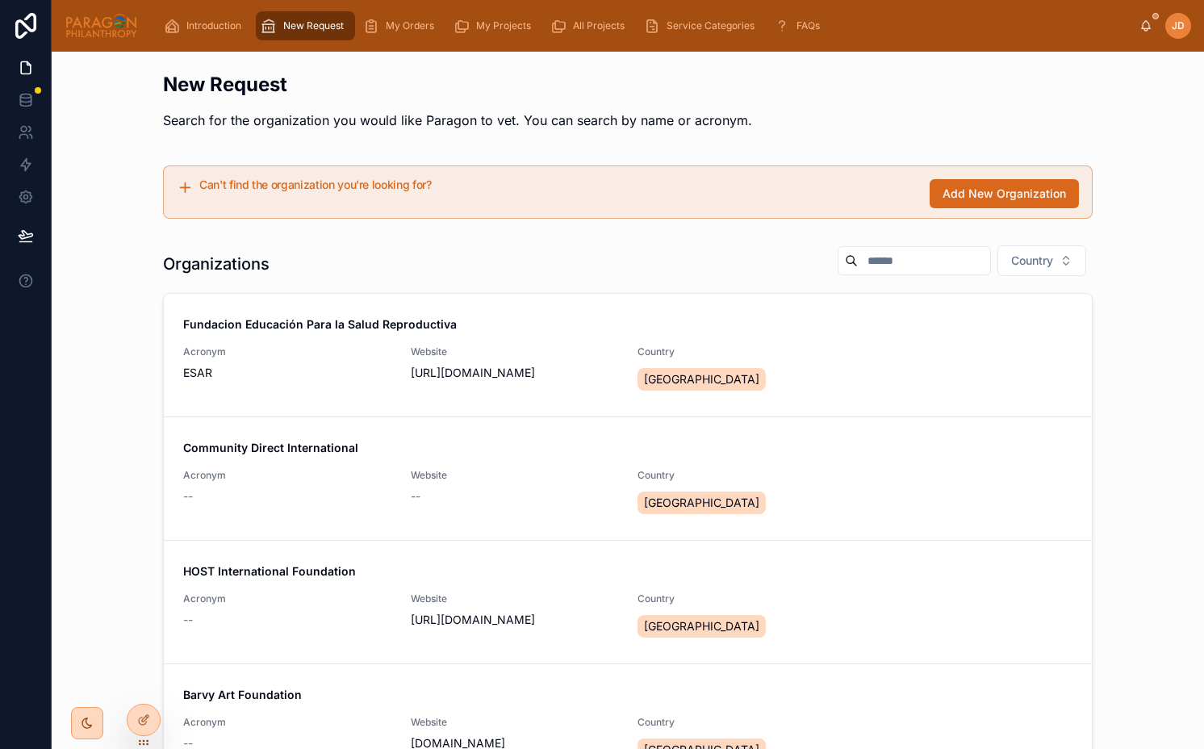
click at [906, 262] on input "text" at bounding box center [924, 260] width 132 height 23
type input "**********"
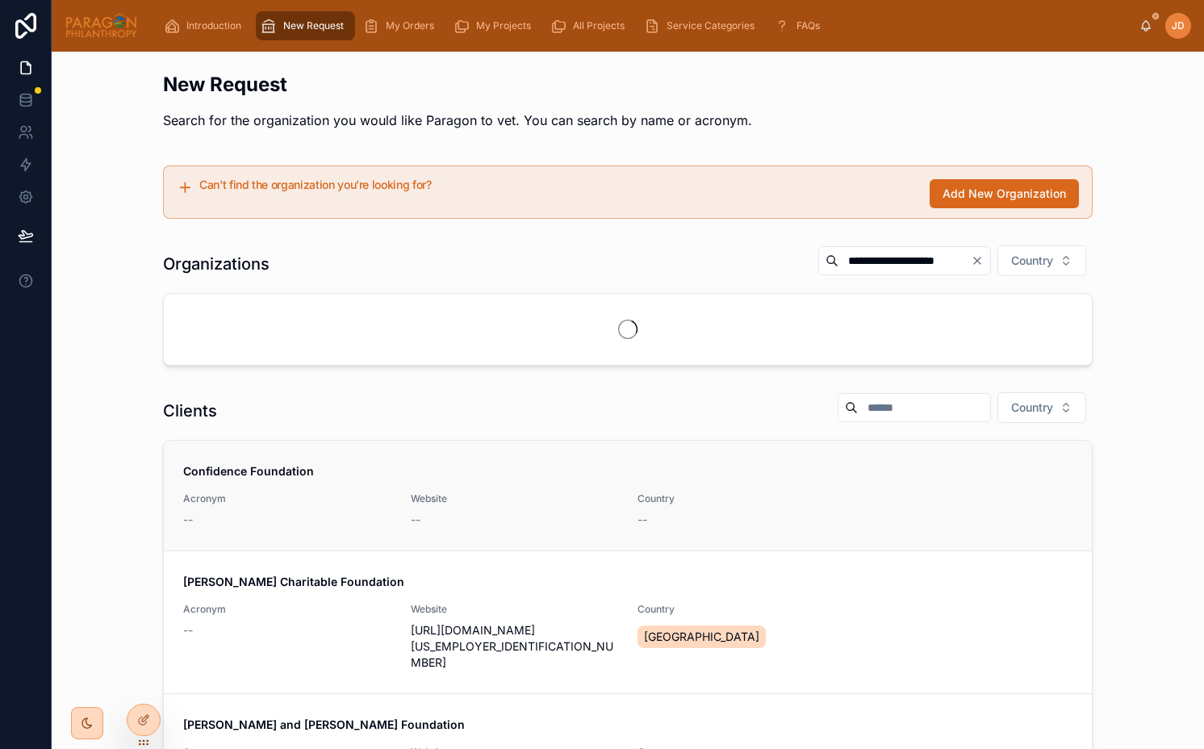
type input "**********"
click at [479, 475] on span "Confidence Foundation" at bounding box center [627, 471] width 889 height 16
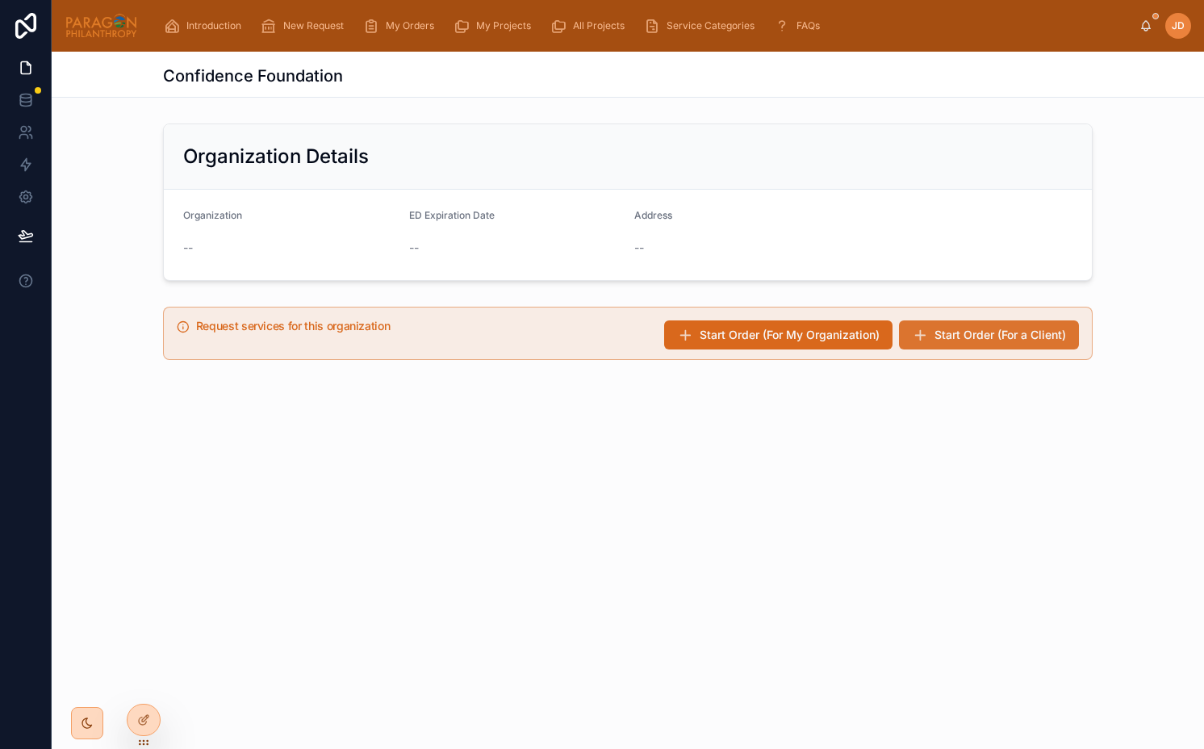
click at [1039, 341] on span "Start Order (For a Client)" at bounding box center [1000, 335] width 132 height 16
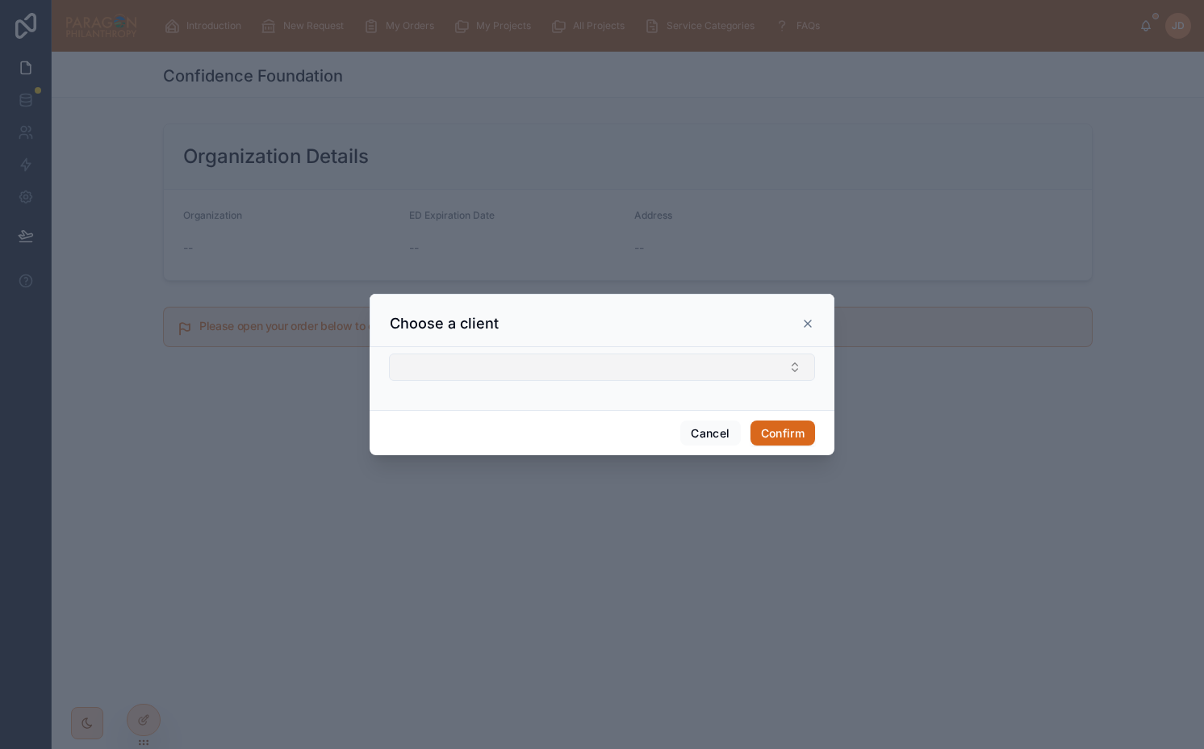
click at [626, 362] on button "Select Button" at bounding box center [602, 366] width 426 height 27
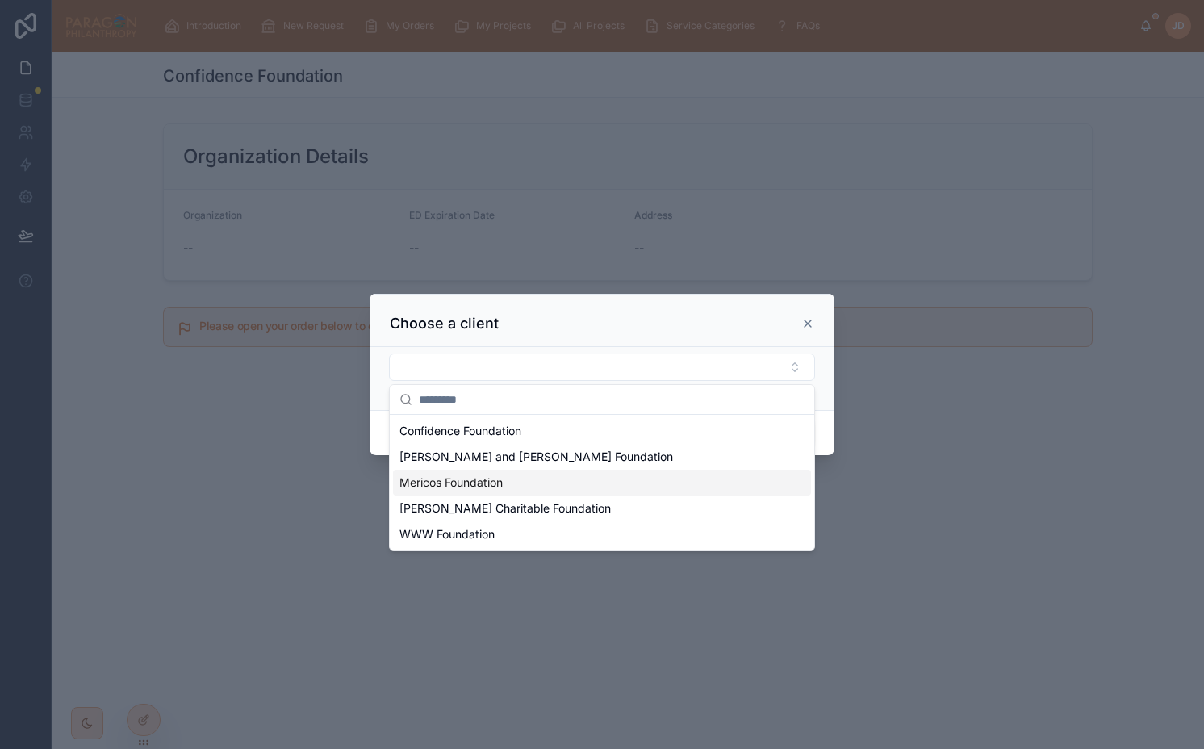
click at [565, 479] on div "Mericos Foundation" at bounding box center [602, 483] width 418 height 26
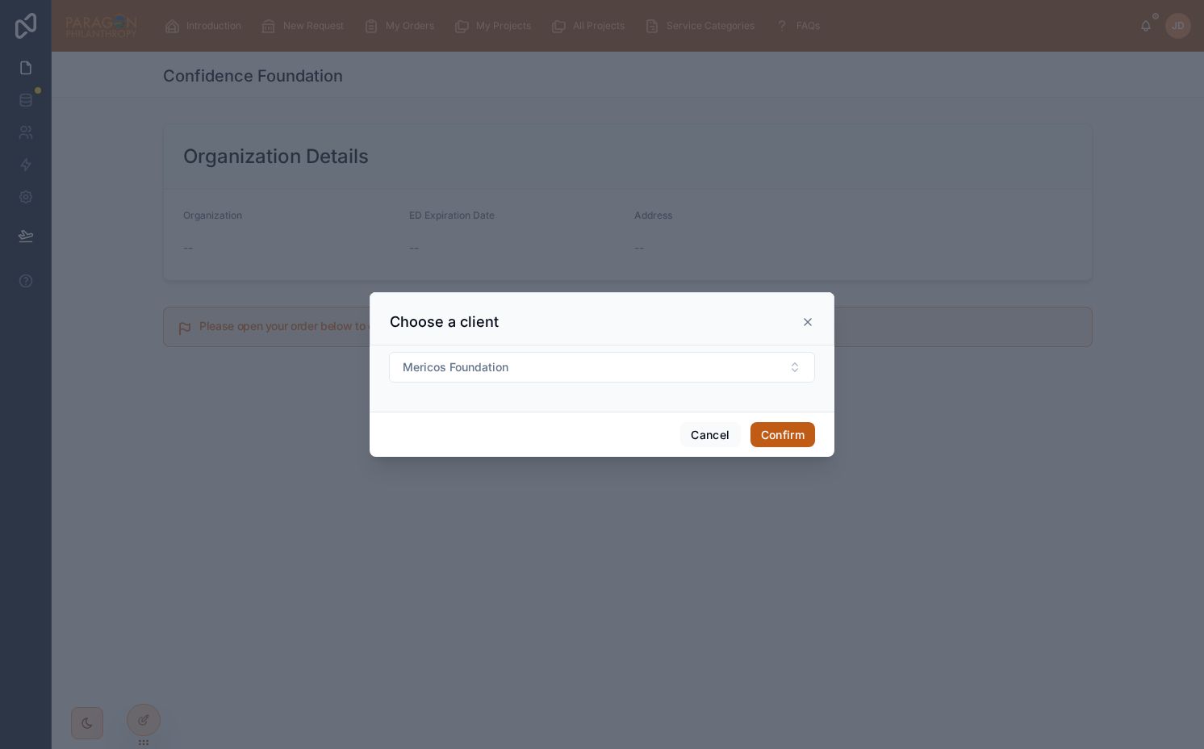
click at [775, 428] on button "Confirm" at bounding box center [782, 435] width 65 height 26
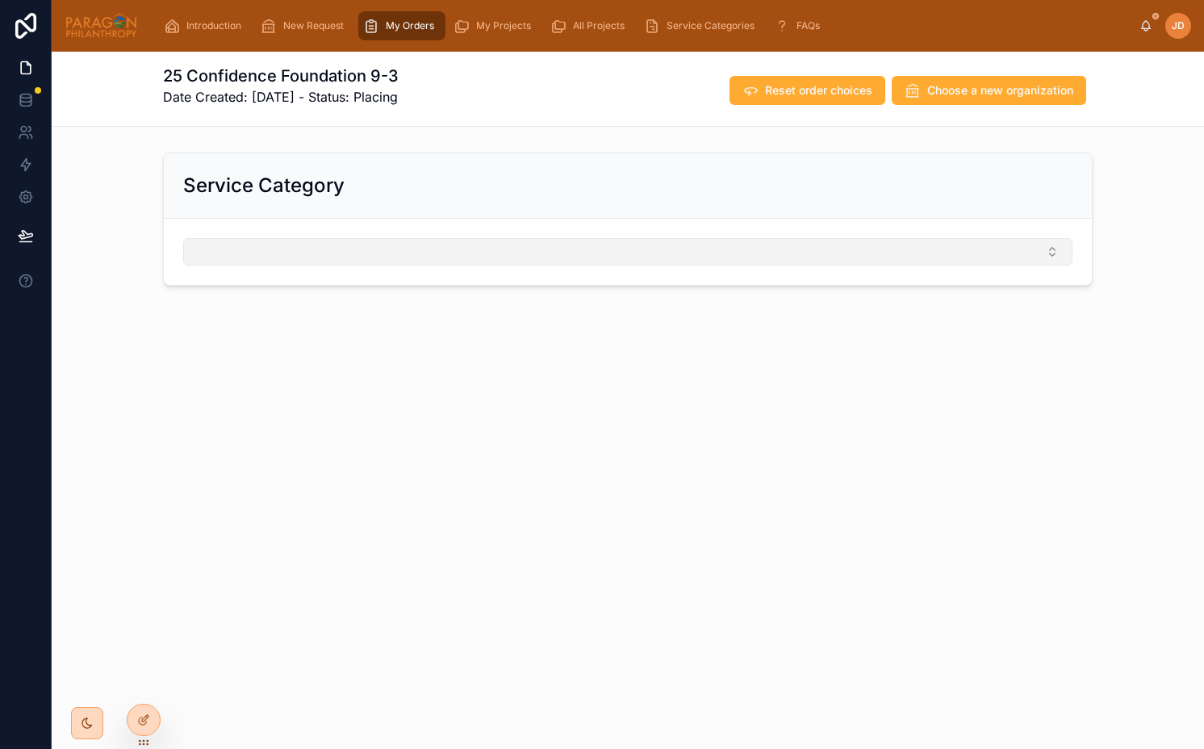
click at [567, 246] on button "Select Button" at bounding box center [627, 251] width 889 height 27
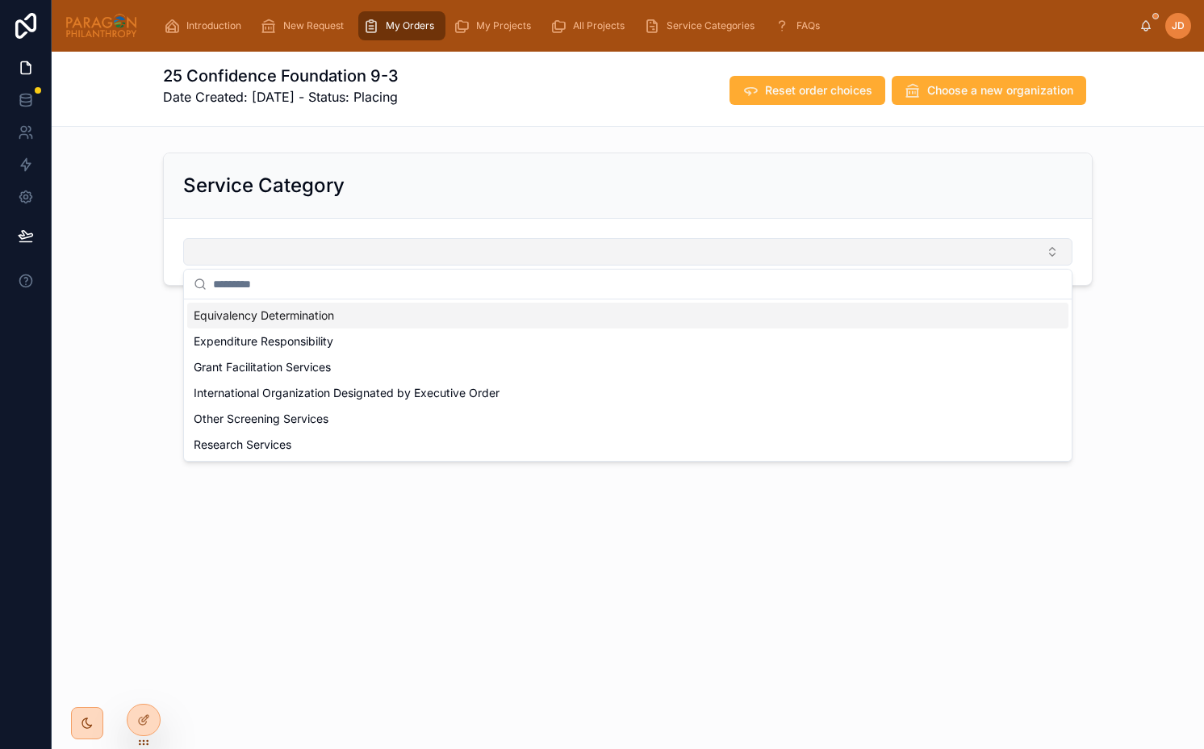
click at [567, 246] on button "Select Button" at bounding box center [627, 251] width 889 height 27
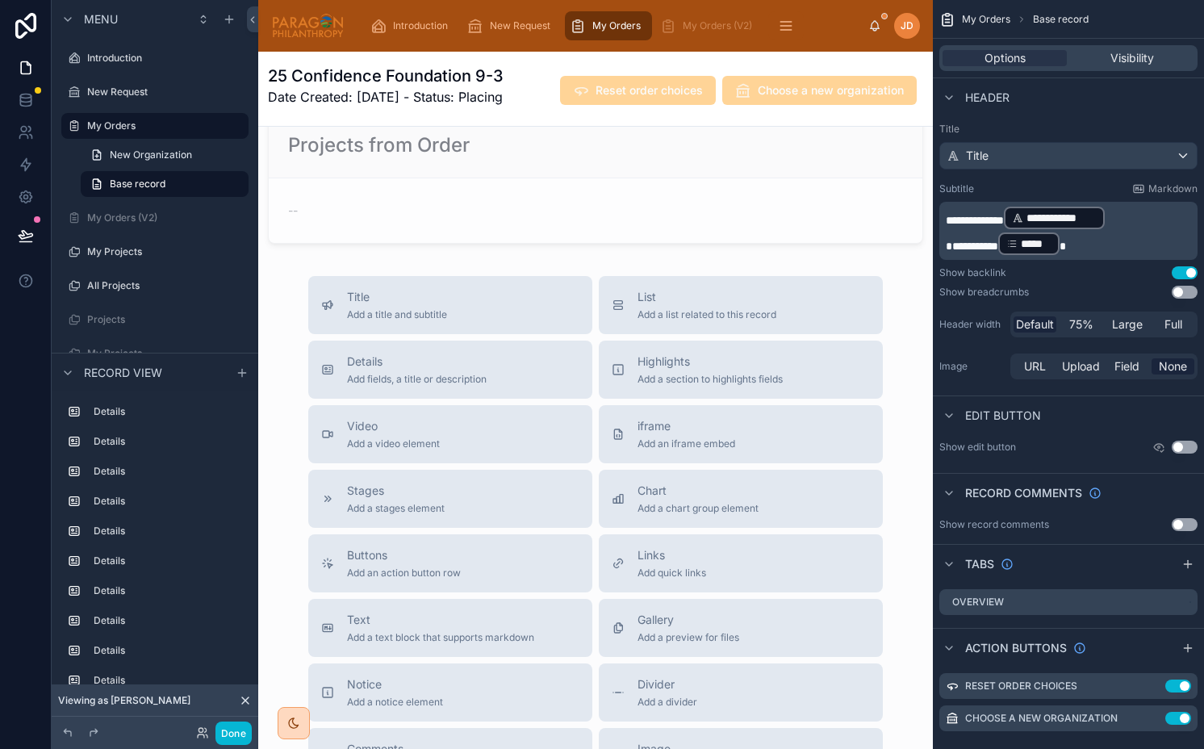
scroll to position [5707, 0]
click at [706, 381] on span "Add a section to highlights fields" at bounding box center [709, 382] width 145 height 13
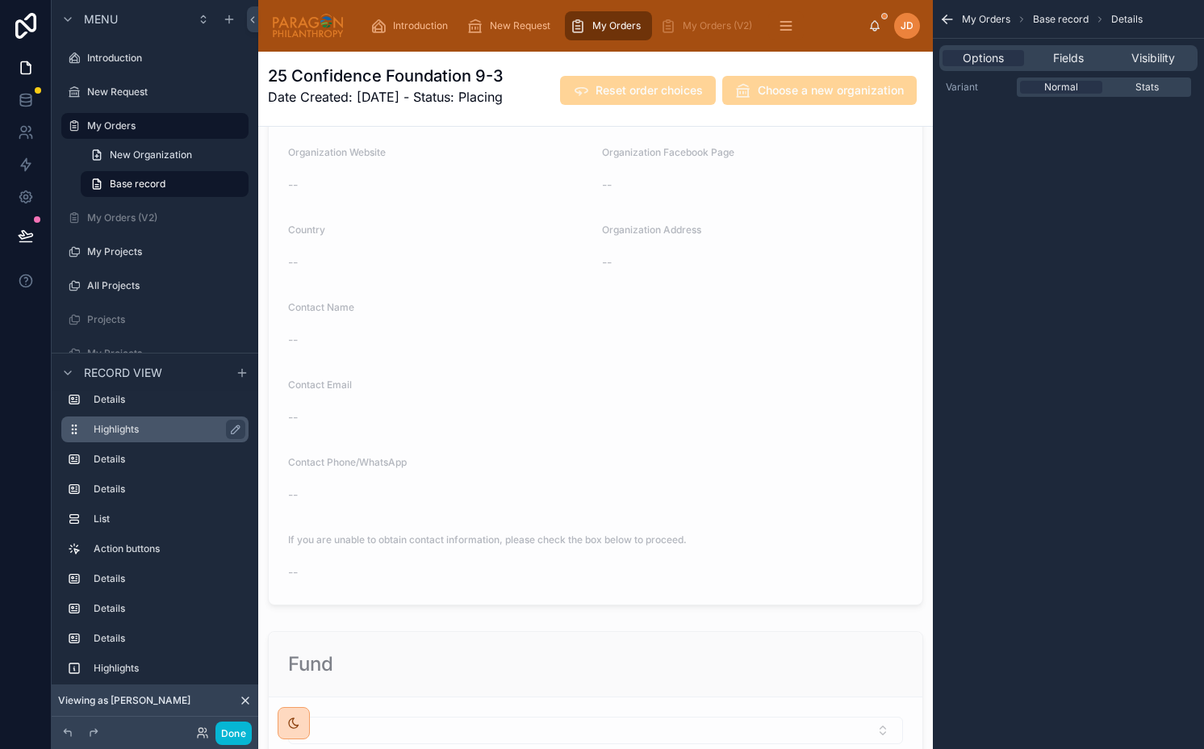
scroll to position [826, 0]
click at [132, 431] on label "Highlights" at bounding box center [165, 429] width 142 height 13
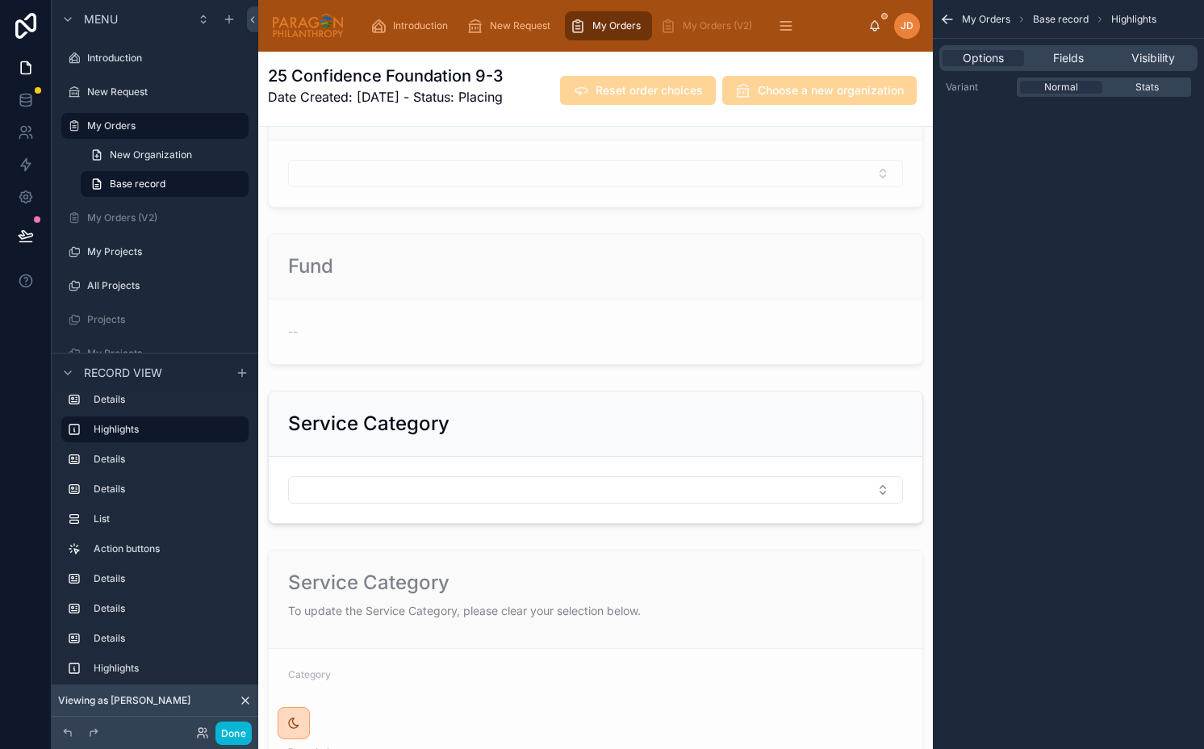
scroll to position [1356, 0]
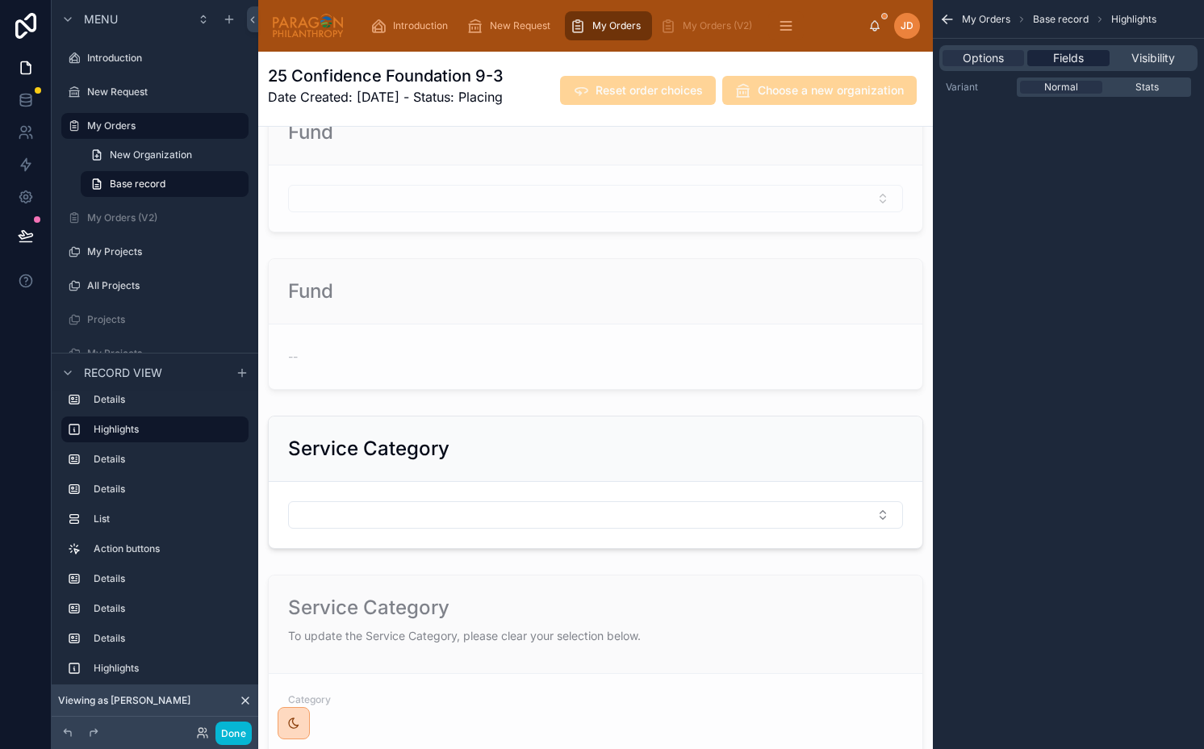
click at [1077, 56] on span "Fields" at bounding box center [1068, 58] width 31 height 16
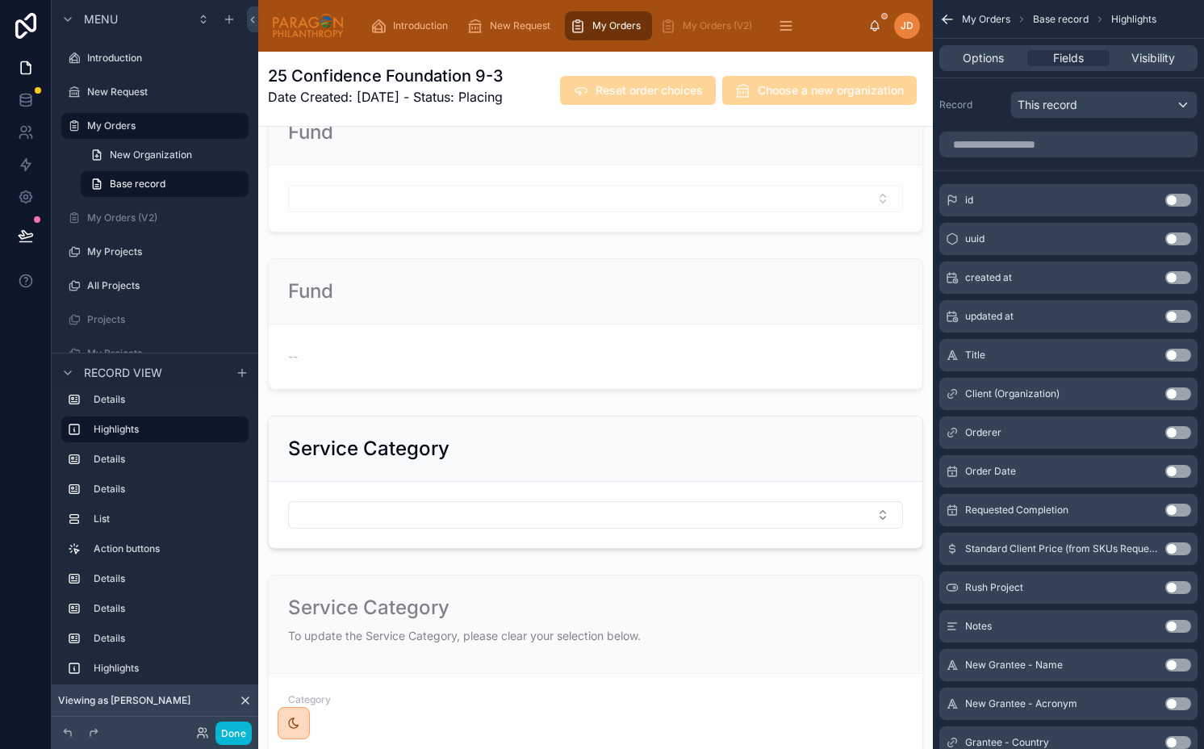
click at [1185, 278] on button "Use setting" at bounding box center [1178, 277] width 26 height 13
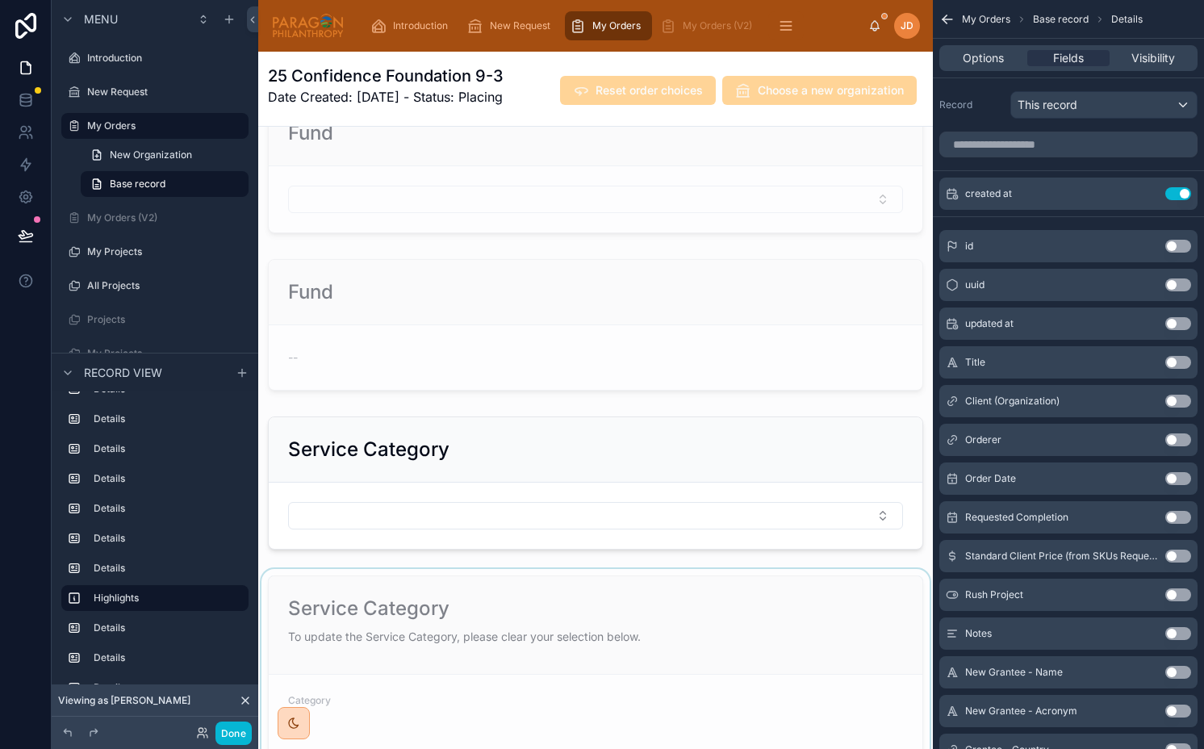
scroll to position [1342, 0]
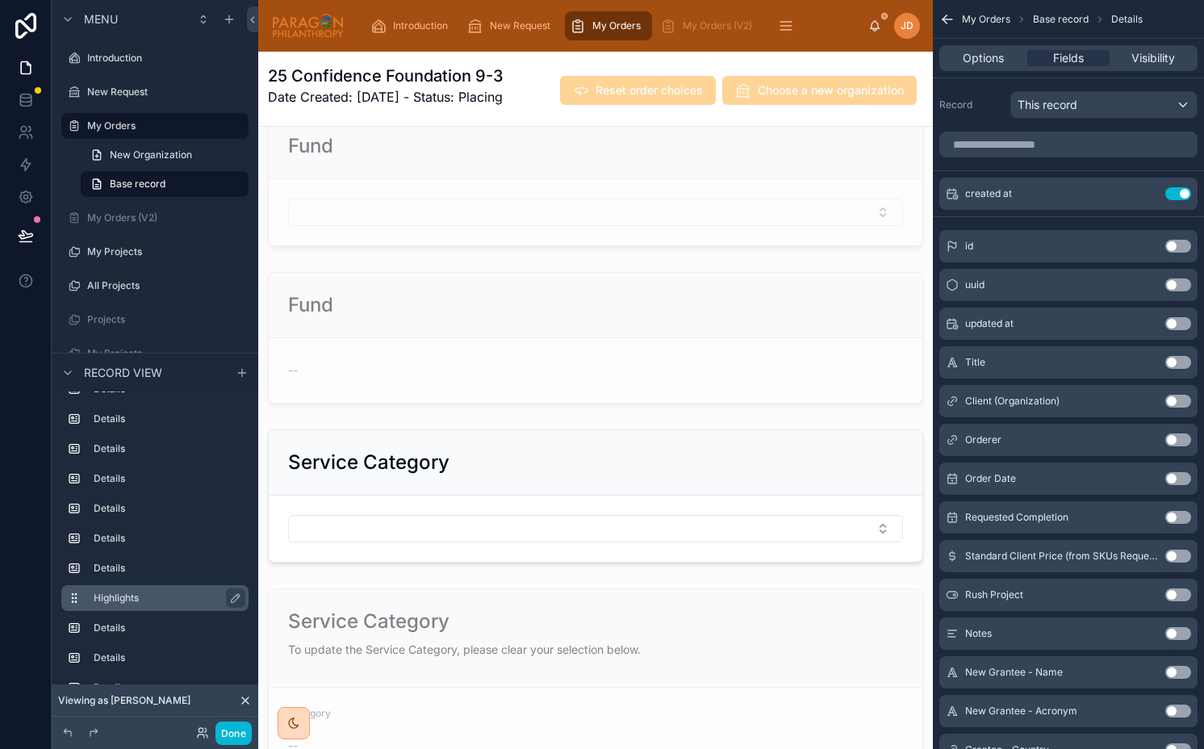
click at [168, 600] on label "Highlights" at bounding box center [165, 597] width 142 height 13
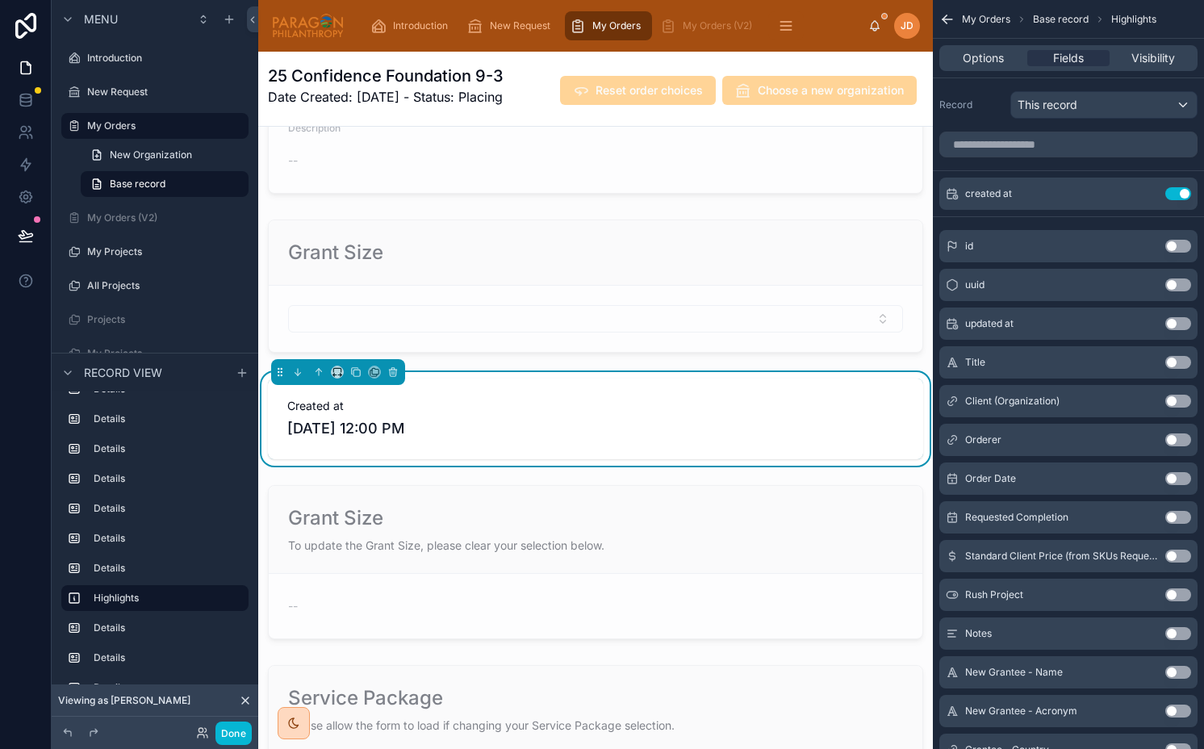
scroll to position [1922, 0]
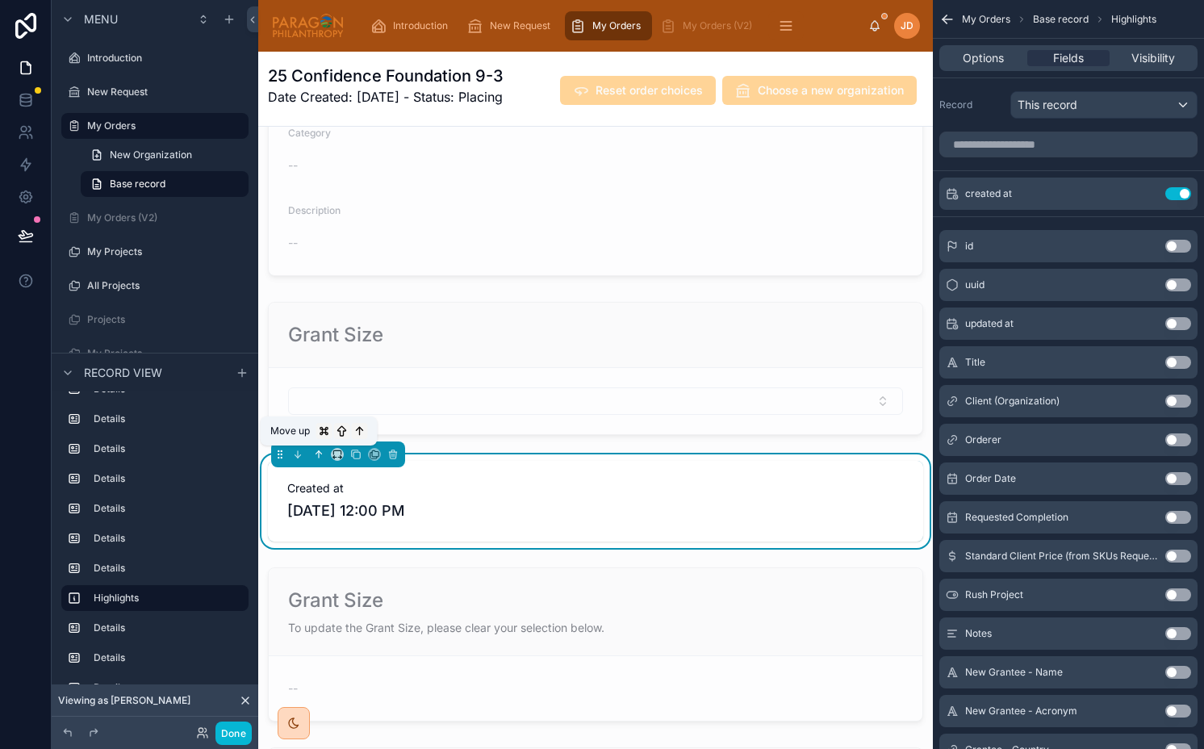
click at [319, 455] on icon at bounding box center [319, 454] width 0 height 6
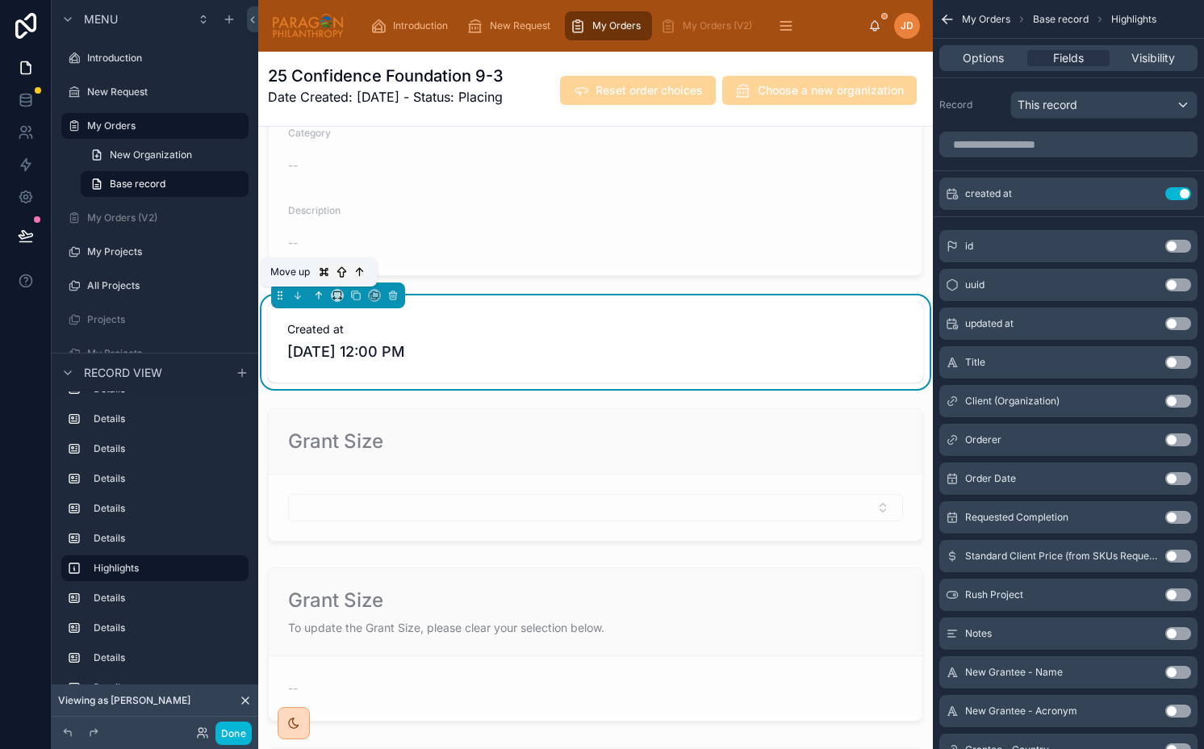
click at [316, 292] on icon at bounding box center [318, 295] width 11 height 11
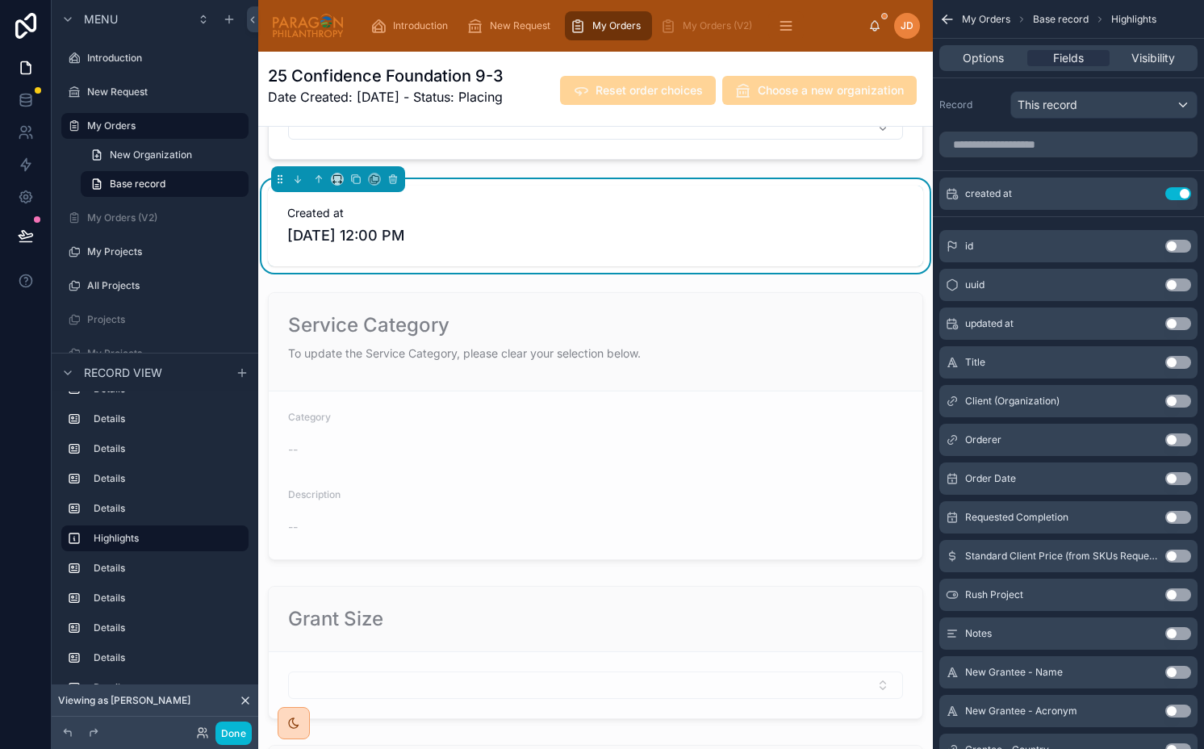
scroll to position [1237, 0]
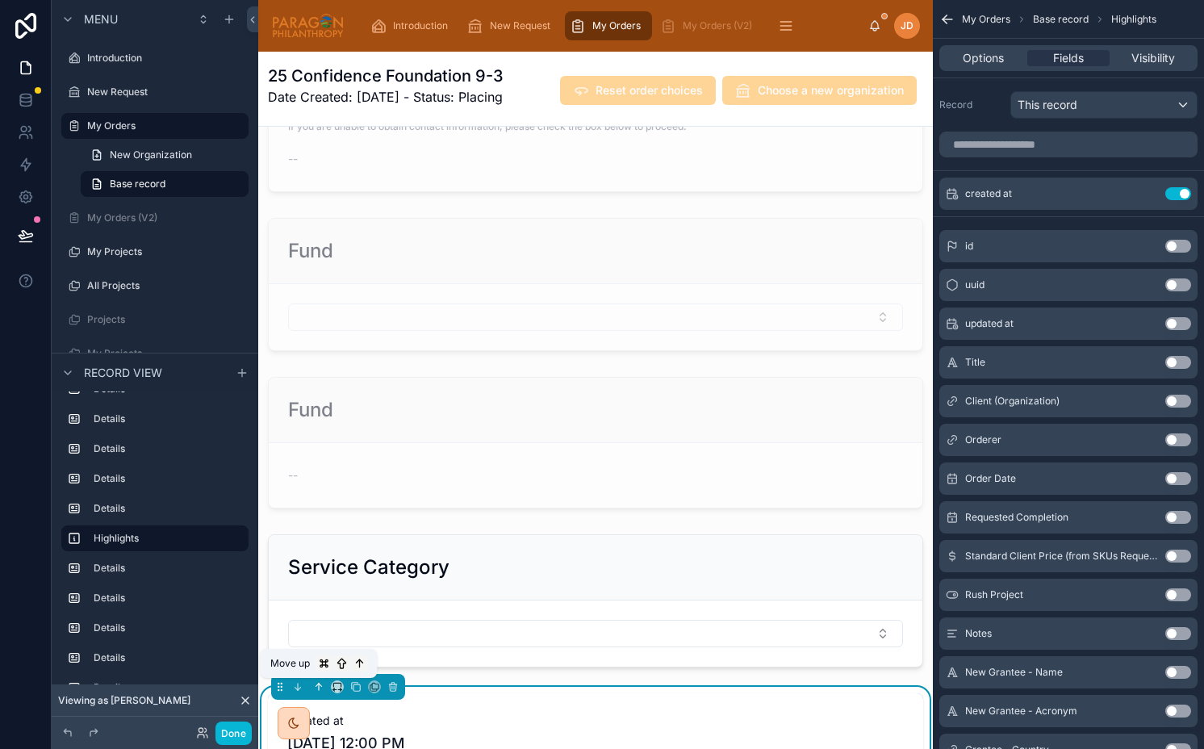
click at [317, 692] on icon at bounding box center [318, 686] width 11 height 11
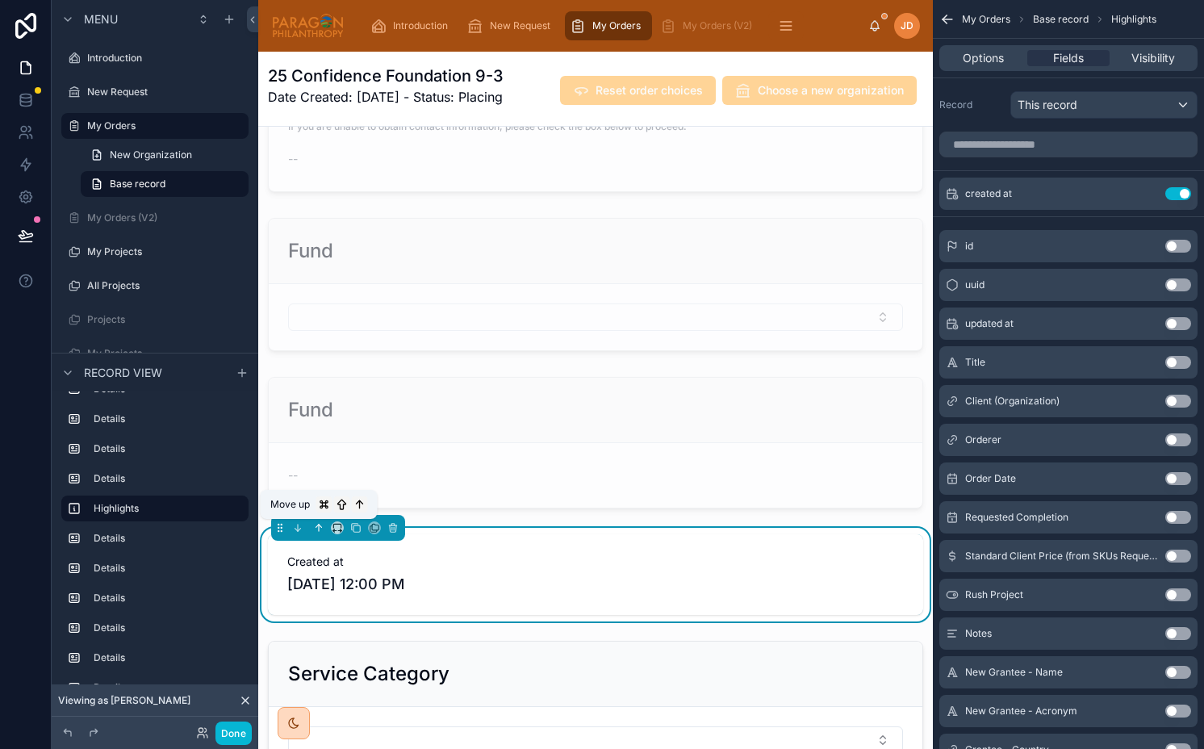
click at [318, 533] on icon at bounding box center [318, 527] width 11 height 11
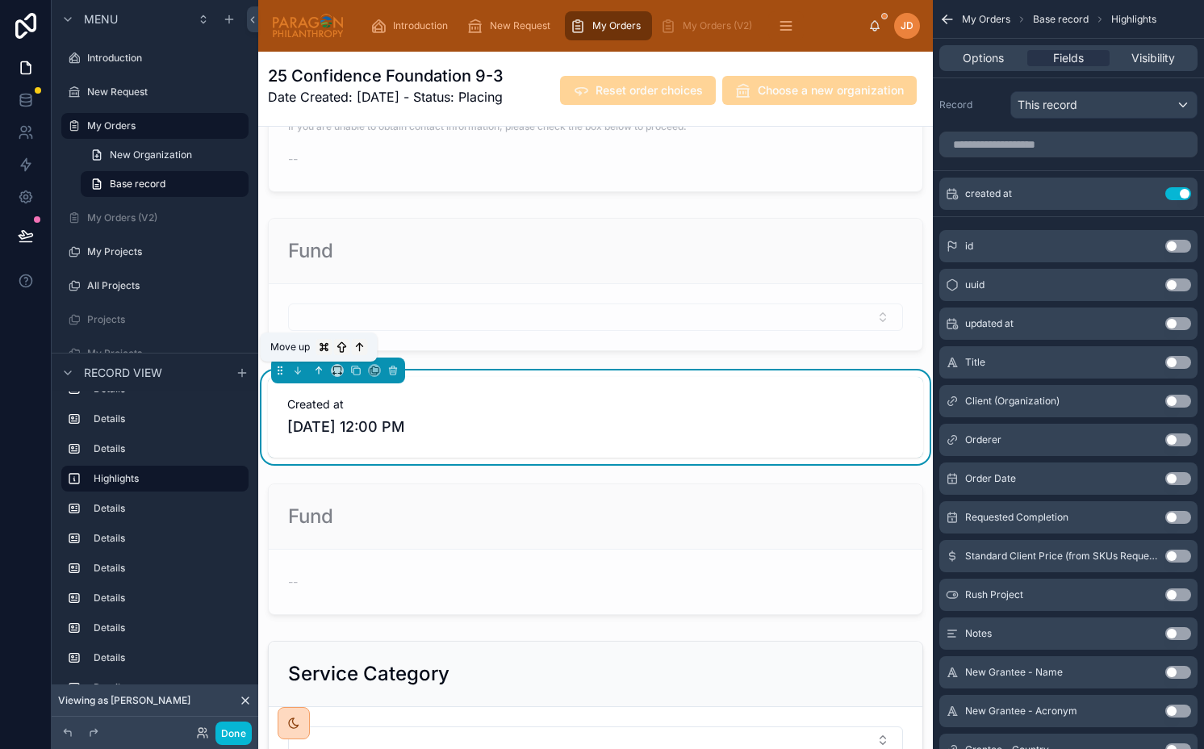
click at [319, 370] on icon at bounding box center [318, 370] width 11 height 11
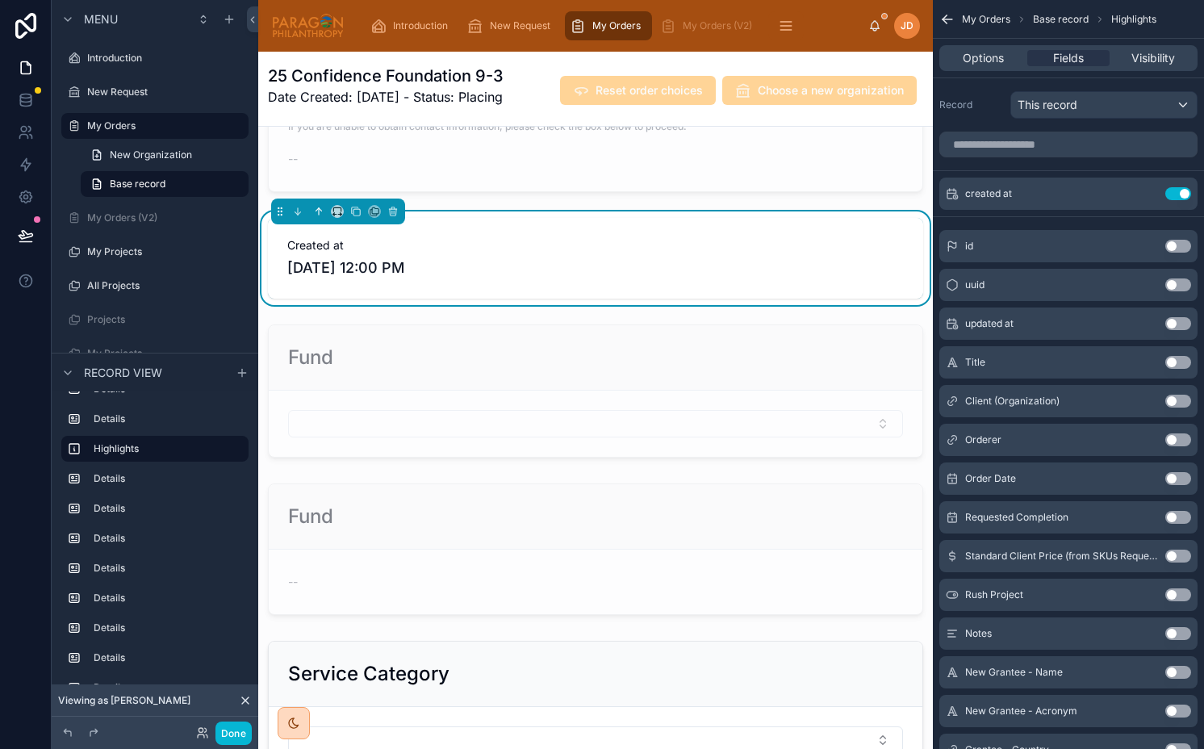
click at [319, 209] on icon at bounding box center [319, 211] width 0 height 6
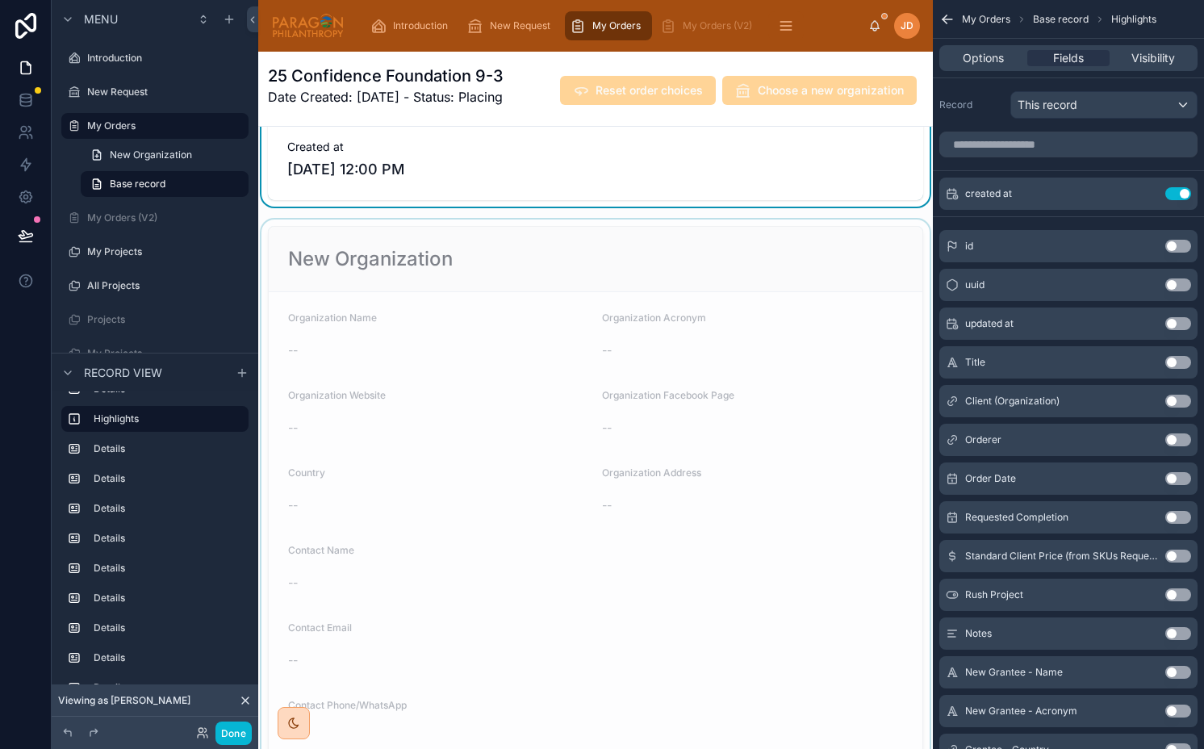
scroll to position [449, 0]
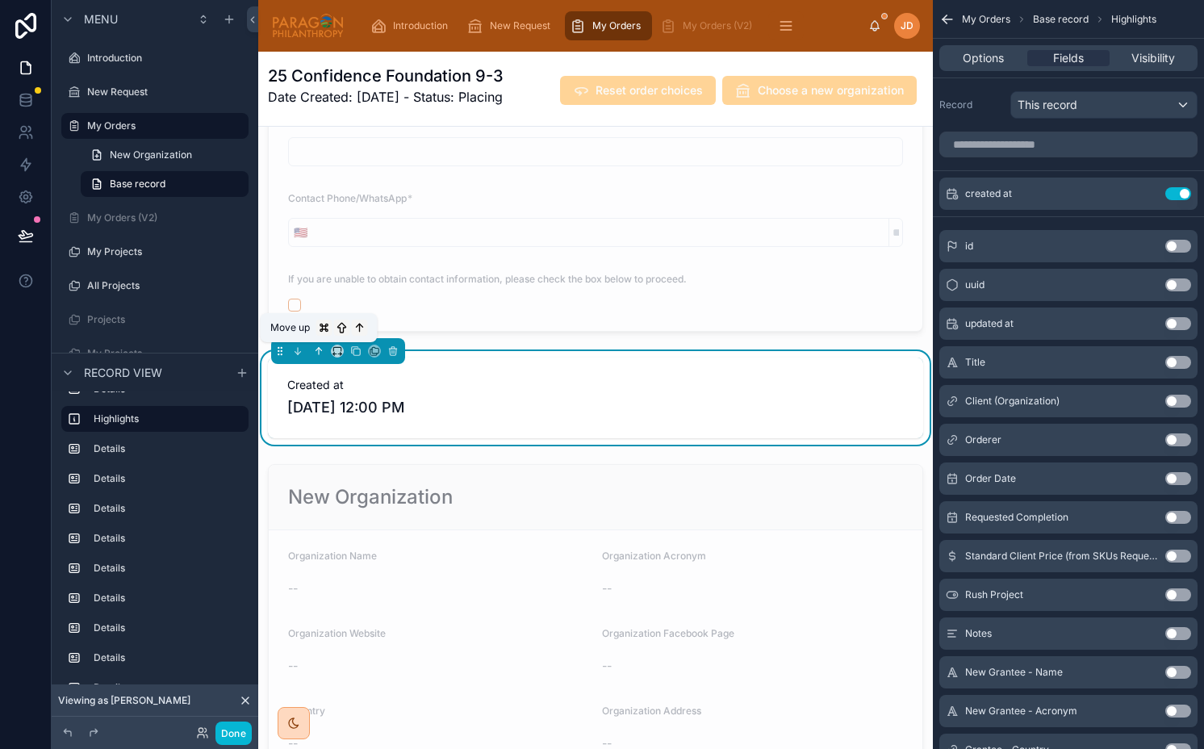
click at [316, 350] on icon at bounding box center [318, 350] width 11 height 11
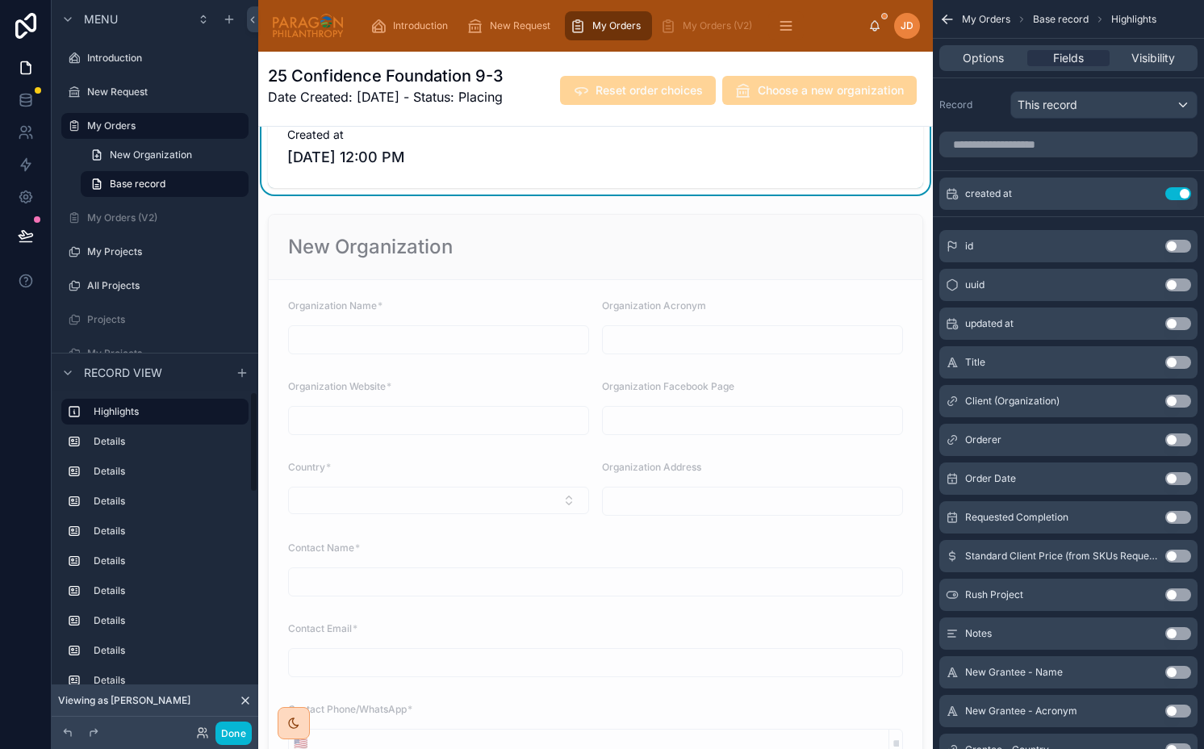
scroll to position [0, 0]
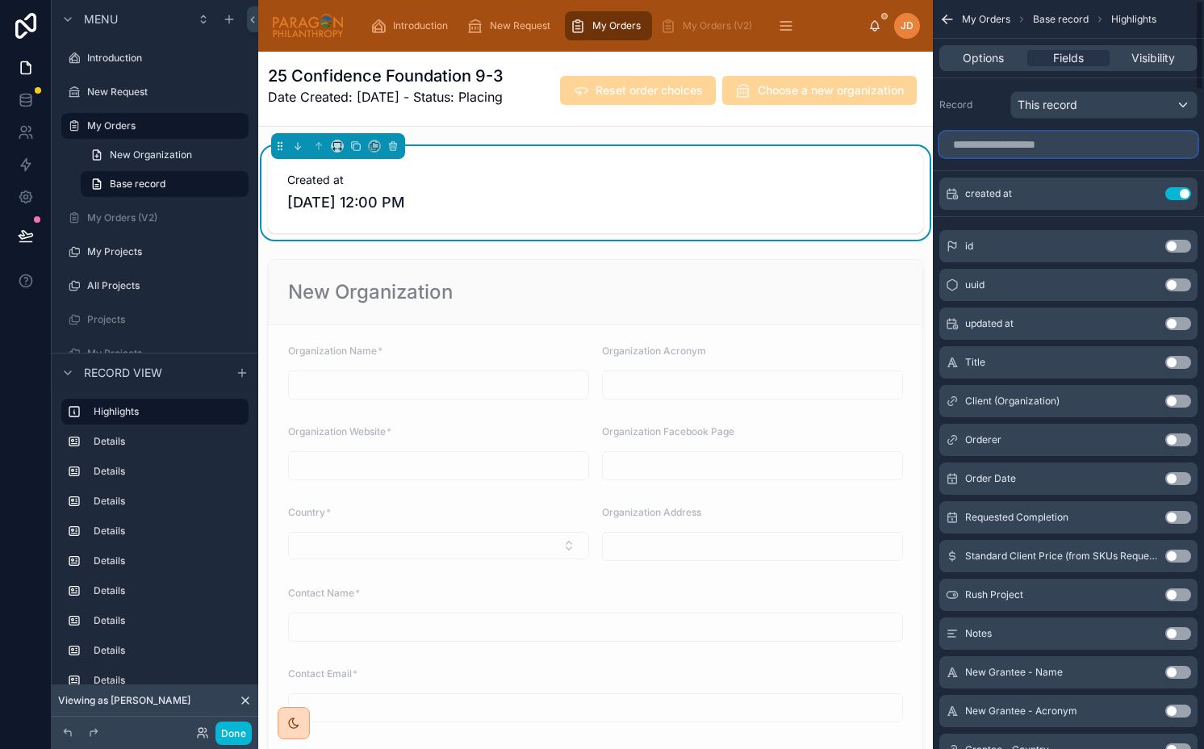
click at [1105, 133] on input "scrollable content" at bounding box center [1068, 145] width 258 height 26
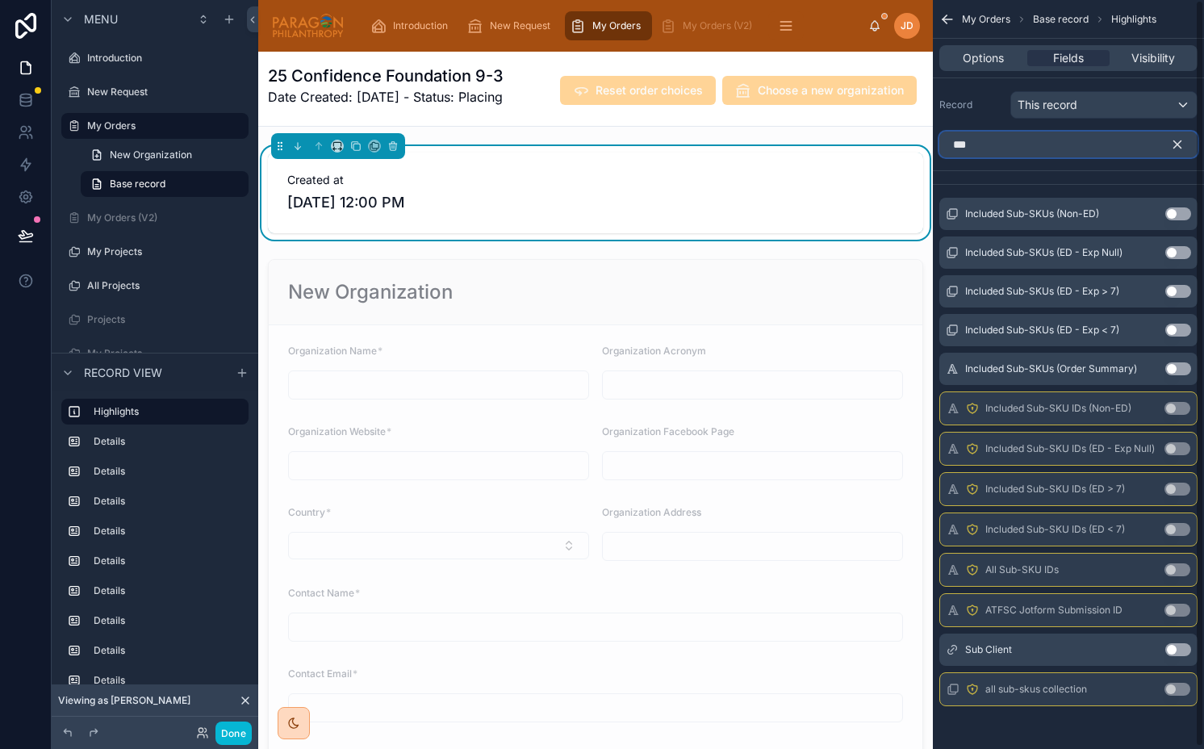
type input "***"
click at [1172, 647] on button "Use setting" at bounding box center [1178, 649] width 26 height 13
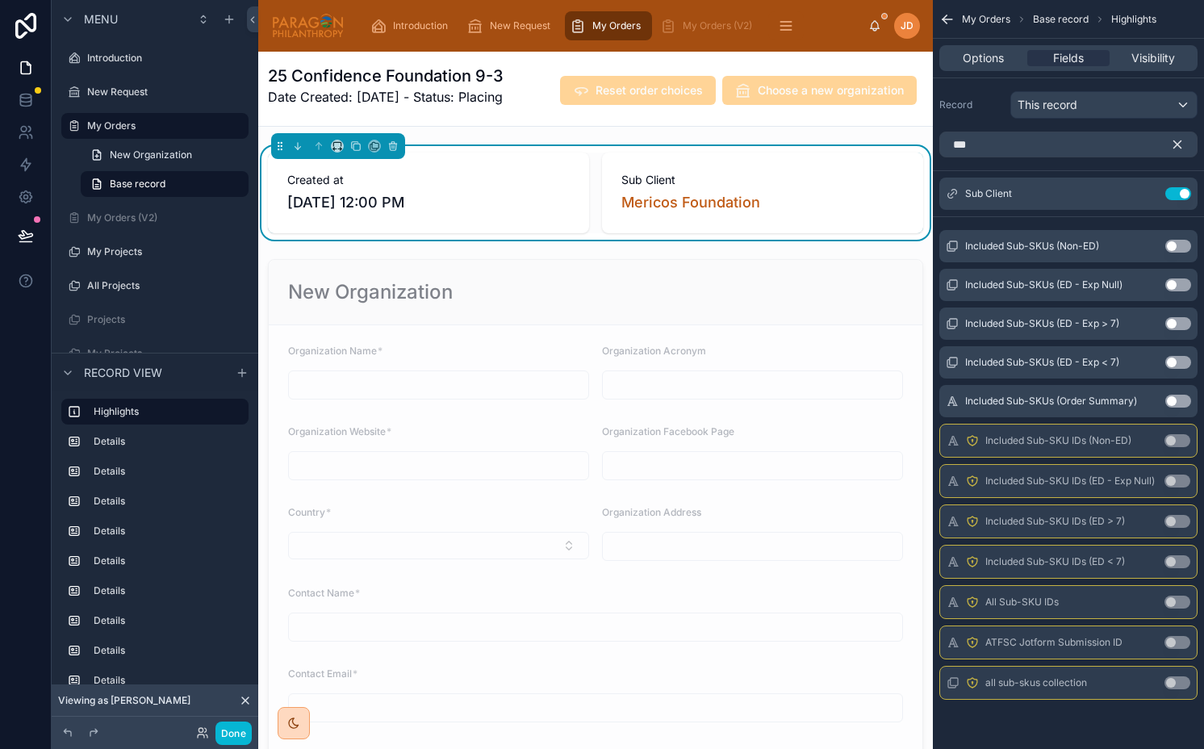
drag, startPoint x: 1172, startPoint y: 143, endPoint x: 1147, endPoint y: 173, distance: 40.1
click at [1172, 143] on icon "scrollable content" at bounding box center [1177, 144] width 15 height 15
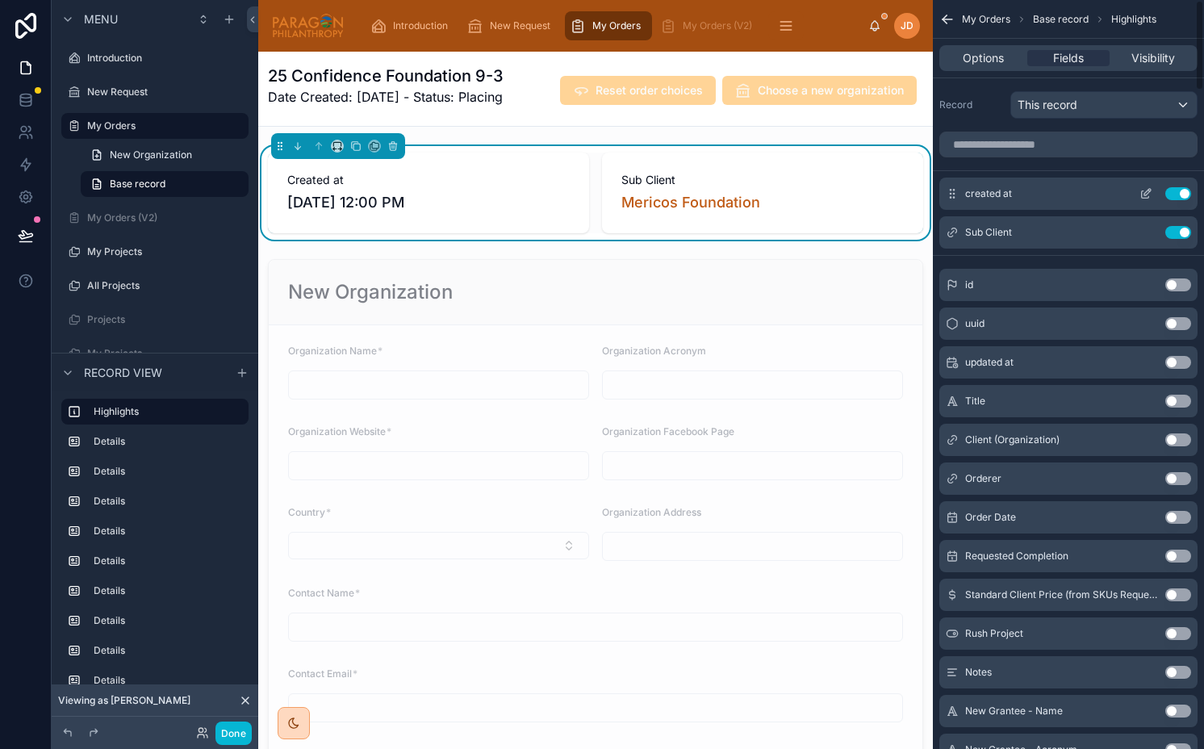
click at [1176, 192] on button "Use setting" at bounding box center [1178, 193] width 26 height 13
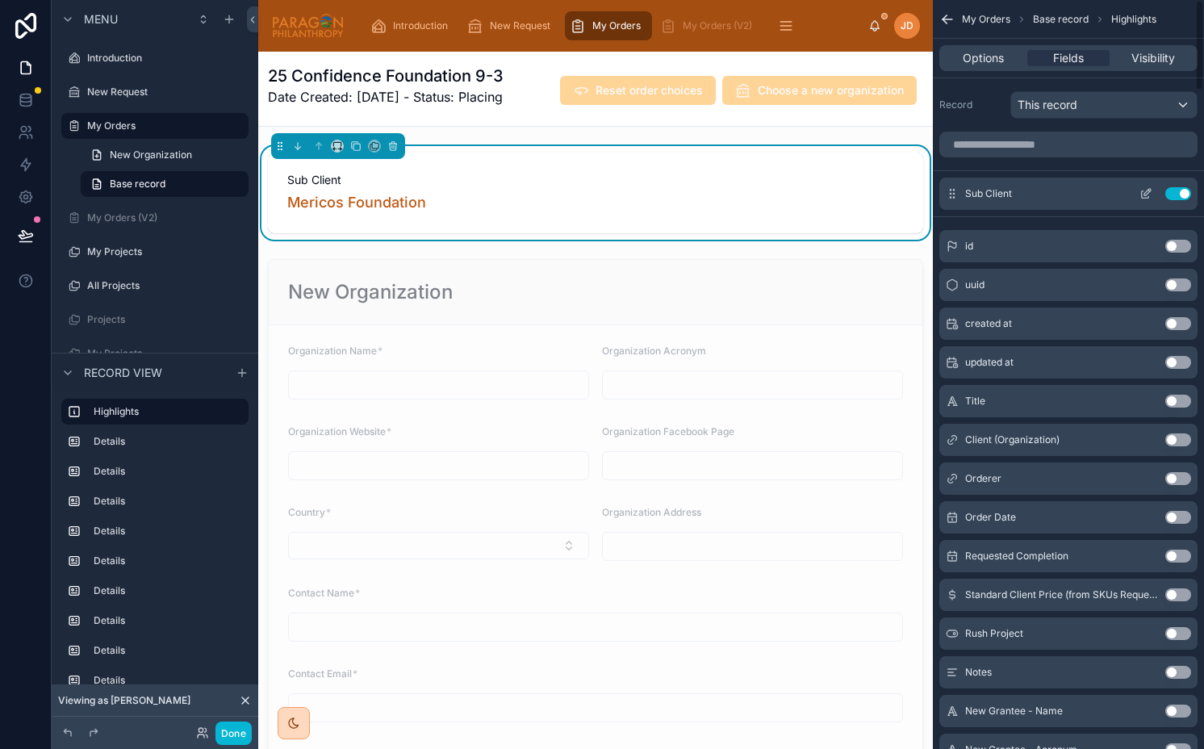
click at [1143, 193] on icon "scrollable content" at bounding box center [1145, 193] width 13 height 13
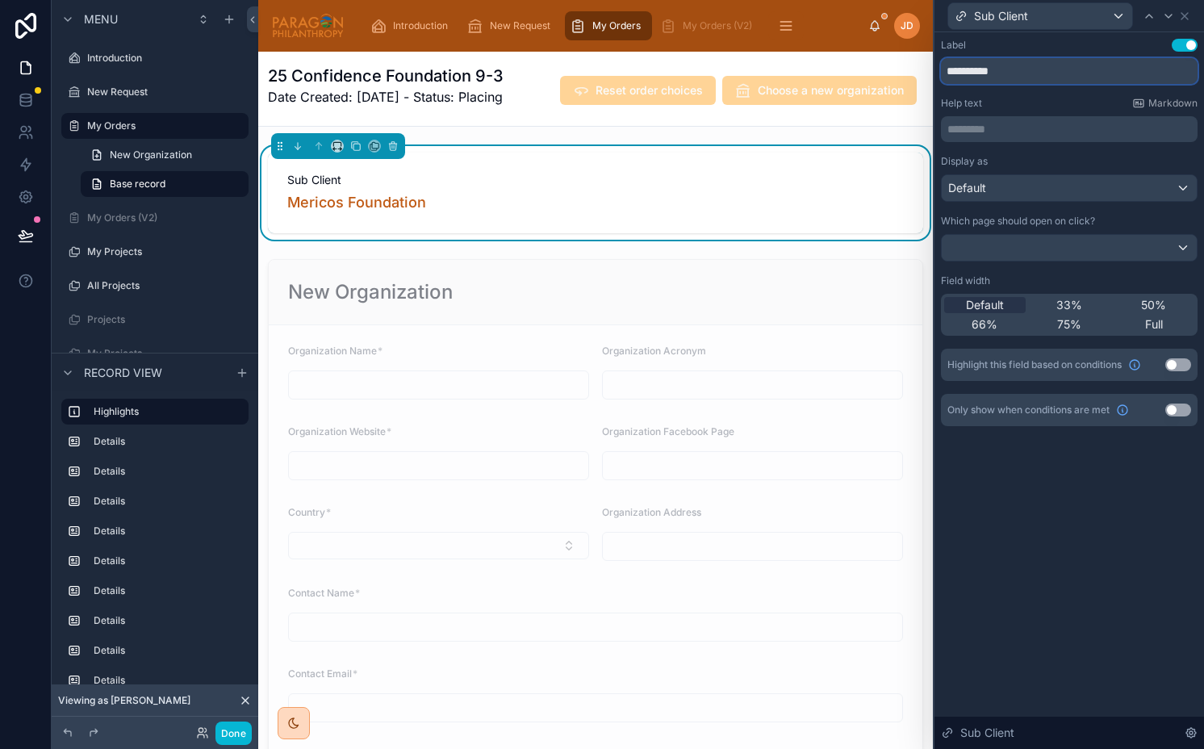
click at [1006, 80] on input "**********" at bounding box center [1069, 71] width 257 height 26
type input "**********"
click at [1180, 19] on icon at bounding box center [1184, 16] width 13 height 13
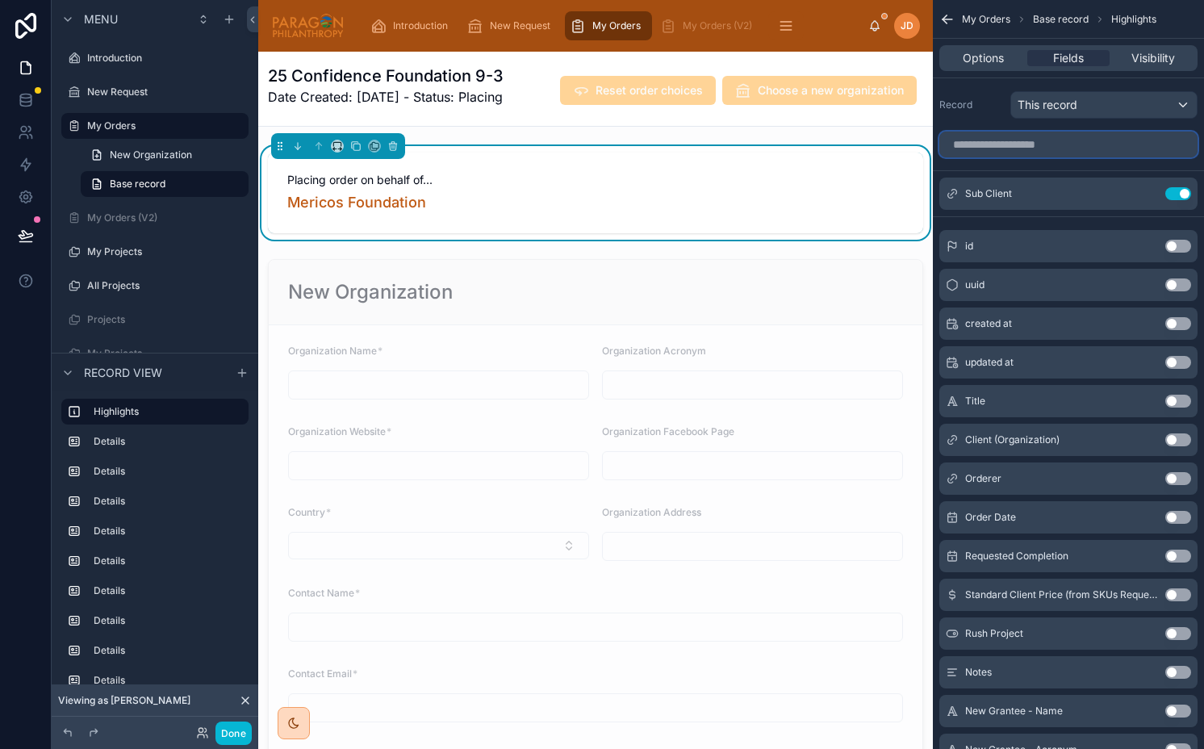
click at [1099, 147] on input "scrollable content" at bounding box center [1068, 145] width 258 height 26
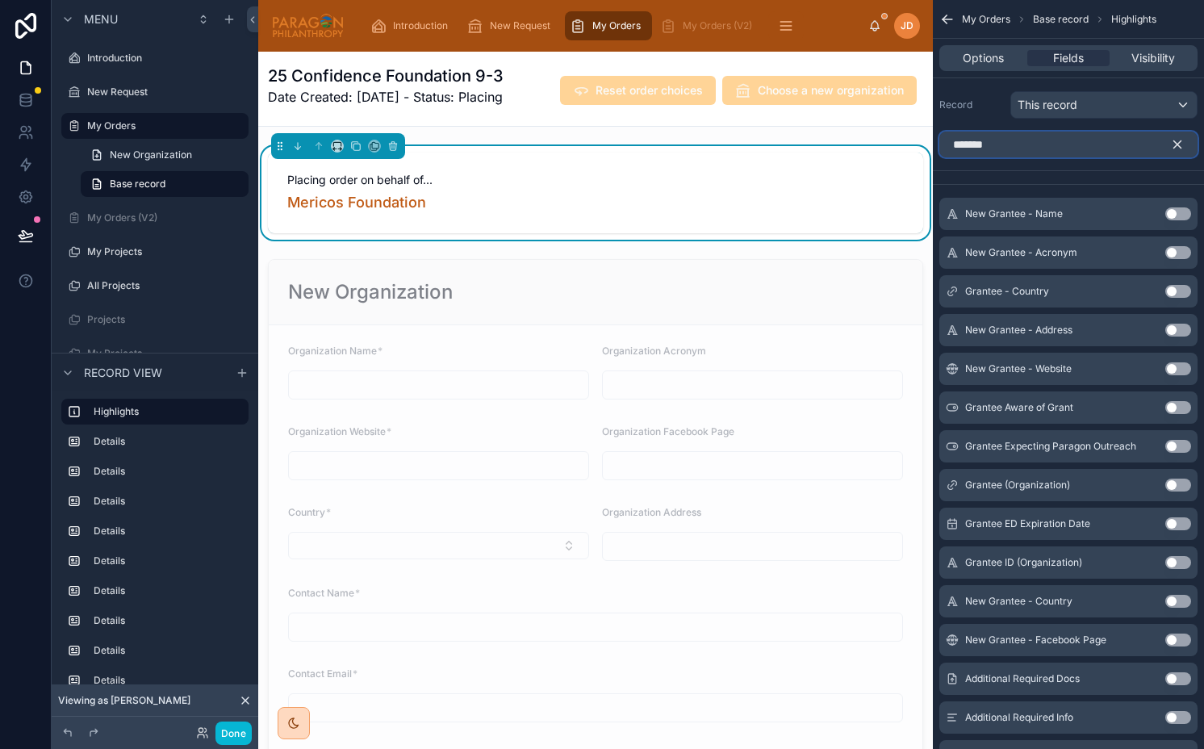
type input "*******"
click at [1182, 487] on button "Use setting" at bounding box center [1178, 485] width 26 height 13
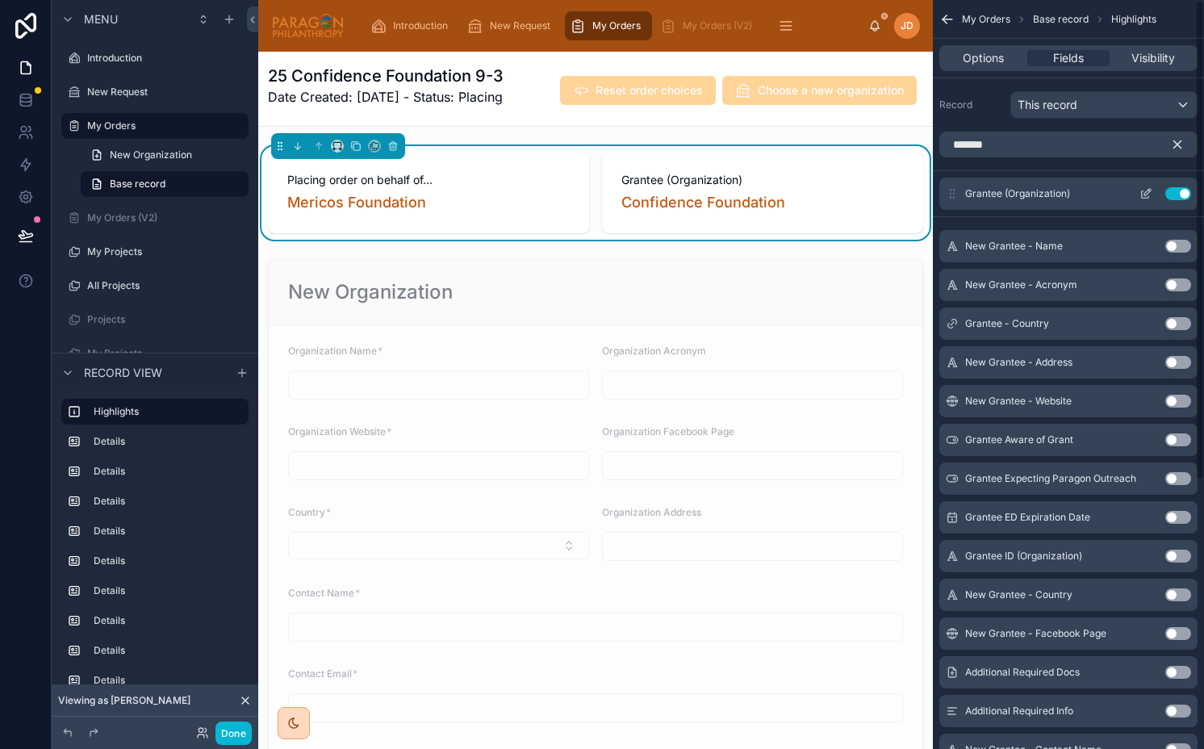
click at [1149, 192] on icon "scrollable content" at bounding box center [1147, 192] width 6 height 6
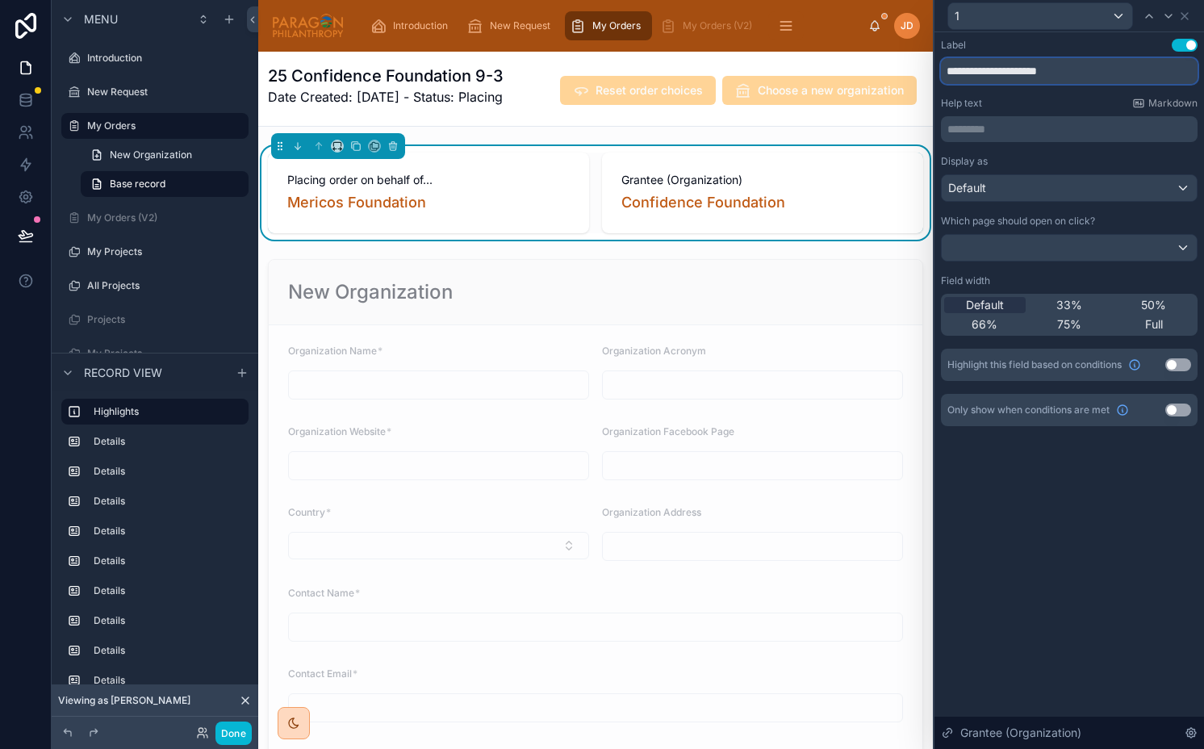
click at [1054, 72] on input "**********" at bounding box center [1069, 71] width 257 height 26
type input "**********"
click at [234, 738] on button "Done" at bounding box center [233, 732] width 36 height 23
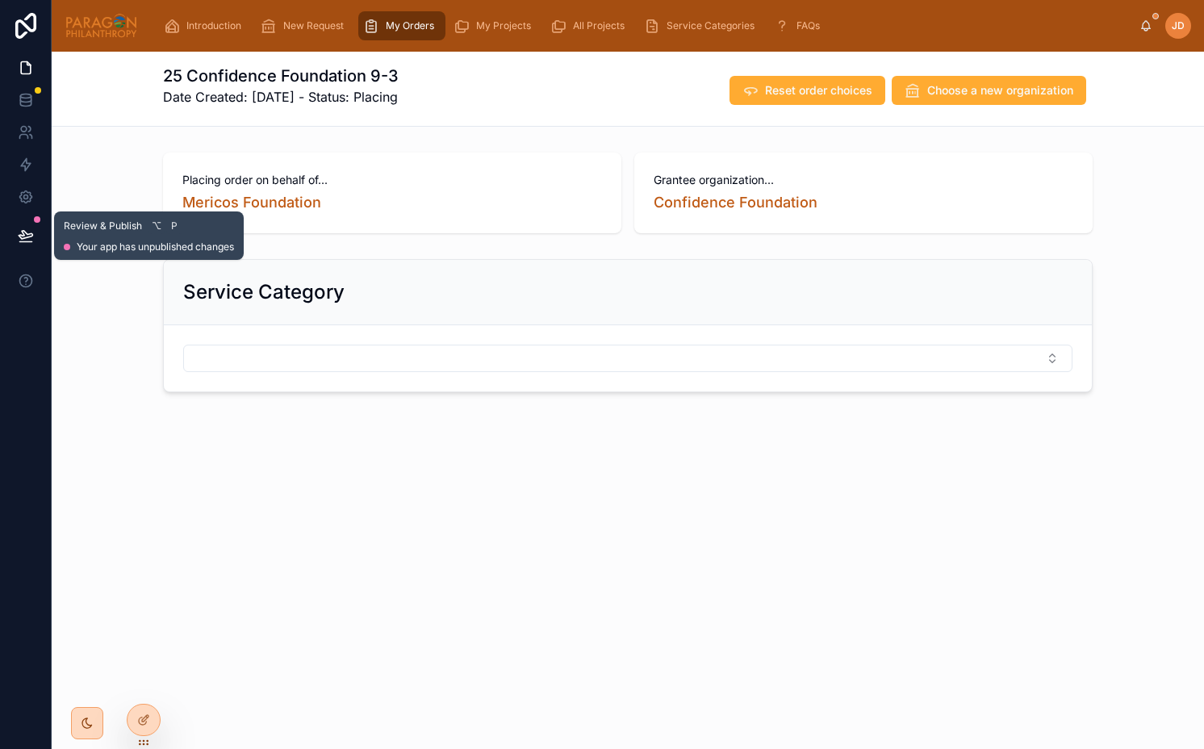
click at [26, 239] on icon at bounding box center [26, 236] width 16 height 16
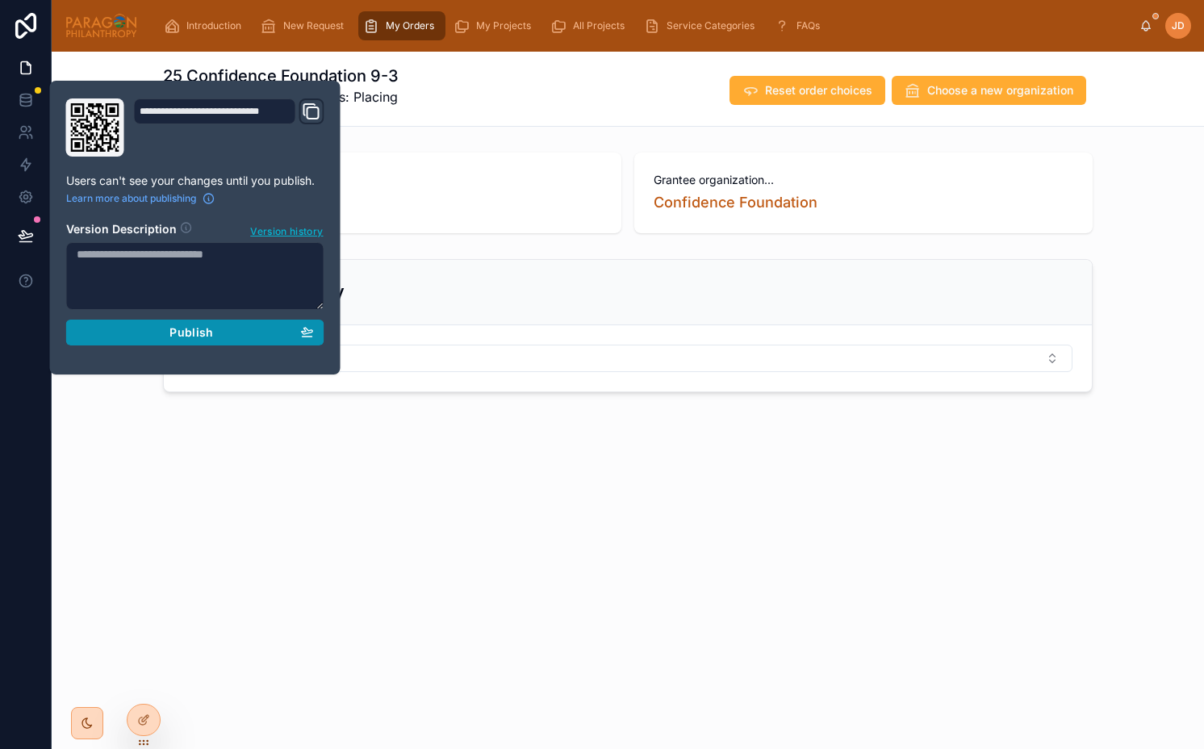
click at [207, 330] on span "Publish" at bounding box center [191, 332] width 44 height 15
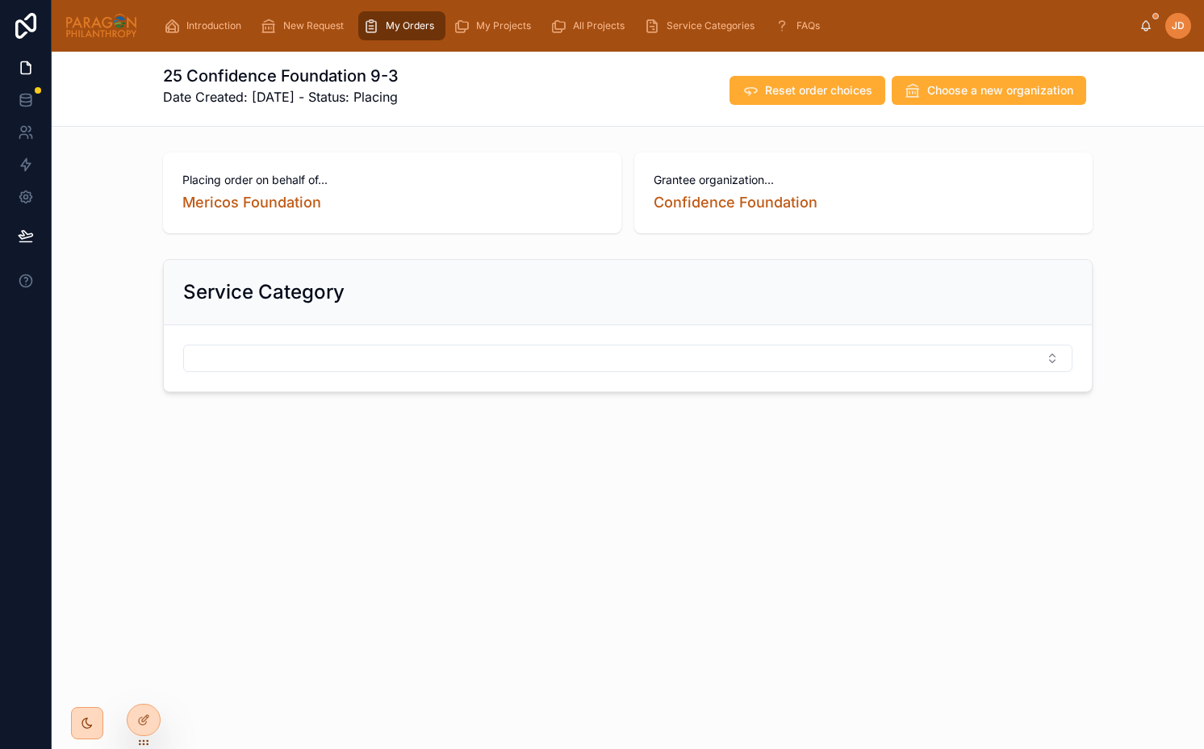
click at [281, 580] on div "25 Confidence Foundation 9-3 Date Created: 9/3/2025 - Status: Placing Reset ord…" at bounding box center [628, 400] width 1152 height 697
click at [470, 366] on button "Select Button" at bounding box center [627, 358] width 889 height 27
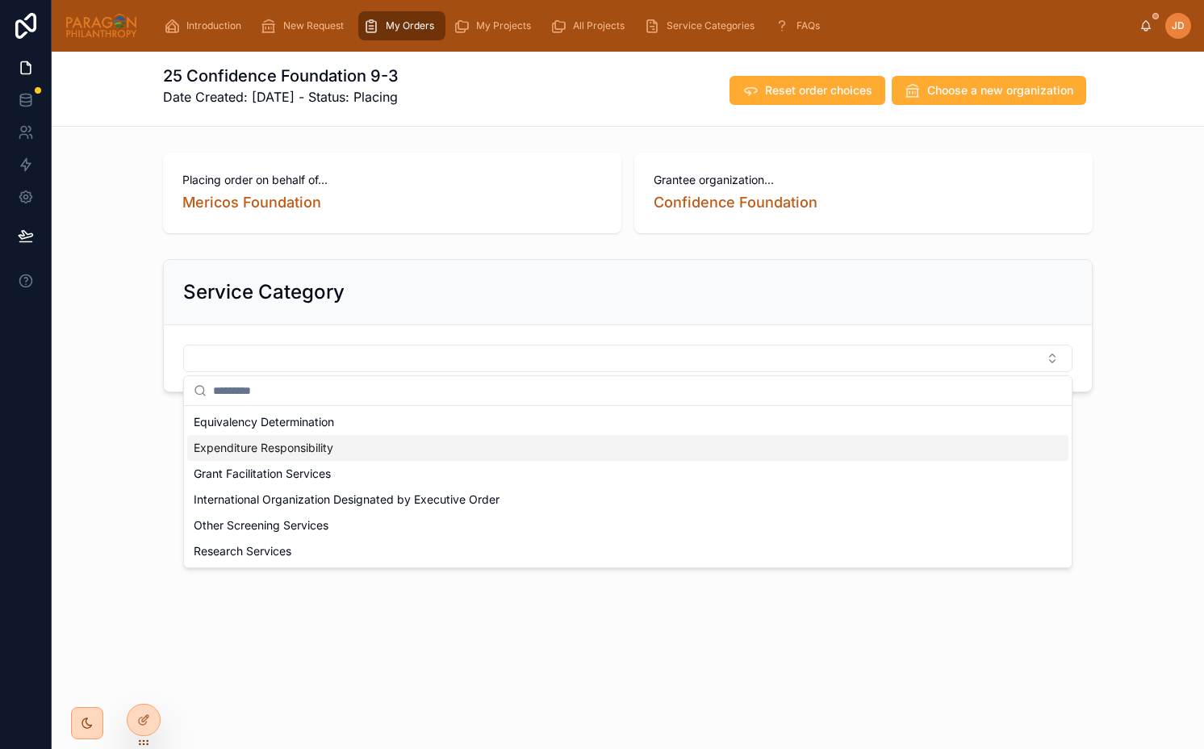
click at [433, 436] on div "Expenditure Responsibility" at bounding box center [627, 448] width 881 height 26
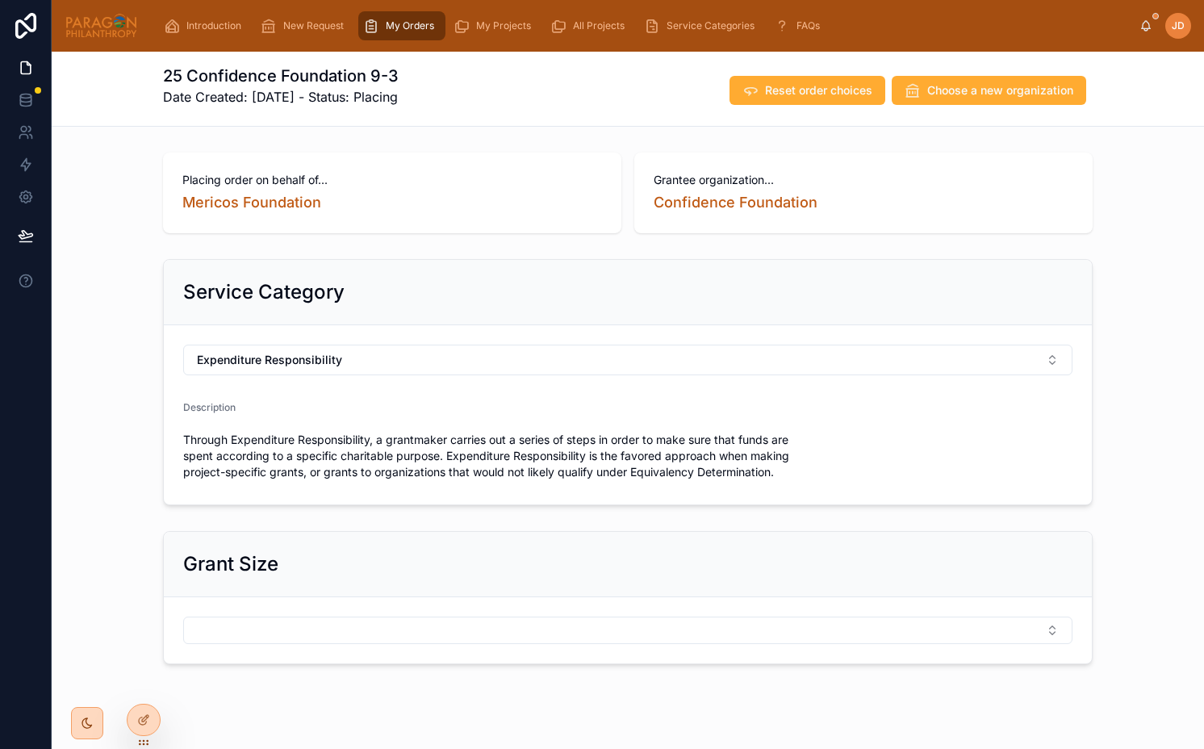
scroll to position [25, 0]
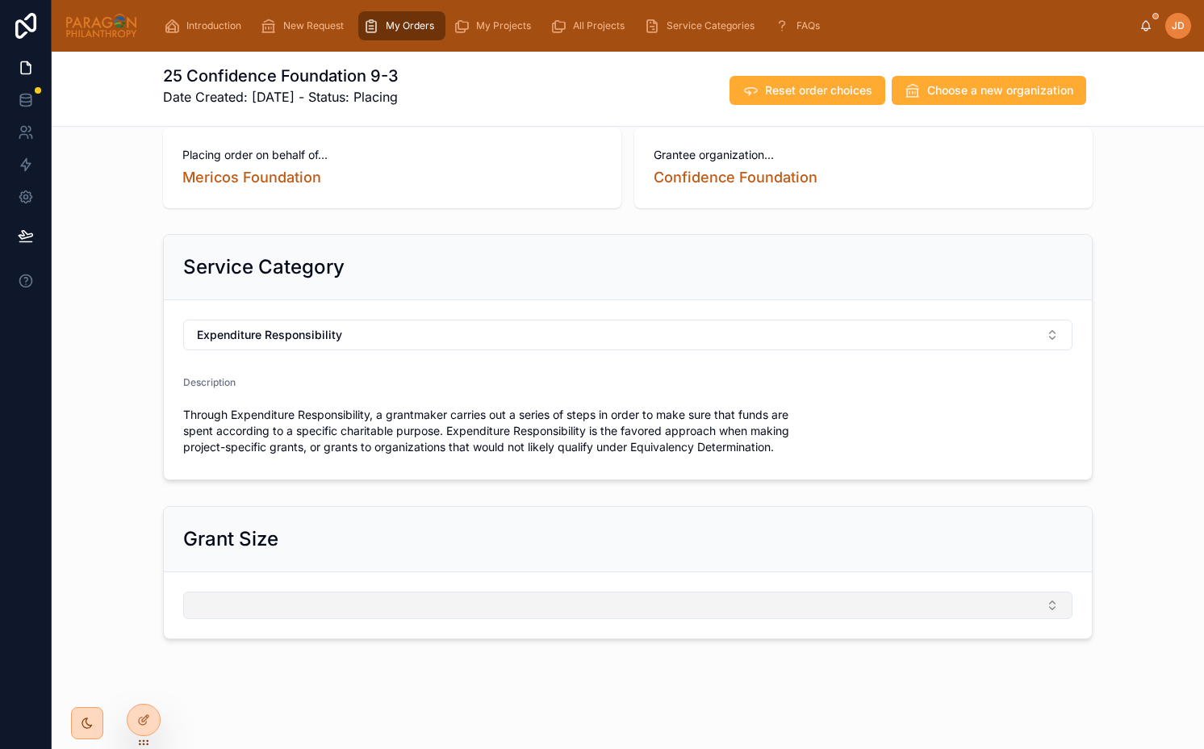
click at [296, 610] on button "Select Button" at bounding box center [627, 604] width 889 height 27
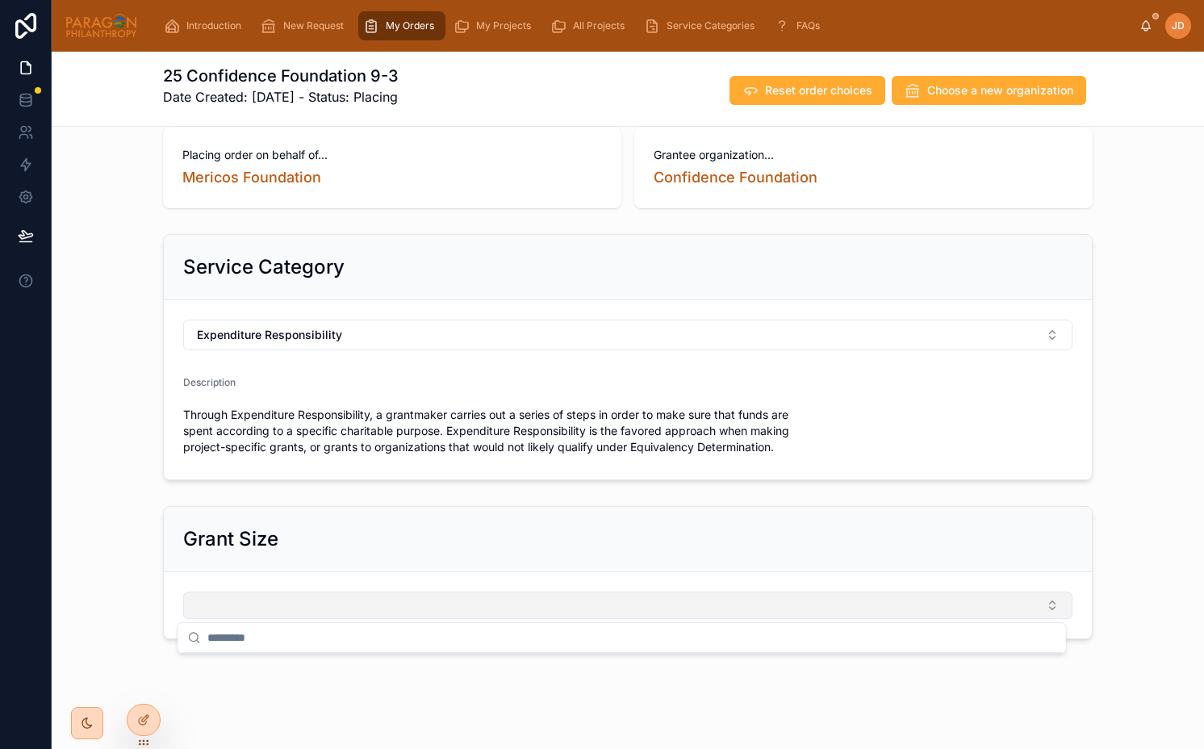
click at [296, 610] on button "Select Button" at bounding box center [627, 604] width 889 height 27
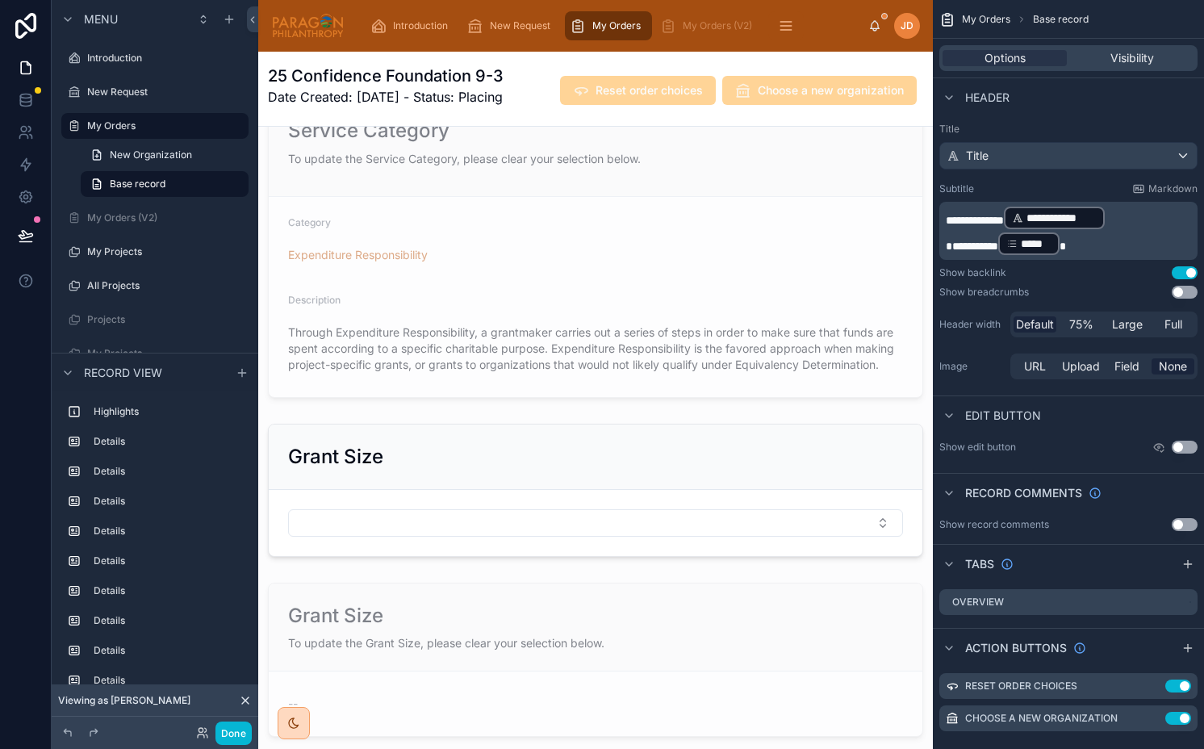
scroll to position [2155, 0]
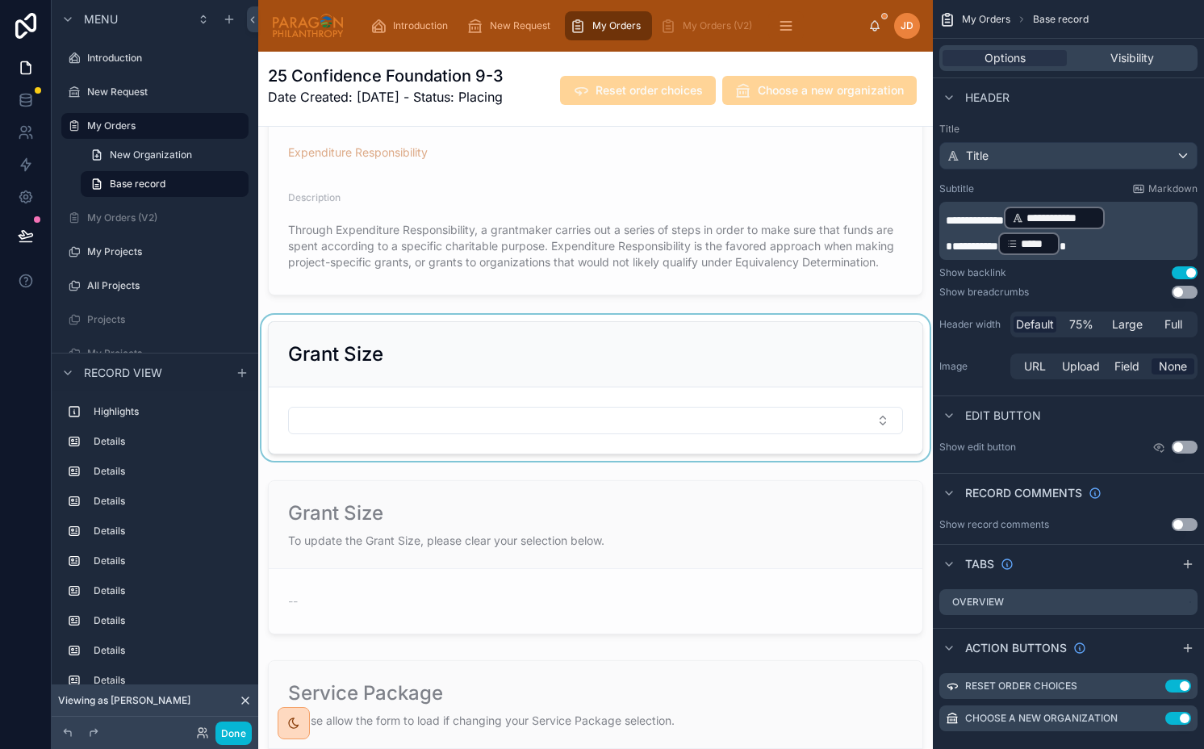
click at [581, 449] on div at bounding box center [595, 388] width 675 height 146
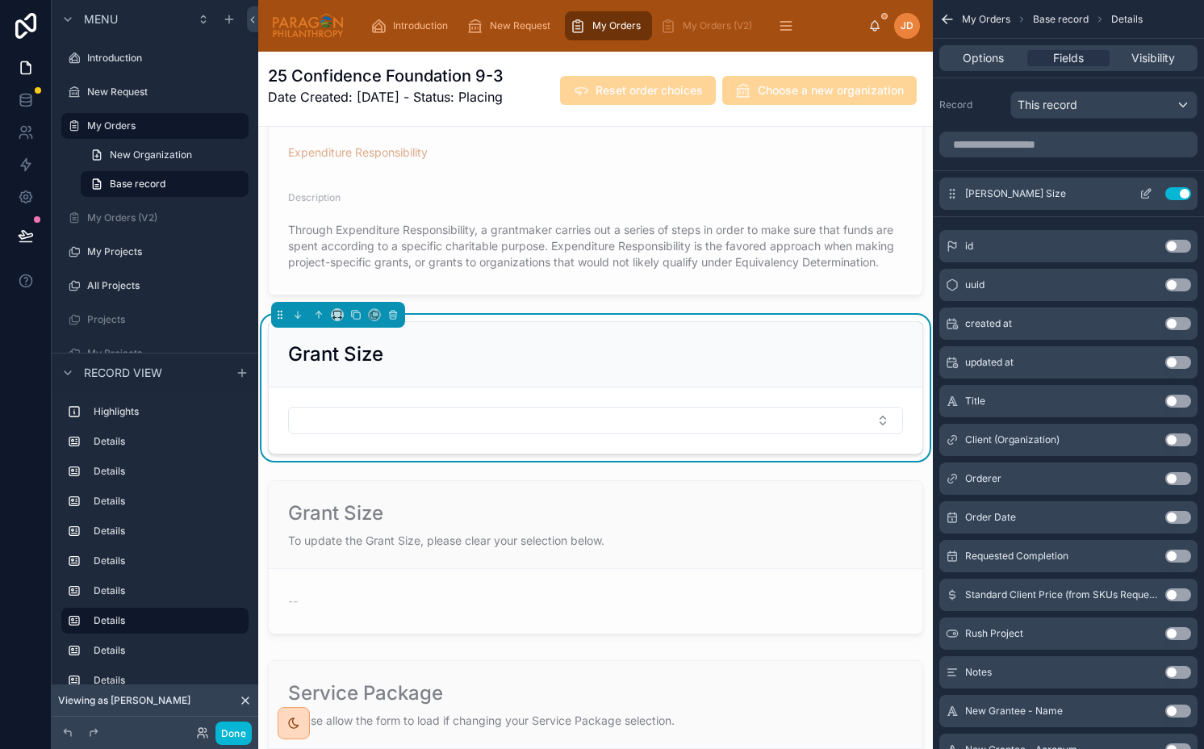
click at [1147, 196] on icon "scrollable content" at bounding box center [1145, 193] width 13 height 13
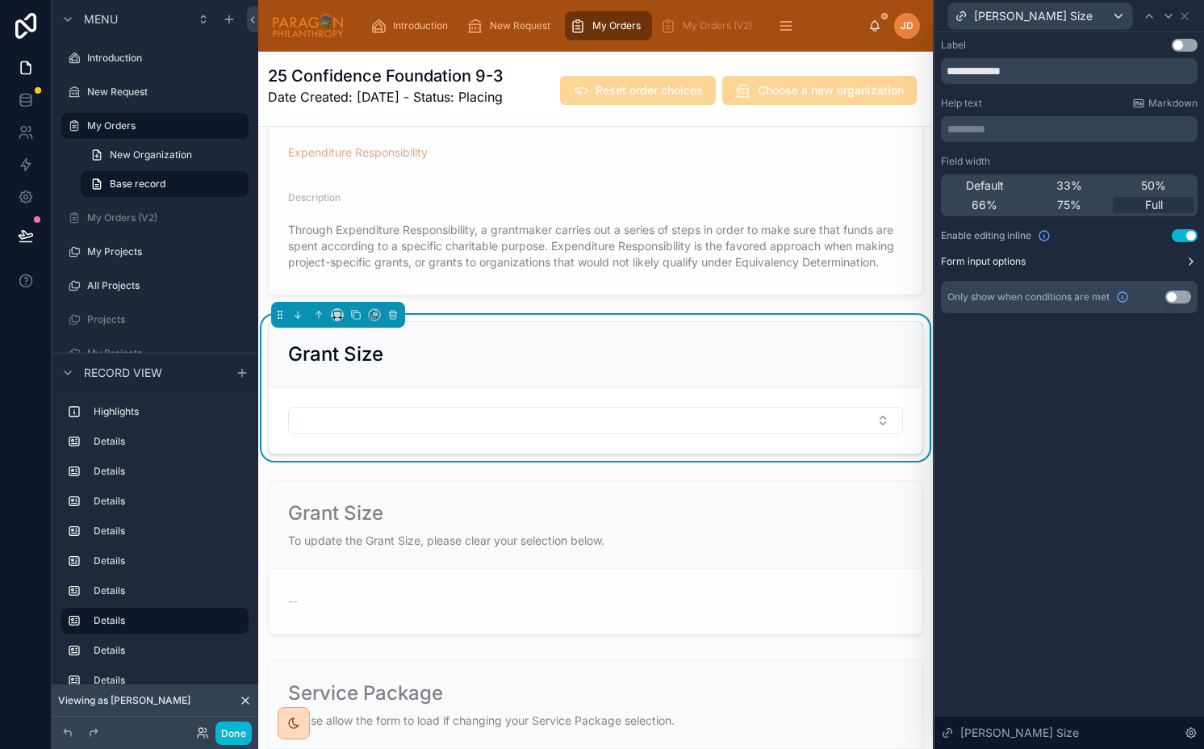
click at [1055, 263] on button "Form input options" at bounding box center [1069, 261] width 257 height 13
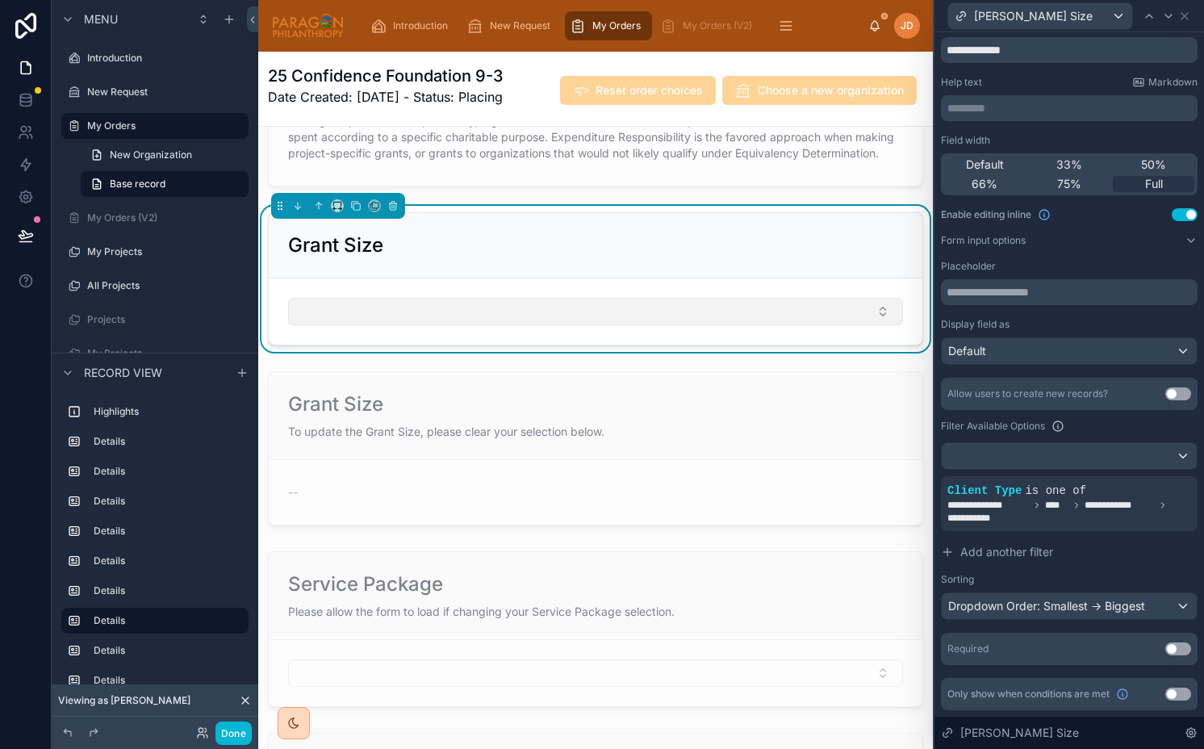
scroll to position [2269, 0]
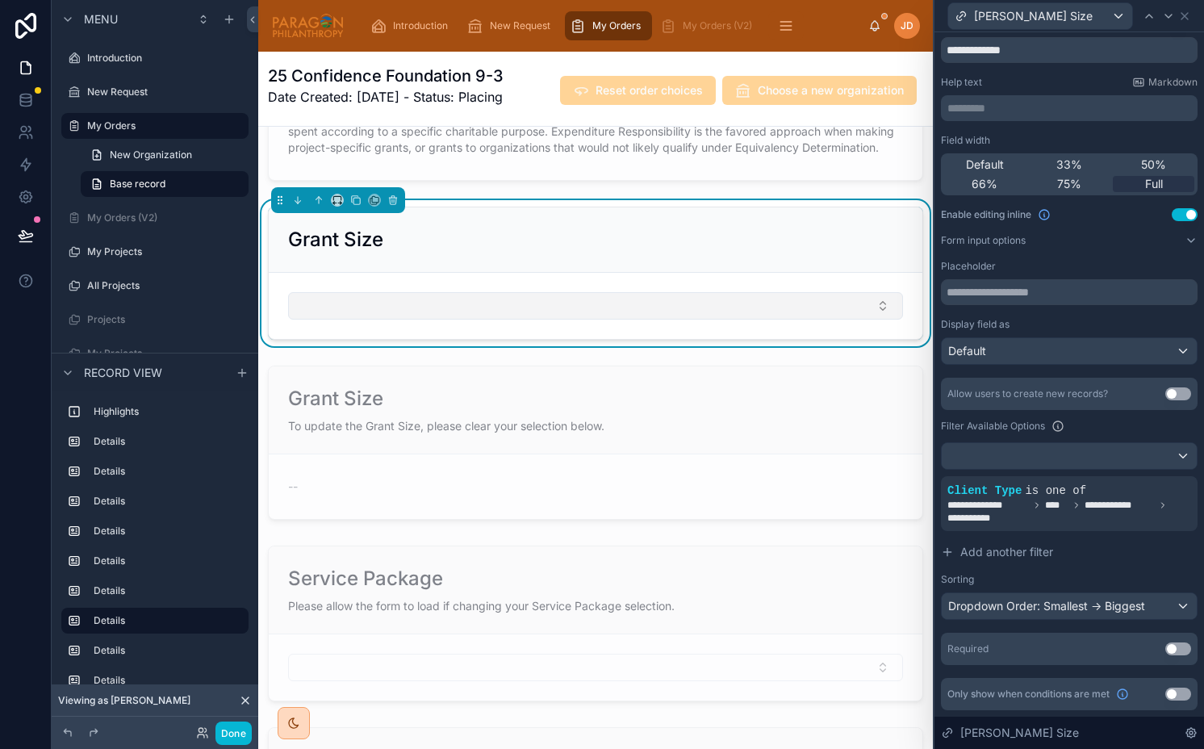
click at [846, 320] on button "Select Button" at bounding box center [595, 305] width 615 height 27
click at [1146, 476] on div at bounding box center [1157, 477] width 23 height 23
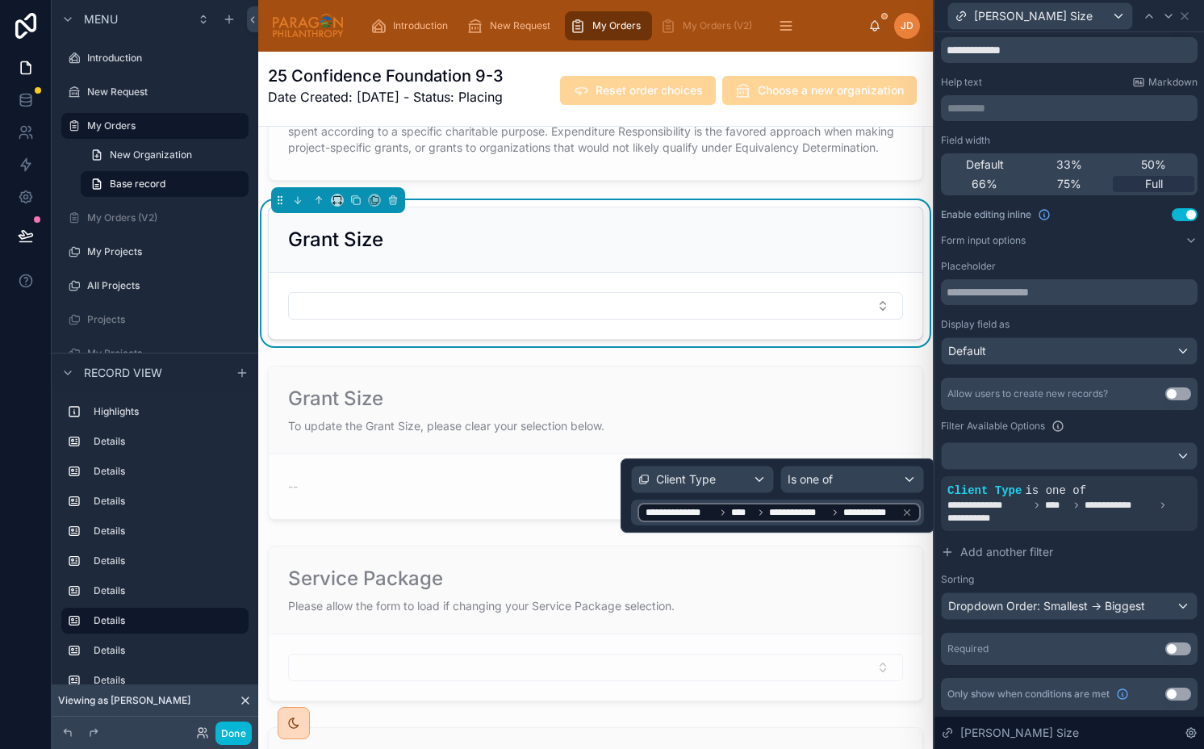
click at [720, 245] on div "Grant Size" at bounding box center [596, 239] width 654 height 65
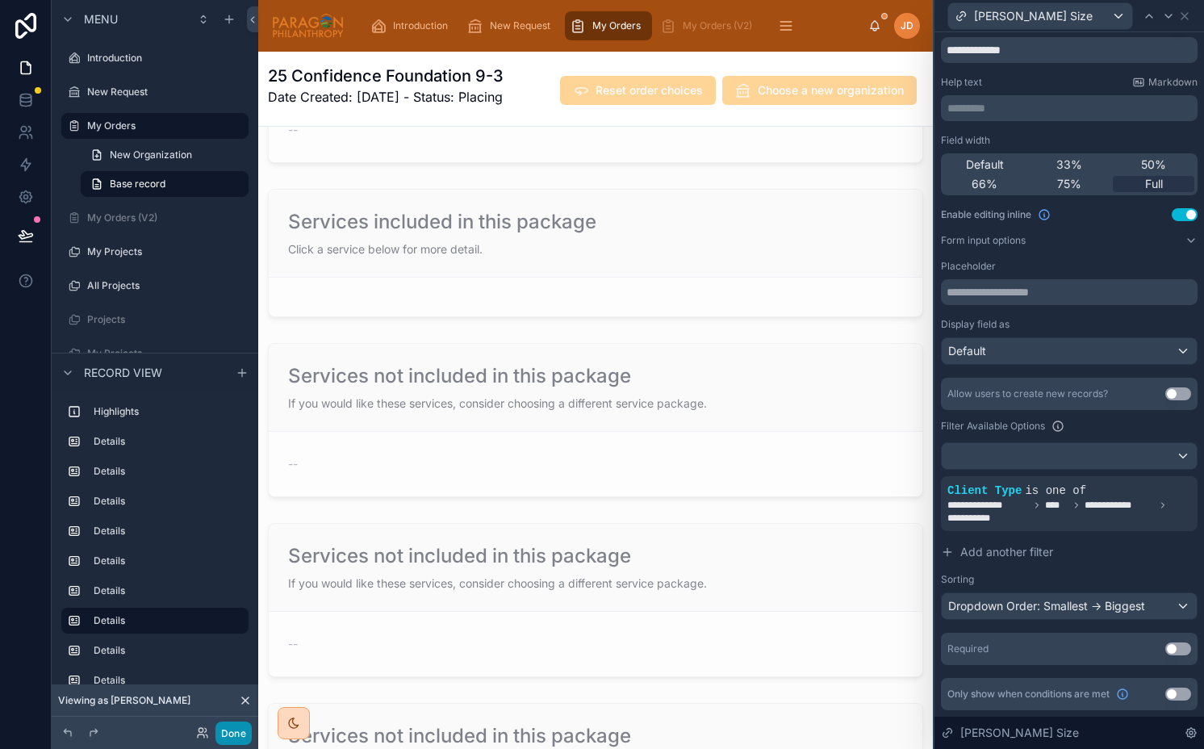
click at [240, 733] on button "Done" at bounding box center [233, 732] width 36 height 23
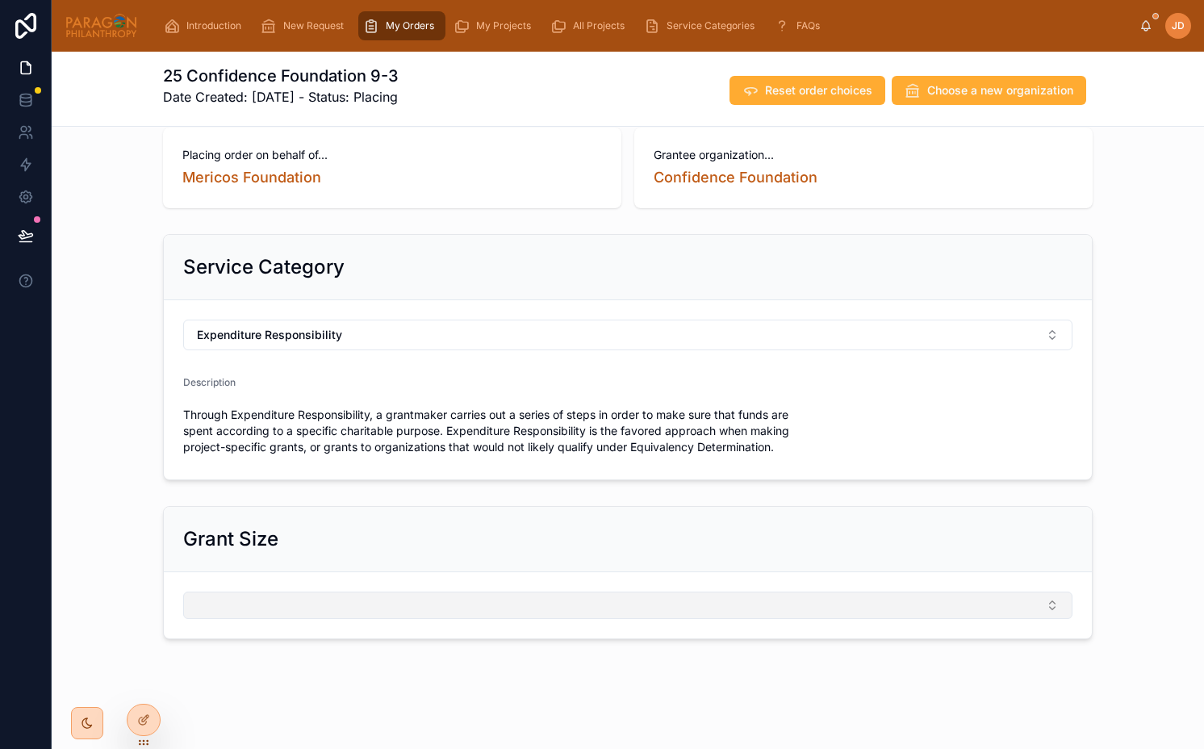
click at [327, 608] on button "Select Button" at bounding box center [627, 604] width 889 height 27
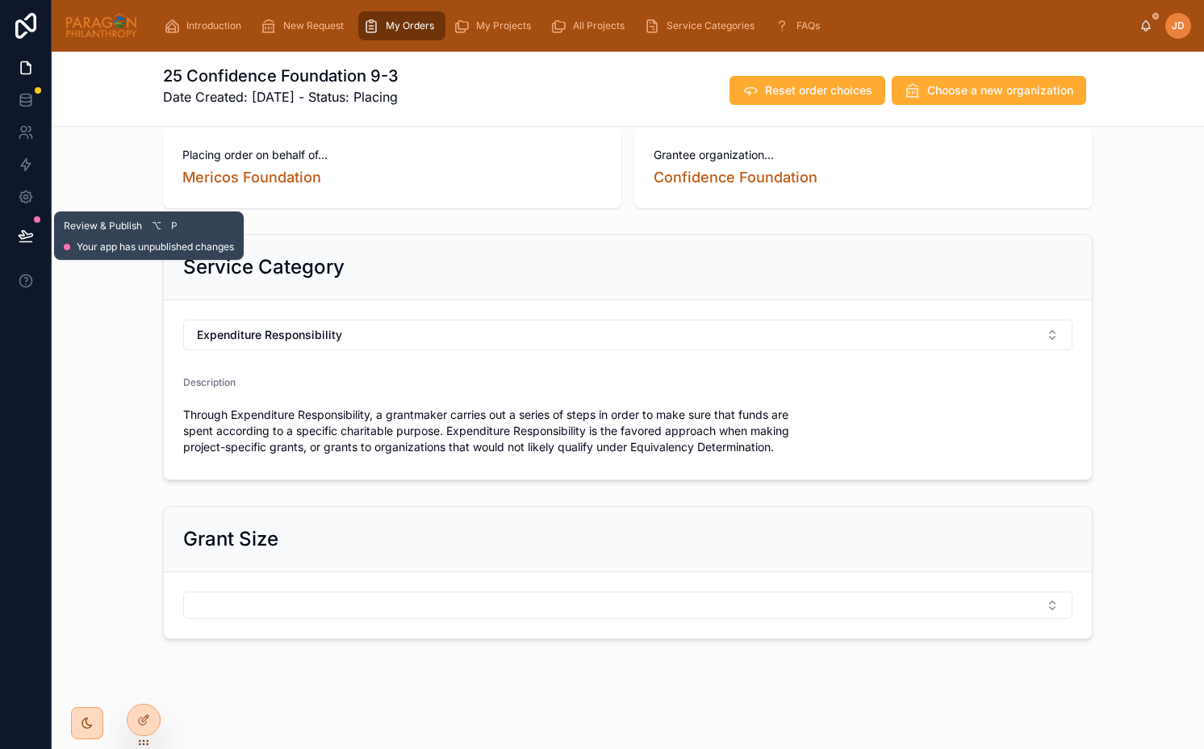
click at [31, 228] on icon at bounding box center [26, 236] width 16 height 16
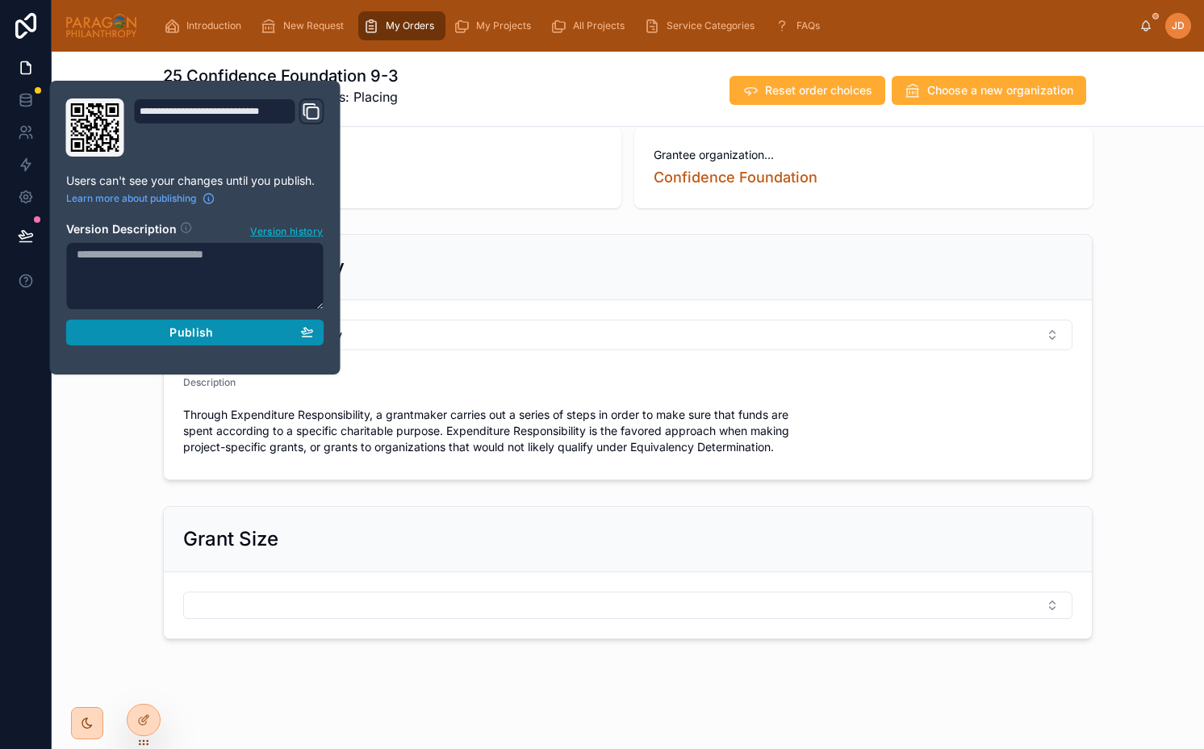
click at [195, 329] on span "Publish" at bounding box center [191, 332] width 44 height 15
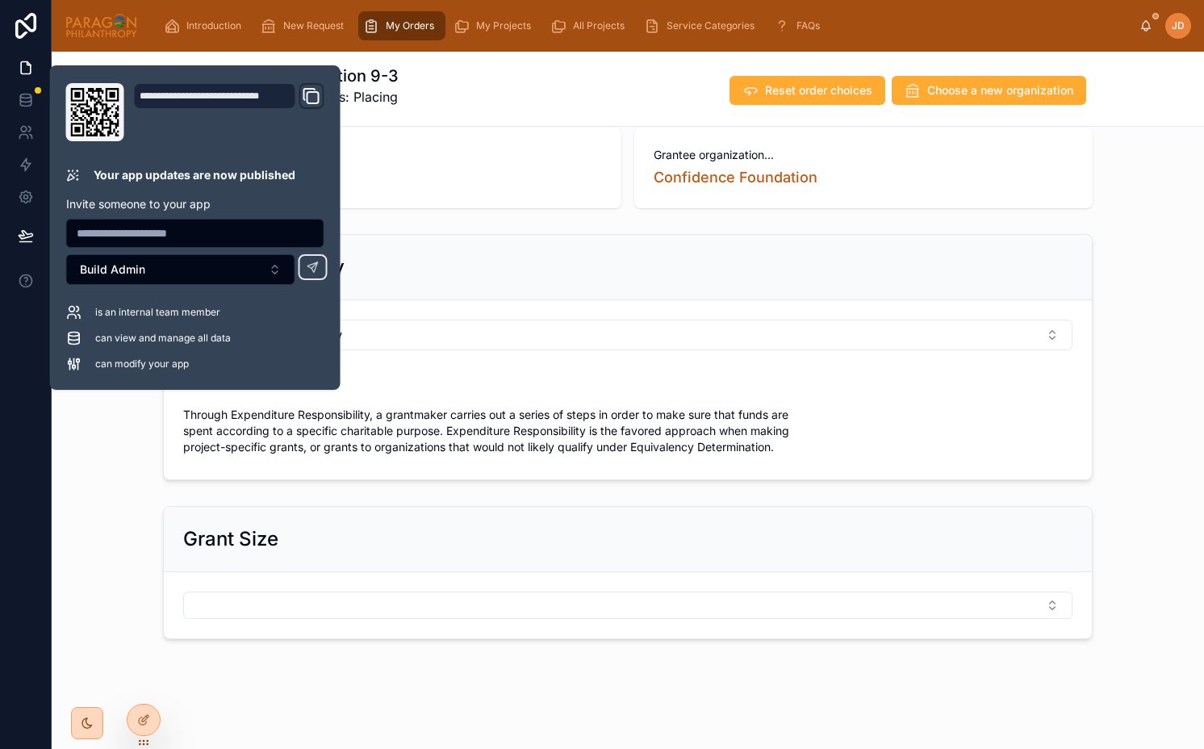
click at [600, 304] on form "Expenditure Responsibility Description Through Expenditure Responsibility, a gr…" at bounding box center [628, 389] width 928 height 179
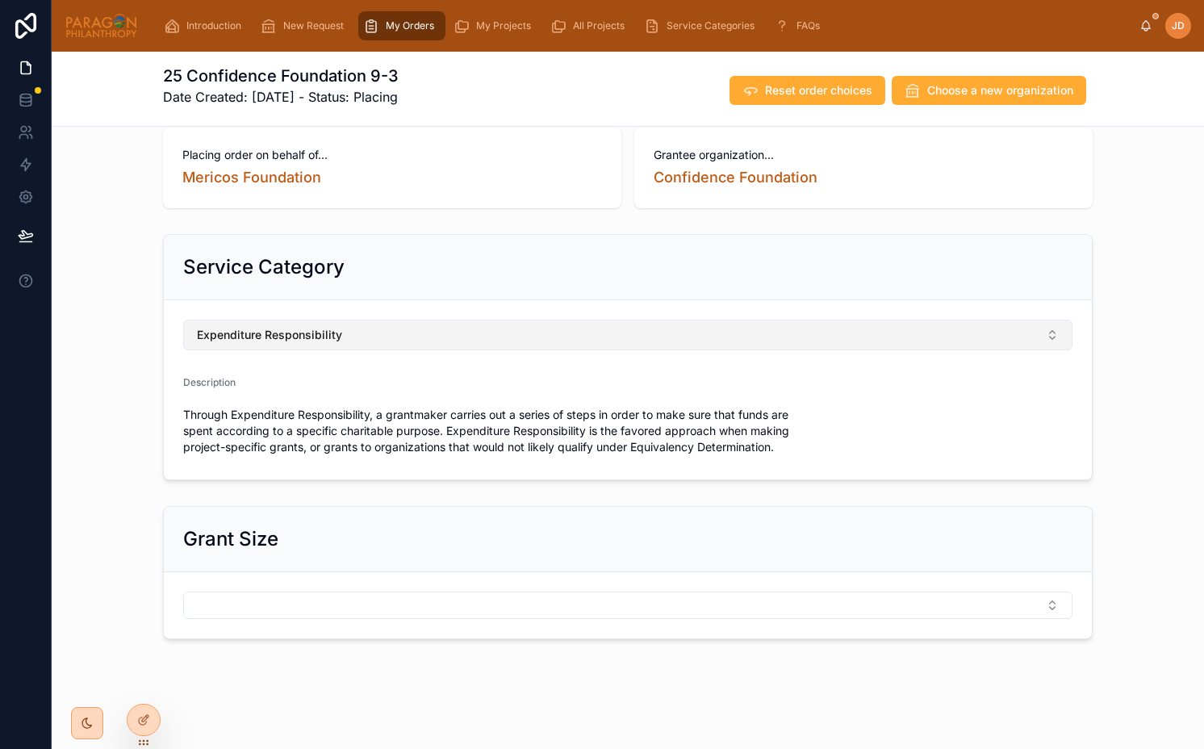
click at [592, 342] on button "Expenditure Responsibility" at bounding box center [627, 335] width 889 height 31
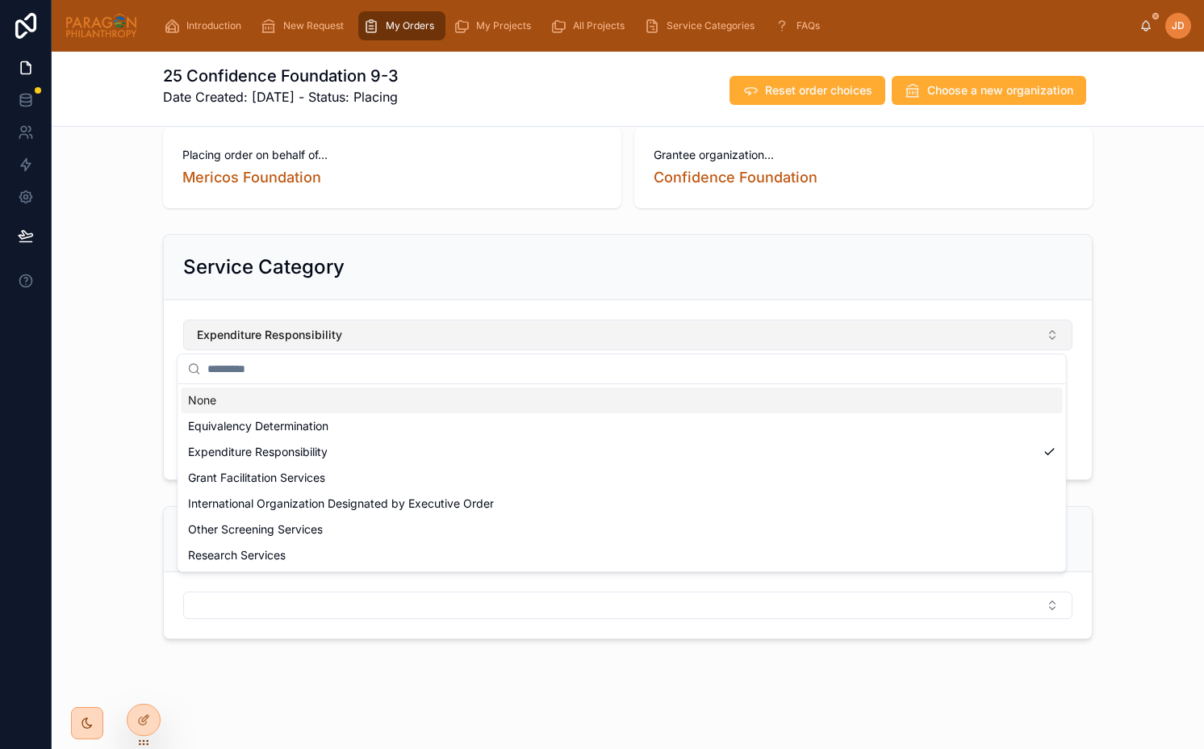
click at [592, 342] on button "Expenditure Responsibility" at bounding box center [627, 335] width 889 height 31
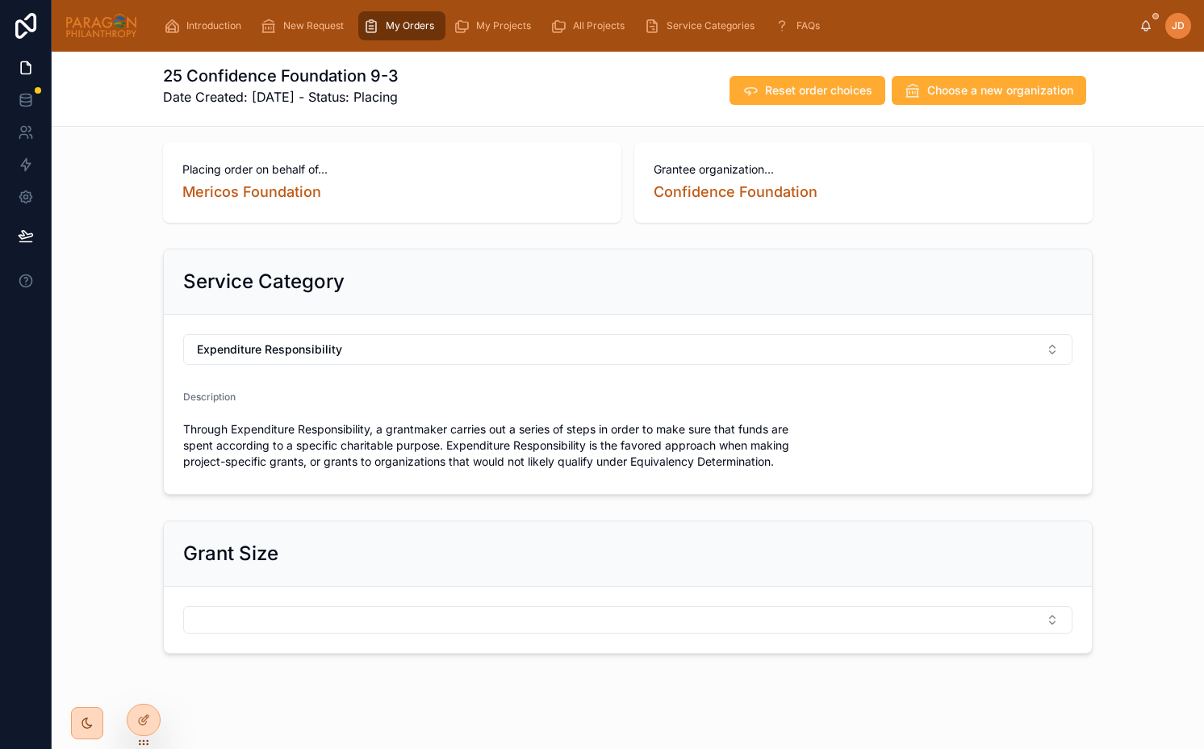
scroll to position [25, 0]
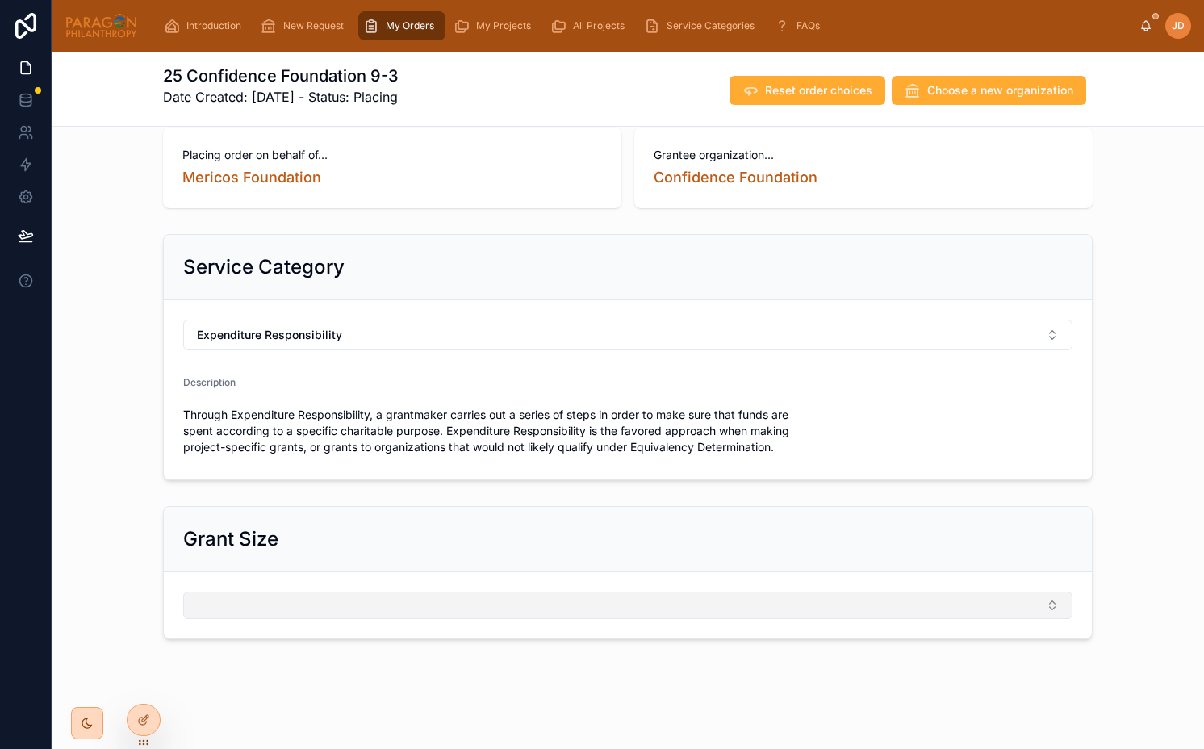
click at [450, 606] on button "Select Button" at bounding box center [627, 604] width 889 height 27
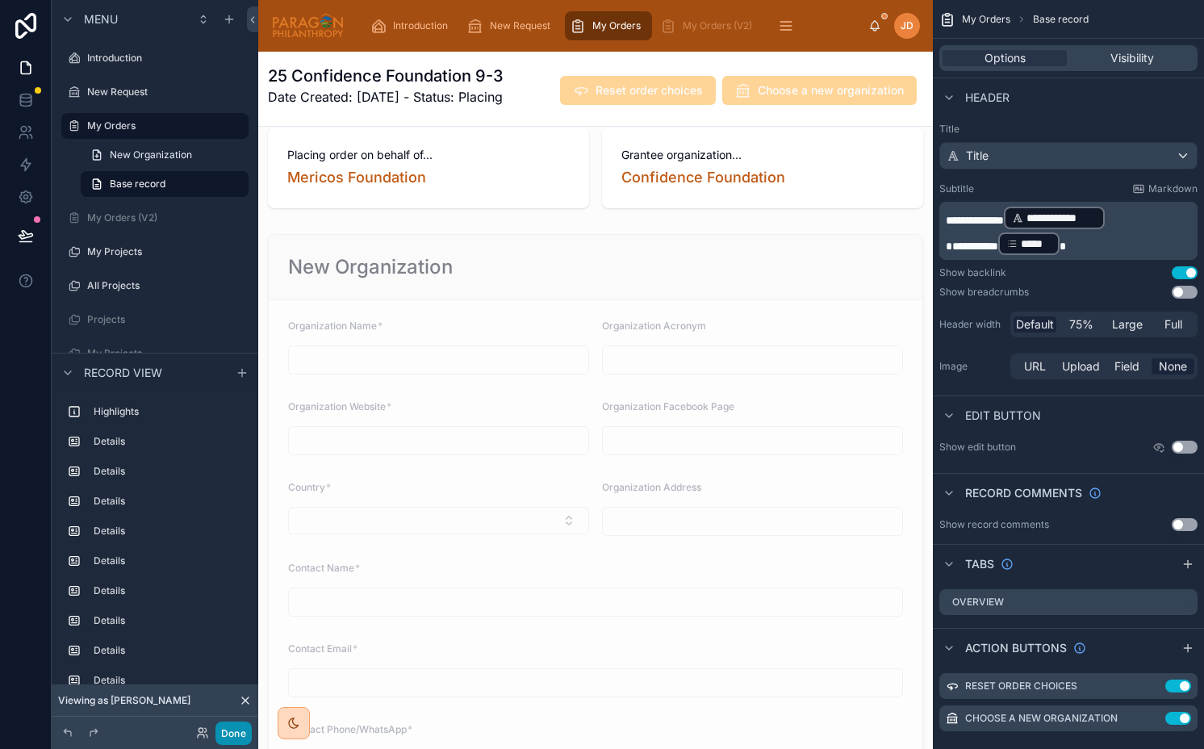
click at [232, 732] on button "Done" at bounding box center [233, 732] width 36 height 23
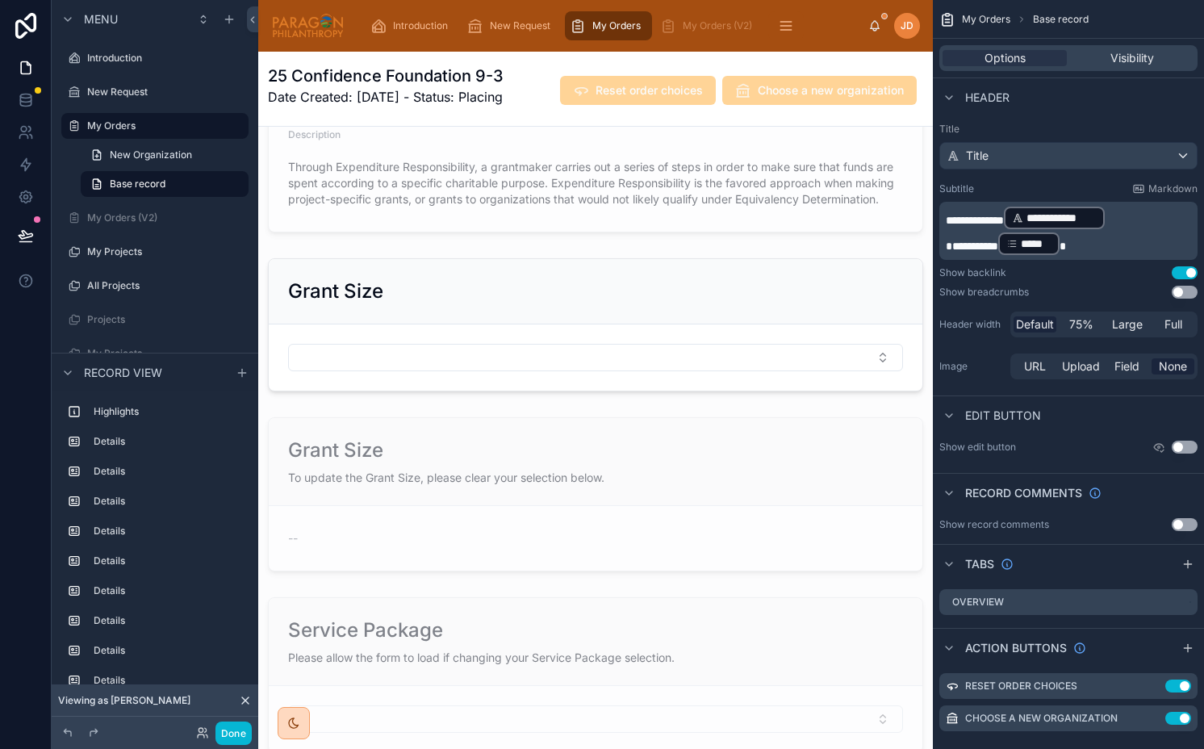
scroll to position [2235, 0]
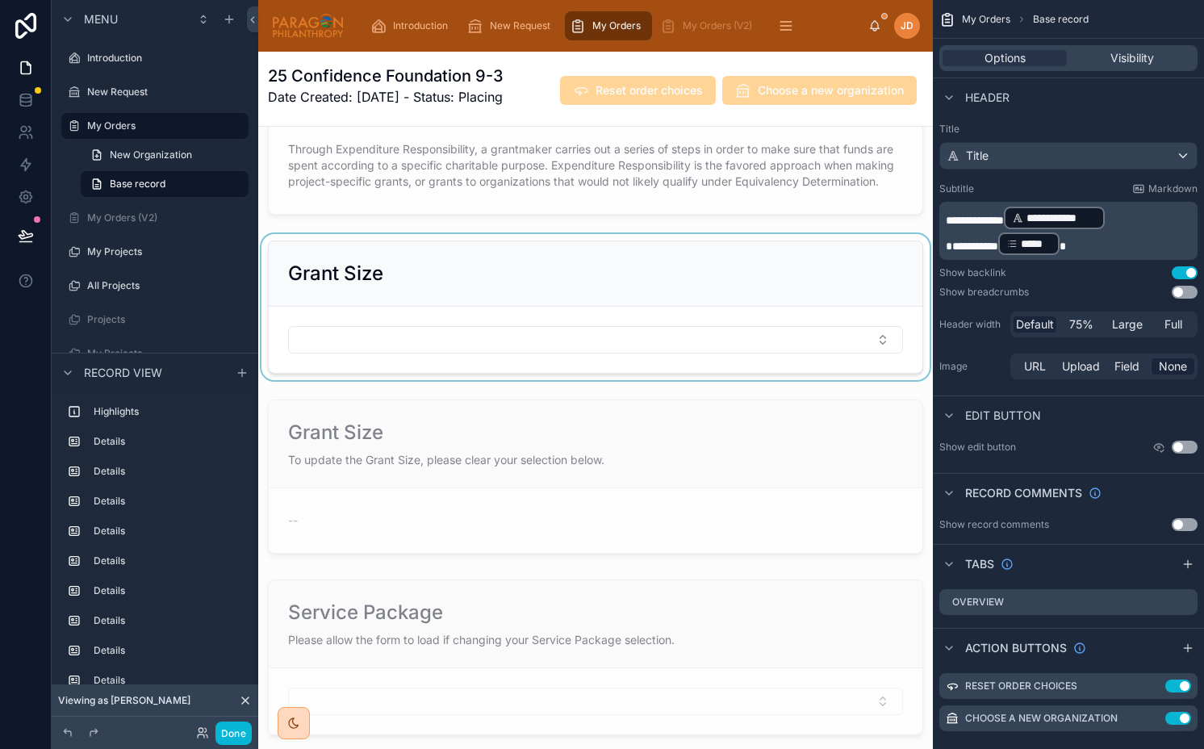
click at [463, 312] on div at bounding box center [595, 307] width 675 height 146
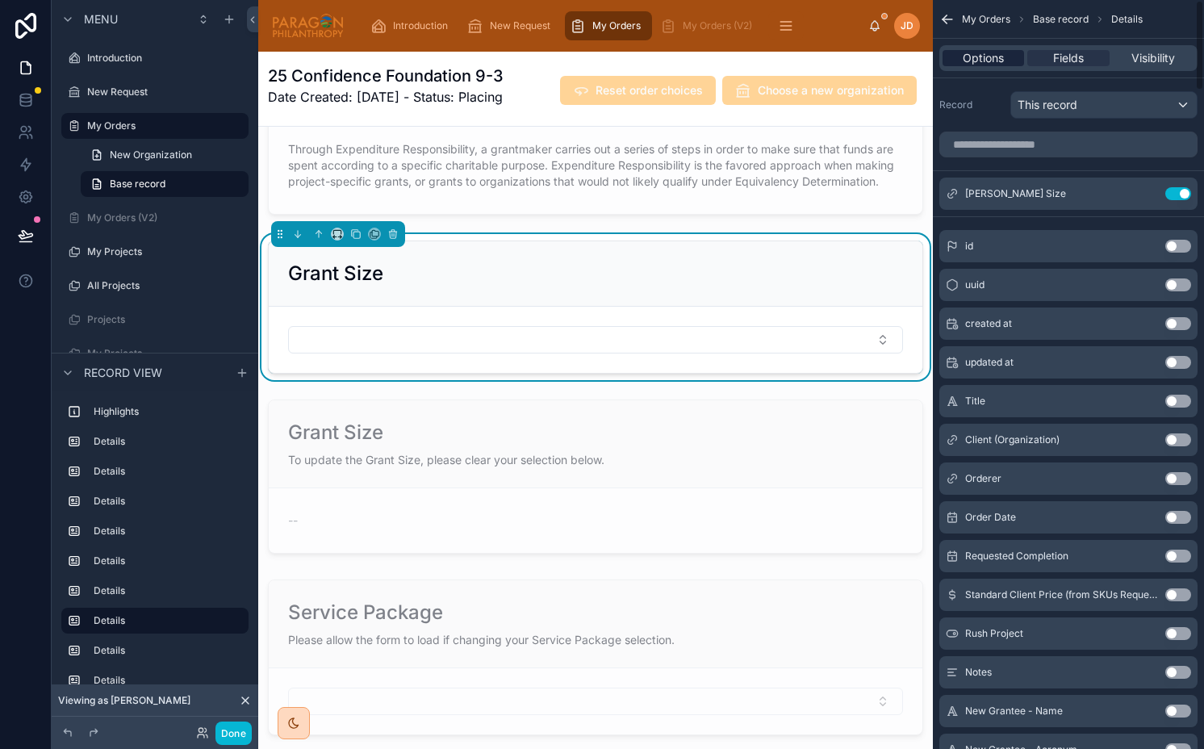
click at [982, 52] on span "Options" at bounding box center [983, 58] width 41 height 16
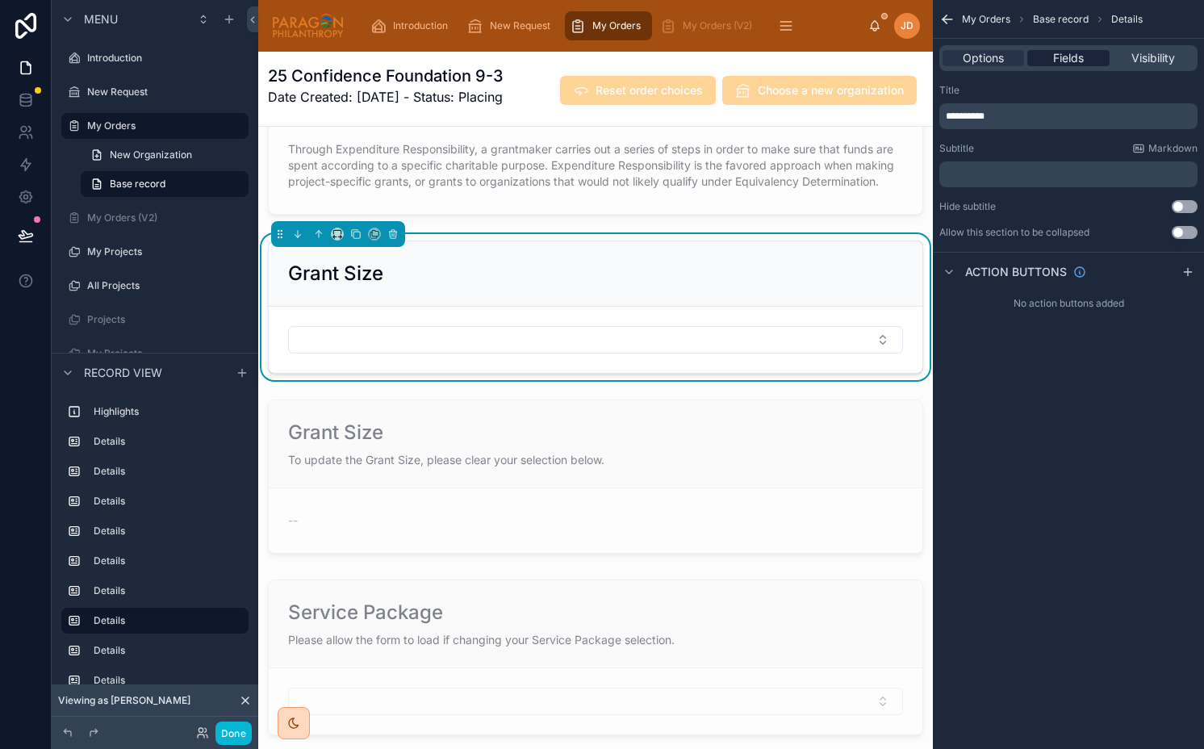
click at [1033, 56] on div "Fields" at bounding box center [1068, 58] width 82 height 16
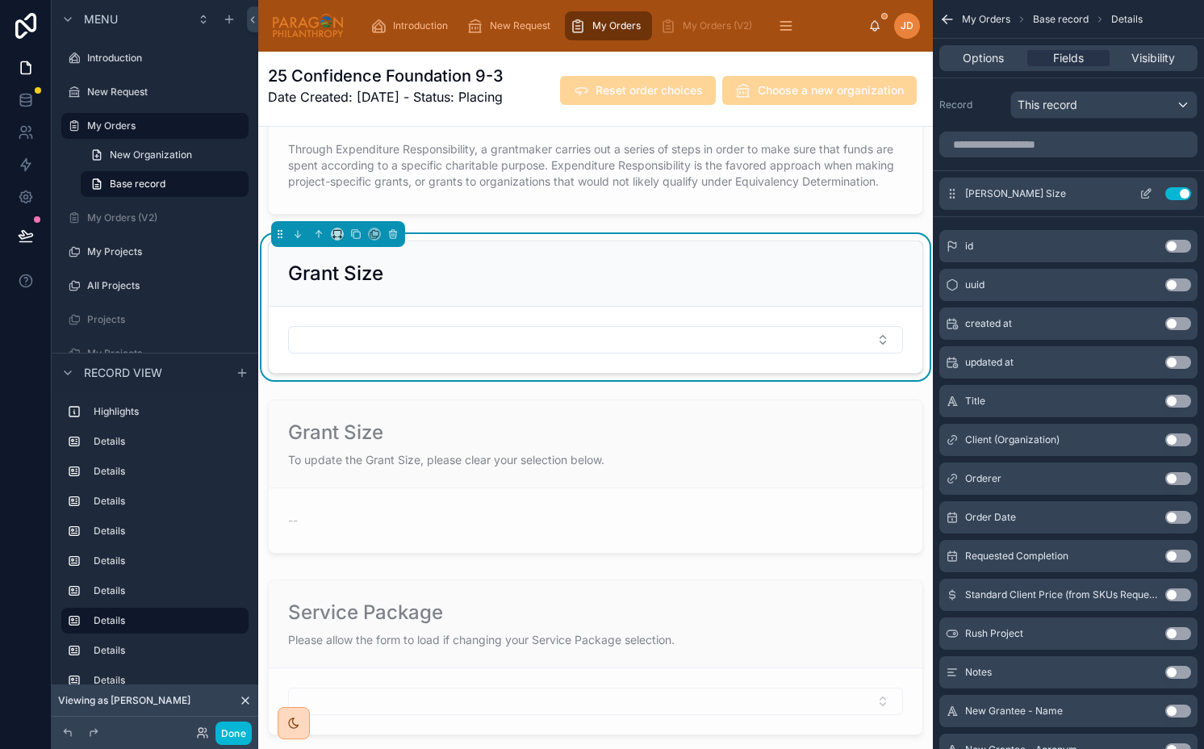
click at [1142, 192] on icon "scrollable content" at bounding box center [1145, 194] width 7 height 7
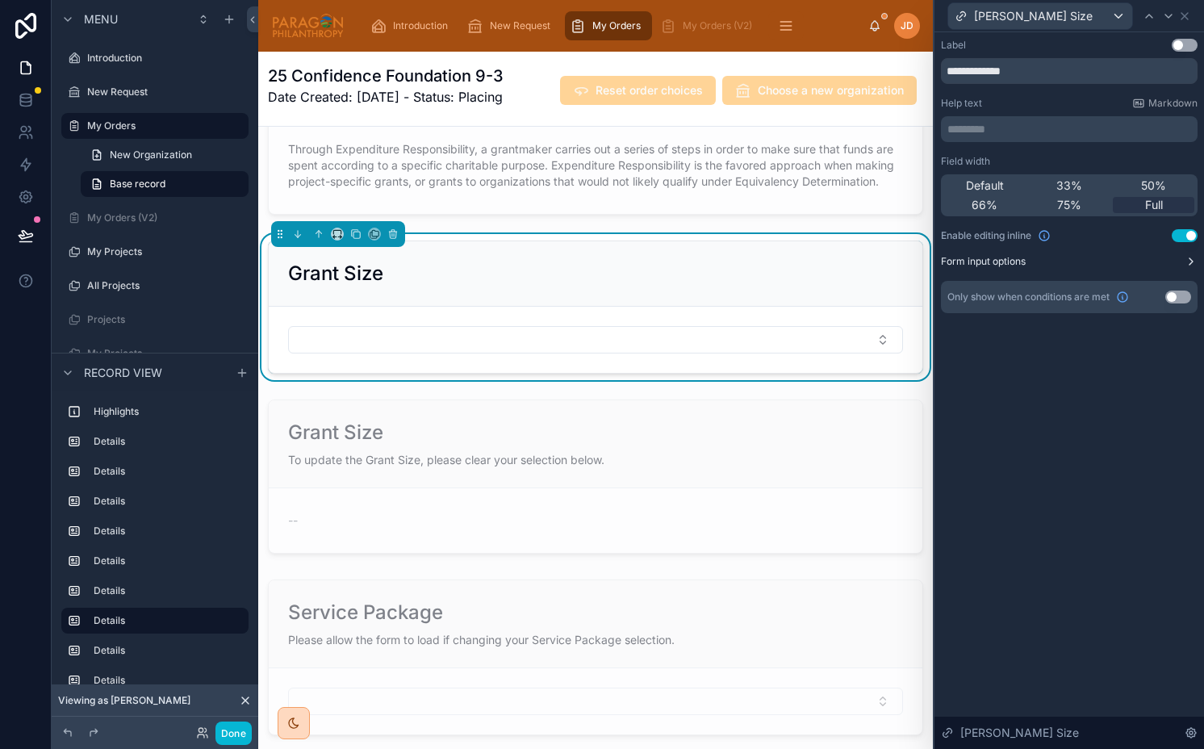
click at [1141, 263] on button "Form input options" at bounding box center [1069, 261] width 257 height 13
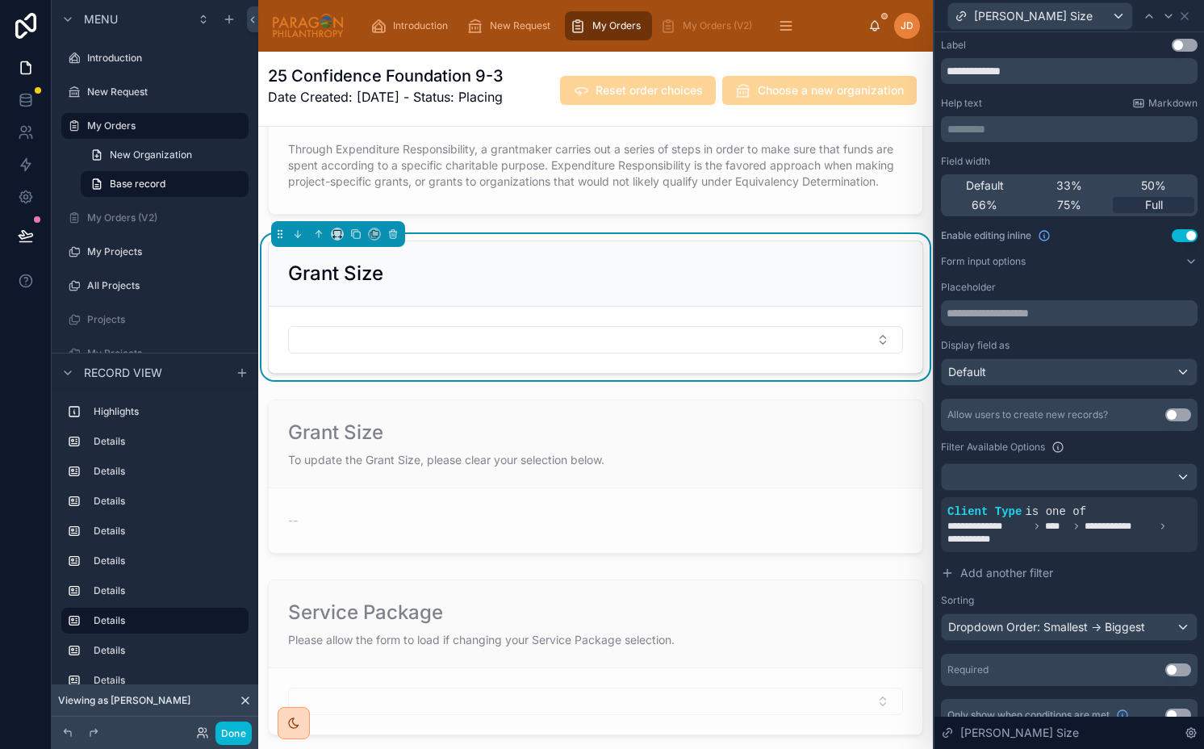
scroll to position [21, 0]
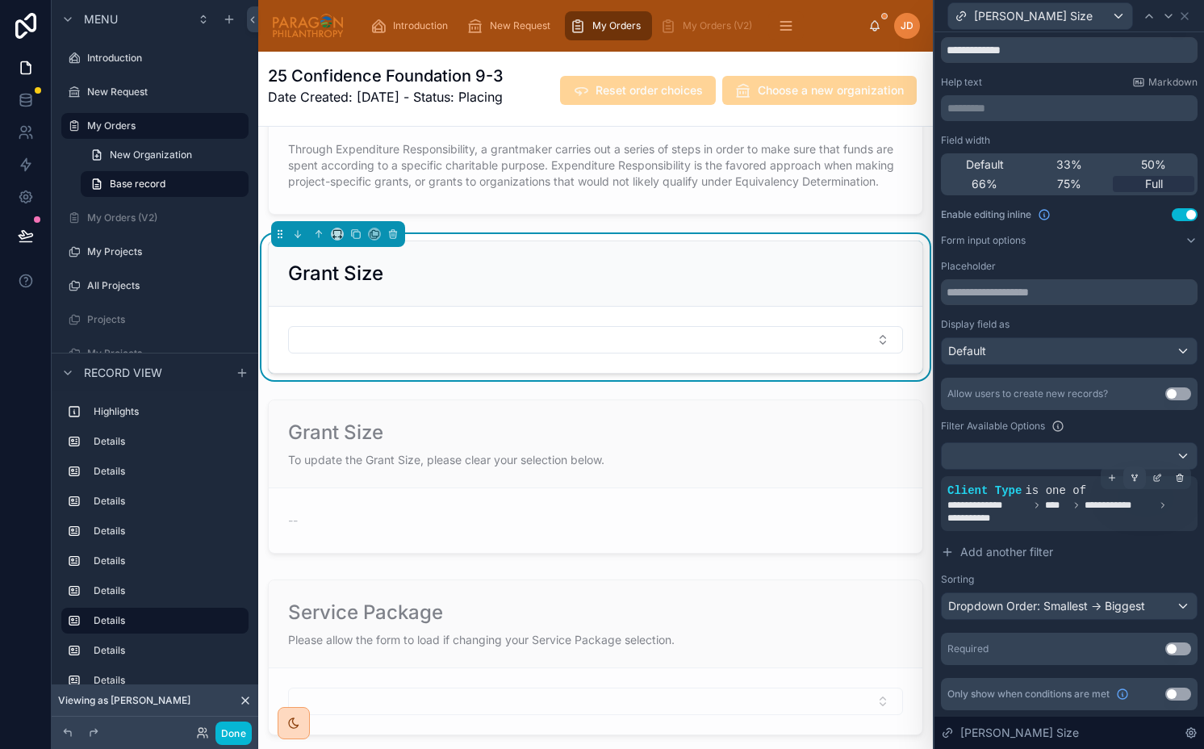
click at [1130, 475] on icon at bounding box center [1135, 478] width 10 height 10
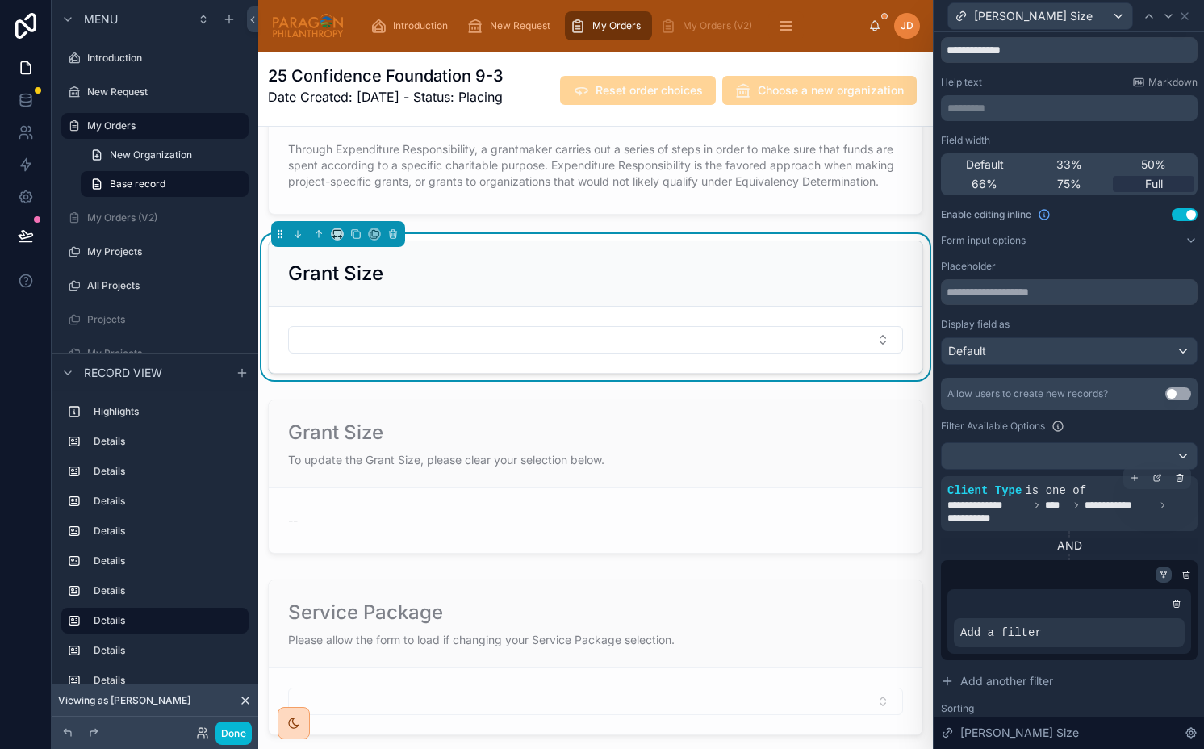
click at [1159, 578] on icon at bounding box center [1164, 575] width 10 height 10
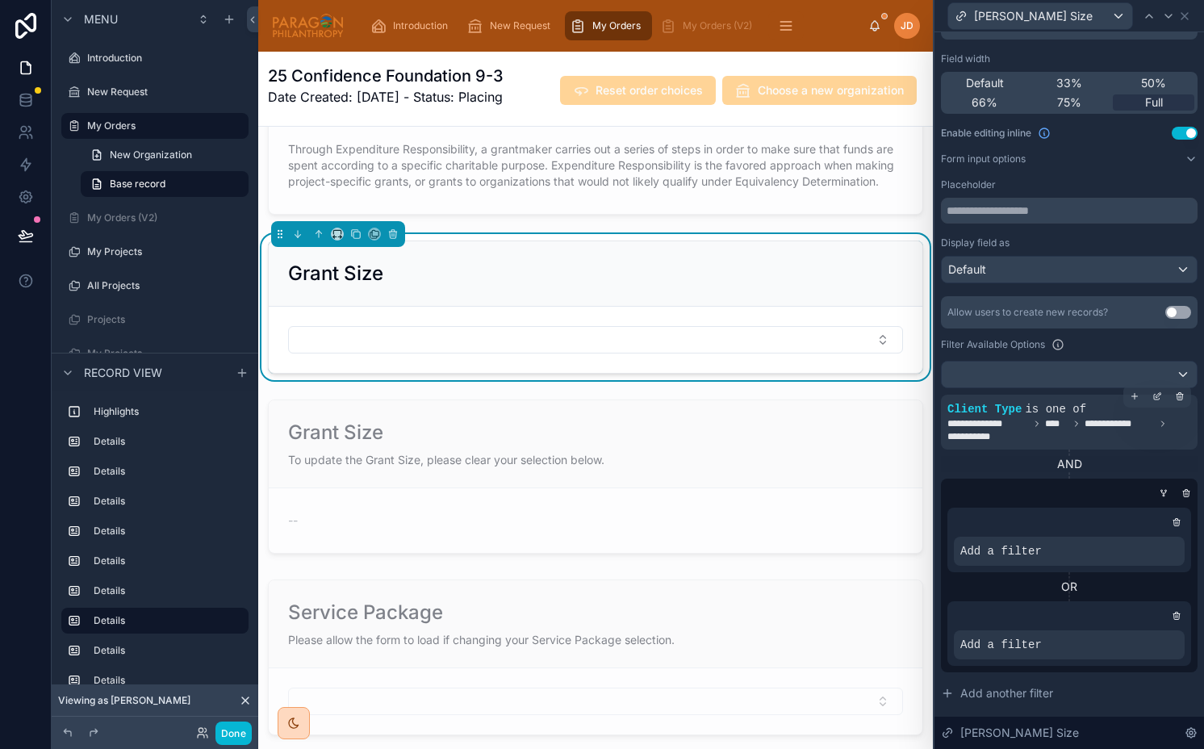
scroll to position [103, 0]
click at [1133, 542] on div at bounding box center [1144, 537] width 23 height 23
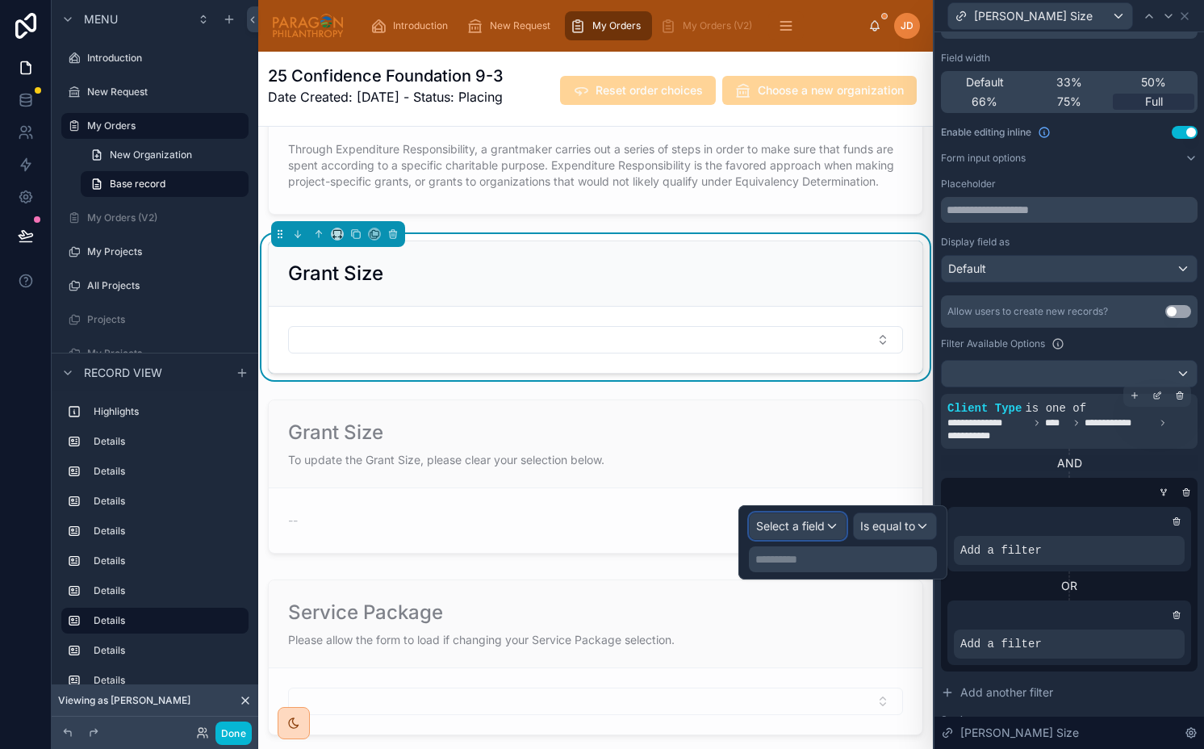
click at [817, 534] on div "Select a field" at bounding box center [798, 526] width 96 height 26
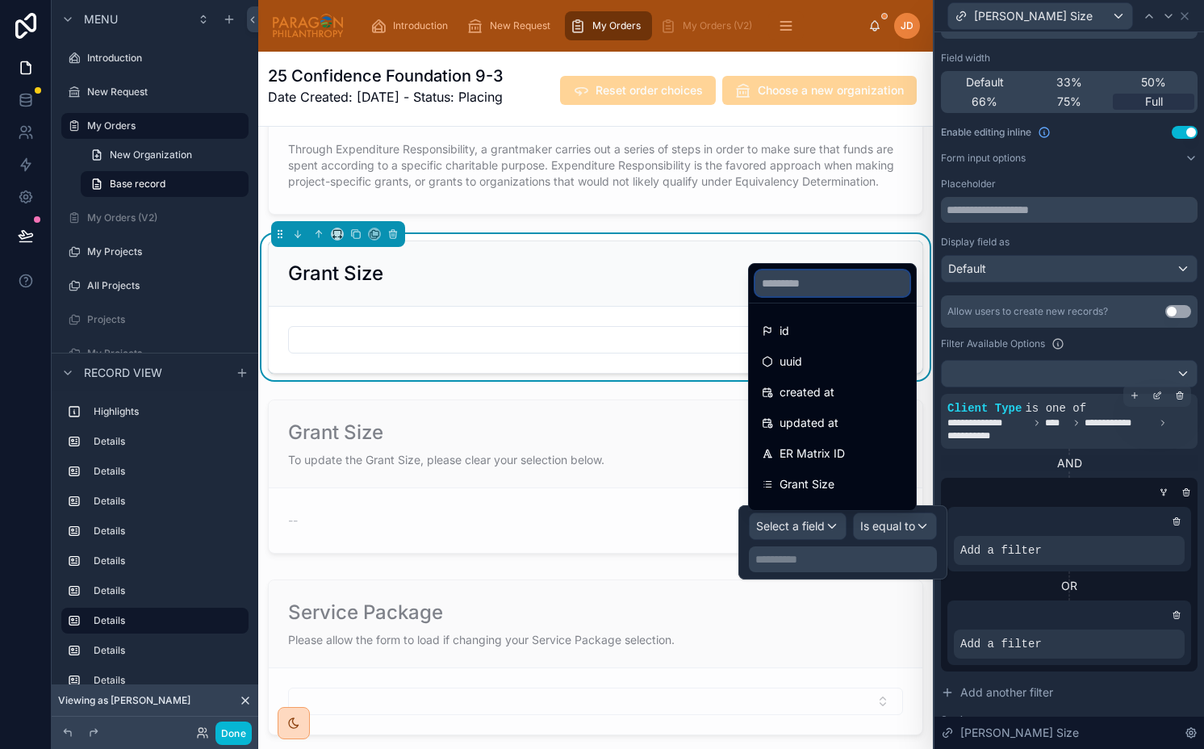
click at [815, 290] on input "text" at bounding box center [832, 283] width 154 height 26
type input "*****"
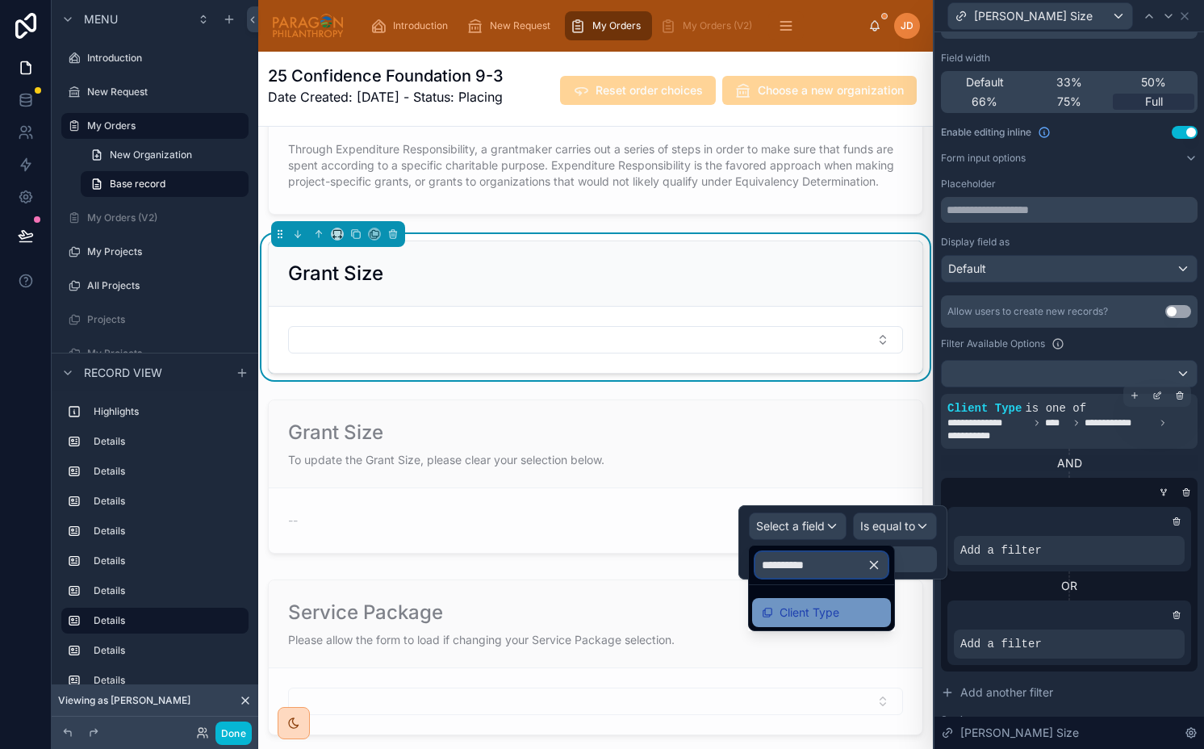
type input "**********"
drag, startPoint x: 816, startPoint y: 607, endPoint x: 855, endPoint y: 549, distance: 69.8
click at [816, 607] on span "Client Type" at bounding box center [810, 612] width 60 height 19
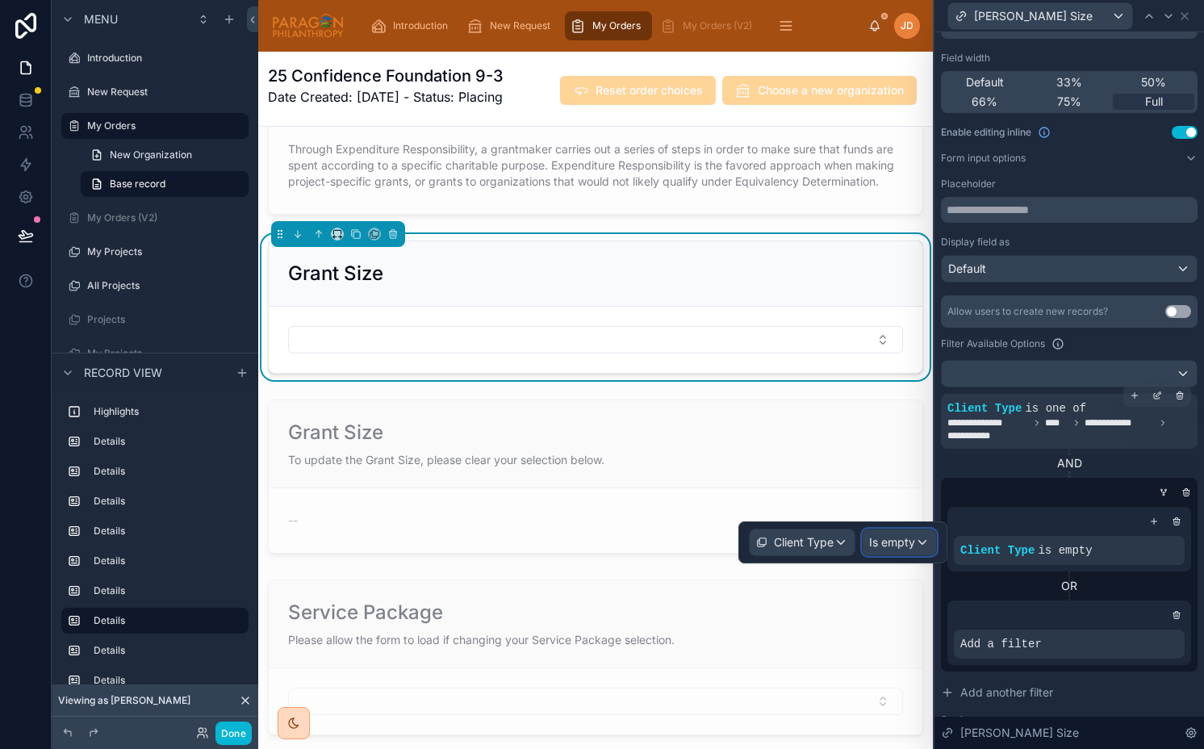
click at [870, 545] on span "Is empty" at bounding box center [892, 542] width 46 height 16
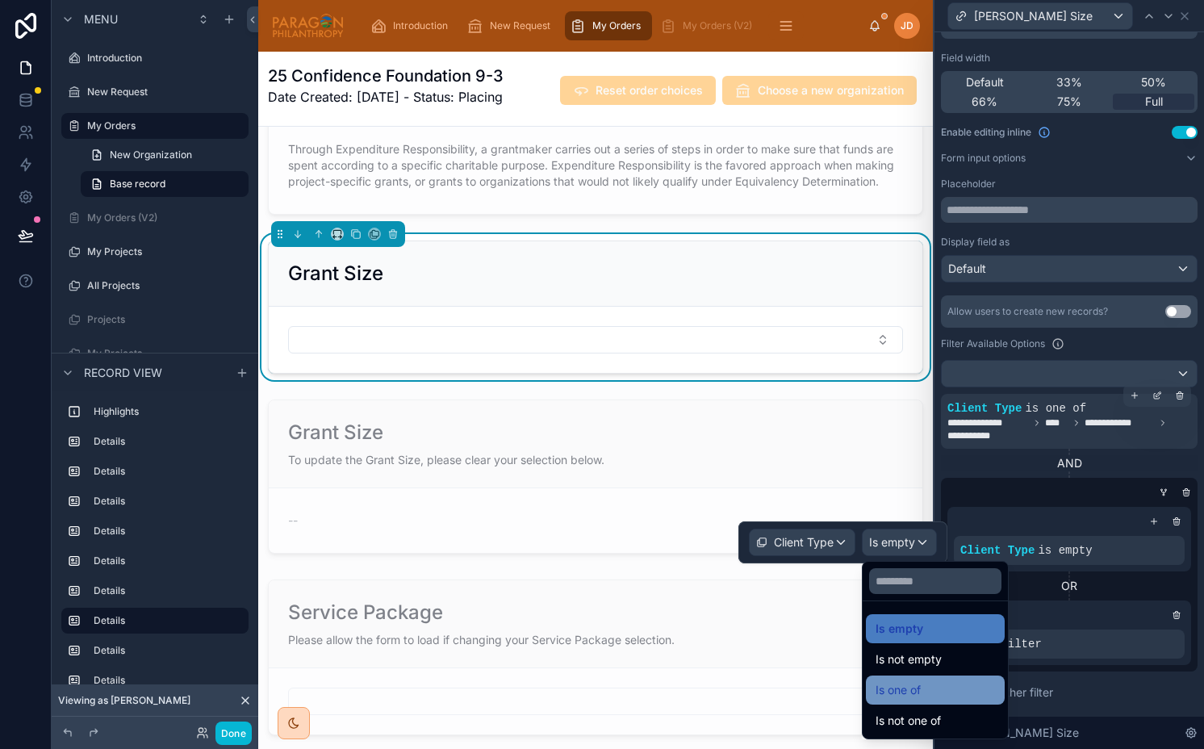
click at [903, 694] on span "Is one of" at bounding box center [898, 689] width 45 height 19
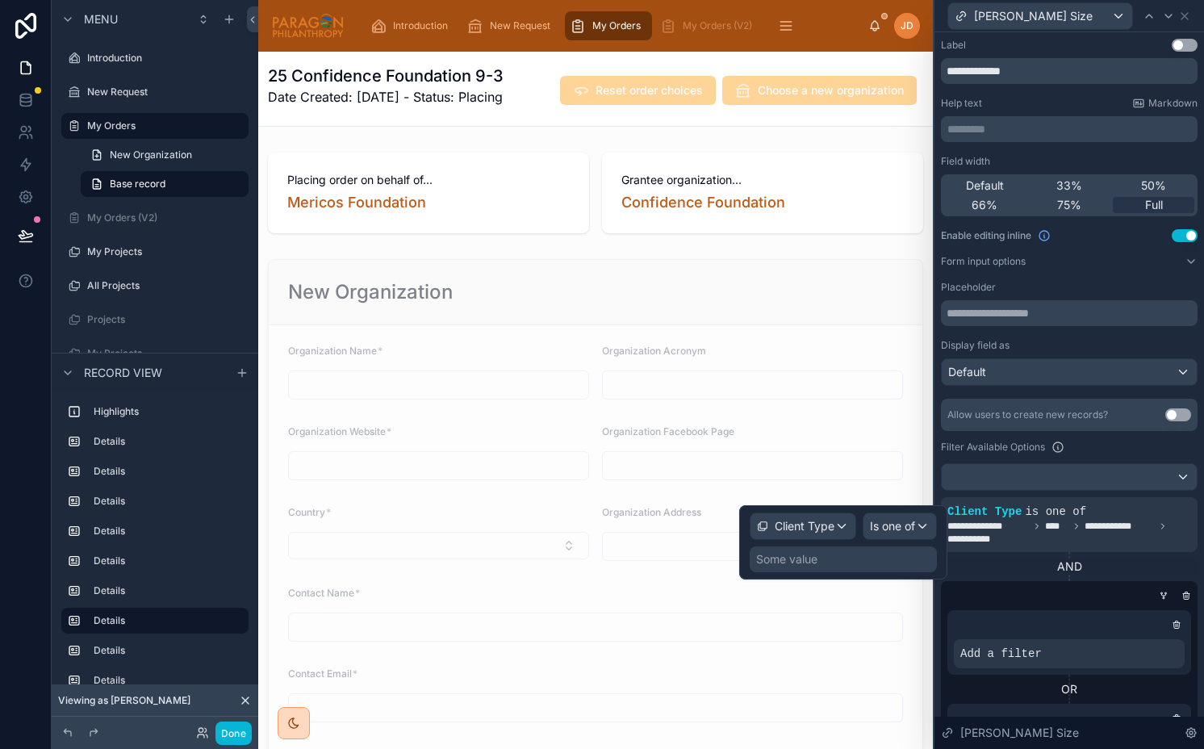
scroll to position [2235, 0]
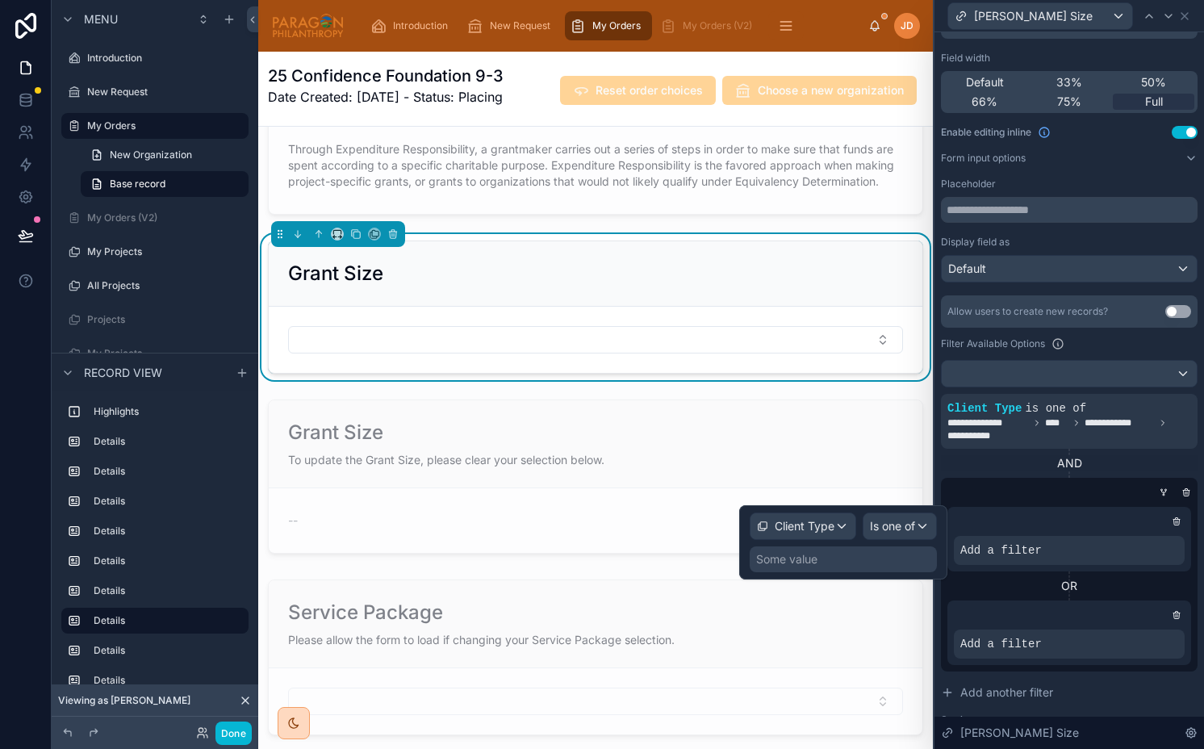
click at [829, 558] on div "Some value" at bounding box center [843, 559] width 187 height 26
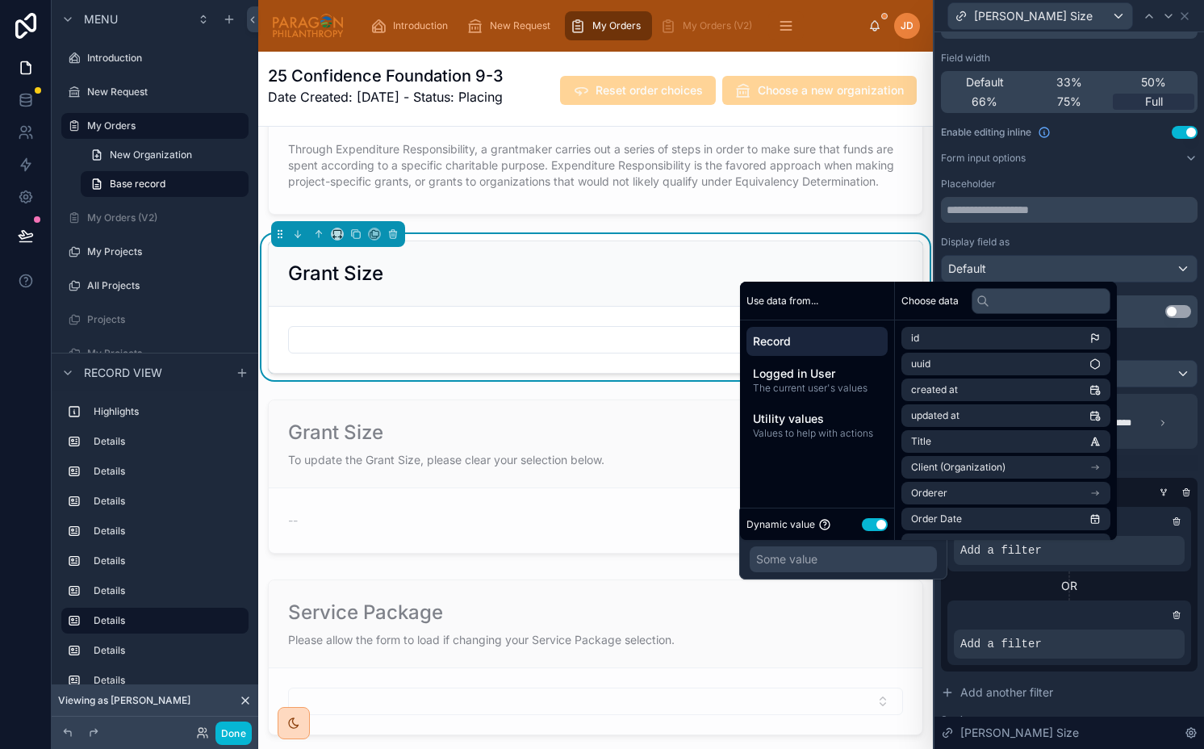
click at [799, 553] on div "Some value" at bounding box center [786, 559] width 61 height 16
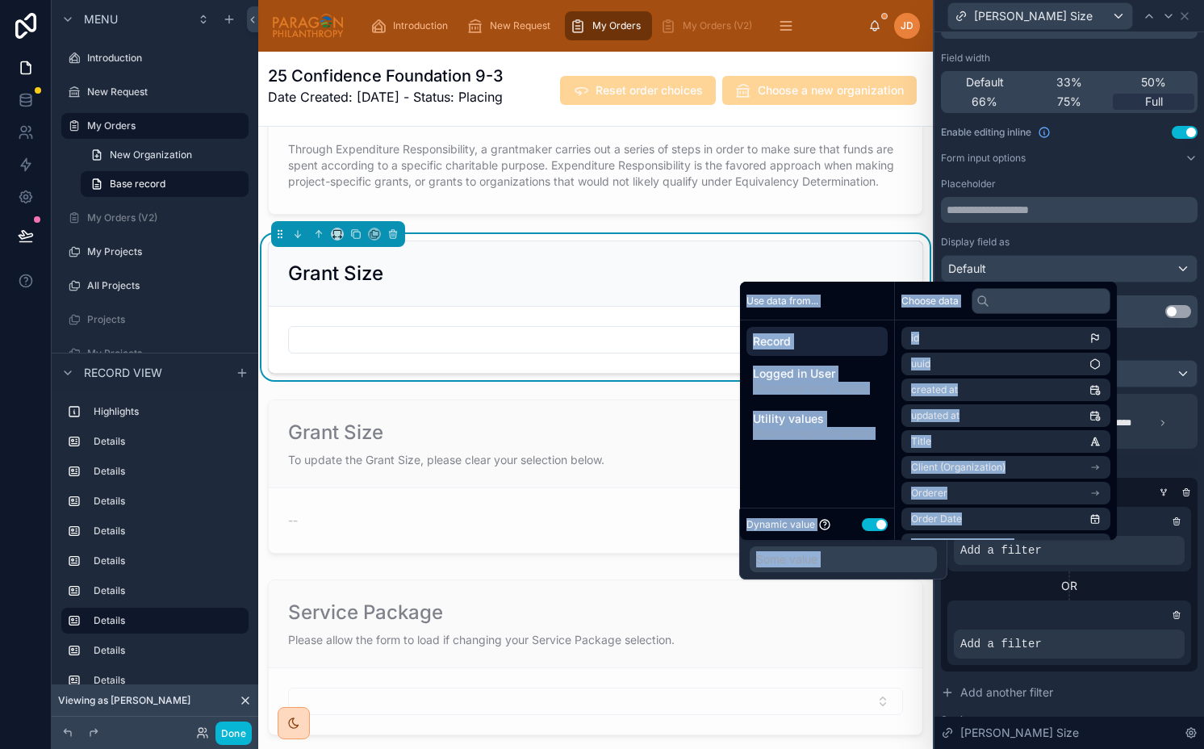
click at [799, 553] on div "Some value" at bounding box center [786, 559] width 61 height 16
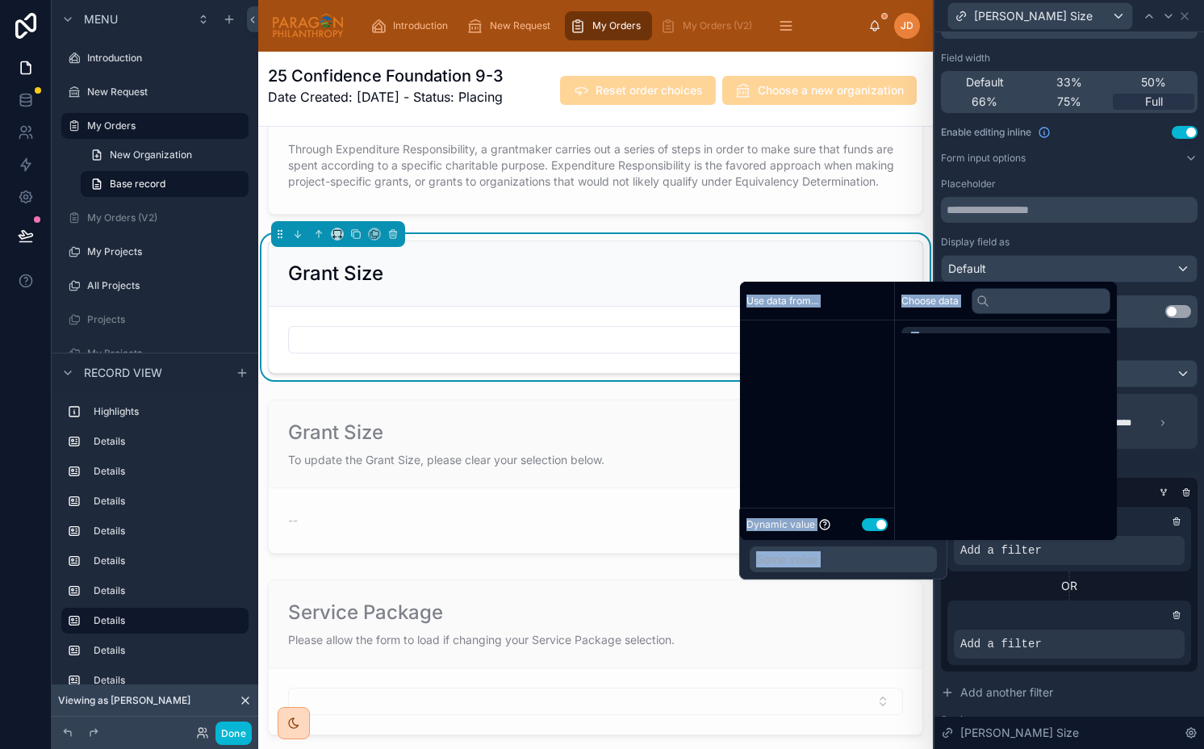
click at [799, 553] on div "Some value" at bounding box center [786, 559] width 61 height 16
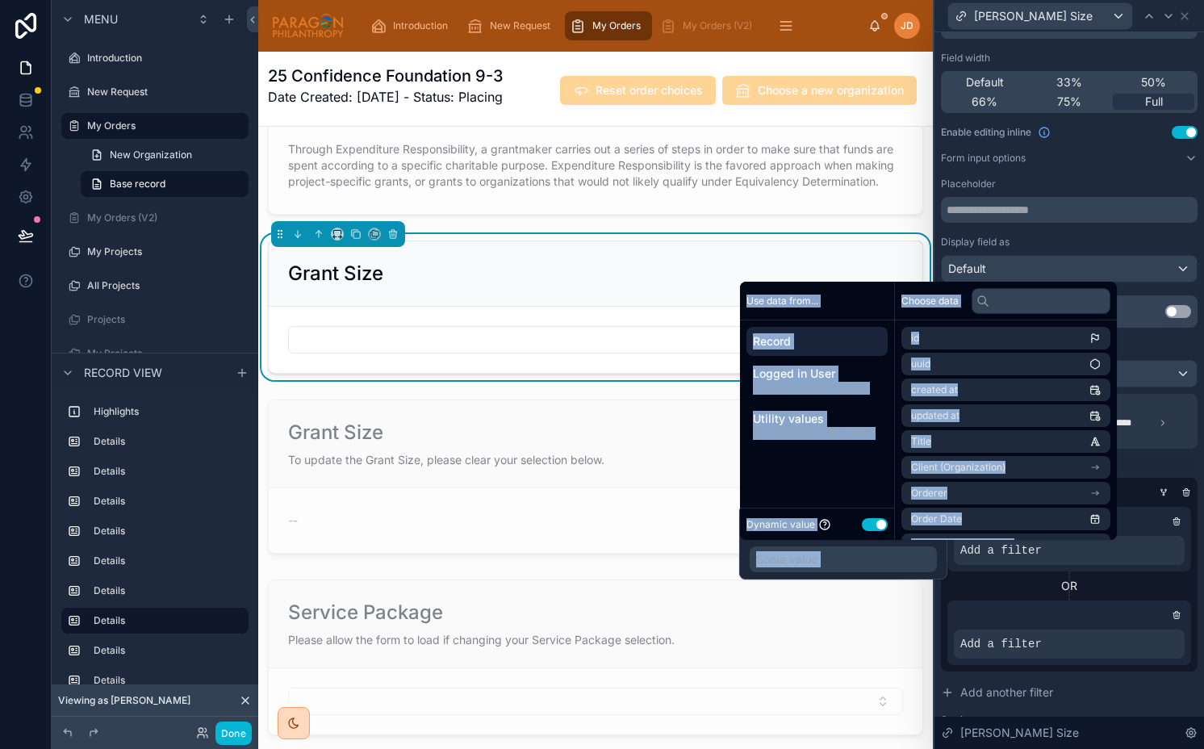
click at [799, 553] on div "Some value" at bounding box center [786, 559] width 61 height 16
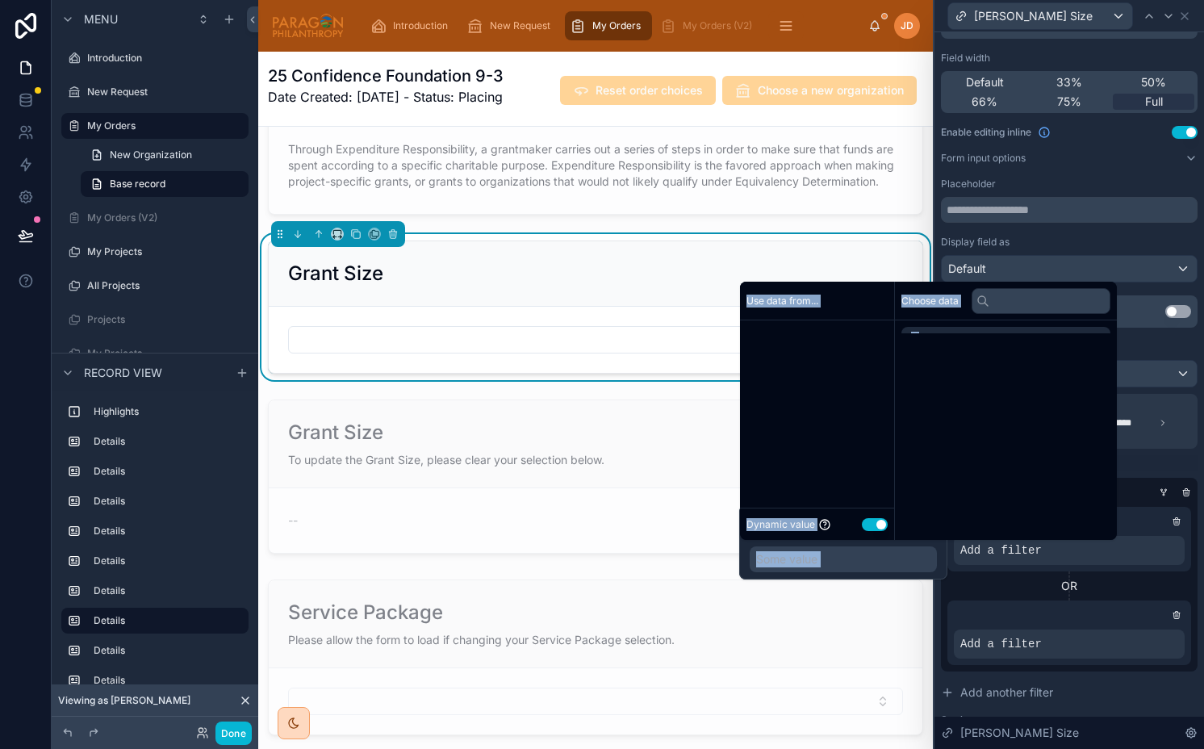
click at [799, 553] on div "Some value" at bounding box center [786, 559] width 61 height 16
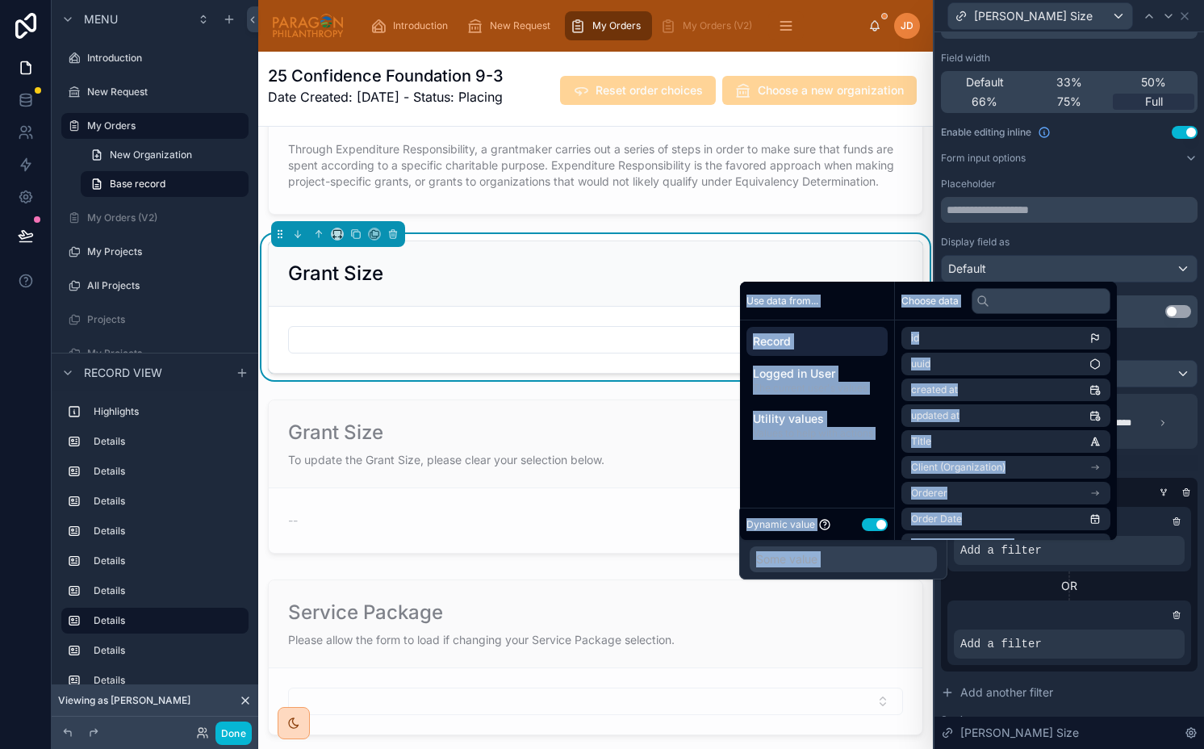
click at [799, 553] on div "Some value" at bounding box center [786, 559] width 61 height 16
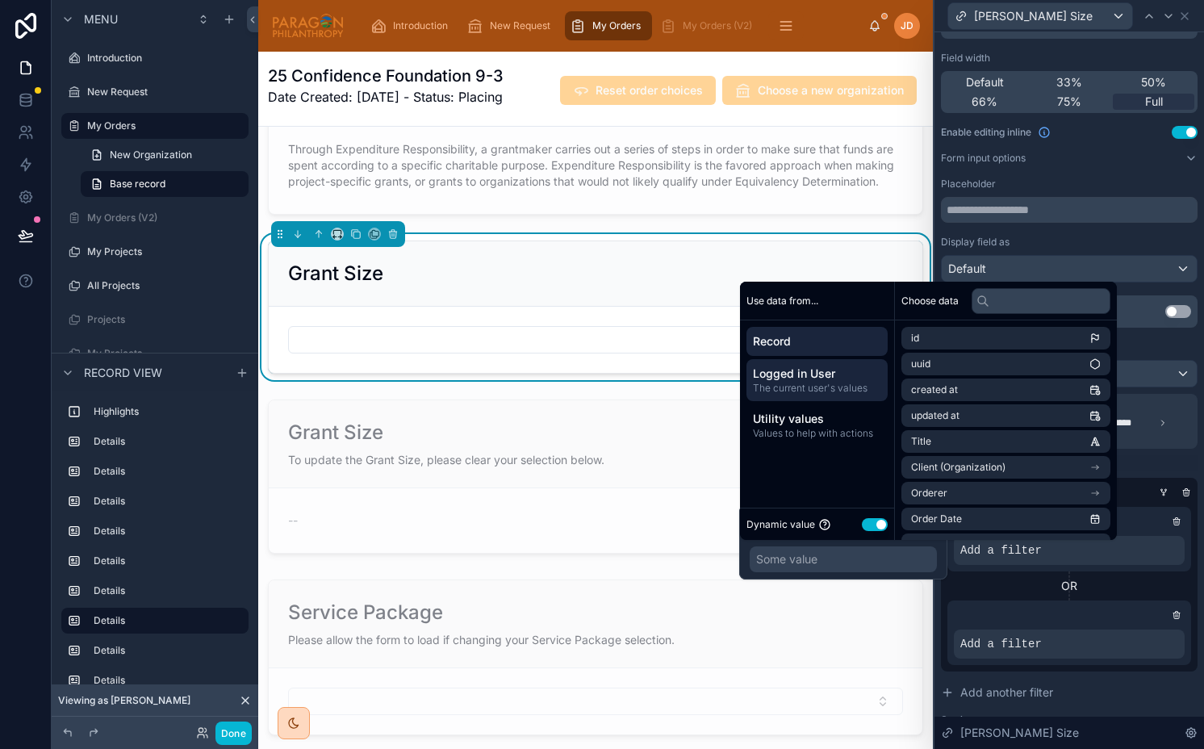
click at [817, 382] on span "The current user's values" at bounding box center [817, 388] width 128 height 13
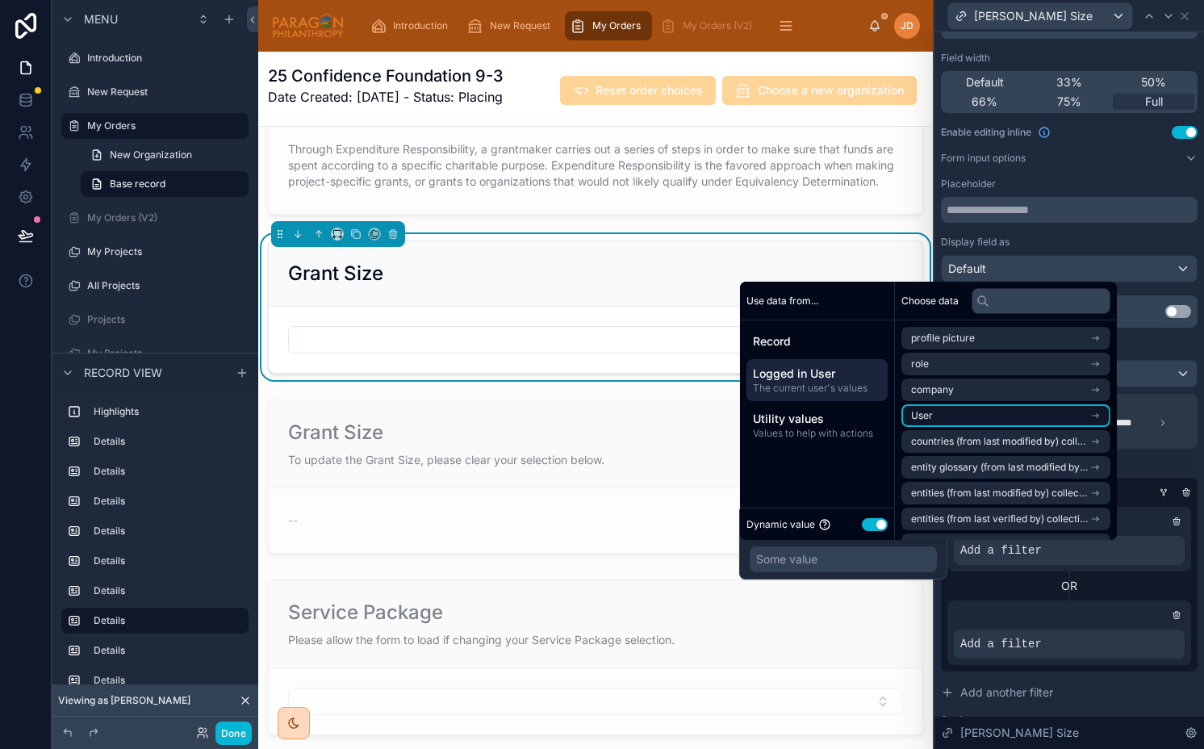
click at [940, 416] on li "User" at bounding box center [1005, 415] width 209 height 23
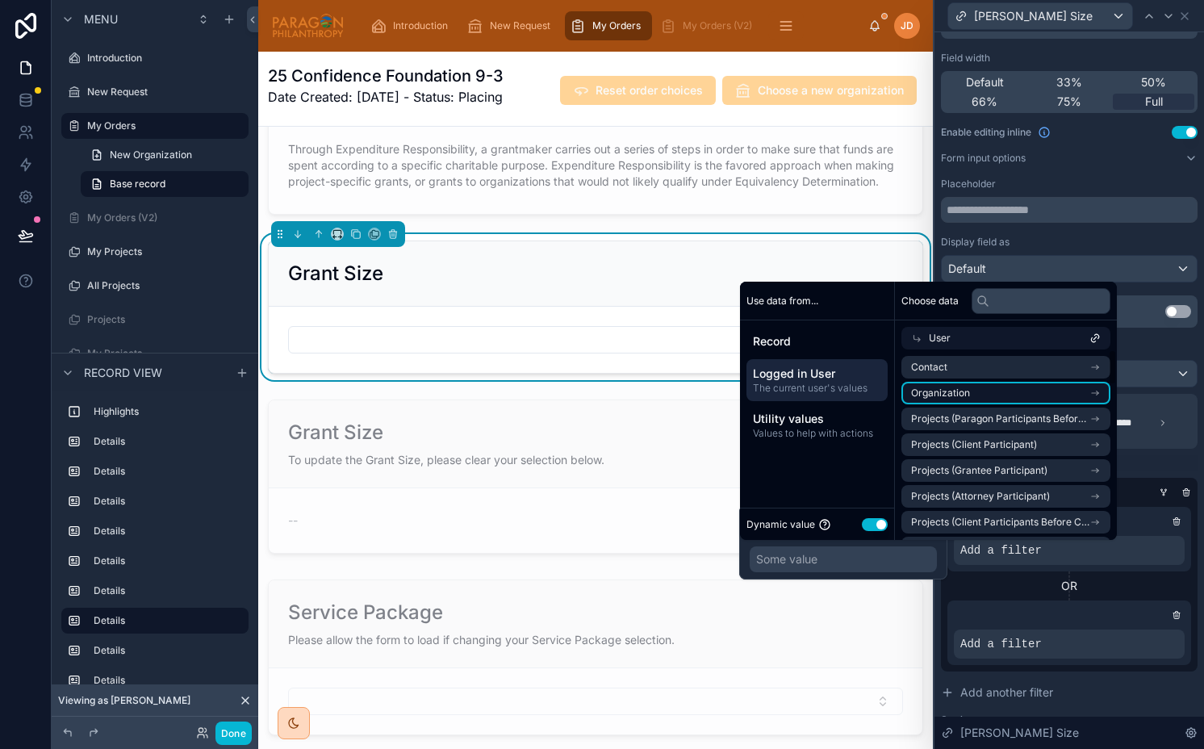
click at [950, 397] on span "Organization" at bounding box center [940, 393] width 59 height 13
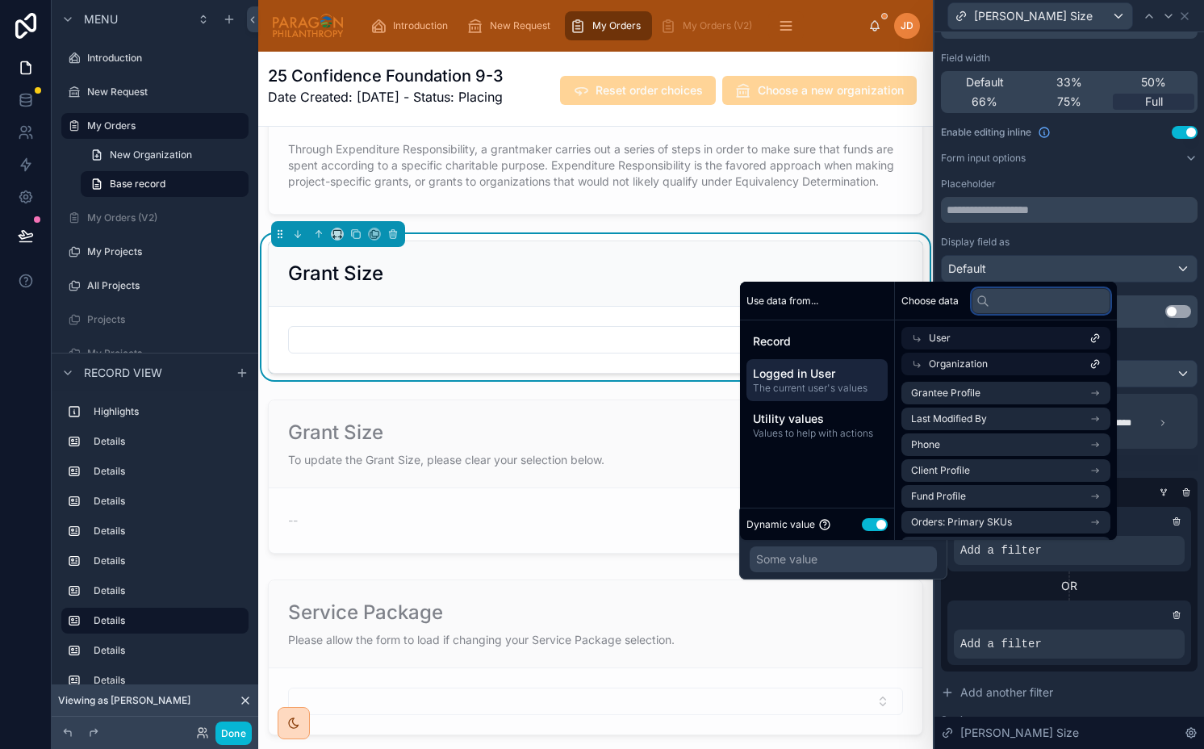
click at [1005, 299] on input "text" at bounding box center [1041, 301] width 139 height 26
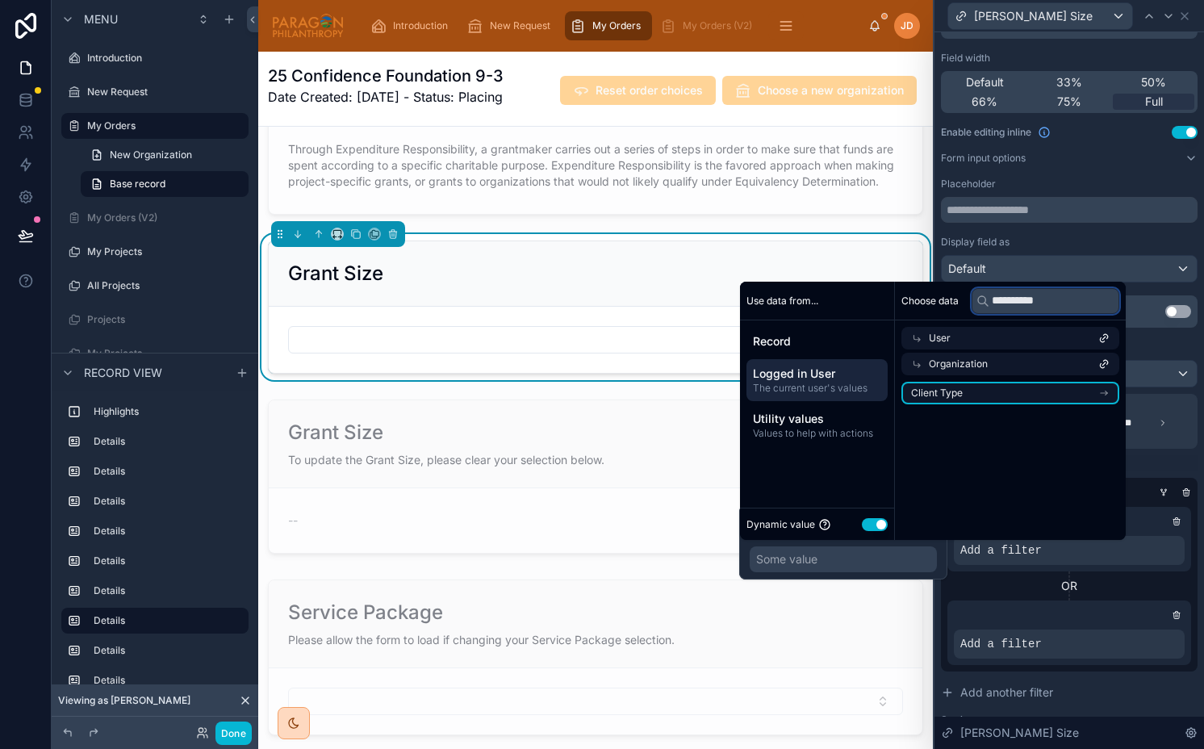
type input "**********"
click at [988, 395] on li "Client Type" at bounding box center [1010, 393] width 218 height 23
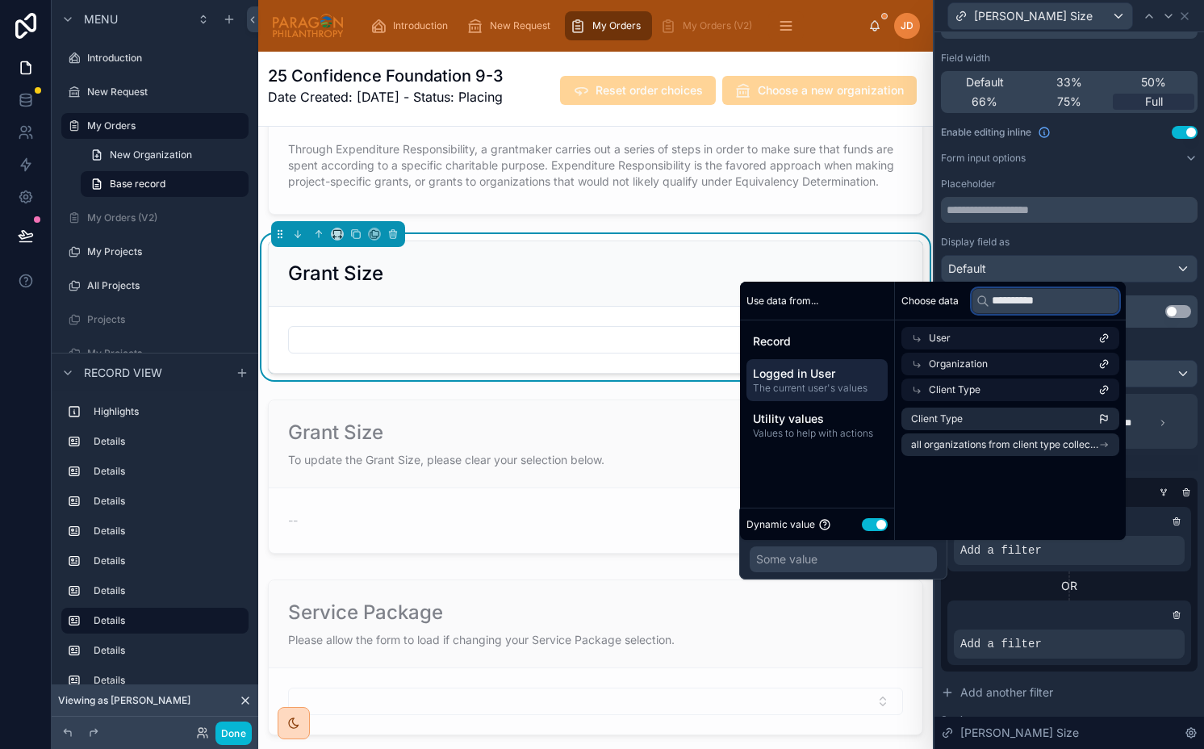
click at [1037, 307] on input "**********" at bounding box center [1046, 301] width 148 height 26
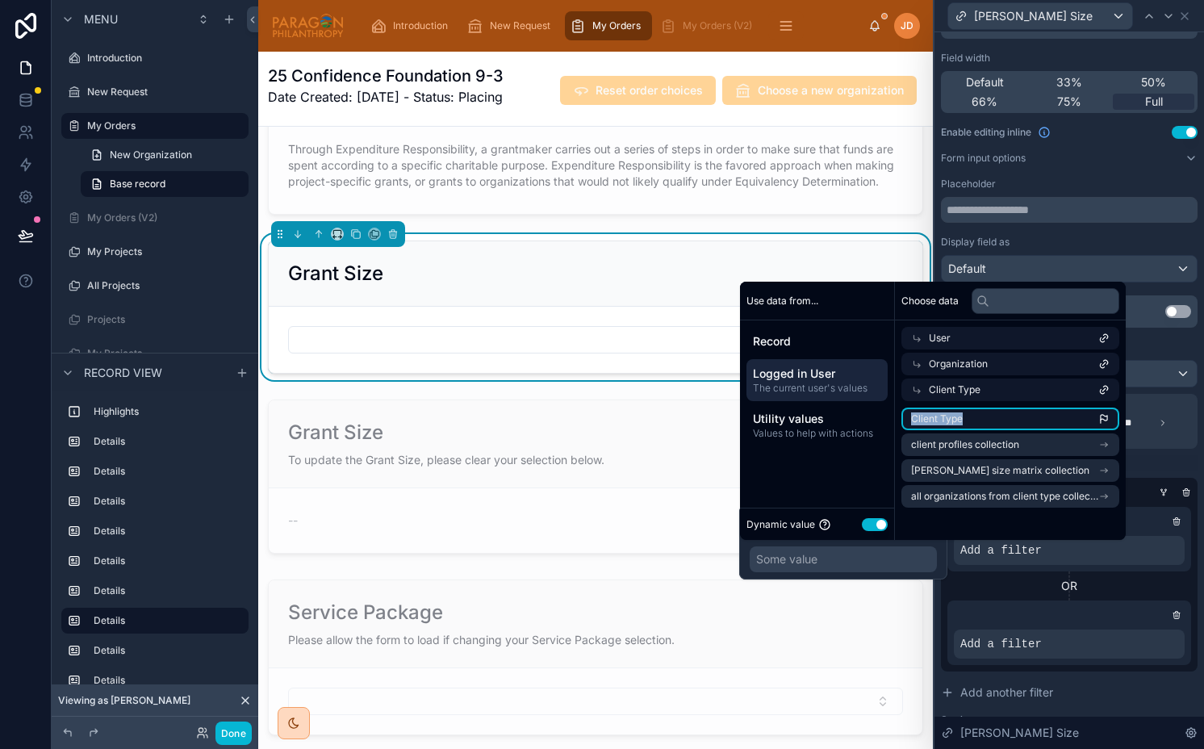
click at [1008, 412] on li "Client Type" at bounding box center [1010, 419] width 218 height 23
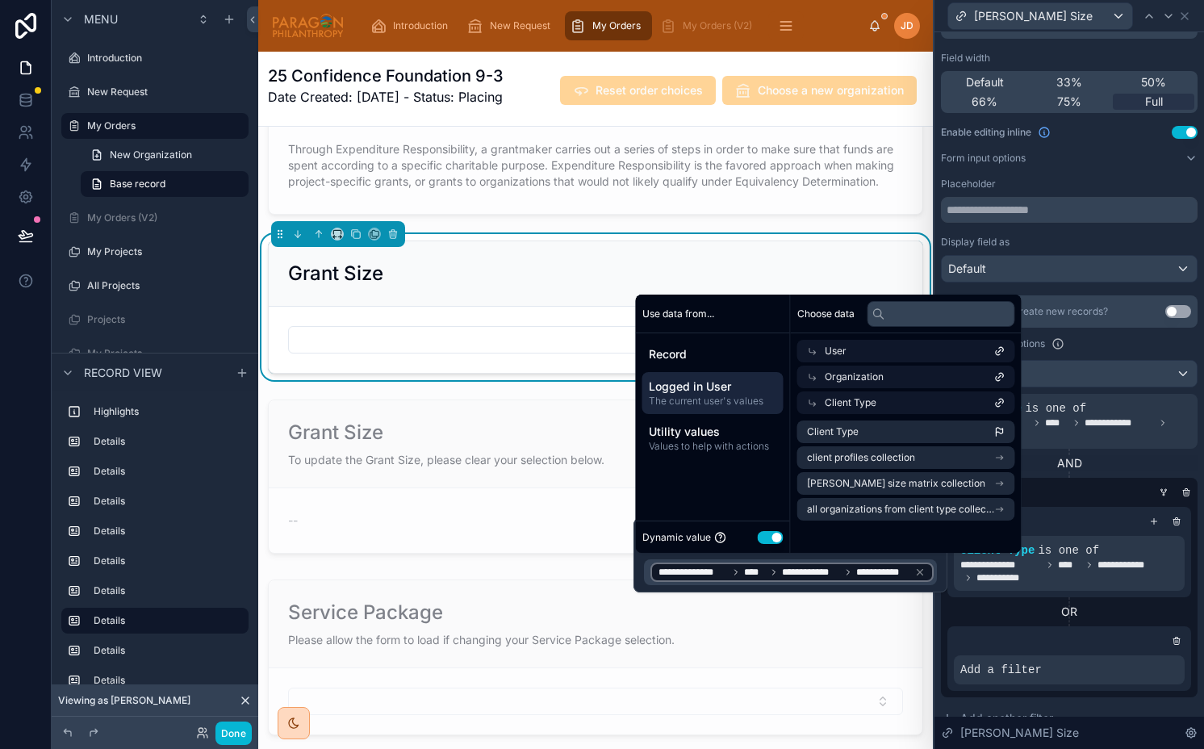
click at [1152, 462] on div "AND" at bounding box center [1069, 463] width 257 height 16
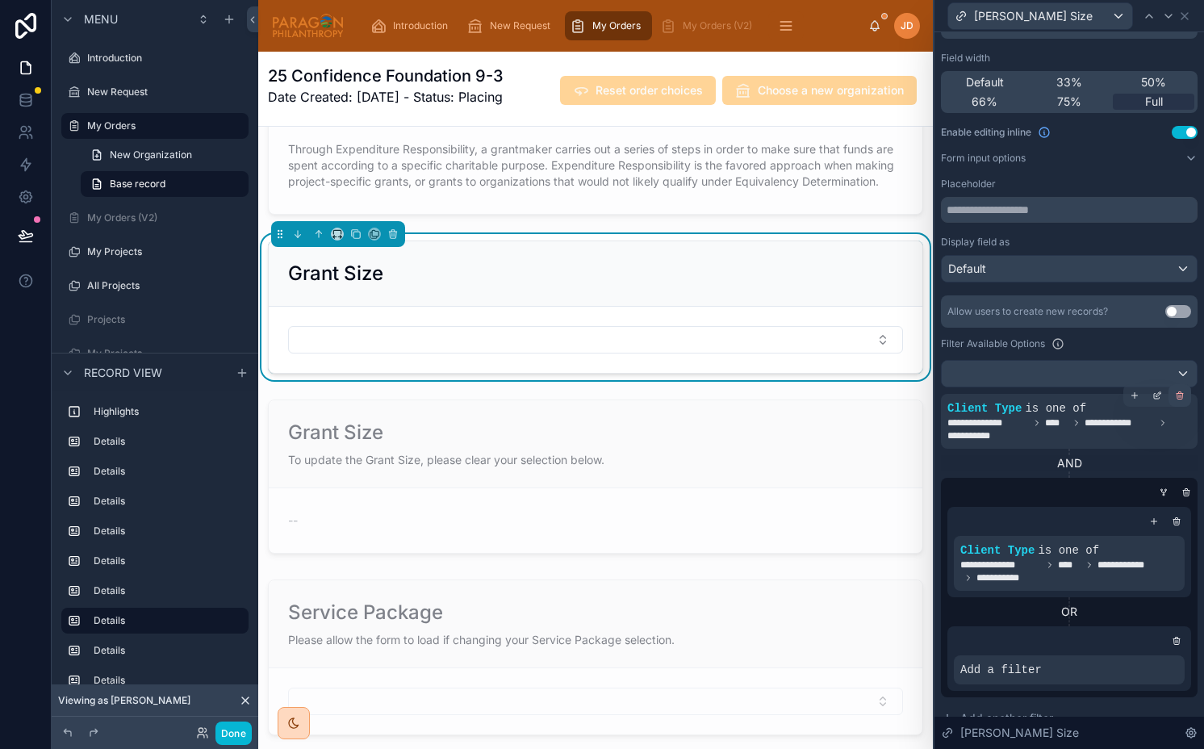
click at [1175, 391] on icon at bounding box center [1180, 396] width 10 height 10
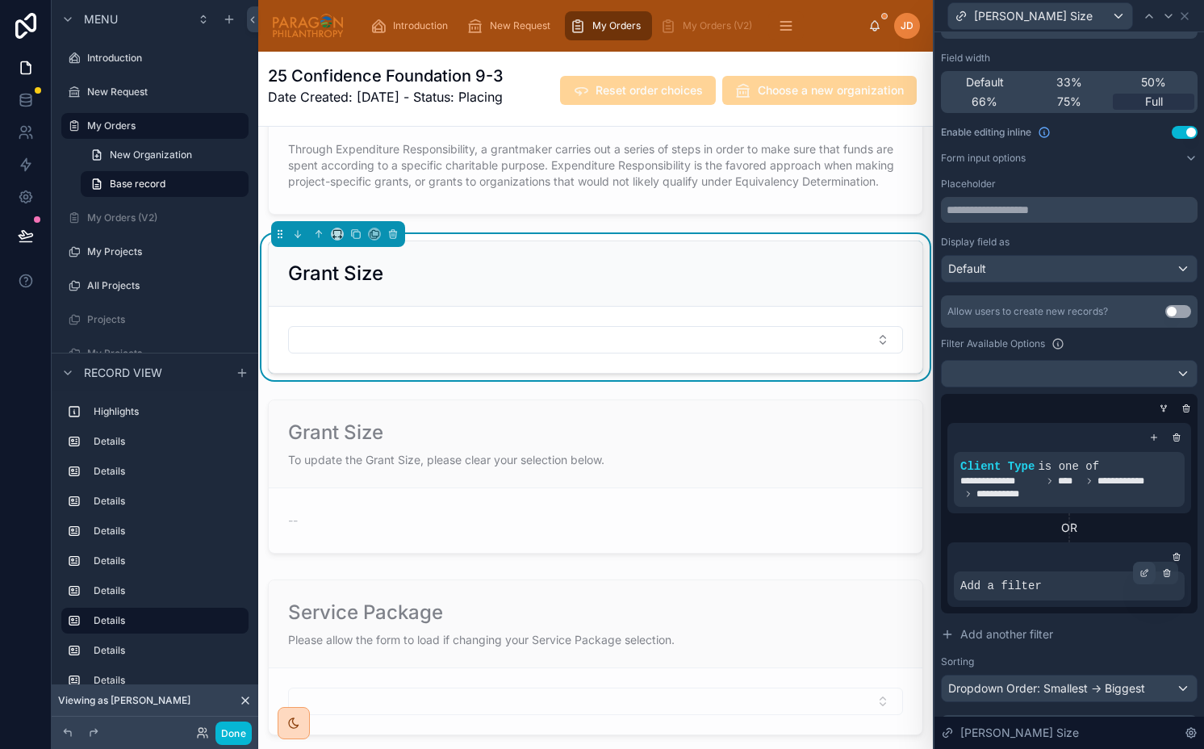
click at [1139, 575] on icon at bounding box center [1144, 573] width 10 height 10
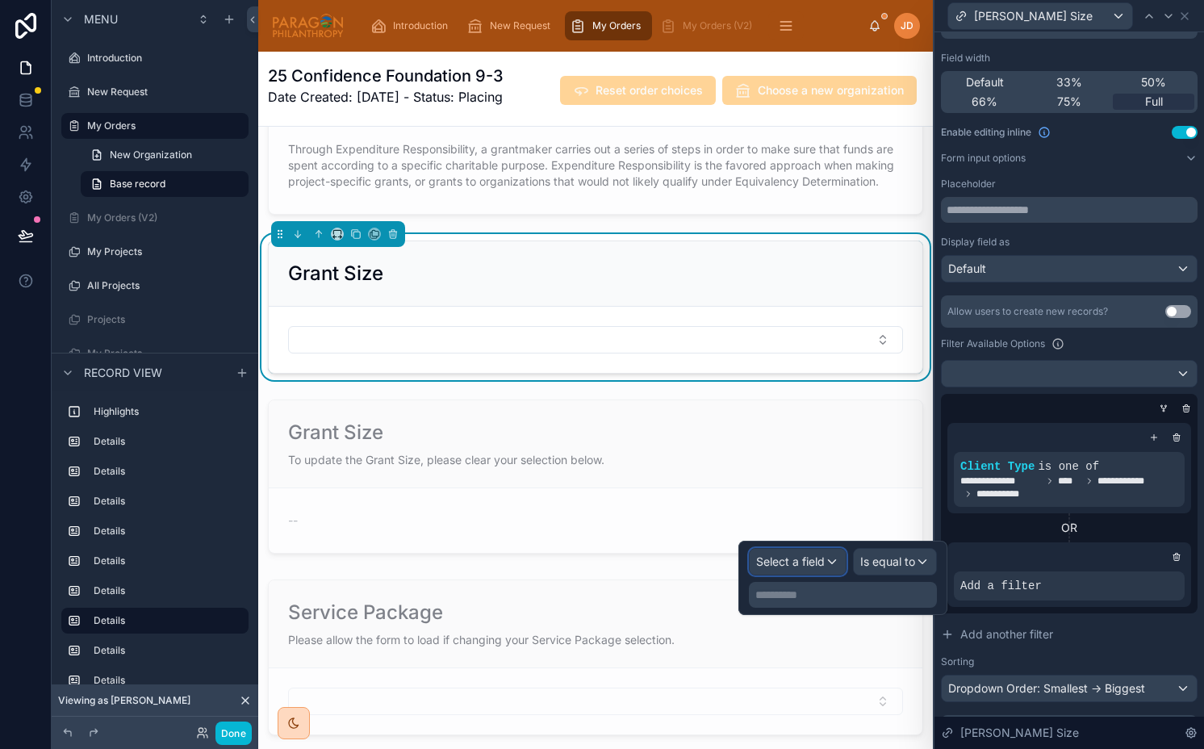
click at [813, 566] on span "Select a field" at bounding box center [790, 561] width 69 height 14
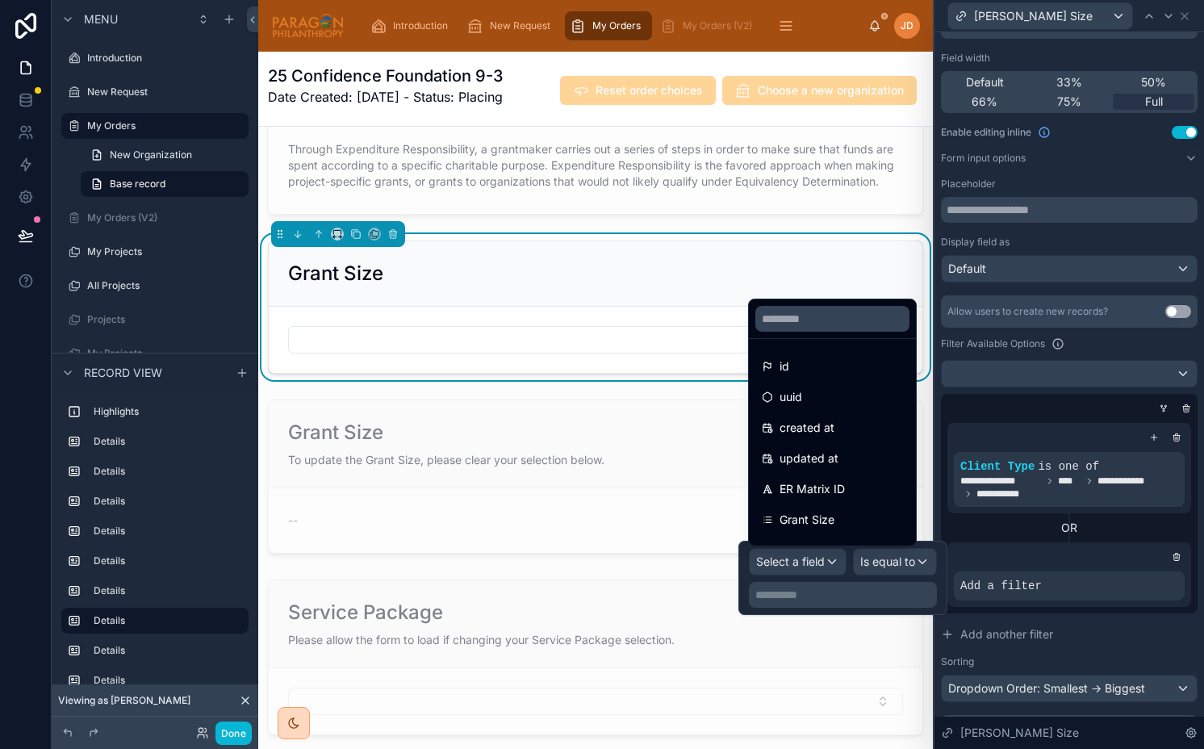
click at [819, 332] on div at bounding box center [832, 318] width 167 height 39
click at [819, 316] on input "text" at bounding box center [832, 319] width 154 height 26
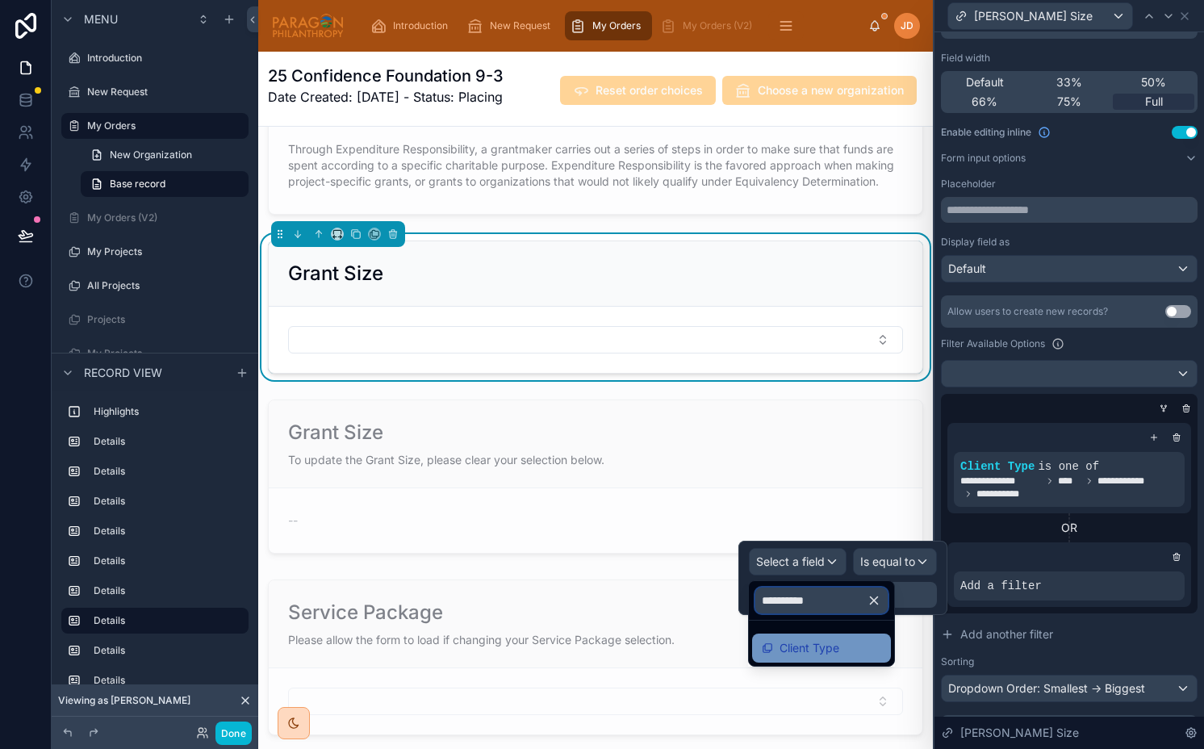
type input "**********"
click at [830, 654] on span "Client Type" at bounding box center [810, 647] width 60 height 19
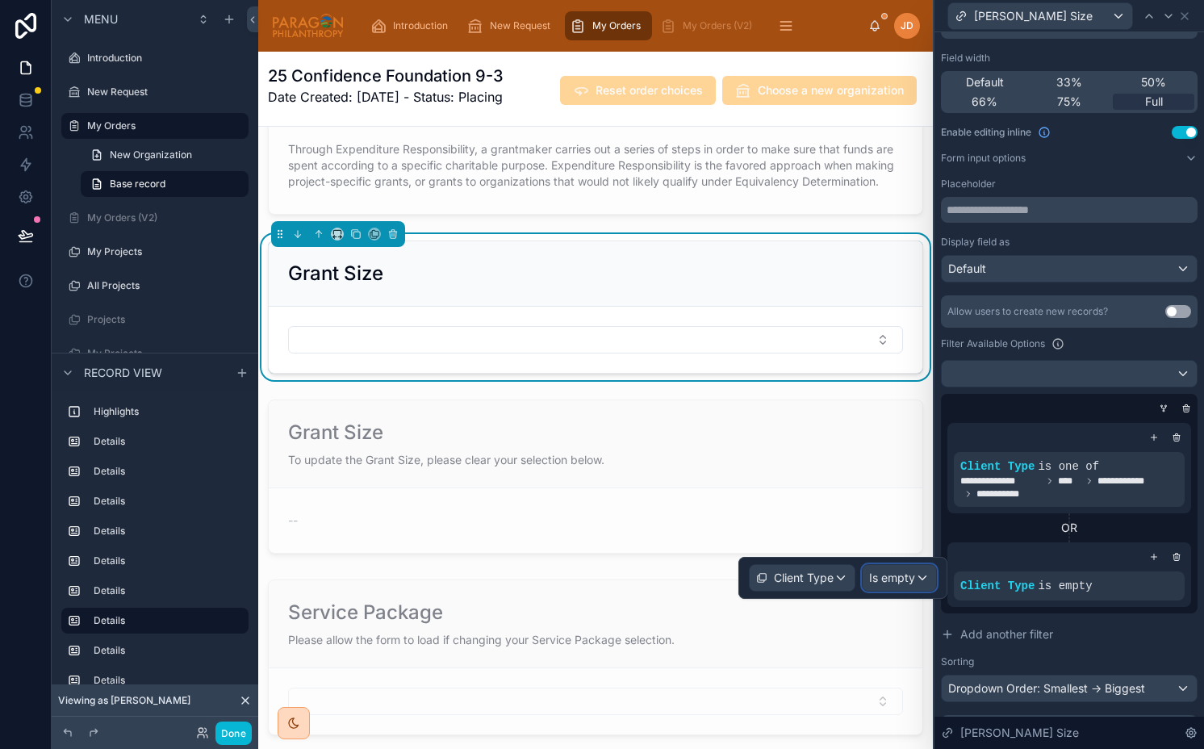
click at [913, 583] on span "Is empty" at bounding box center [892, 578] width 46 height 16
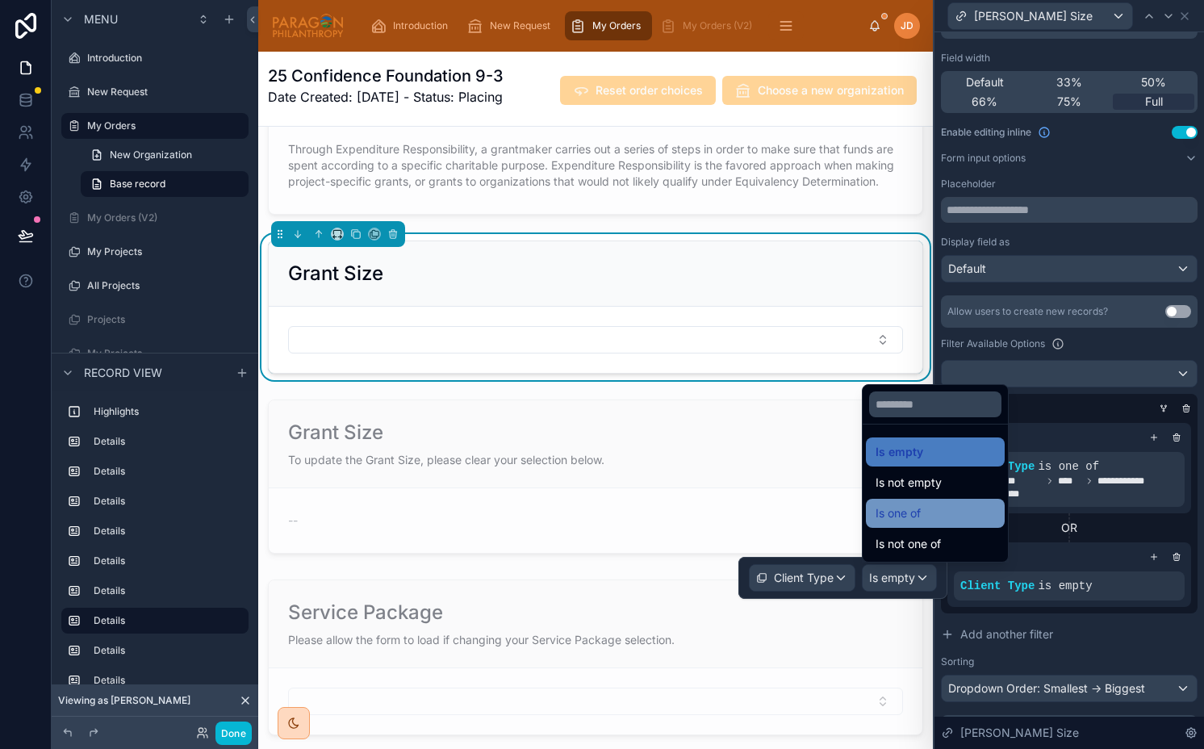
click at [926, 510] on div "Is one of" at bounding box center [935, 513] width 119 height 19
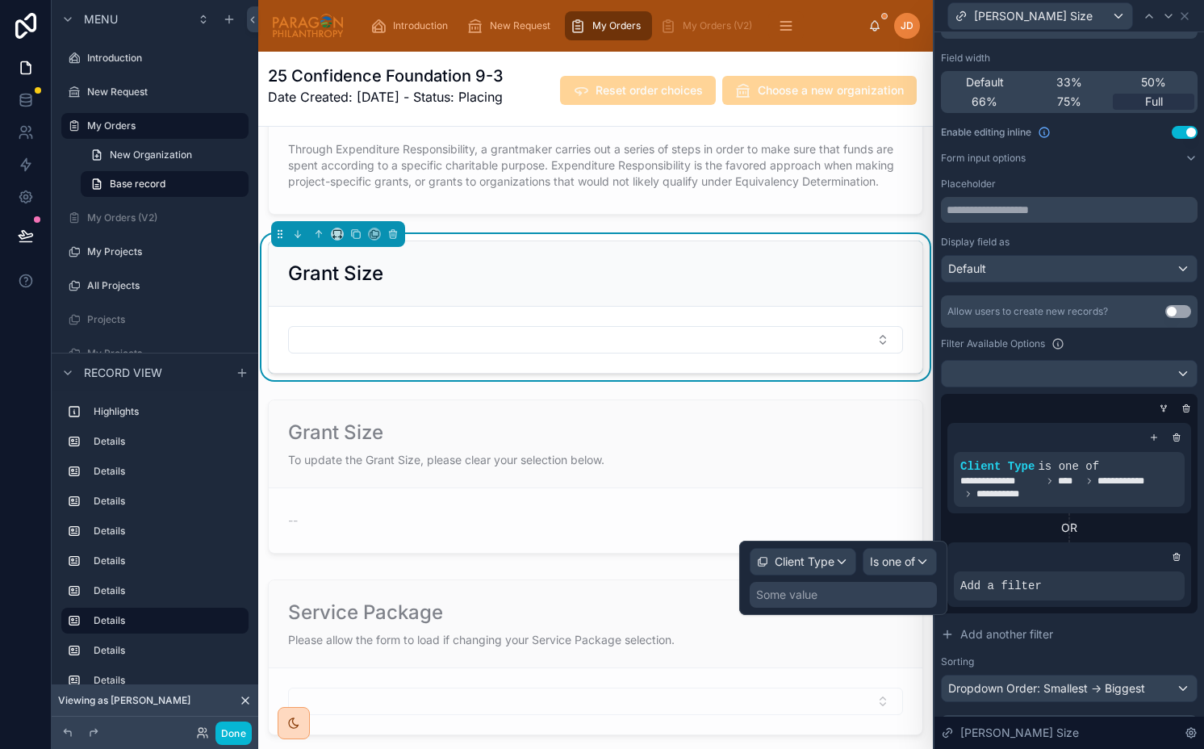
click at [904, 591] on div "Some value" at bounding box center [843, 595] width 187 height 26
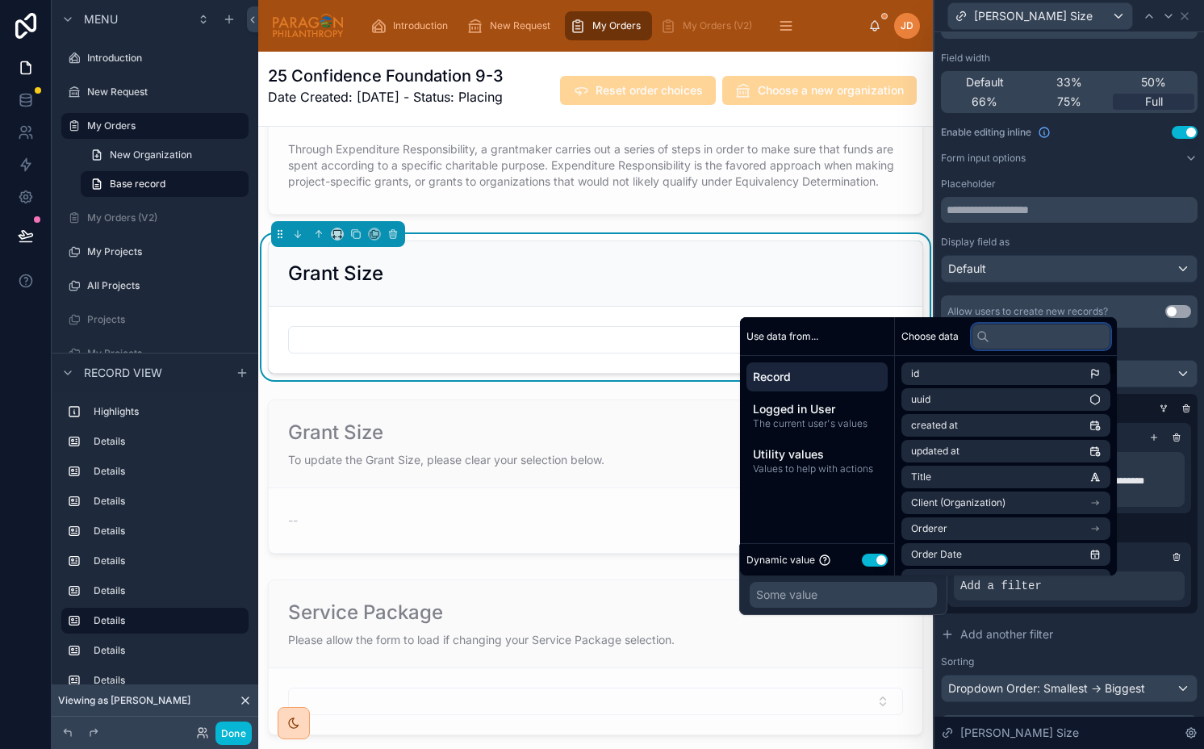
click at [1007, 336] on input "text" at bounding box center [1041, 337] width 139 height 26
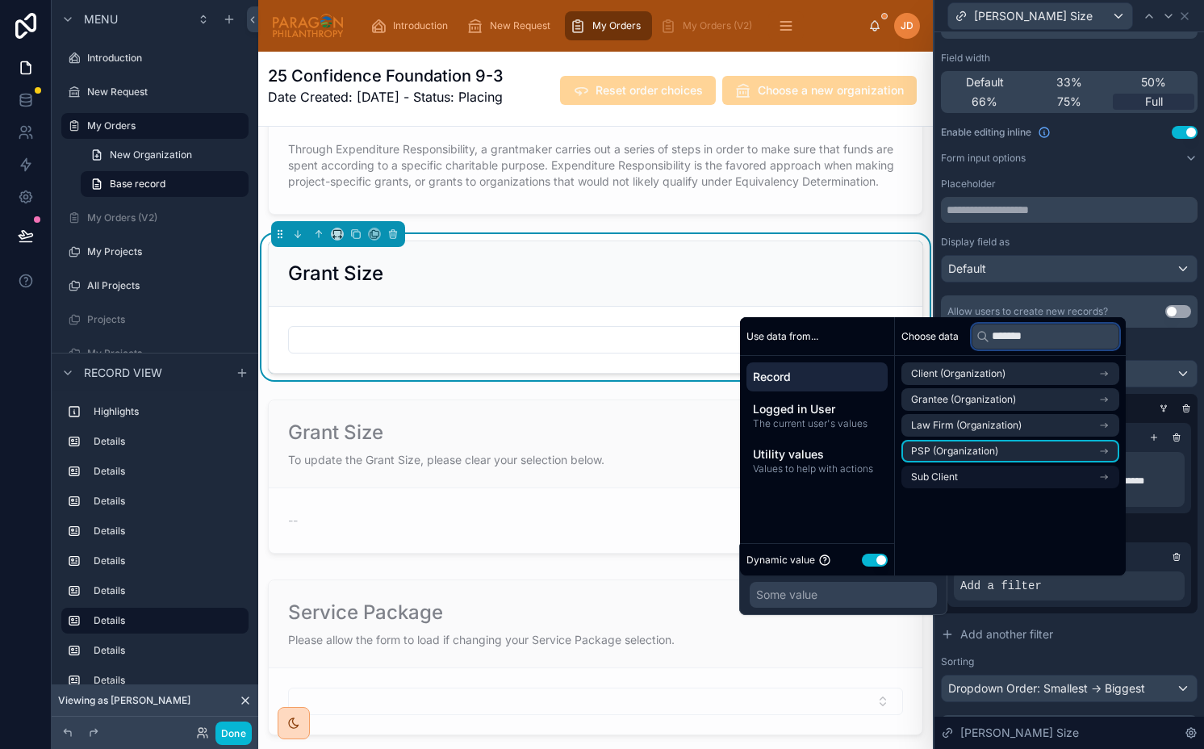
type input "*******"
click at [980, 483] on li "Sub Client" at bounding box center [1010, 477] width 218 height 23
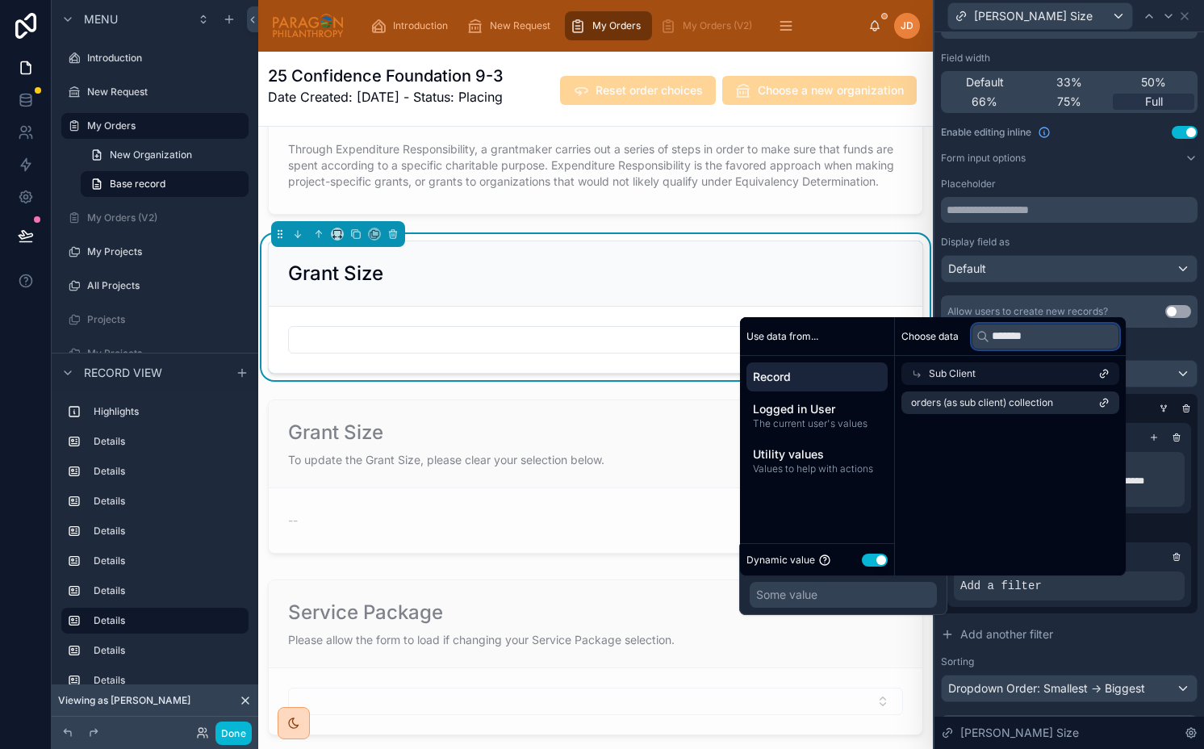
click at [1055, 329] on input "*******" at bounding box center [1046, 337] width 148 height 26
click at [1008, 328] on input "**********" at bounding box center [1046, 337] width 148 height 26
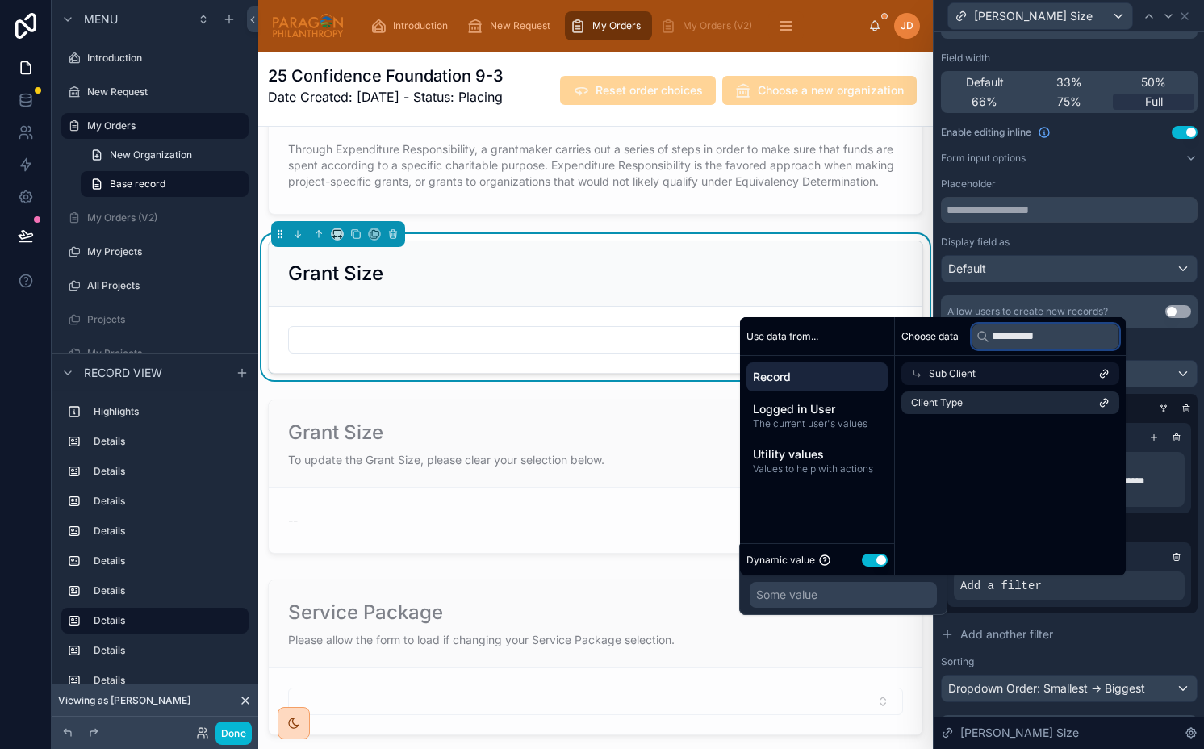
click at [1008, 328] on input "**********" at bounding box center [1046, 337] width 148 height 26
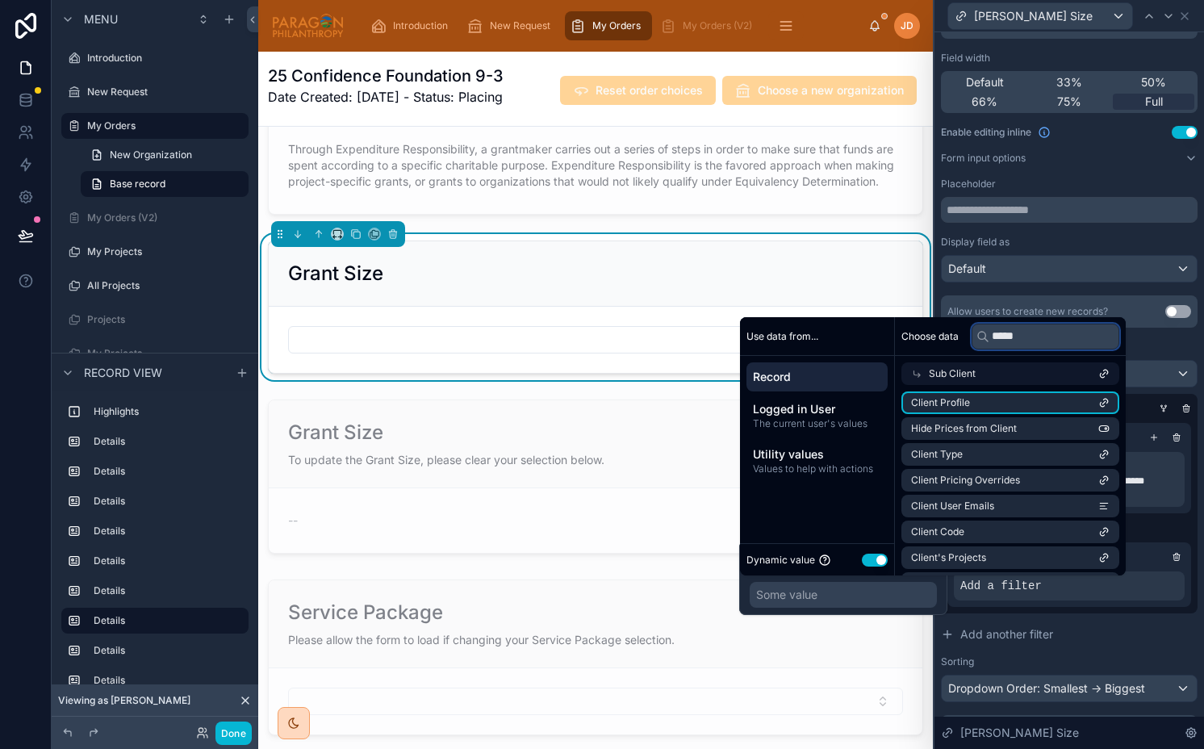
type input "******"
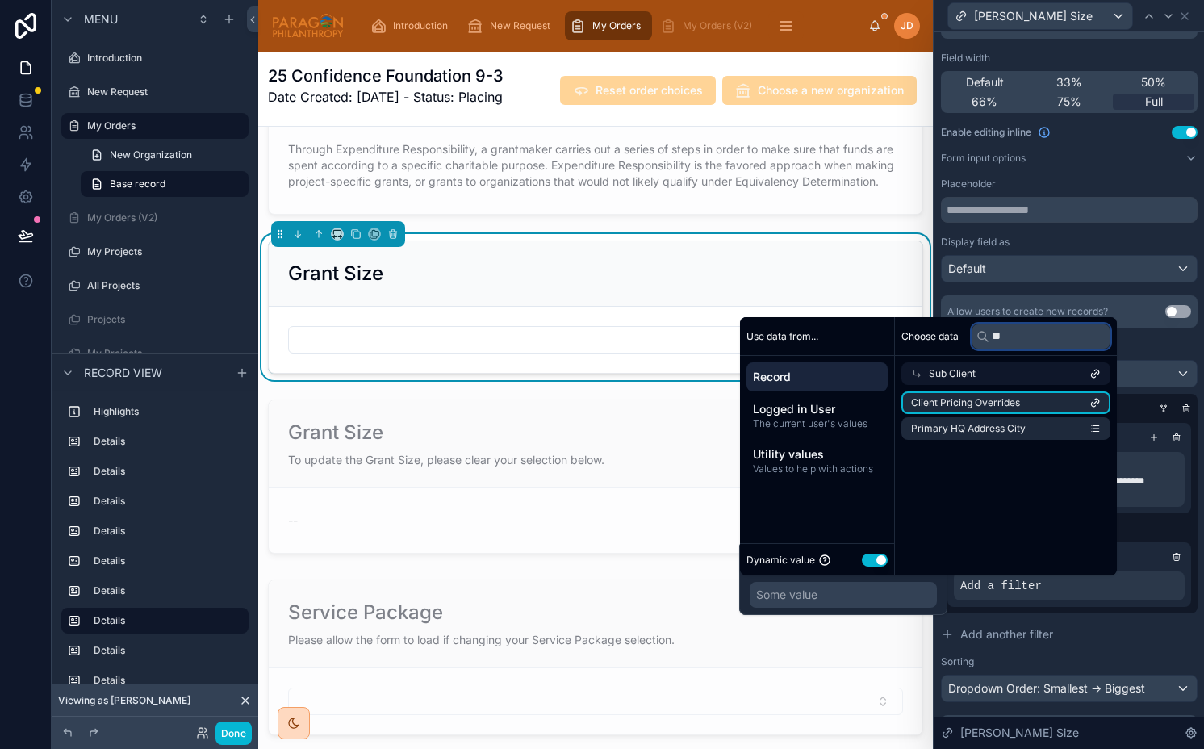
scroll to position [0, 0]
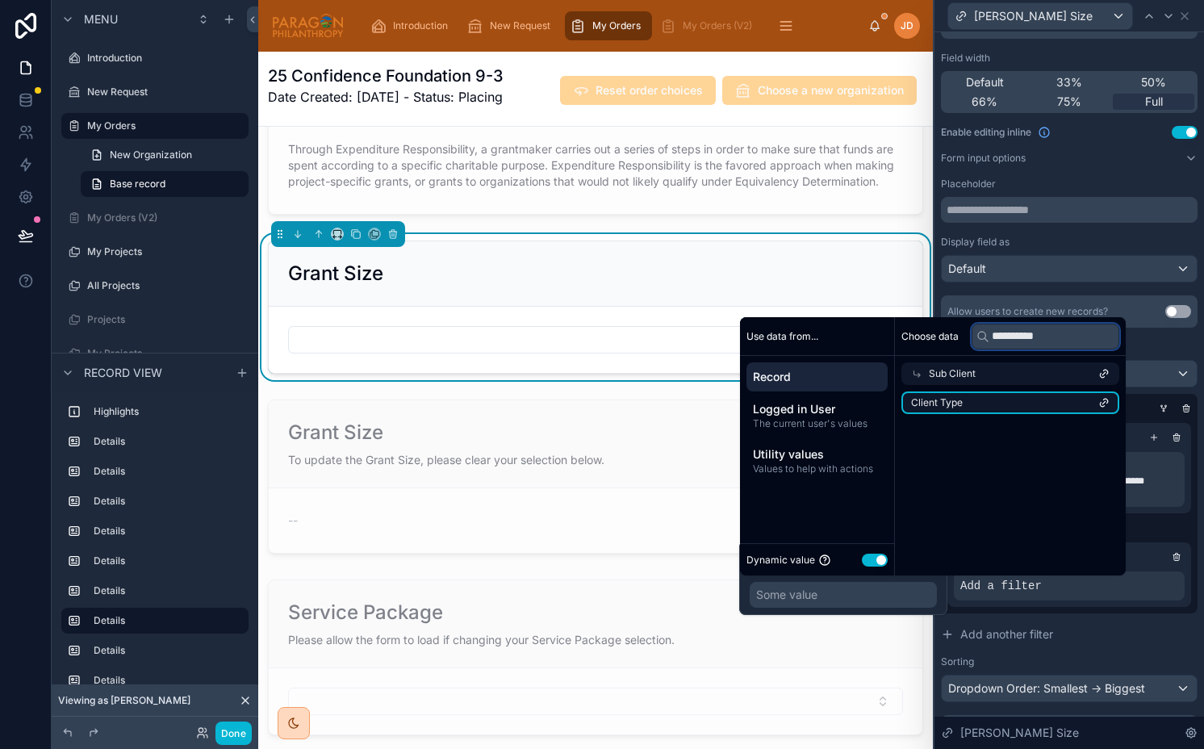
type input "**********"
click at [980, 403] on li "Client Type" at bounding box center [1010, 402] width 218 height 23
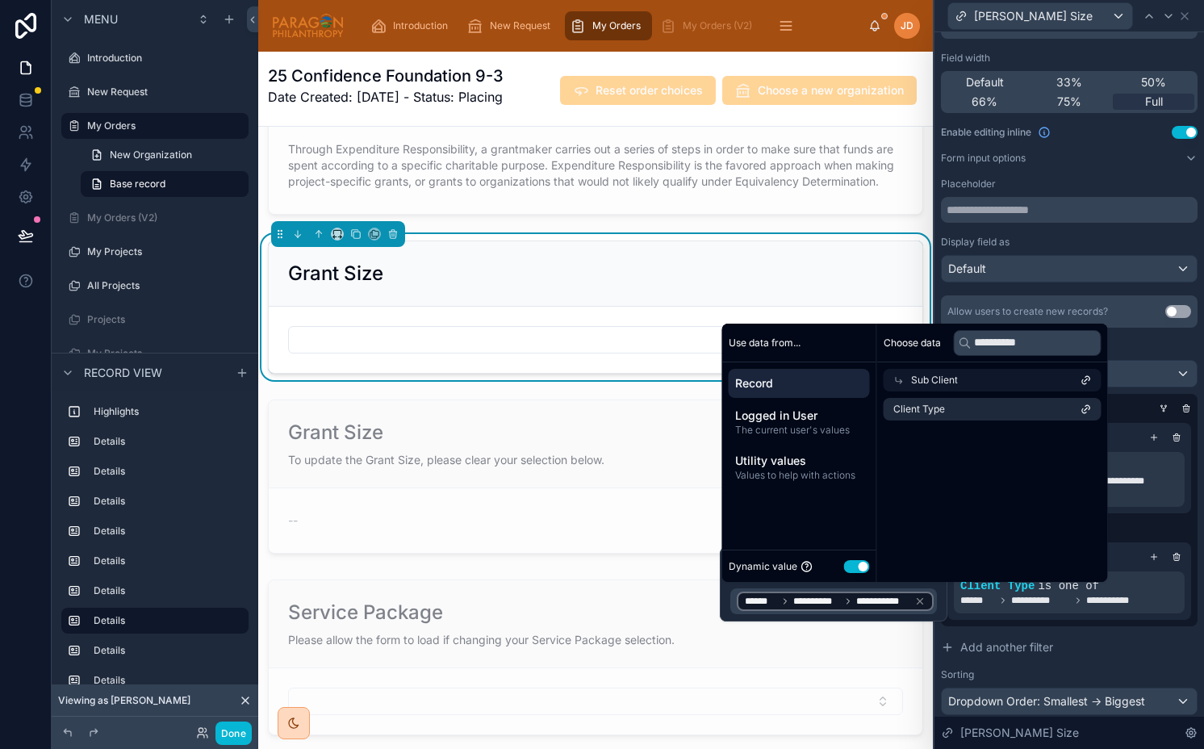
click at [1108, 625] on div "**********" at bounding box center [1069, 521] width 257 height 210
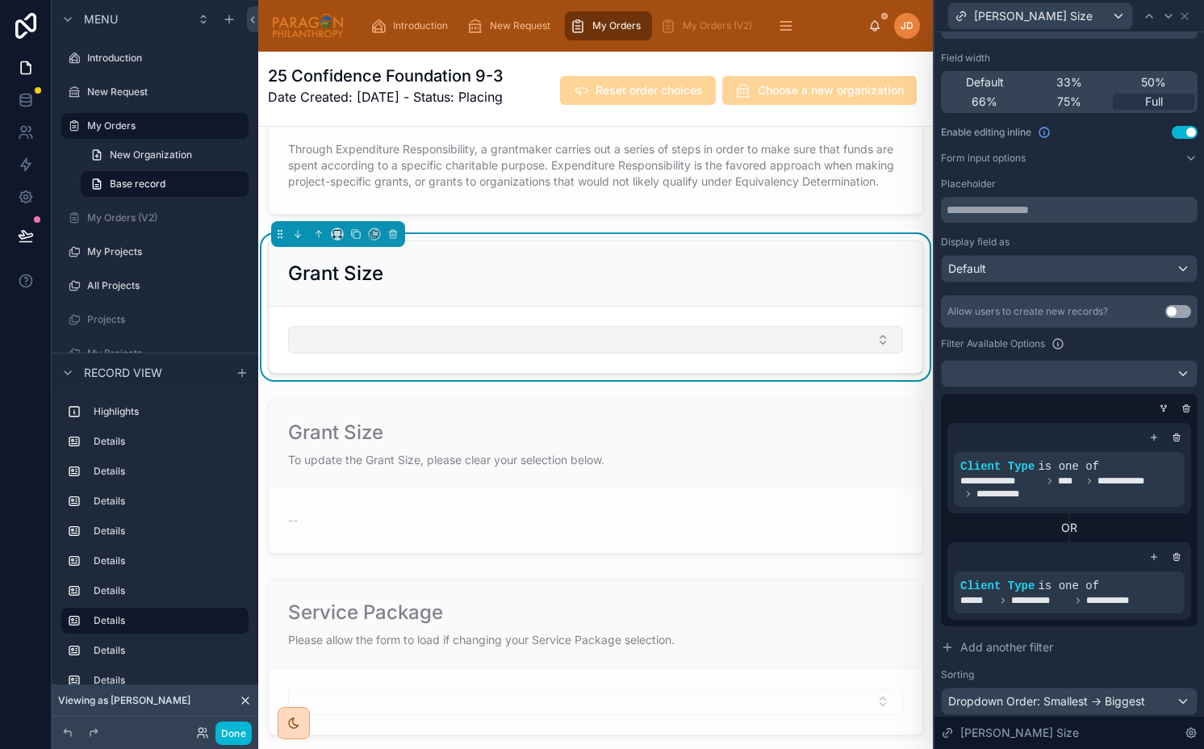
click at [571, 353] on button "Select Button" at bounding box center [595, 339] width 615 height 27
click at [235, 734] on button "Done" at bounding box center [233, 732] width 36 height 23
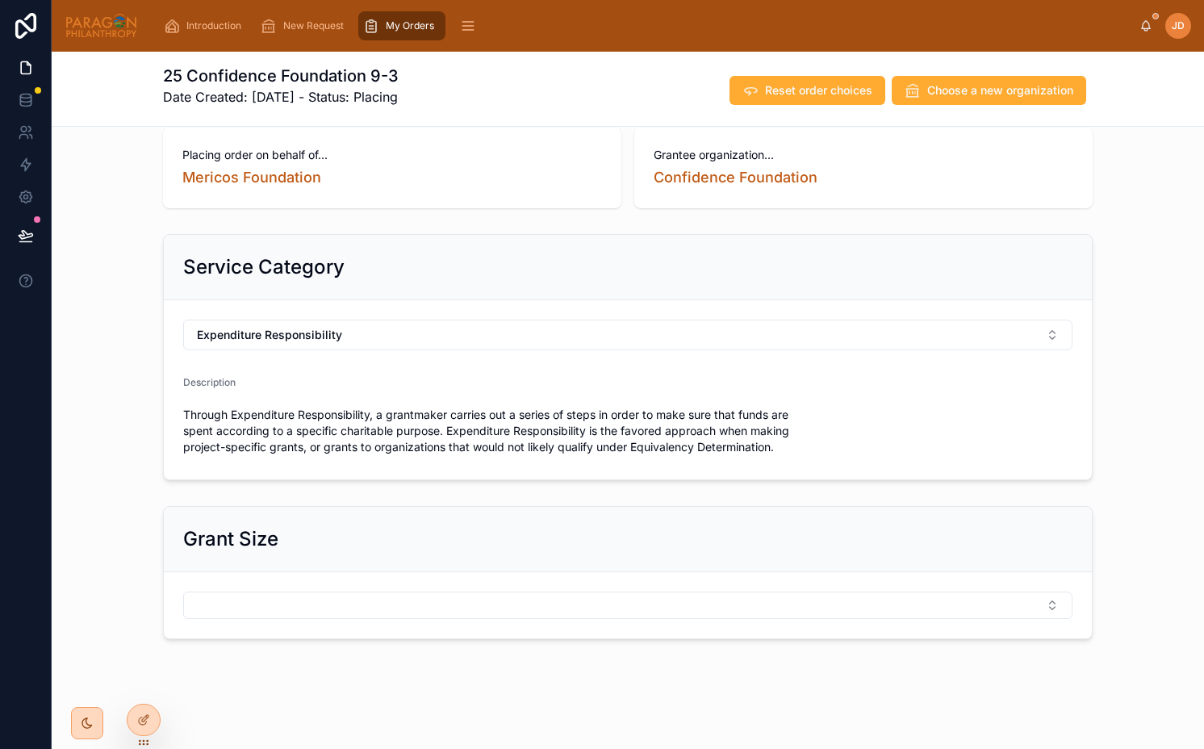
scroll to position [25, 0]
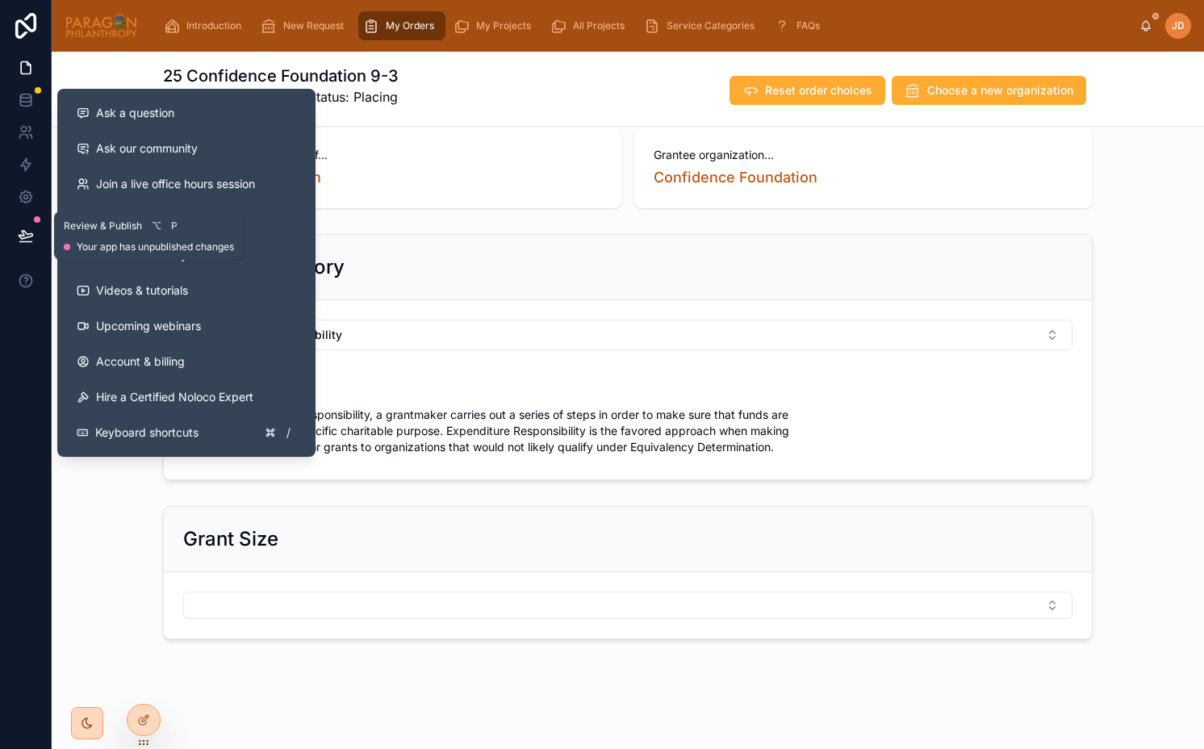
click at [21, 242] on icon at bounding box center [26, 236] width 16 height 16
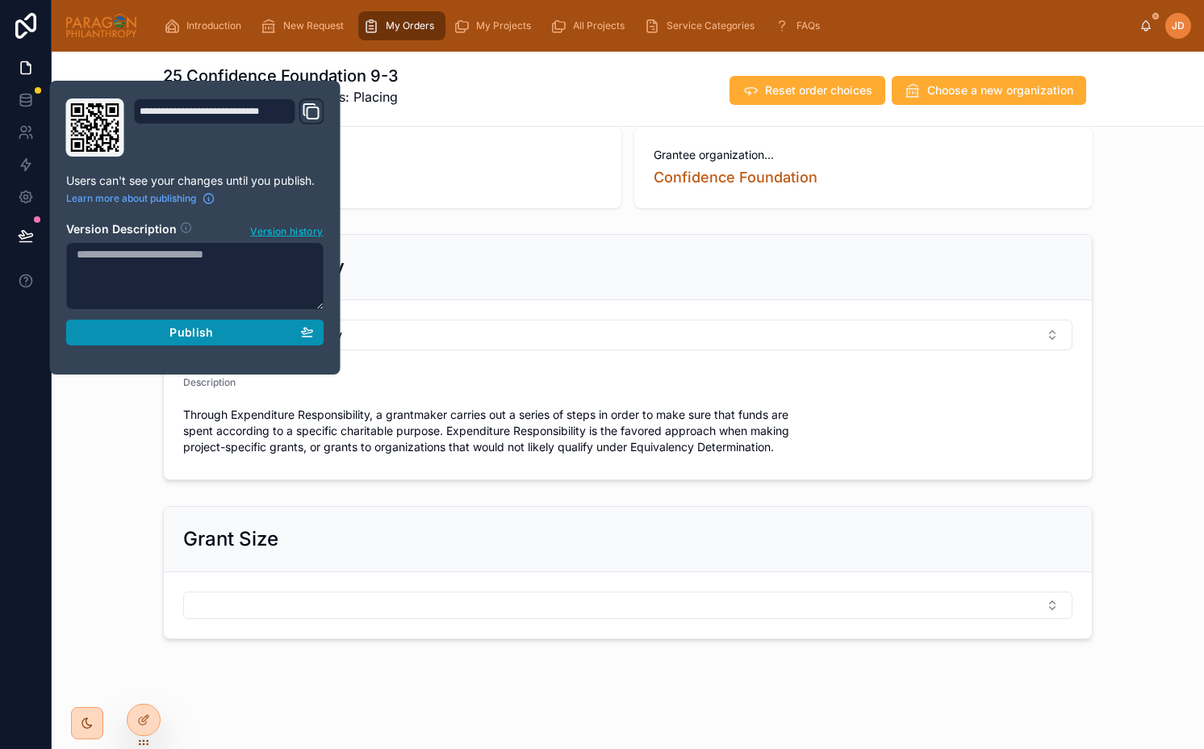
click at [150, 329] on div "Publish" at bounding box center [195, 332] width 237 height 15
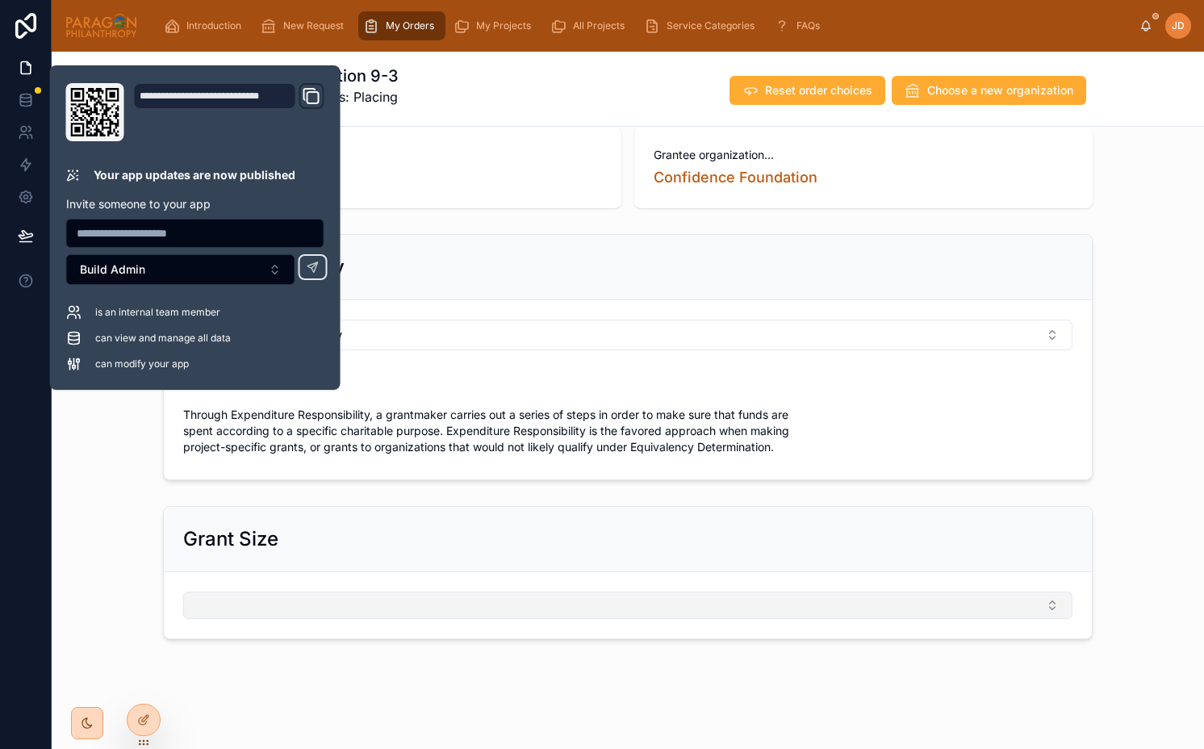
click at [302, 597] on button "Select Button" at bounding box center [627, 604] width 889 height 27
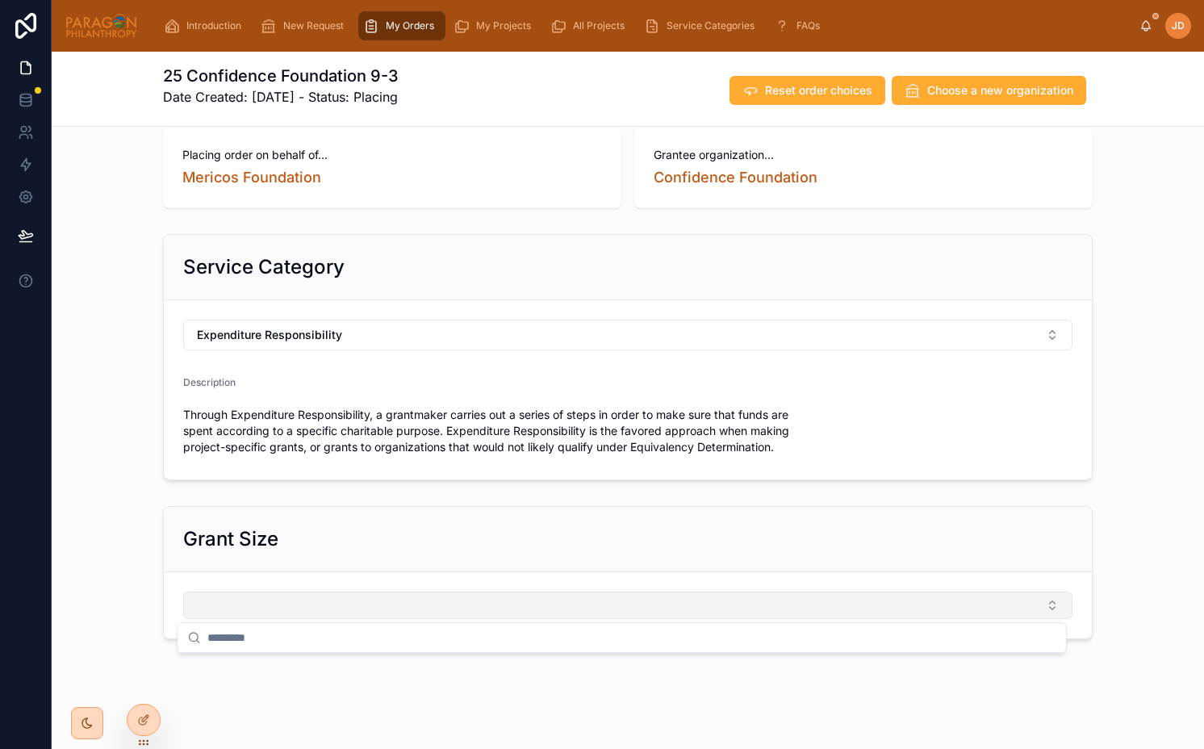
click at [302, 597] on button "Select Button" at bounding box center [627, 604] width 889 height 27
click at [276, 621] on form at bounding box center [628, 605] width 928 height 66
click at [275, 611] on button "Select Button" at bounding box center [627, 604] width 889 height 27
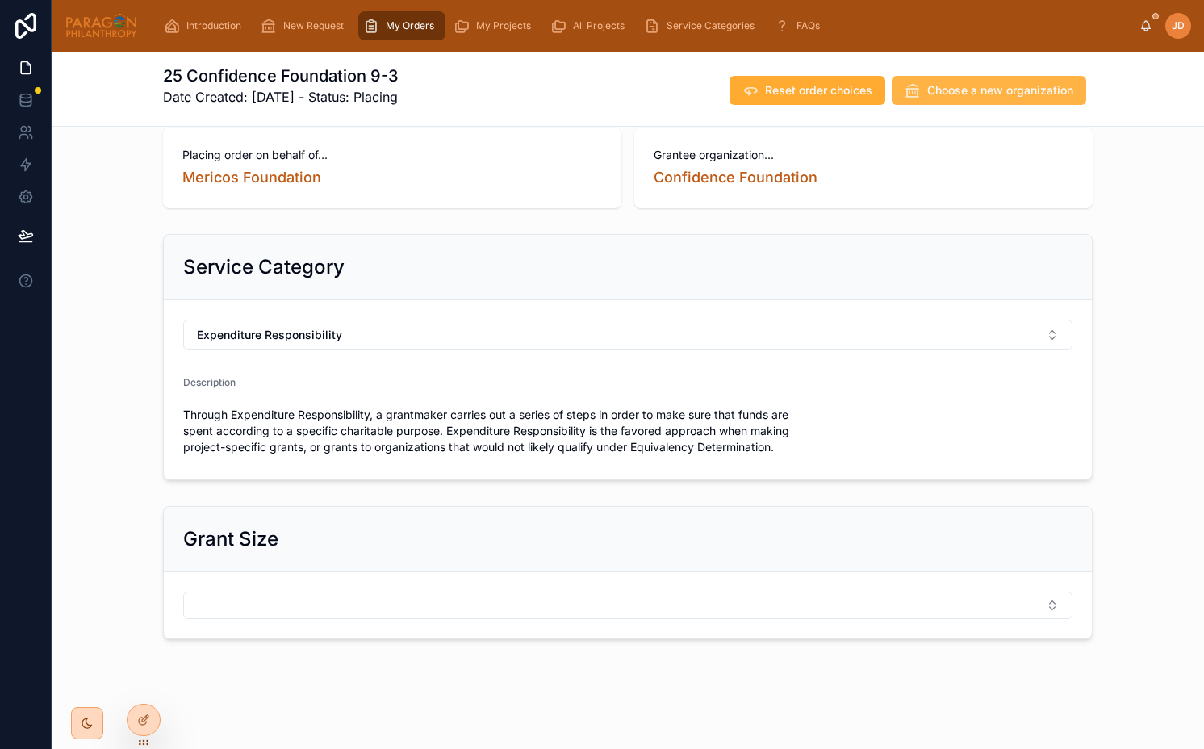
click at [944, 101] on button "Choose a new organization" at bounding box center [989, 90] width 194 height 29
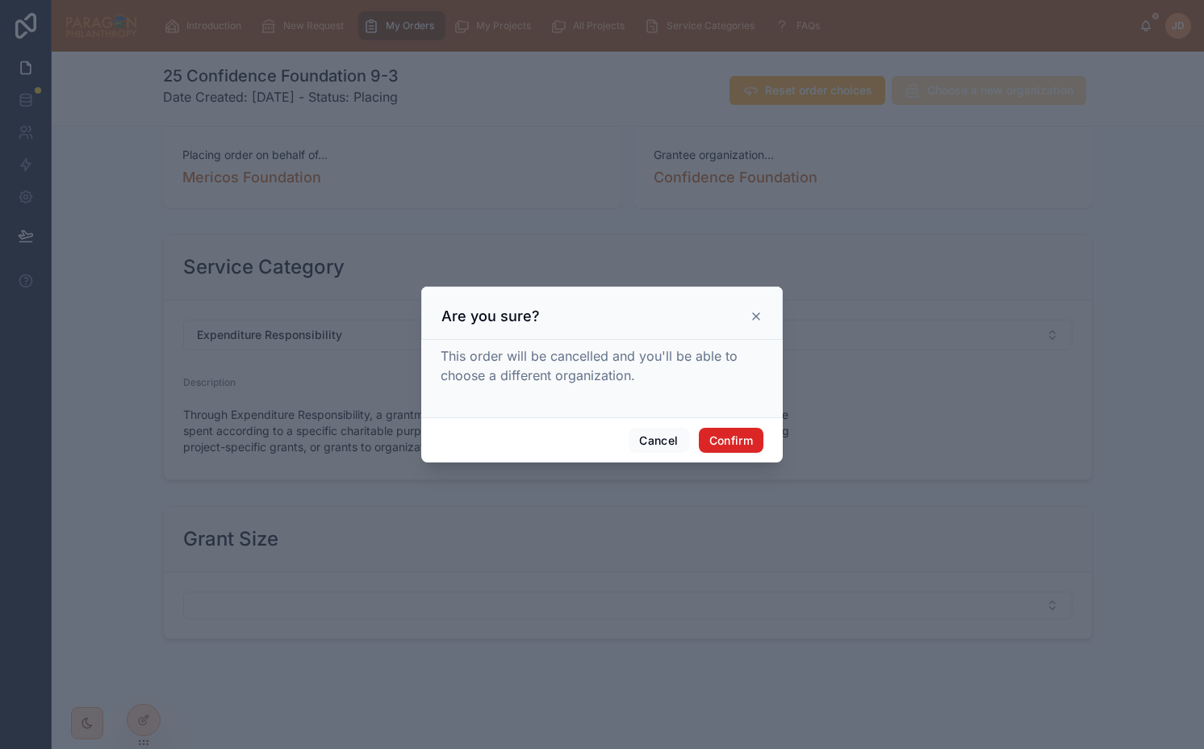
click at [728, 428] on button "Confirm" at bounding box center [731, 441] width 65 height 26
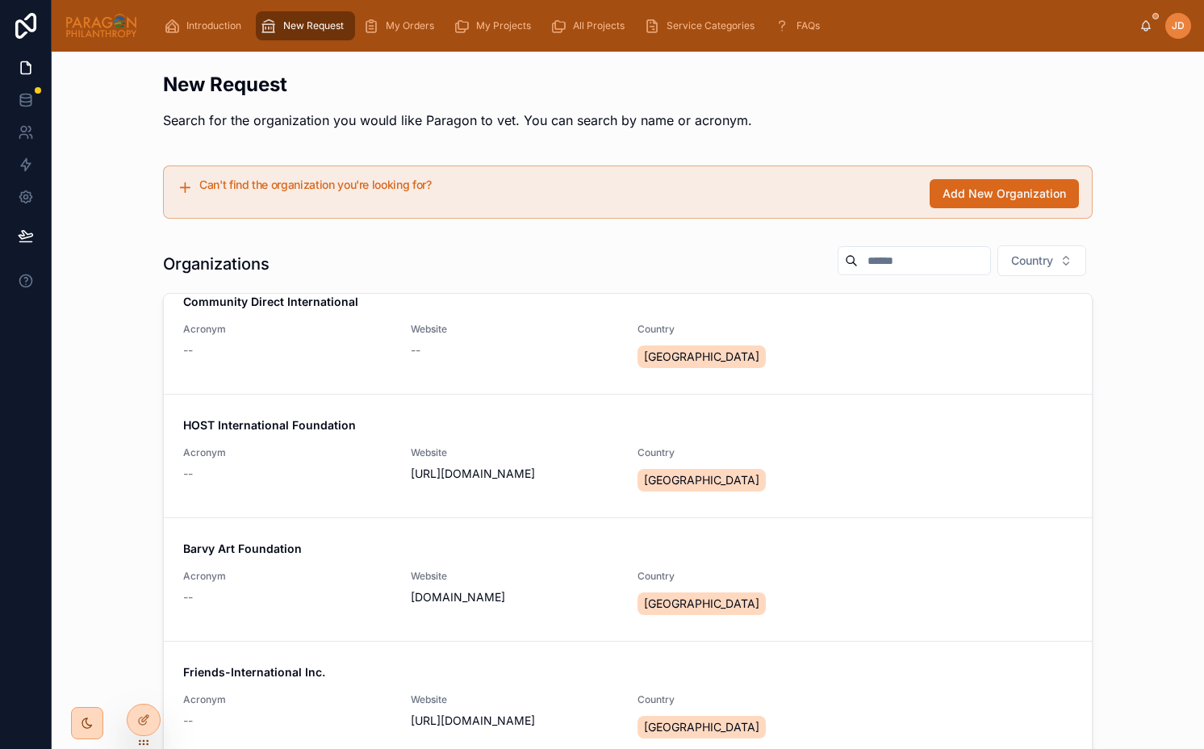
scroll to position [167, 0]
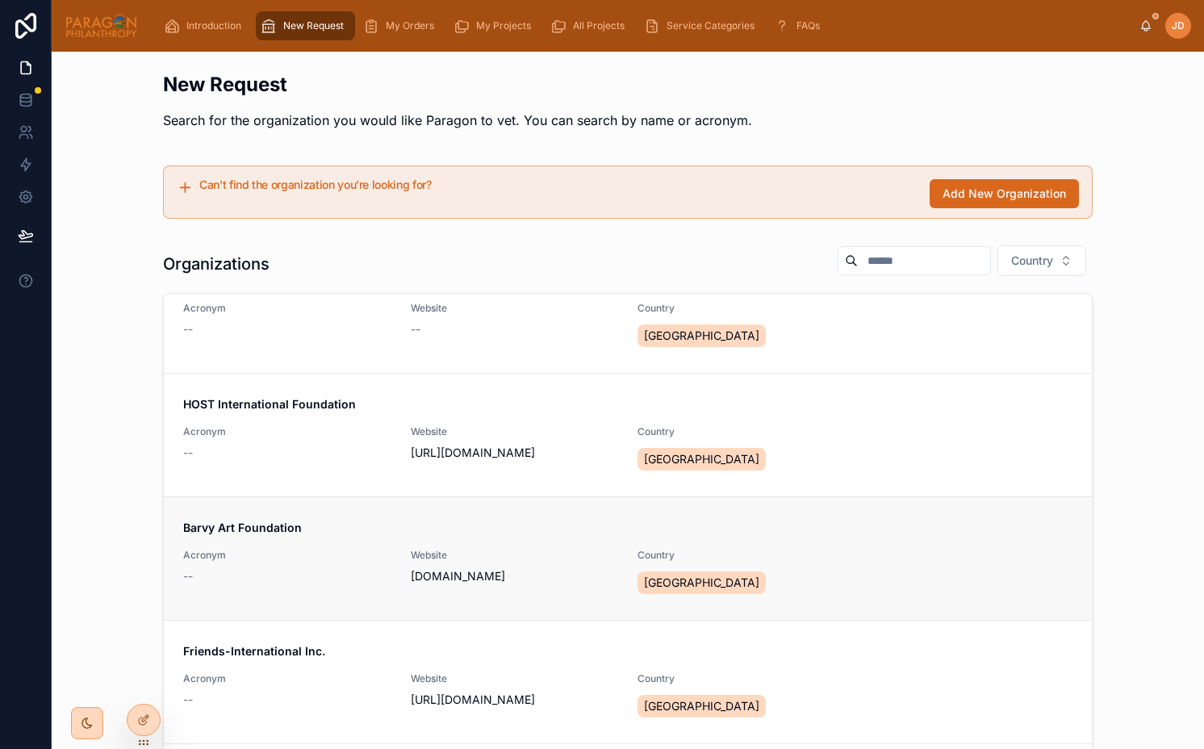
click at [368, 530] on span "Barvy Art Foundation" at bounding box center [627, 528] width 889 height 16
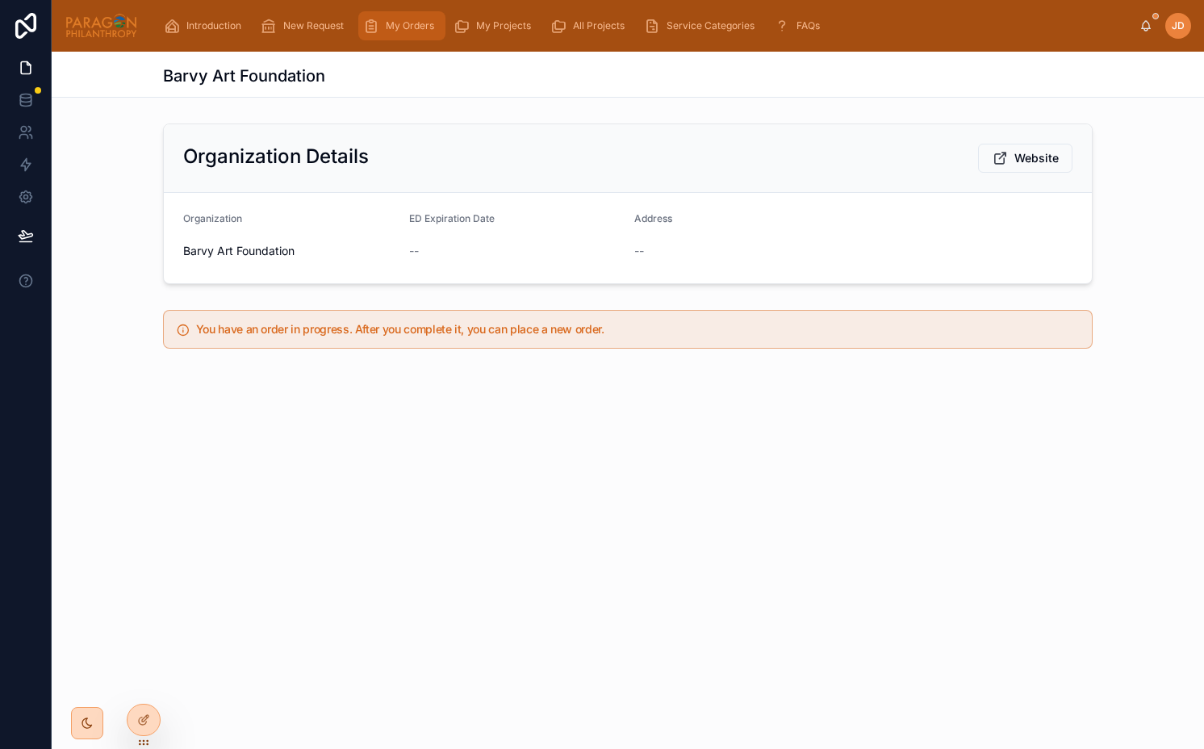
click at [399, 27] on span "My Orders" at bounding box center [410, 25] width 48 height 13
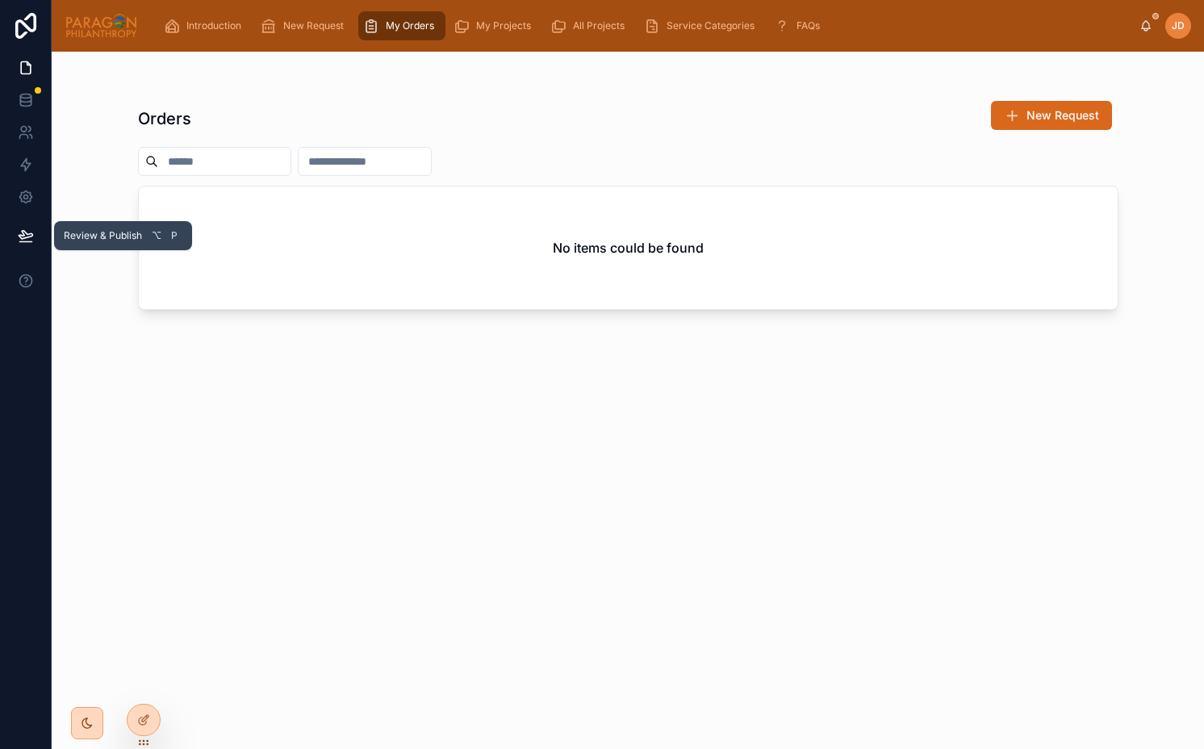
click at [34, 236] on button at bounding box center [26, 235] width 36 height 45
click at [36, 236] on button at bounding box center [26, 235] width 36 height 45
click at [299, 19] on span "New Request" at bounding box center [313, 25] width 61 height 13
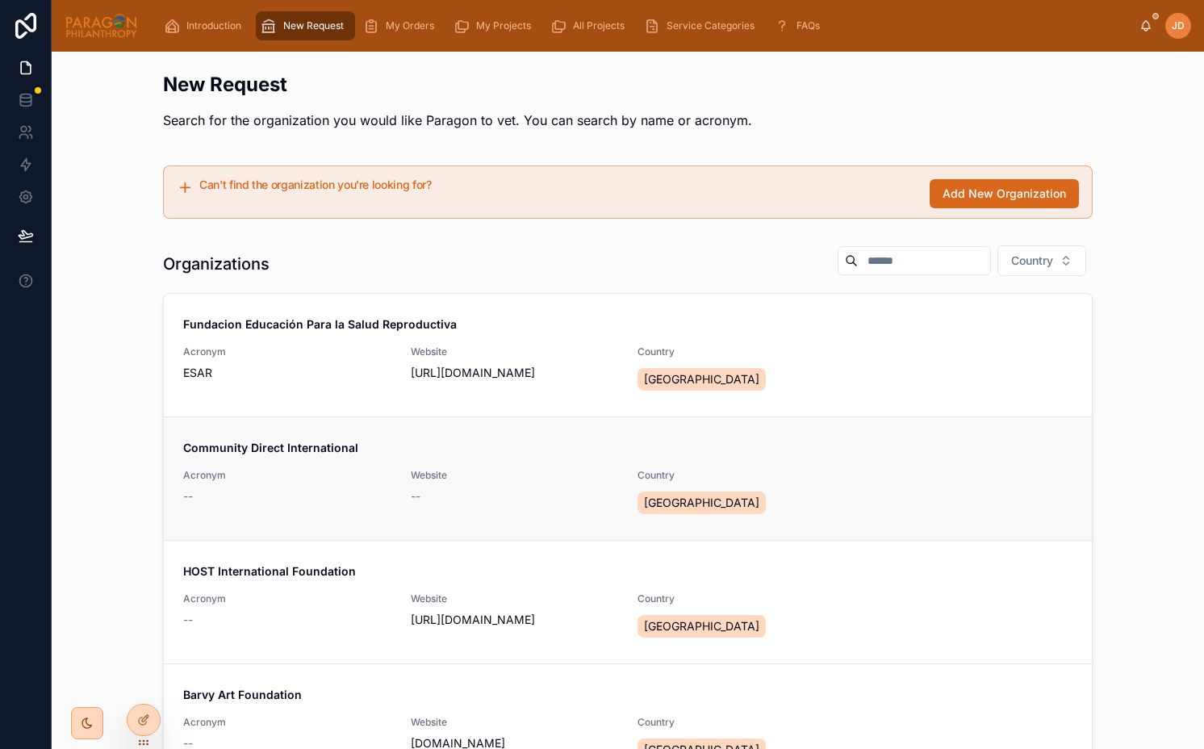
click at [406, 454] on span "Community Direct International" at bounding box center [627, 448] width 889 height 16
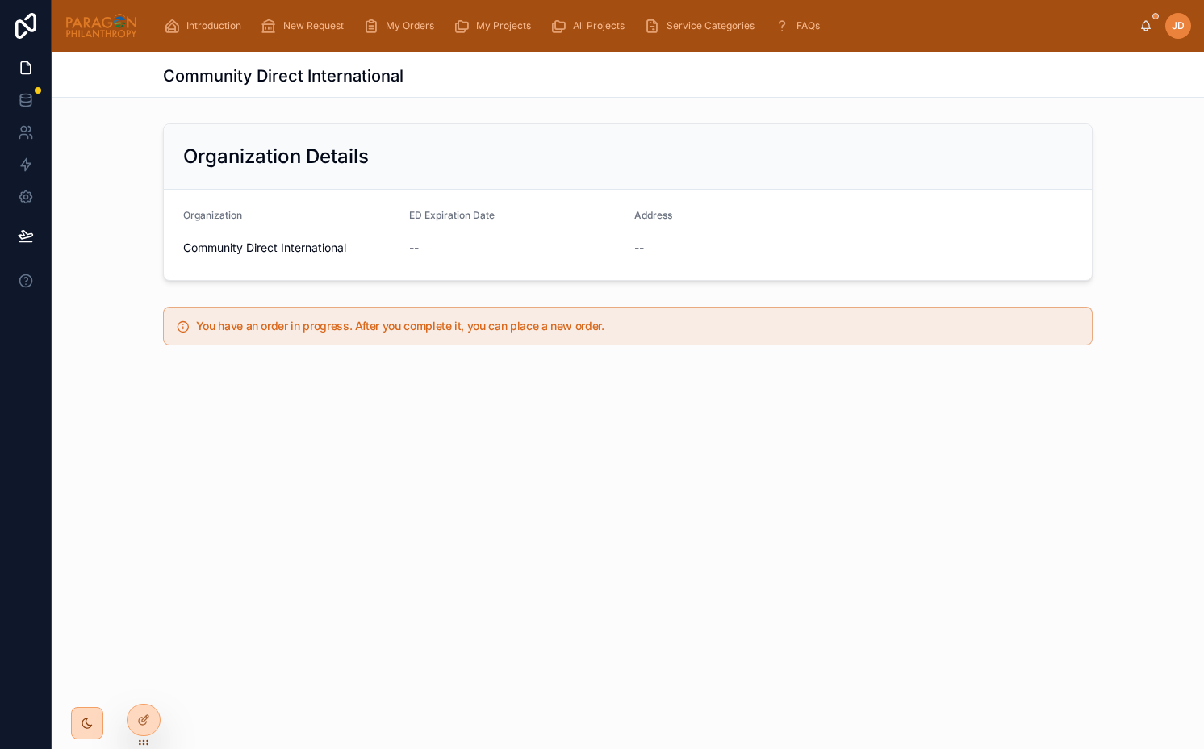
click at [1182, 33] on div "JD" at bounding box center [1178, 26] width 26 height 26
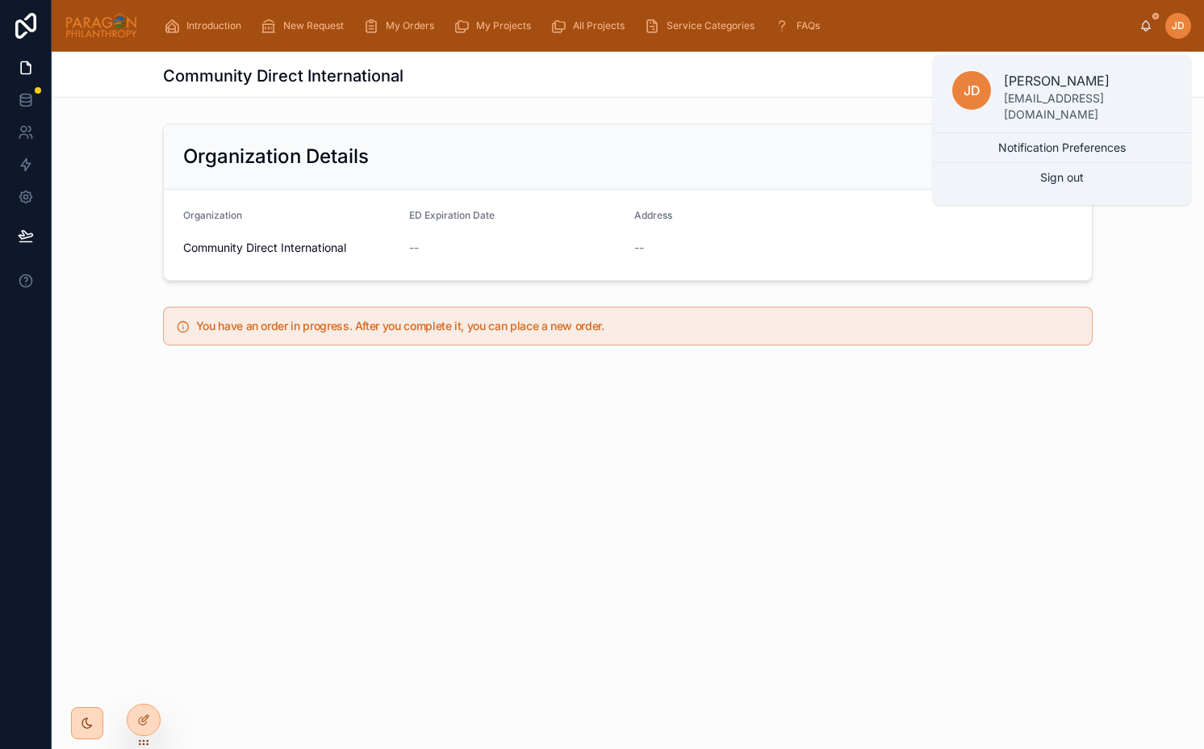
click at [1182, 33] on div "JD" at bounding box center [1178, 26] width 26 height 26
click at [587, 188] on div "Organization Details" at bounding box center [628, 156] width 928 height 65
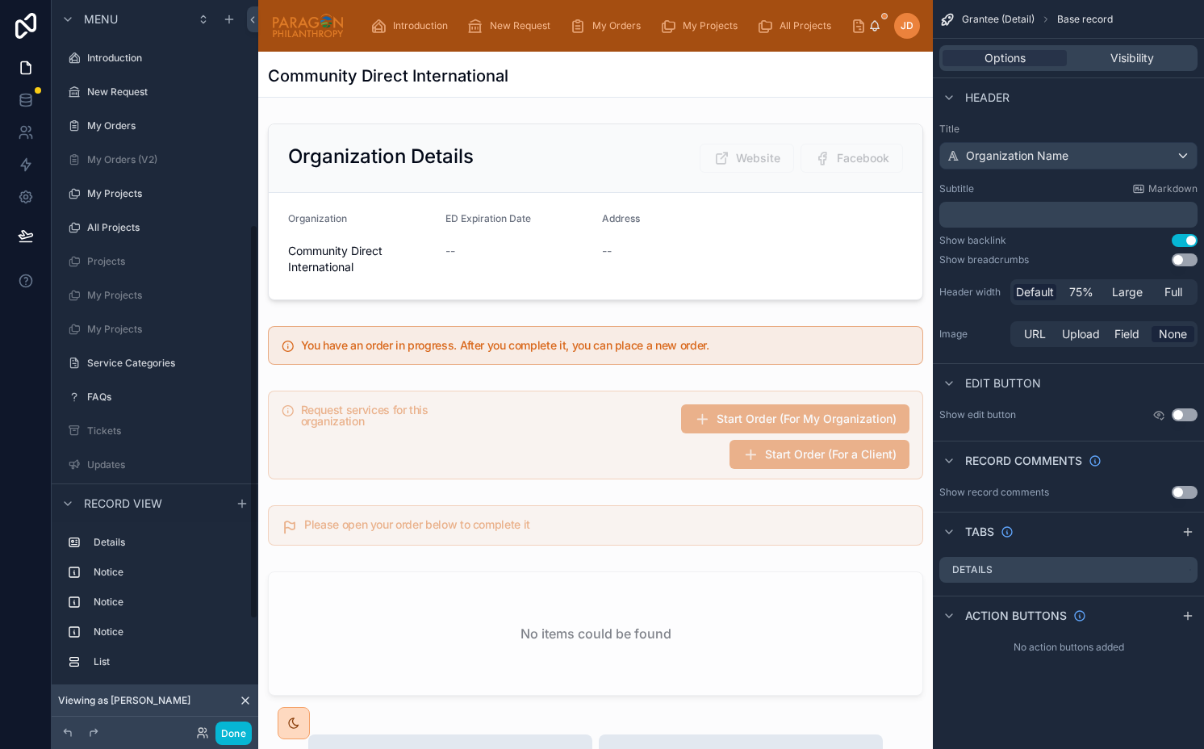
scroll to position [415, 0]
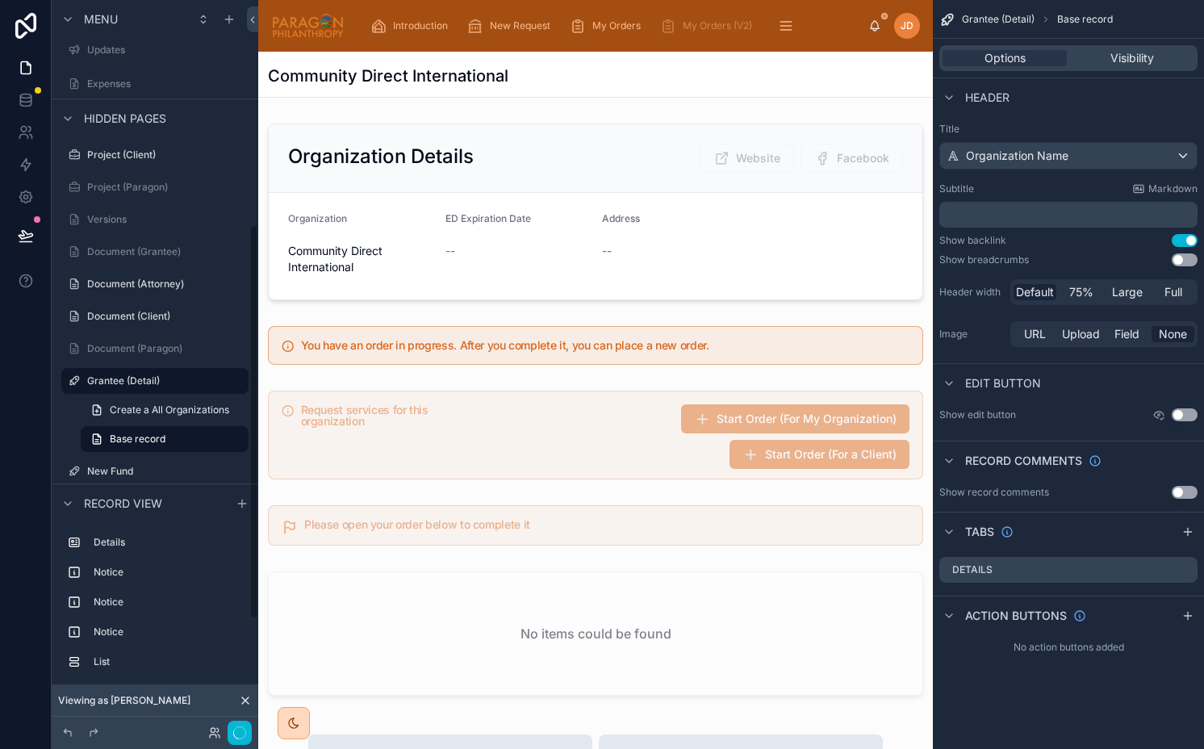
click at [542, 343] on div at bounding box center [595, 346] width 675 height 52
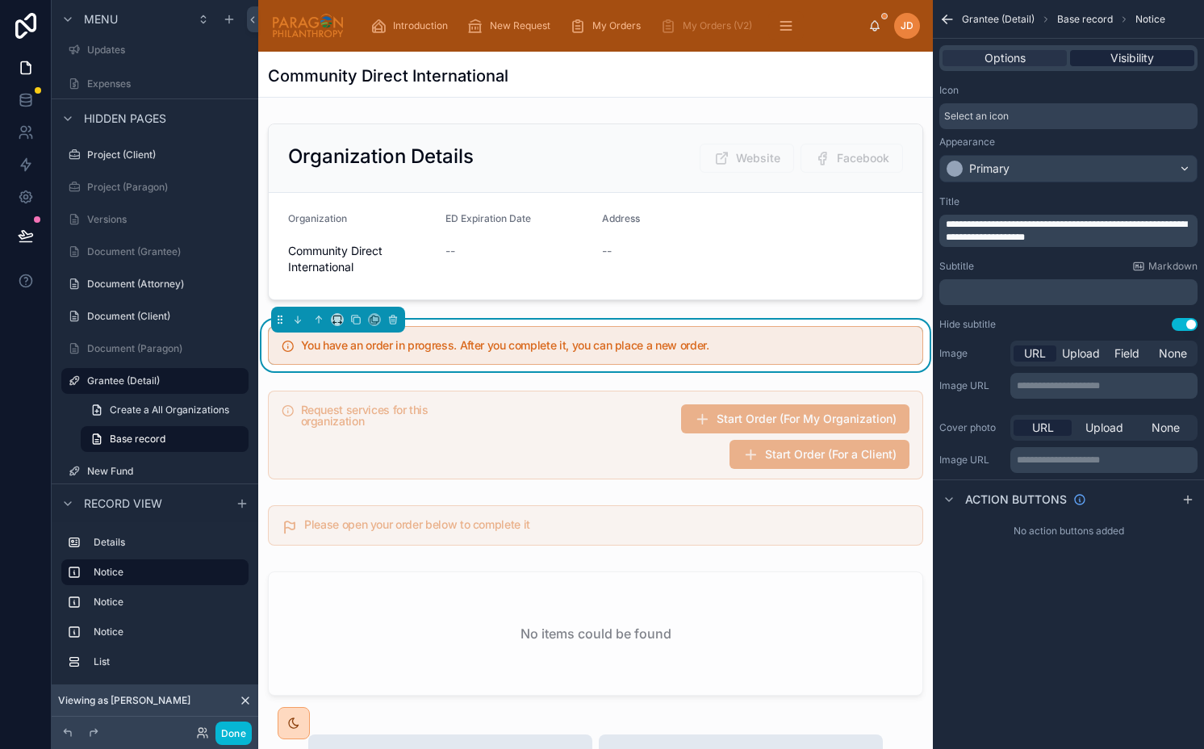
click at [1131, 56] on span "Visibility" at bounding box center [1132, 58] width 44 height 16
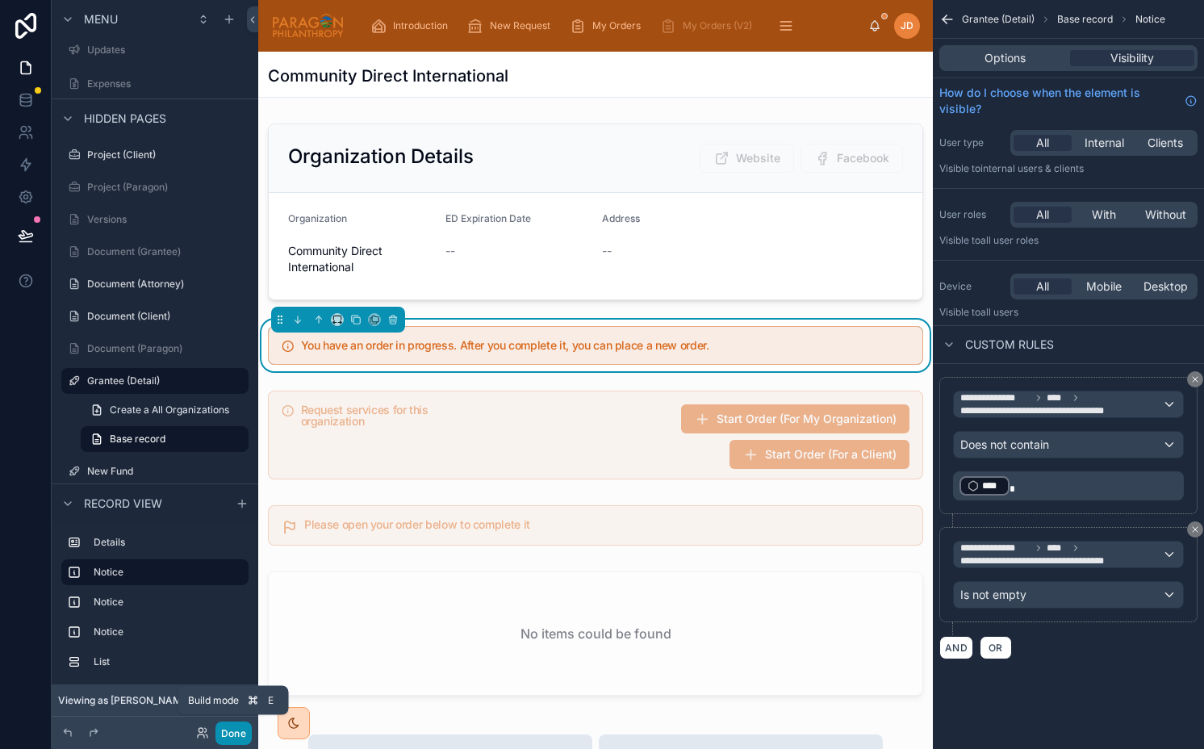
click at [228, 737] on button "Done" at bounding box center [233, 732] width 36 height 23
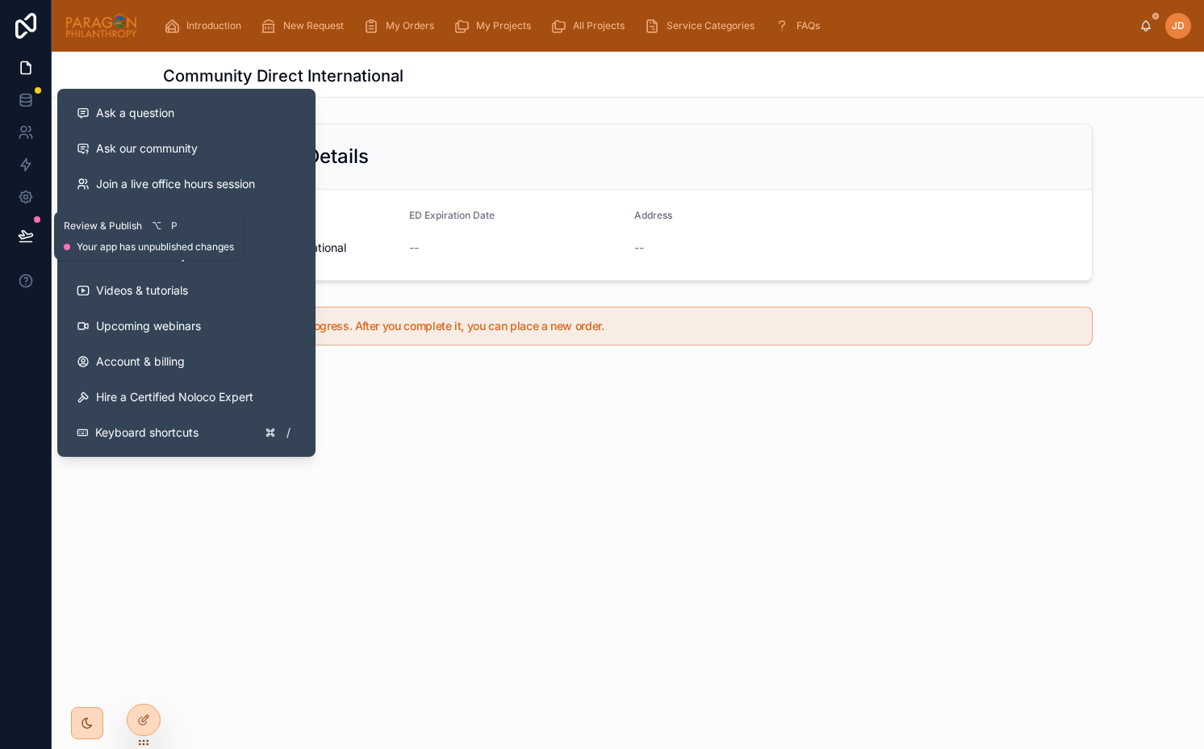
click at [24, 245] on button at bounding box center [26, 235] width 36 height 45
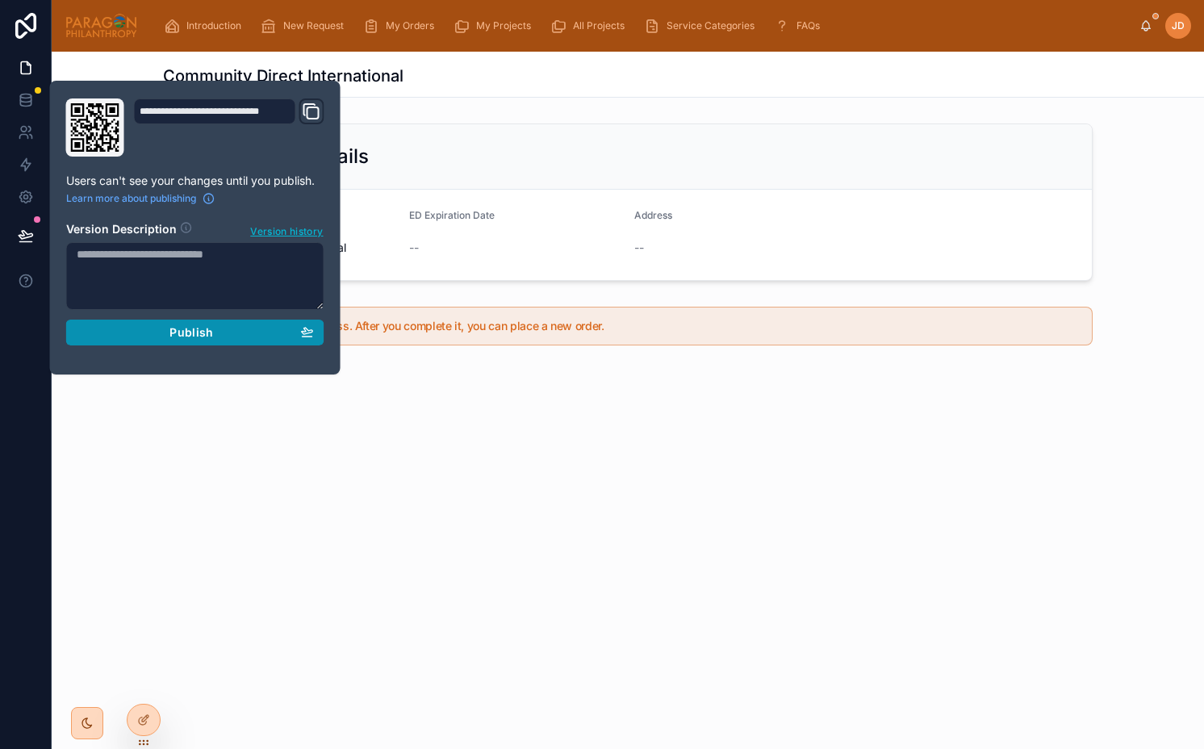
click at [152, 323] on button "Publish" at bounding box center [195, 333] width 258 height 26
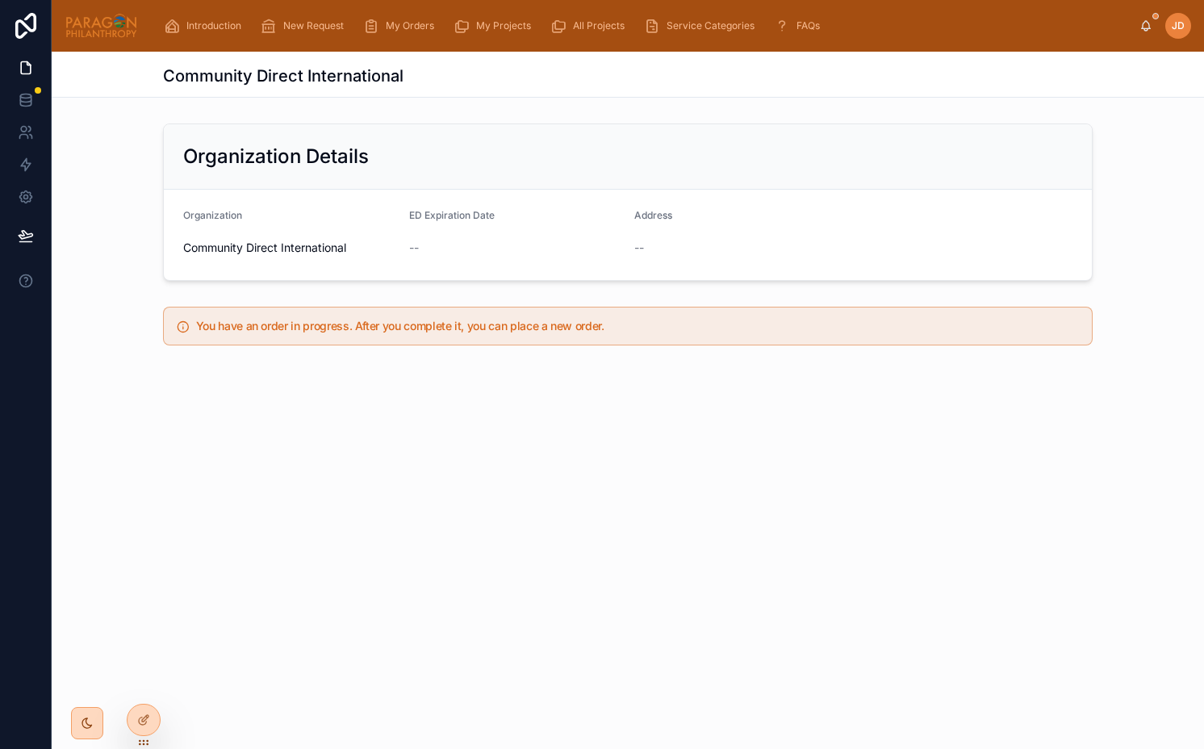
click at [656, 393] on div "Community Direct International Organization Details Organization Community Dire…" at bounding box center [628, 266] width 1152 height 429
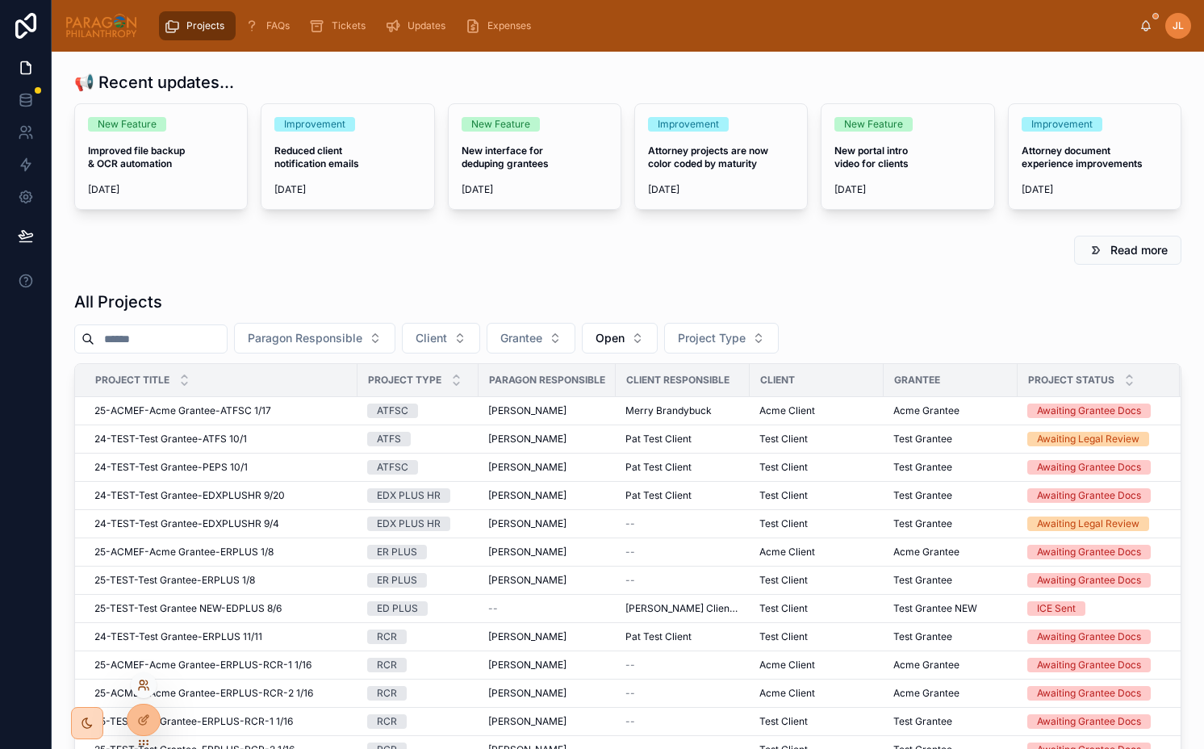
click at [140, 680] on icon at bounding box center [143, 685] width 13 height 13
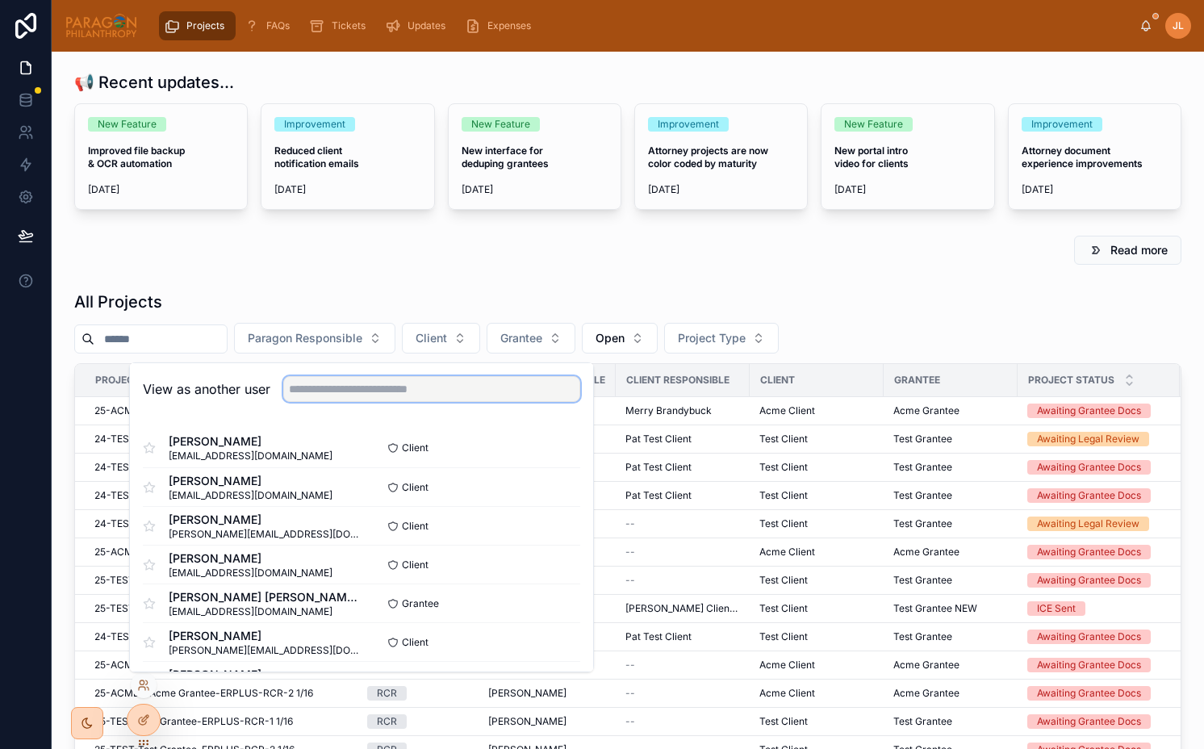
click at [382, 386] on input "text" at bounding box center [431, 389] width 297 height 26
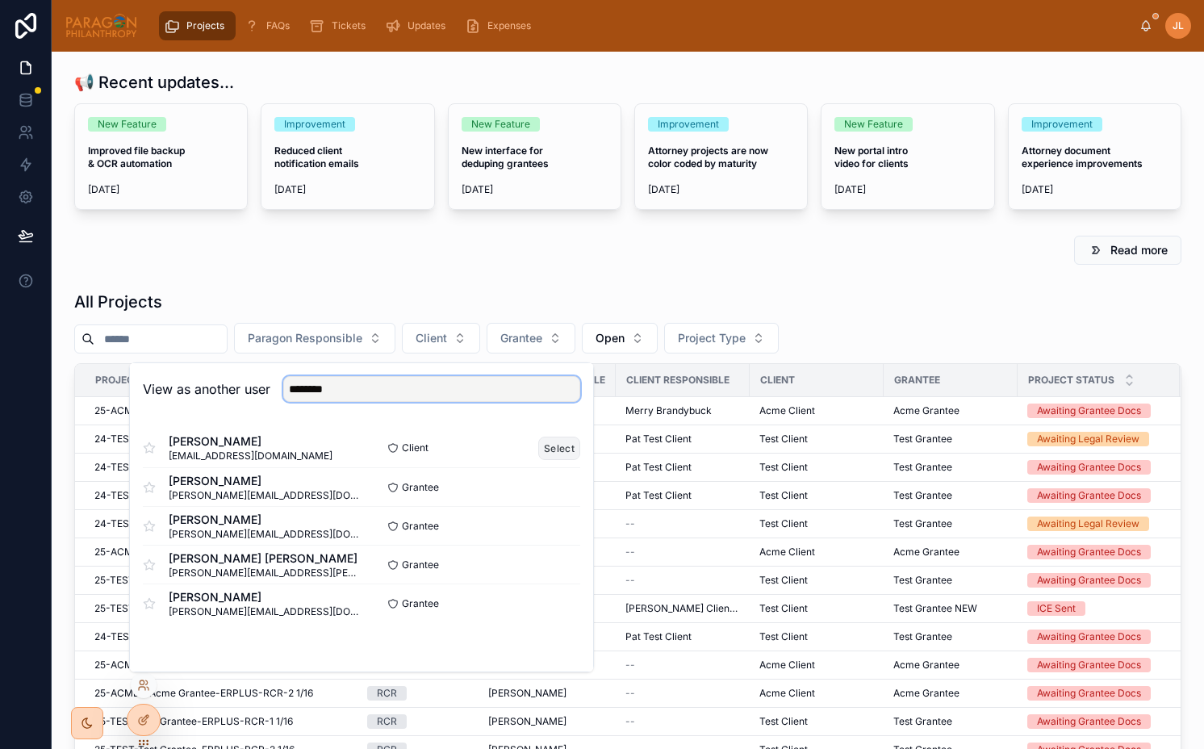
type input "********"
click at [560, 441] on button "Select" at bounding box center [559, 448] width 42 height 23
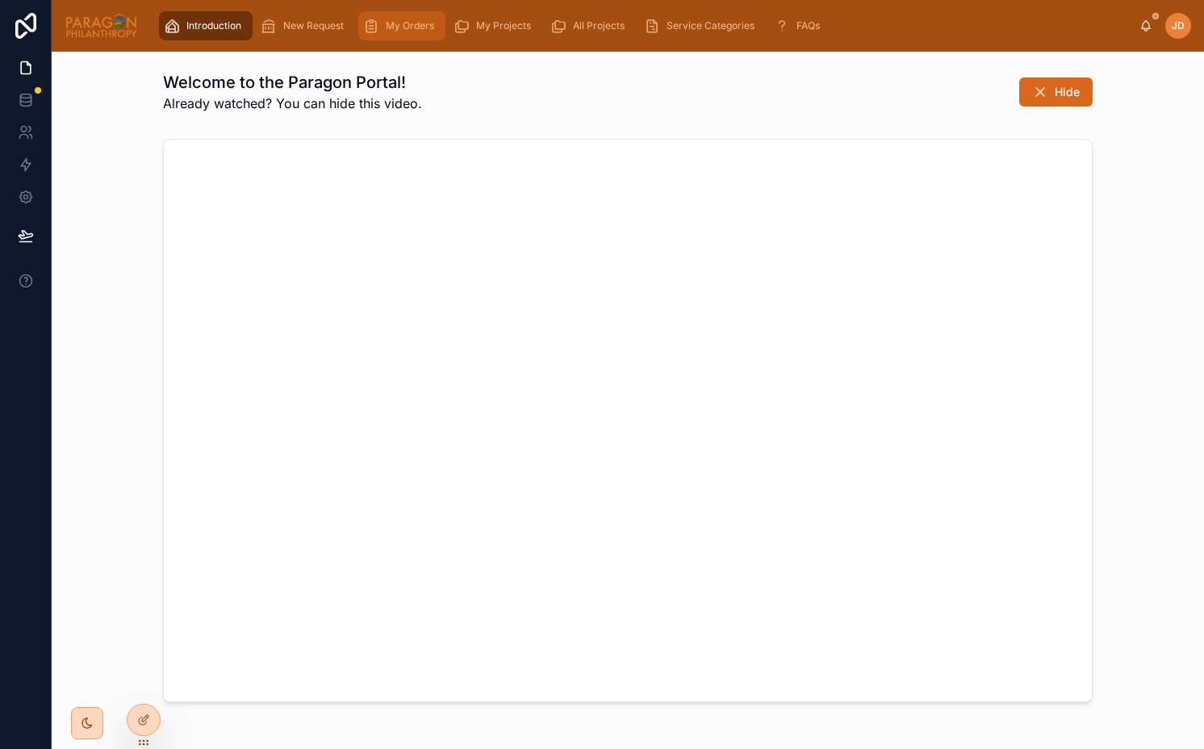
click at [382, 26] on div "My Orders" at bounding box center [401, 26] width 77 height 26
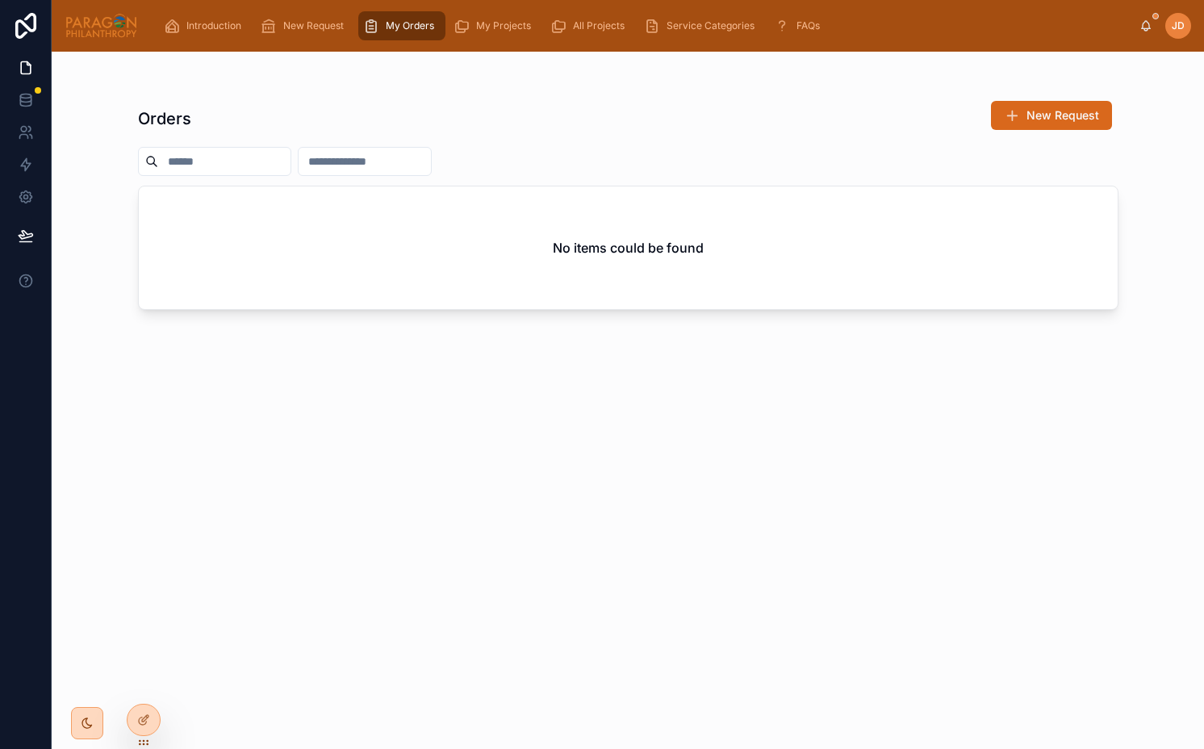
click at [421, 39] on link "My Orders" at bounding box center [401, 25] width 87 height 29
click at [329, 26] on span "New Request" at bounding box center [313, 25] width 61 height 13
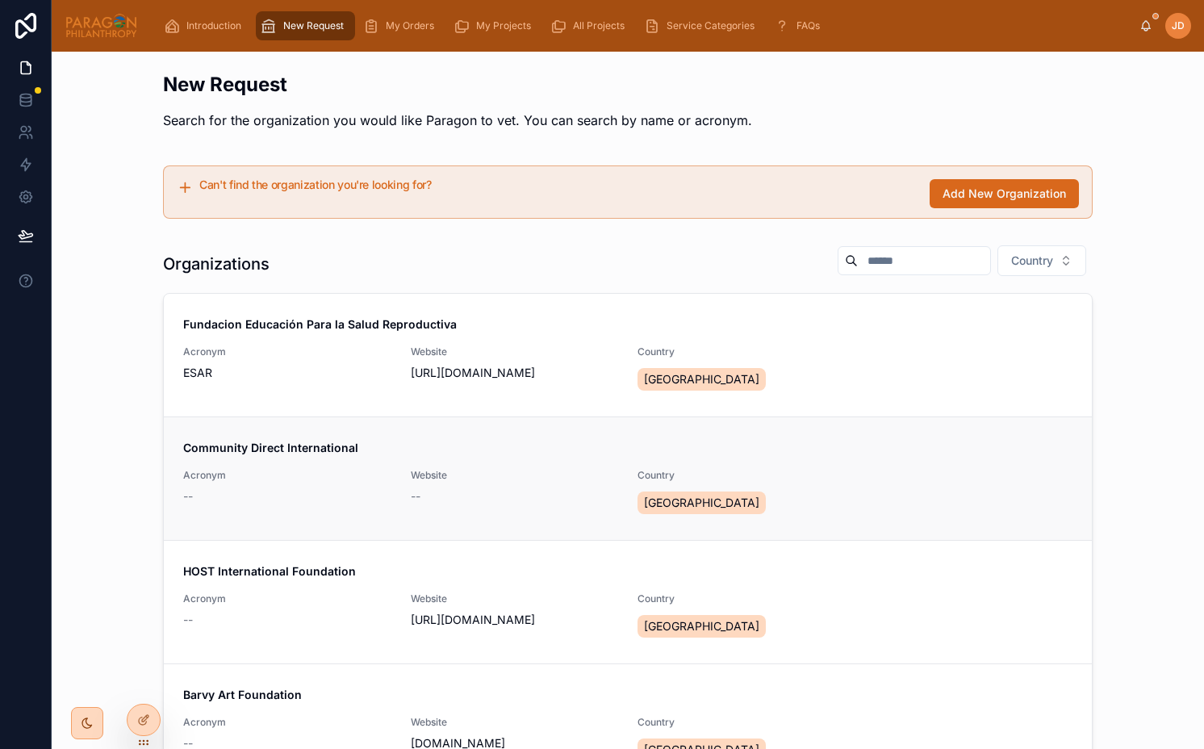
click at [419, 438] on link "Community Direct International Acronym -- Website -- Country [GEOGRAPHIC_DATA]" at bounding box center [628, 477] width 928 height 123
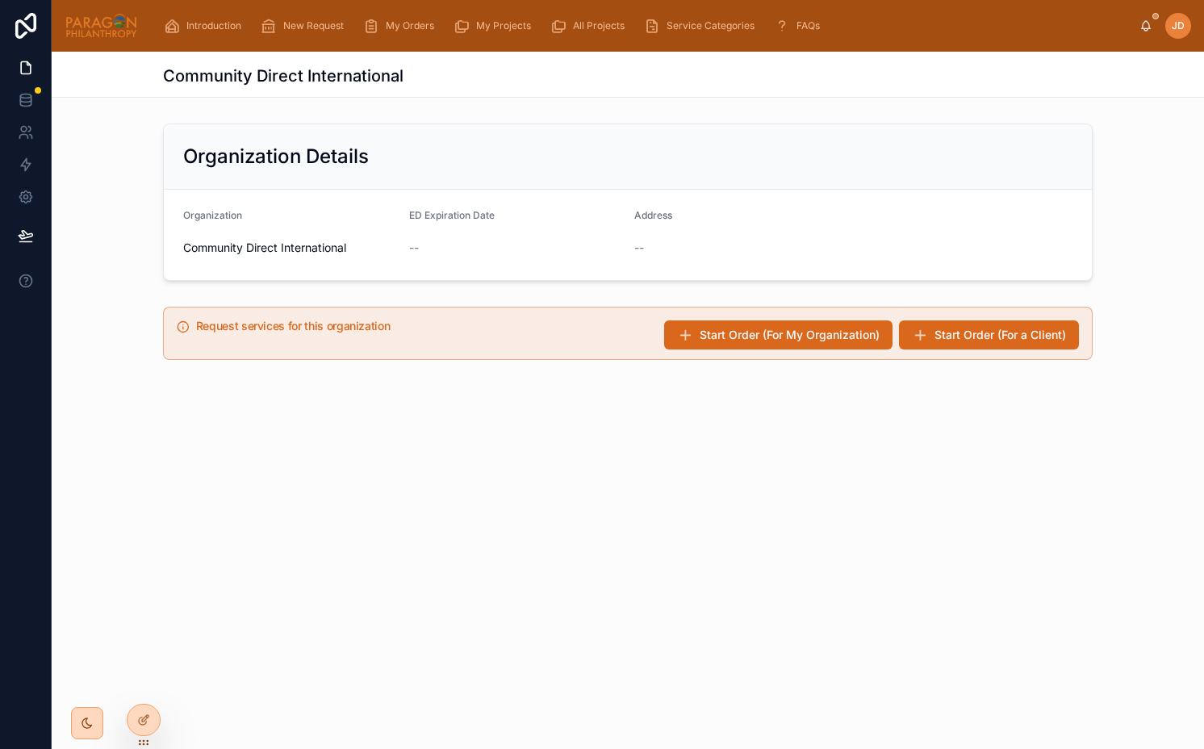
click at [558, 366] on div "Request services for this organization Start Order (For My Organization) Start …" at bounding box center [628, 333] width 1152 height 66
click at [943, 341] on span "Start Order (For a Client)" at bounding box center [1000, 335] width 132 height 16
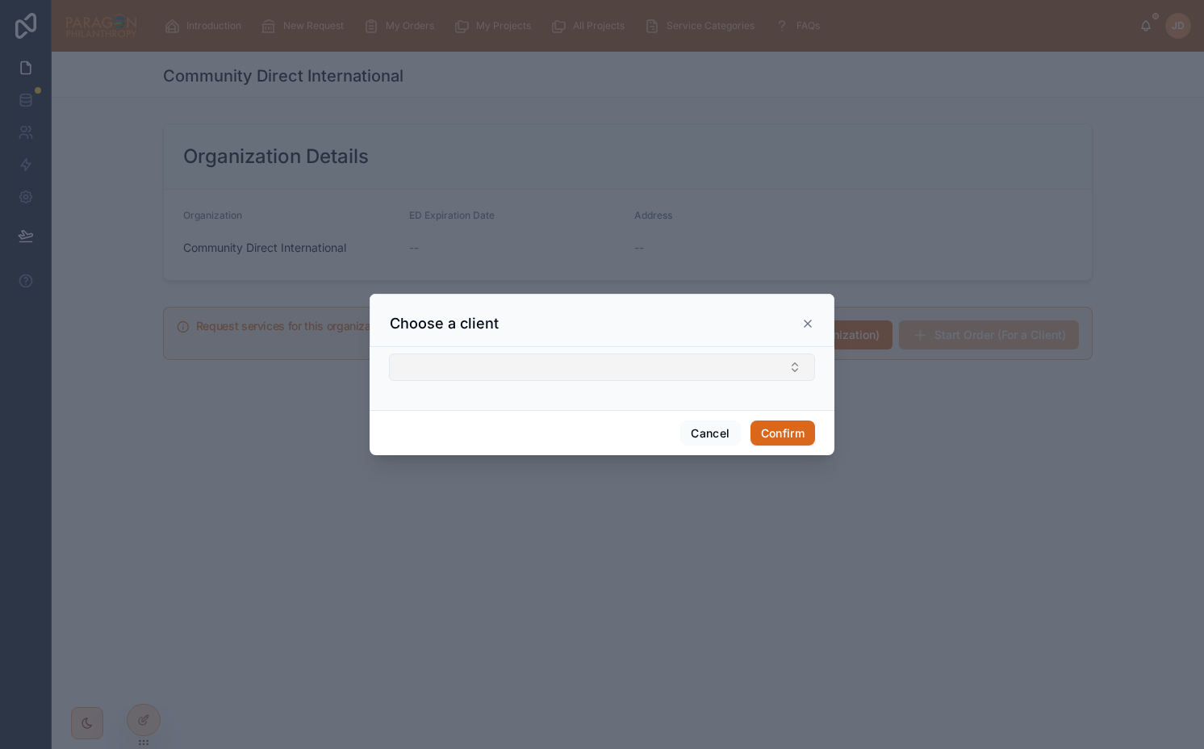
click at [574, 361] on button "Select Button" at bounding box center [602, 366] width 426 height 27
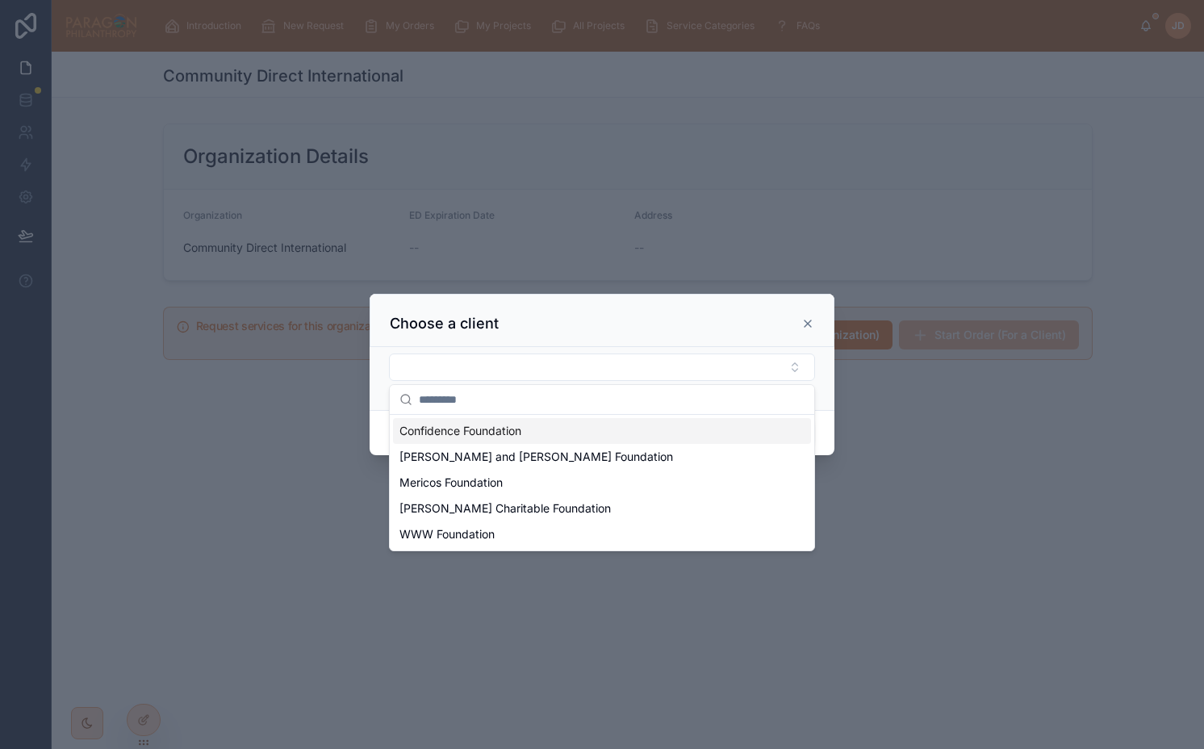
click at [512, 430] on span "Confidence Foundation" at bounding box center [460, 431] width 122 height 16
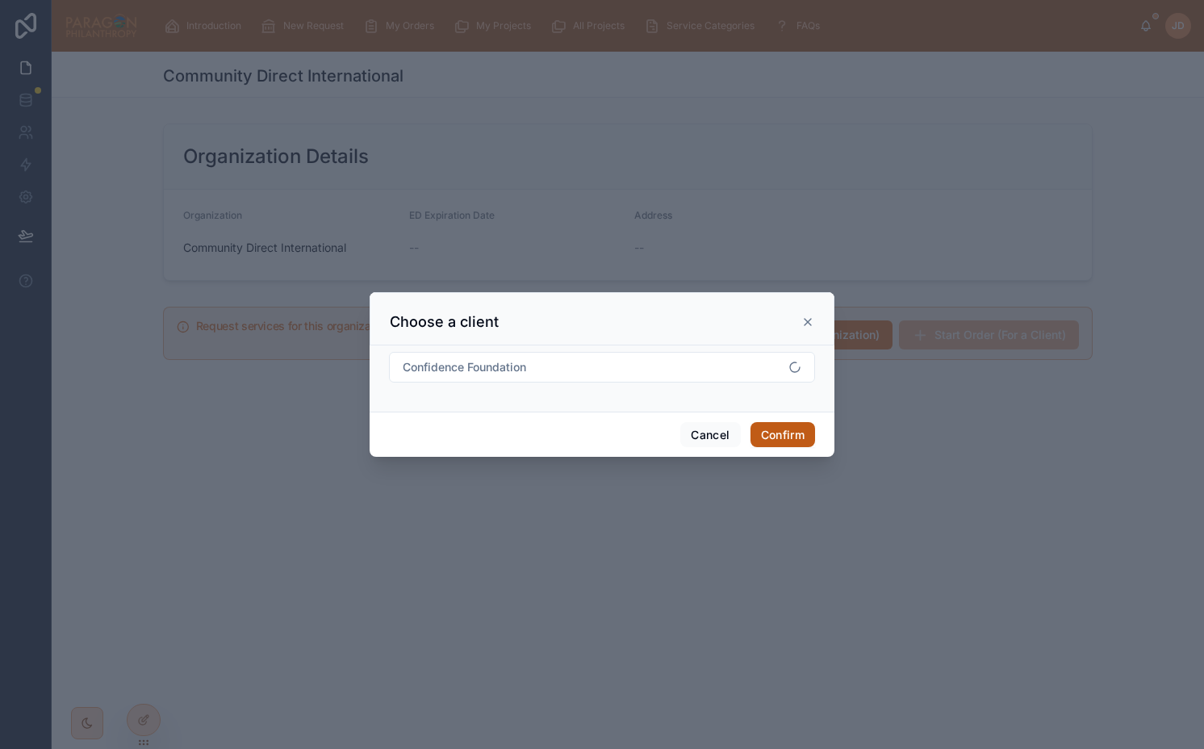
click at [765, 436] on button "Confirm" at bounding box center [782, 435] width 65 height 26
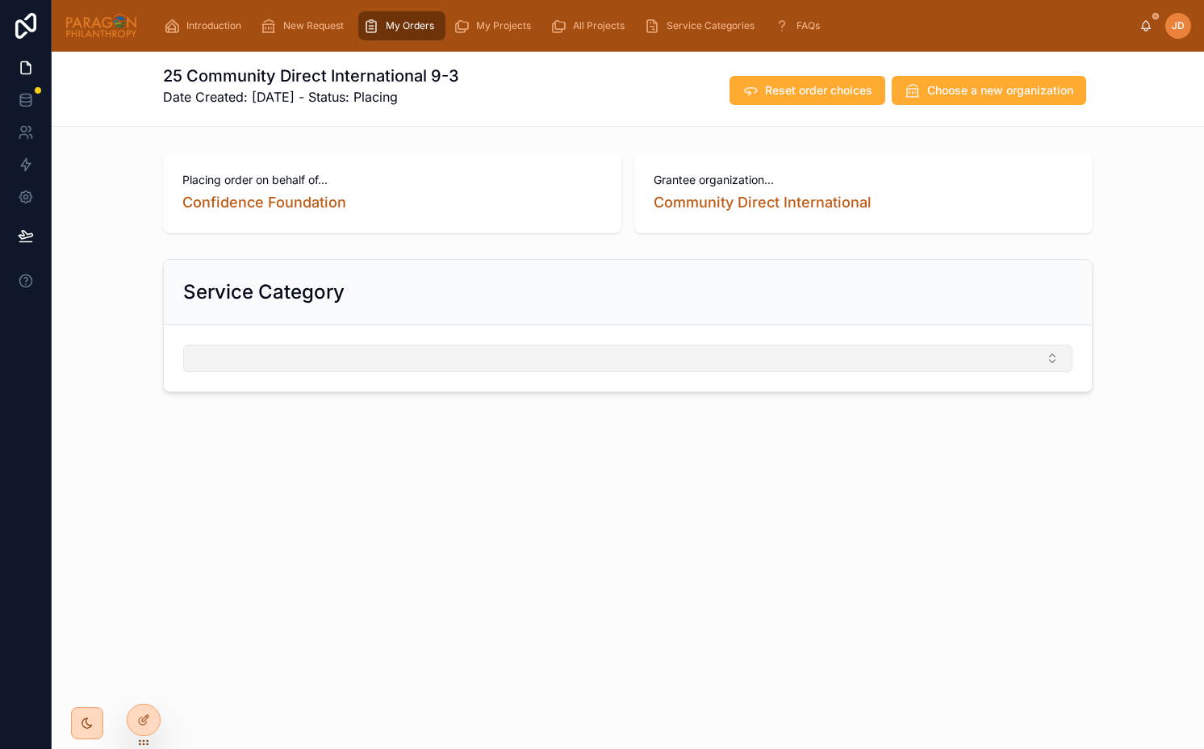
click at [491, 362] on button "Select Button" at bounding box center [627, 358] width 889 height 27
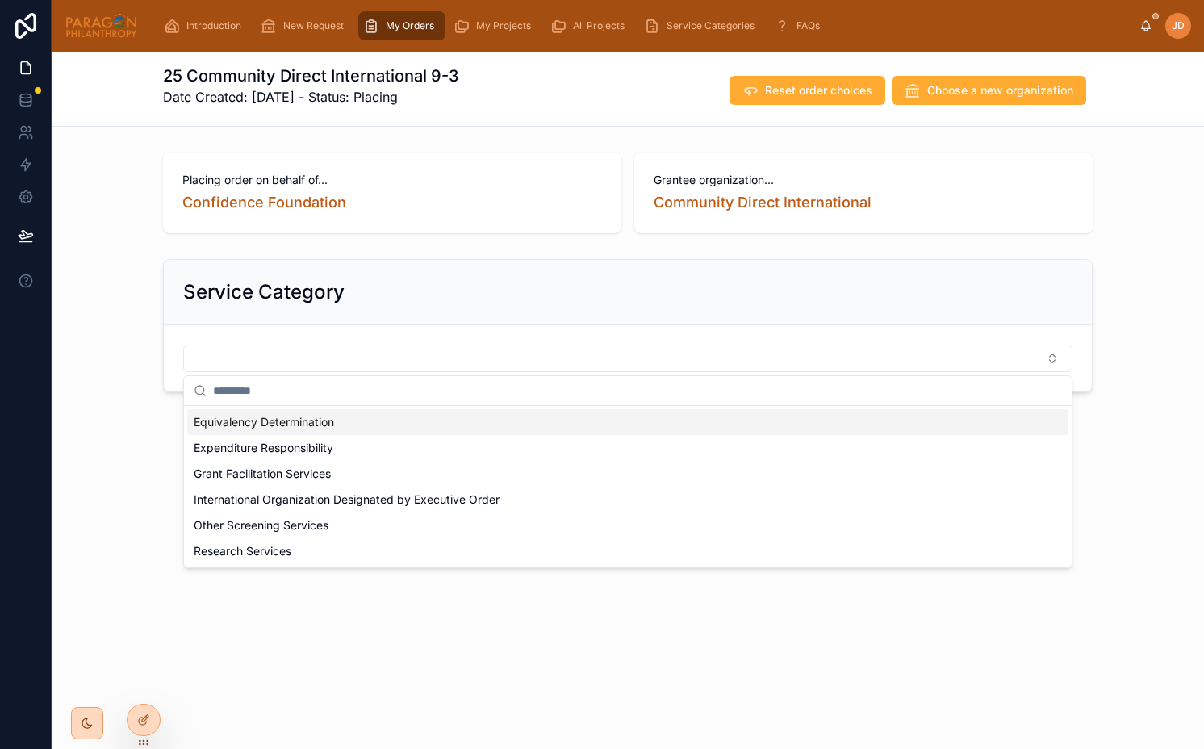
click at [416, 428] on div "Equivalency Determination" at bounding box center [627, 422] width 881 height 26
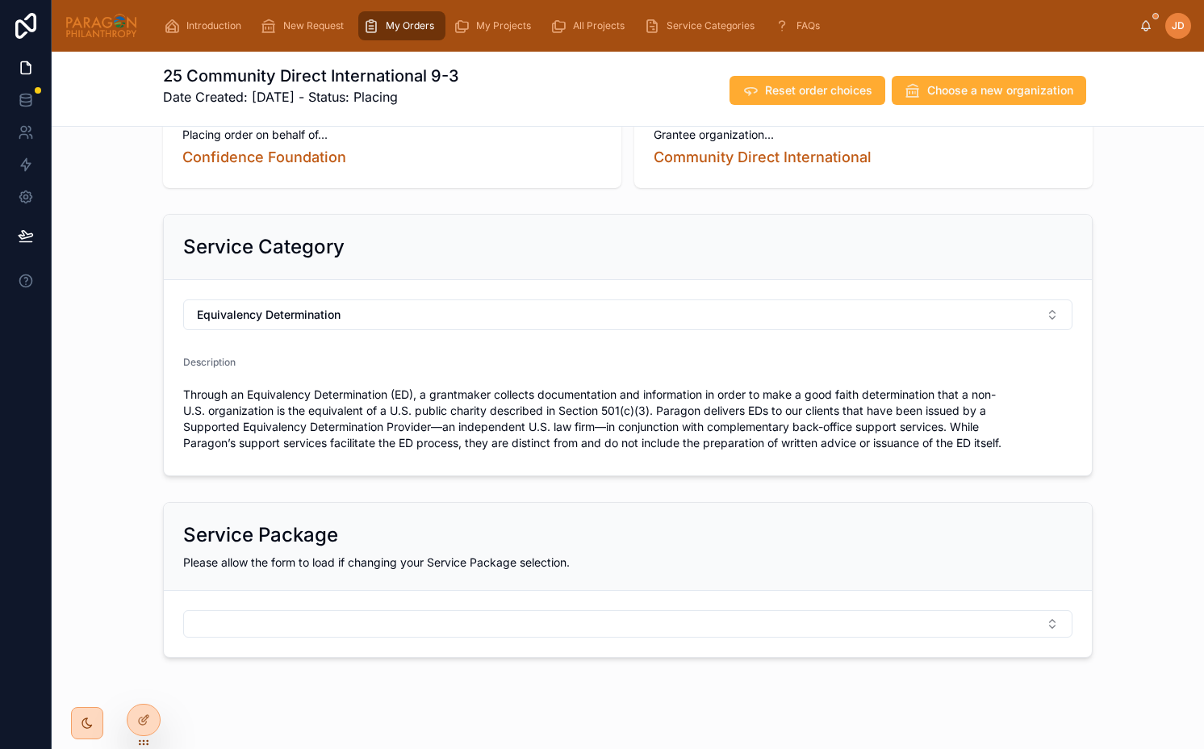
scroll to position [64, 0]
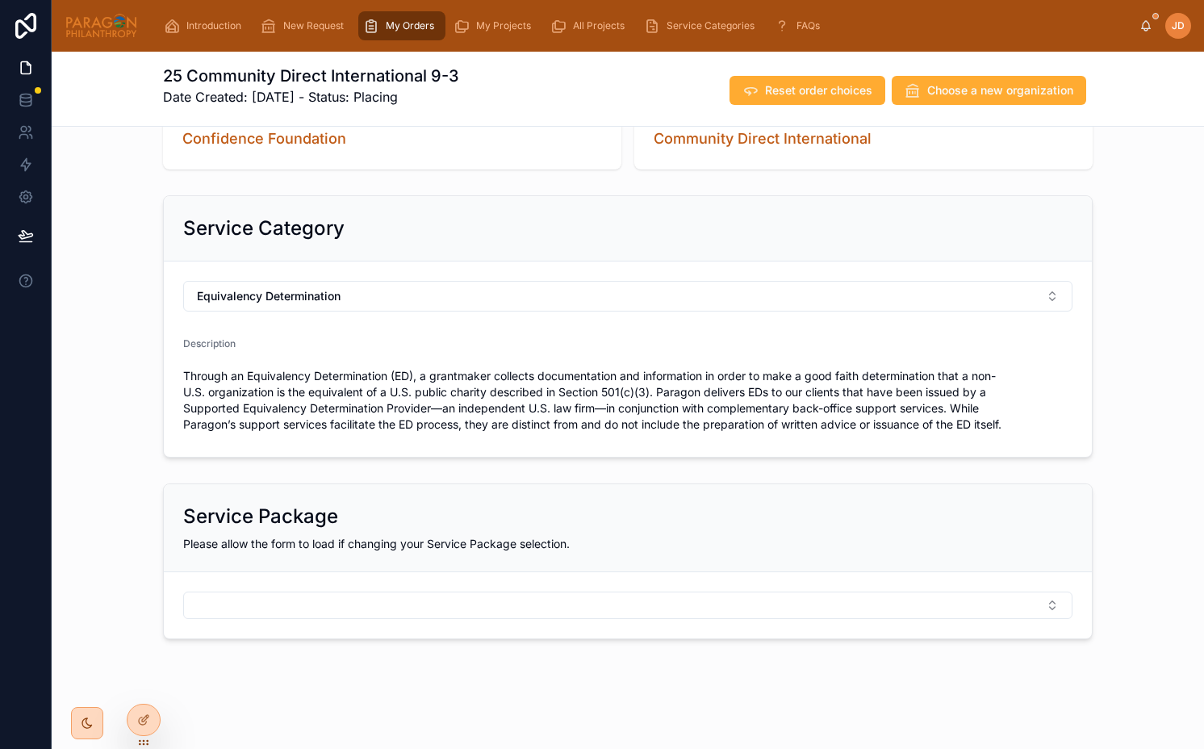
click at [253, 581] on form at bounding box center [628, 605] width 928 height 66
click at [243, 600] on button "Select Button" at bounding box center [627, 604] width 889 height 27
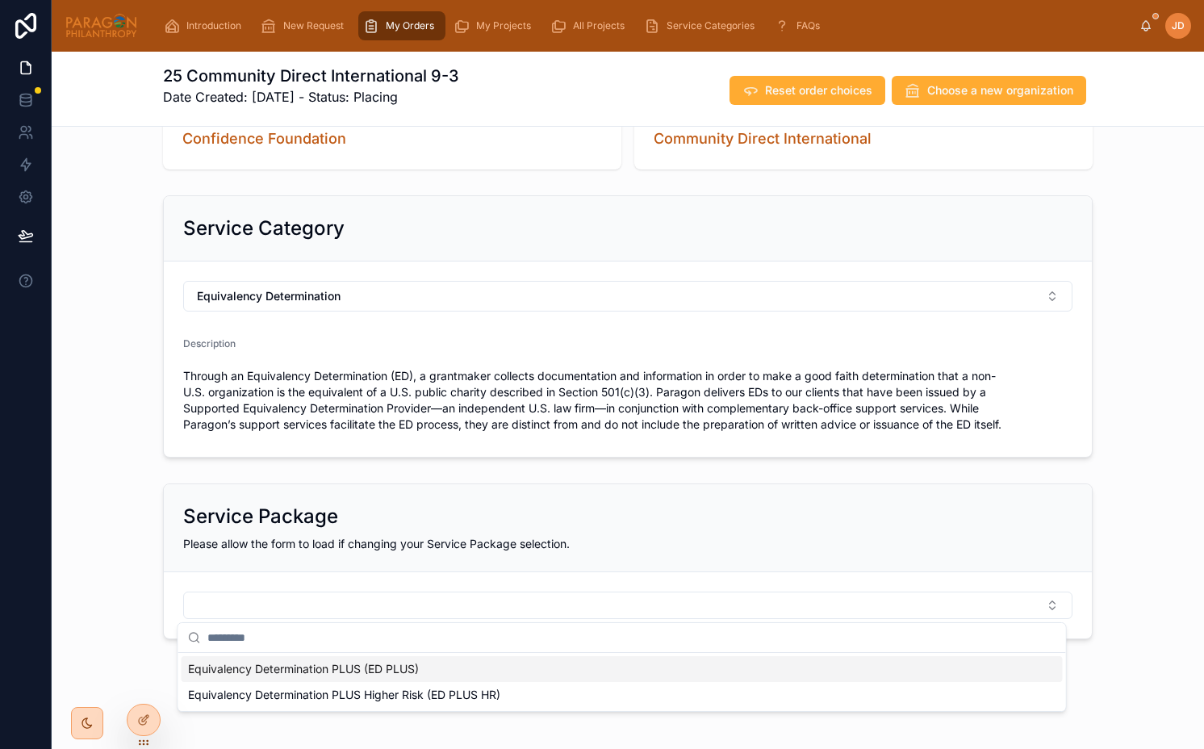
click at [335, 669] on span "Equivalency Determination PLUS (ED PLUS)" at bounding box center [303, 669] width 231 height 16
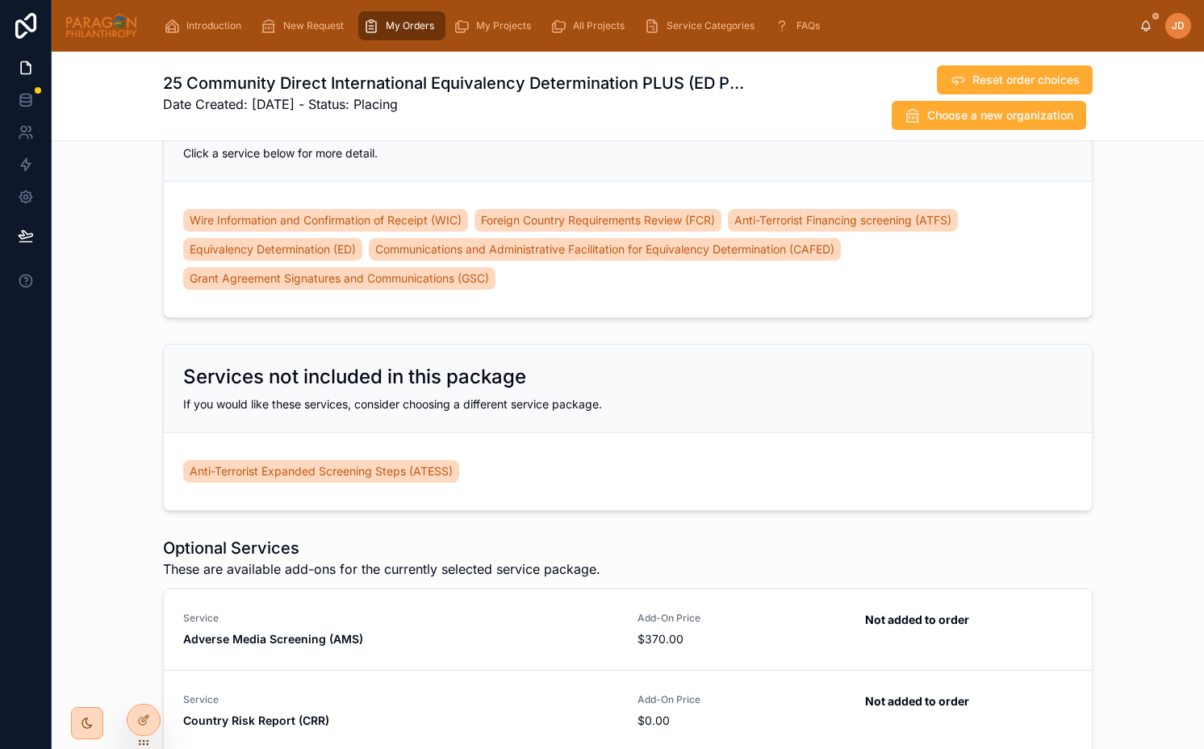
scroll to position [931, 0]
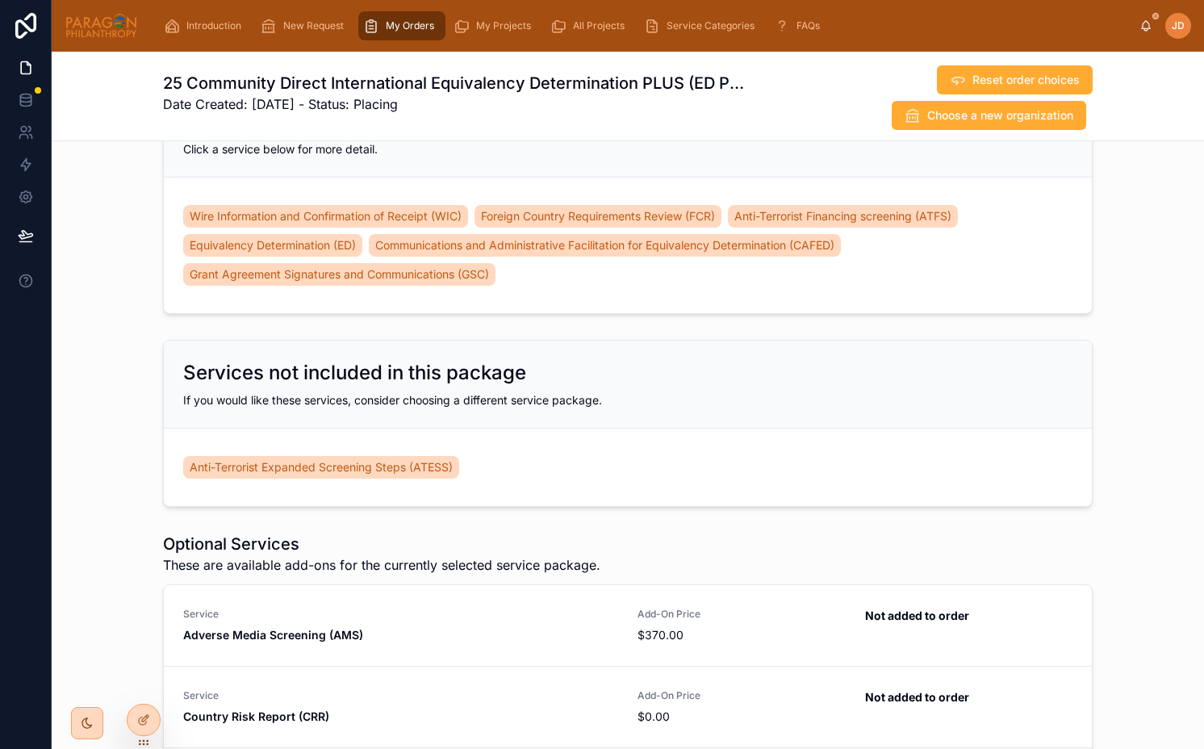
click at [367, 378] on h2 "Services not included in this package" at bounding box center [354, 373] width 343 height 26
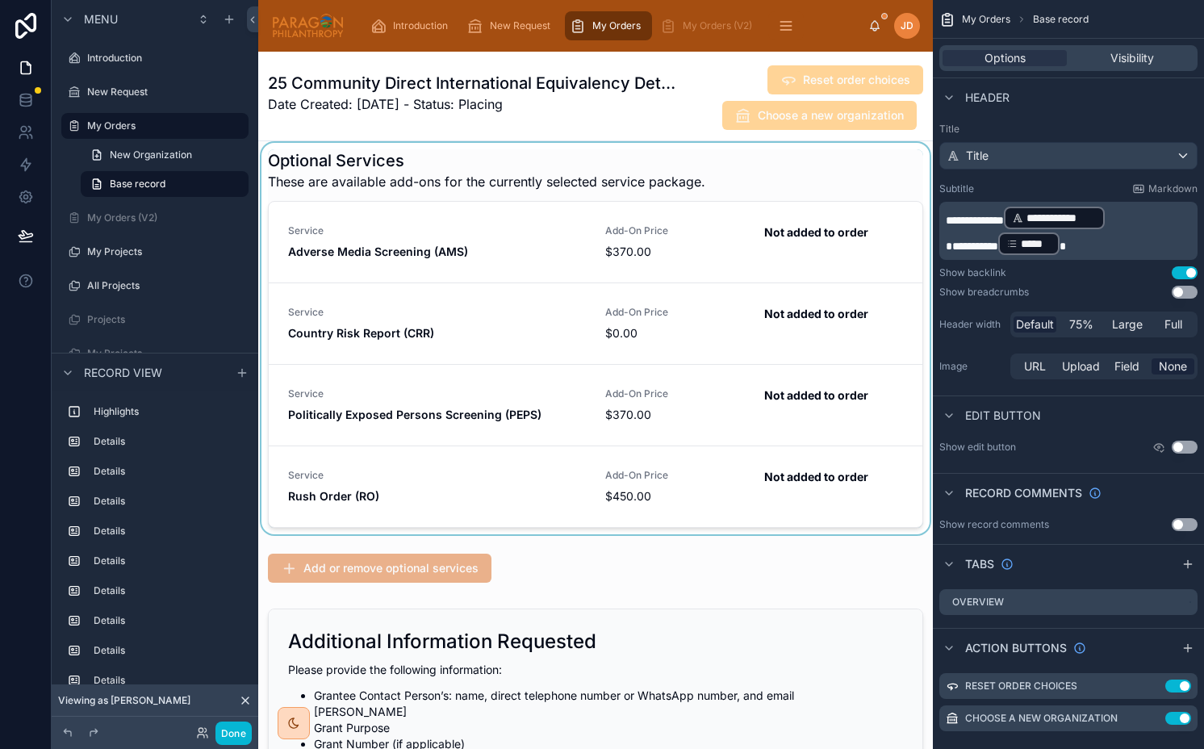
scroll to position [4660, 0]
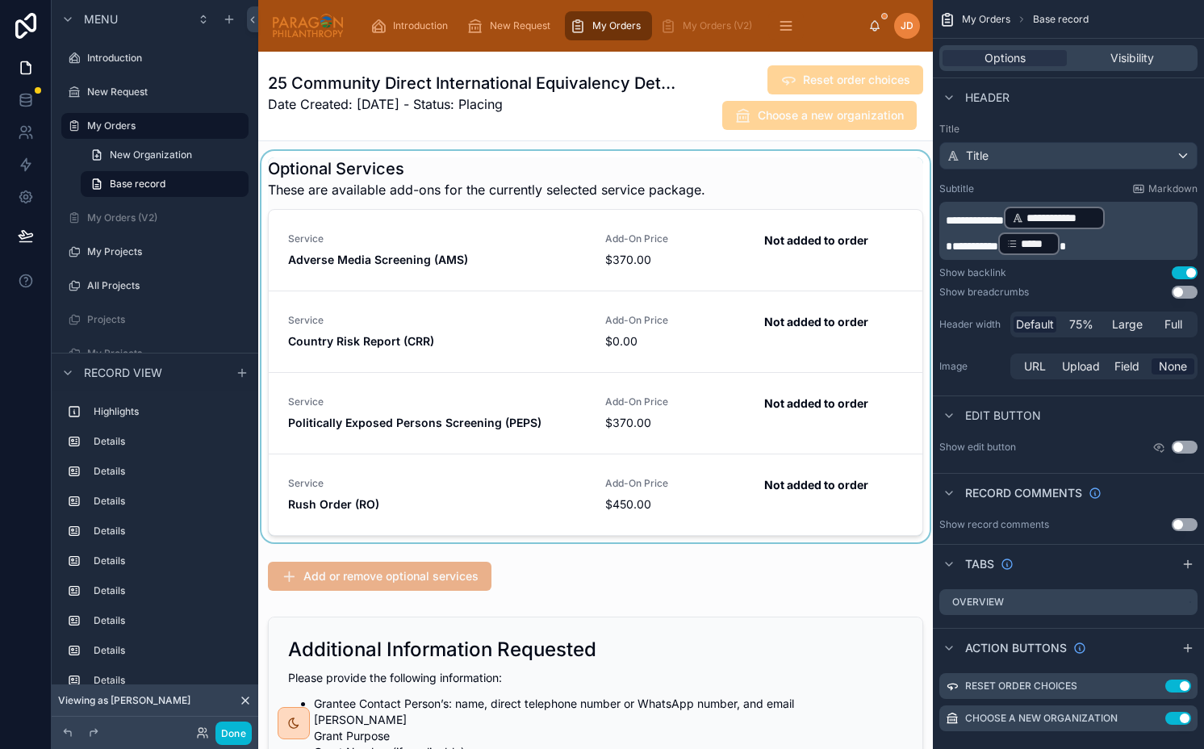
click at [651, 271] on div at bounding box center [595, 346] width 675 height 391
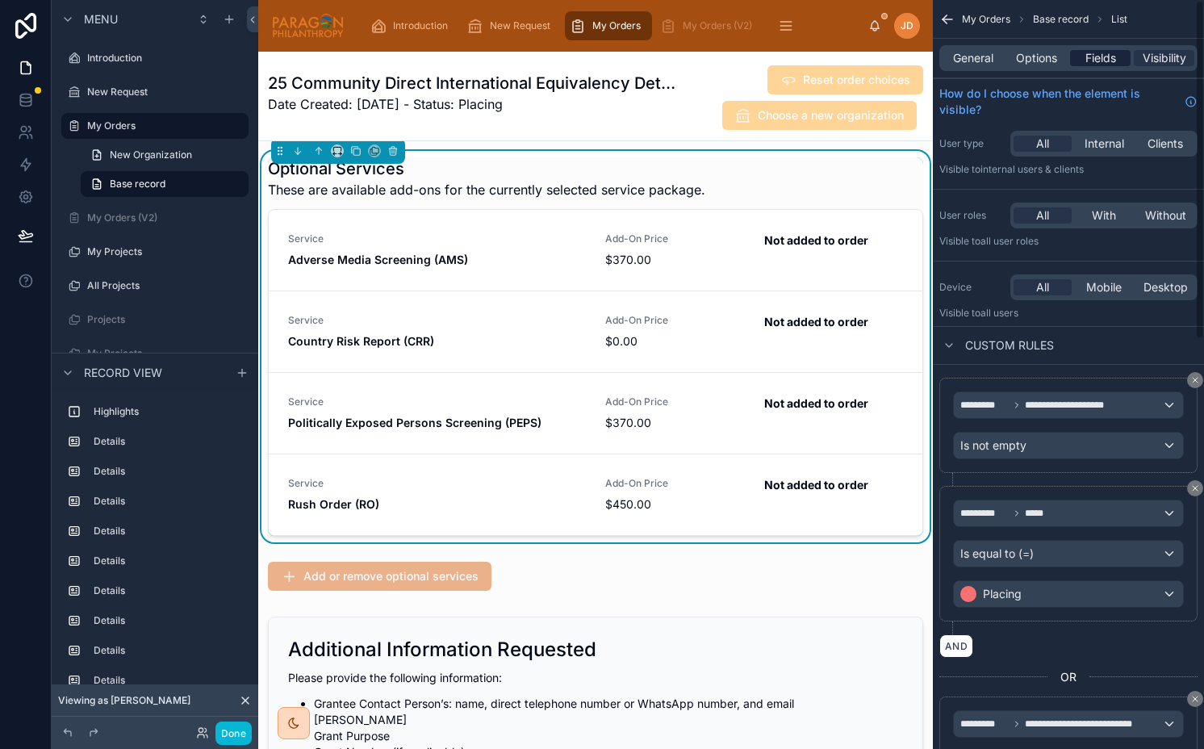
click at [1085, 54] on span "Fields" at bounding box center [1100, 58] width 31 height 16
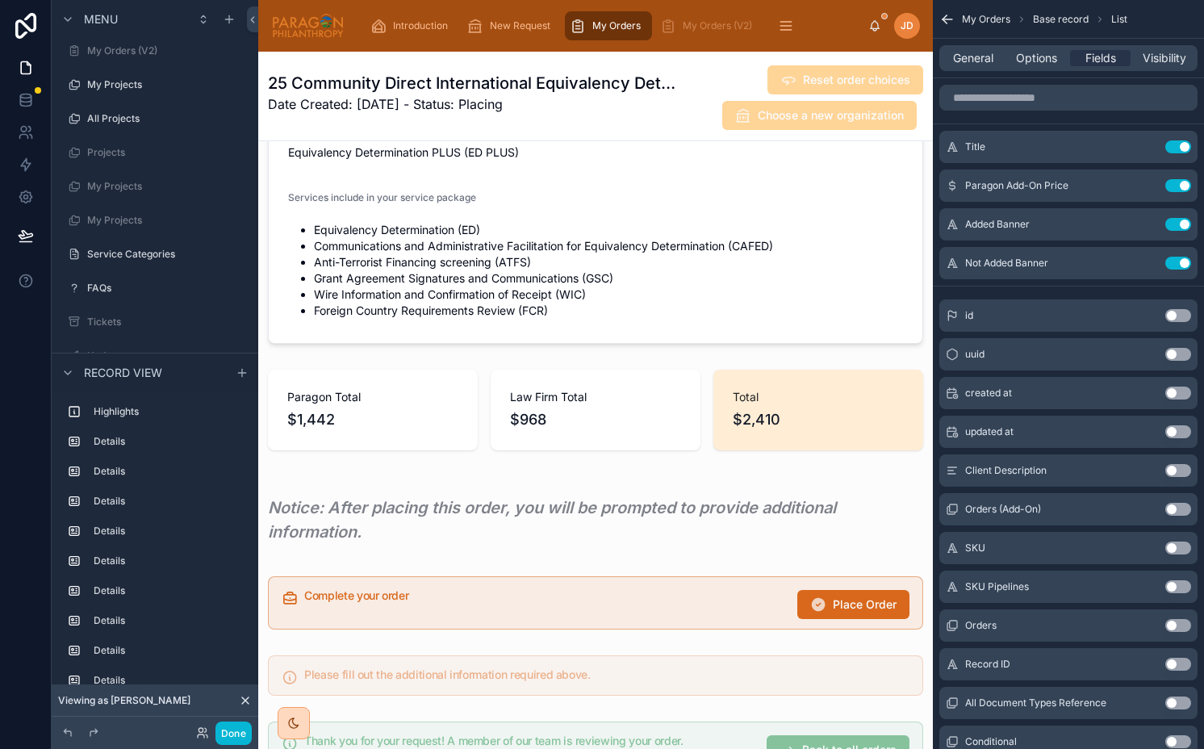
scroll to position [6008, 0]
click at [550, 412] on div at bounding box center [595, 409] width 675 height 94
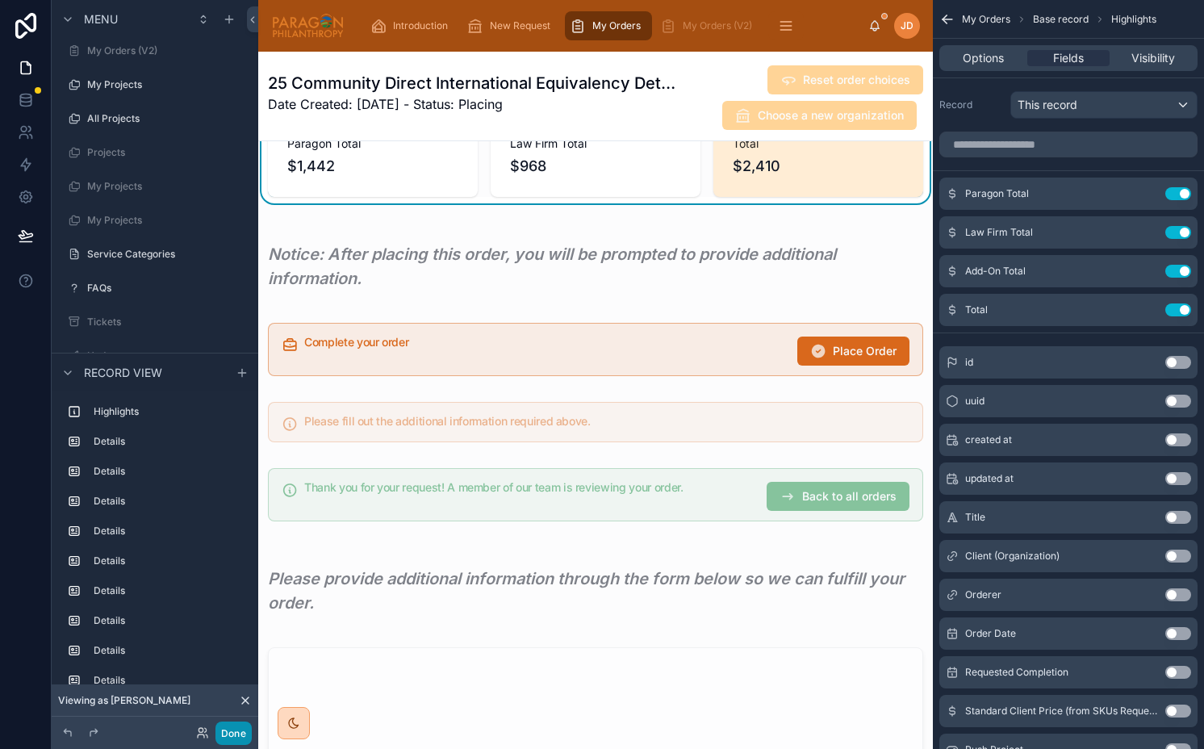
click at [236, 736] on button "Done" at bounding box center [233, 732] width 36 height 23
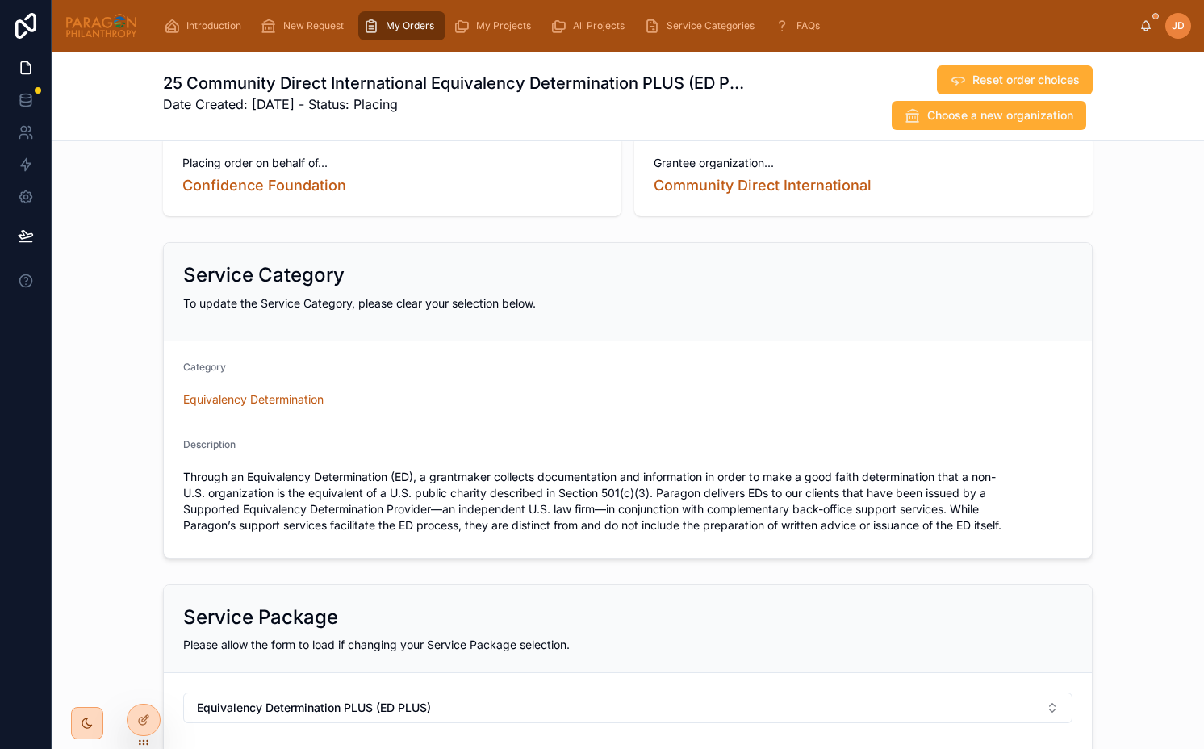
scroll to position [0, 0]
